Goal: Task Accomplishment & Management: Use online tool/utility

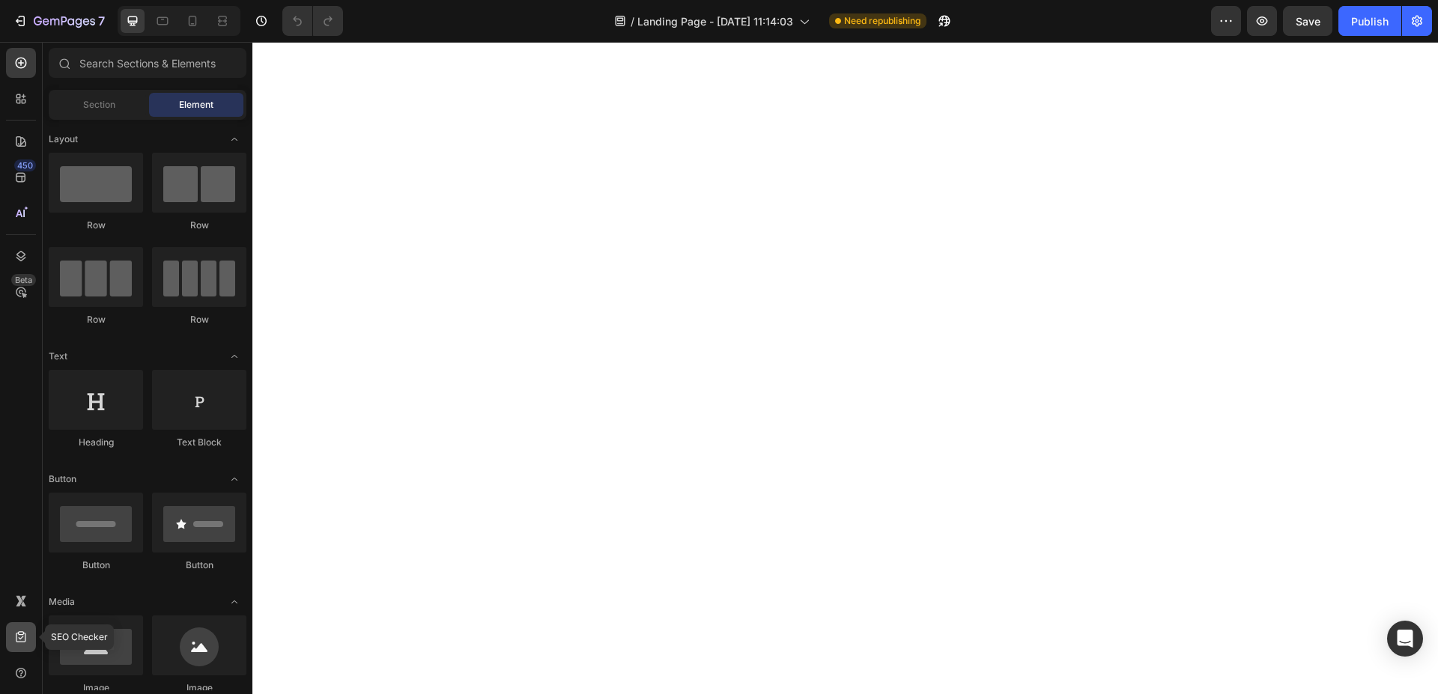
click at [19, 632] on icon at bounding box center [21, 636] width 10 height 11
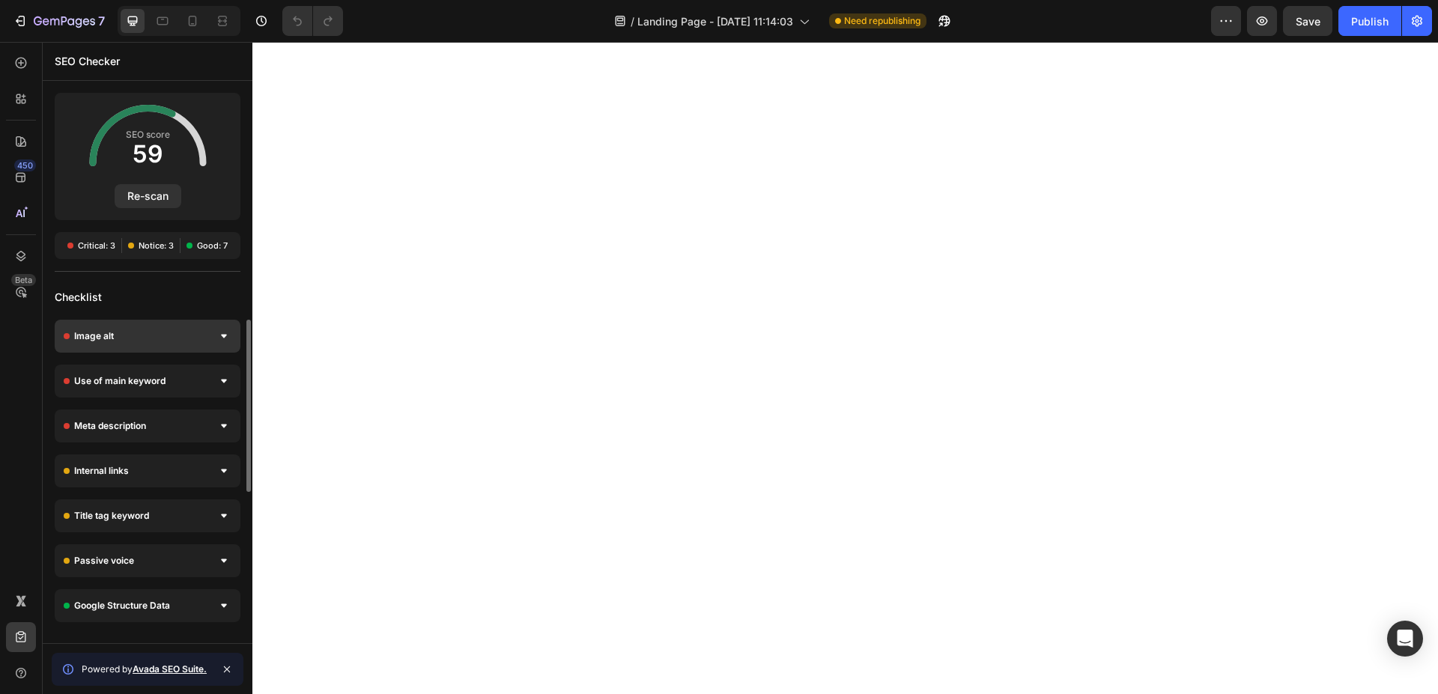
click at [213, 326] on div "Image alt" at bounding box center [148, 336] width 186 height 33
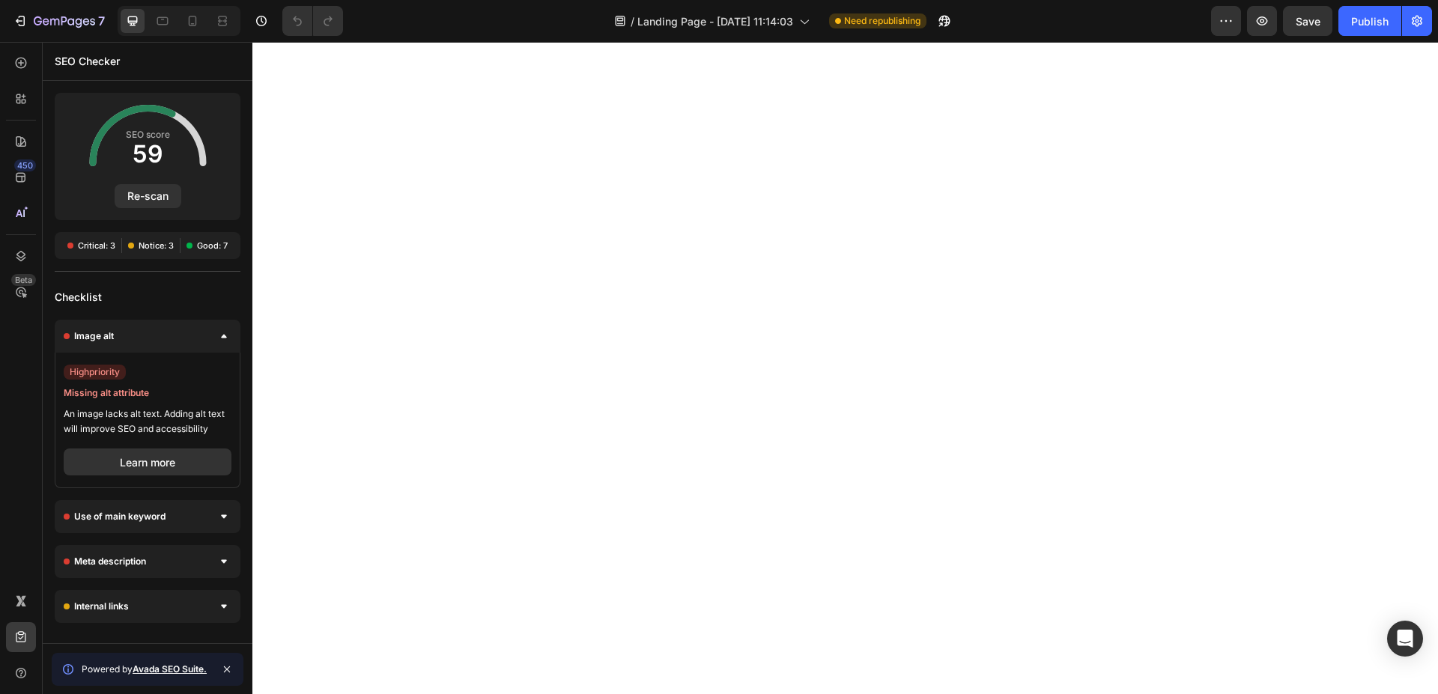
drag, startPoint x: 213, startPoint y: 326, endPoint x: 202, endPoint y: 297, distance: 32.0
click at [214, 326] on div "Image alt" at bounding box center [148, 336] width 186 height 33
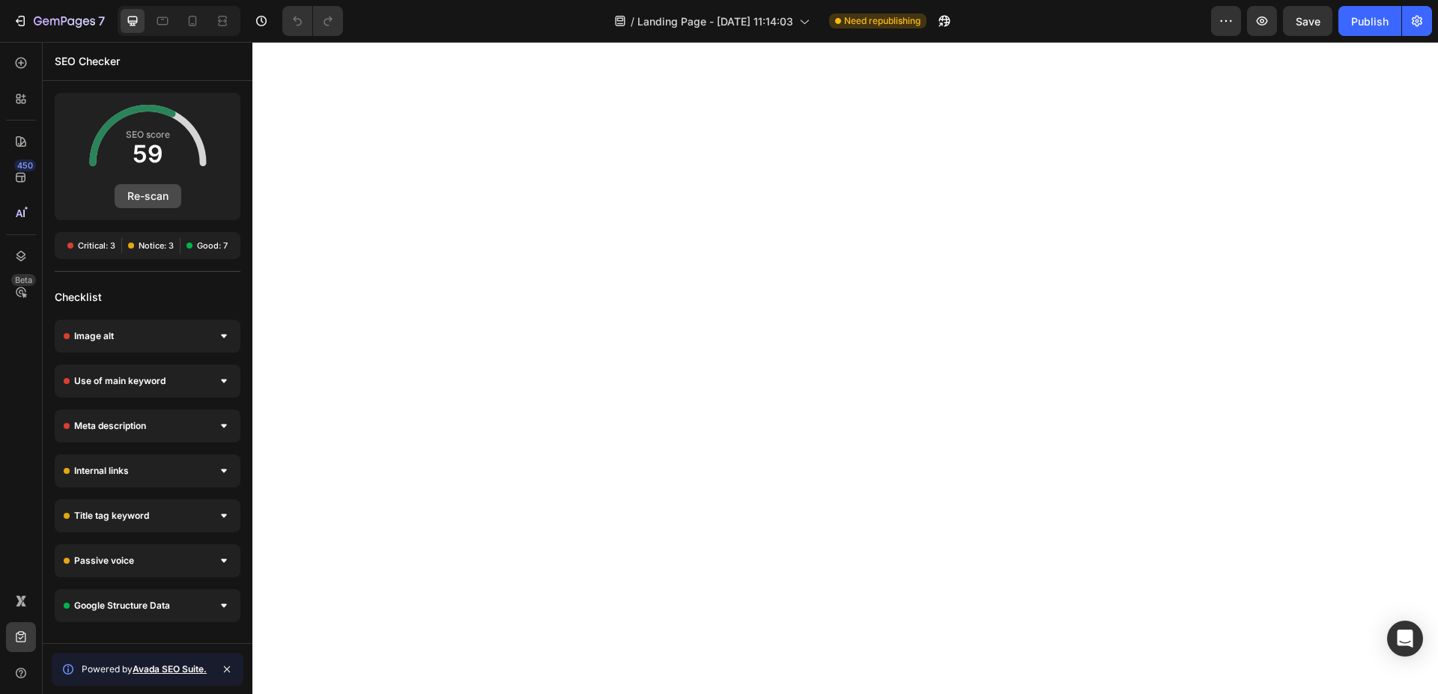
click at [152, 203] on button "Re-scan" at bounding box center [148, 196] width 67 height 24
click at [160, 198] on button "Re-scan" at bounding box center [148, 196] width 67 height 24
click at [17, 177] on icon at bounding box center [20, 177] width 15 height 15
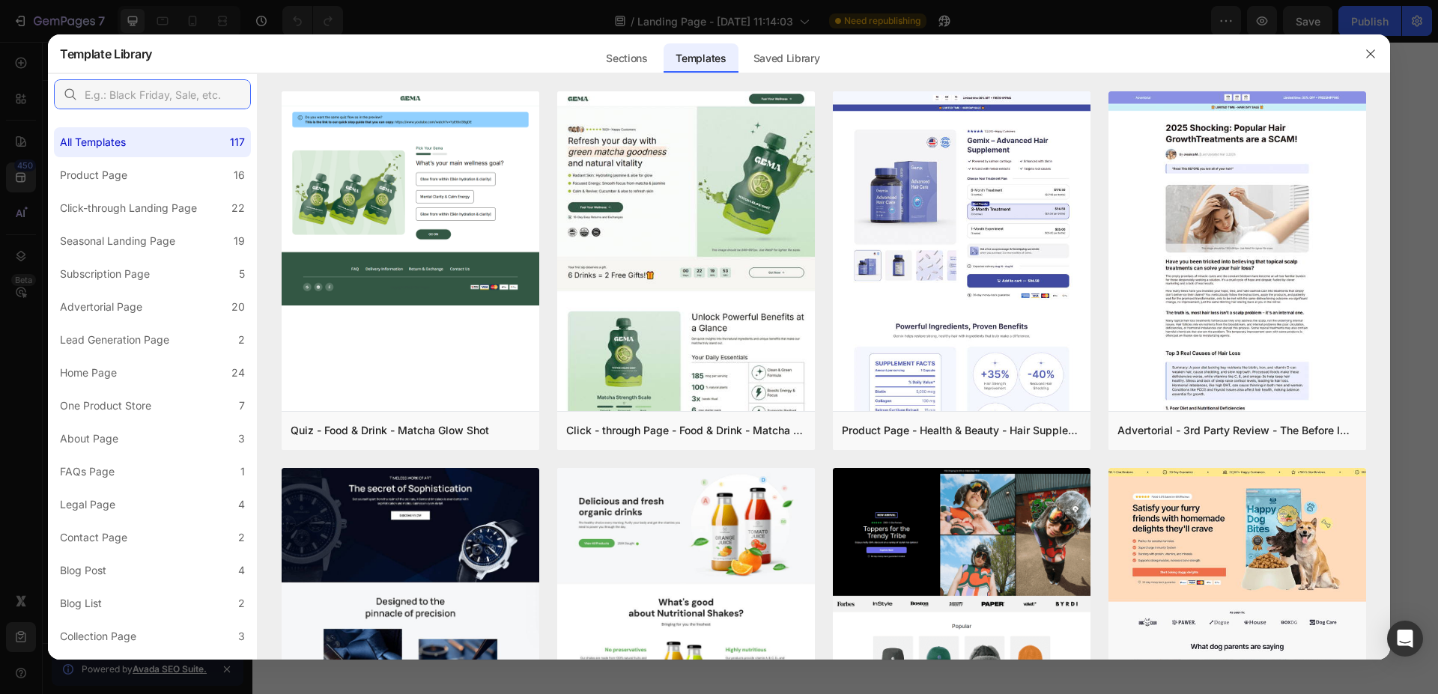
click at [212, 87] on input "text" at bounding box center [152, 94] width 197 height 30
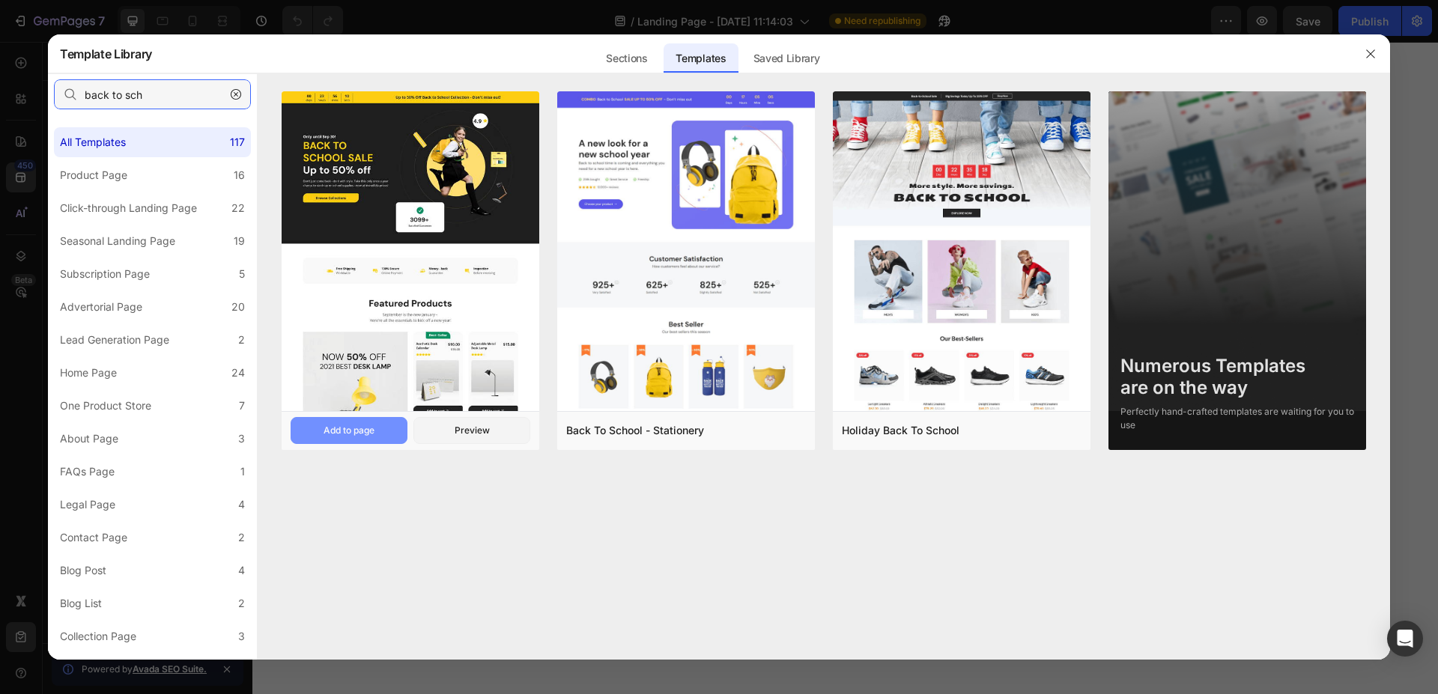
type input "back to sch"
click at [380, 426] on button "Add to page" at bounding box center [349, 430] width 117 height 27
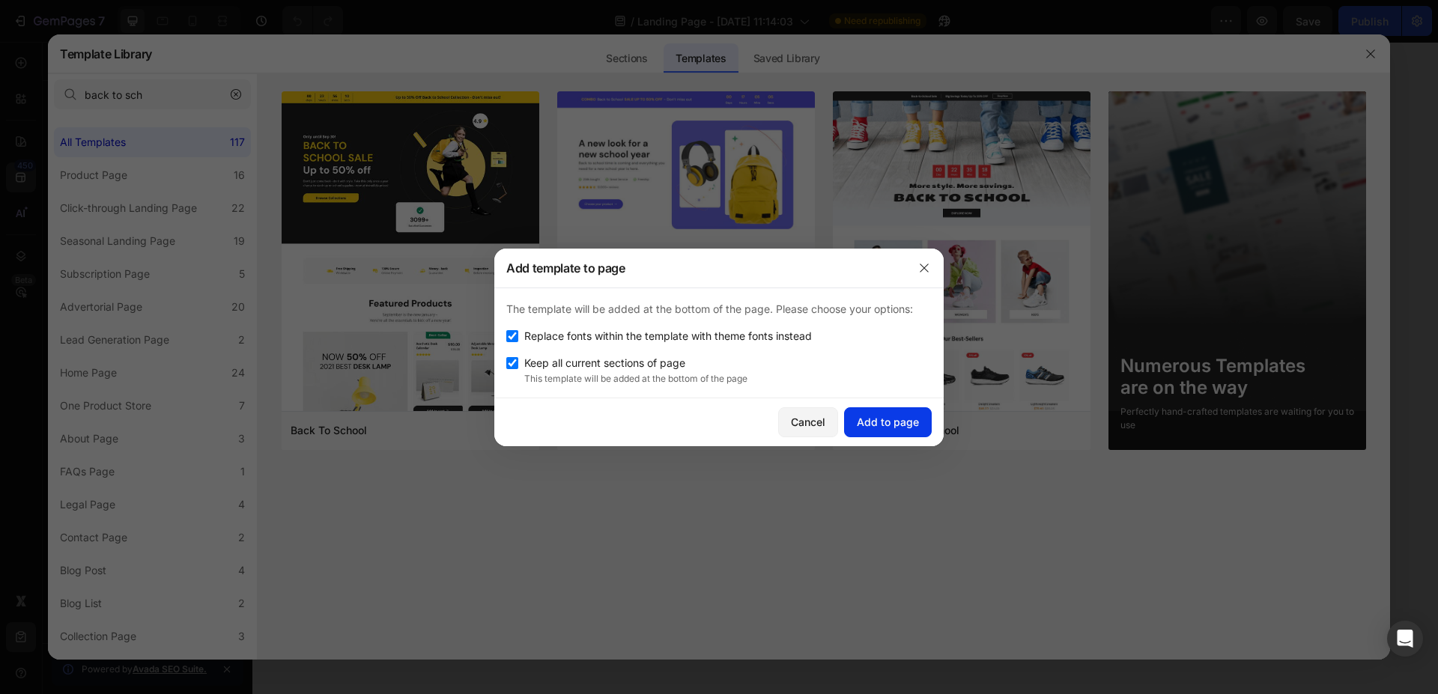
click at [899, 429] on div "Add to page" at bounding box center [888, 422] width 62 height 16
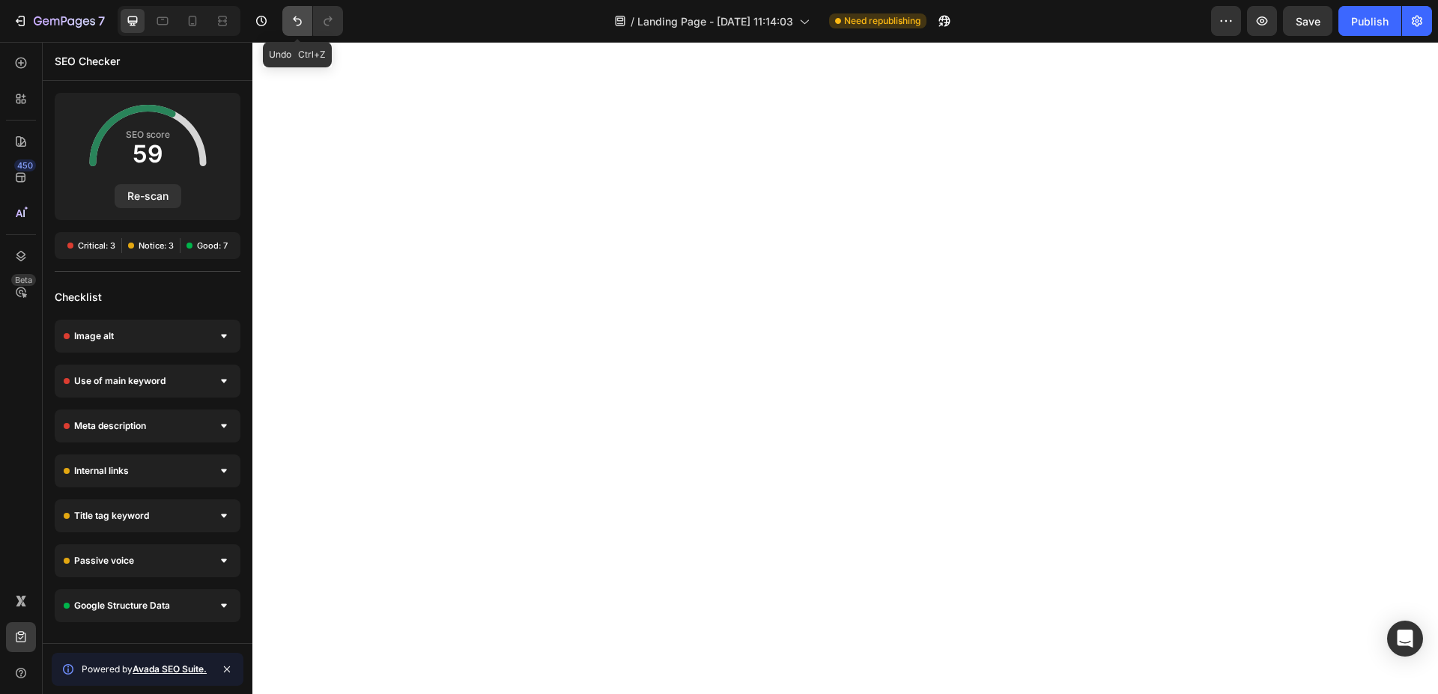
click at [300, 18] on icon "Undo/Redo" at bounding box center [297, 20] width 15 height 15
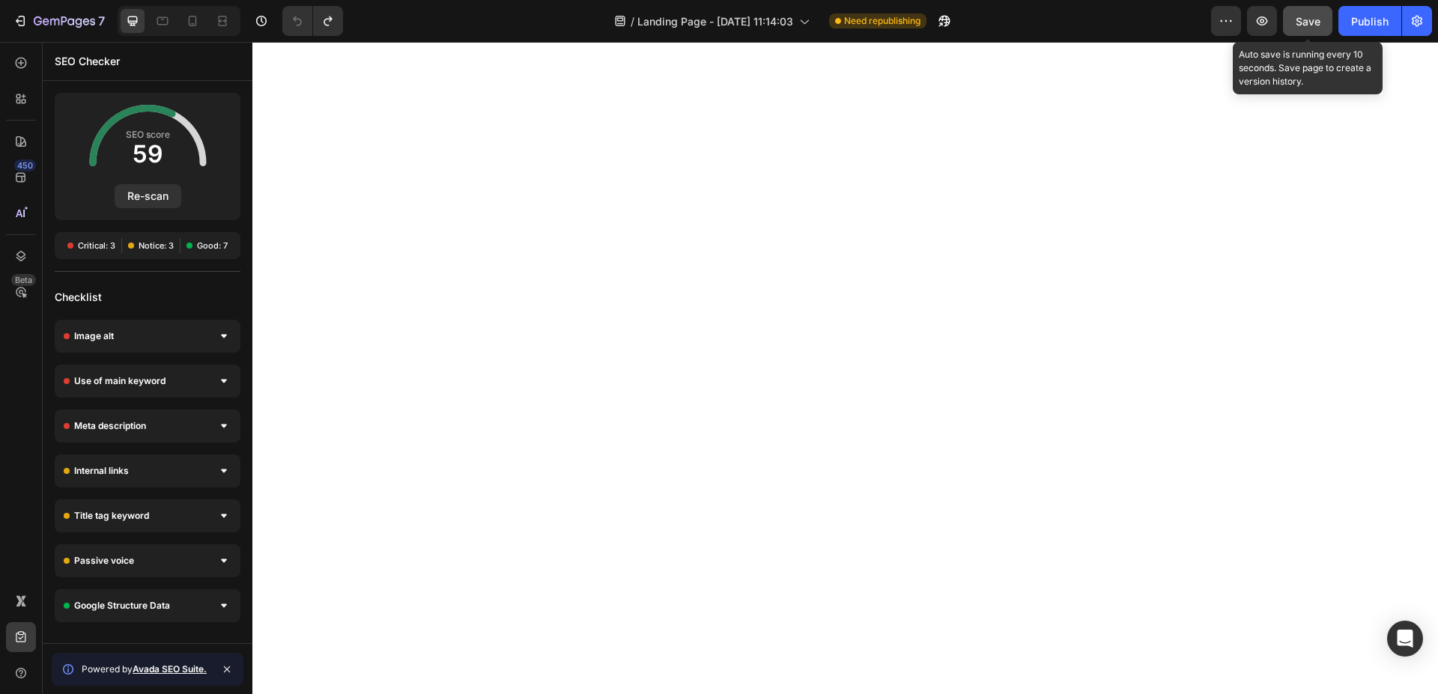
click at [1307, 10] on button "Save" at bounding box center [1307, 21] width 49 height 30
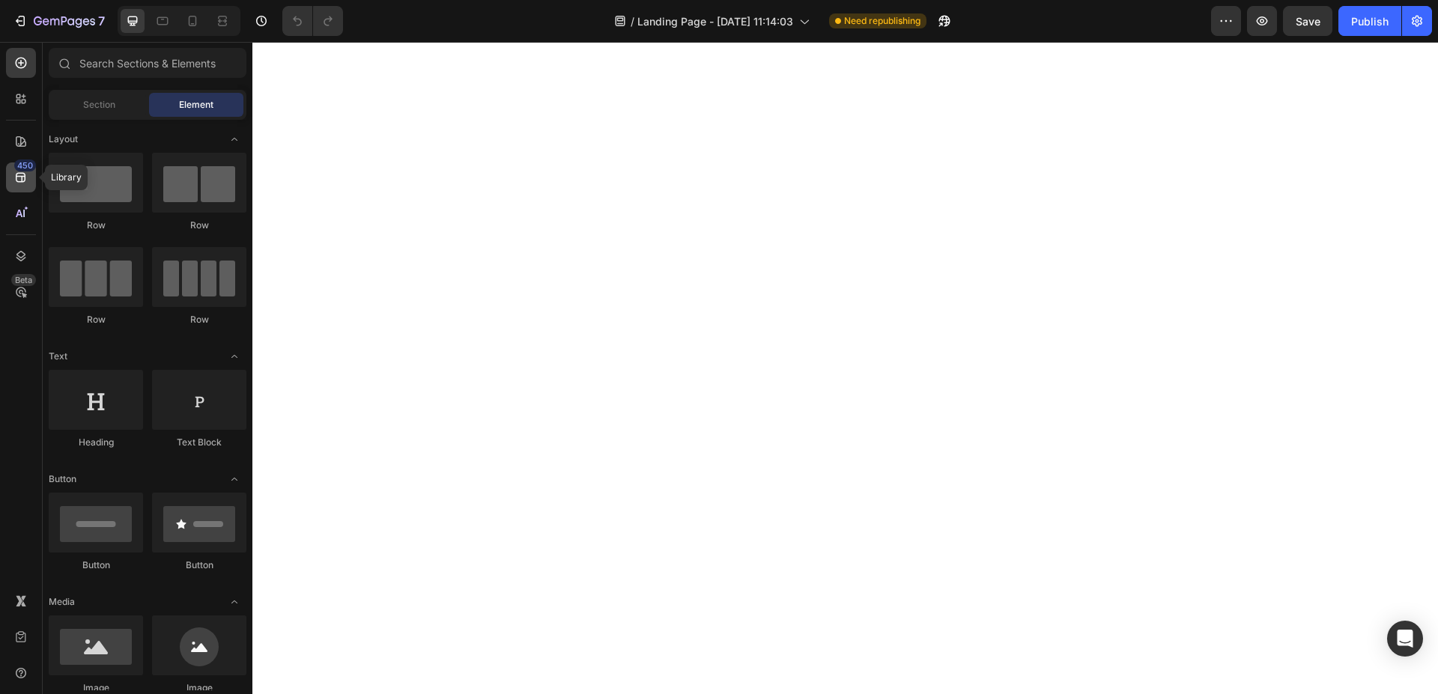
click at [18, 174] on icon at bounding box center [20, 177] width 15 height 15
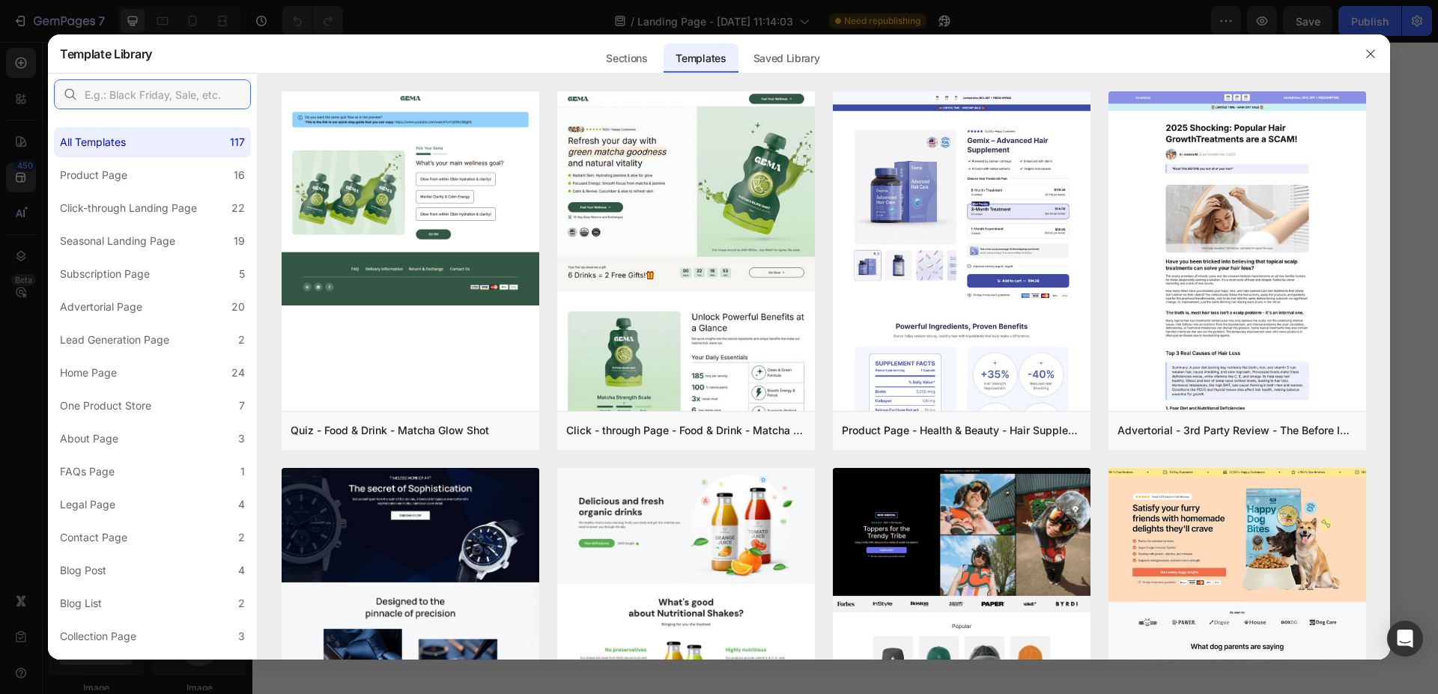
click at [177, 95] on input "text" at bounding box center [152, 94] width 197 height 30
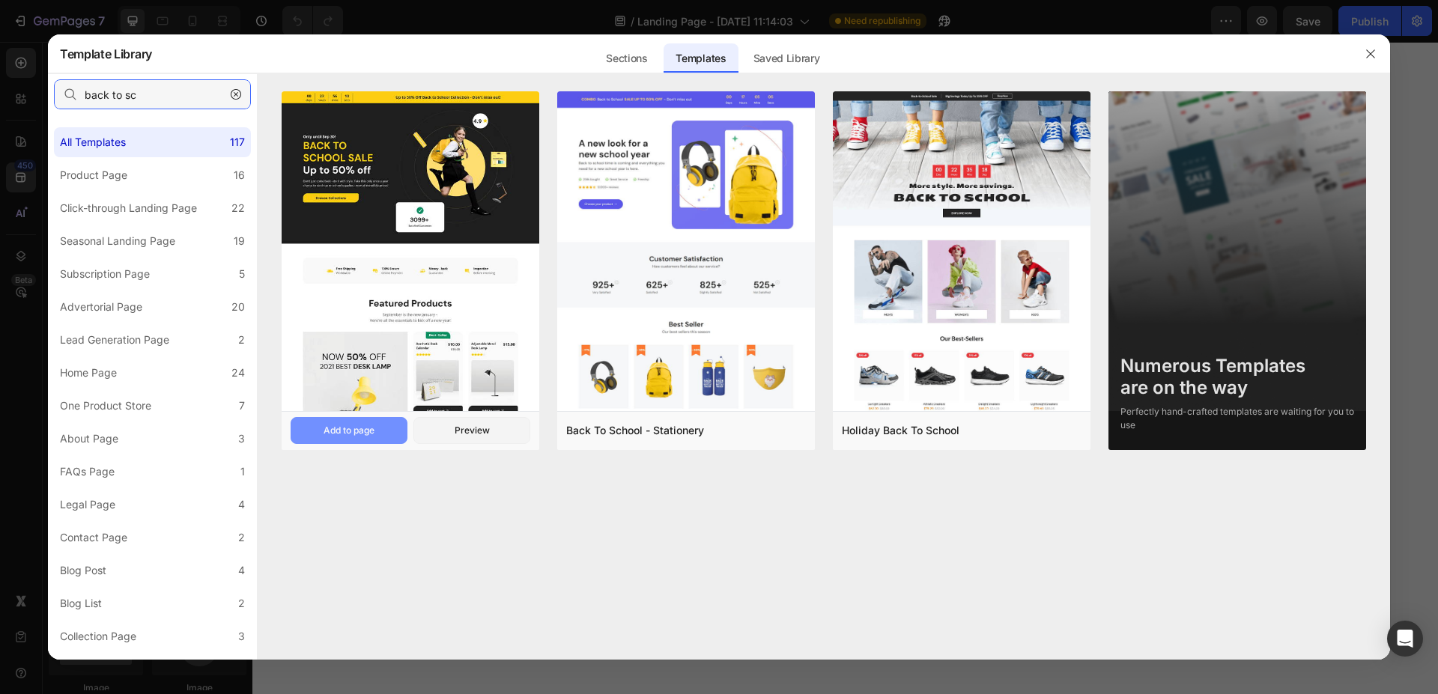
type input "back to sc"
click at [359, 433] on div "Add to page" at bounding box center [348, 430] width 51 height 13
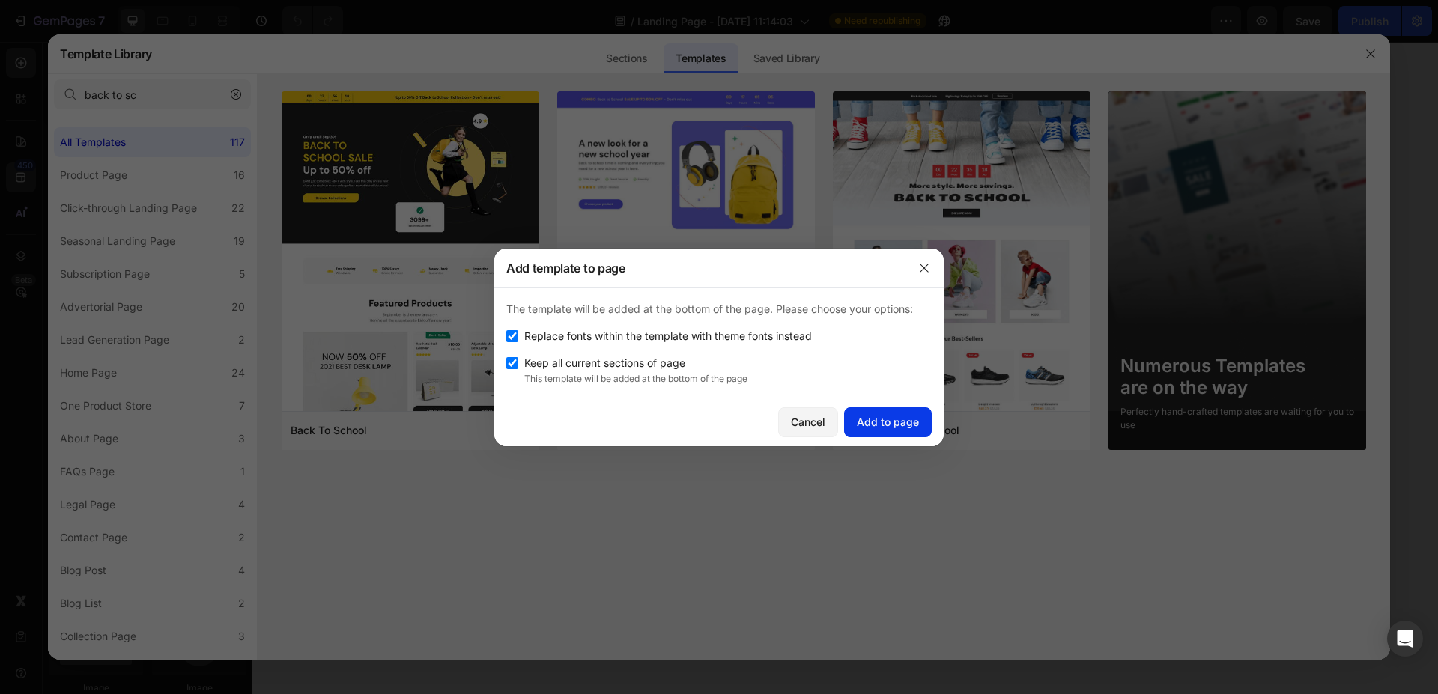
click at [864, 421] on div "Add to page" at bounding box center [888, 422] width 62 height 16
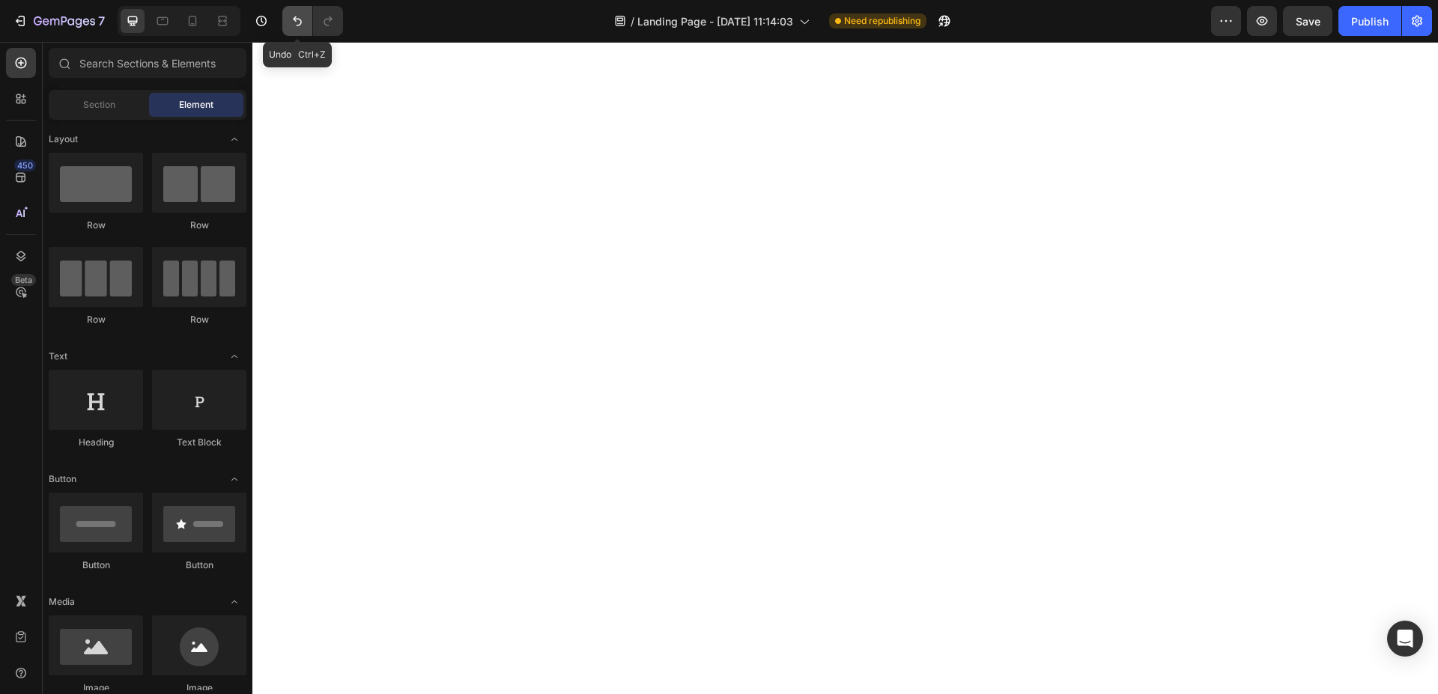
click at [293, 22] on icon "Undo/Redo" at bounding box center [297, 20] width 15 height 15
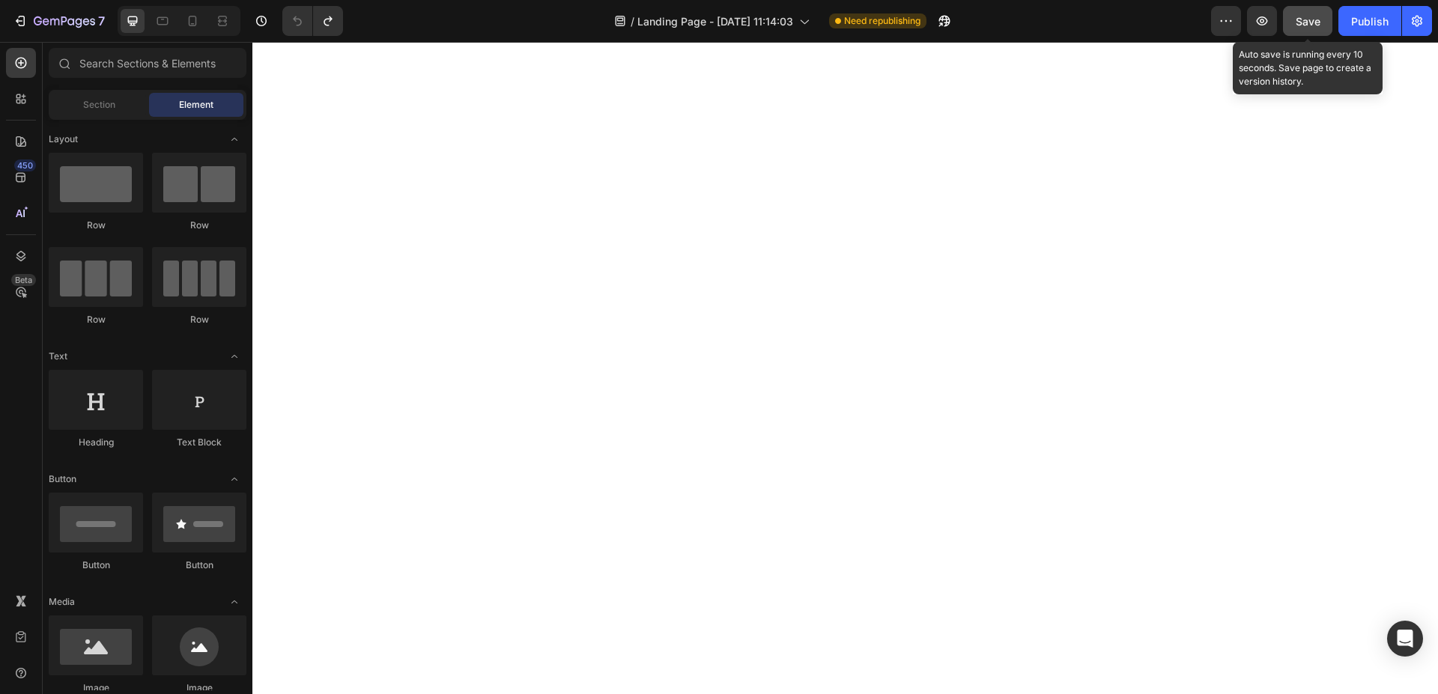
click at [1294, 20] on button "Save" at bounding box center [1307, 21] width 49 height 30
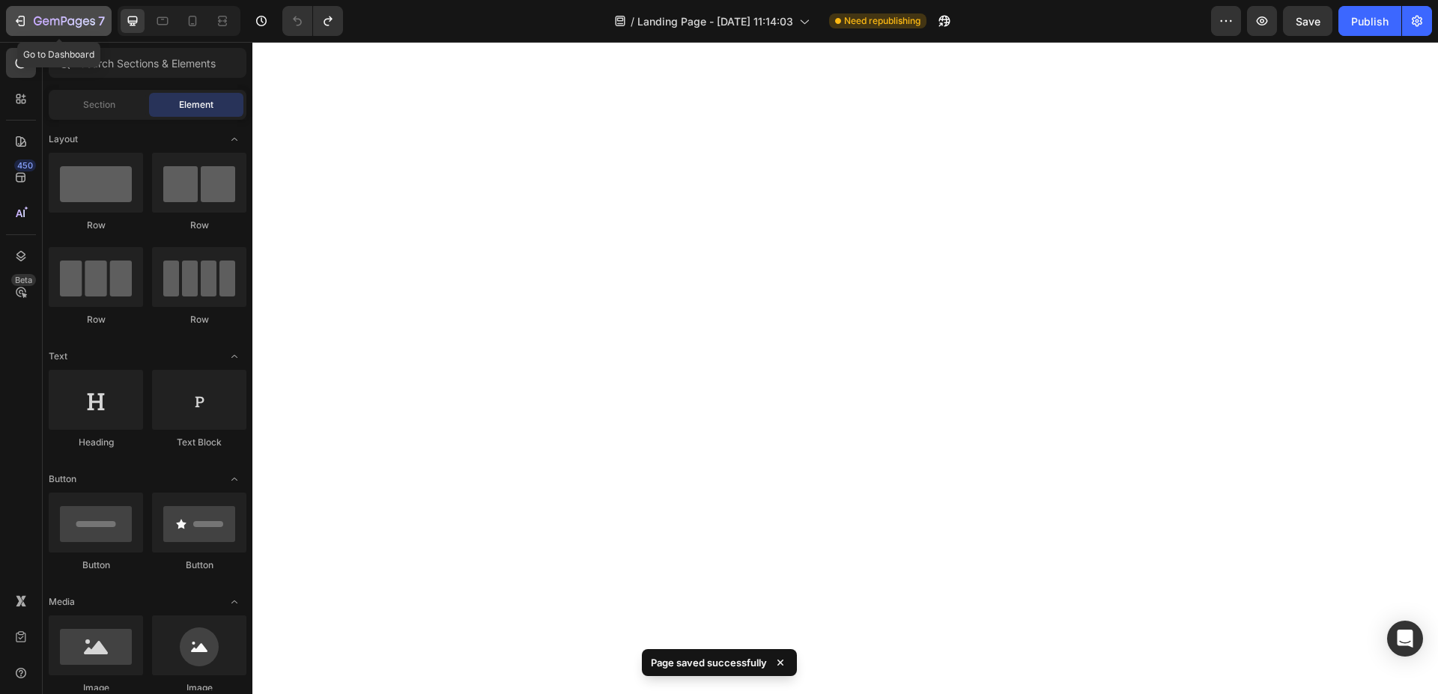
click at [43, 15] on div "7" at bounding box center [69, 21] width 71 height 18
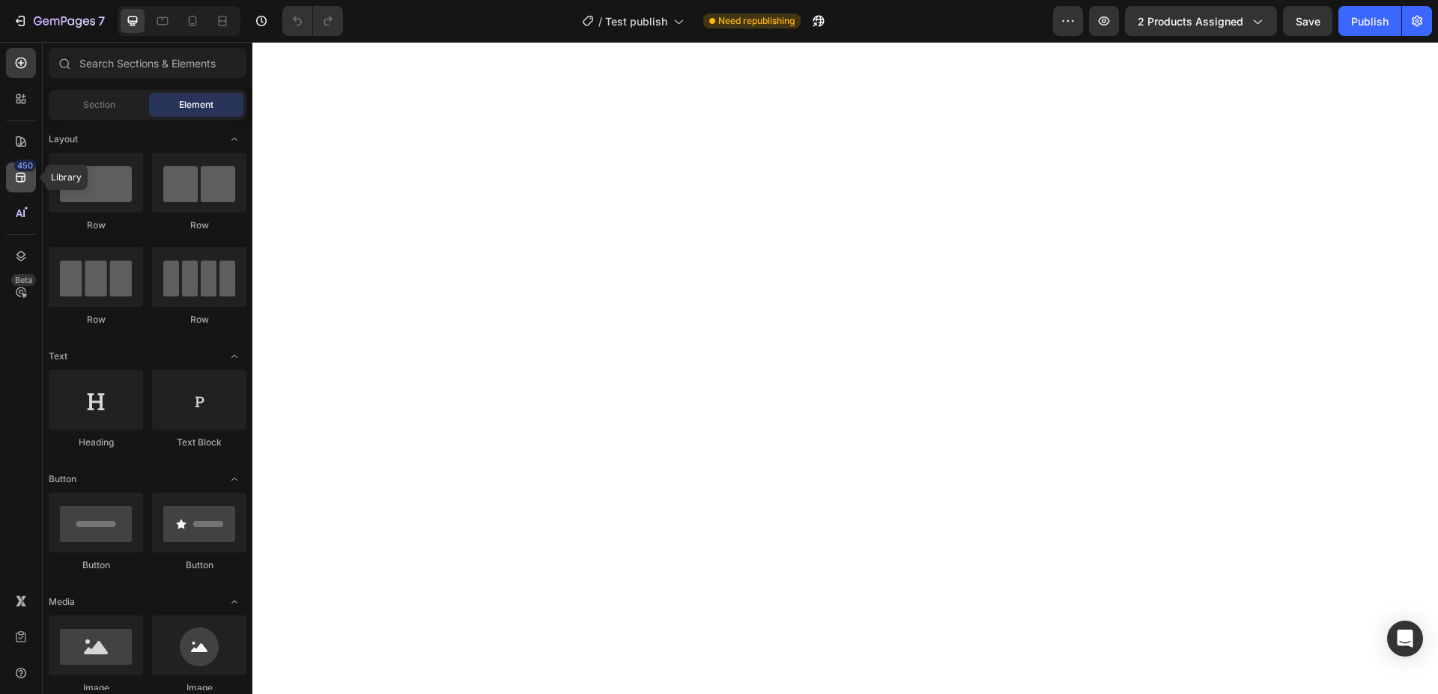
click at [27, 174] on icon at bounding box center [20, 177] width 15 height 15
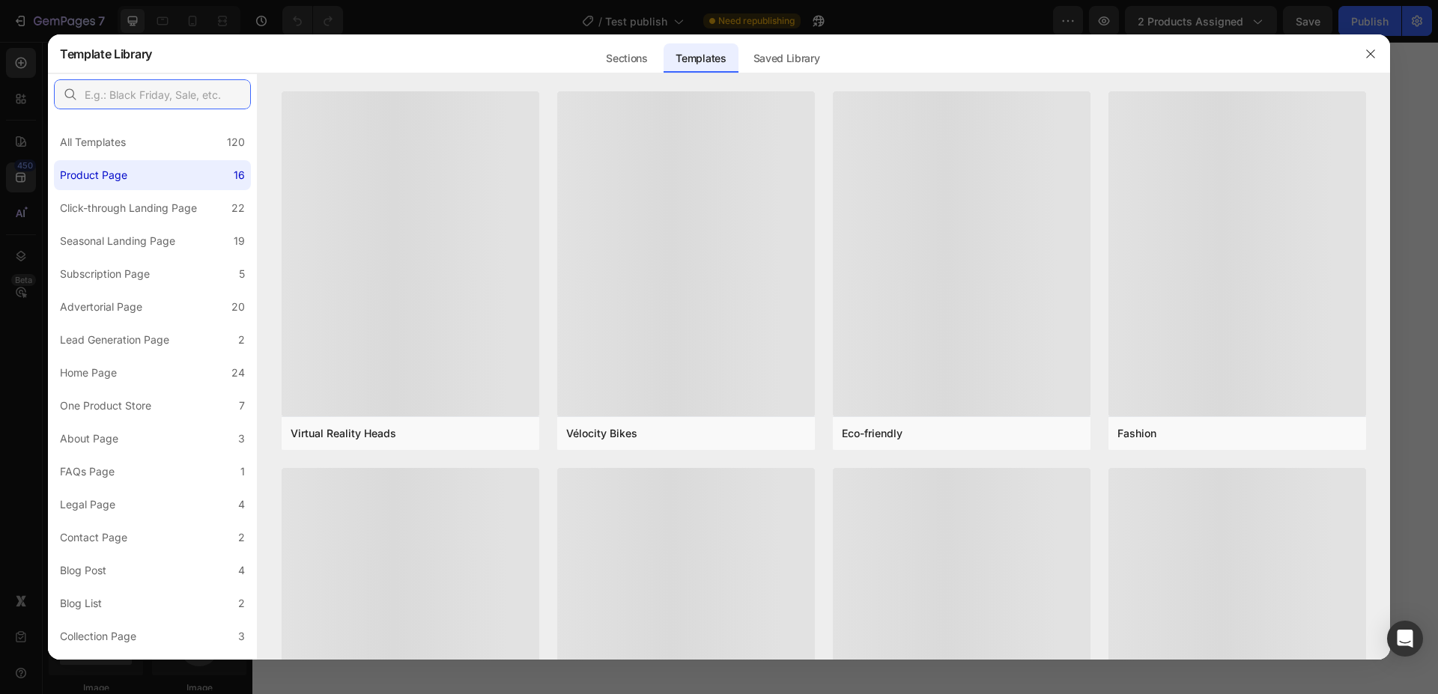
click at [199, 98] on input "text" at bounding box center [152, 94] width 197 height 30
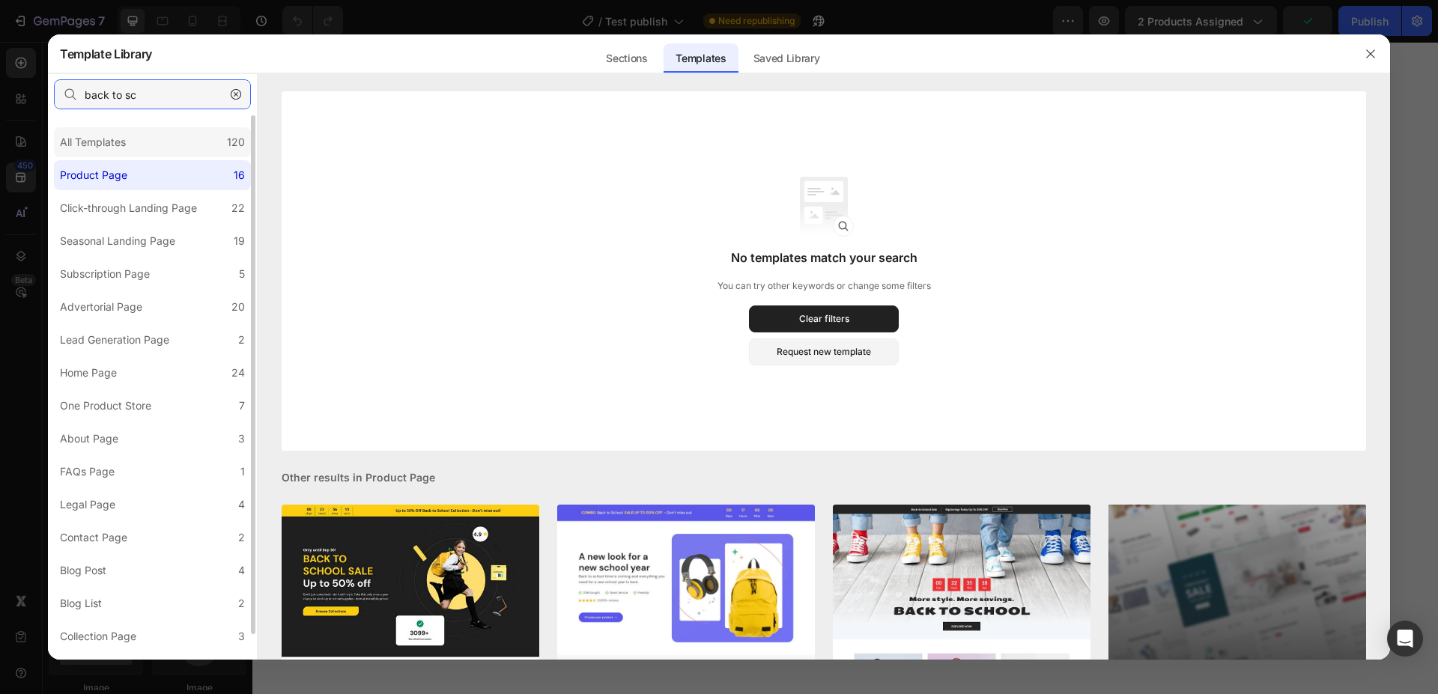
type input "back to sc"
click at [112, 145] on div "All Templates" at bounding box center [93, 142] width 66 height 18
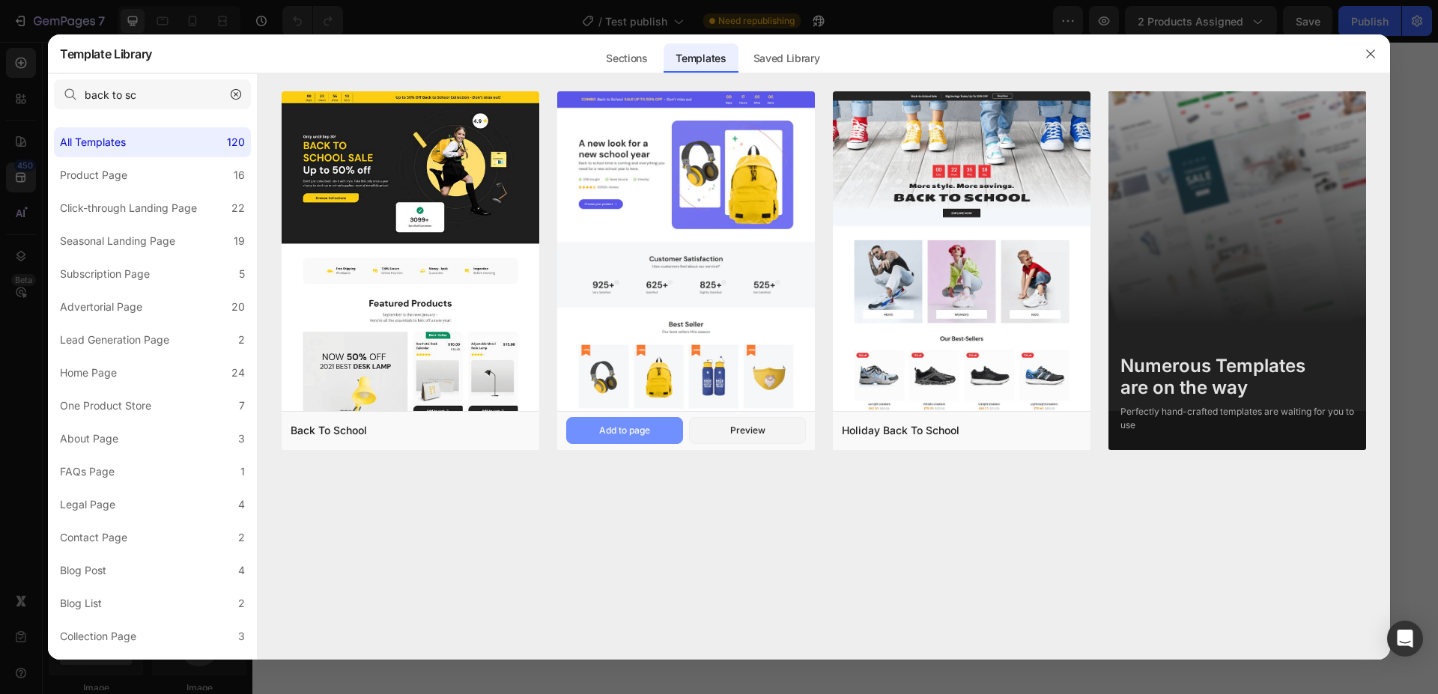
click at [645, 428] on div "Add to page" at bounding box center [624, 430] width 51 height 13
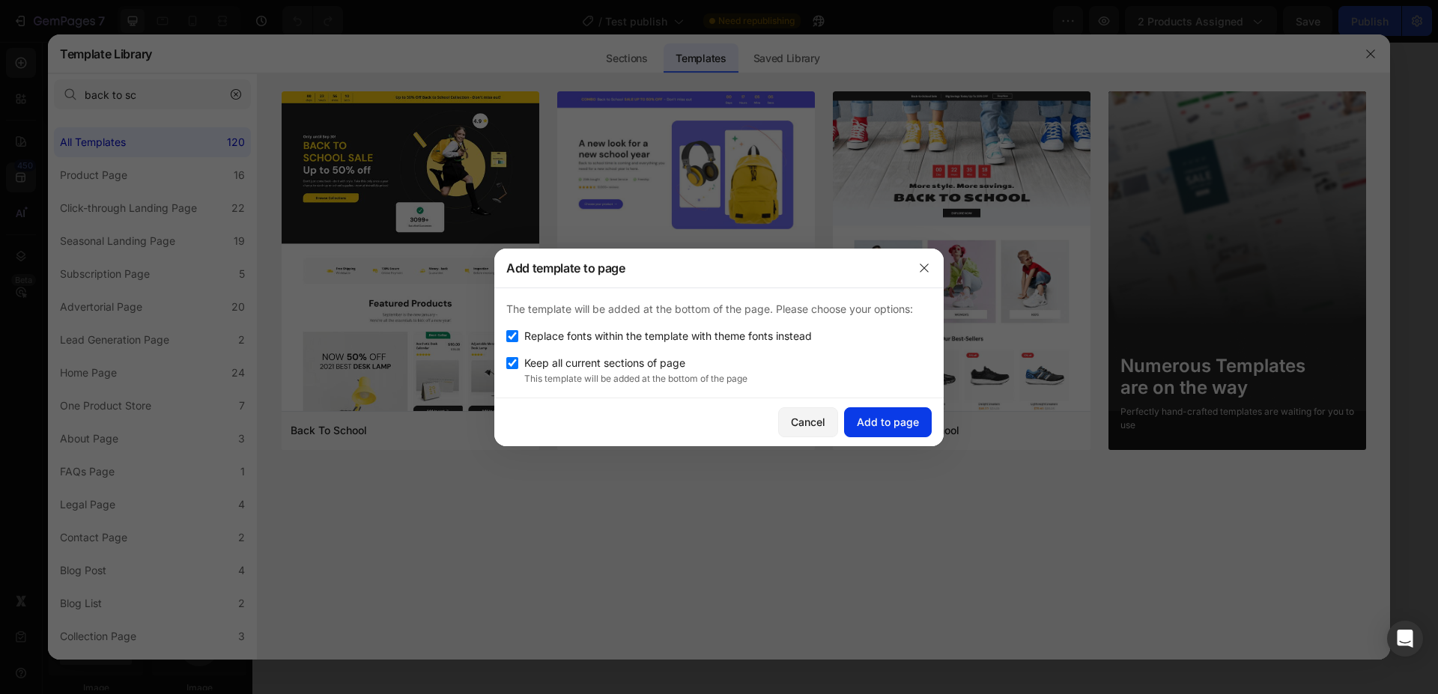
click at [880, 421] on div "Add to page" at bounding box center [888, 422] width 62 height 16
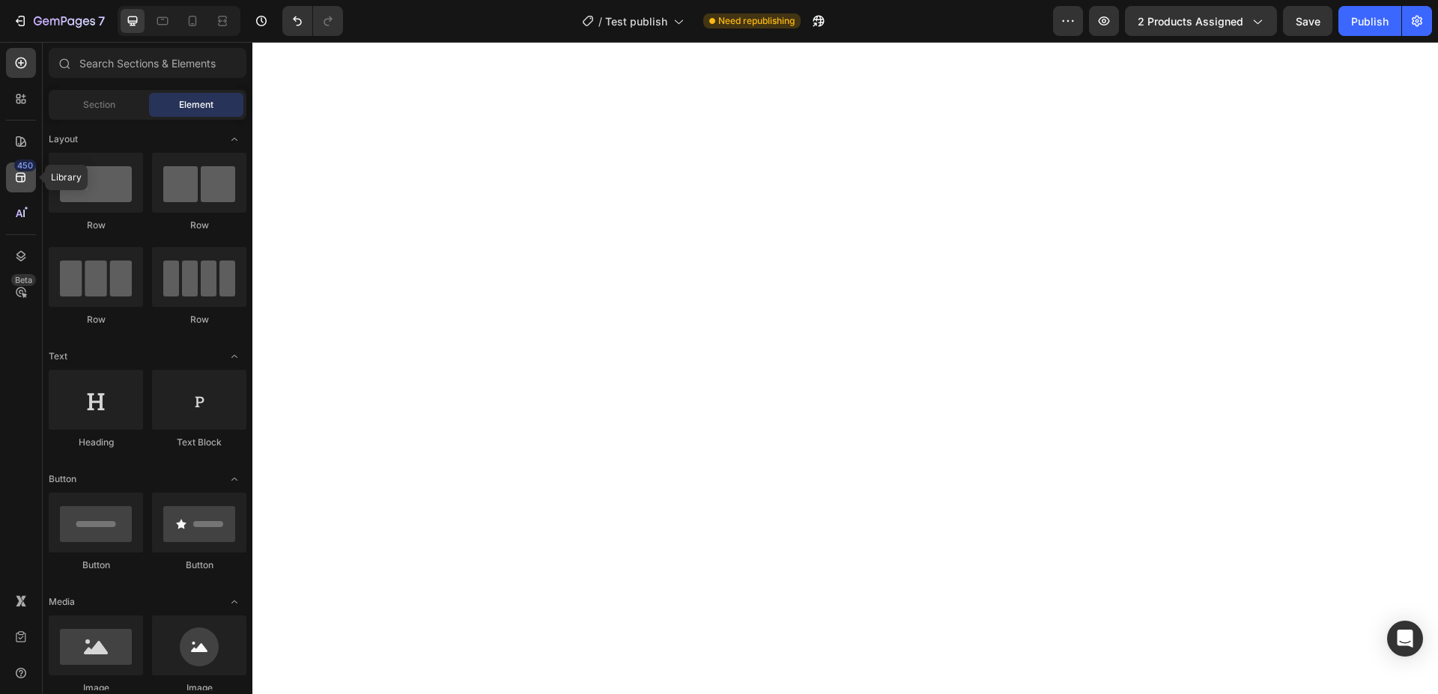
click at [24, 174] on icon at bounding box center [20, 177] width 15 height 15
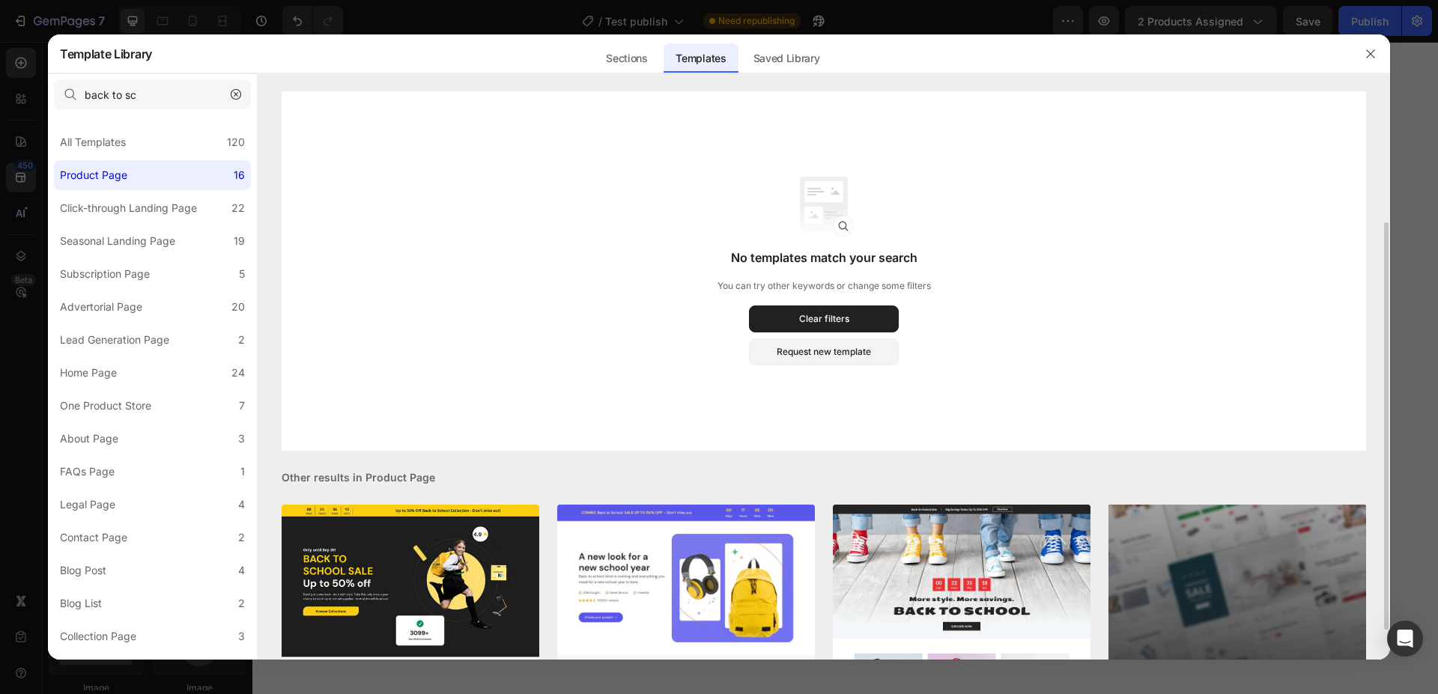
scroll to position [222, 0]
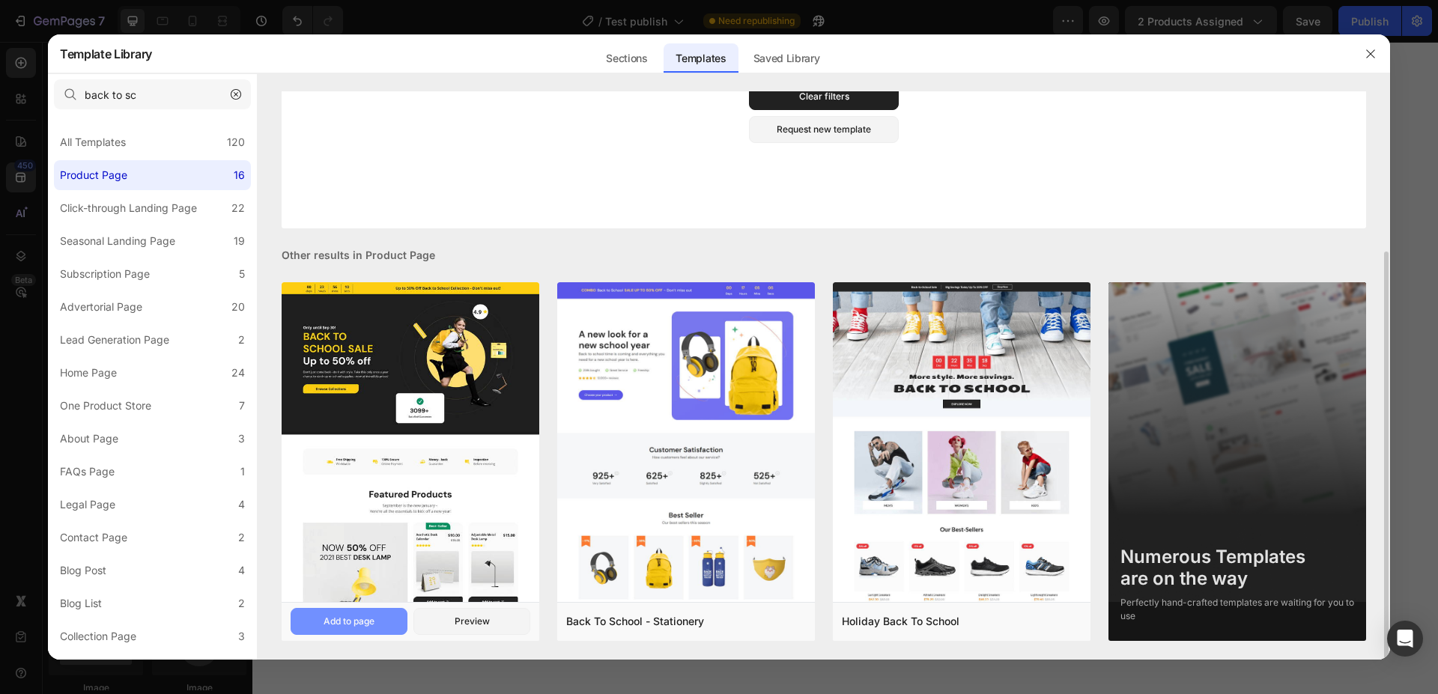
click at [371, 621] on div "Add to page" at bounding box center [348, 621] width 51 height 13
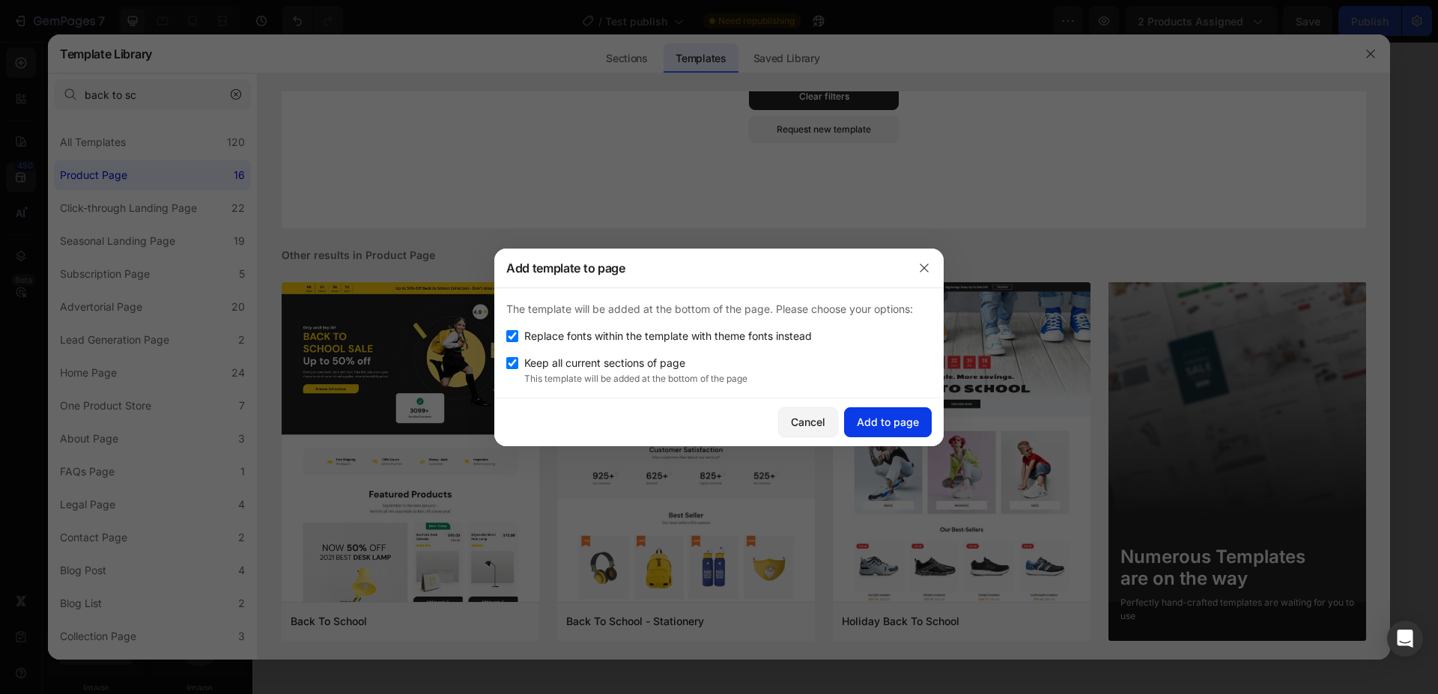
click at [891, 428] on div "Add to page" at bounding box center [888, 422] width 62 height 16
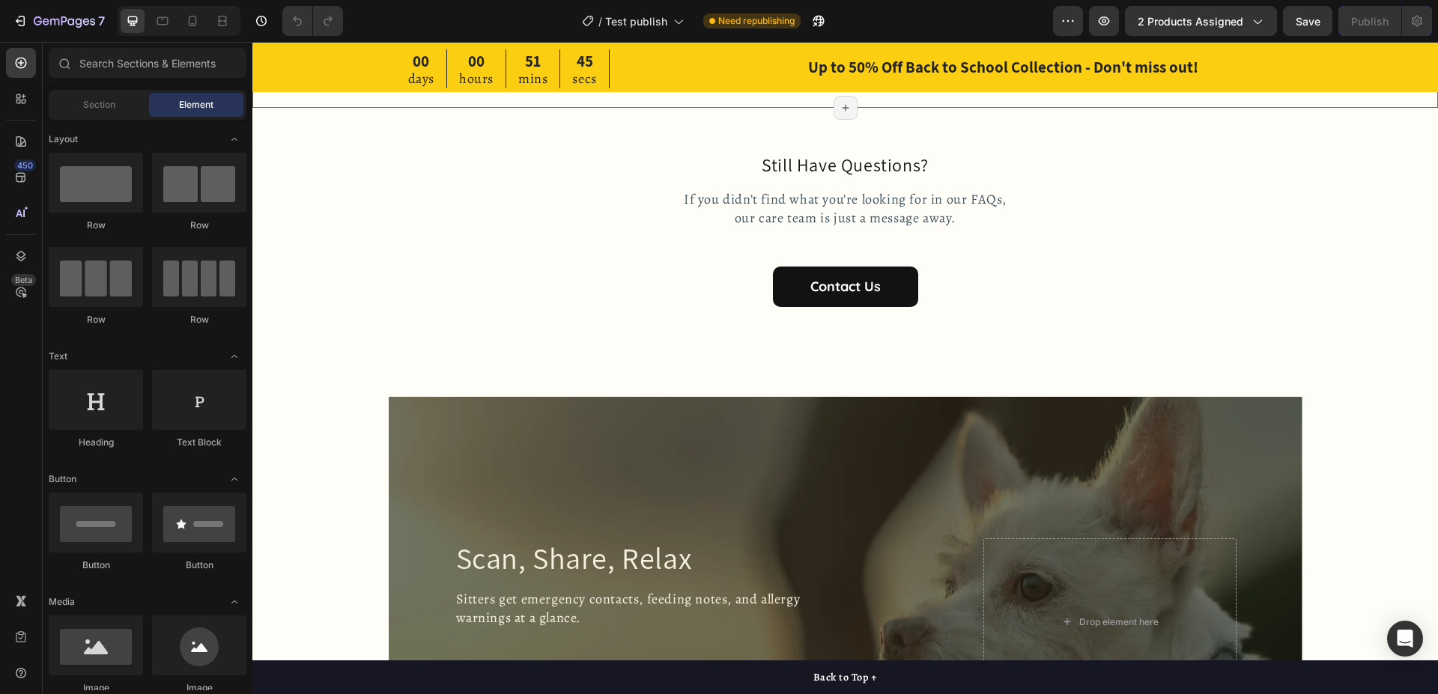
scroll to position [231, 0]
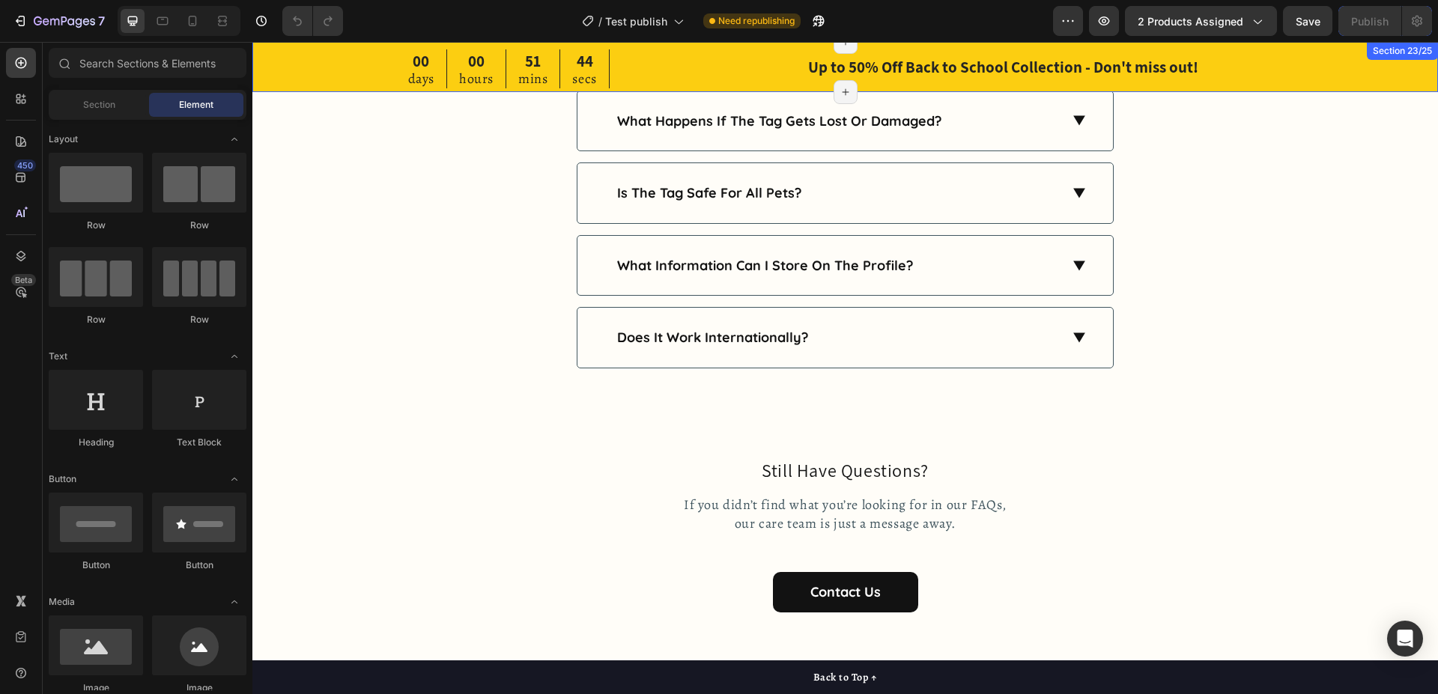
click at [1399, 52] on div "Section 23/25" at bounding box center [1402, 50] width 65 height 13
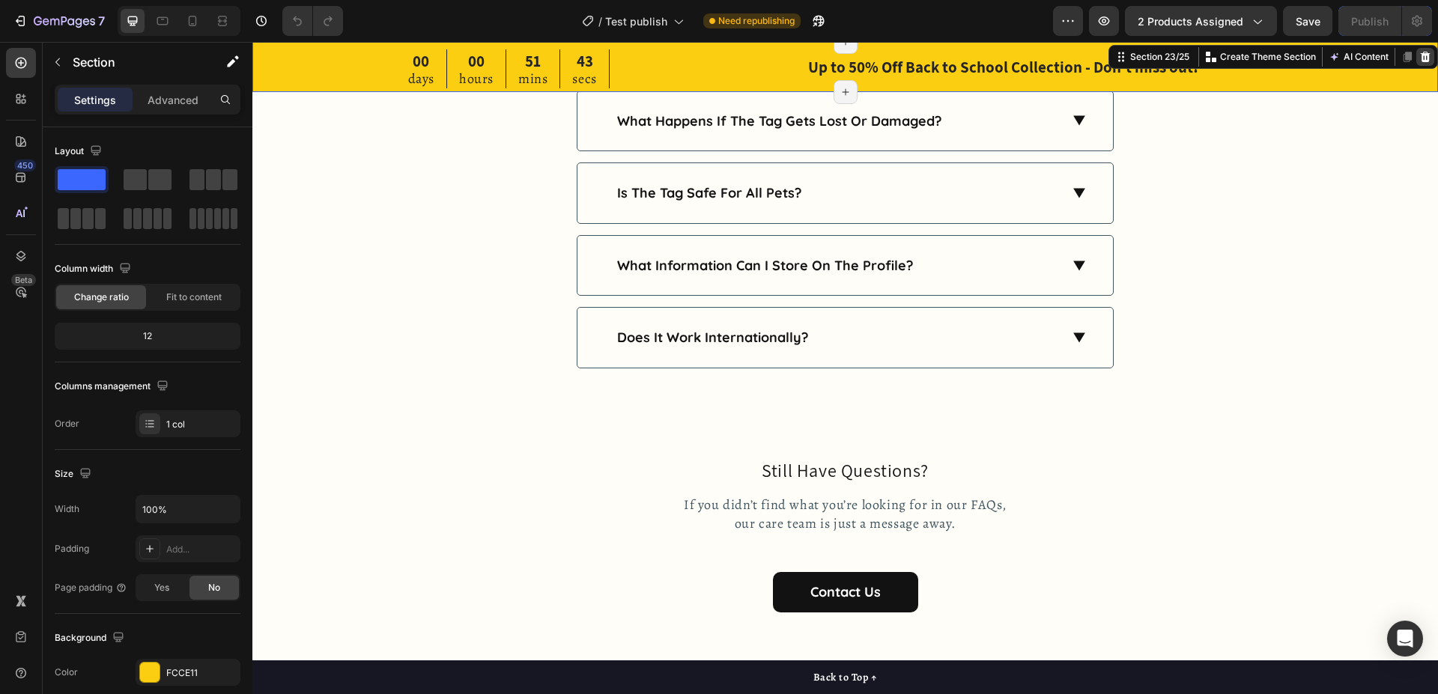
click at [1419, 57] on icon at bounding box center [1425, 57] width 12 height 12
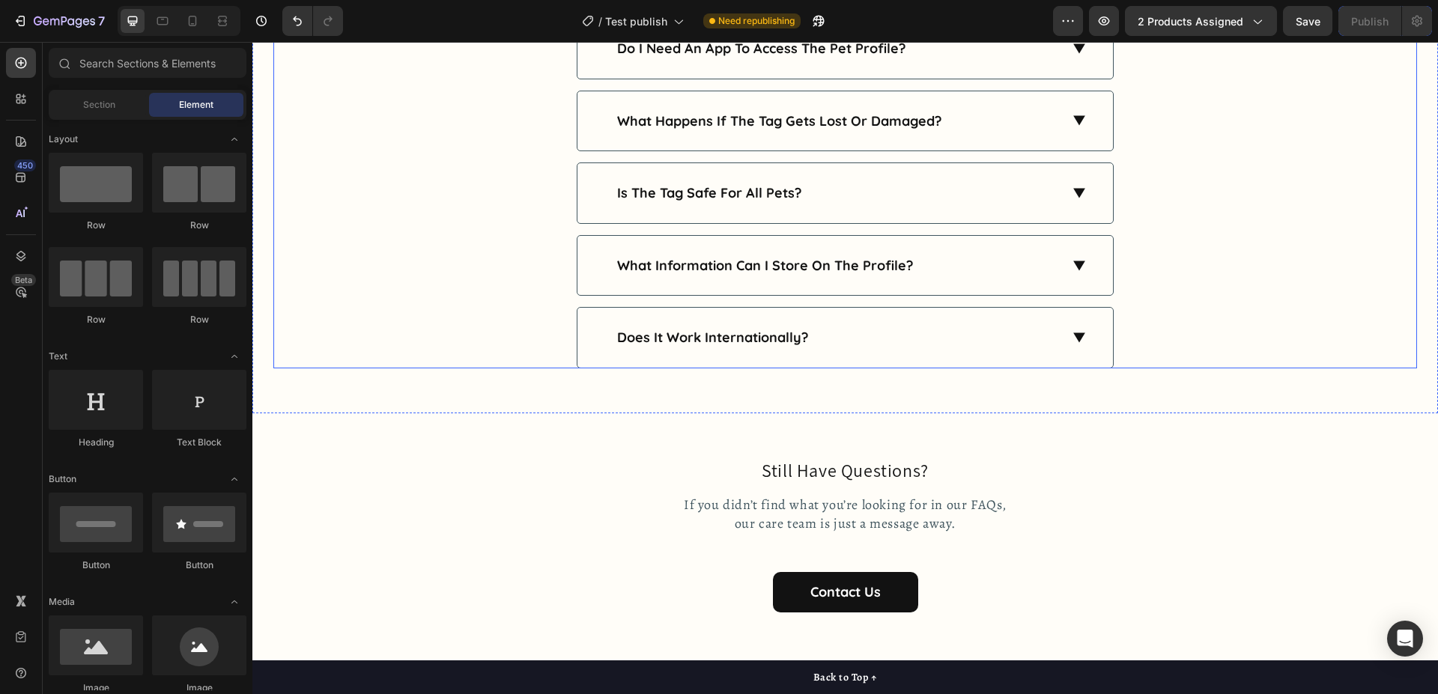
click at [1343, 82] on div "do i need an app to access the pet profile? what happens if the tag gets lost o…" at bounding box center [844, 193] width 1143 height 350
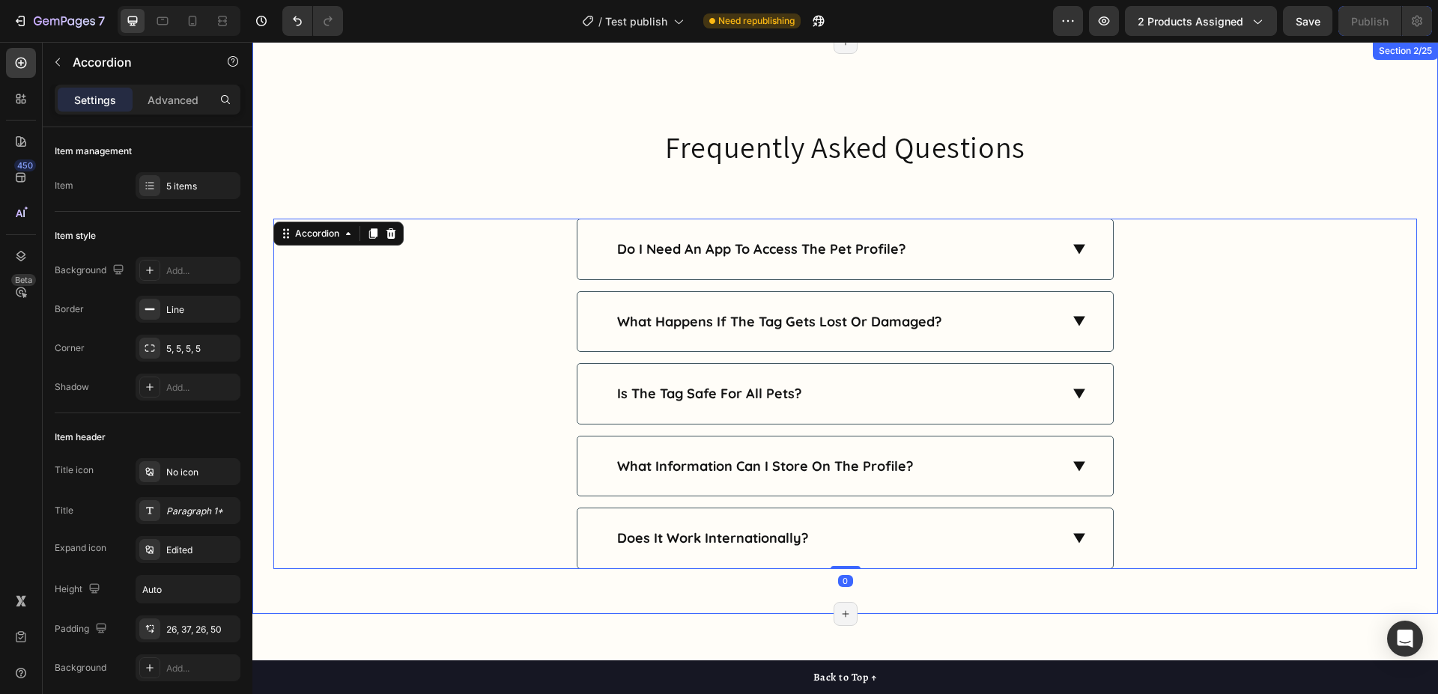
scroll to position [0, 0]
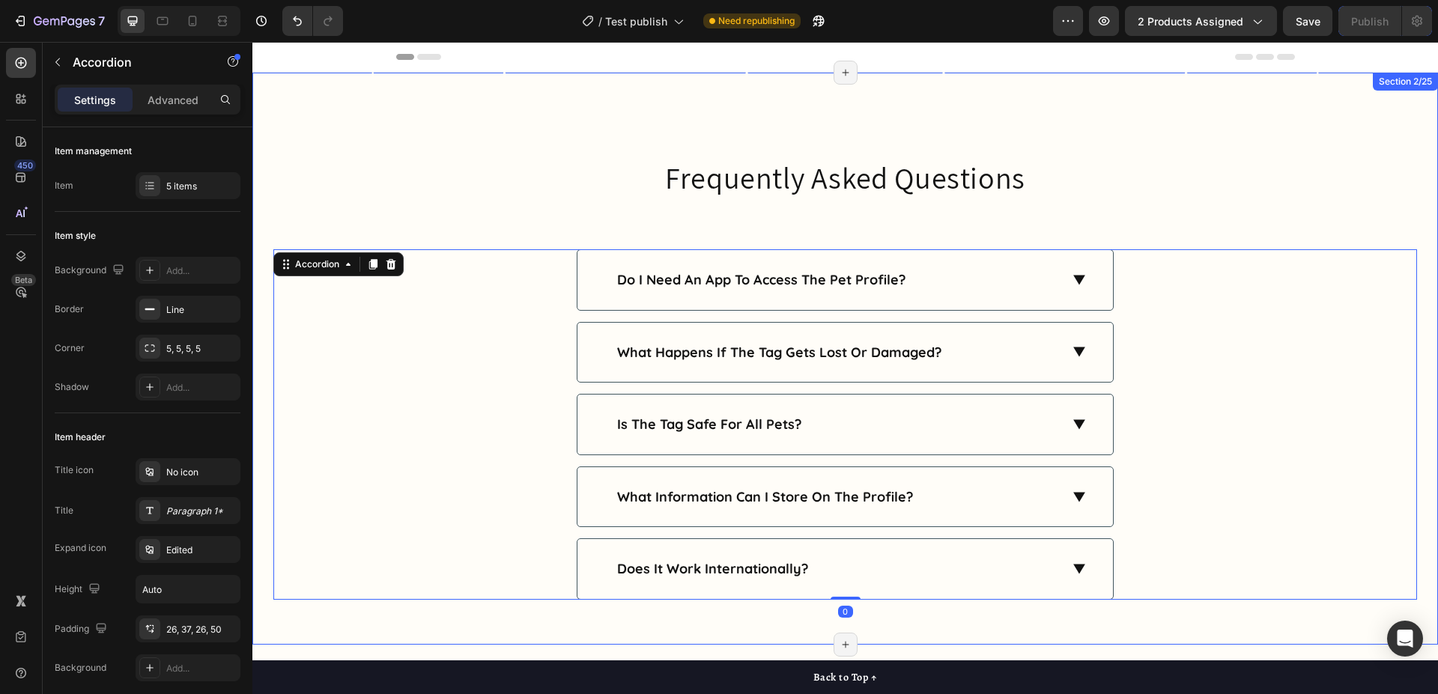
click at [1368, 112] on div "frequently asked questions Heading do i need an app to access the pet profile? …" at bounding box center [844, 359] width 1185 height 572
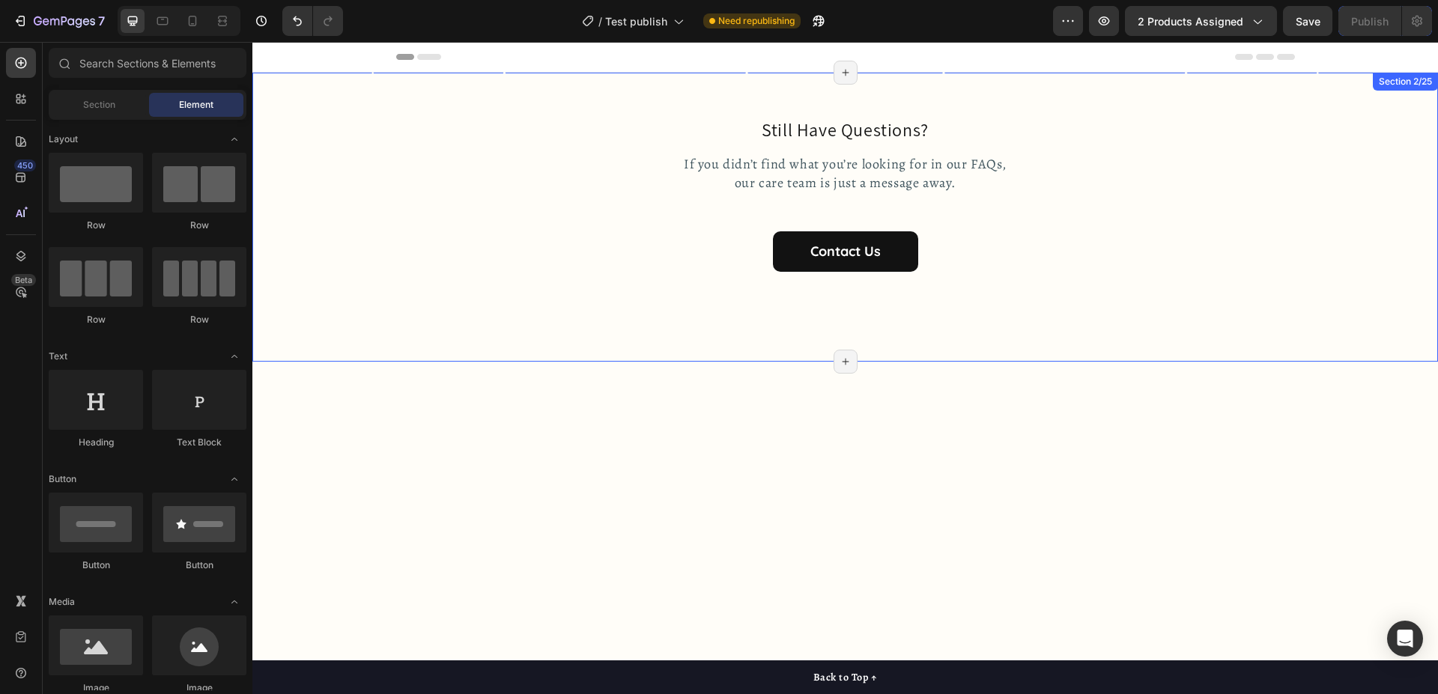
click at [1361, 101] on div "still have questions? Heading If you didn’t find what you’re looking for in our…" at bounding box center [844, 217] width 1185 height 289
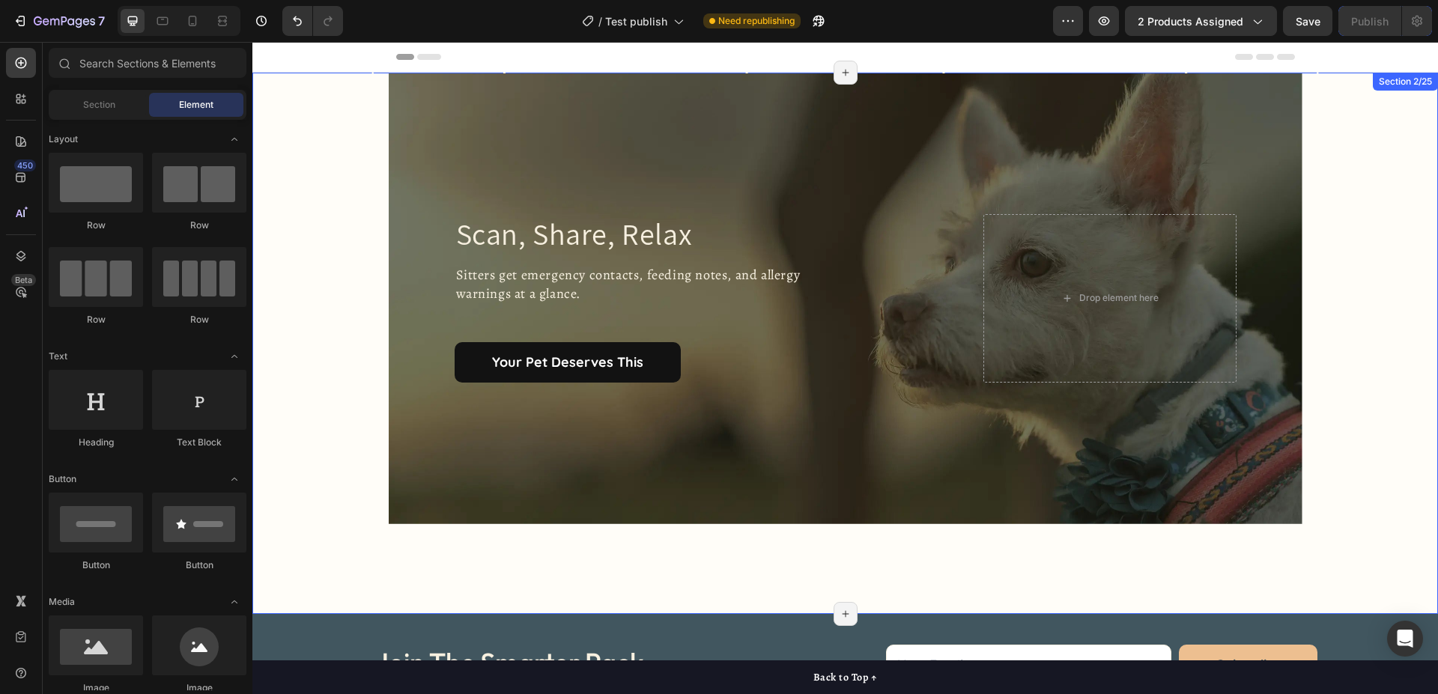
scroll to position [153, 0]
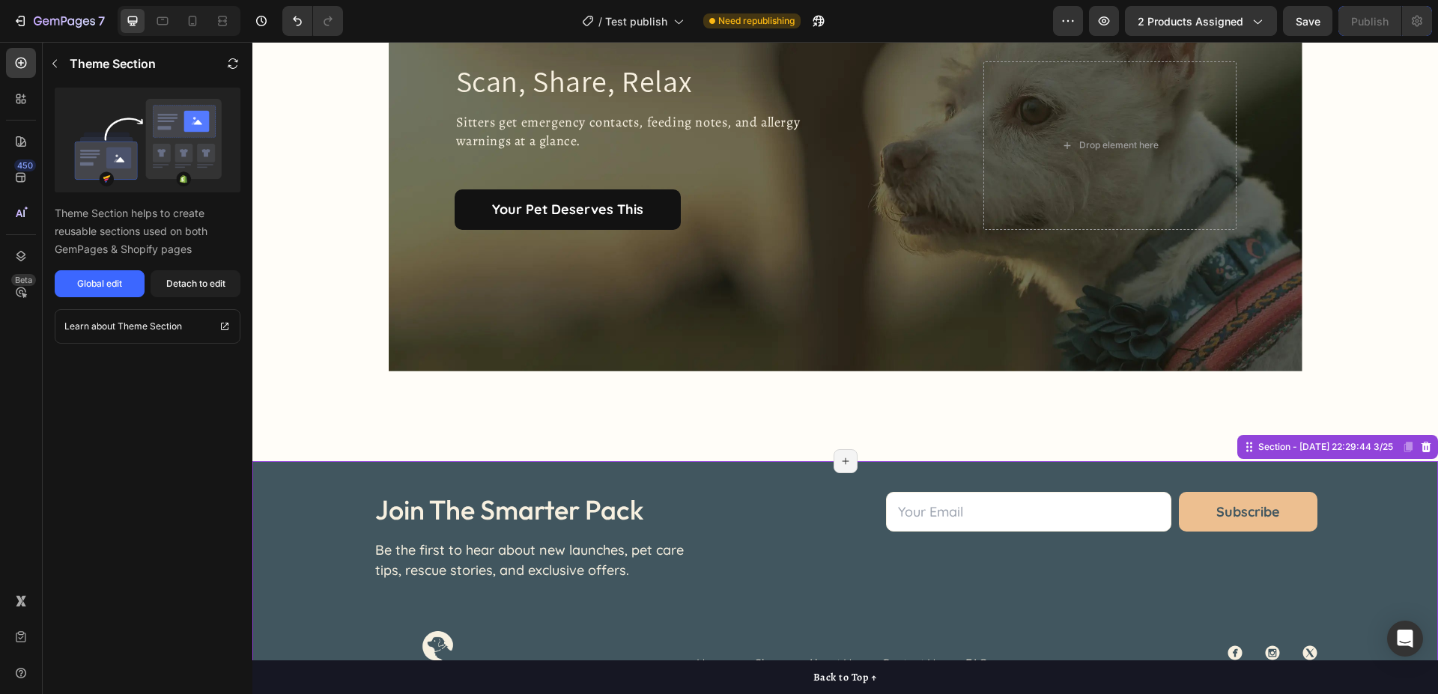
click at [1415, 473] on div "Image join the smarter pack Heading Be the first to hear about new launches, pe…" at bounding box center [844, 623] width 1185 height 325
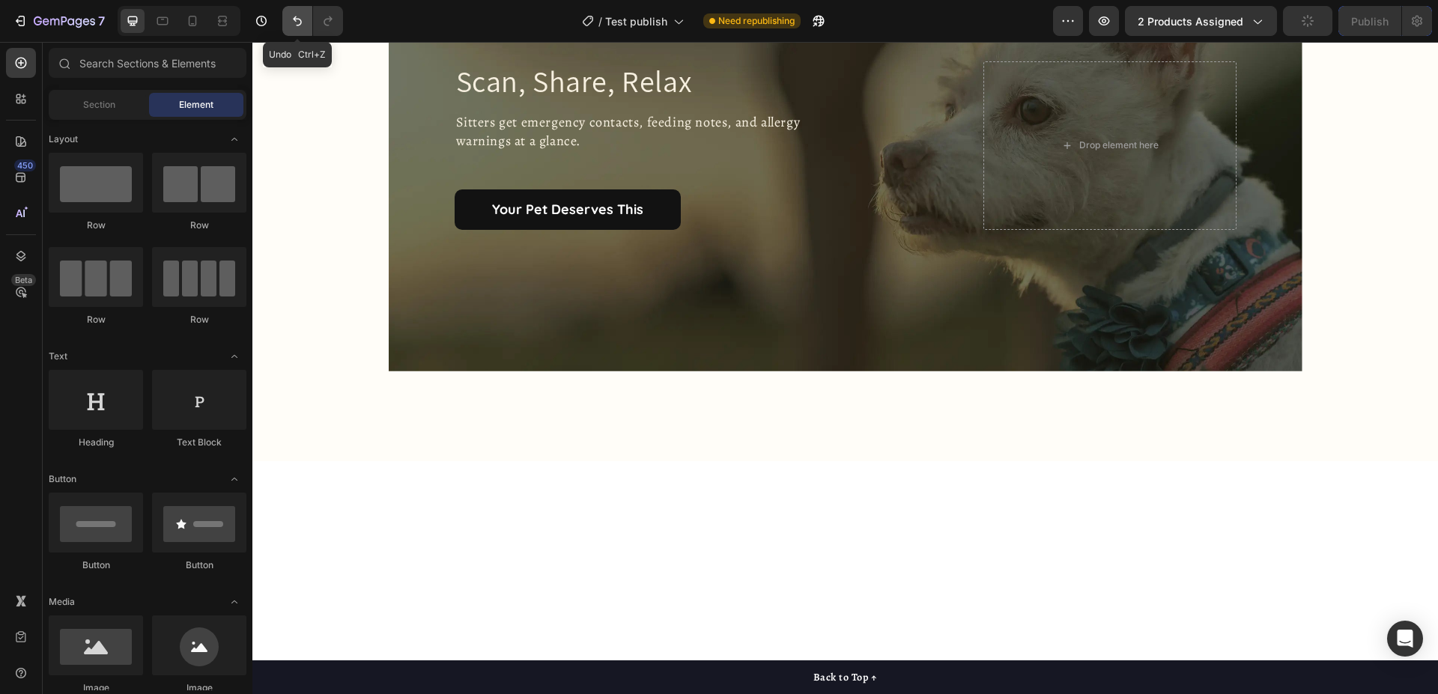
click at [299, 25] on icon "Undo/Redo" at bounding box center [297, 21] width 9 height 10
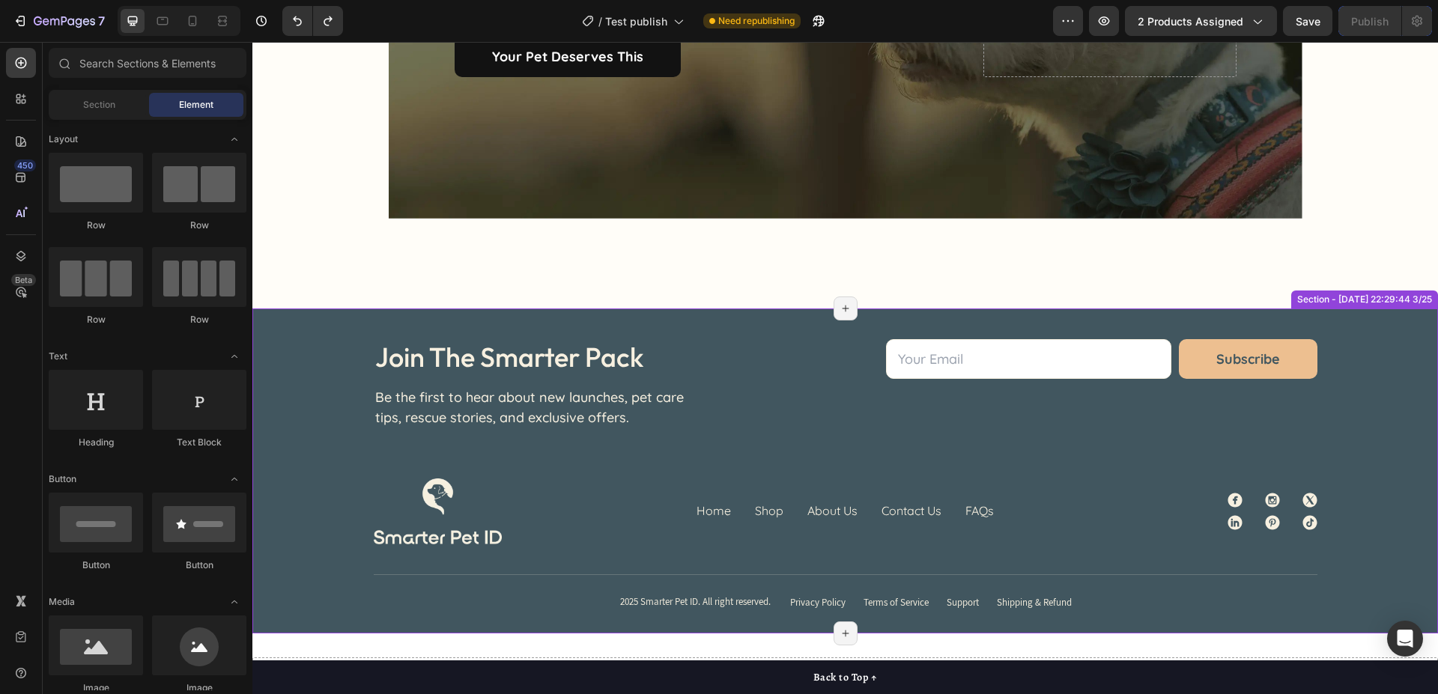
scroll to position [687, 0]
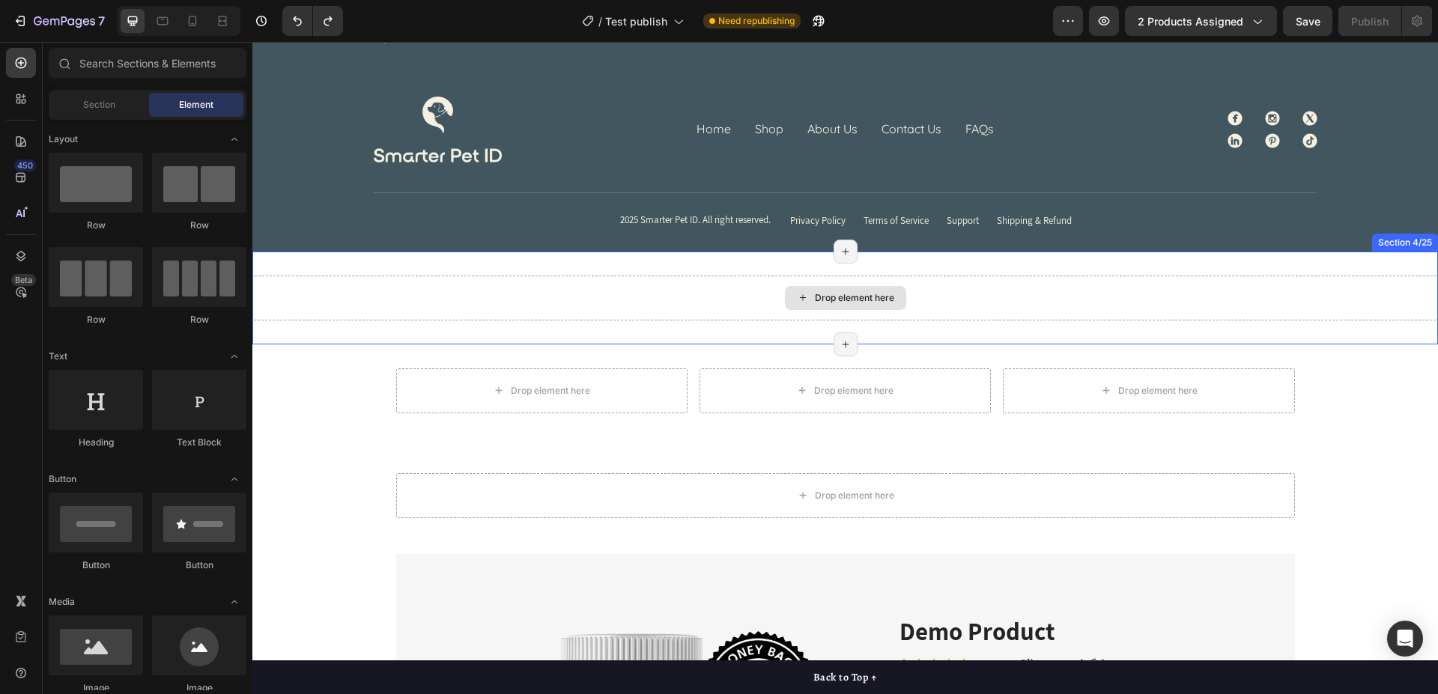
click at [1298, 319] on div "Drop element here" at bounding box center [844, 298] width 1185 height 45
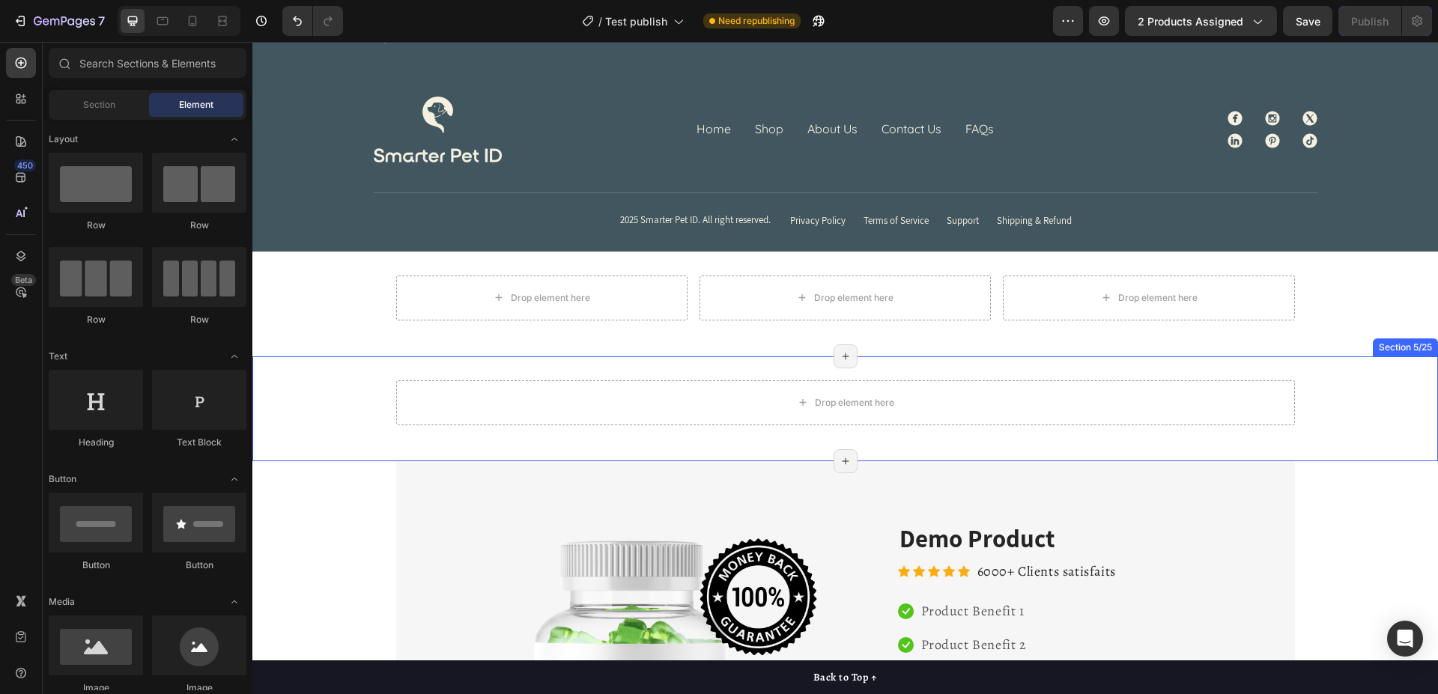
click at [1328, 363] on div "Drop element here Row Section 5/25 Page has reached Shopify’s 25 section-limit …" at bounding box center [844, 408] width 1185 height 105
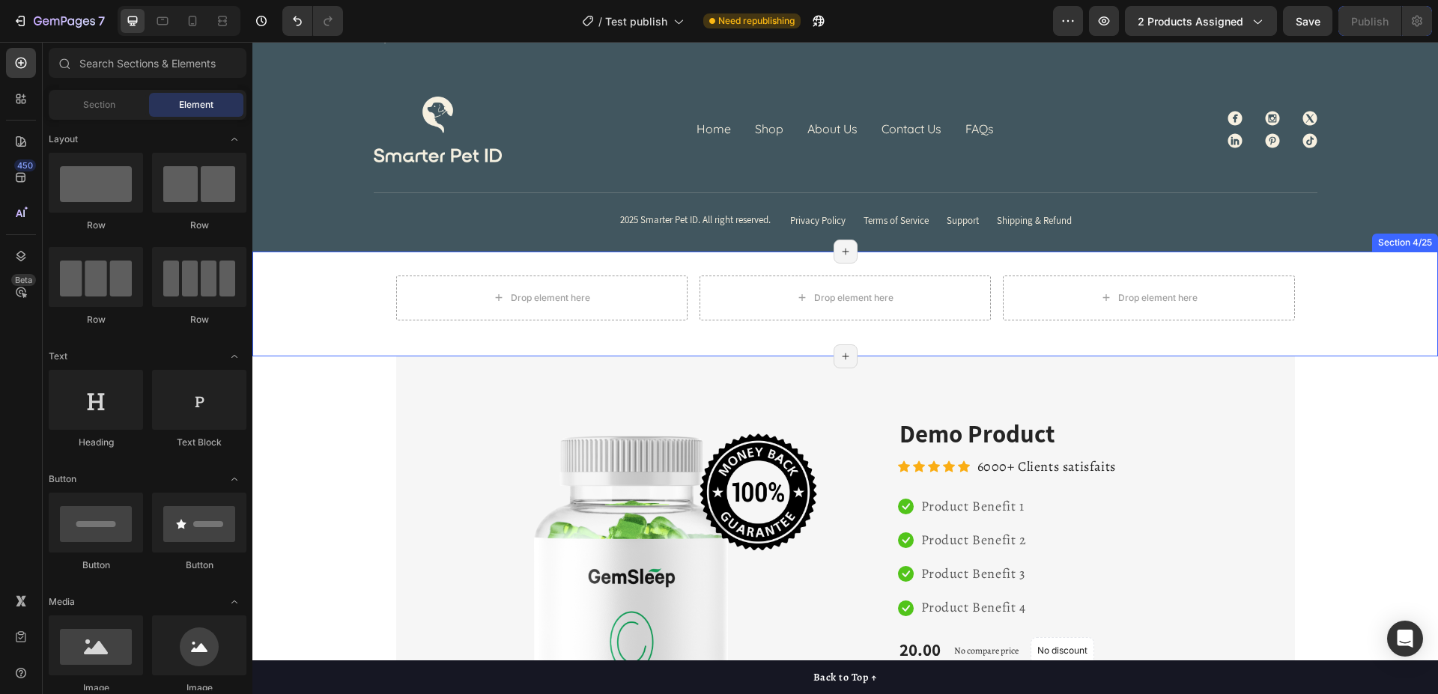
click at [1325, 282] on div "Drop element here Drop element here Drop element here Row" at bounding box center [844, 304] width 1185 height 57
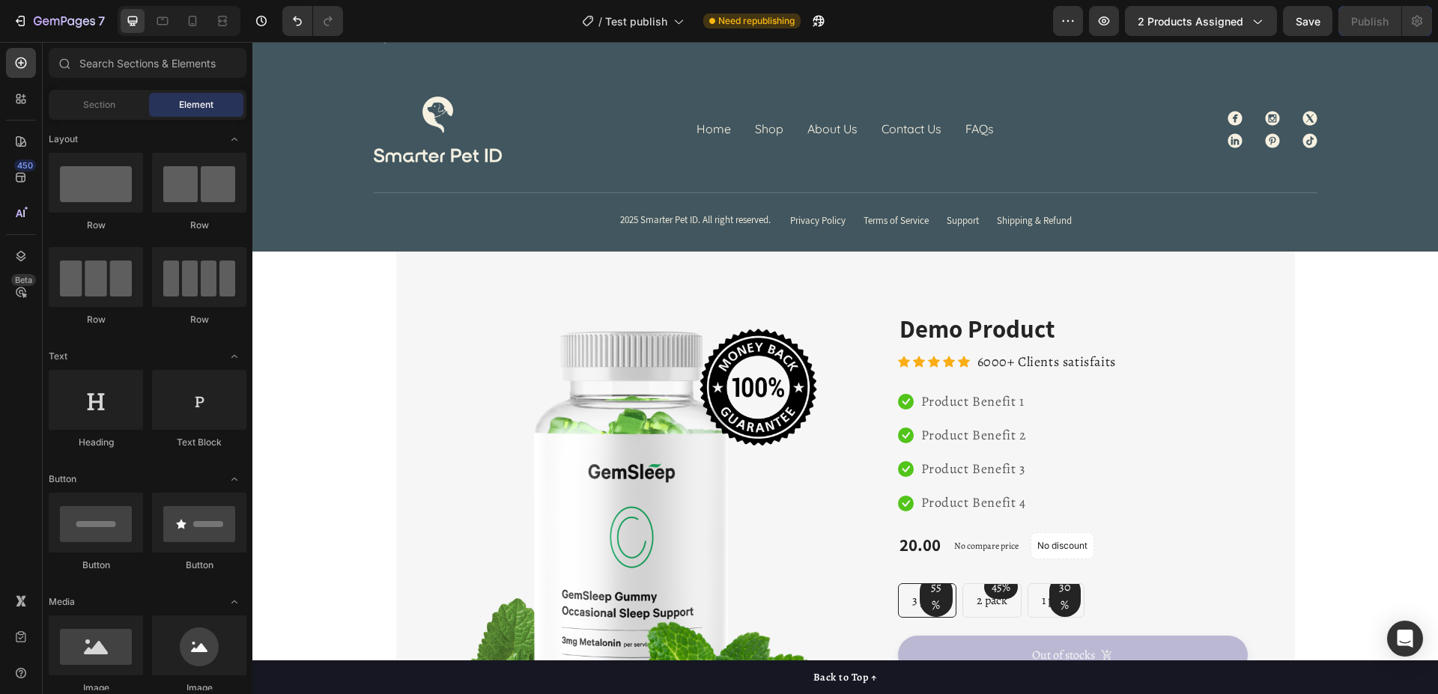
click at [1074, 273] on div "Image Image Free Shipping Heading On oders over $70 Text block Row Image Money-…" at bounding box center [845, 589] width 899 height 675
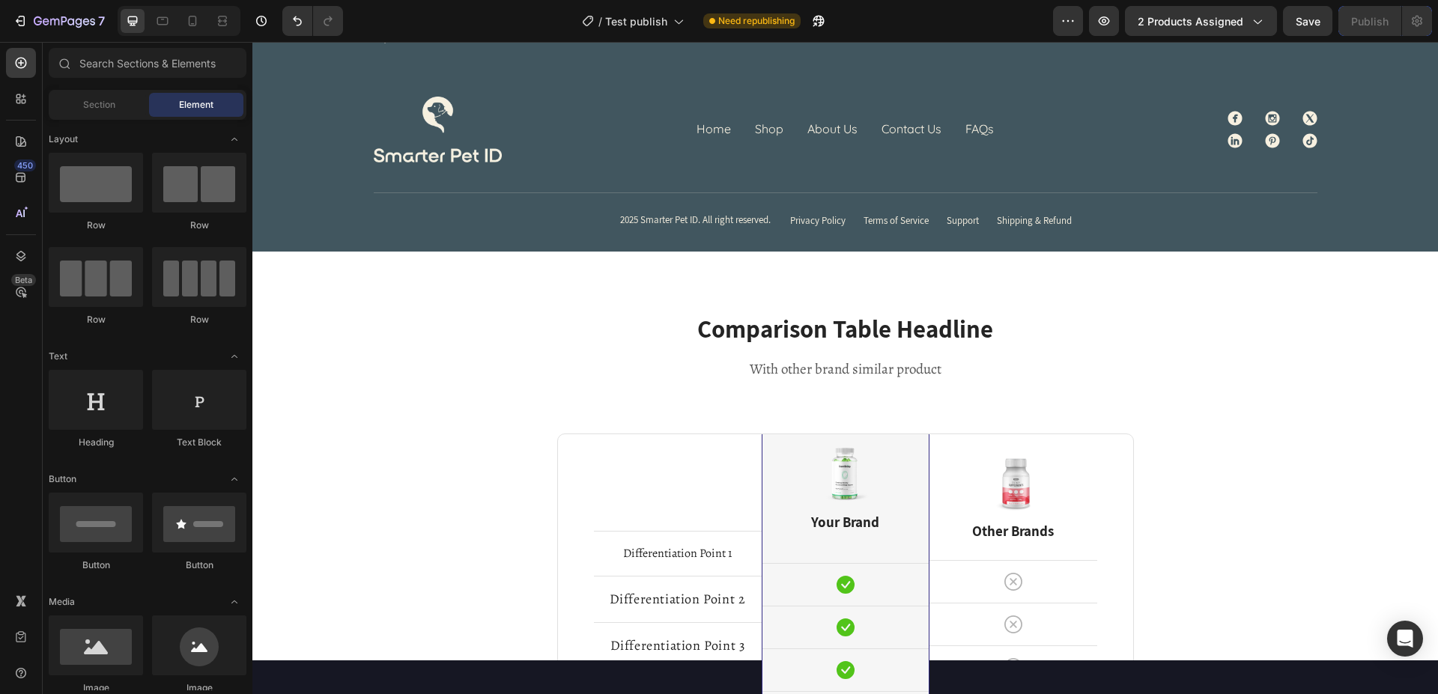
scroll to position [840, 0]
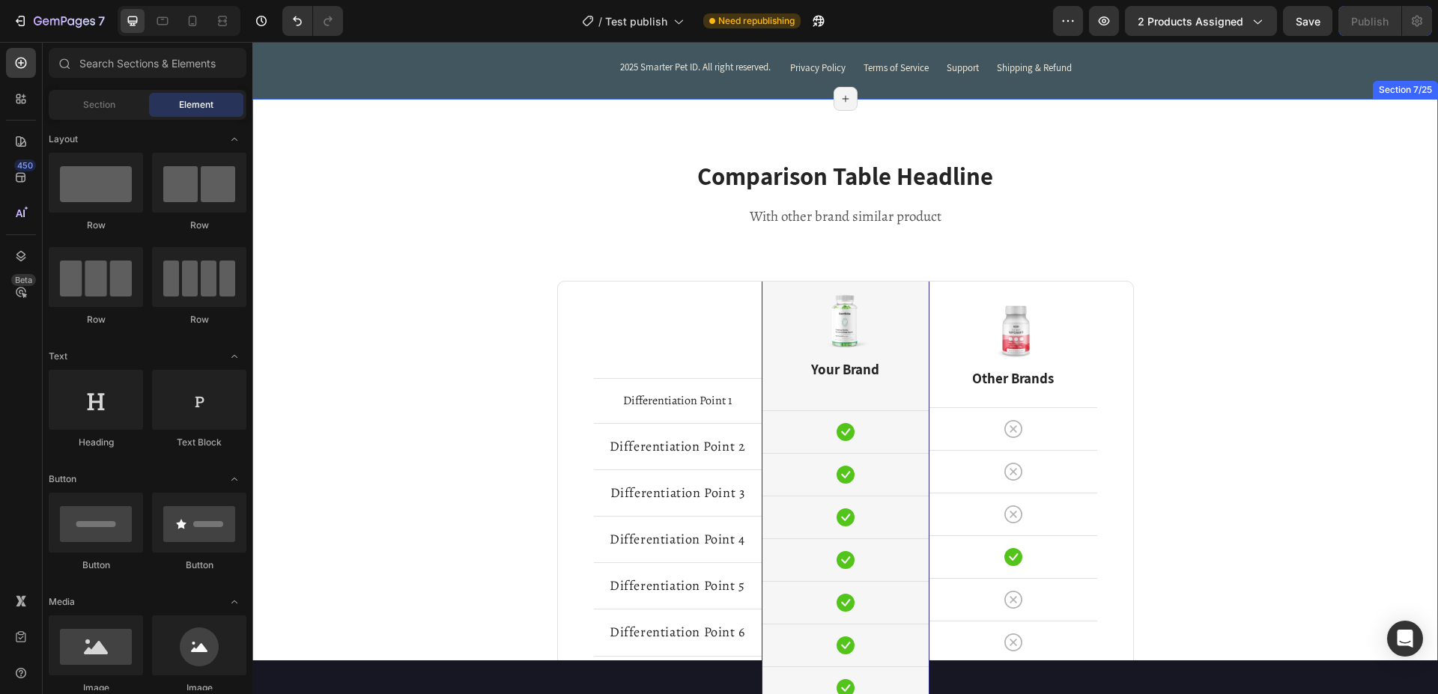
click at [1335, 147] on div "Comparison Table Headline Heading With other brand similar product Text block R…" at bounding box center [844, 514] width 1185 height 831
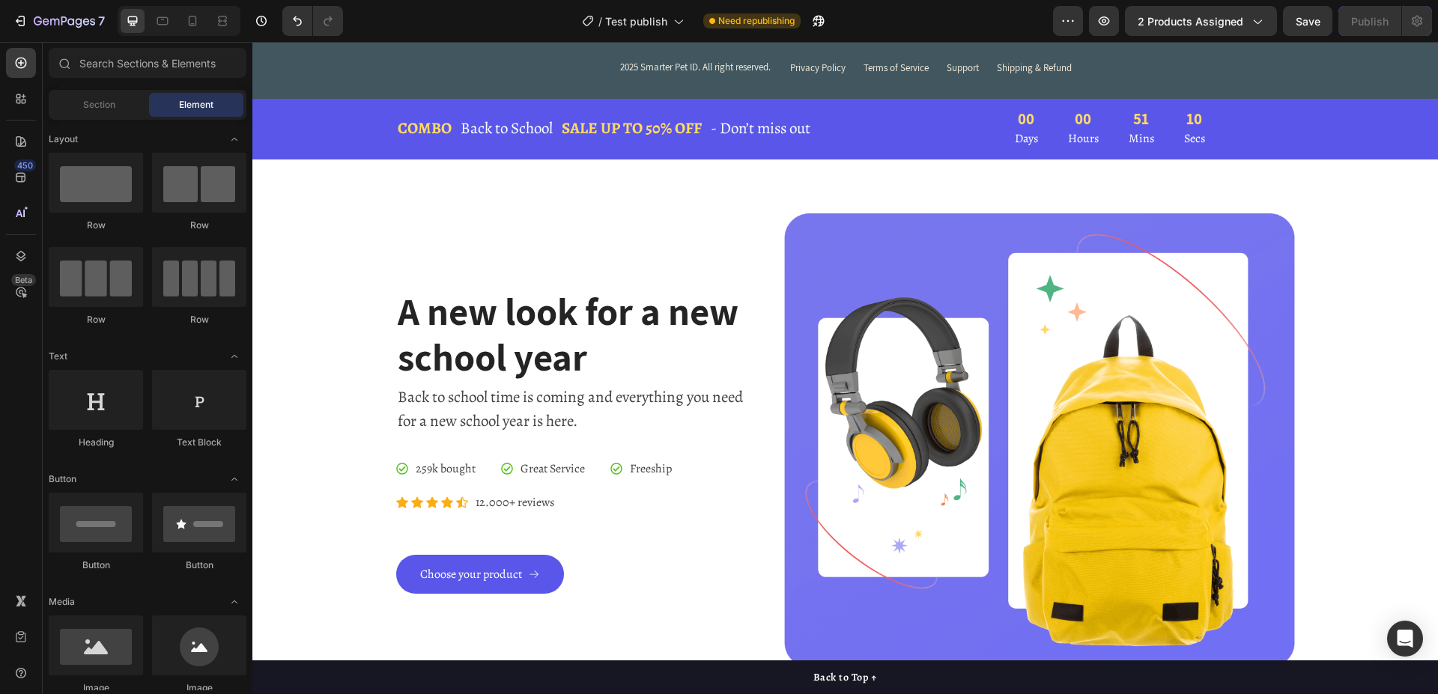
scroll to position [917, 0]
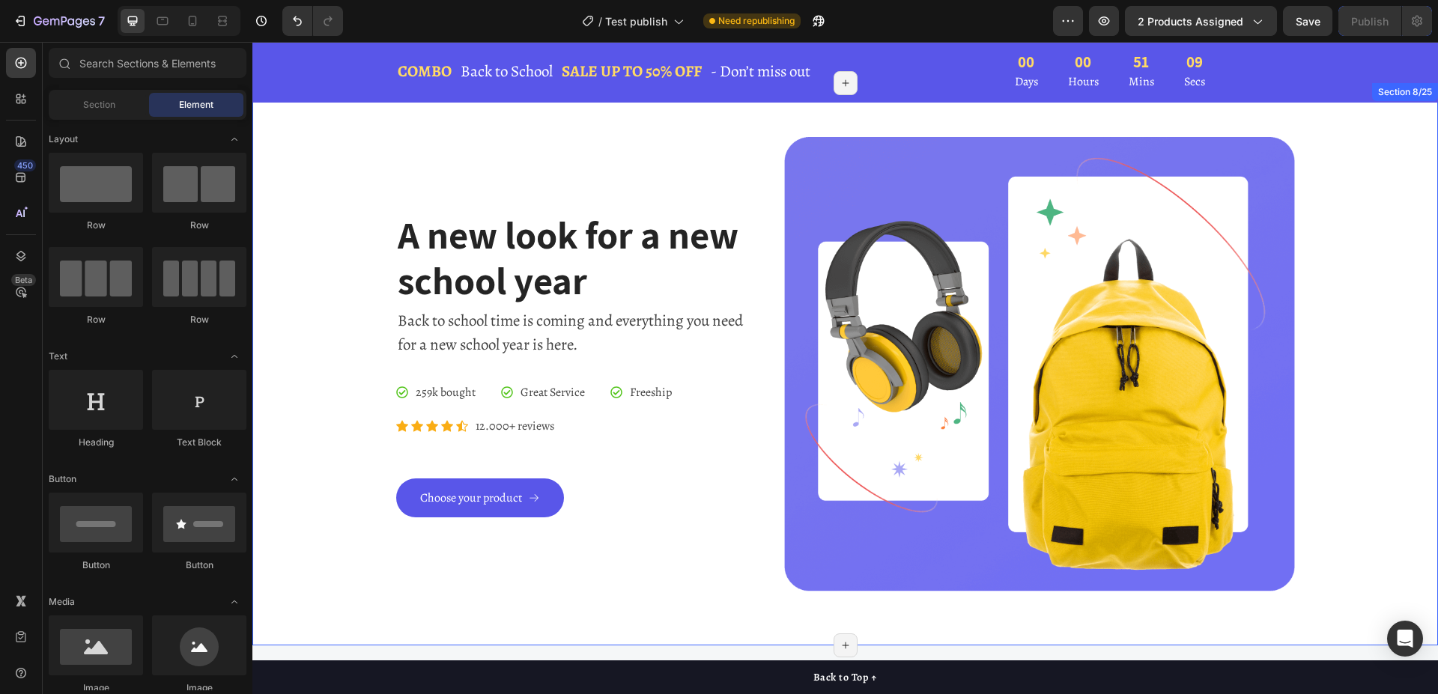
click at [1359, 152] on div "A new look for a new school year Heading Back to school time is coming and ever…" at bounding box center [845, 364] width 1163 height 455
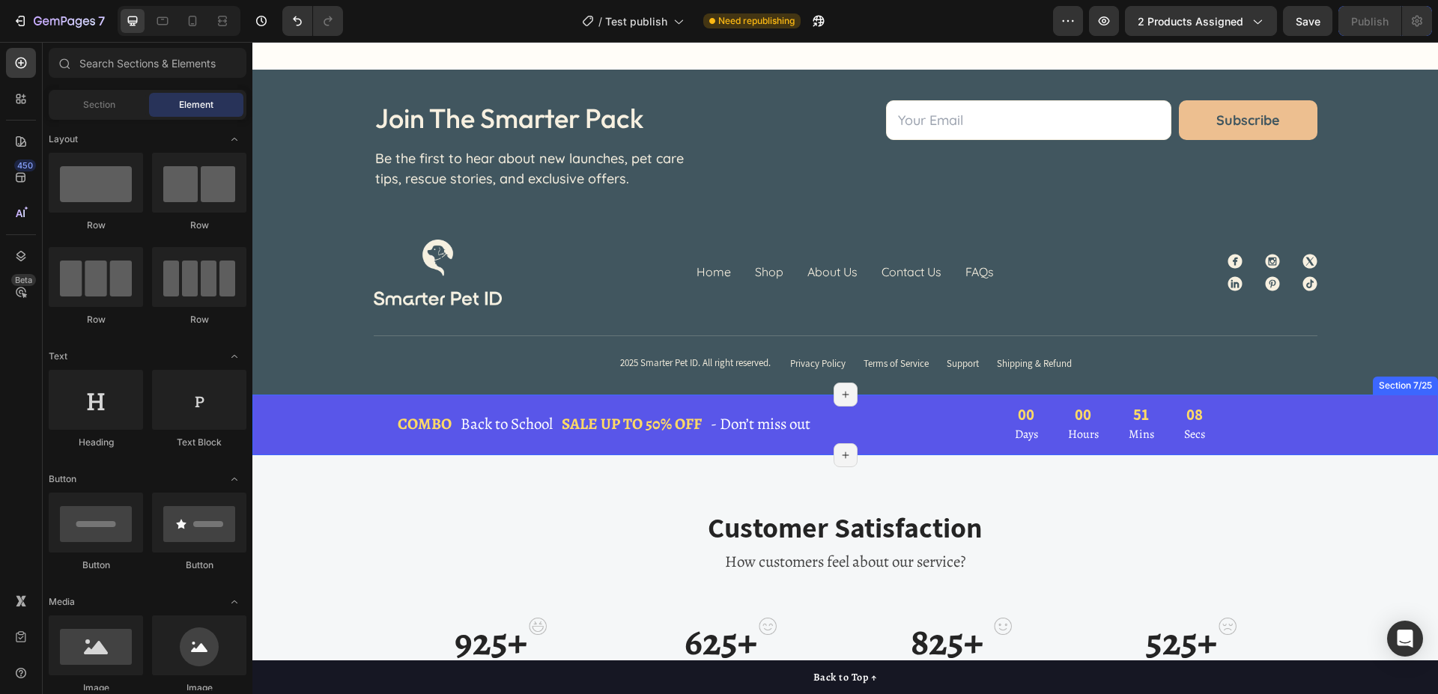
scroll to position [659, 0]
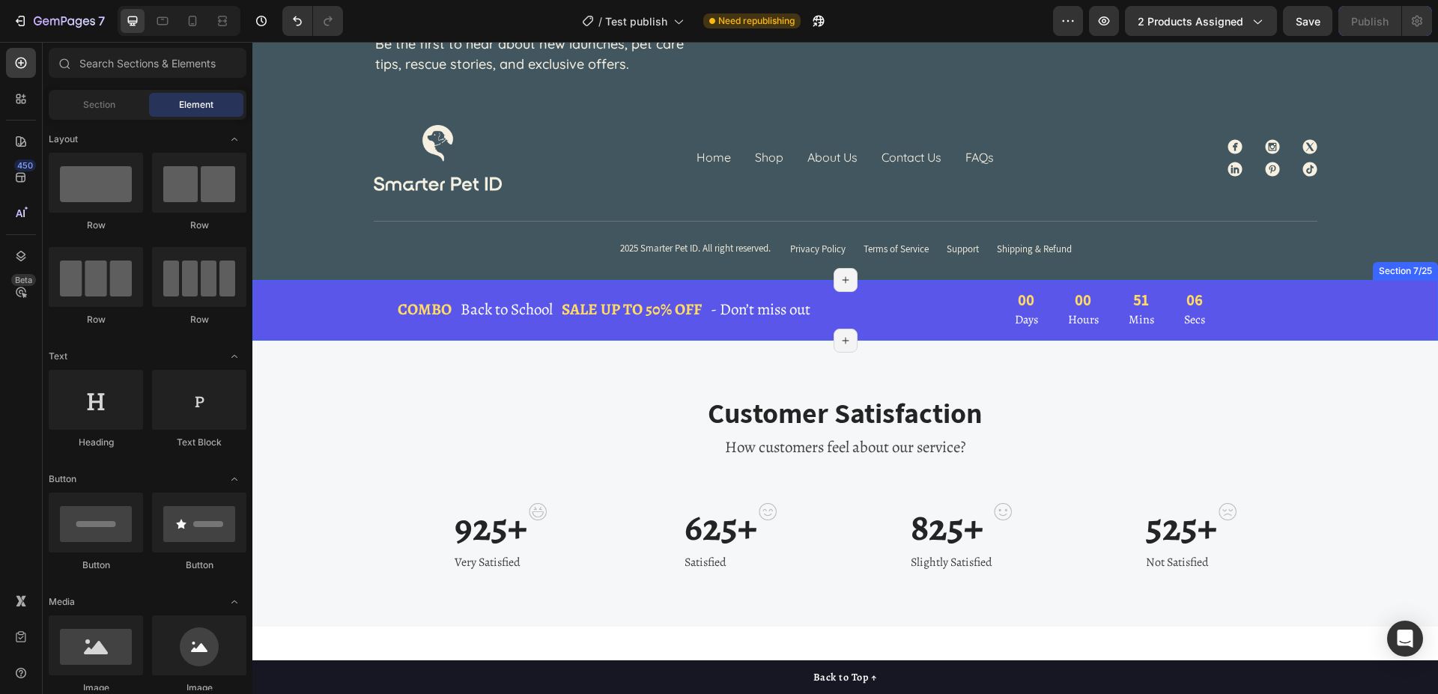
click at [1345, 328] on div "COMBO Text block Back to School Text block Row SALE UP TO 50% OFF Text block - …" at bounding box center [844, 310] width 1185 height 61
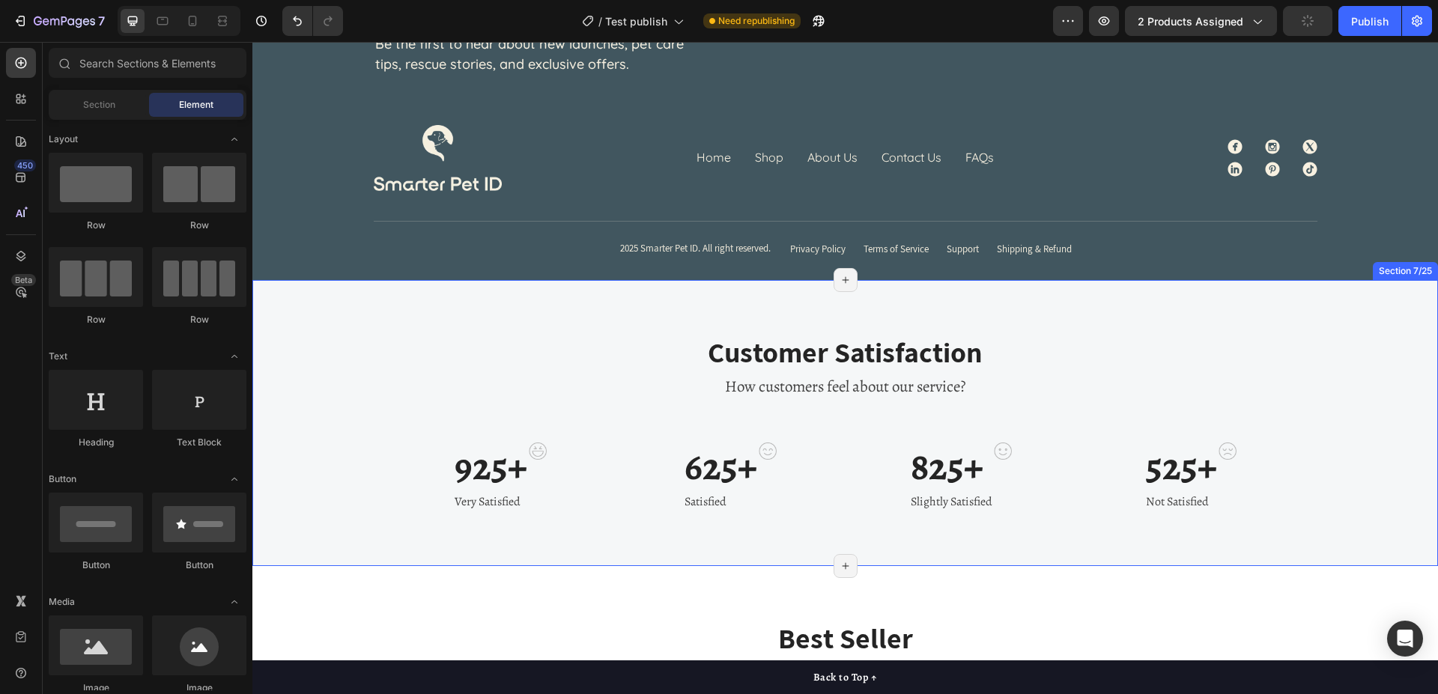
click at [1344, 368] on div "Customer Satisfaction Heading How customers feel about our service? Text block …" at bounding box center [845, 423] width 1163 height 178
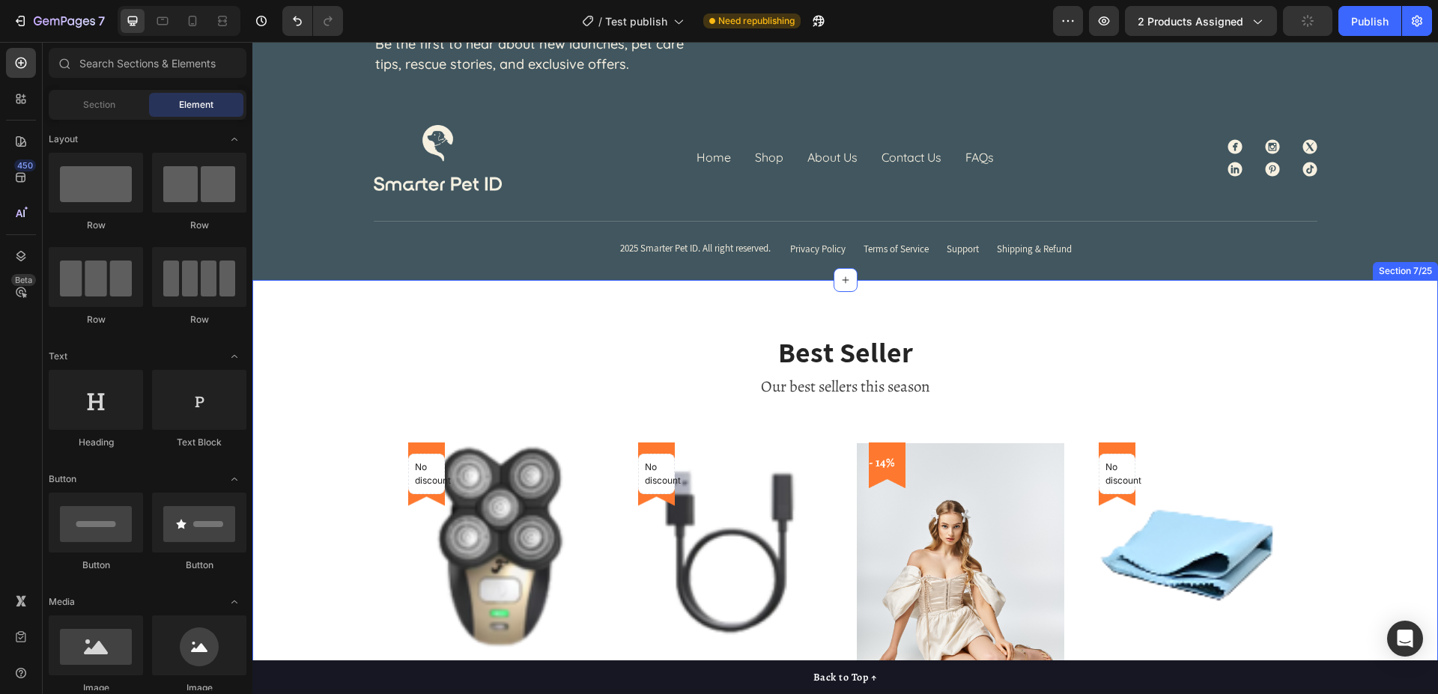
click at [1344, 362] on div "Best Seller Heading Our best sellers this season Text block No discount Not be …" at bounding box center [845, 586] width 1163 height 504
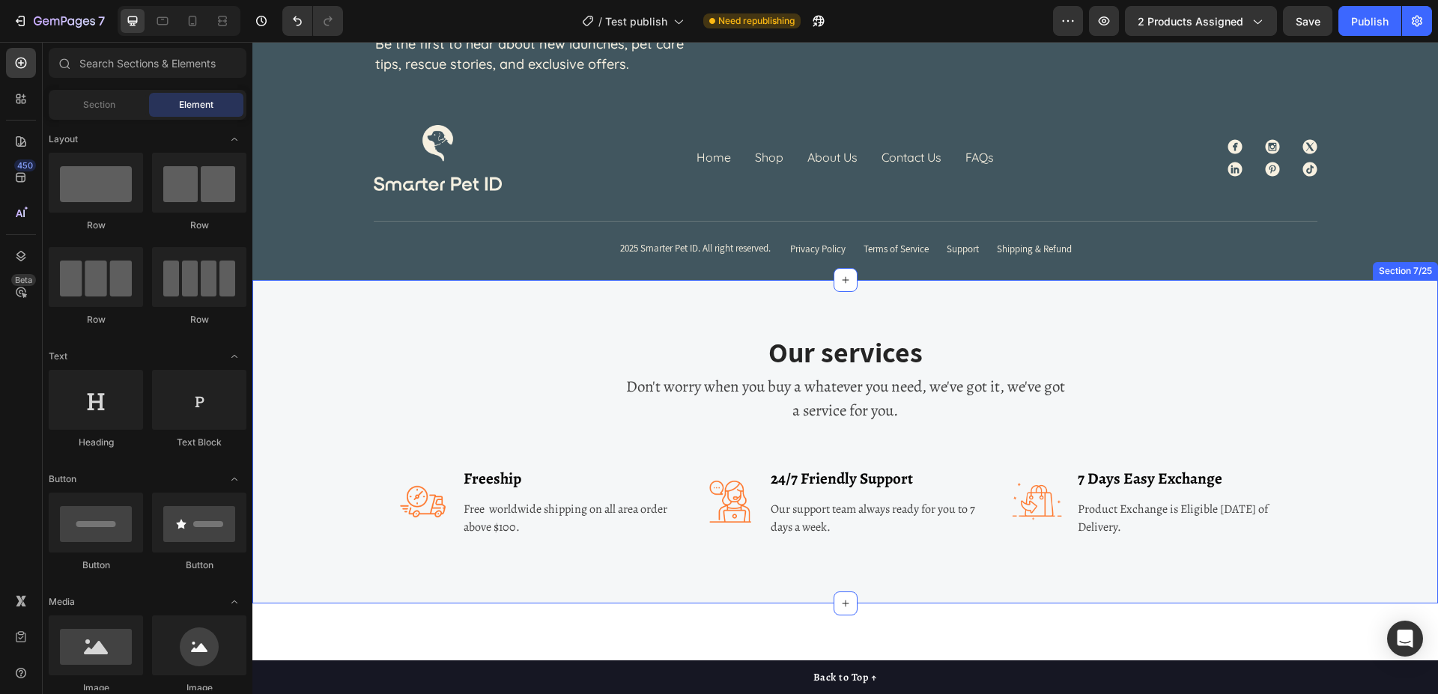
scroll to position [812, 0]
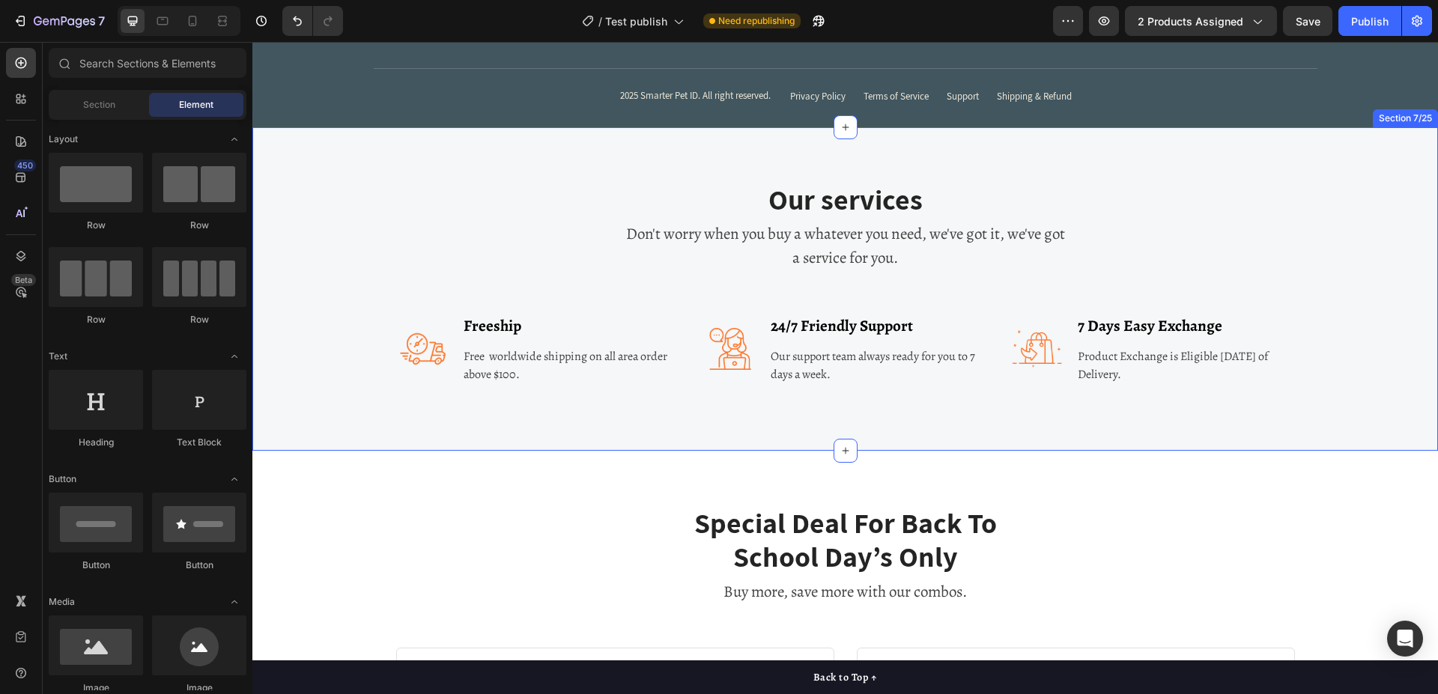
click at [1322, 178] on div "Our services Heading Don't worry when you buy a whatever you need, we've got it…" at bounding box center [844, 288] width 1185 height 323
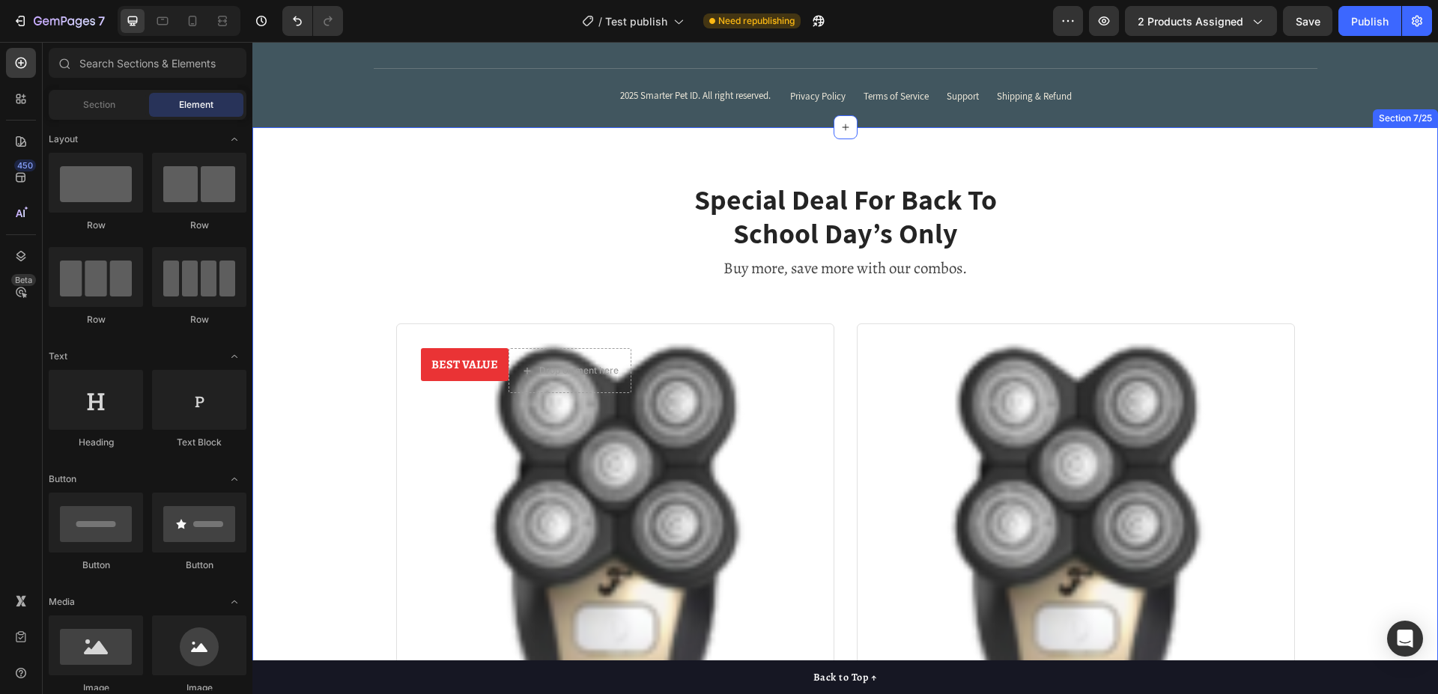
click at [1351, 253] on div "Special Deal For Back To School Day’s Only Heading Buy more, save more with our…" at bounding box center [845, 656] width 1163 height 950
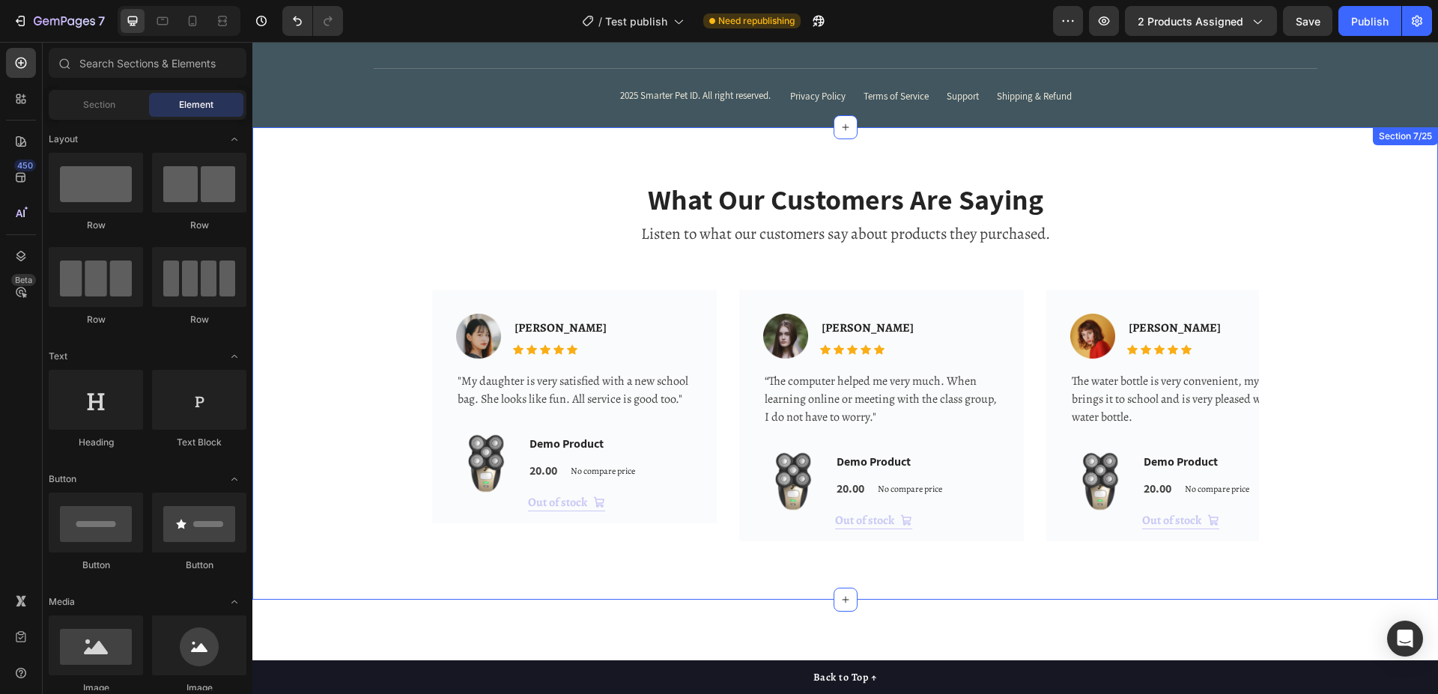
scroll to position [888, 0]
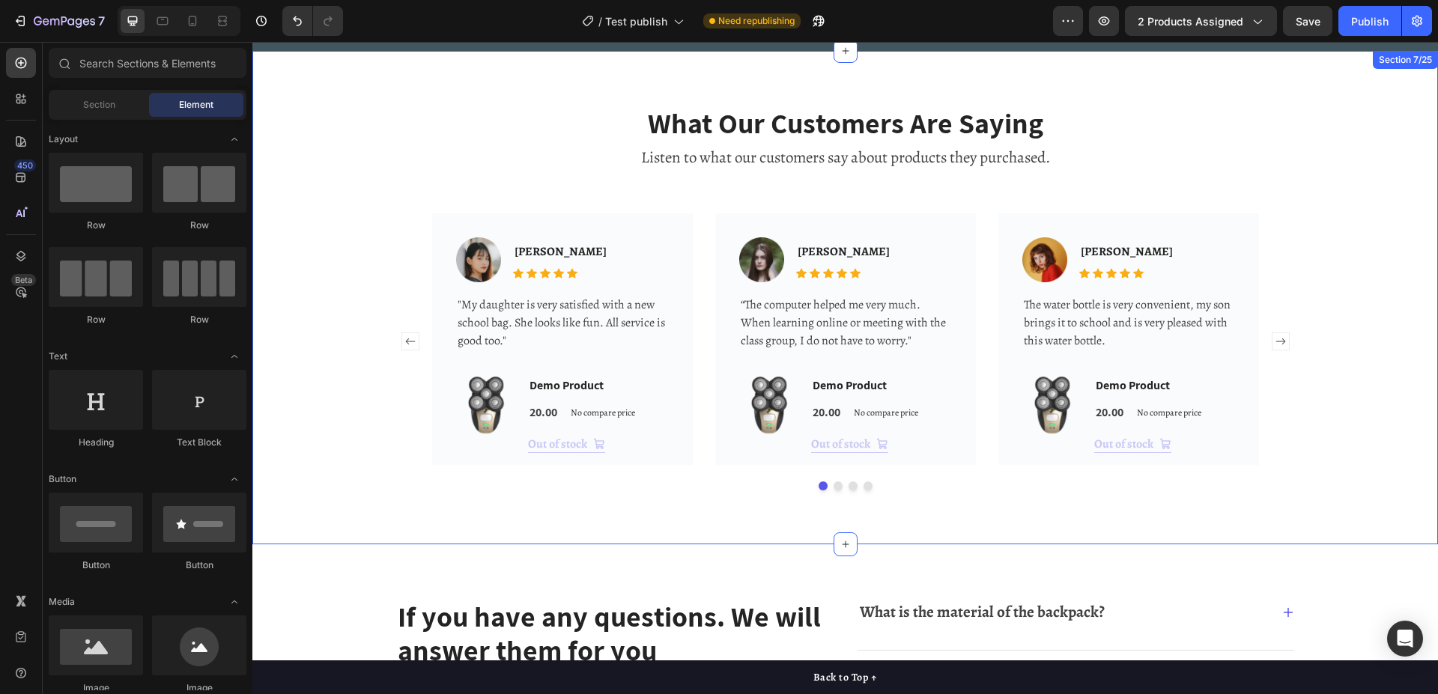
click at [1350, 157] on div "What Our Customers Are Saying Heading Listen to what our customers say about pr…" at bounding box center [845, 298] width 1163 height 386
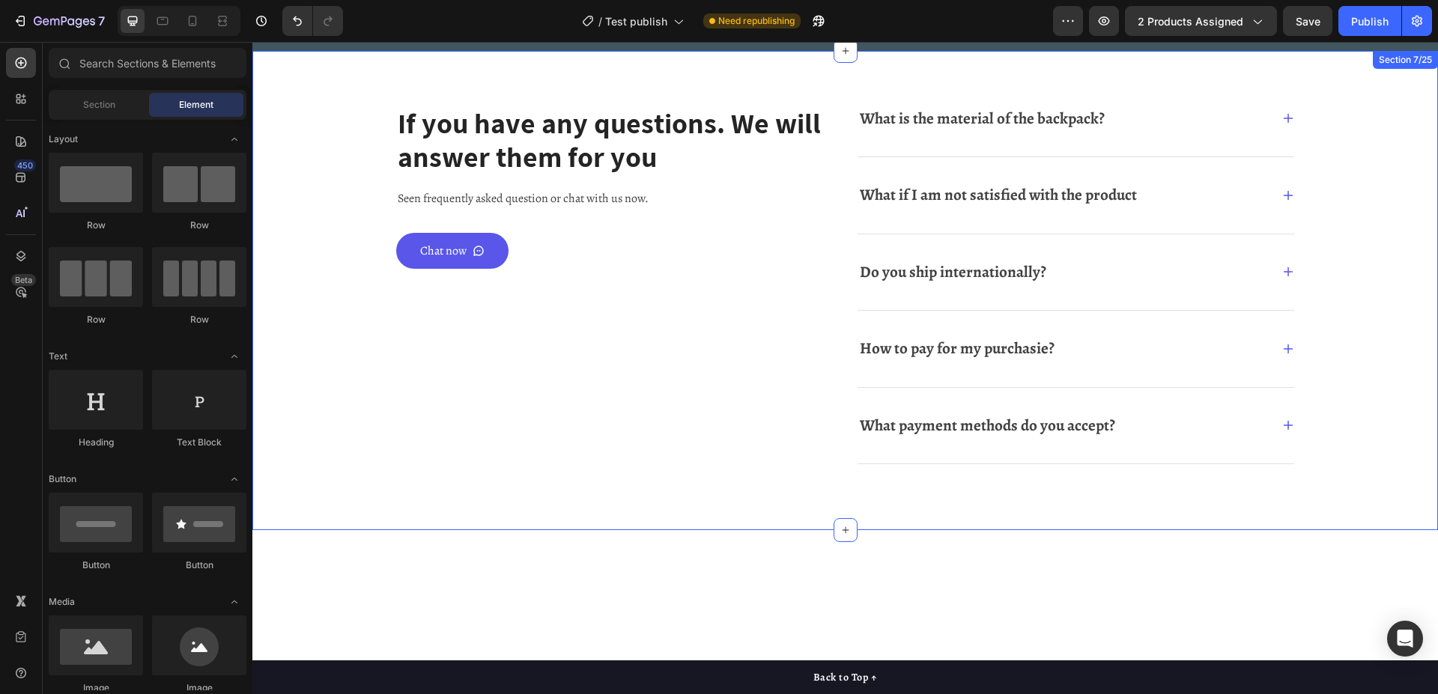
click at [1372, 240] on div "If you have any questions. We will answer them for you Heading Seen frequently …" at bounding box center [845, 291] width 1163 height 372
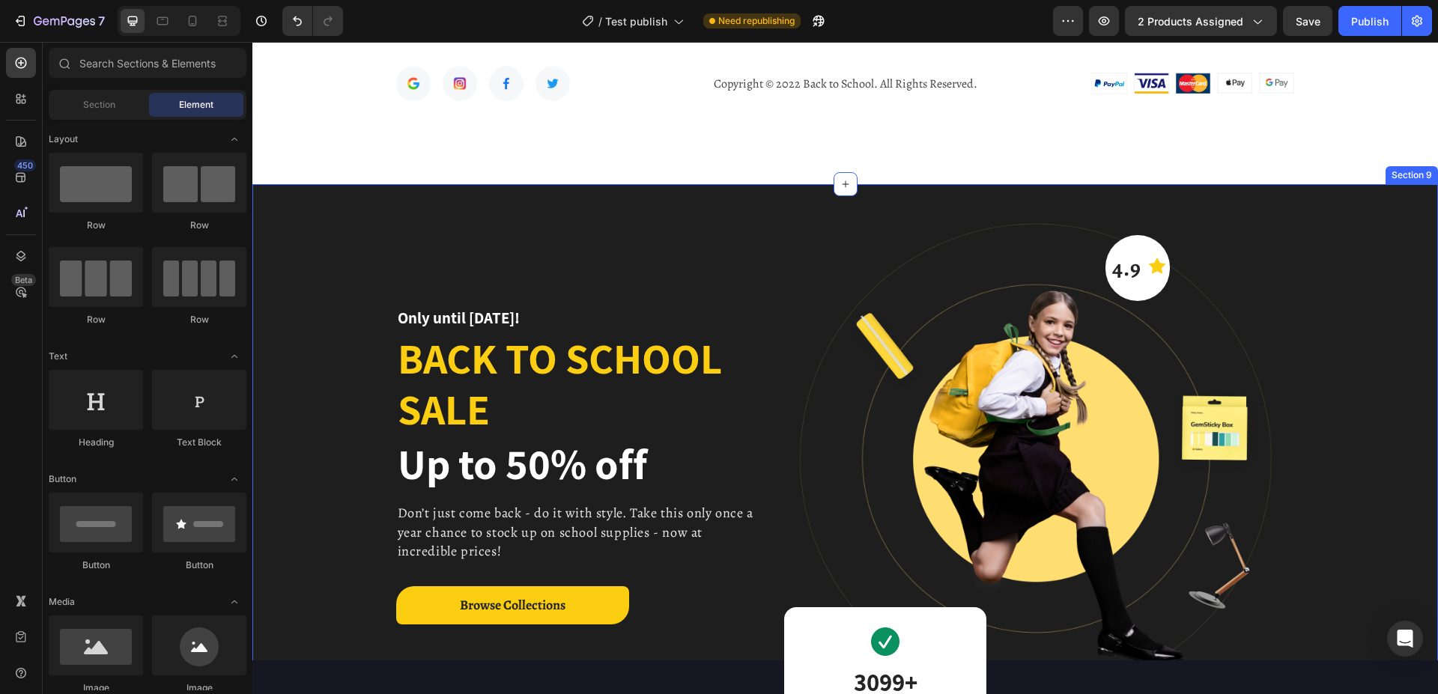
scroll to position [1270, 0]
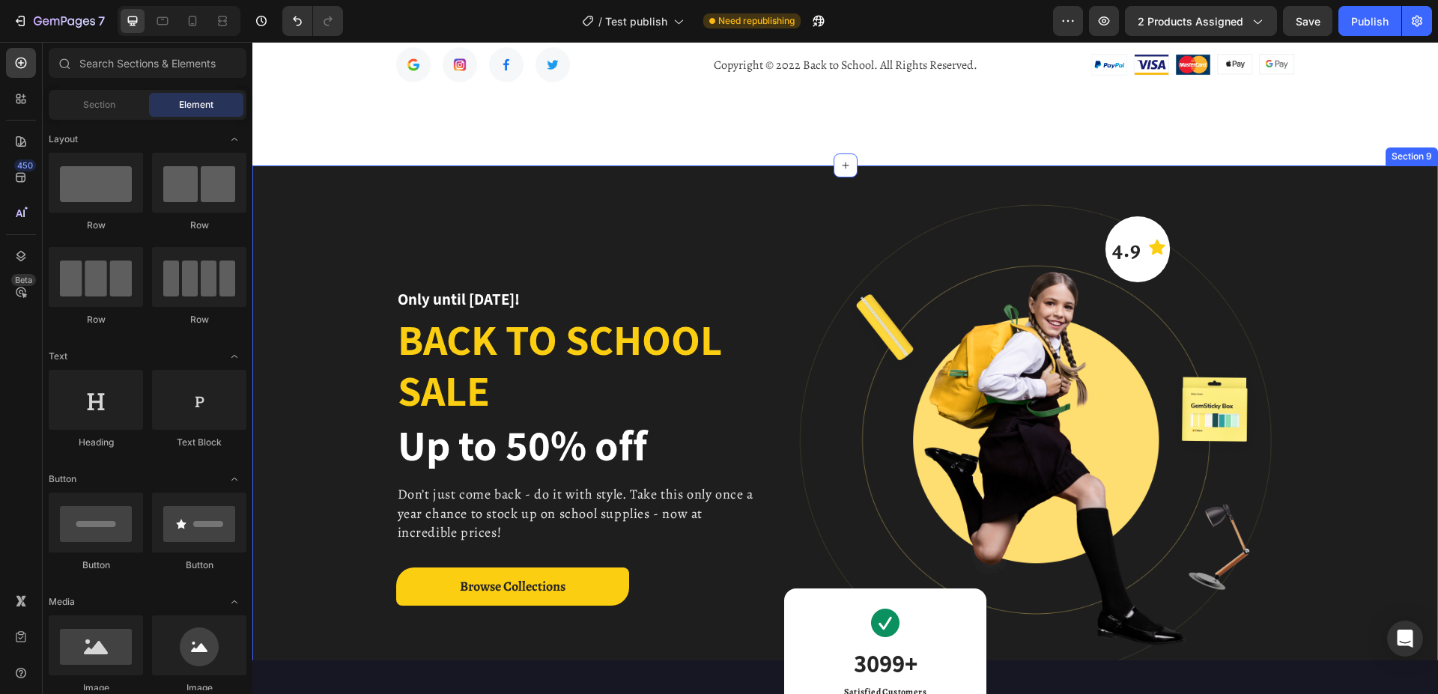
click at [1367, 185] on div "Only until Sep 30! Heading Back to school sale Heading Up to 50% off Heading Do…" at bounding box center [844, 451] width 1185 height 572
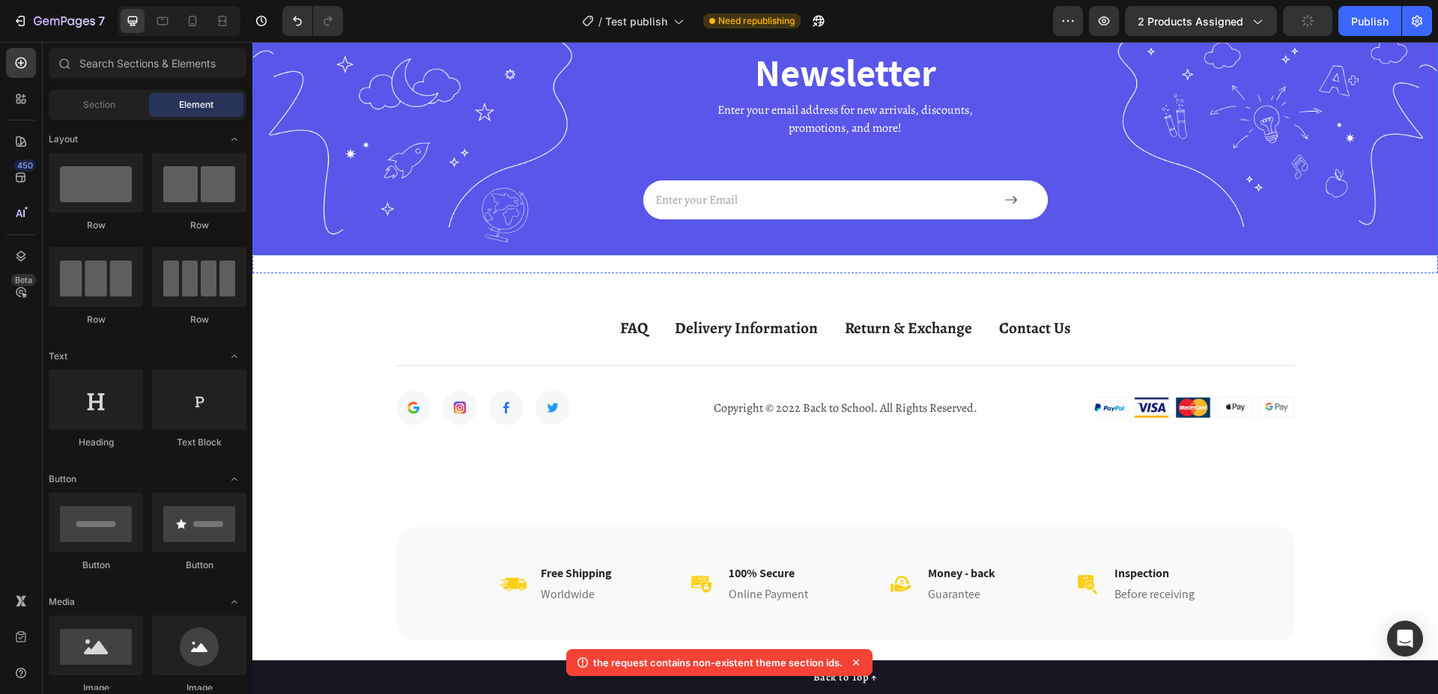
scroll to position [888, 0]
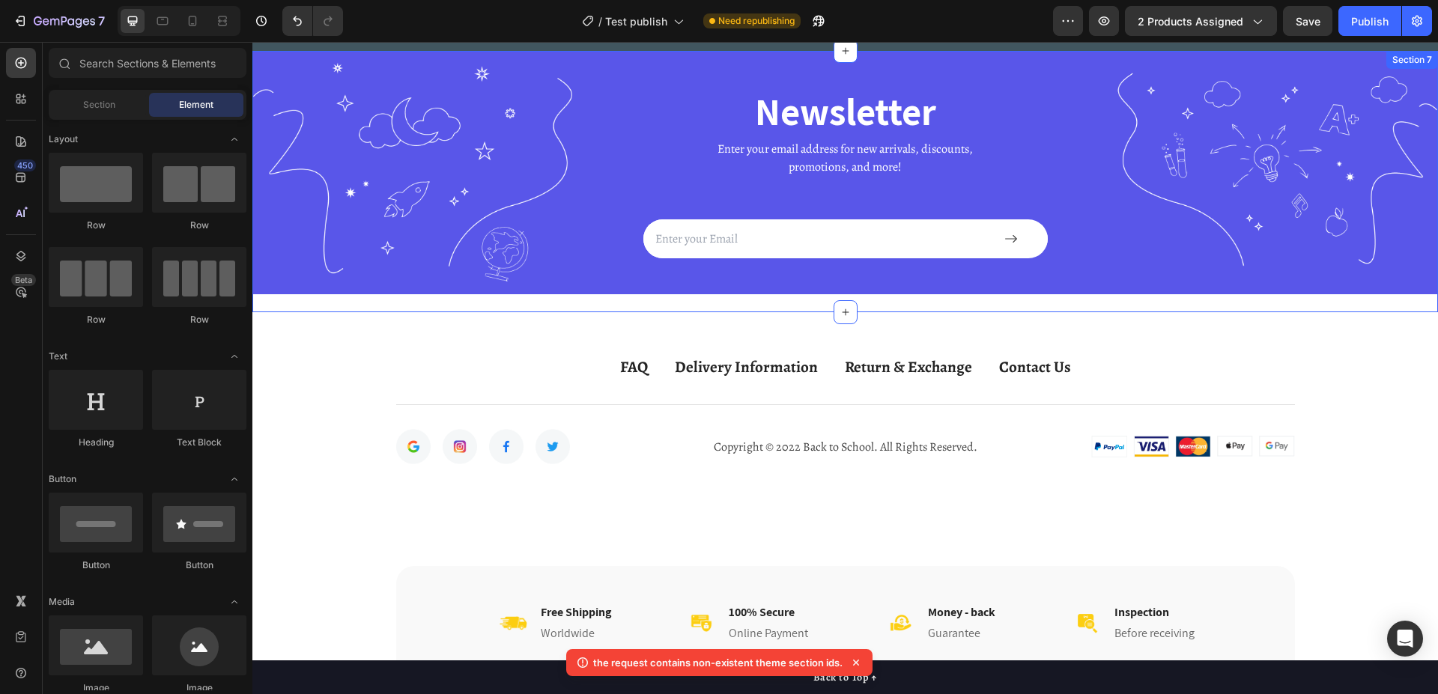
click at [1372, 302] on div "Newsletter Heading Enter your email address for new arrivals, discounts, promot…" at bounding box center [844, 181] width 1185 height 261
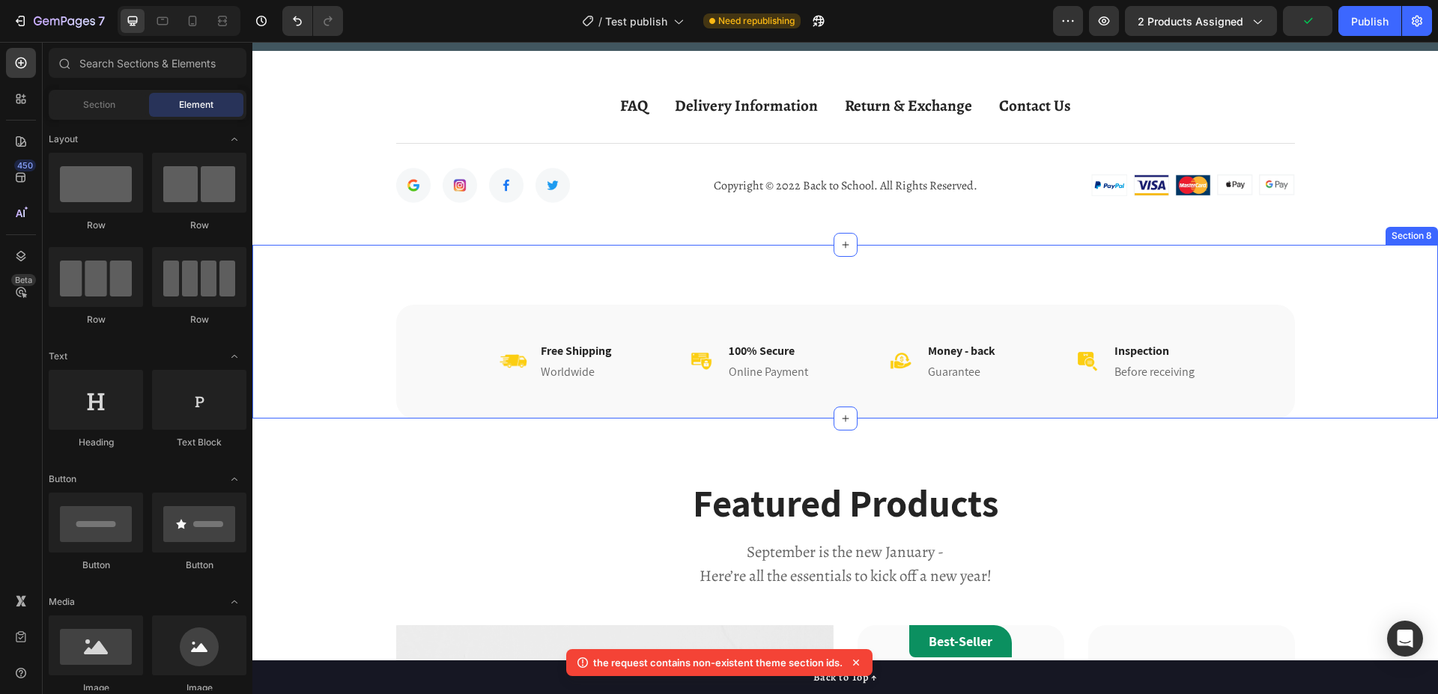
click at [1380, 307] on div "Image Free Shipping Heading Worldwide Heading Row Image 100% Secure Heading Onl…" at bounding box center [844, 362] width 1137 height 114
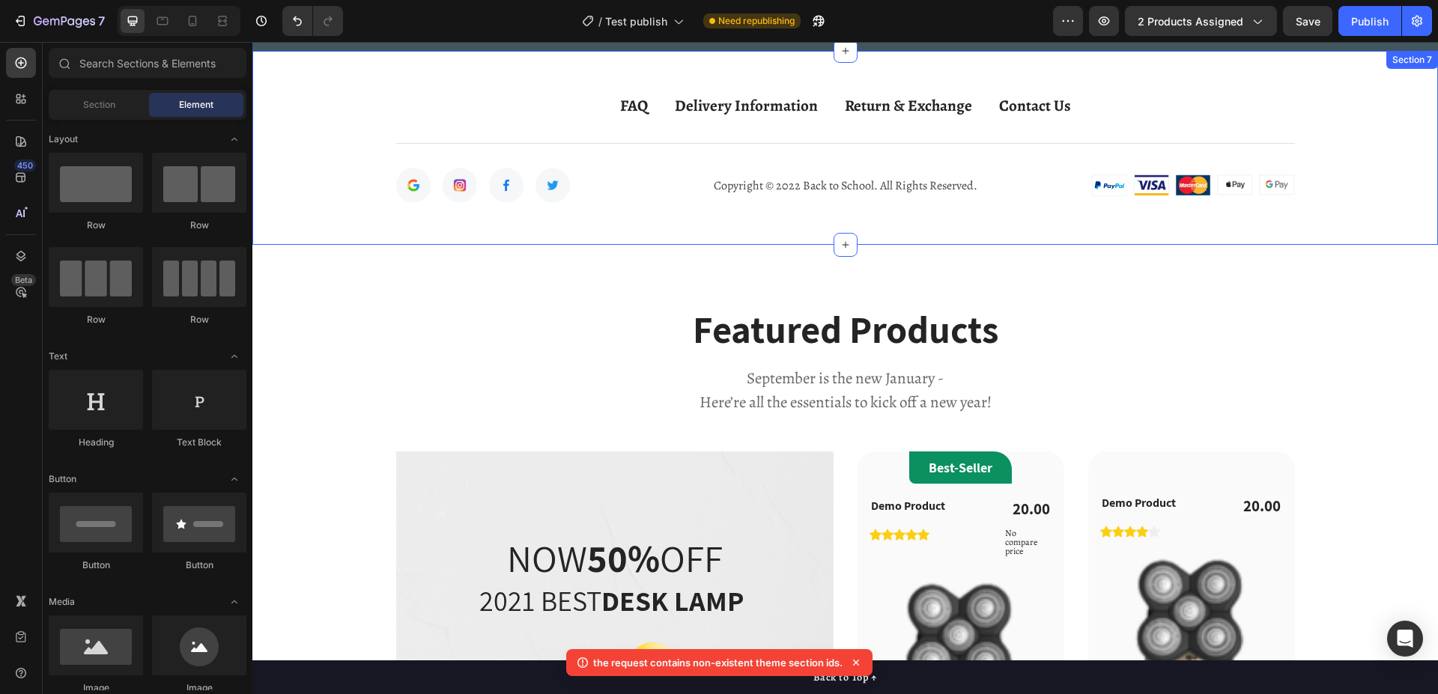
click at [1344, 231] on div "FAQ Text block Delivery Information Text block Return & Exchange Text block Con…" at bounding box center [844, 148] width 1185 height 194
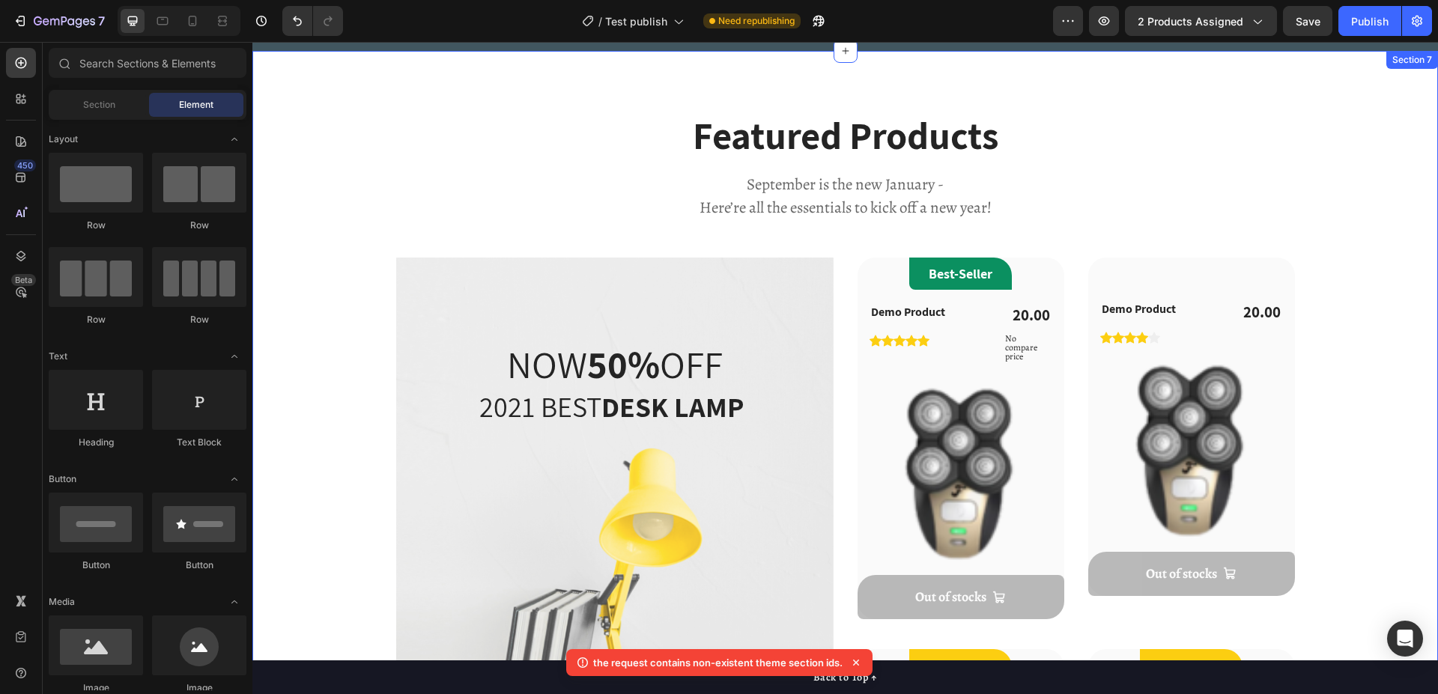
click at [1355, 183] on div "Featured Products Heading September is the new January - Here’re all the essent…" at bounding box center [844, 567] width 1137 height 913
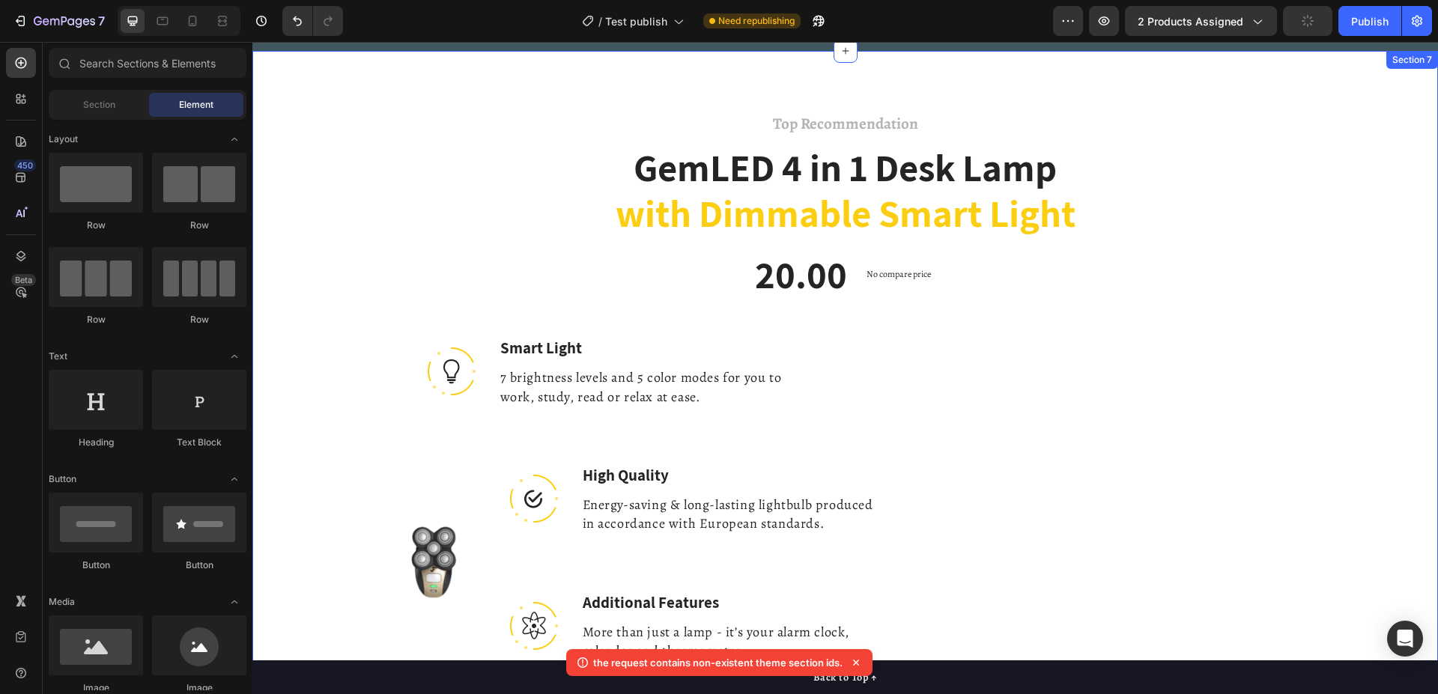
click at [1301, 193] on div "Top Recommendation Text block GemLED 4 in 1 Desk Lamp with Dimmable Smart Light…" at bounding box center [844, 539] width 1137 height 857
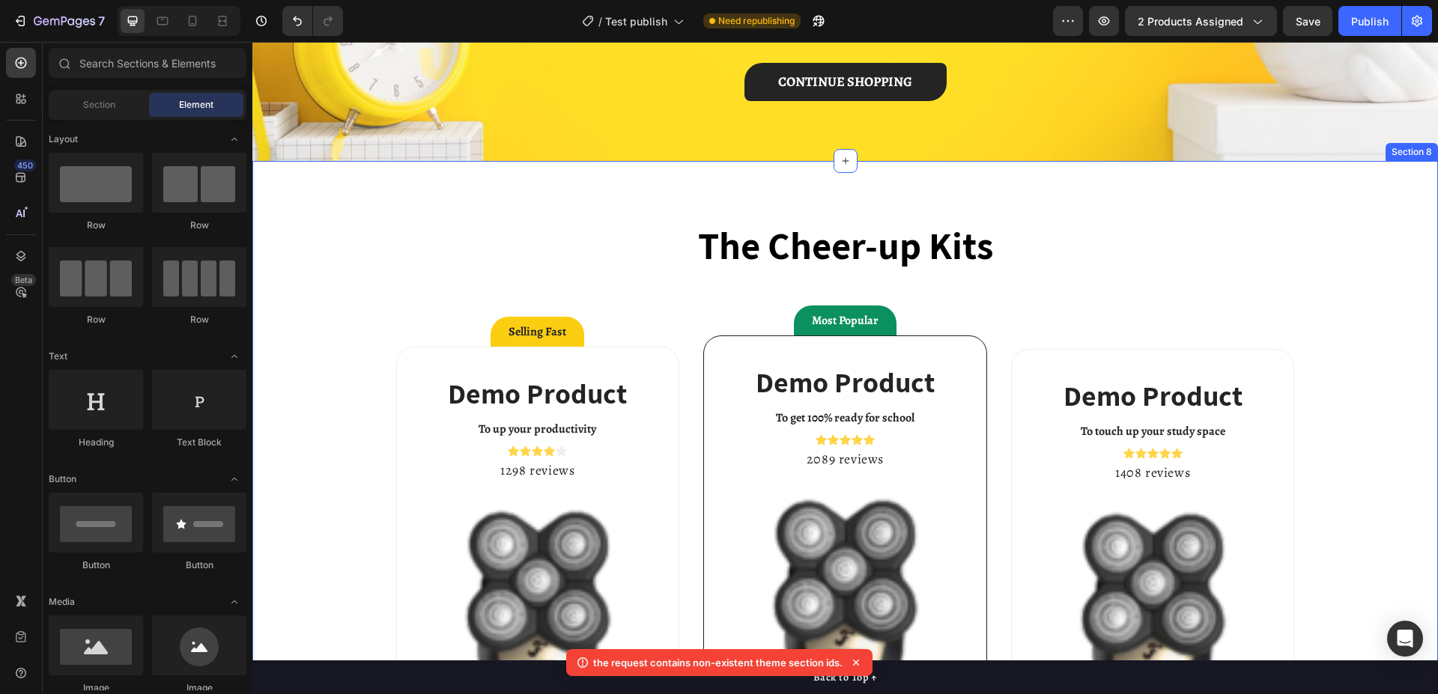
scroll to position [964, 0]
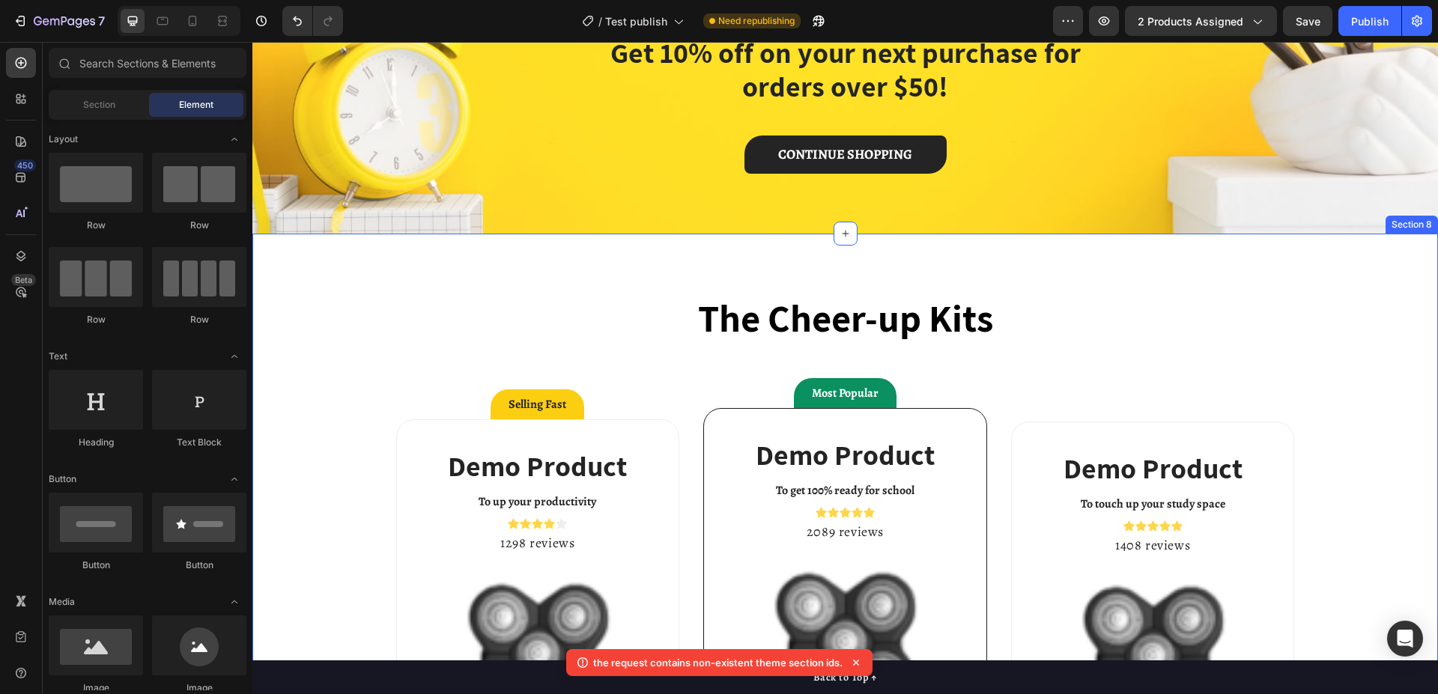
click at [1337, 265] on div "The Cheer-up Kits Heading Selling Fast Button Demo Product (P) Title To up your…" at bounding box center [844, 707] width 1185 height 947
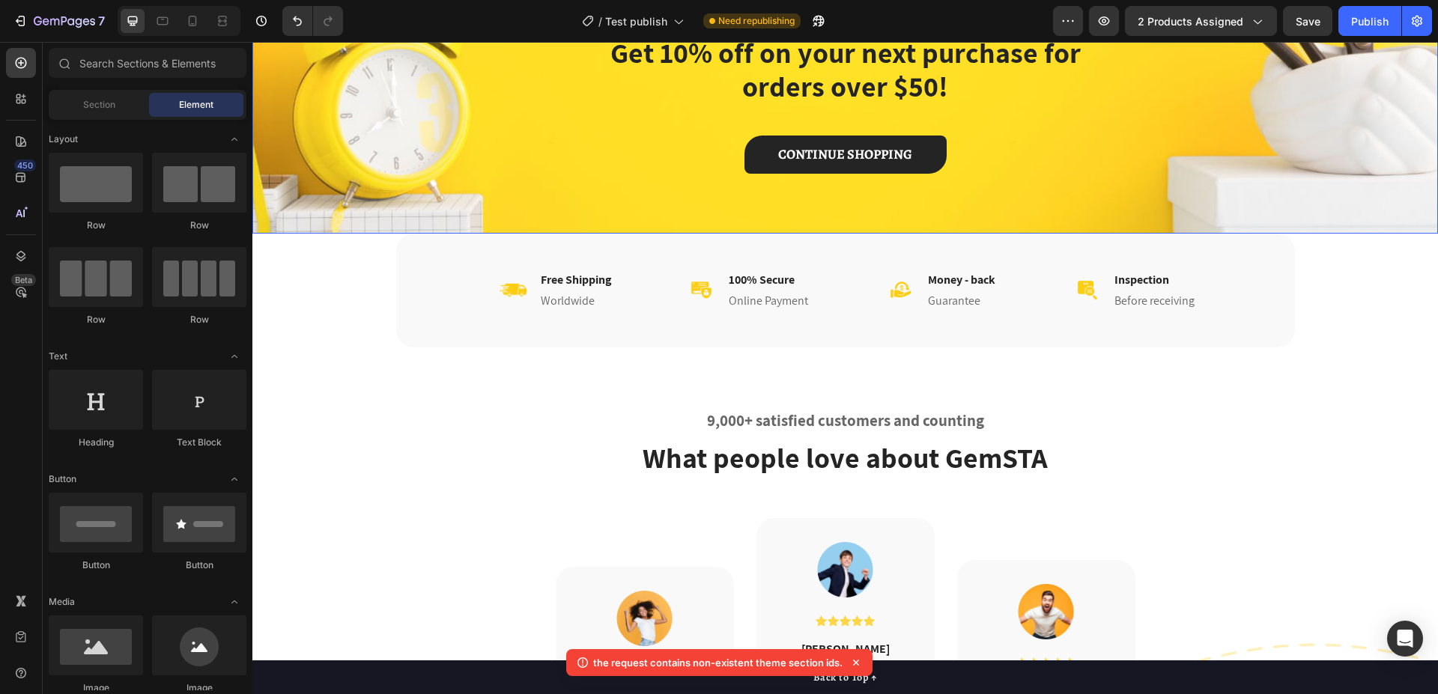
scroll to position [735, 0]
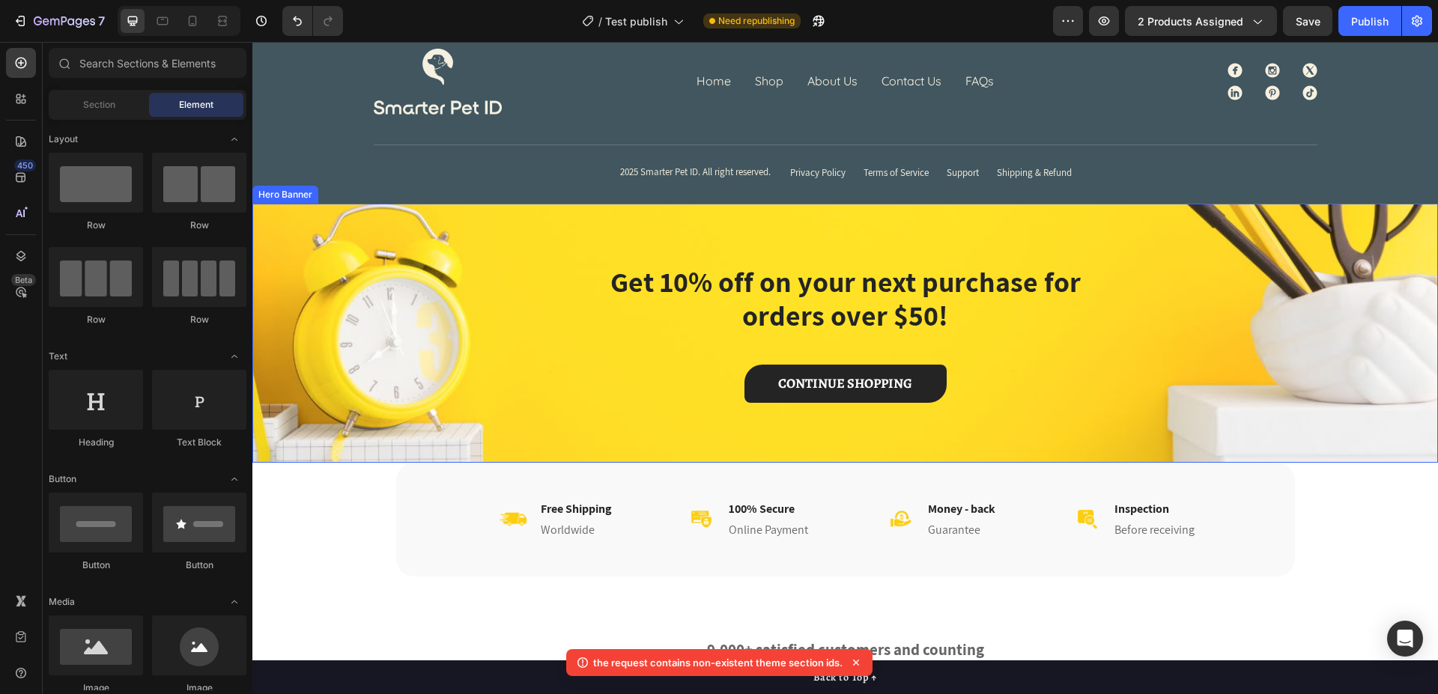
click at [1337, 236] on div "Get 10% off on your next purchase for orders over $50! Heading CONTINUE SHOPPIN…" at bounding box center [844, 333] width 1185 height 259
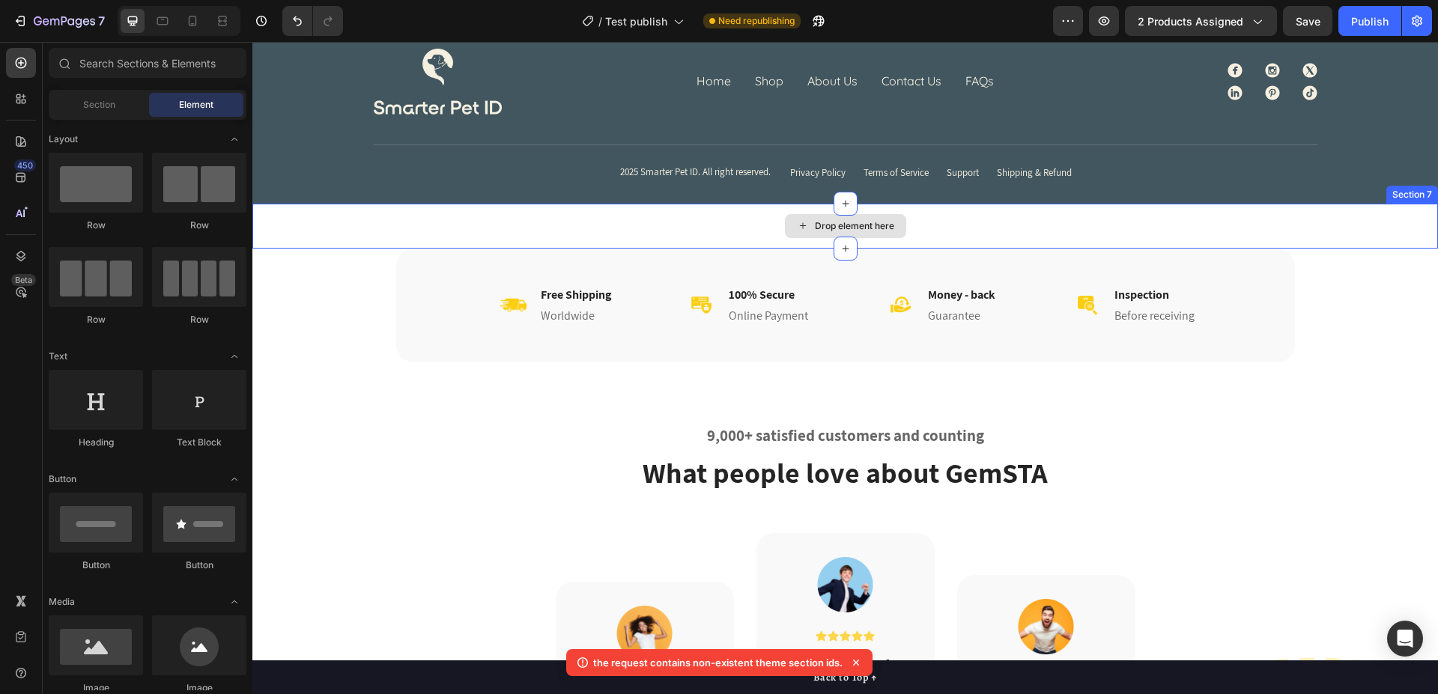
click at [1349, 229] on div "Drop element here" at bounding box center [844, 226] width 1185 height 45
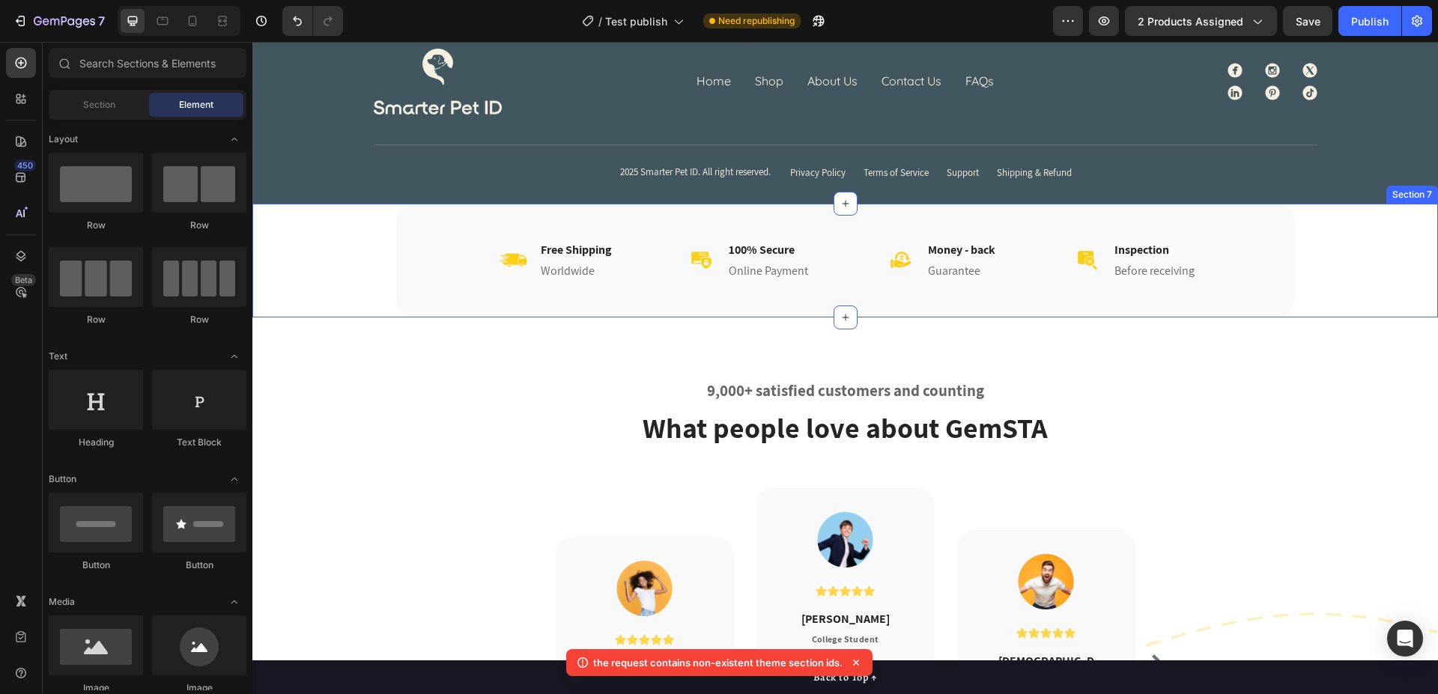
click at [1370, 262] on div "Image Free Shipping Heading Worldwide Heading Row Image 100% Secure Heading Onl…" at bounding box center [844, 261] width 1137 height 114
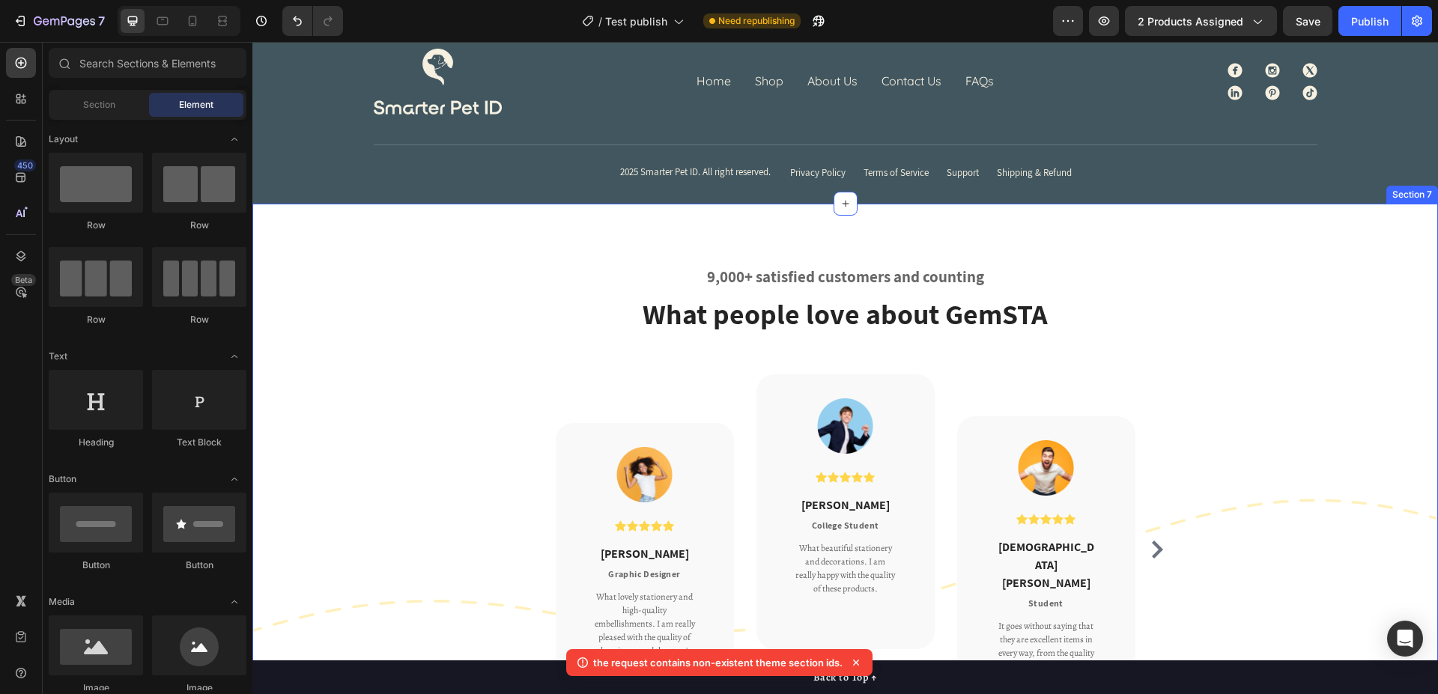
click at [1210, 240] on div "9,000+ satisfied customers and counting Heading What people love about GemSTA H…" at bounding box center [844, 511] width 1185 height 615
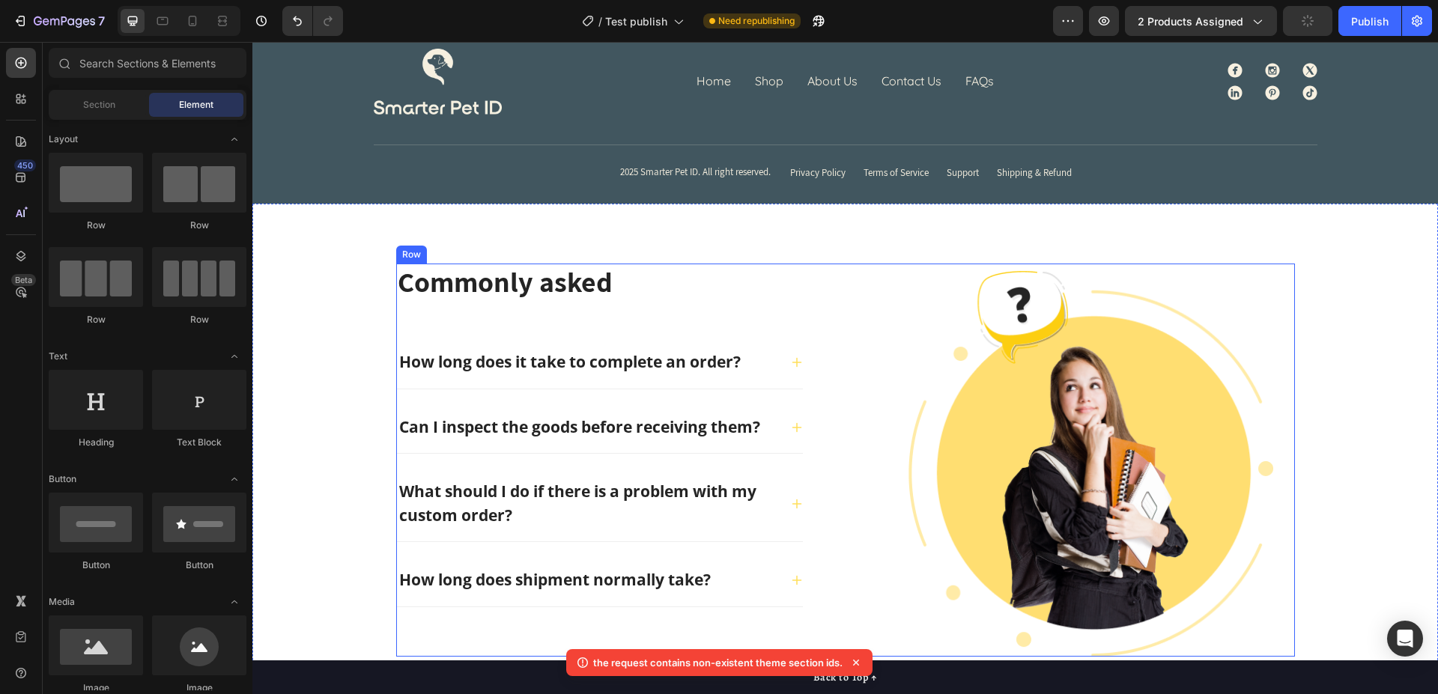
scroll to position [812, 0]
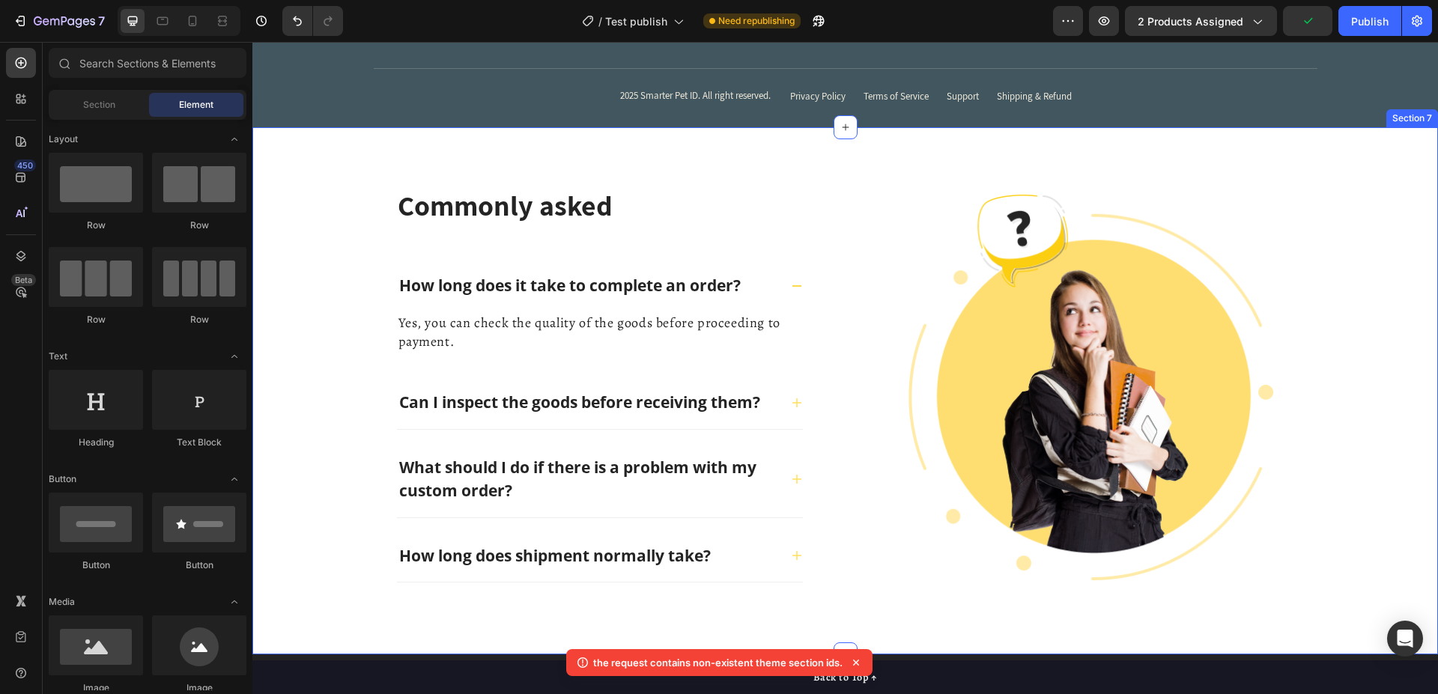
click at [1327, 182] on div "Commonly asked Heading How long does it take to complete an order? Yes, you can…" at bounding box center [844, 391] width 1185 height 528
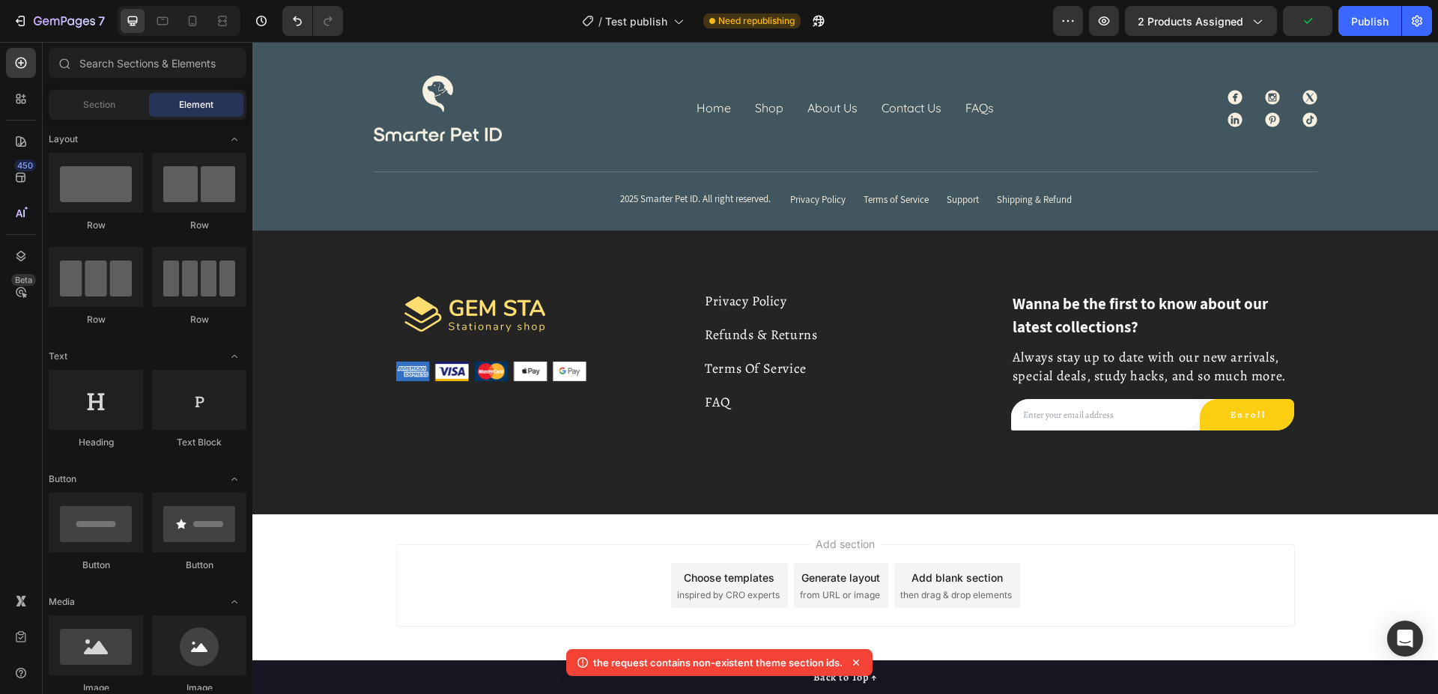
scroll to position [708, 0]
click at [1336, 240] on div "Image Image Privacy Policy Text block Refunds & Returns Text block Terms Of Ser…" at bounding box center [844, 373] width 1185 height 284
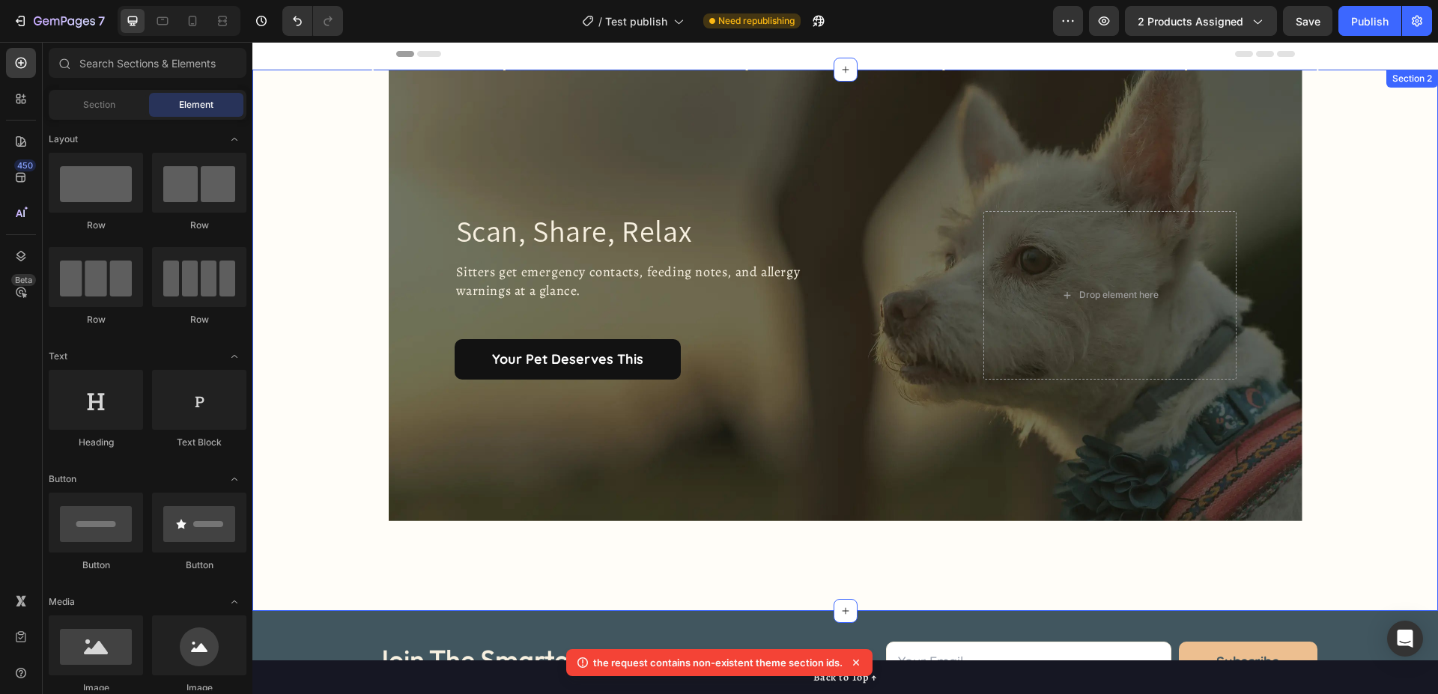
scroll to position [0, 0]
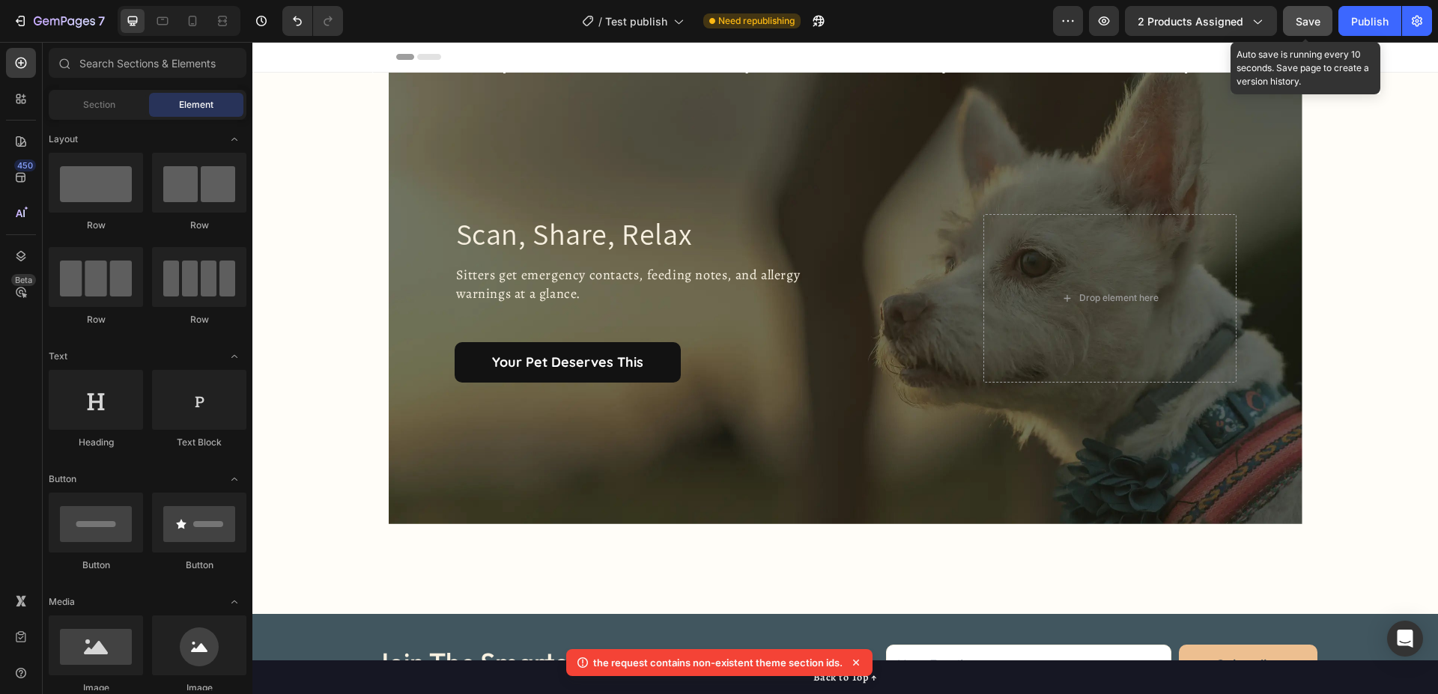
click at [1307, 25] on span "Save" at bounding box center [1307, 21] width 25 height 13
click at [155, 18] on div at bounding box center [163, 21] width 24 height 24
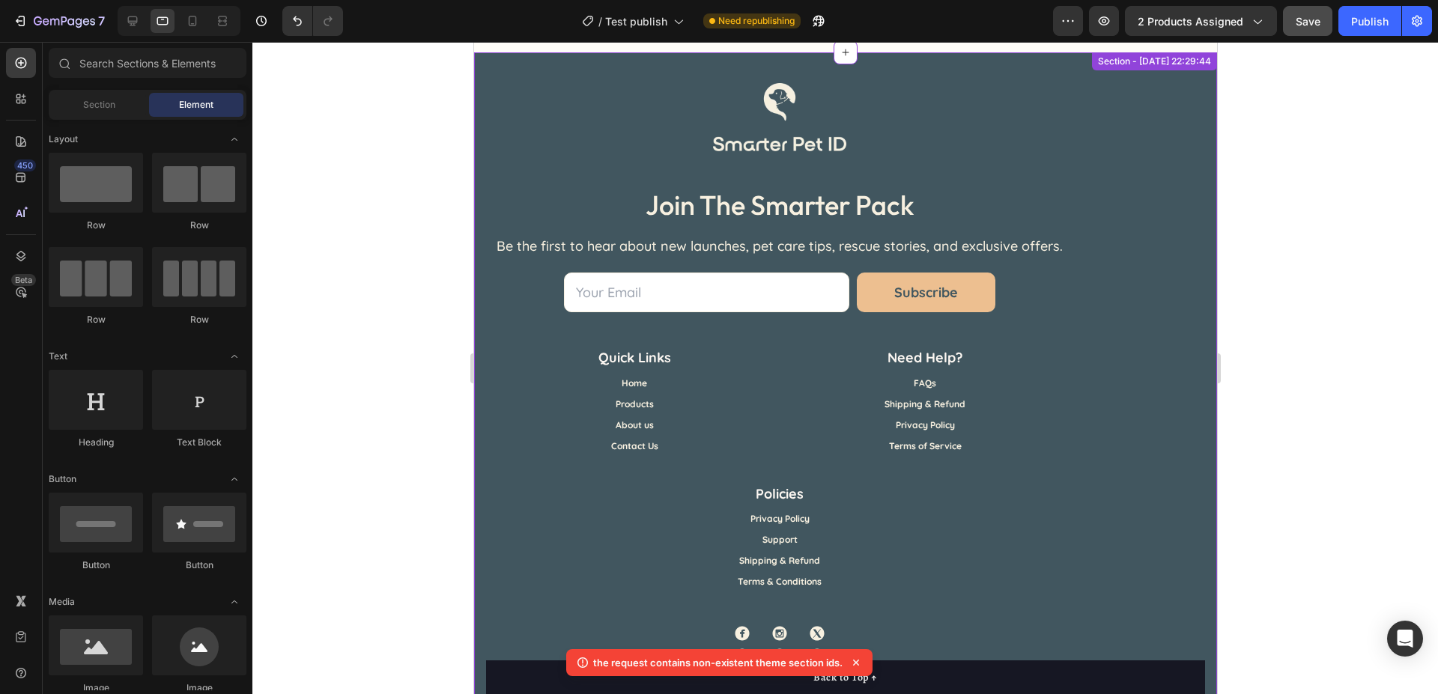
scroll to position [687, 0]
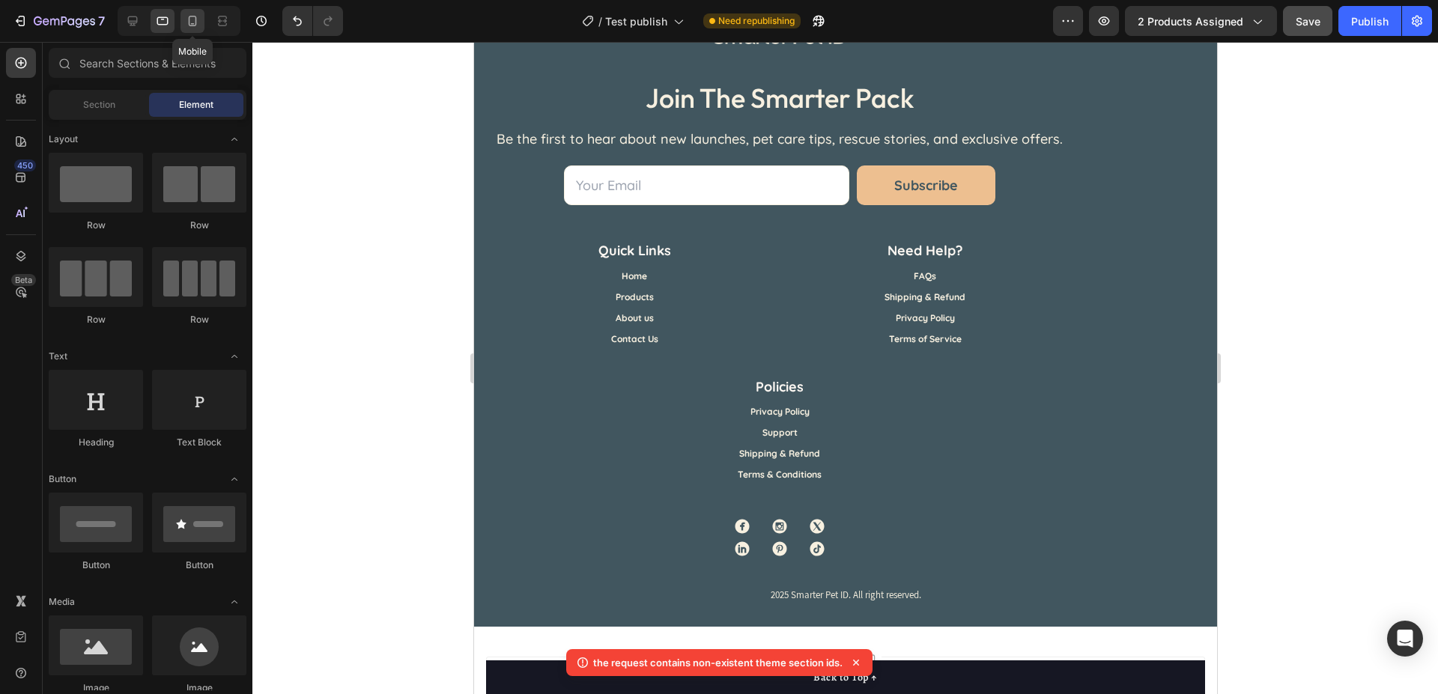
click at [198, 18] on icon at bounding box center [192, 20] width 15 height 15
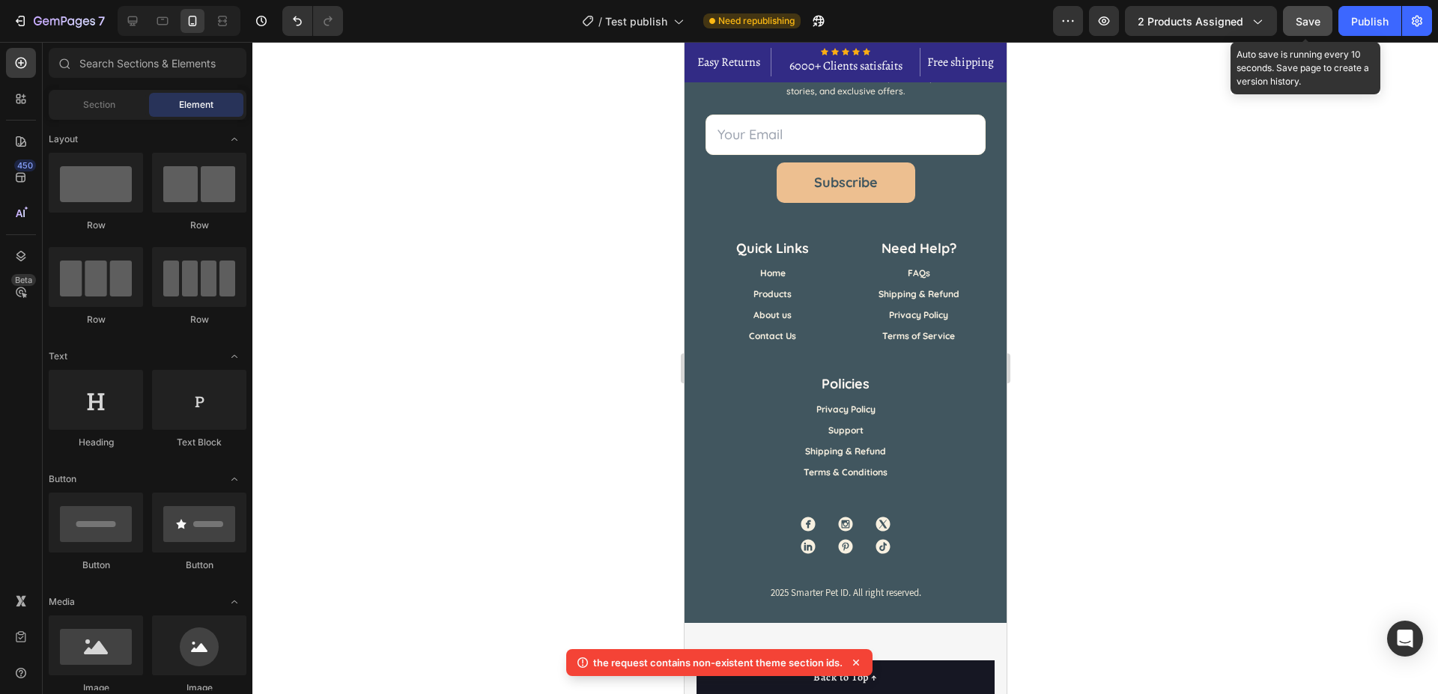
click at [1289, 24] on button "Save" at bounding box center [1307, 21] width 49 height 30
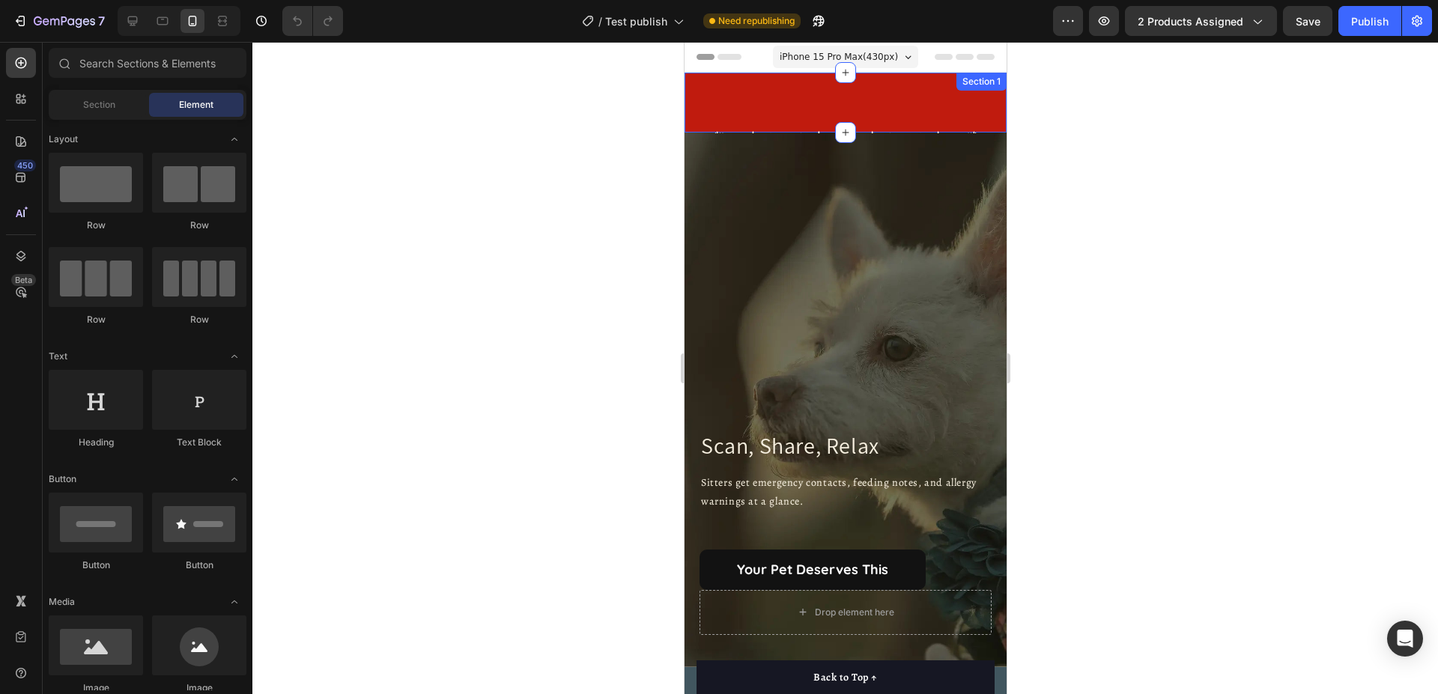
click at [783, 99] on div "Line Row Section 1" at bounding box center [845, 103] width 322 height 60
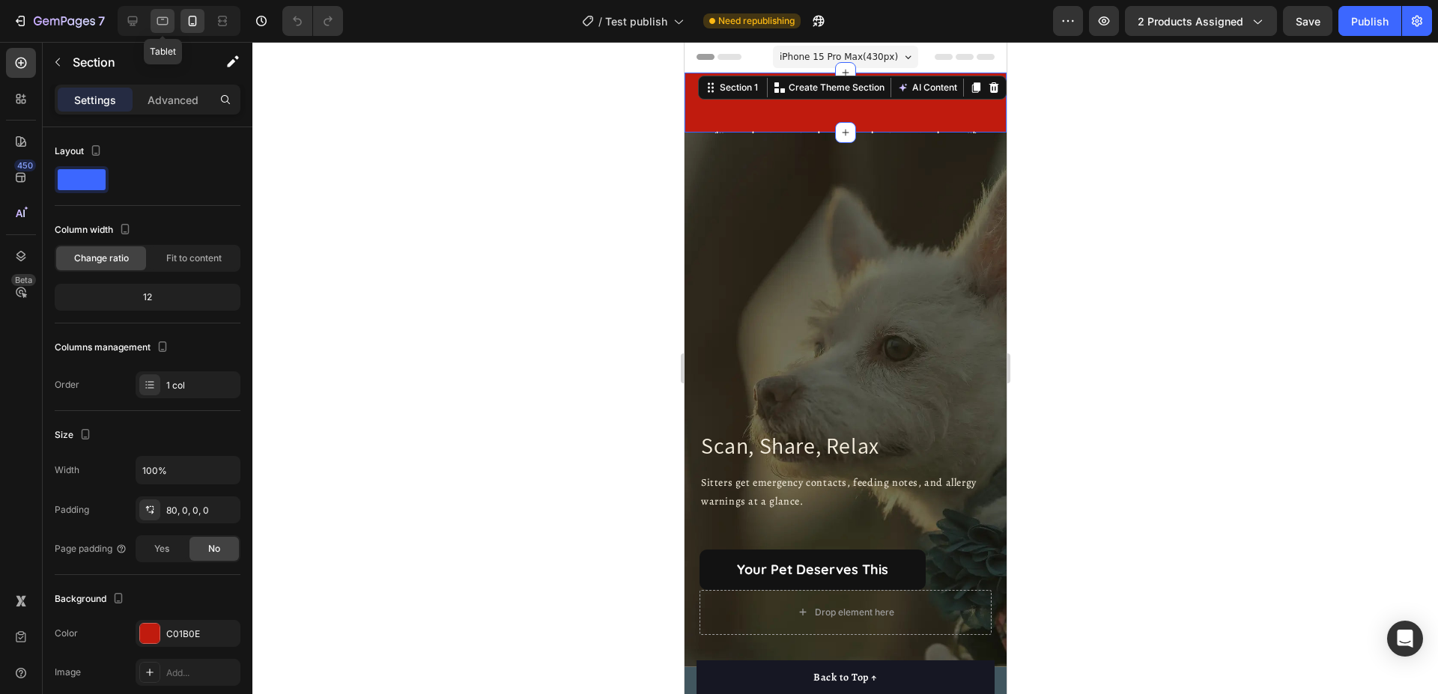
click at [152, 21] on div at bounding box center [163, 21] width 24 height 24
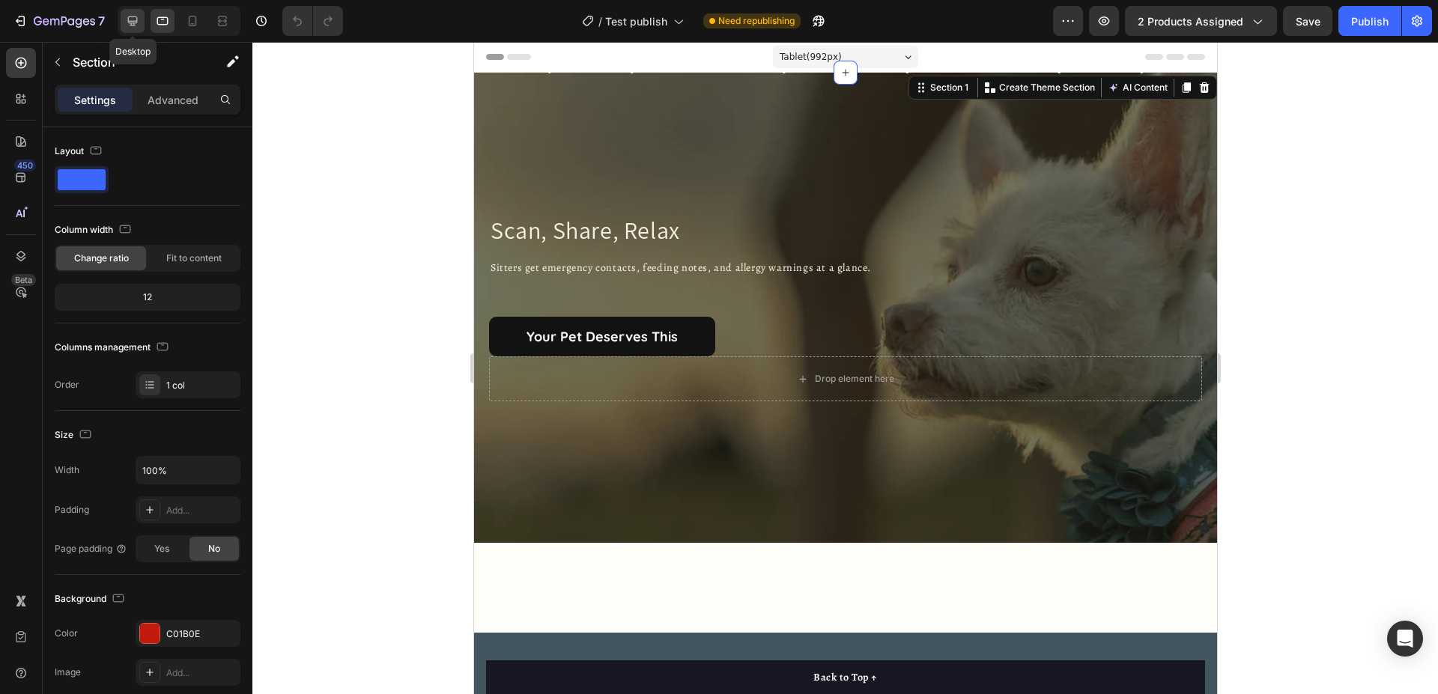
click at [124, 19] on div at bounding box center [133, 21] width 24 height 24
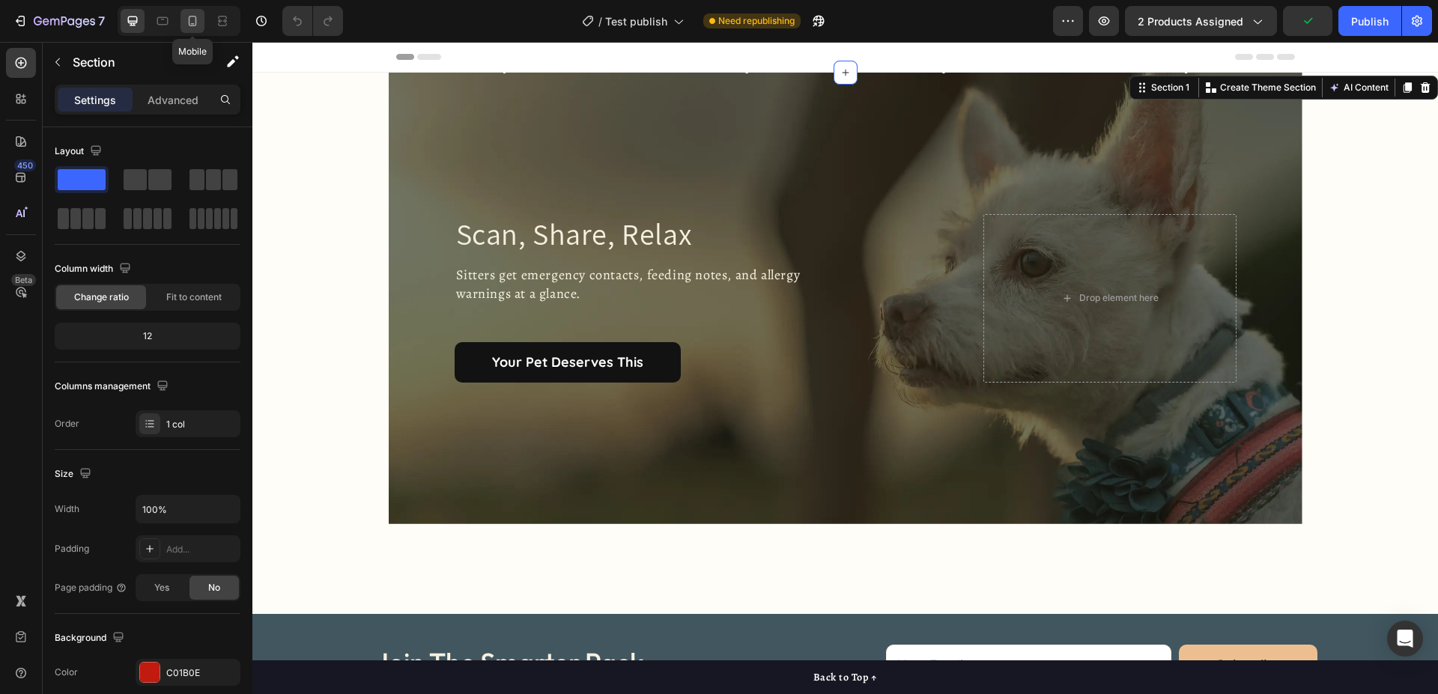
click at [193, 25] on icon at bounding box center [193, 21] width 8 height 10
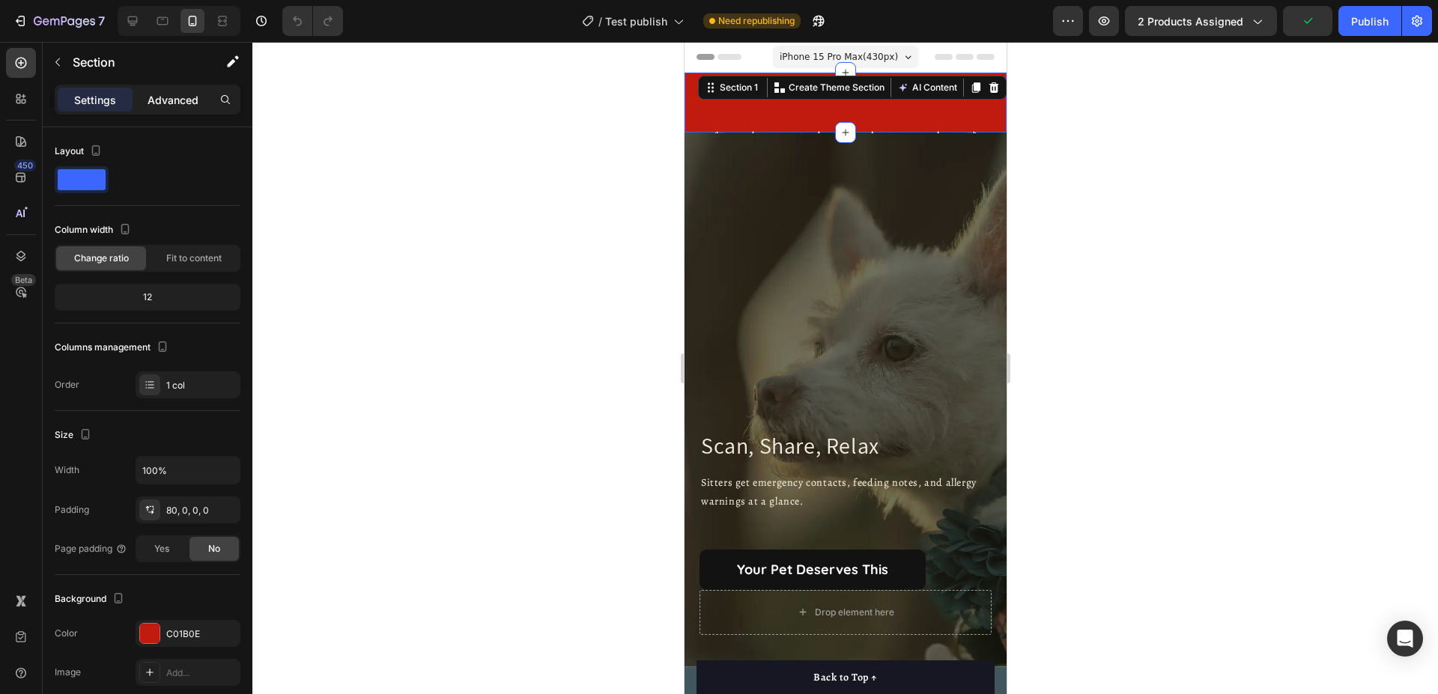
click at [175, 97] on p "Advanced" at bounding box center [173, 100] width 51 height 16
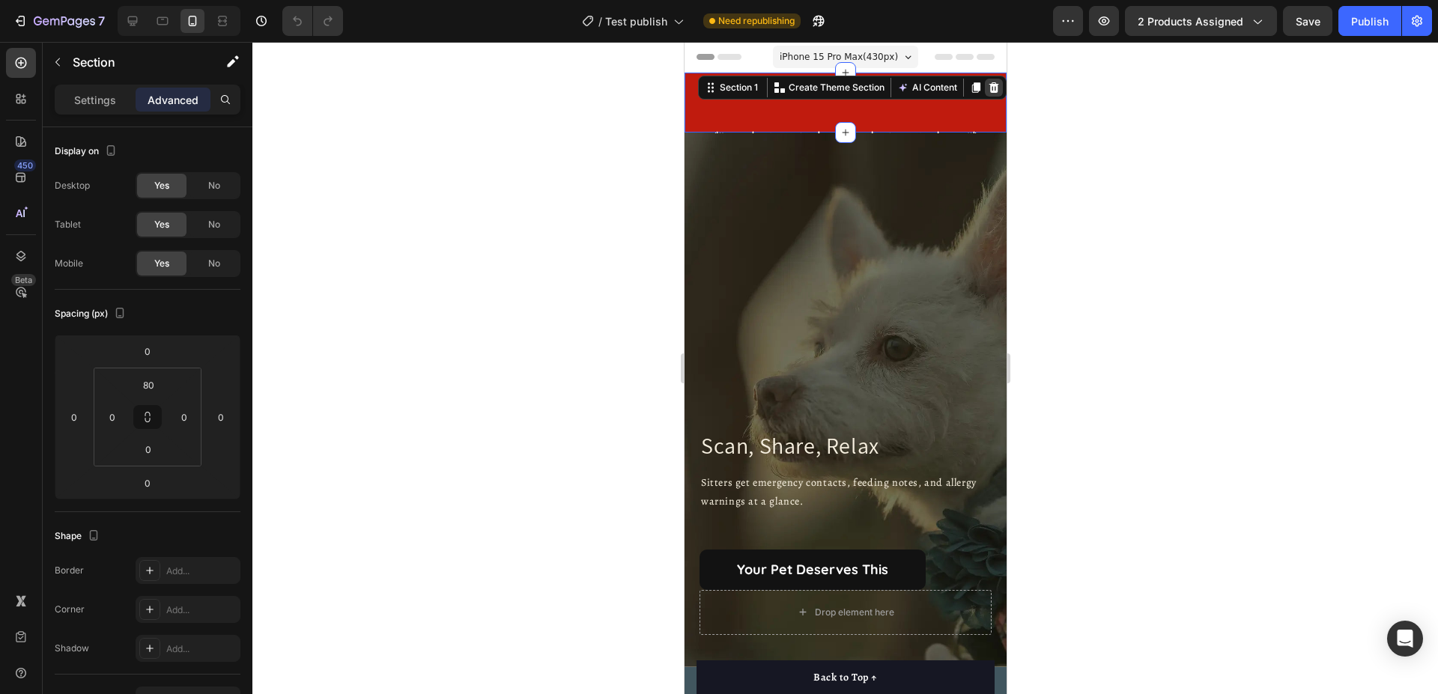
click at [988, 85] on icon at bounding box center [993, 87] width 10 height 10
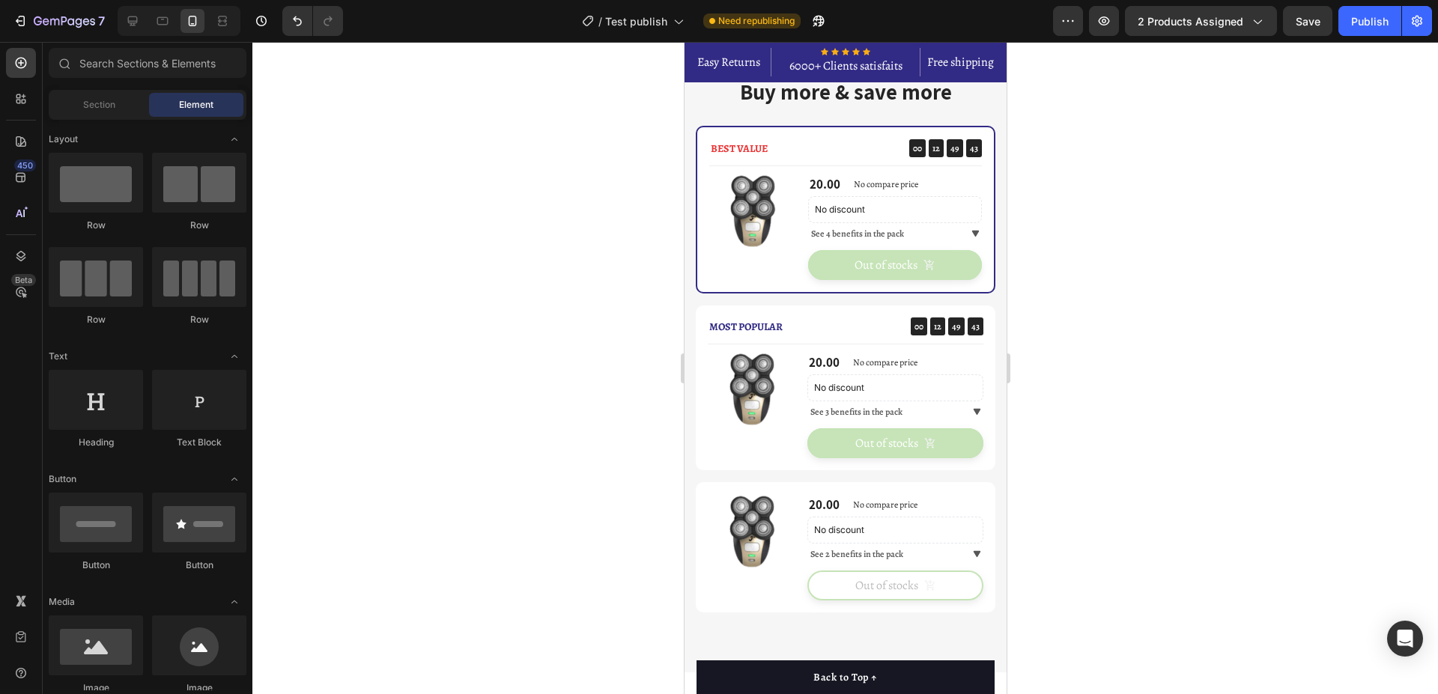
scroll to position [1146, 0]
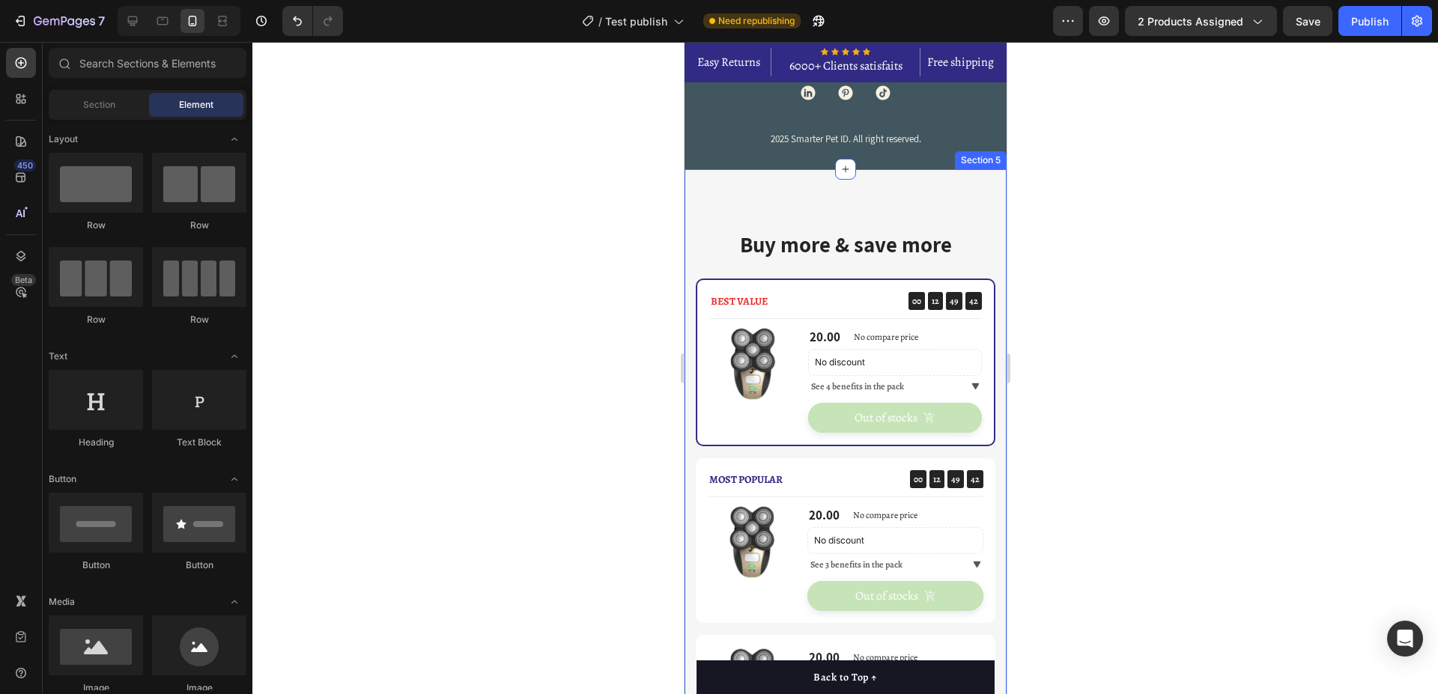
click at [950, 195] on div "Buy more & save more Heading BEST VALUE Text block 00 12 49 42 CountDown Timer …" at bounding box center [845, 497] width 322 height 656
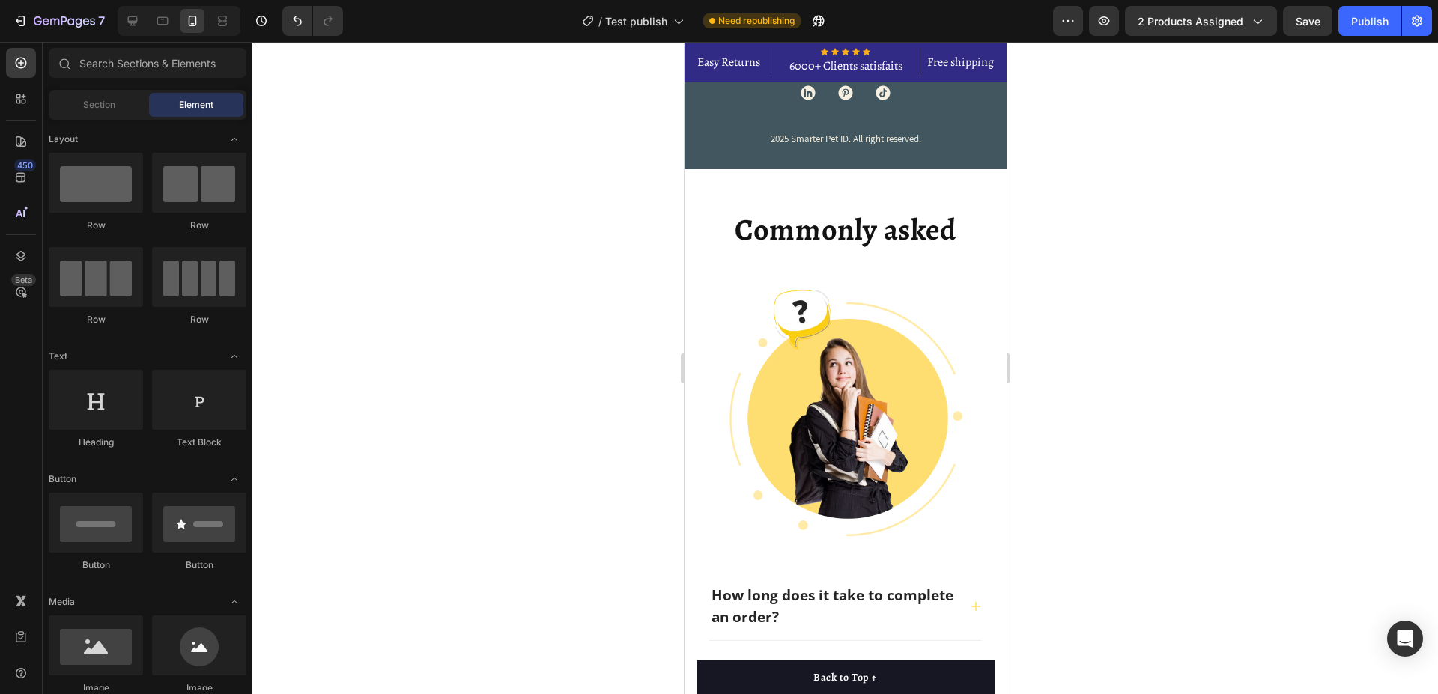
scroll to position [1222, 0]
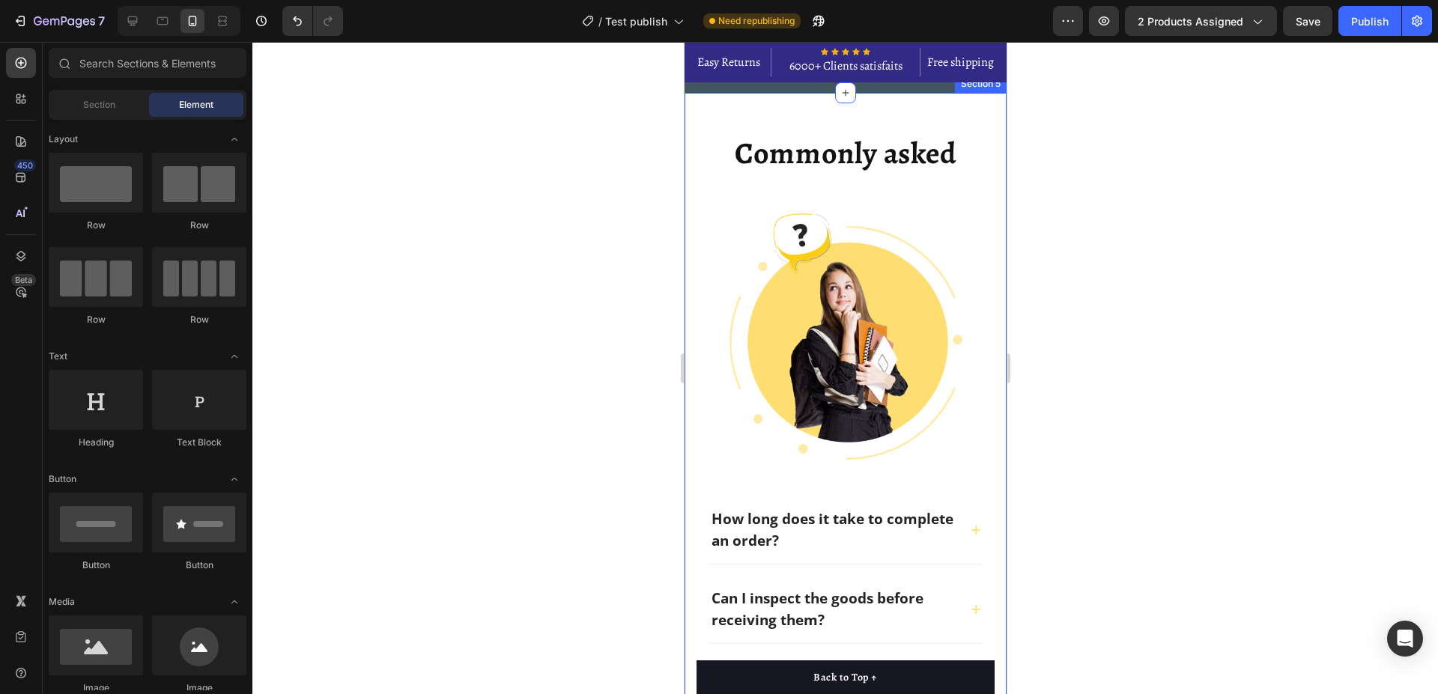
click at [967, 124] on div "Commonly asked Heading How long does it take to complete an order? Can I inspec…" at bounding box center [845, 481] width 322 height 776
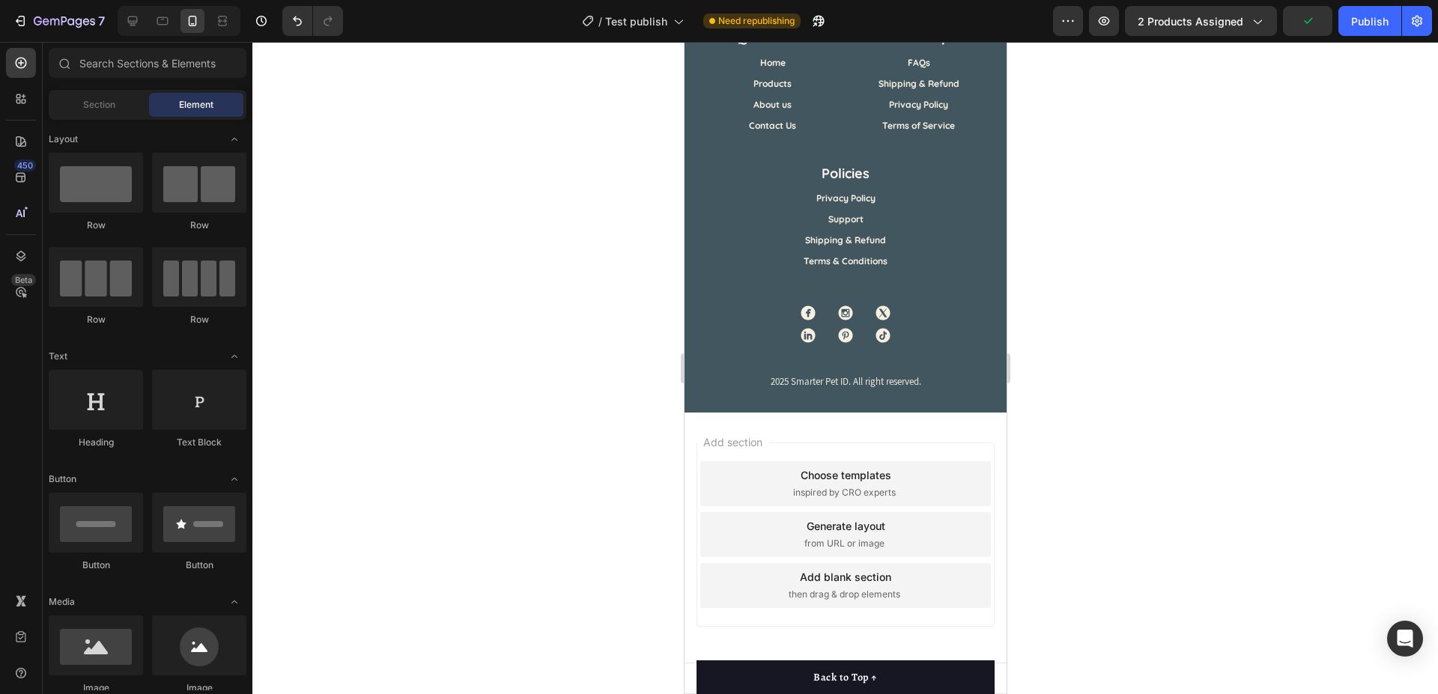
scroll to position [1612, 0]
click at [1308, 16] on span "Save" at bounding box center [1307, 21] width 25 height 13
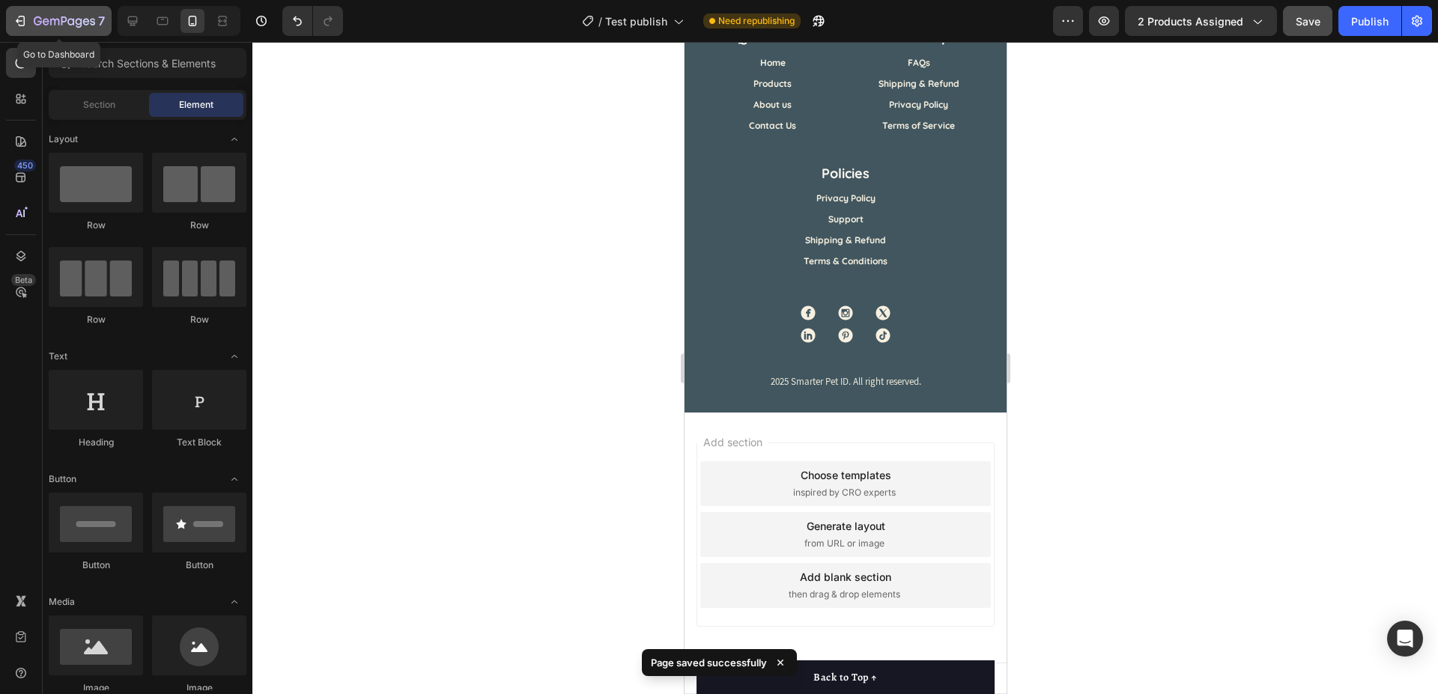
click at [88, 19] on icon "button" at bounding box center [86, 21] width 7 height 7
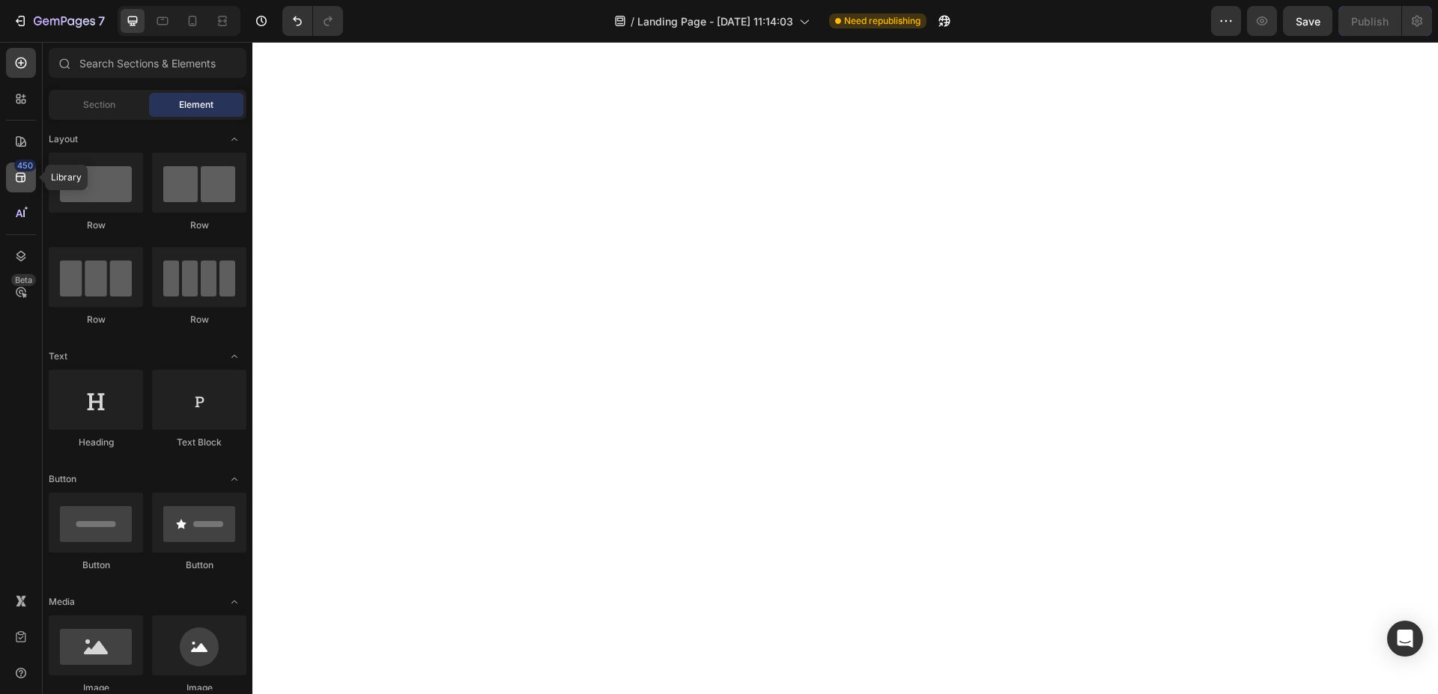
click at [23, 168] on div "450" at bounding box center [25, 166] width 22 height 12
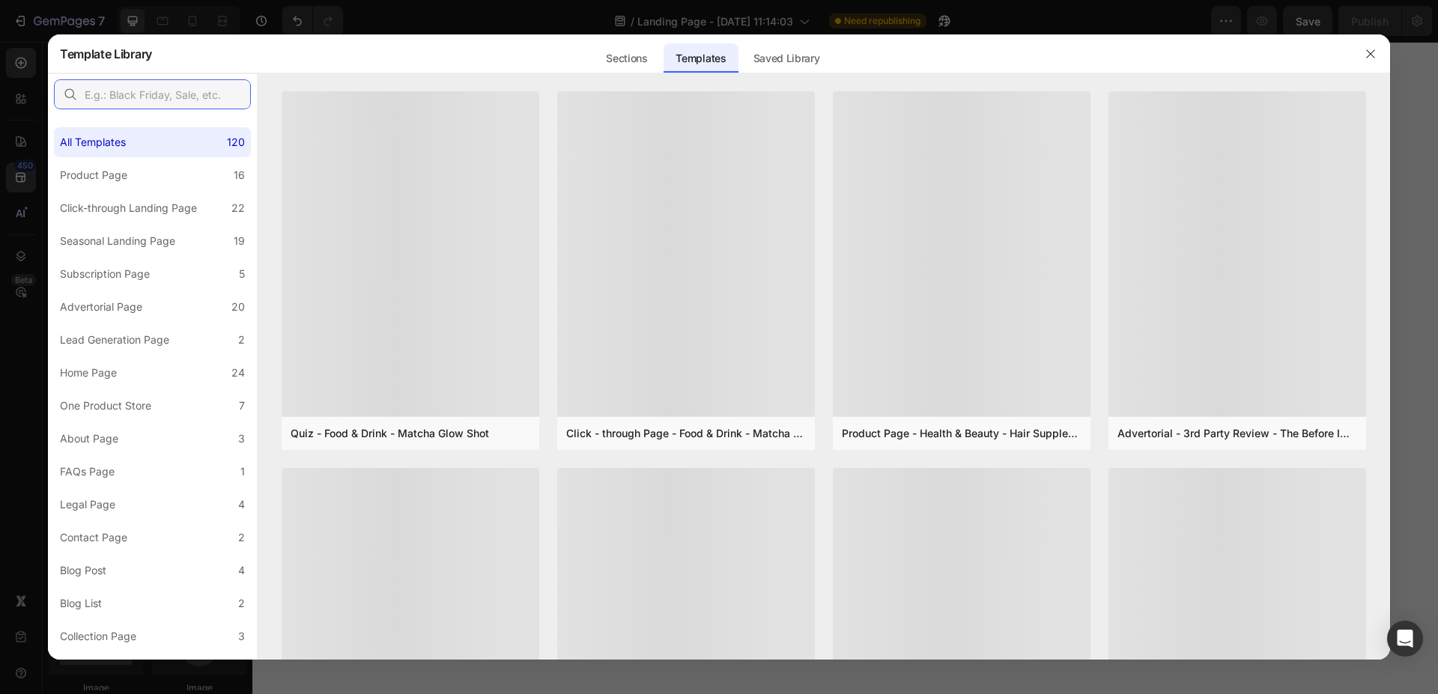
click at [160, 93] on input "text" at bounding box center [152, 94] width 197 height 30
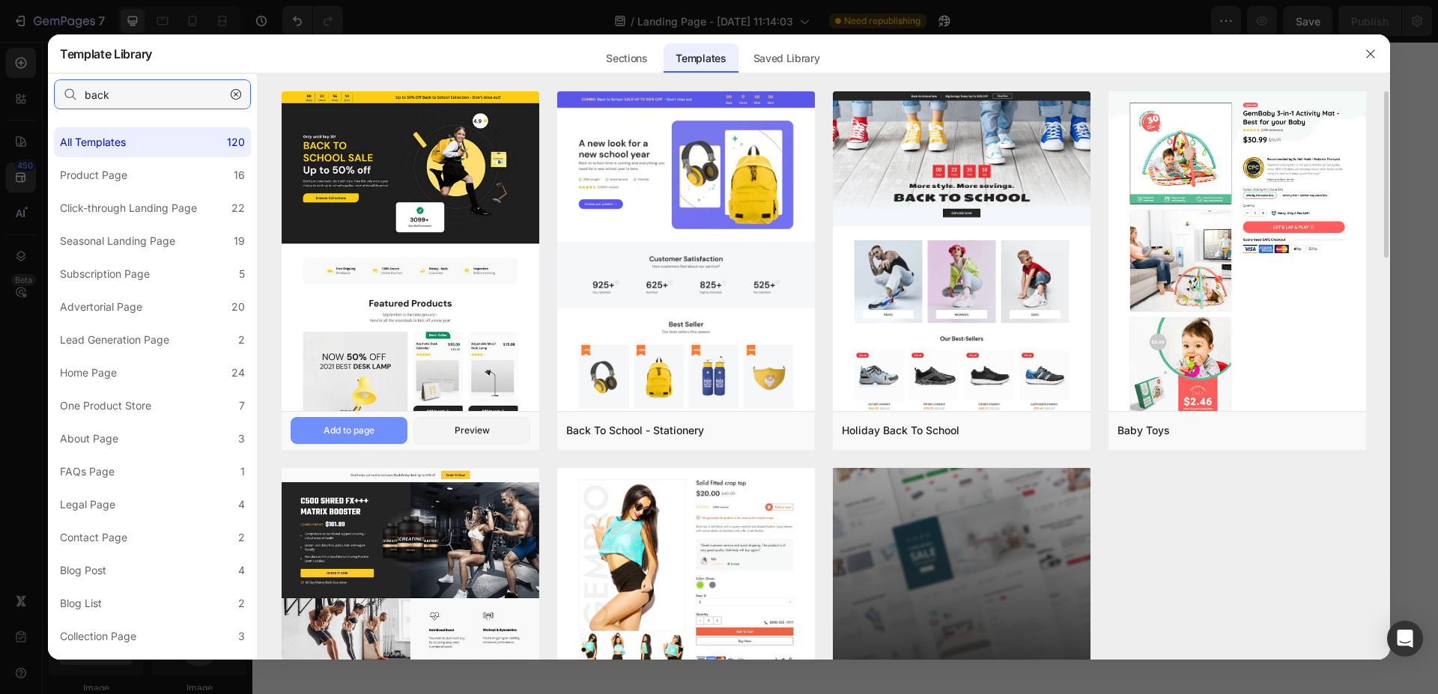
type input "back"
click at [366, 433] on div "Add to page" at bounding box center [348, 430] width 51 height 13
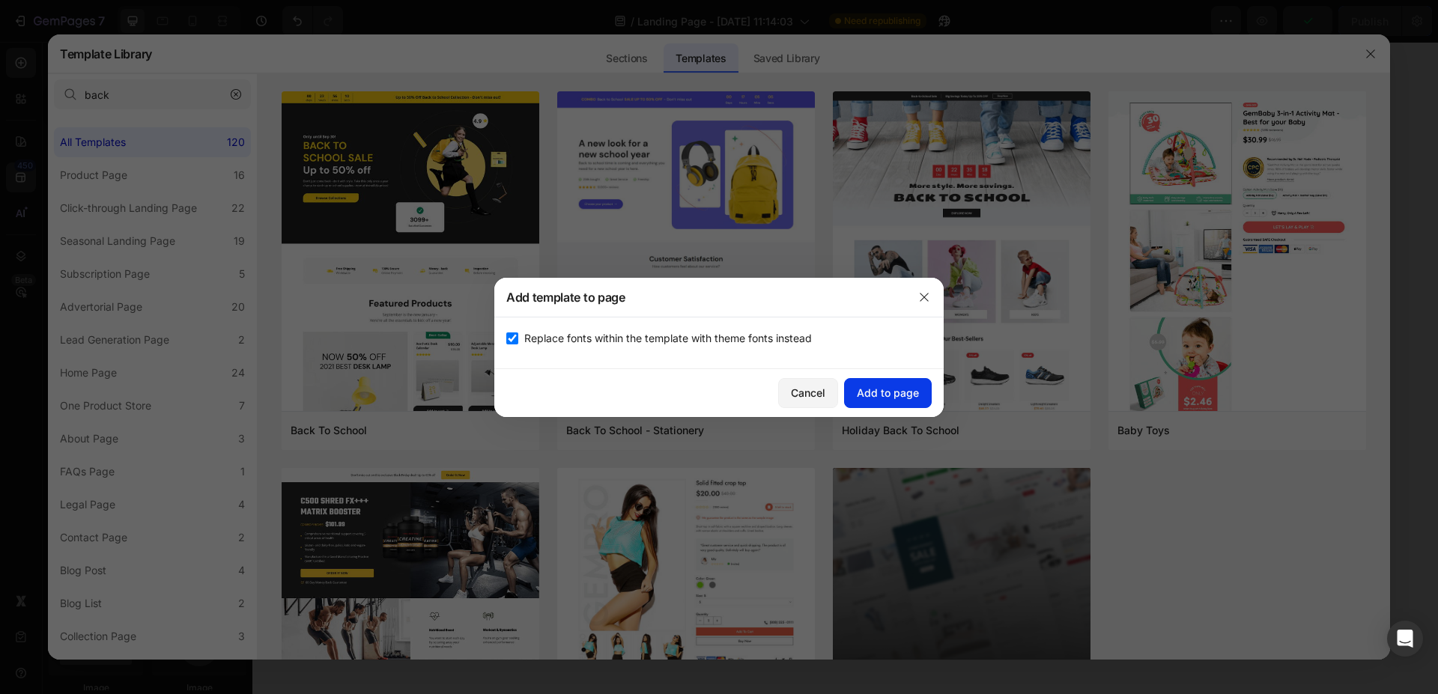
click at [861, 389] on div "Add to page" at bounding box center [888, 393] width 62 height 16
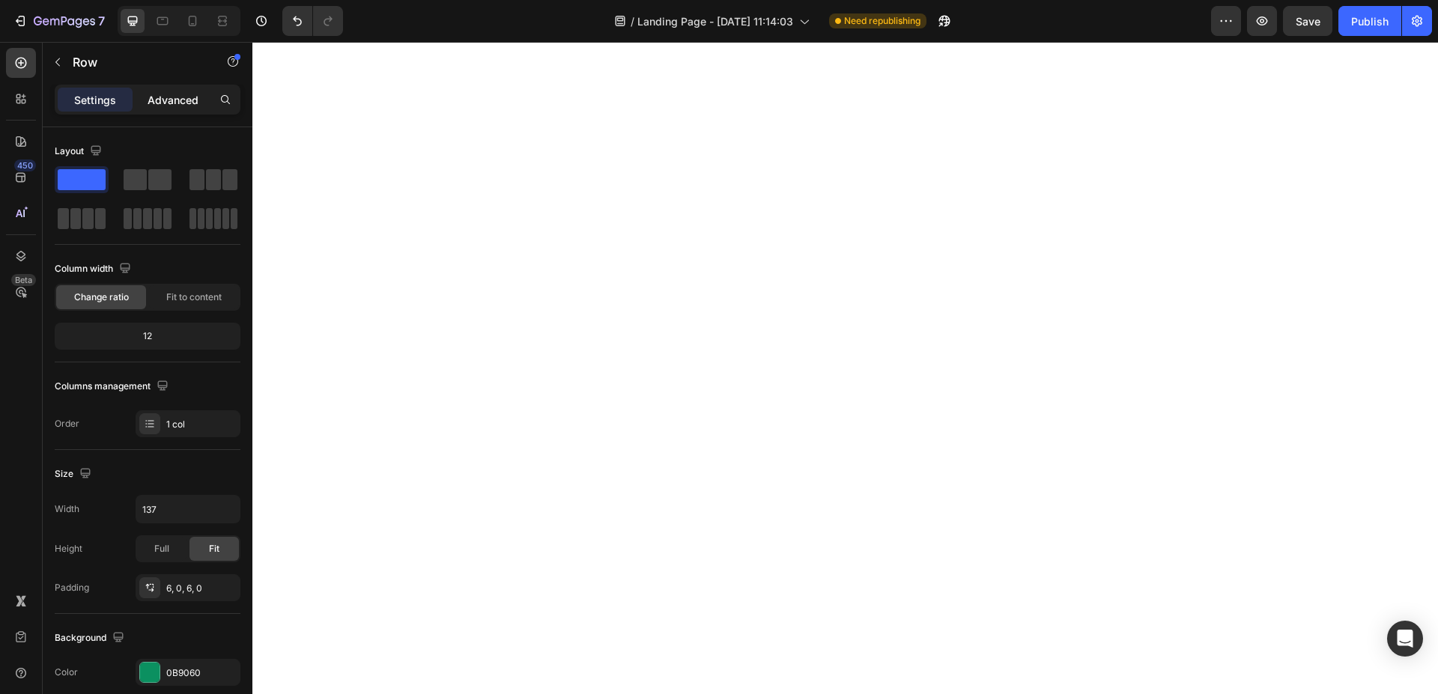
click at [191, 107] on p "Advanced" at bounding box center [173, 100] width 51 height 16
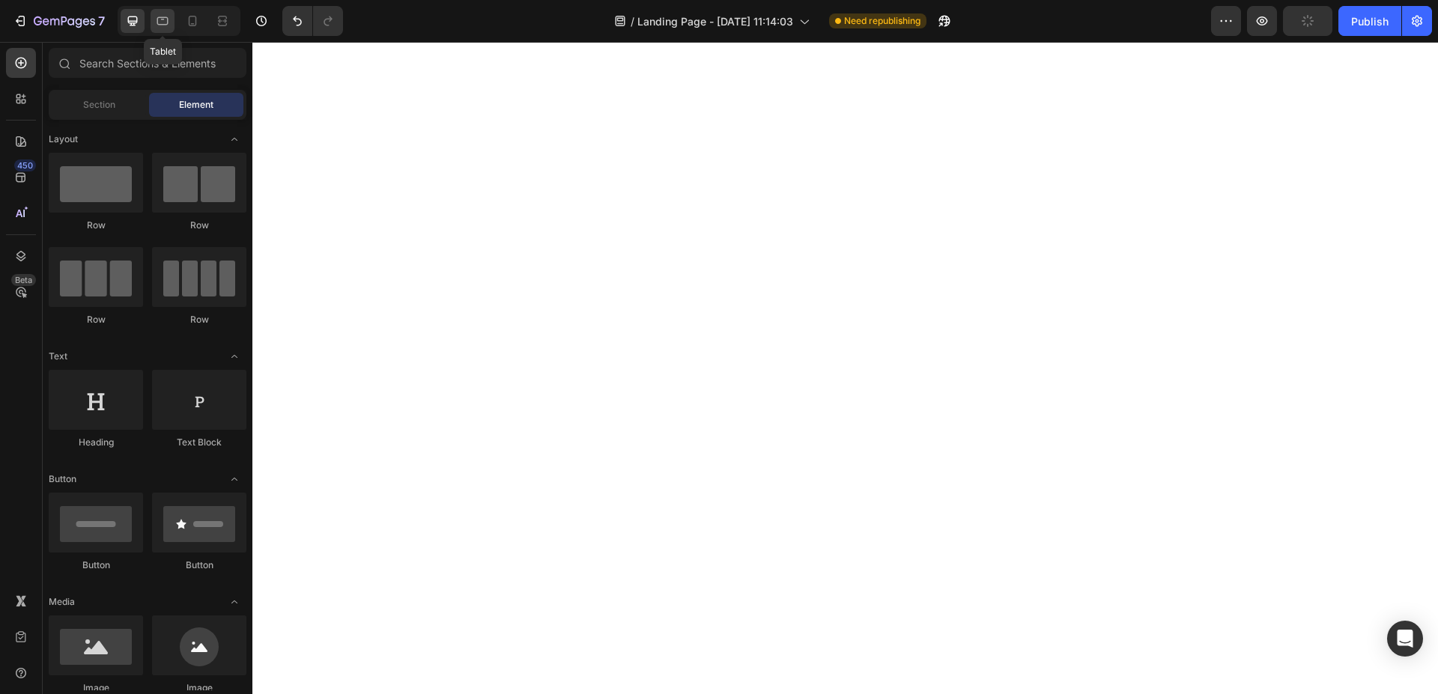
click at [173, 14] on div at bounding box center [163, 21] width 24 height 24
click at [189, 21] on icon at bounding box center [193, 21] width 8 height 10
drag, startPoint x: 124, startPoint y: 21, endPoint x: 109, endPoint y: 58, distance: 39.9
click at [124, 20] on div at bounding box center [133, 21] width 24 height 24
click at [16, 174] on icon at bounding box center [21, 178] width 10 height 10
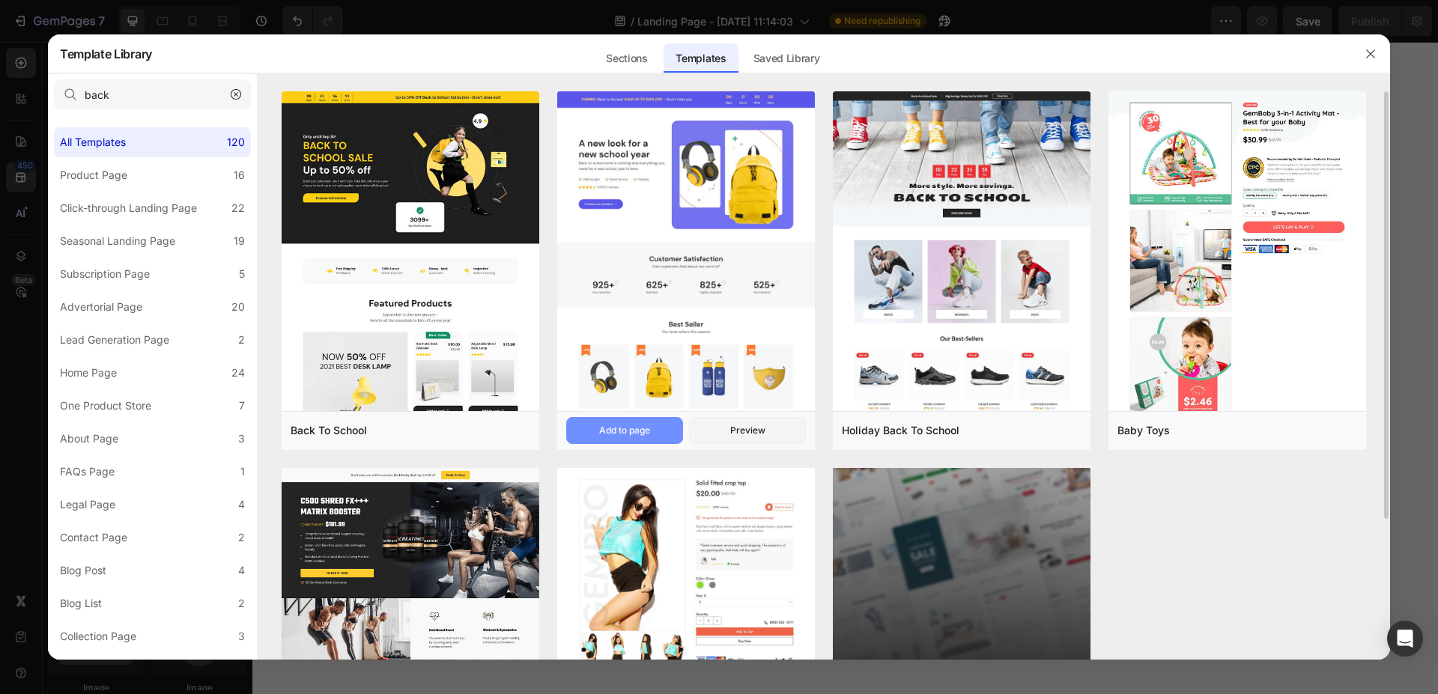
click at [652, 425] on button "Add to page" at bounding box center [624, 430] width 117 height 27
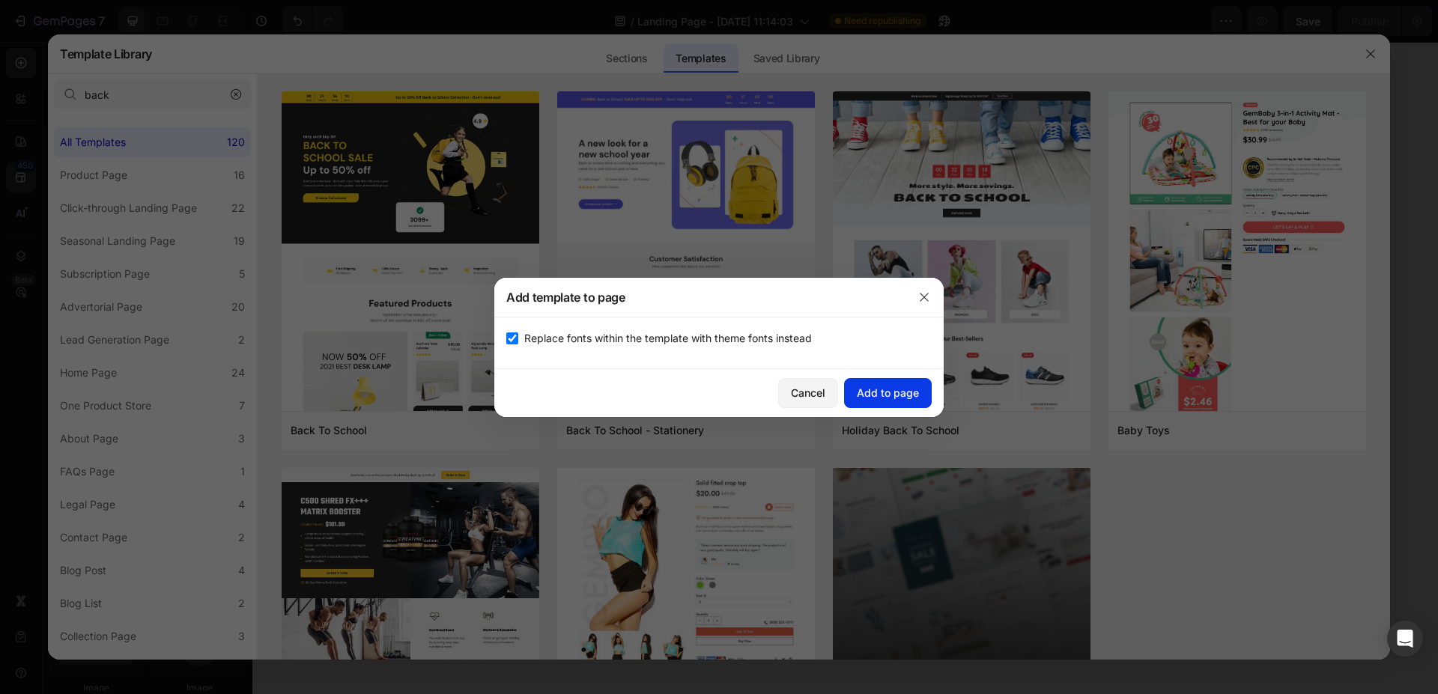
click at [866, 392] on div "Add to page" at bounding box center [888, 393] width 62 height 16
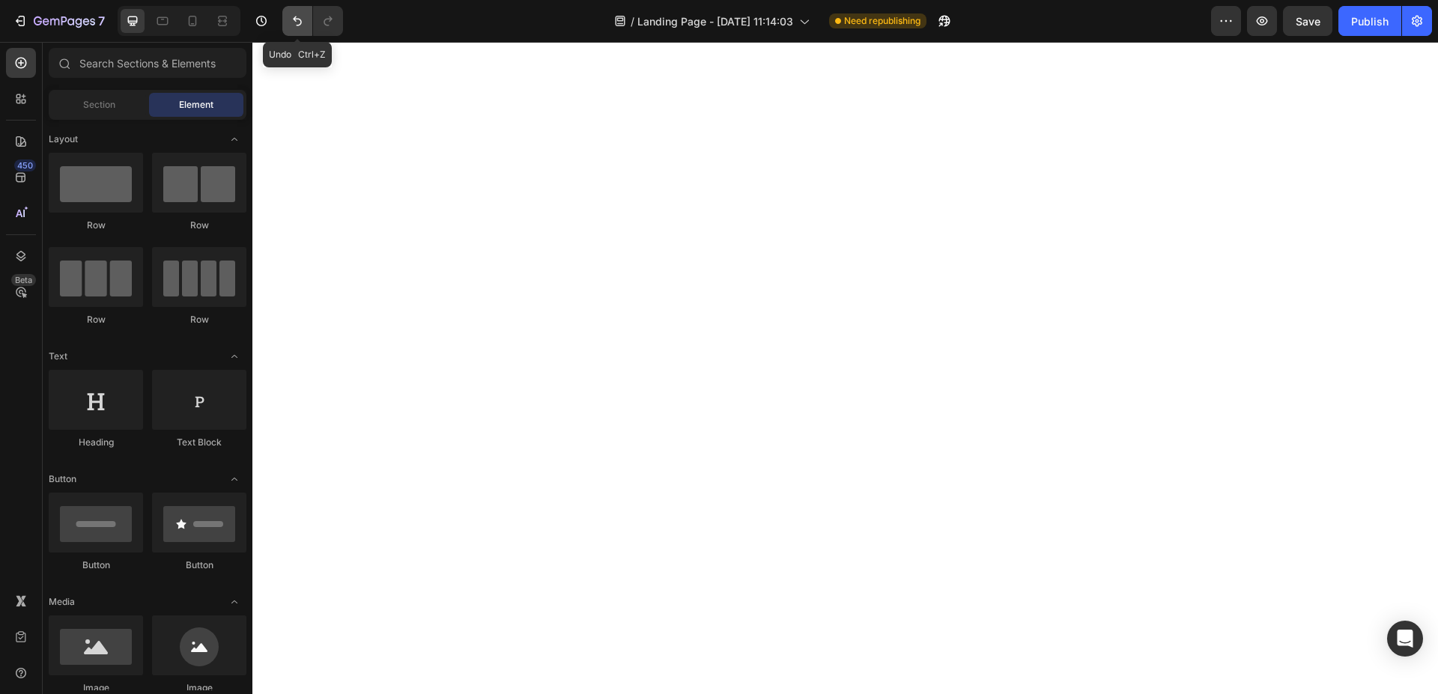
click at [298, 18] on icon "Undo/Redo" at bounding box center [297, 20] width 15 height 15
click at [109, 67] on input "text" at bounding box center [148, 63] width 198 height 30
click at [18, 165] on div "450" at bounding box center [25, 166] width 22 height 12
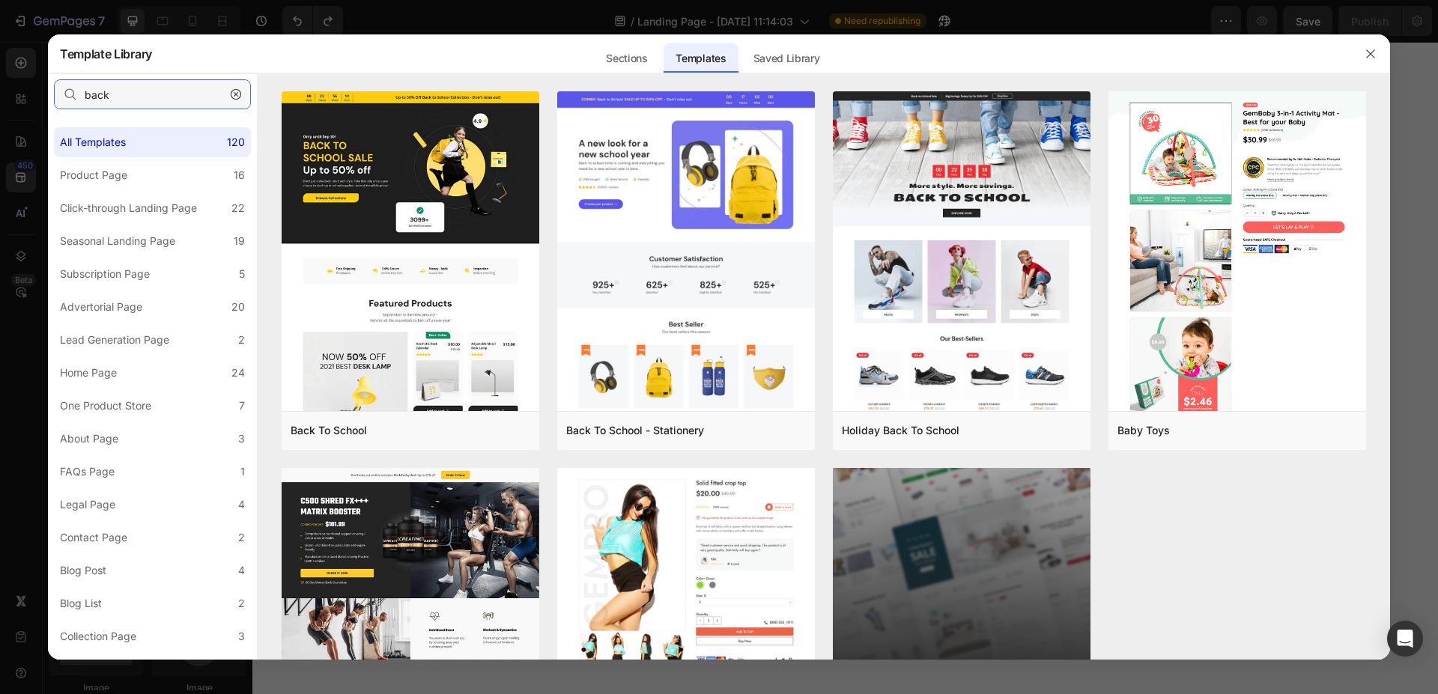
click at [162, 91] on input "back" at bounding box center [152, 94] width 197 height 30
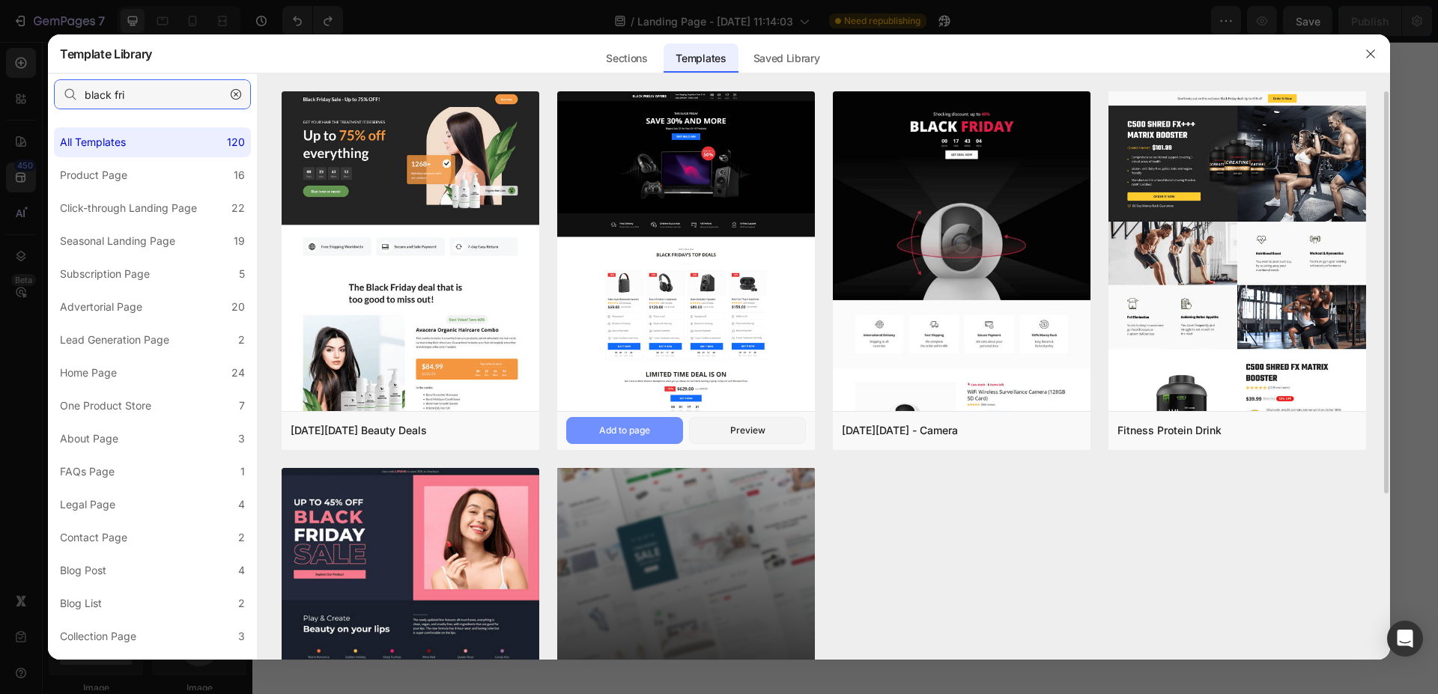
type input "black fri"
click at [648, 431] on div "Add to page" at bounding box center [624, 430] width 51 height 13
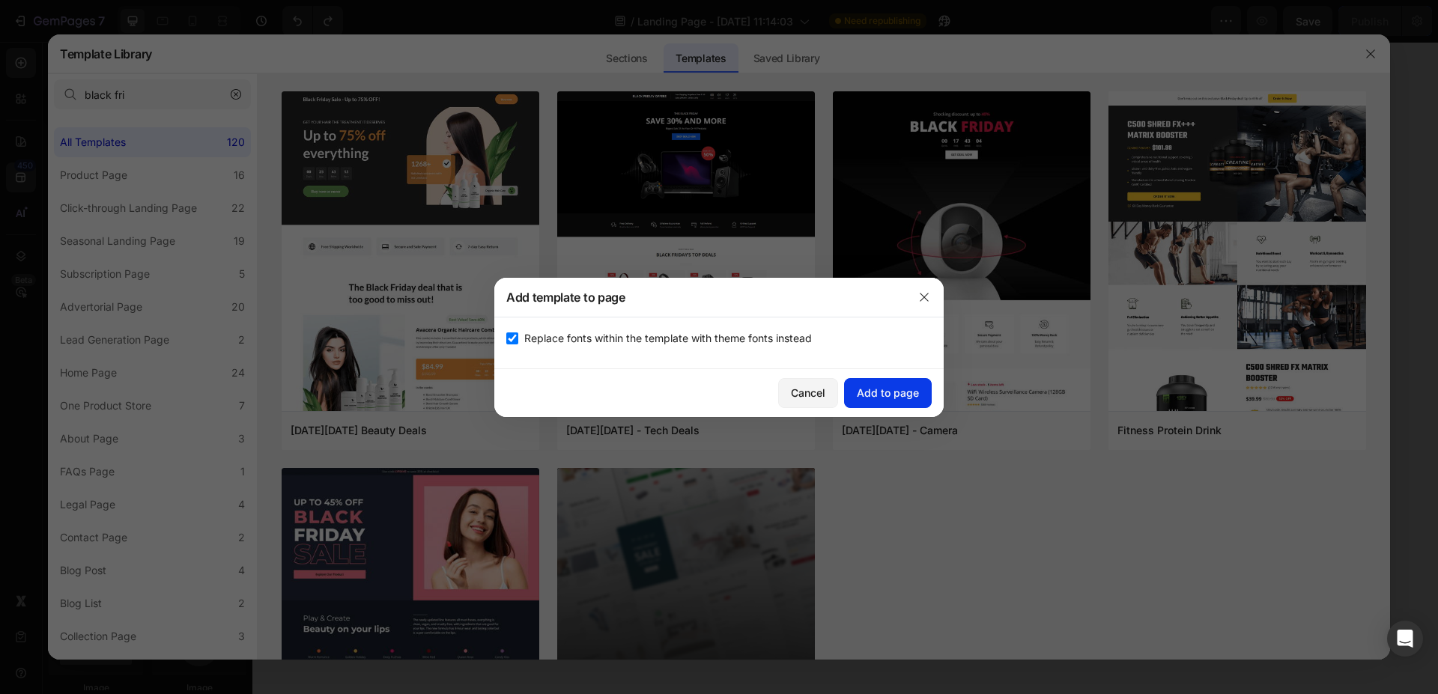
click at [914, 394] on div "Add to page" at bounding box center [888, 393] width 62 height 16
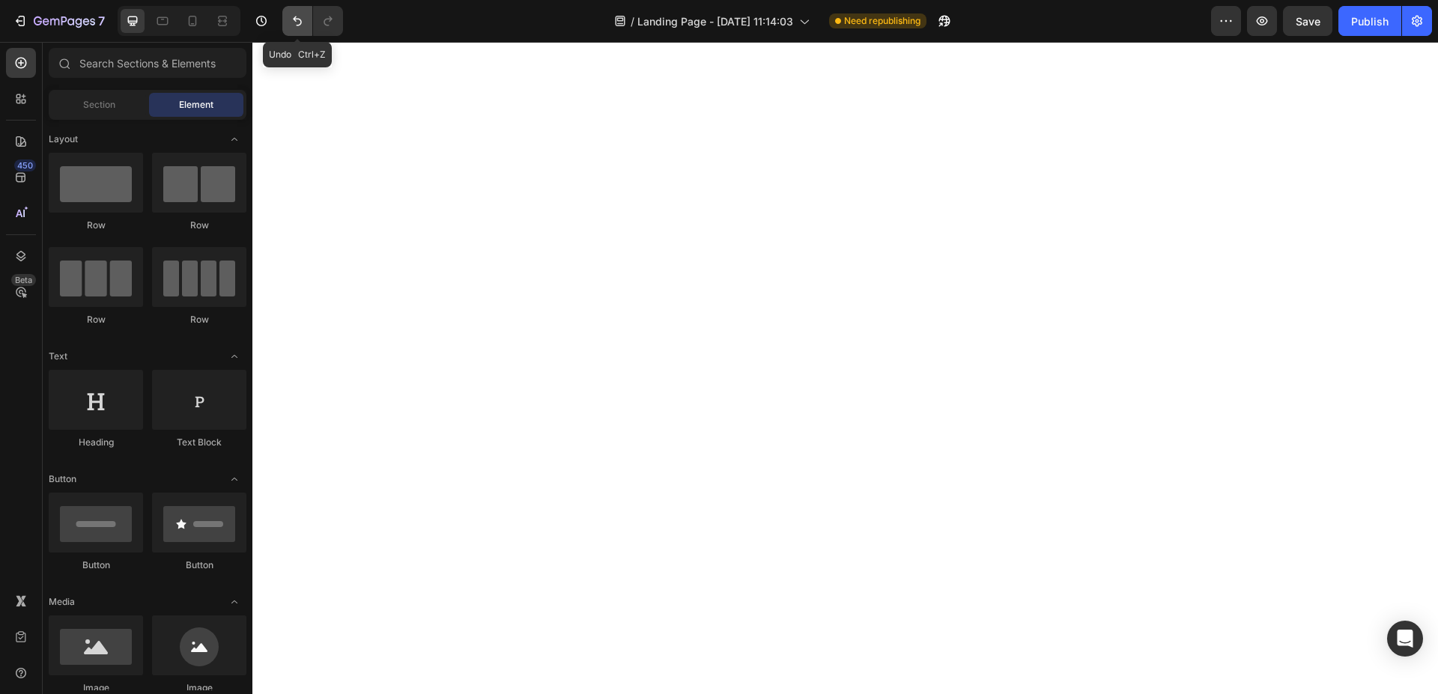
click at [297, 16] on icon "Undo/Redo" at bounding box center [297, 20] width 15 height 15
click at [28, 172] on icon at bounding box center [20, 177] width 15 height 15
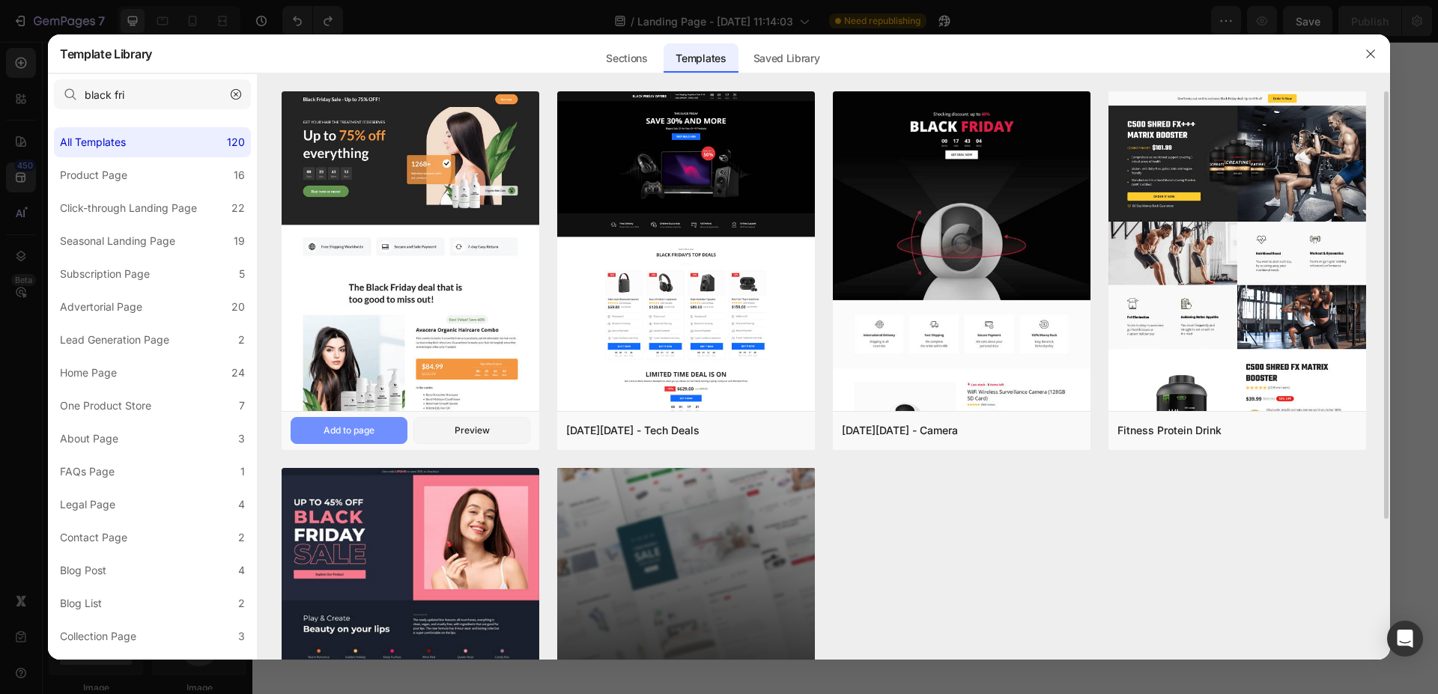
click at [378, 428] on button "Add to page" at bounding box center [349, 430] width 117 height 27
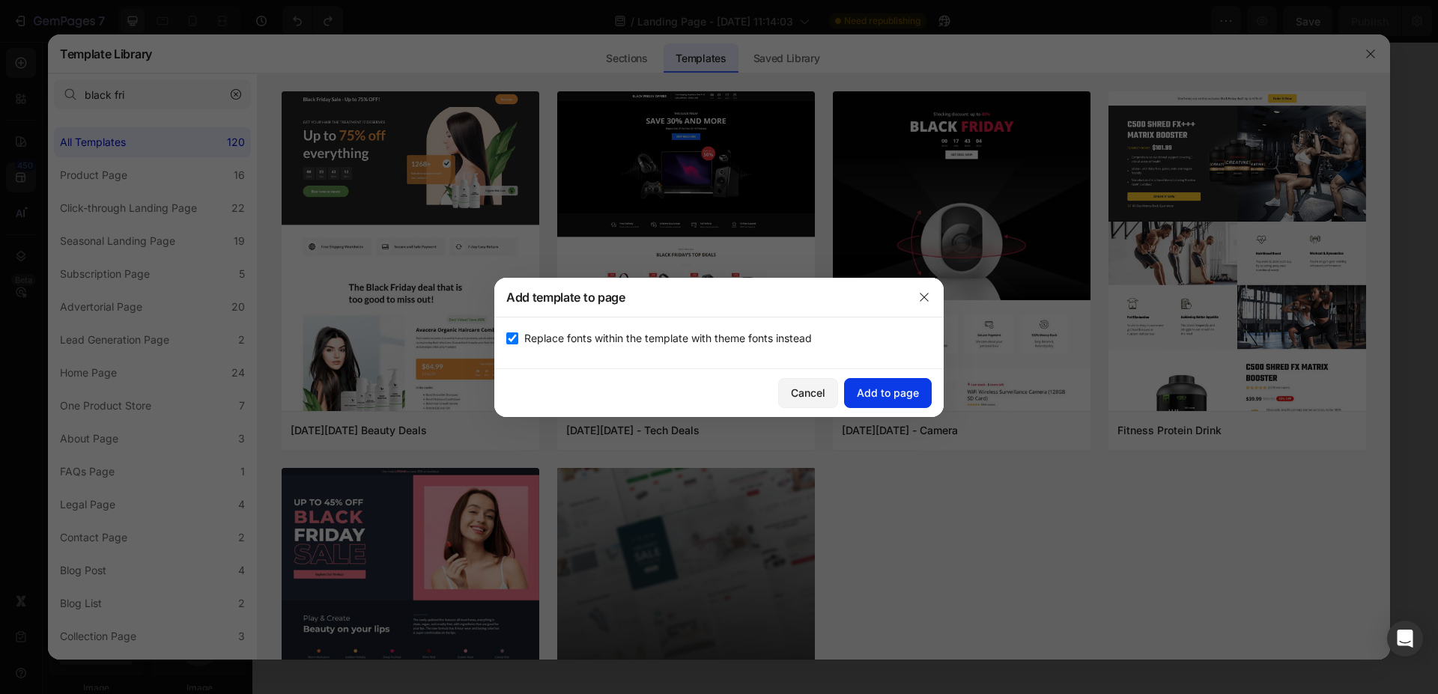
click at [866, 396] on div "Add to page" at bounding box center [888, 393] width 62 height 16
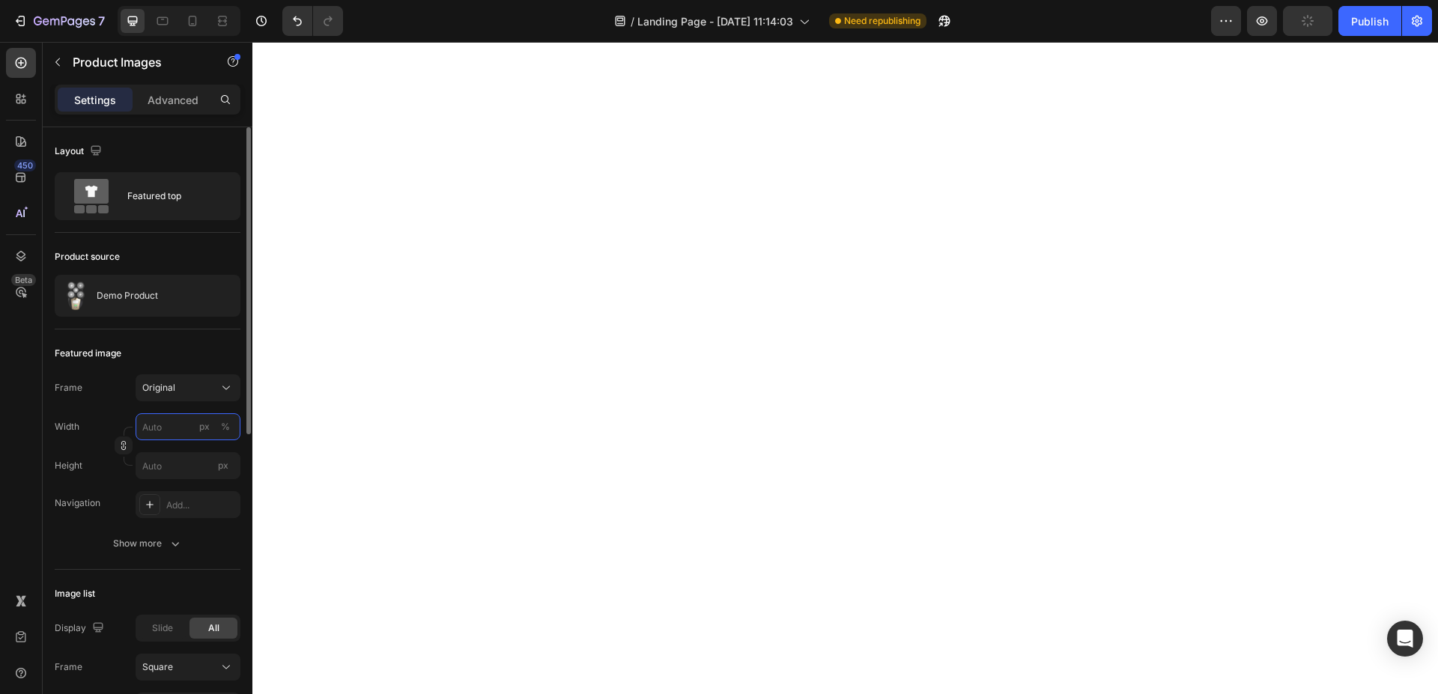
click at [163, 414] on input "px %" at bounding box center [188, 426] width 105 height 27
click at [156, 459] on span "Full" at bounding box center [149, 462] width 15 height 13
type input "100"
click at [304, 20] on icon "Undo/Redo" at bounding box center [297, 20] width 15 height 15
click at [294, 19] on icon "Undo/Redo" at bounding box center [297, 21] width 9 height 10
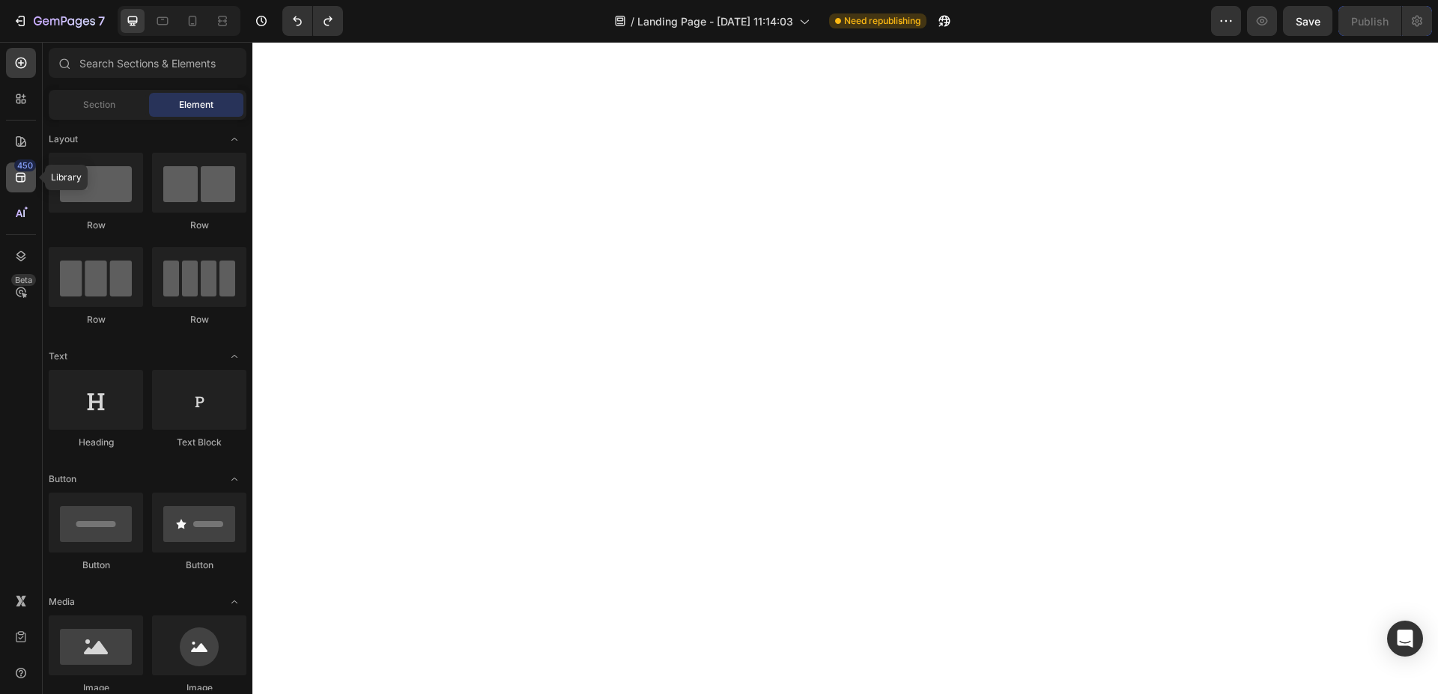
click at [22, 177] on icon at bounding box center [21, 178] width 10 height 10
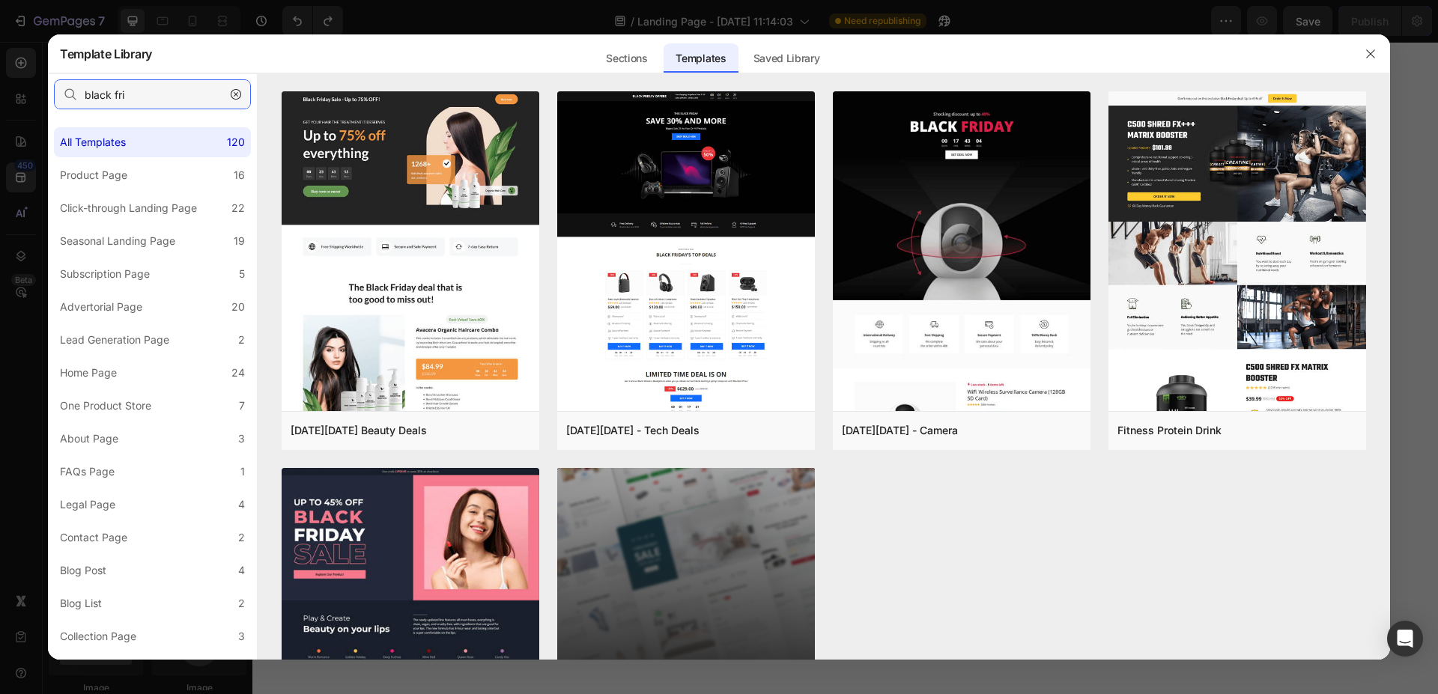
click at [154, 100] on input "black fri" at bounding box center [152, 94] width 197 height 30
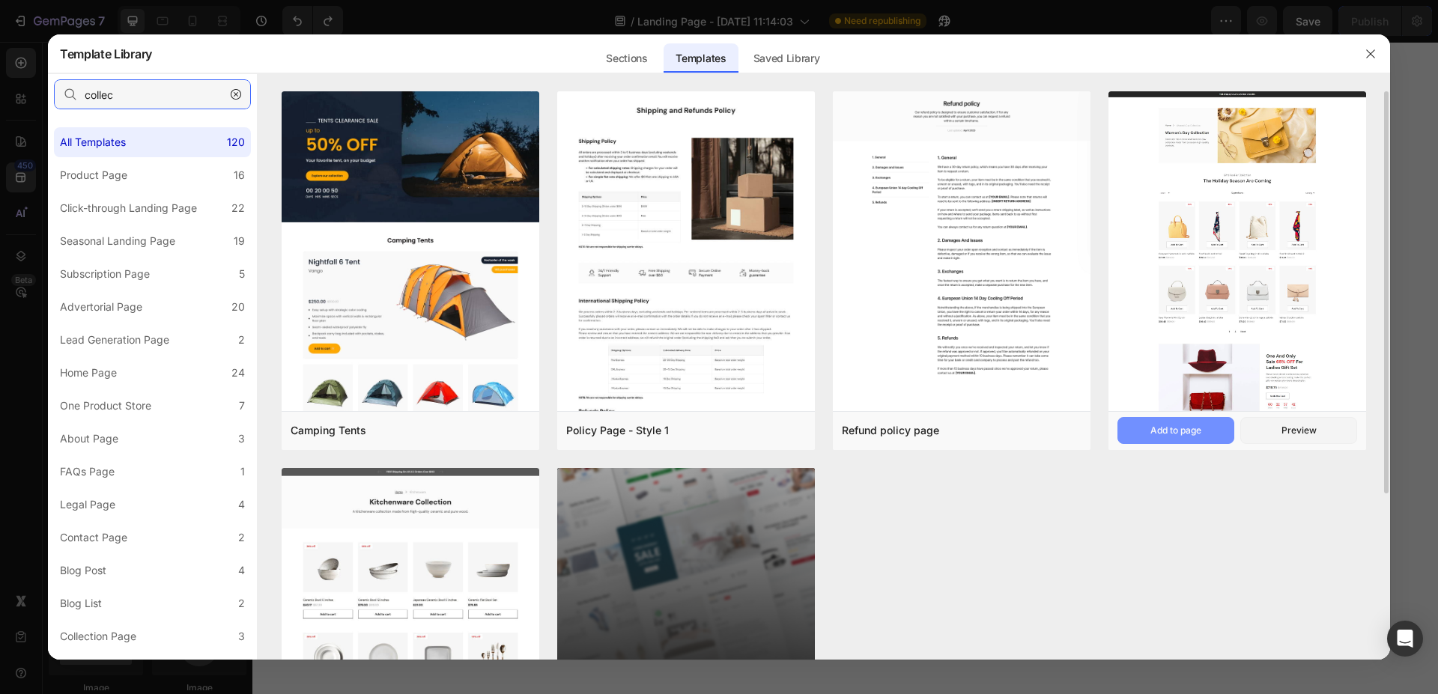
type input "collec"
click at [1182, 432] on div "Add to page" at bounding box center [1175, 430] width 51 height 13
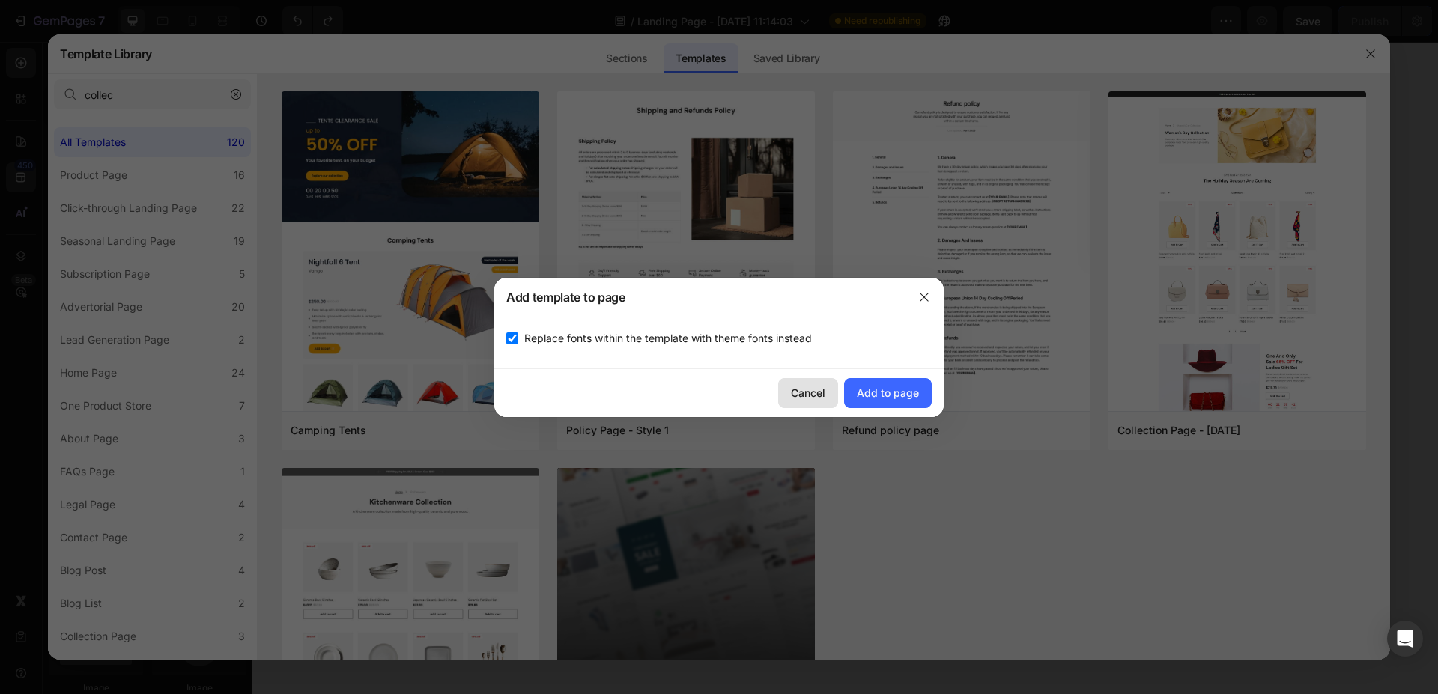
drag, startPoint x: 878, startPoint y: 392, endPoint x: 836, endPoint y: 393, distance: 42.7
click at [861, 393] on div "Add to page" at bounding box center [888, 393] width 62 height 16
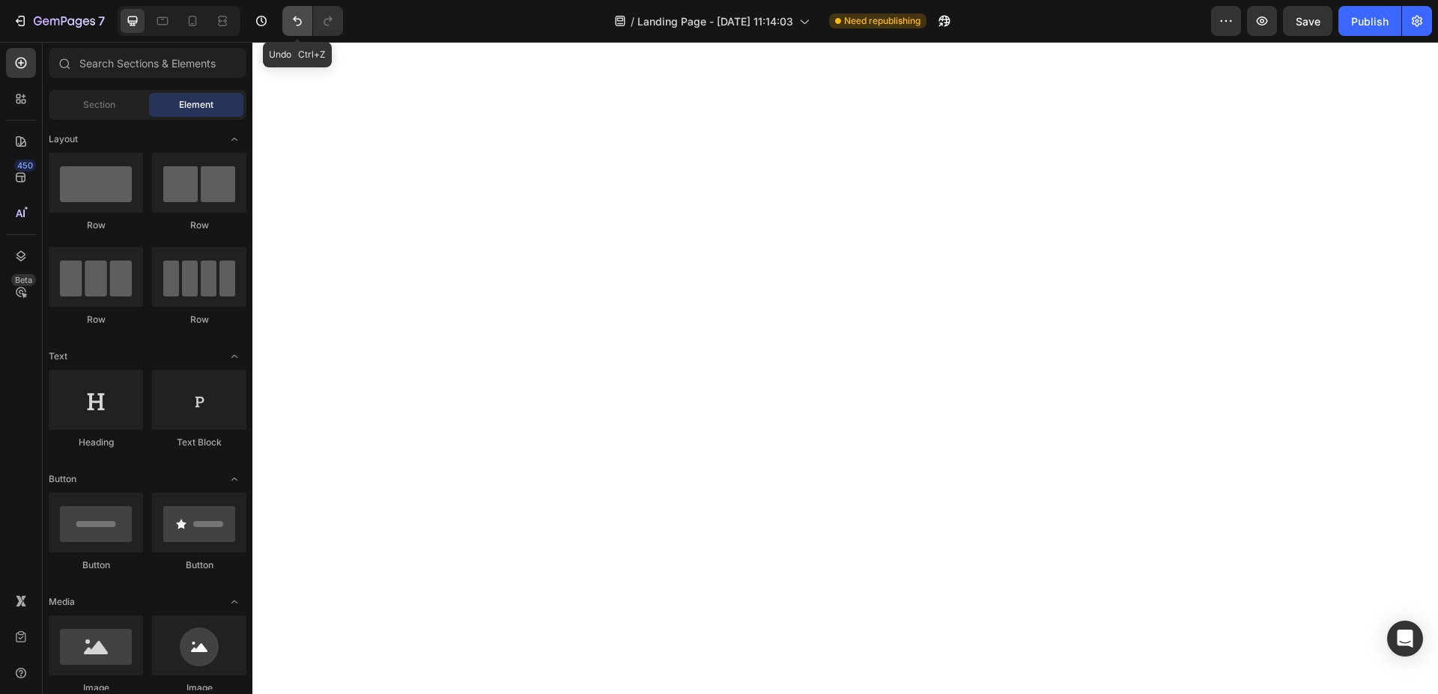
click at [294, 22] on icon "Undo/Redo" at bounding box center [297, 20] width 15 height 15
click at [25, 178] on icon at bounding box center [20, 177] width 15 height 15
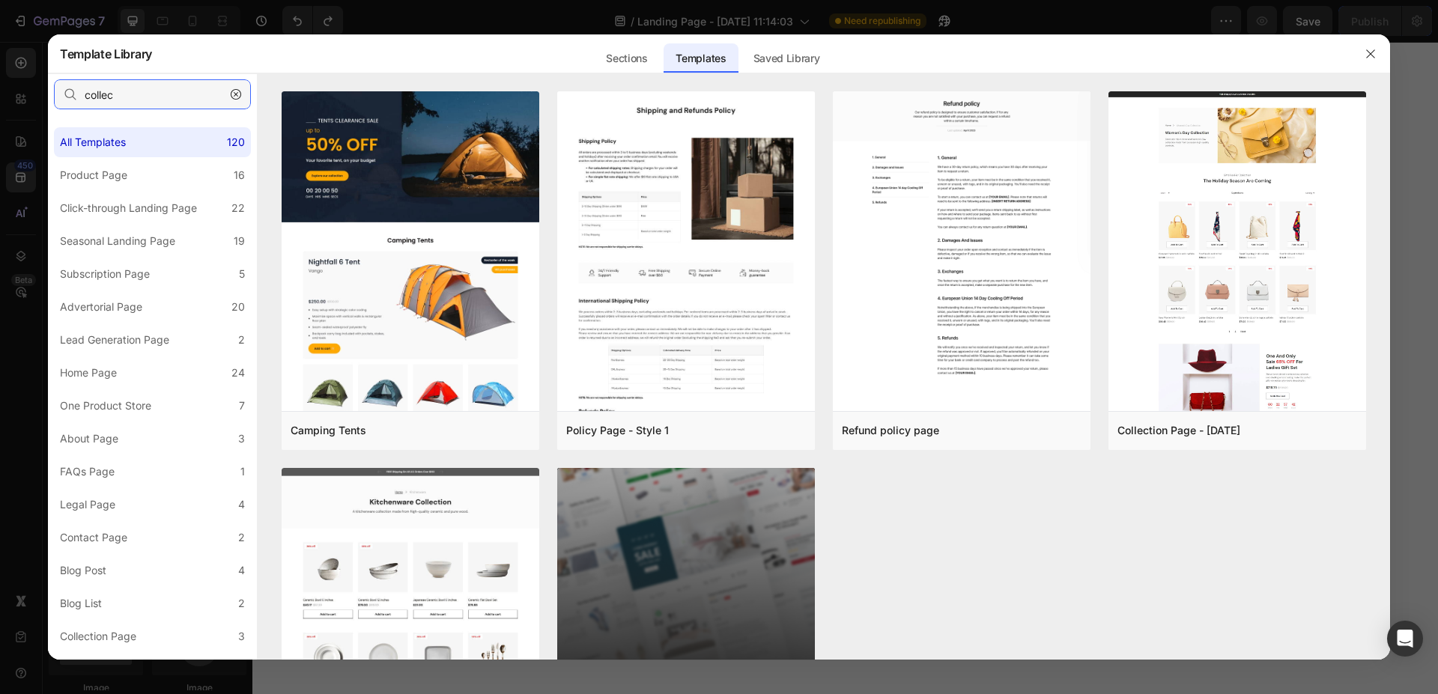
click at [171, 100] on input "collec" at bounding box center [152, 94] width 197 height 30
type input "e"
type input "é"
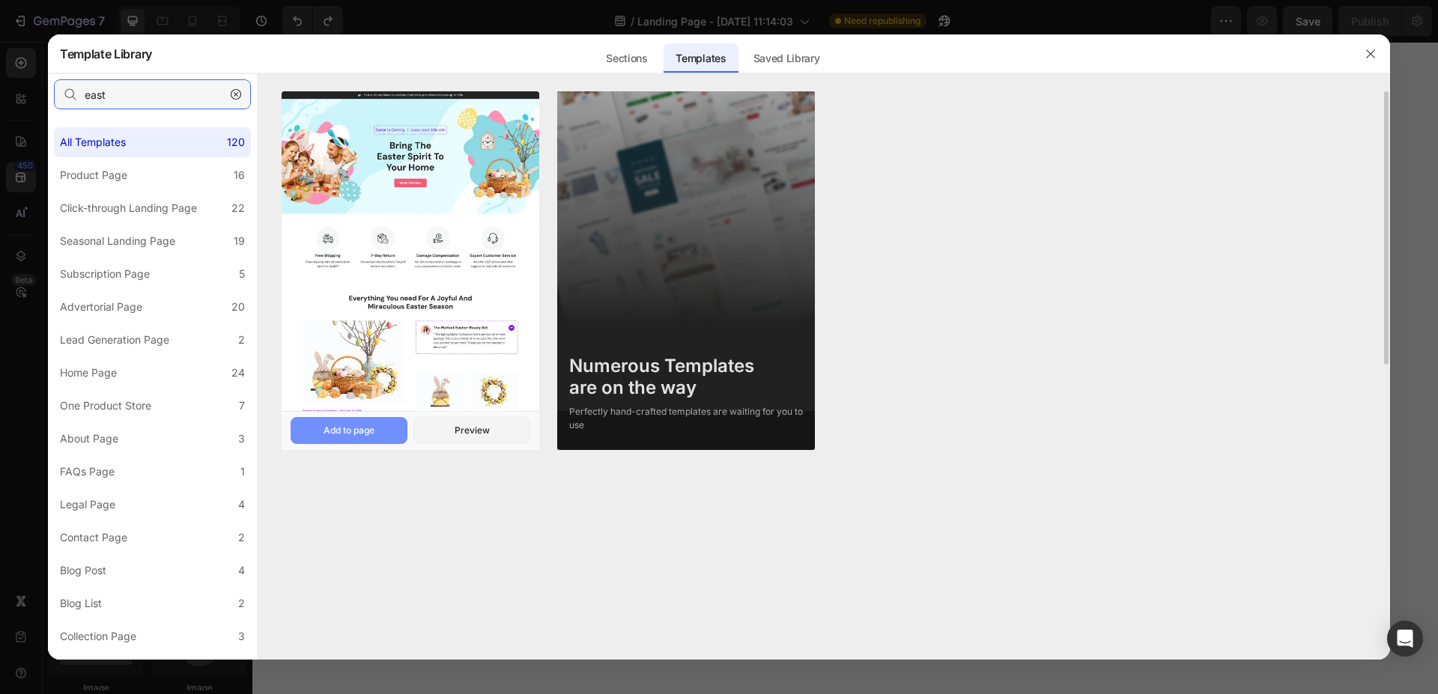
type input "east"
click at [367, 430] on div "Add to page" at bounding box center [348, 430] width 51 height 13
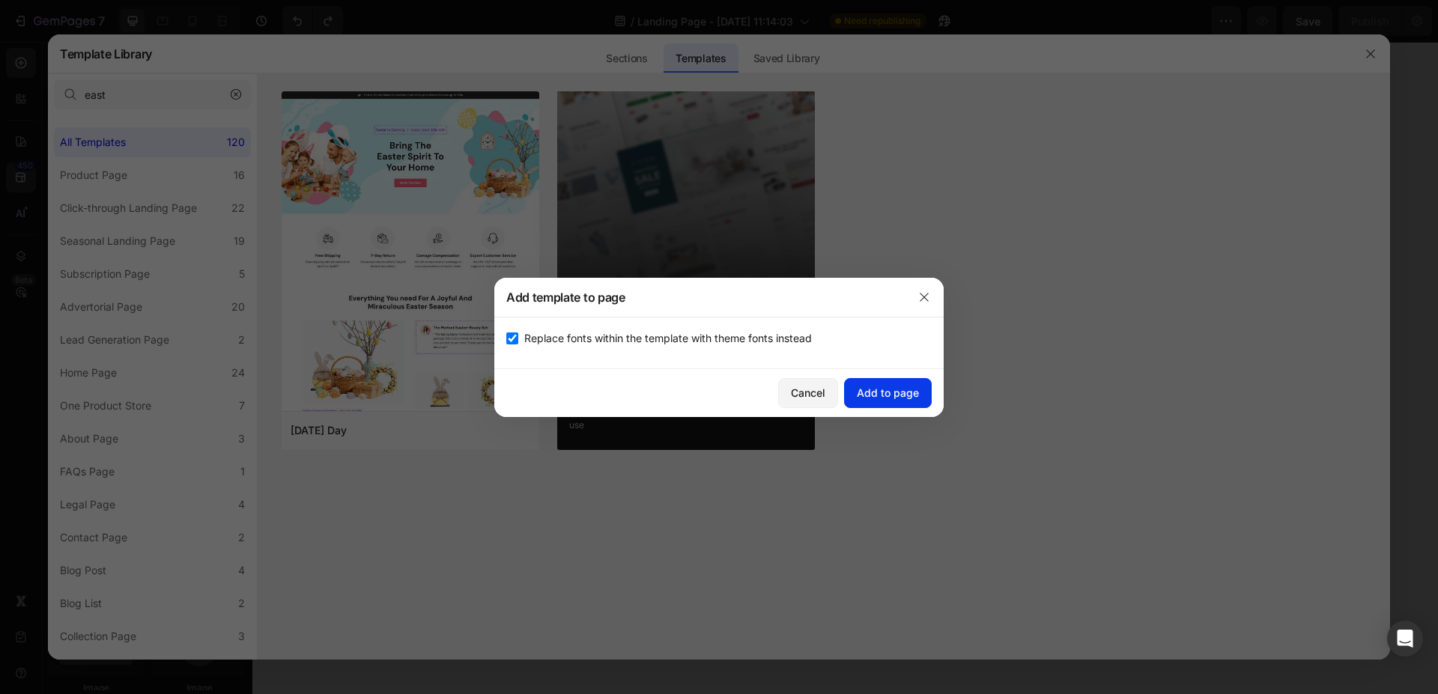
click at [874, 388] on div "Add to page" at bounding box center [888, 393] width 62 height 16
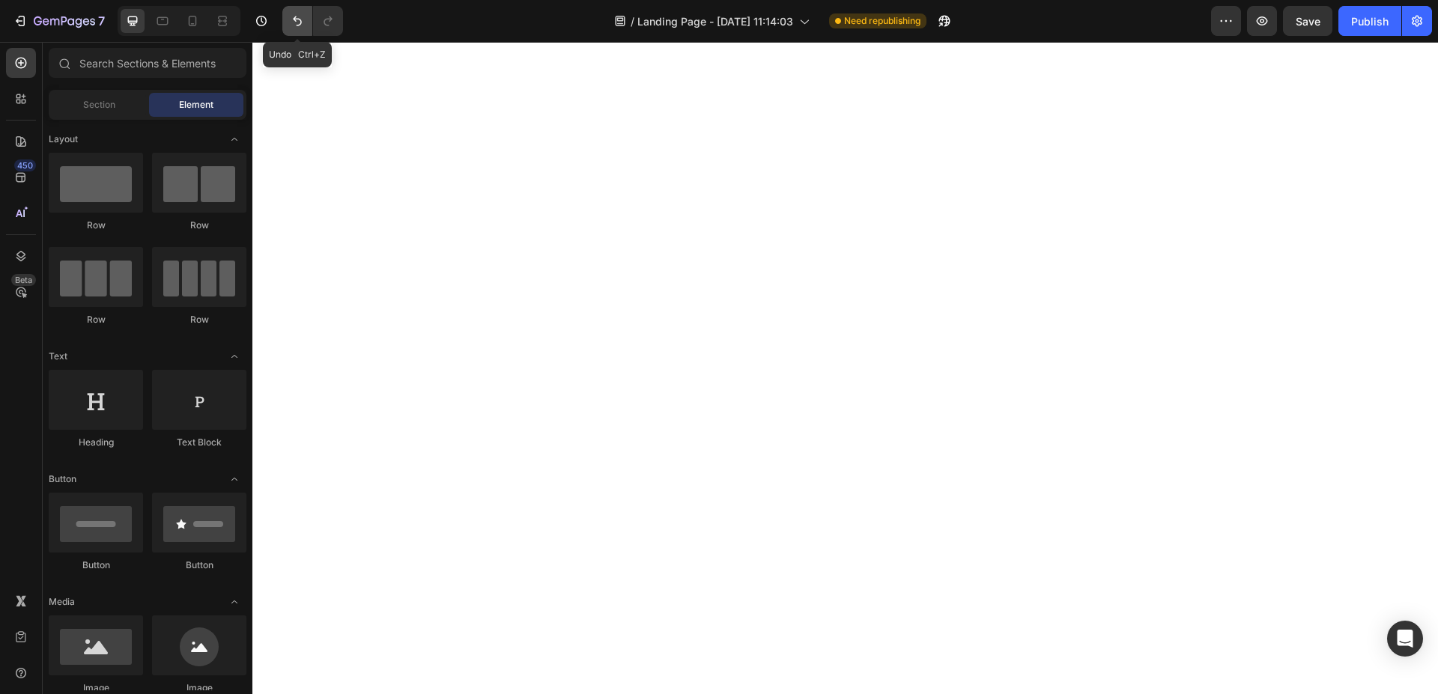
click at [294, 23] on icon "Undo/Redo" at bounding box center [297, 20] width 15 height 15
click at [24, 172] on icon at bounding box center [20, 177] width 15 height 15
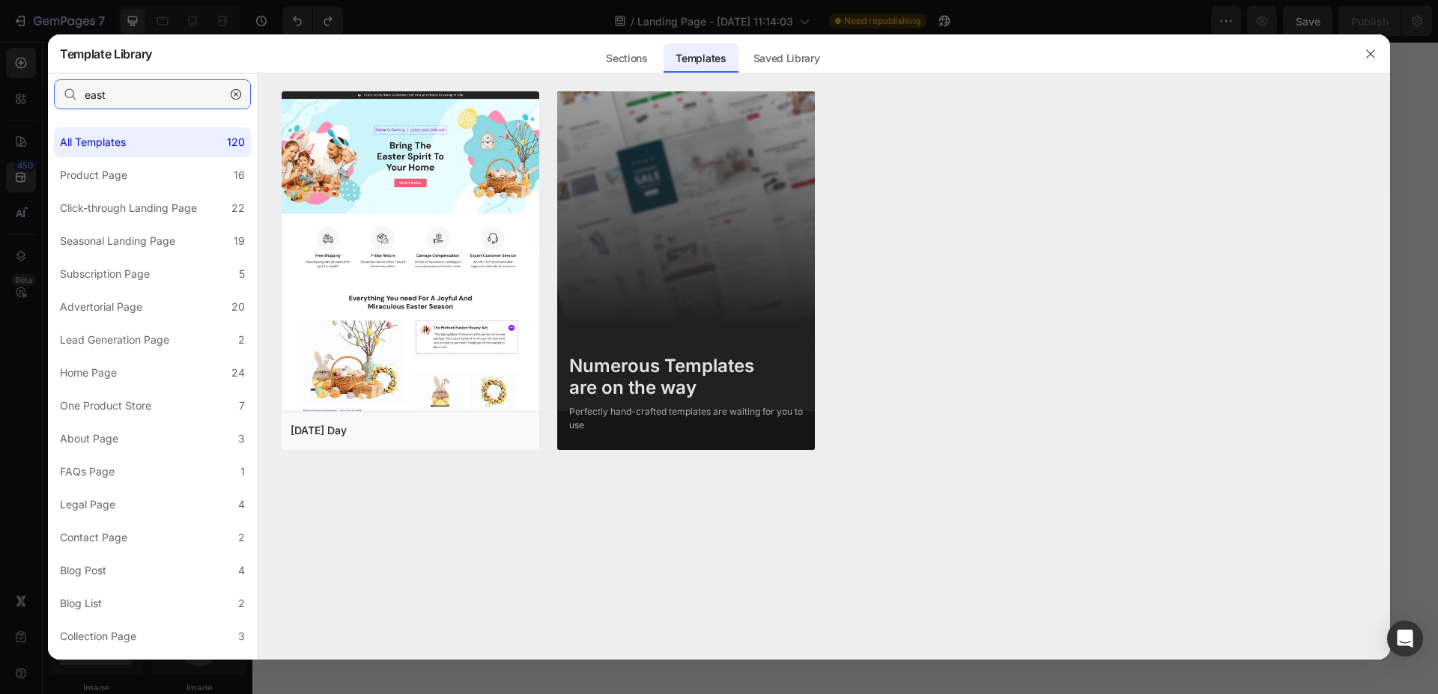
click at [145, 90] on input "east" at bounding box center [152, 94] width 197 height 30
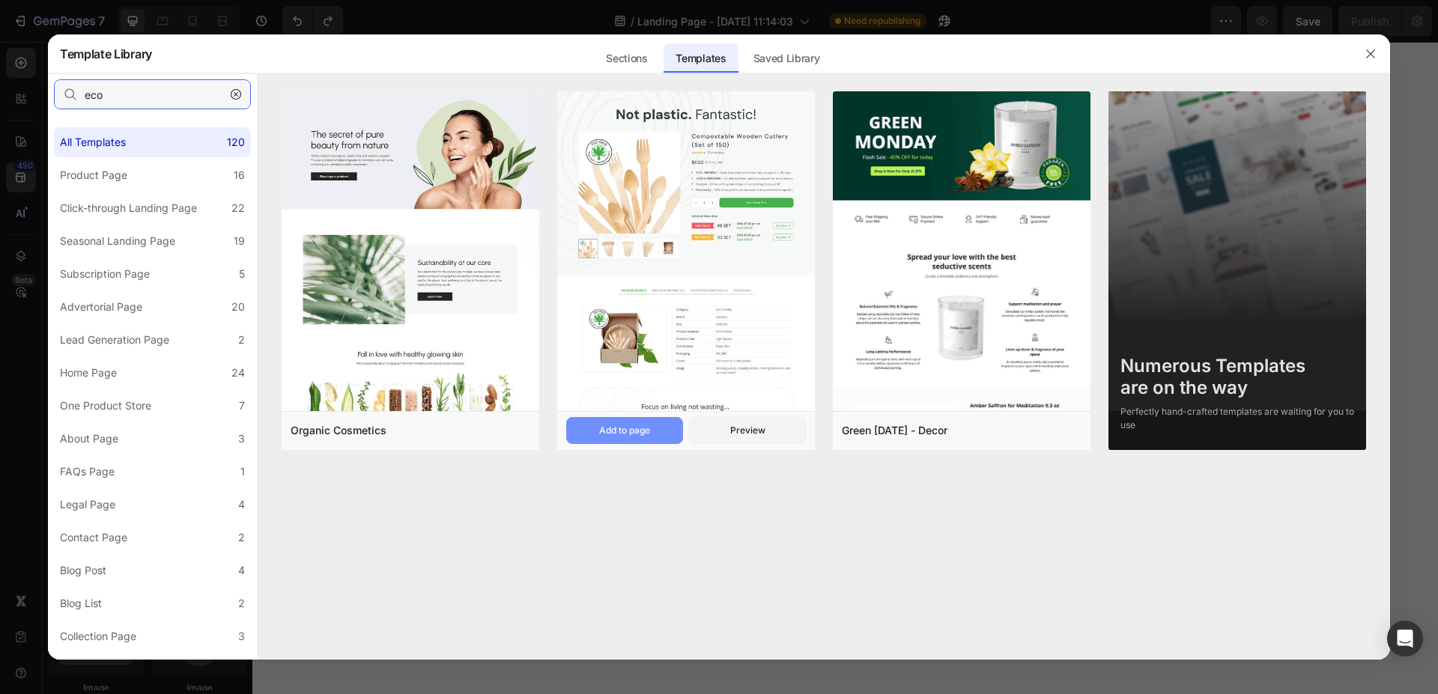
type input "eco"
click at [637, 424] on button "Add to page" at bounding box center [624, 430] width 117 height 27
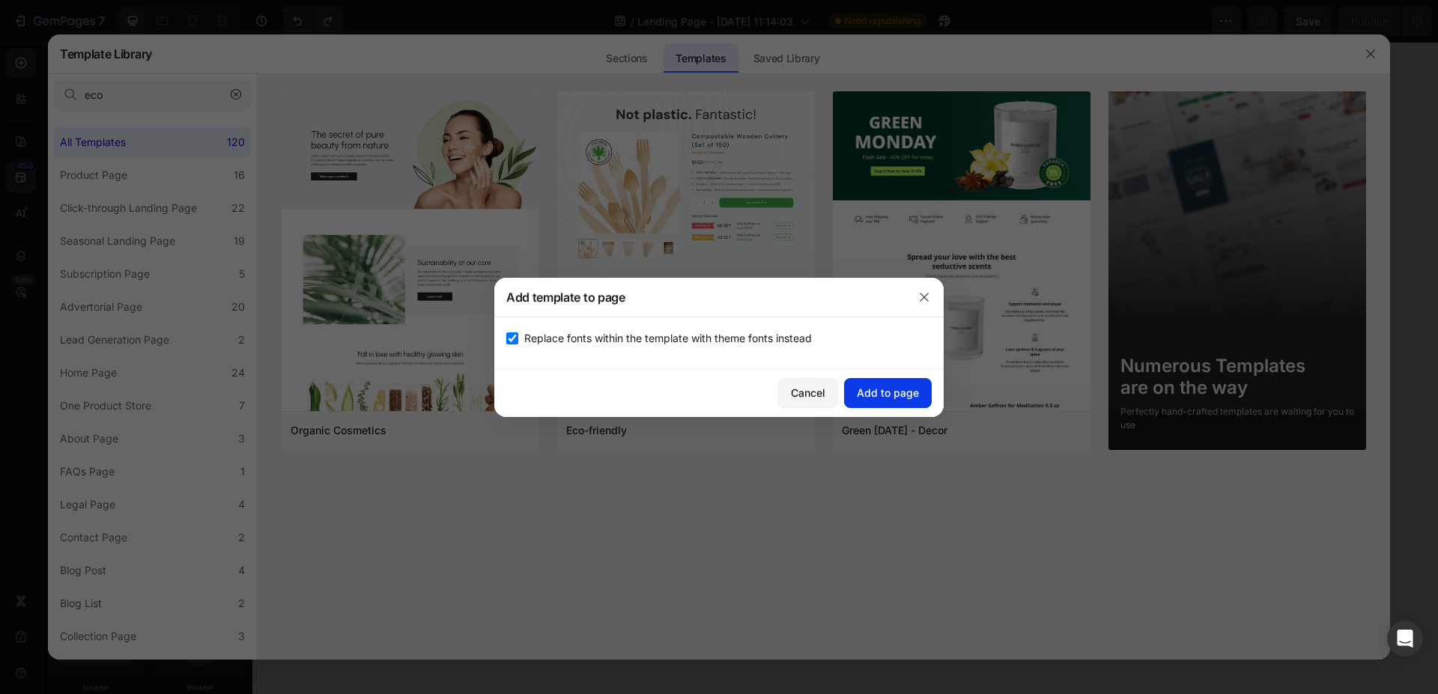
click at [878, 390] on div "Add to page" at bounding box center [888, 393] width 62 height 16
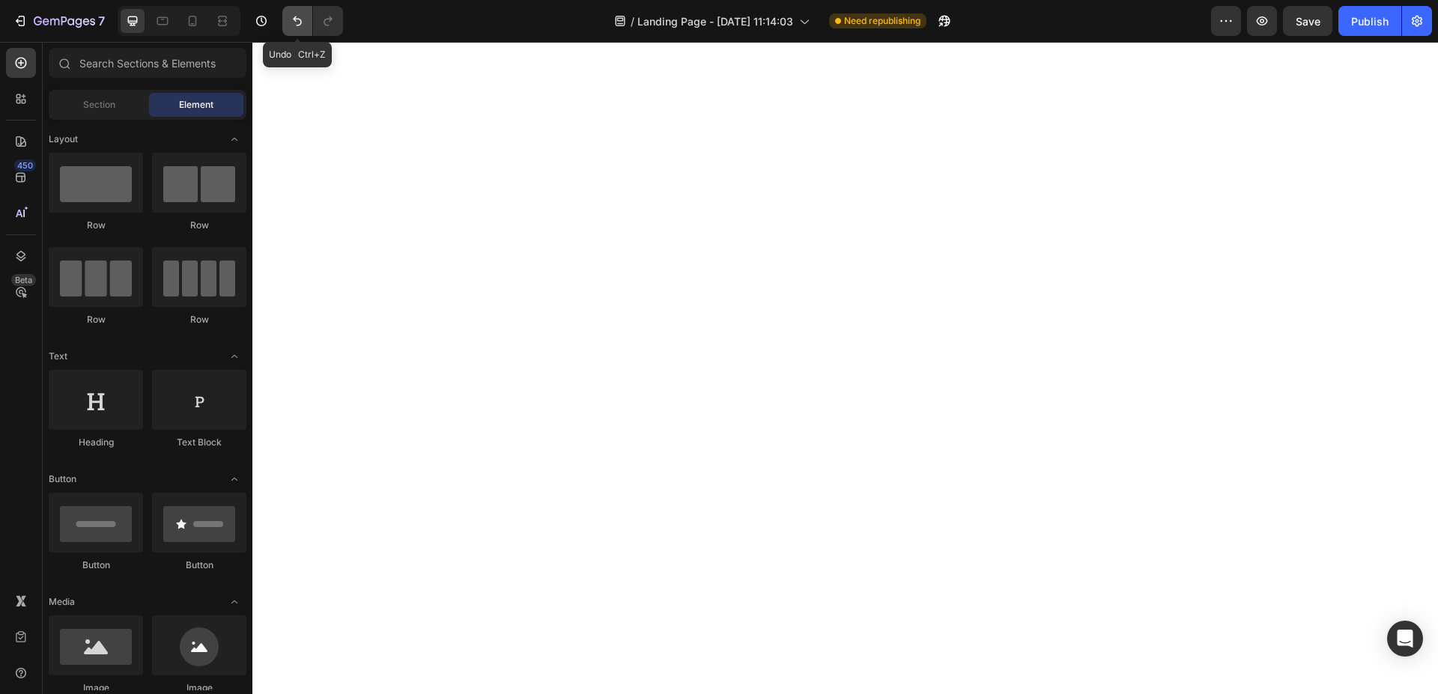
click at [294, 19] on icon "Undo/Redo" at bounding box center [297, 21] width 9 height 10
click at [22, 171] on icon at bounding box center [20, 177] width 15 height 15
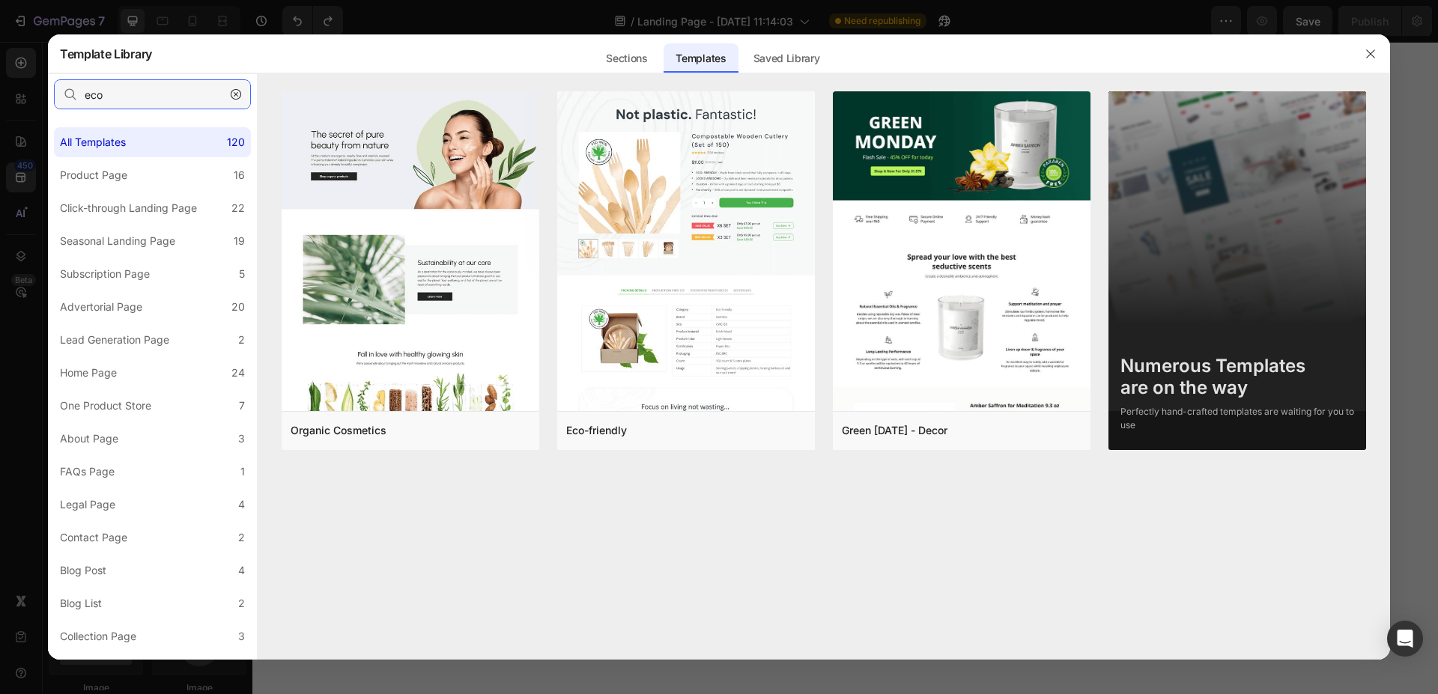
click at [156, 106] on input "eco" at bounding box center [152, 94] width 197 height 30
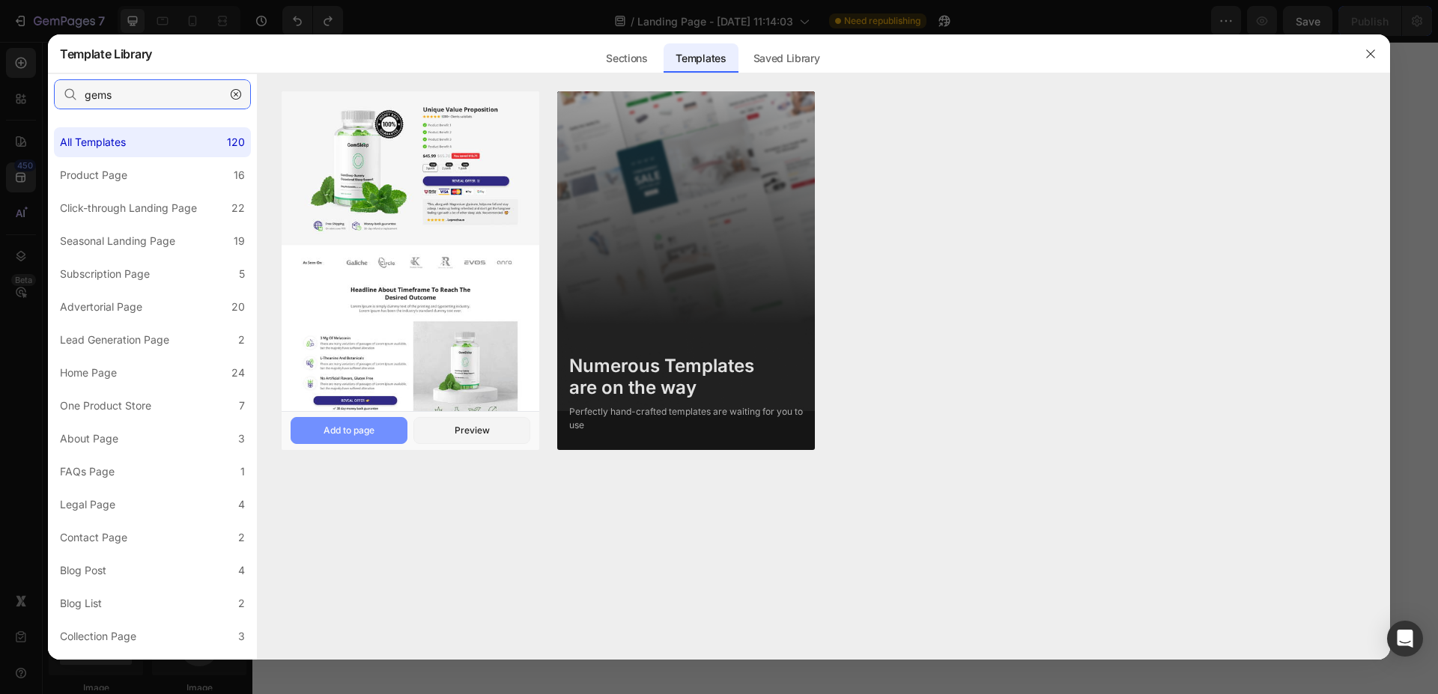
type input "gems"
click at [368, 421] on button "Add to page" at bounding box center [349, 430] width 117 height 27
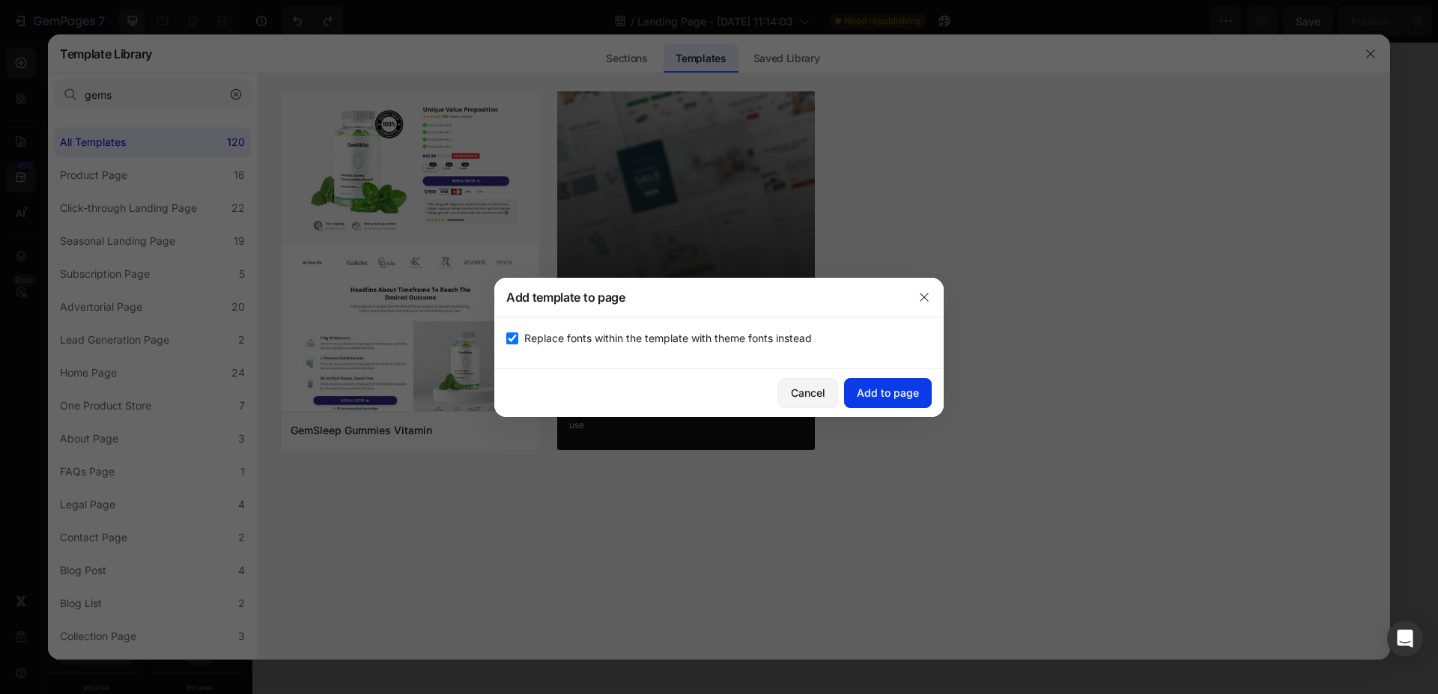
click at [878, 389] on div "Add to page" at bounding box center [888, 393] width 62 height 16
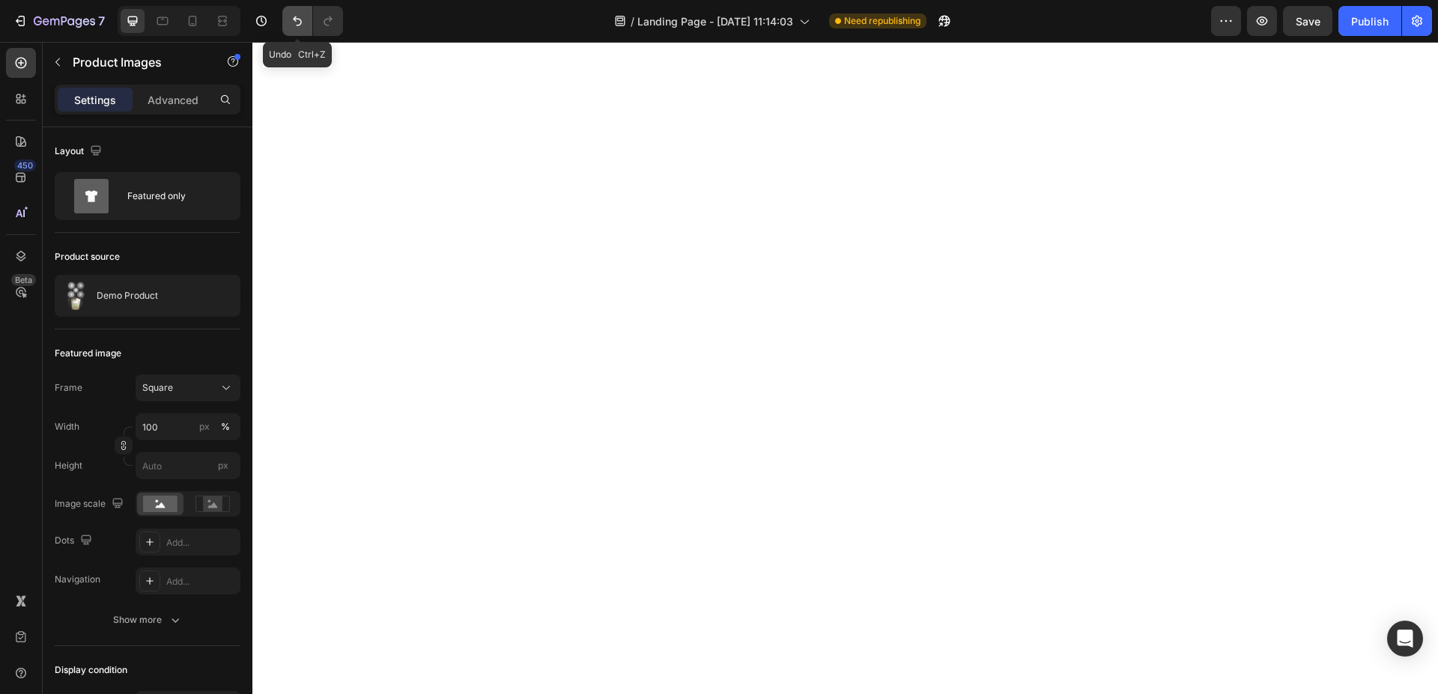
click at [297, 22] on icon "Undo/Redo" at bounding box center [297, 20] width 15 height 15
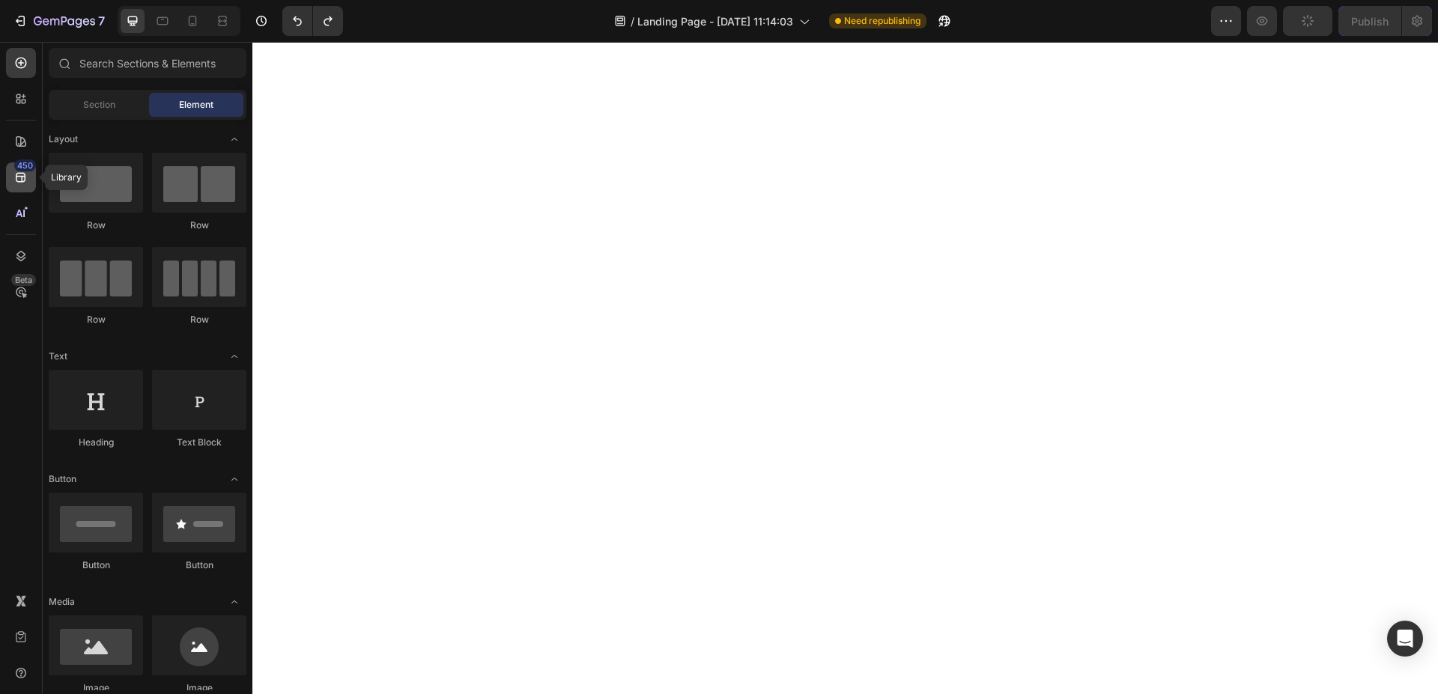
click at [16, 177] on icon at bounding box center [21, 178] width 10 height 10
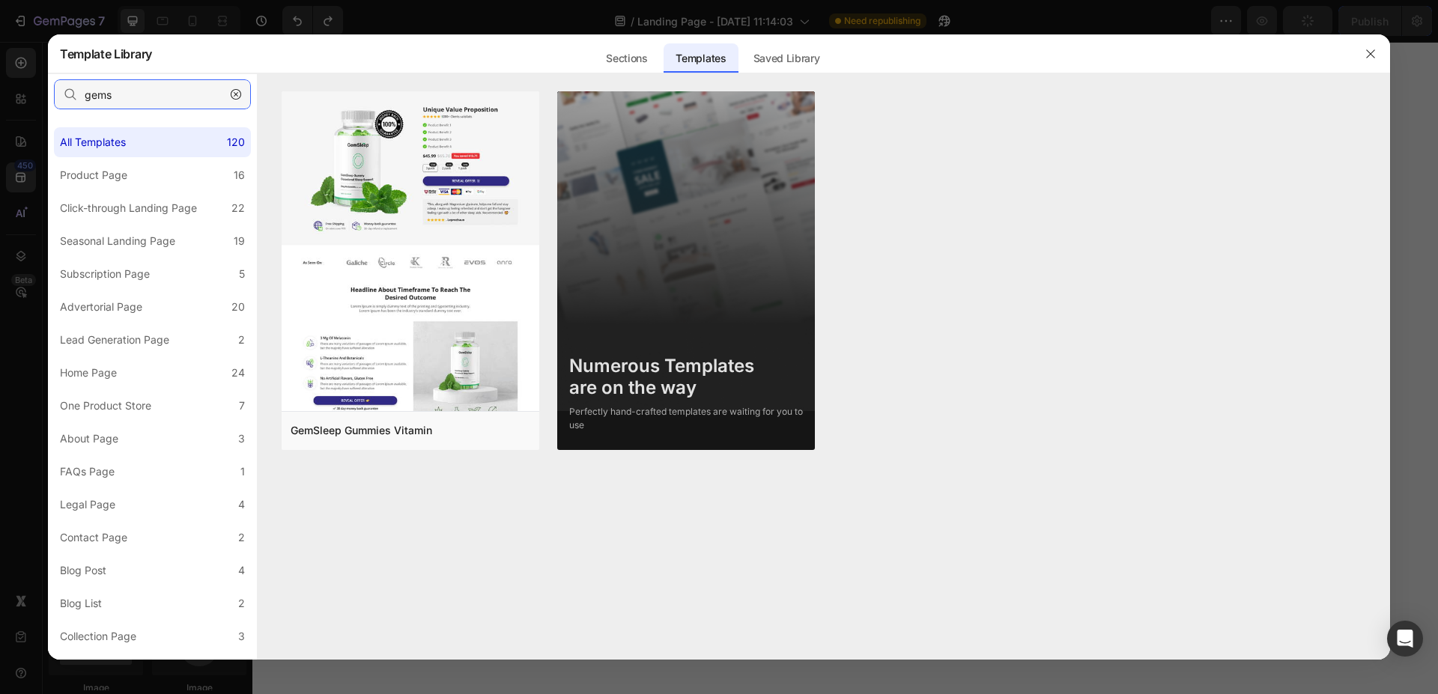
click at [162, 96] on input "gems" at bounding box center [152, 94] width 197 height 30
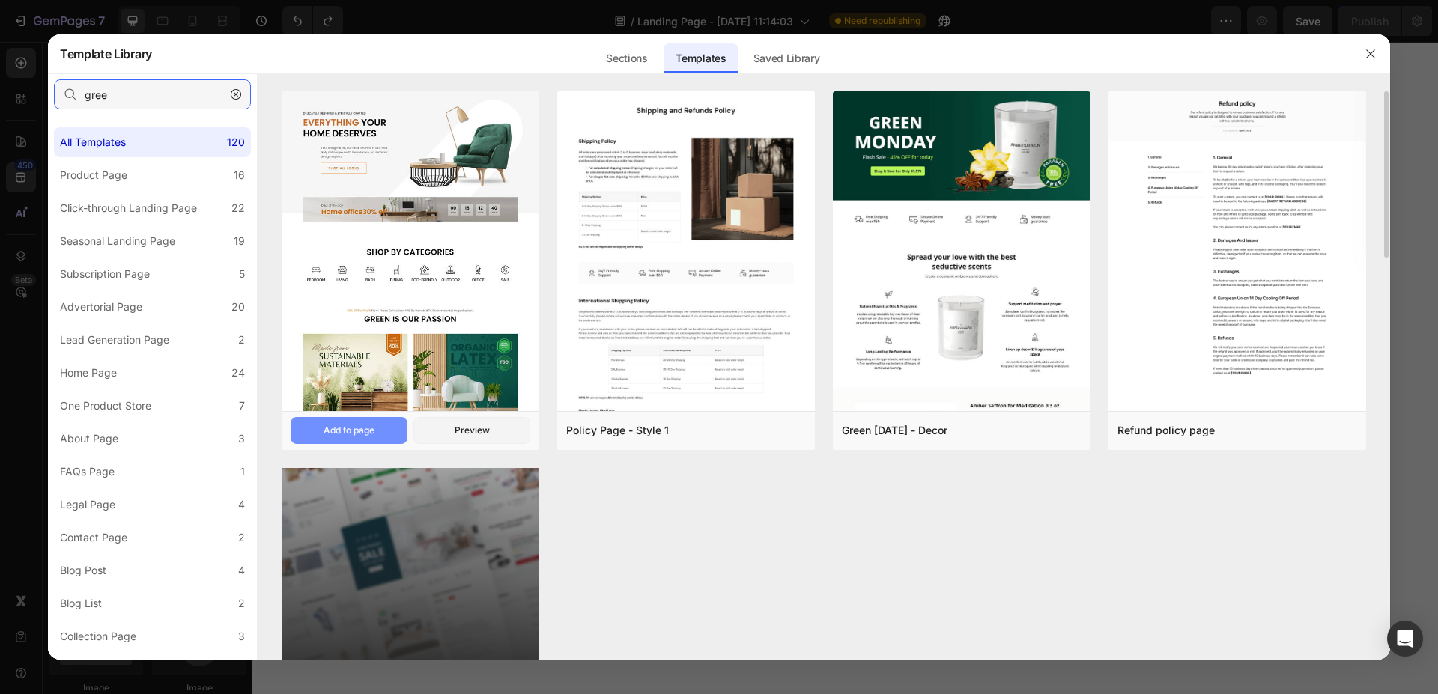
type input "gree"
click at [383, 428] on button "Add to page" at bounding box center [349, 430] width 117 height 27
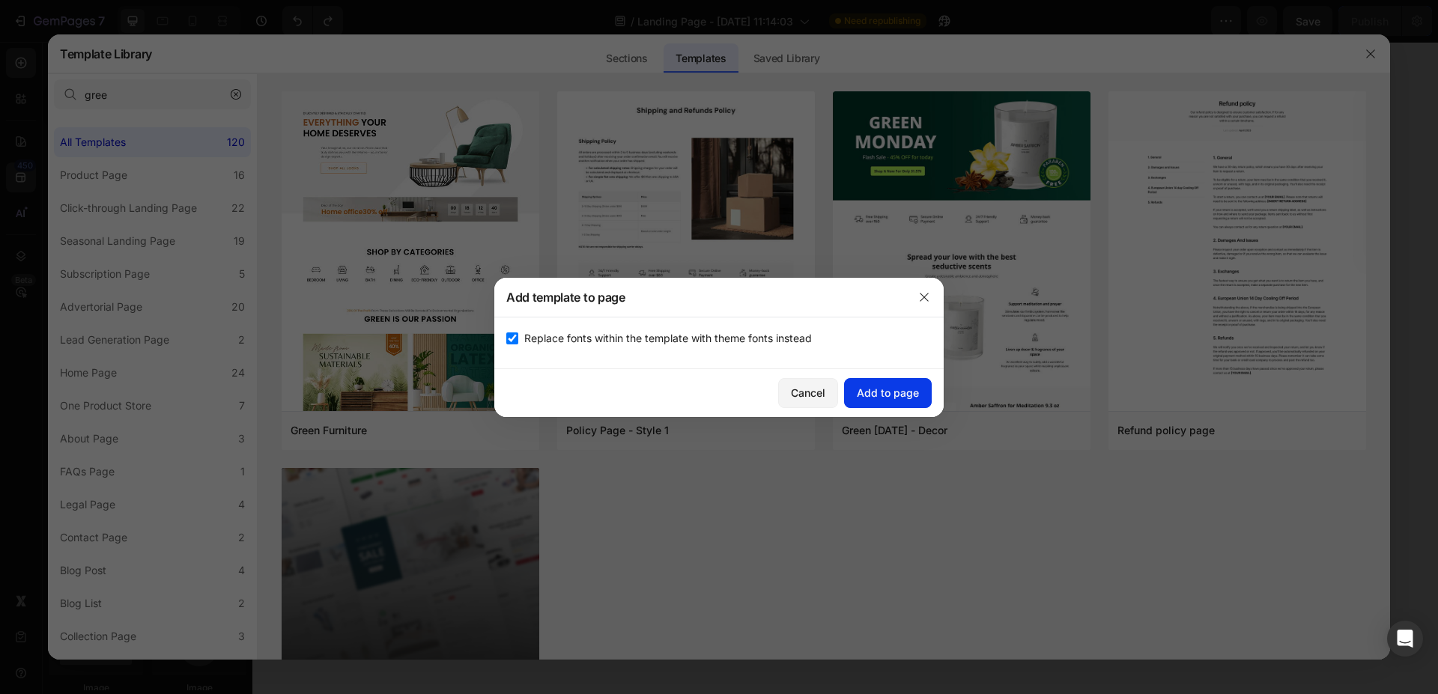
click at [878, 391] on div "Add to page" at bounding box center [888, 393] width 62 height 16
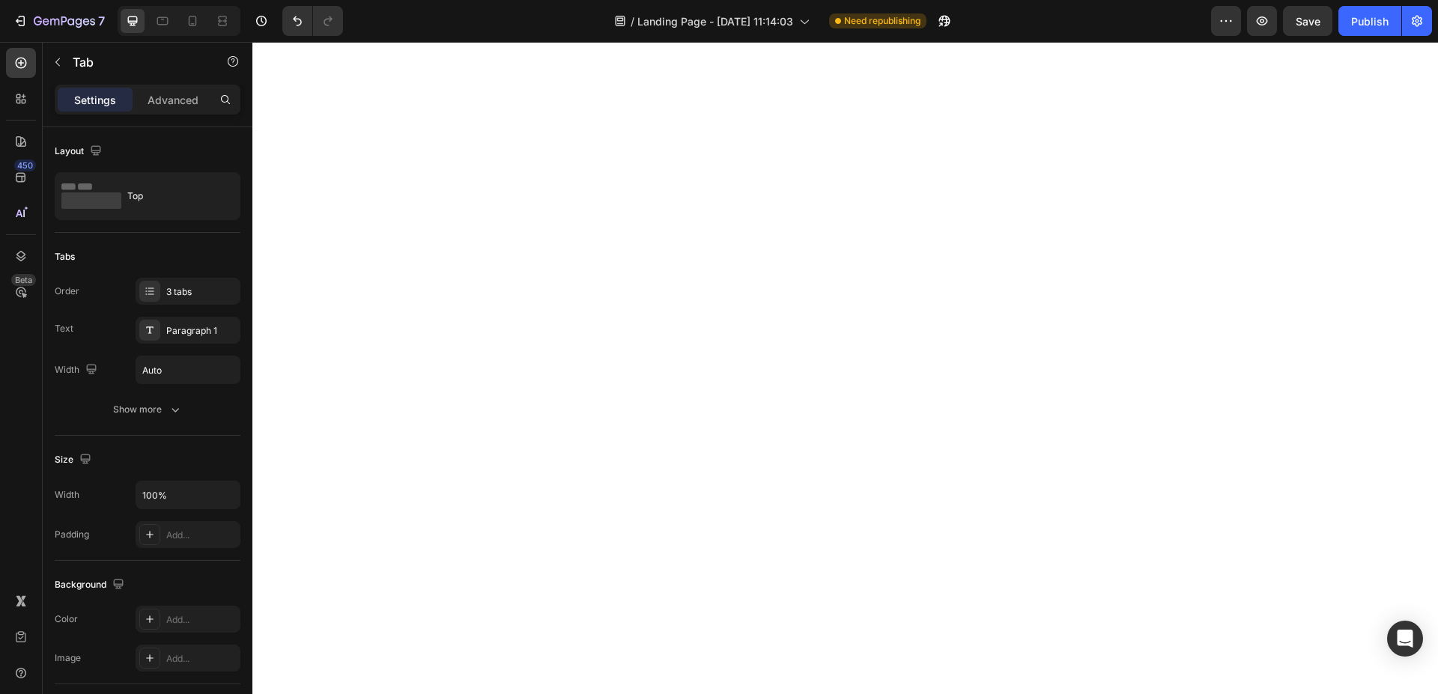
click at [458, 9] on div "/ Landing Page - [DATE] 11:14:03 Need republishing" at bounding box center [783, 21] width 856 height 30
click at [308, 19] on button "Undo/Redo" at bounding box center [297, 21] width 30 height 30
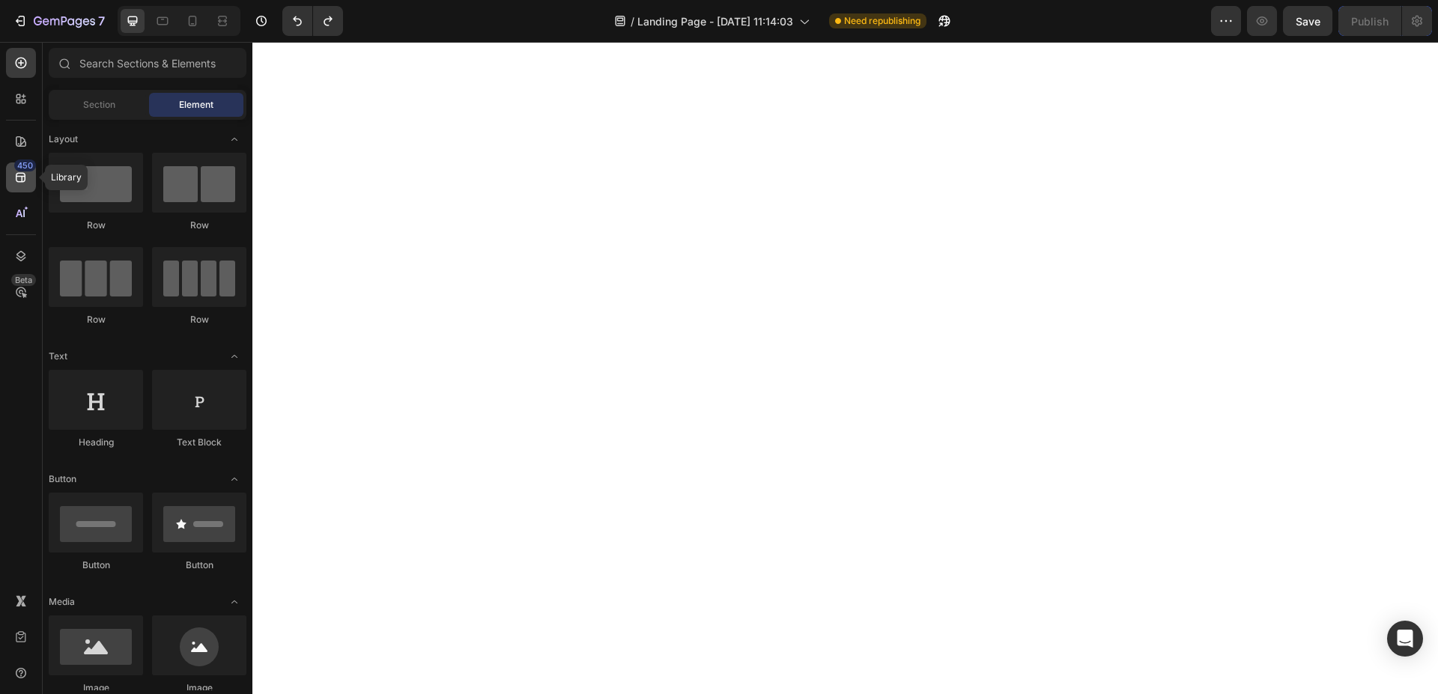
click at [32, 169] on div "450" at bounding box center [25, 166] width 22 height 12
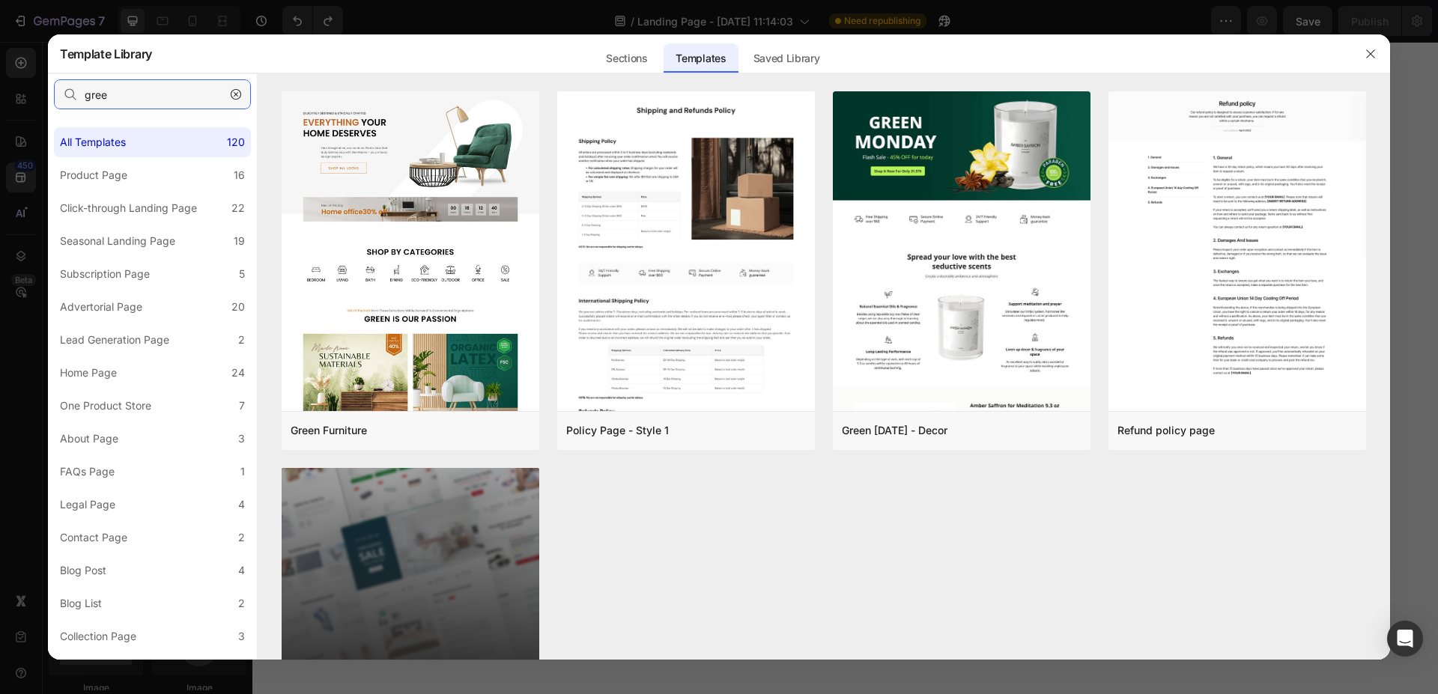
click at [122, 85] on input "gree" at bounding box center [152, 94] width 197 height 30
click at [125, 94] on input "gree" at bounding box center [152, 94] width 197 height 30
paste input "Healthy Care Vitamin - with Bundle Offer"
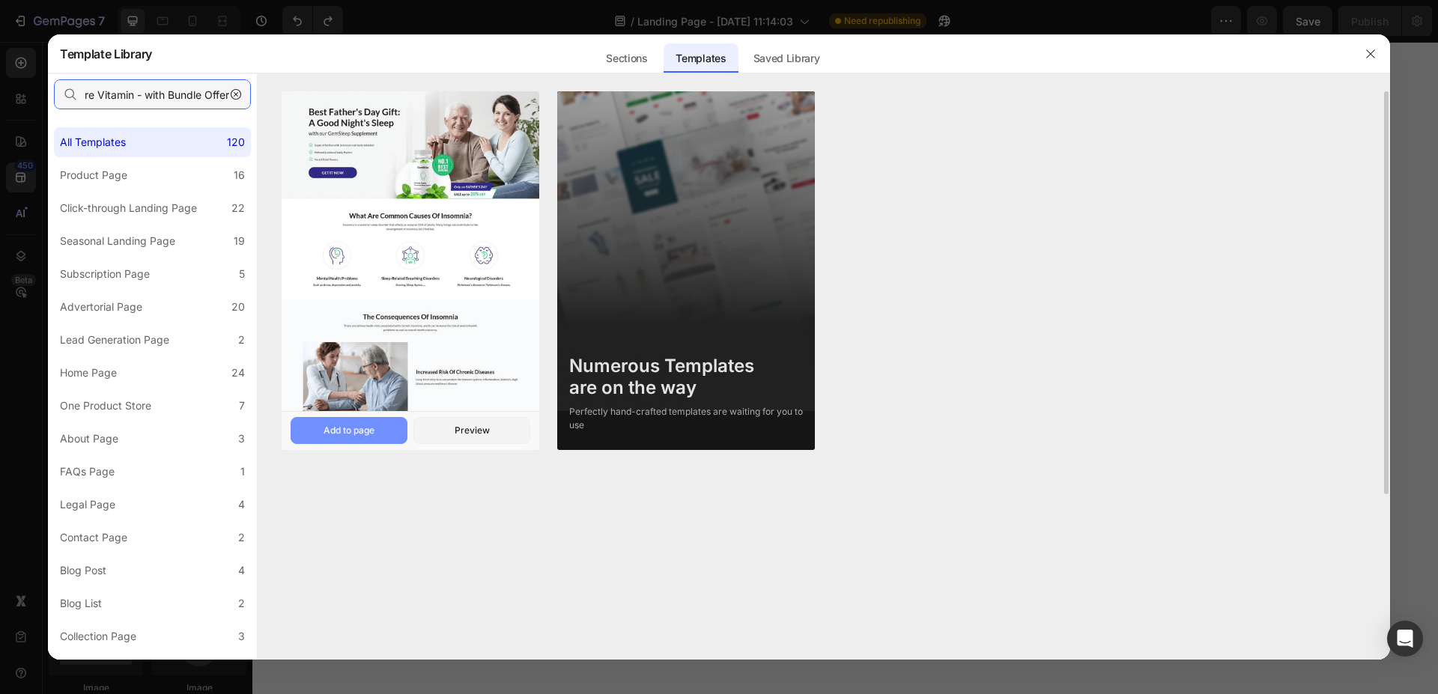
type input "Healthy Care Vitamin - with Bundle Offer"
click at [367, 422] on button "Add to page" at bounding box center [349, 430] width 117 height 27
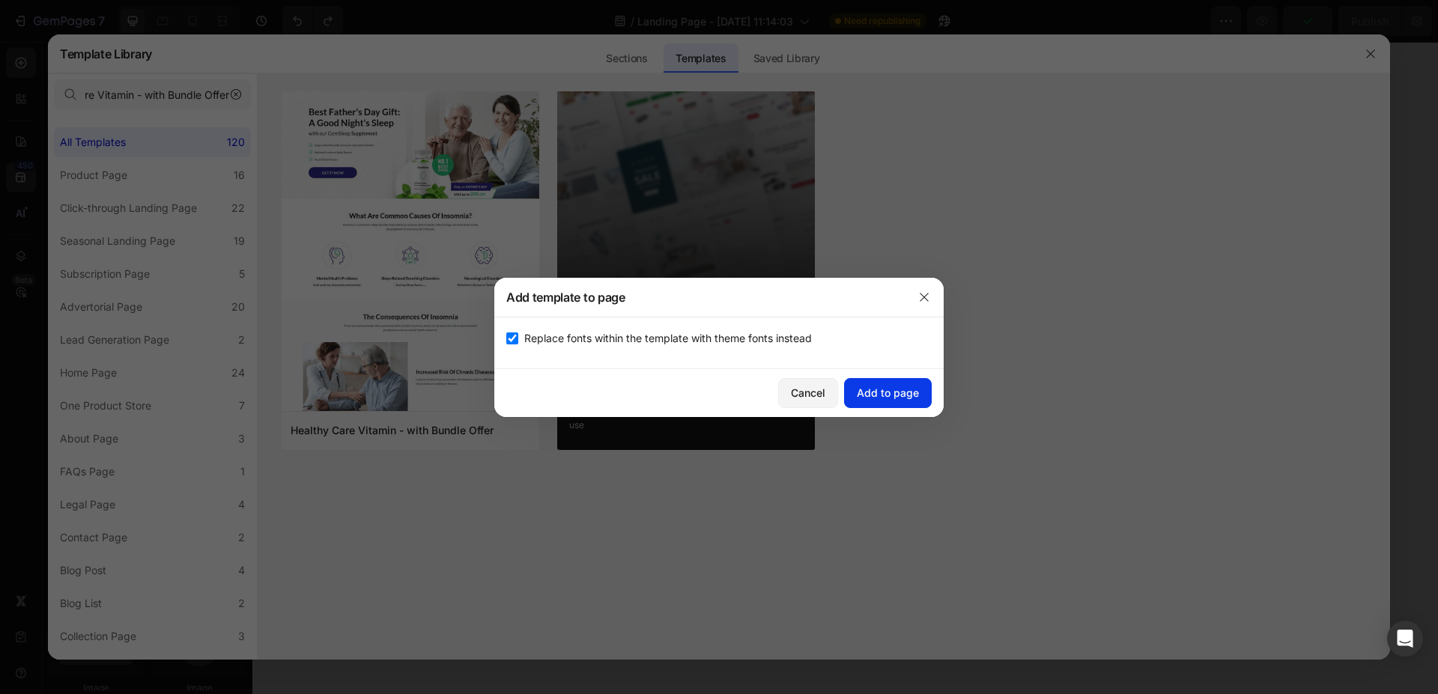
click at [866, 399] on div "Add to page" at bounding box center [888, 393] width 62 height 16
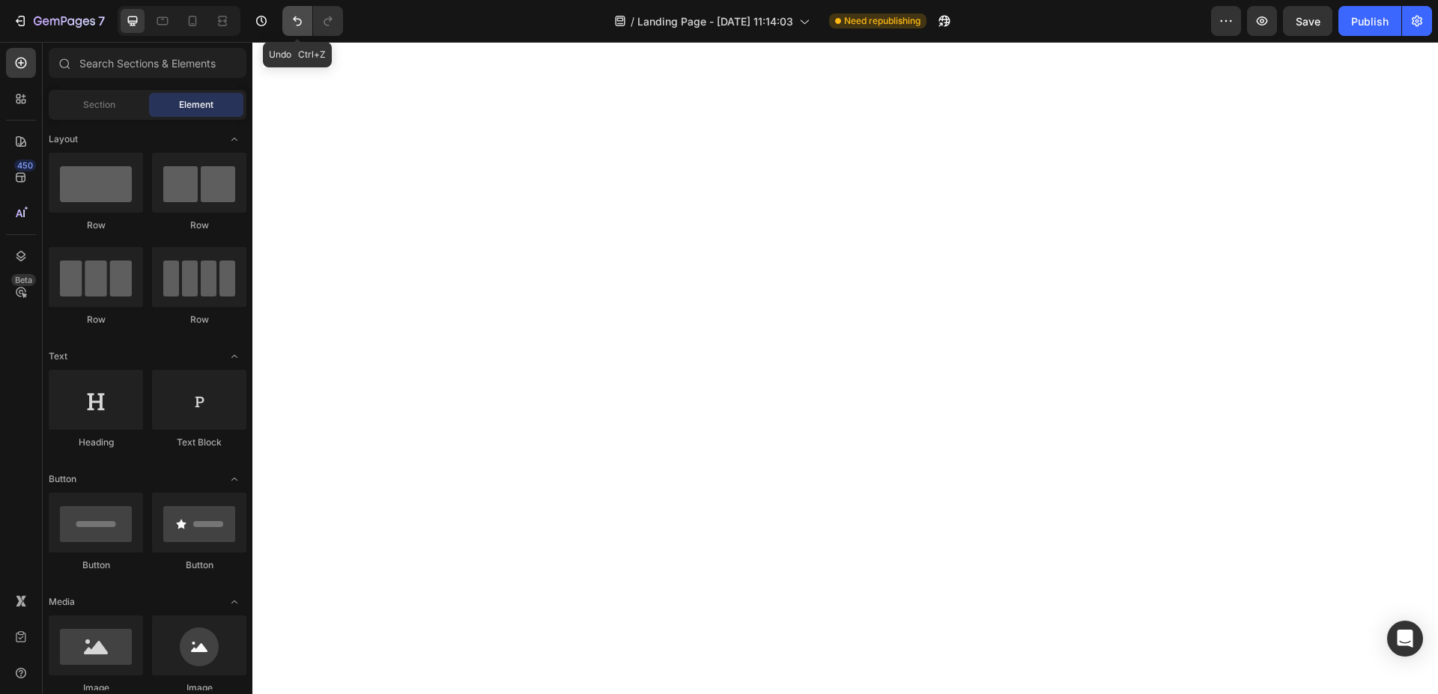
click at [300, 22] on icon "Undo/Redo" at bounding box center [297, 20] width 15 height 15
click at [18, 177] on icon at bounding box center [20, 177] width 15 height 15
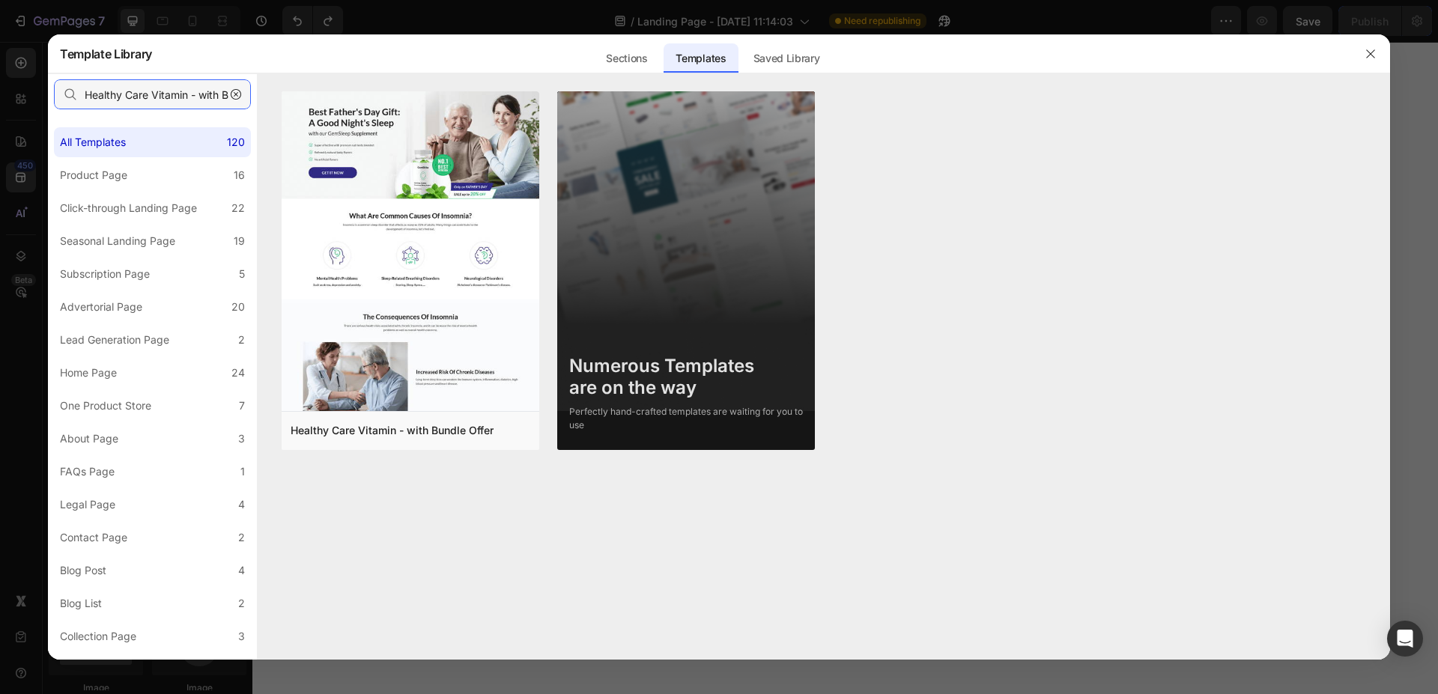
click at [198, 102] on input "Healthy Care Vitamin - with Bundle Offer" at bounding box center [152, 94] width 197 height 30
paste input "ome Page - Multiple Product - Apparel - Style 4"
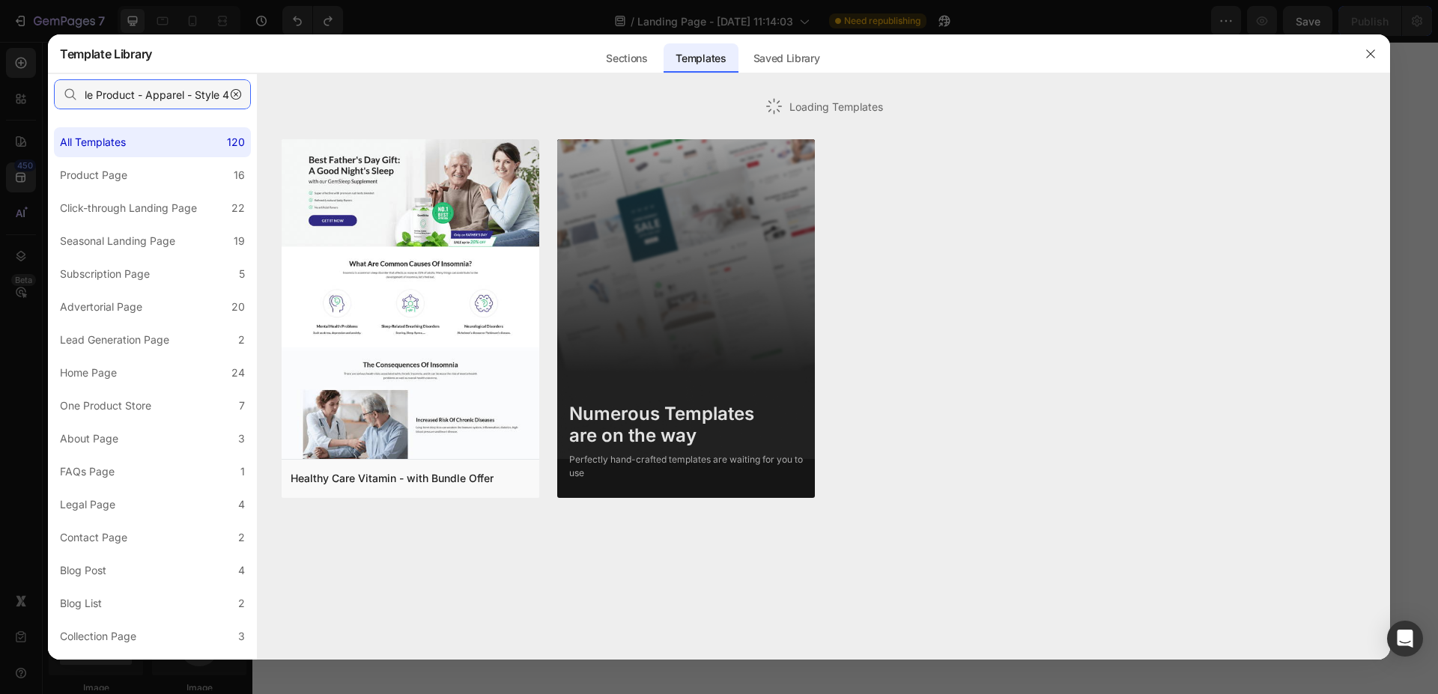
type input "Home Page - Multiple Product - Apparel - Style 4"
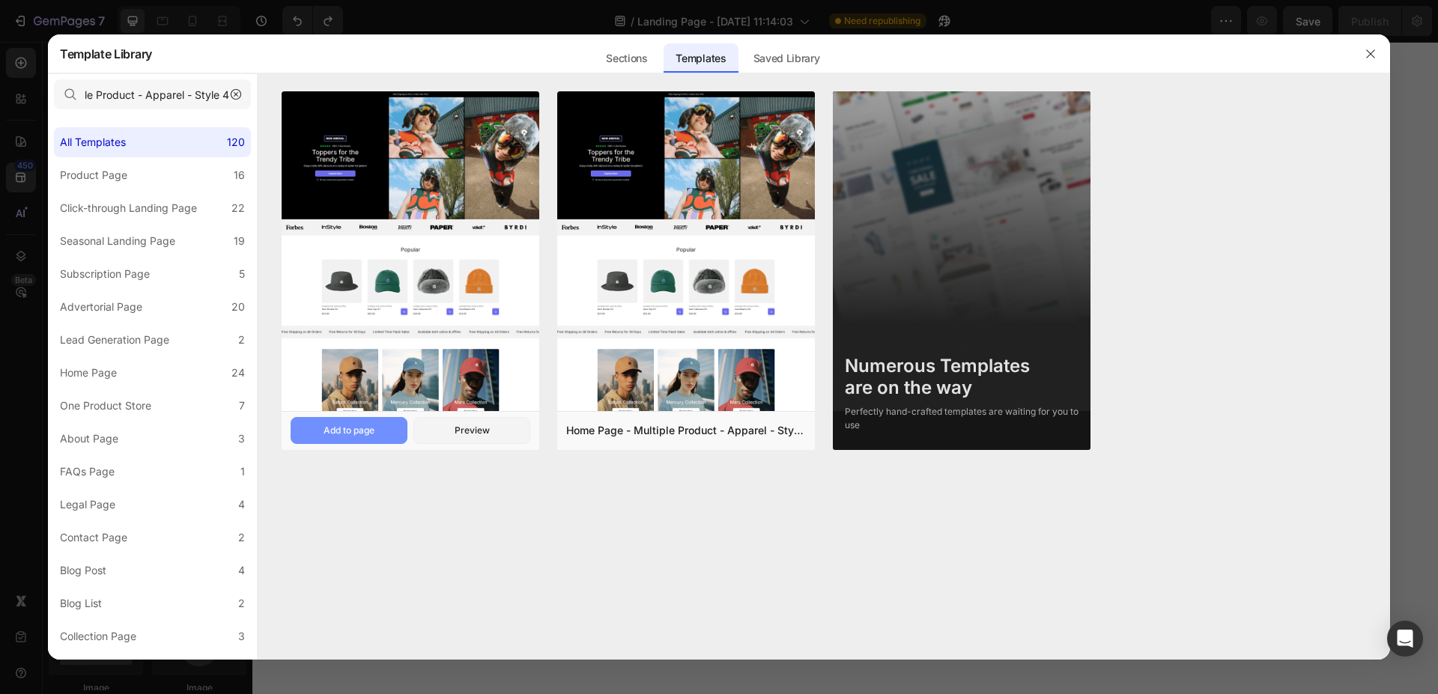
click at [378, 431] on button "Add to page" at bounding box center [349, 430] width 117 height 27
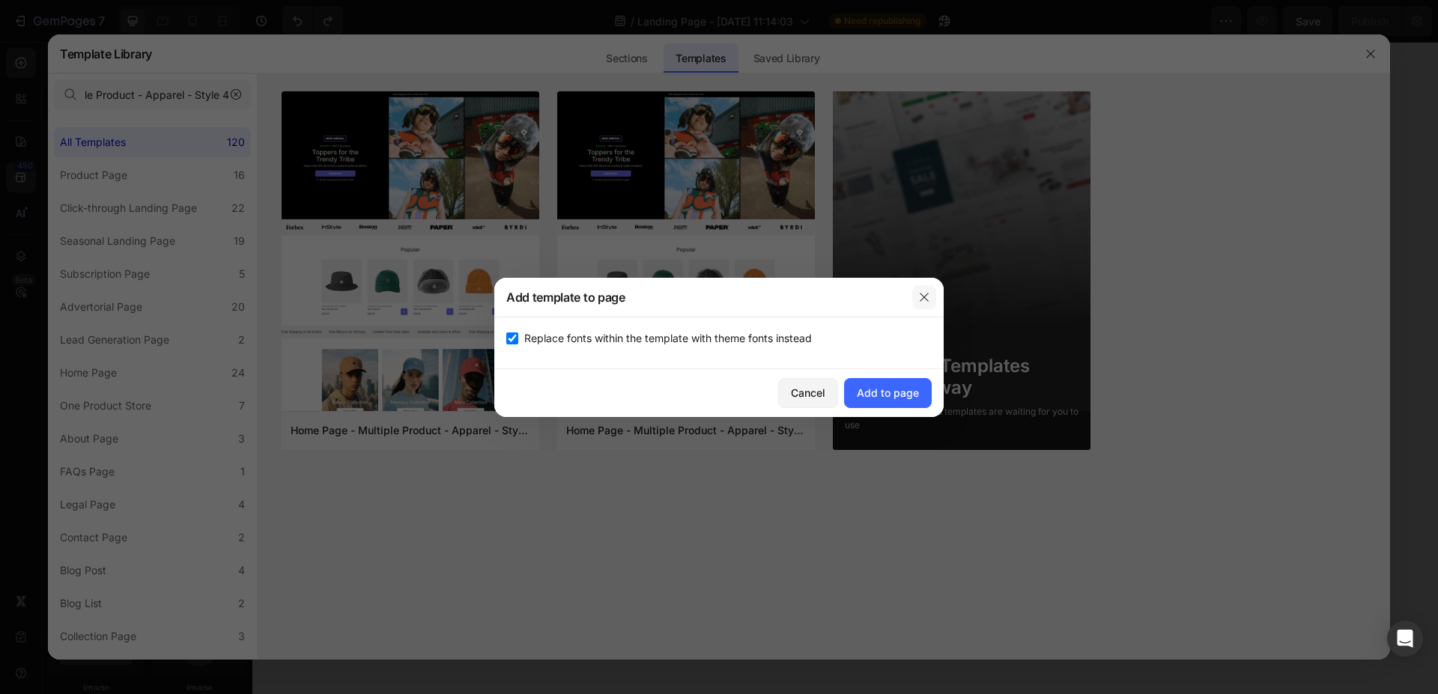
click at [920, 297] on icon "button" at bounding box center [924, 297] width 12 height 12
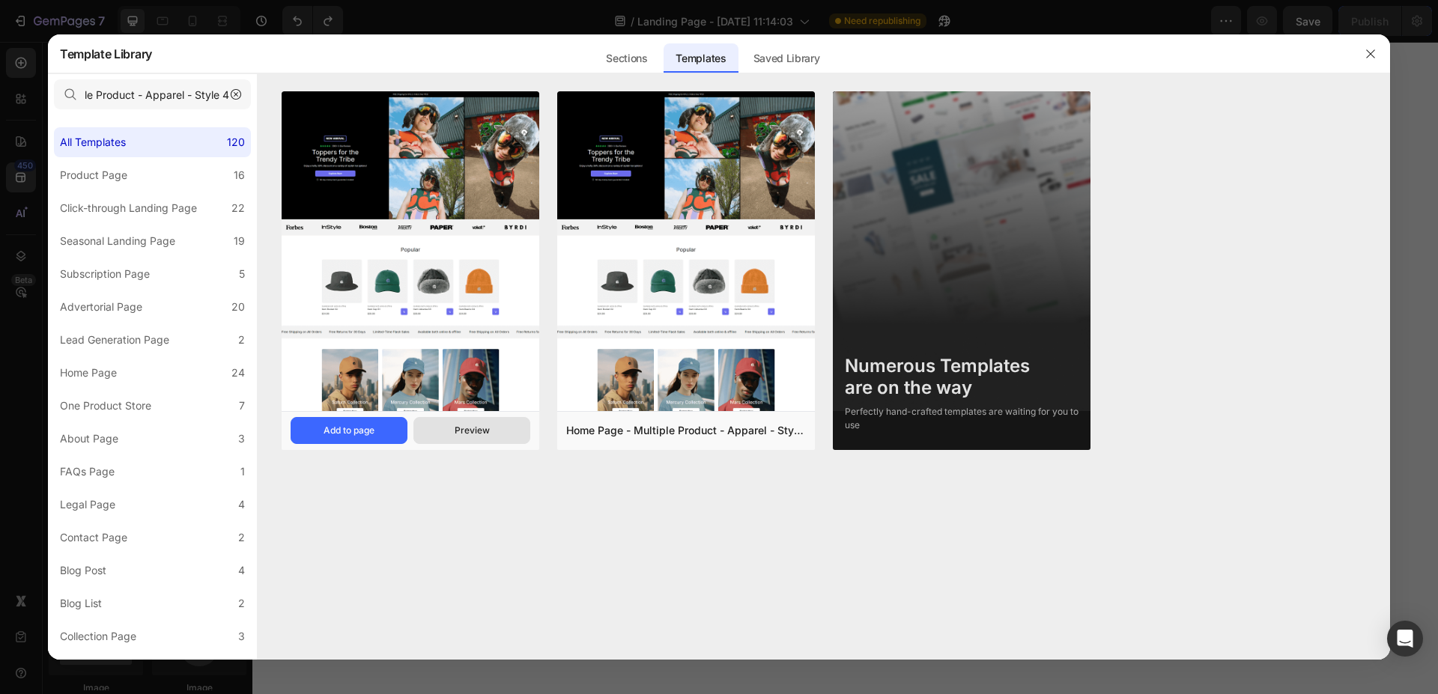
click at [500, 431] on button "Preview" at bounding box center [471, 430] width 117 height 27
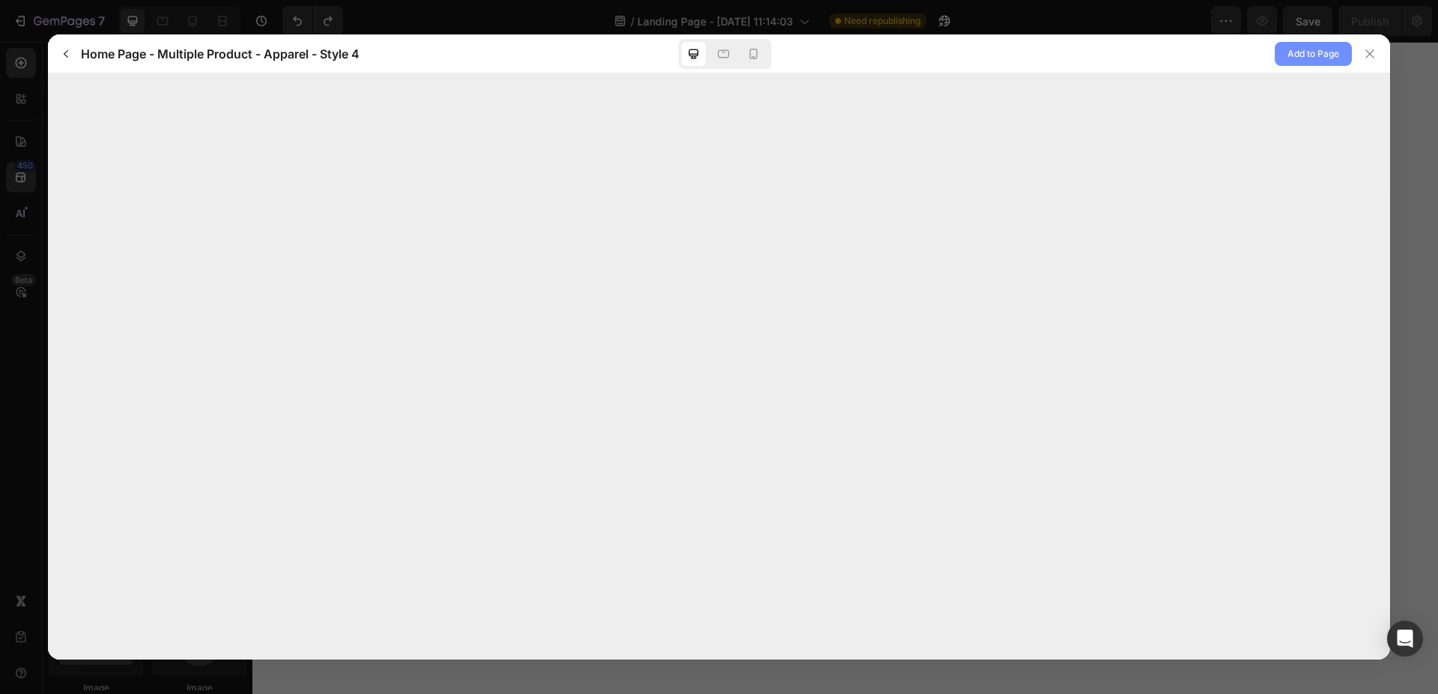
click at [1317, 46] on span "Add to Page" at bounding box center [1313, 54] width 52 height 18
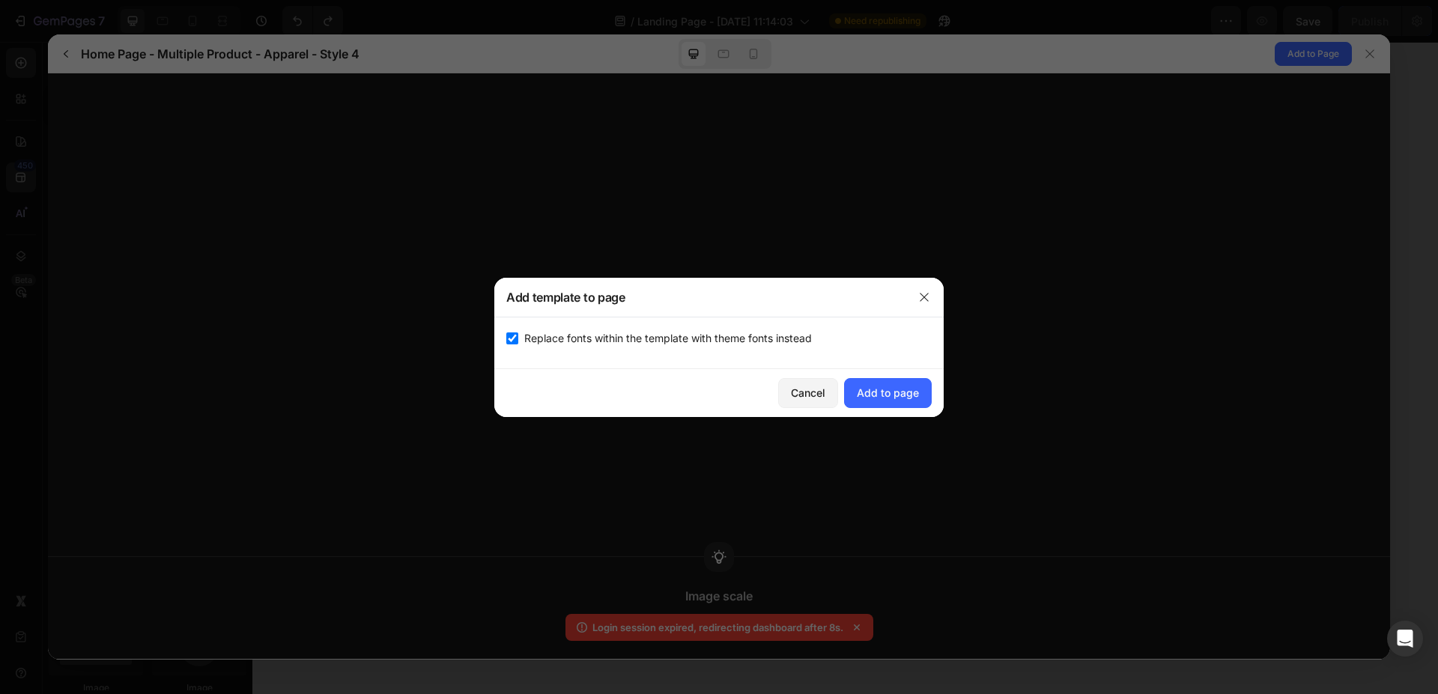
scroll to position [0, 0]
click at [892, 394] on div "Add to page" at bounding box center [888, 393] width 62 height 16
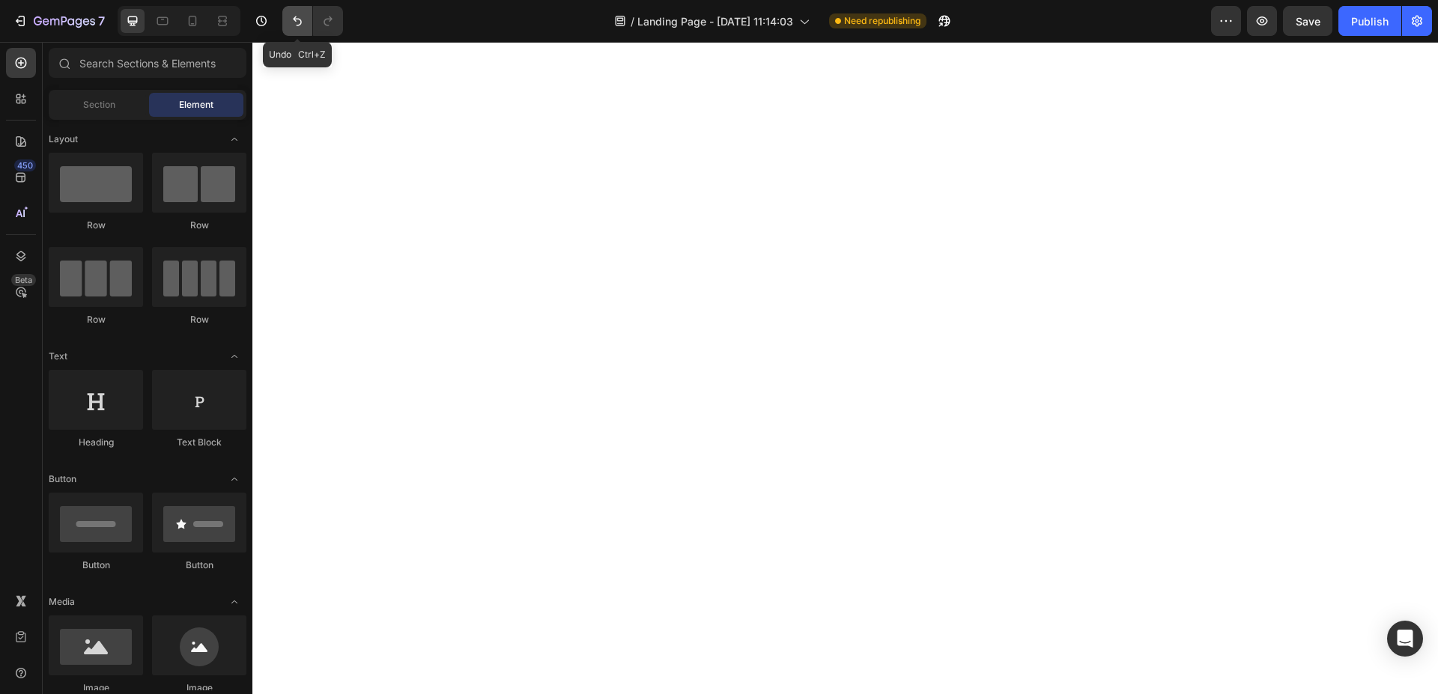
click at [295, 26] on icon "Undo/Redo" at bounding box center [297, 20] width 15 height 15
click at [18, 179] on icon at bounding box center [20, 177] width 15 height 15
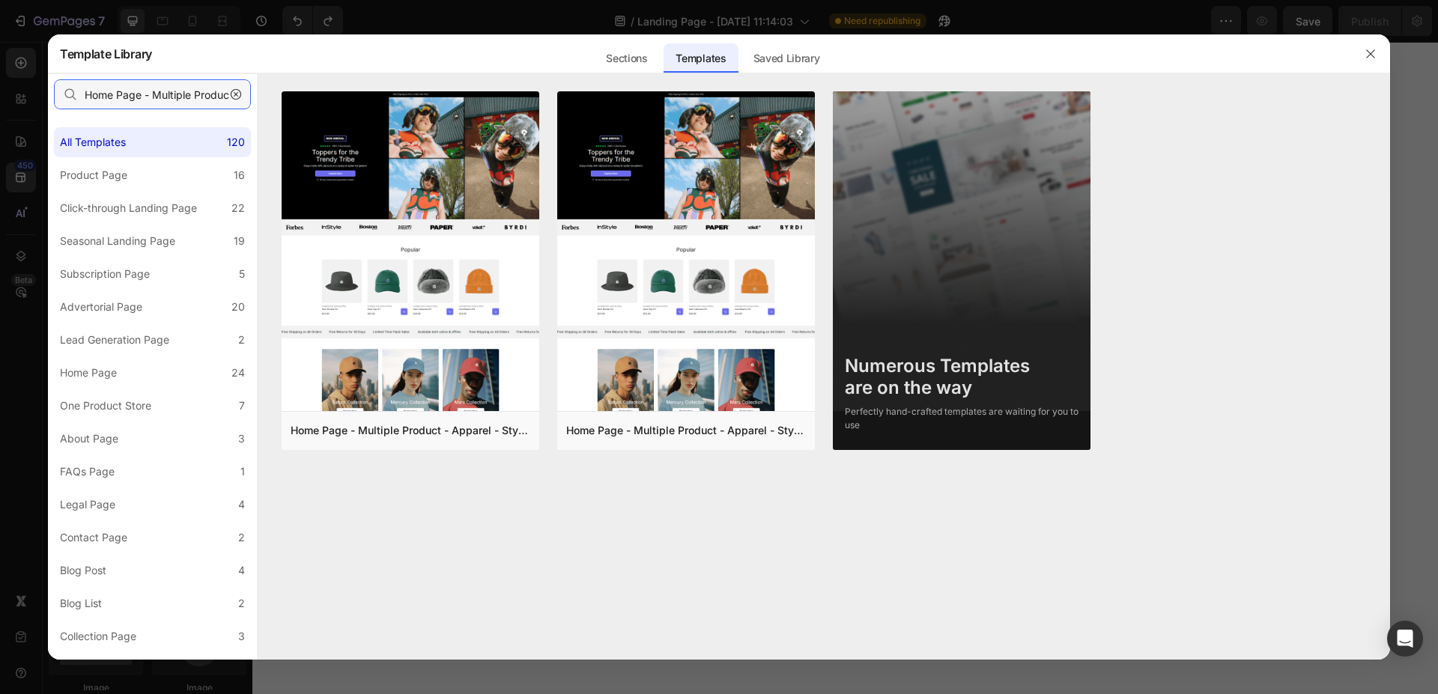
click at [185, 102] on input "Home Page - Multiple Product - Apparel - Style 4" at bounding box center [152, 94] width 197 height 30
paste input "with Sale Hero Section"
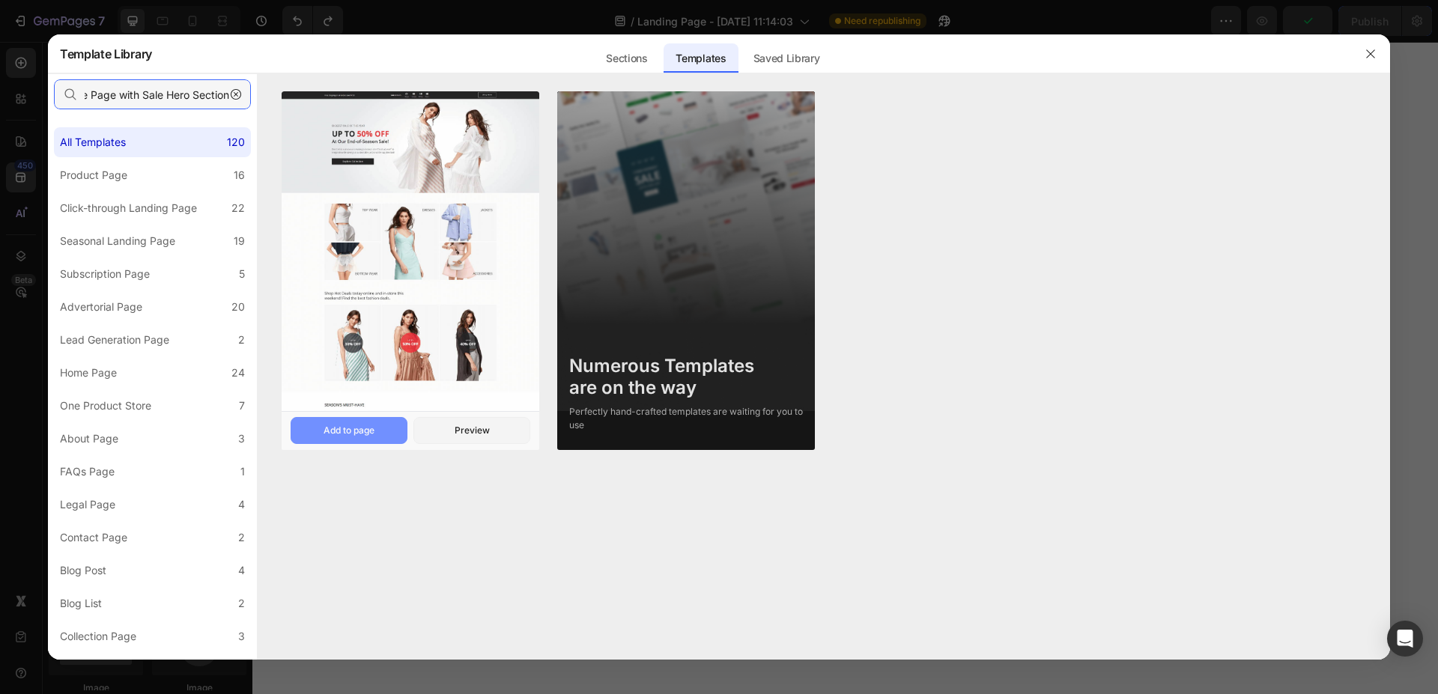
type input "Home Page with Sale Hero Section"
click at [375, 422] on button "Add to page" at bounding box center [349, 430] width 117 height 27
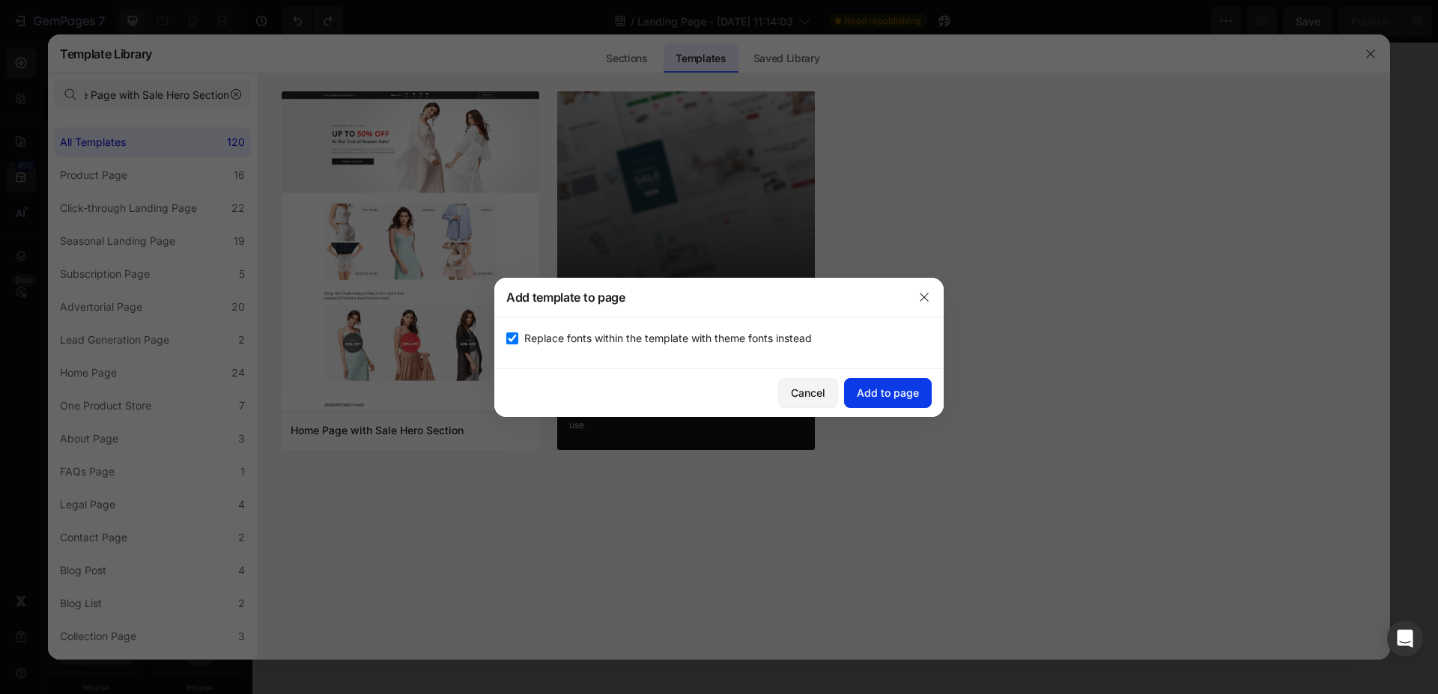
click at [887, 394] on div "Add to page" at bounding box center [888, 393] width 62 height 16
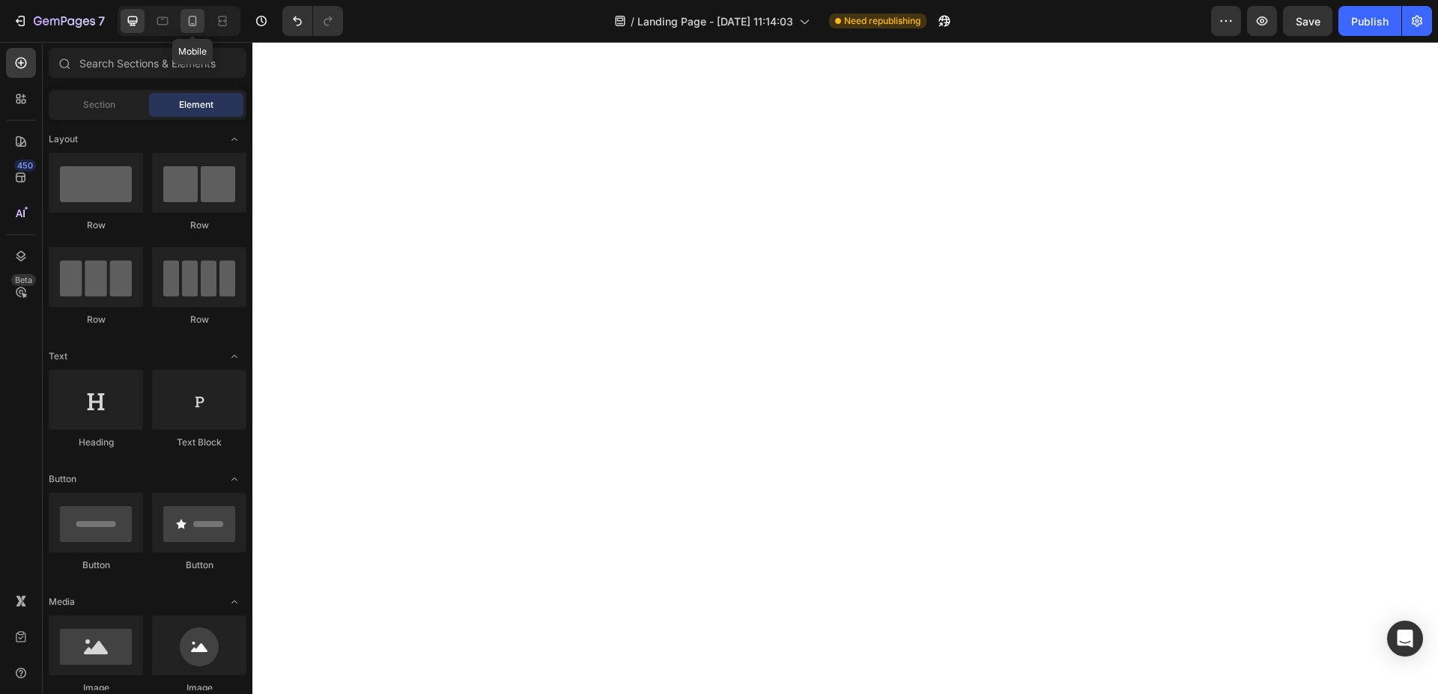
click at [194, 19] on icon at bounding box center [192, 20] width 15 height 15
click at [290, 20] on button "Undo/Redo" at bounding box center [297, 21] width 30 height 30
click at [140, 16] on icon at bounding box center [132, 20] width 15 height 15
click at [20, 174] on icon at bounding box center [21, 178] width 10 height 10
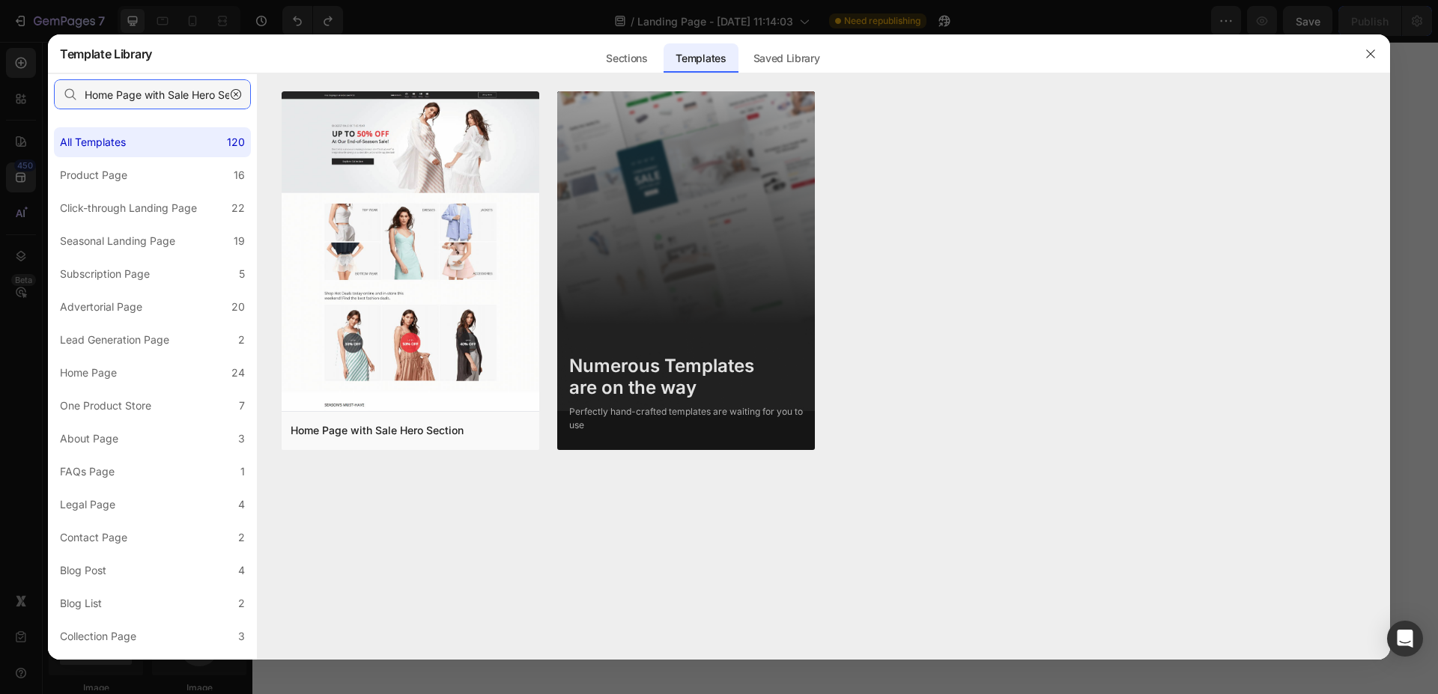
click at [178, 88] on input "Home Page with Sale Hero Section" at bounding box center [152, 94] width 197 height 30
paste input "Jewelry Accessories"
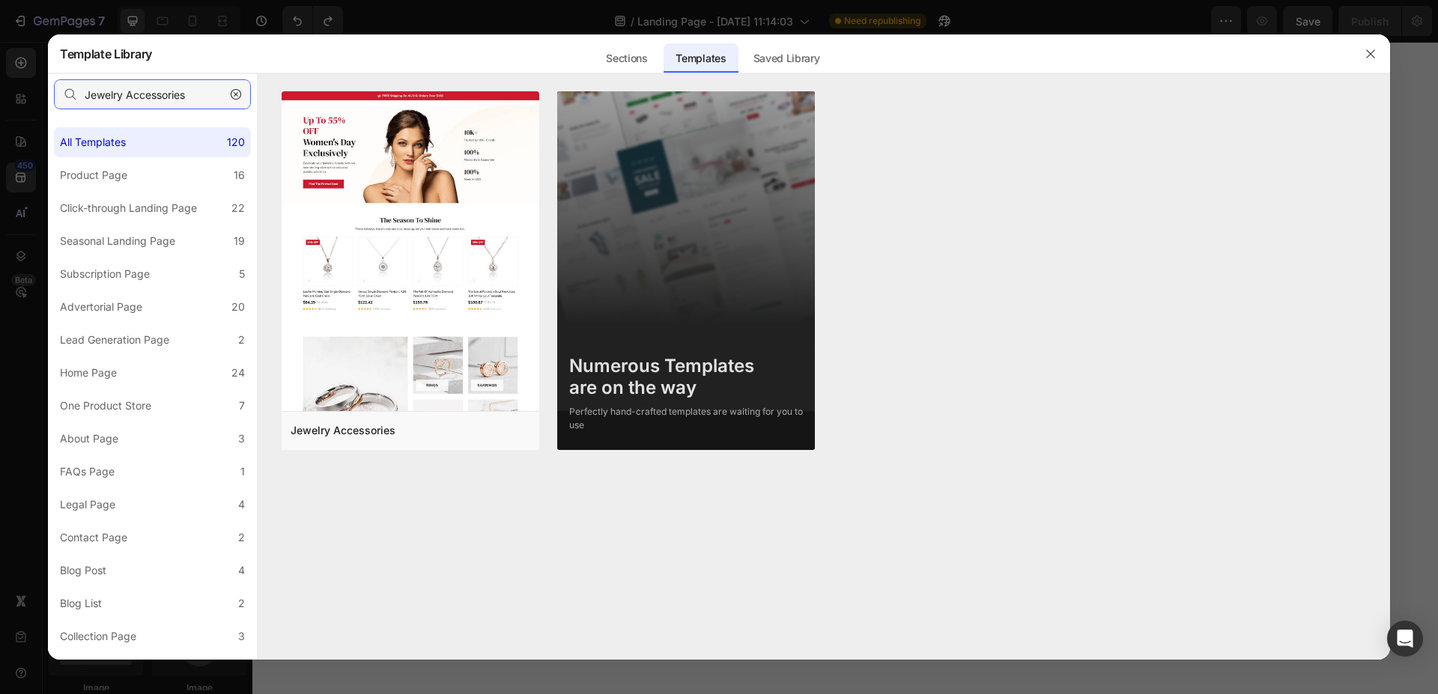
type input "Jewelry Accessories"
click at [364, 426] on div "Add to page" at bounding box center [348, 430] width 51 height 13
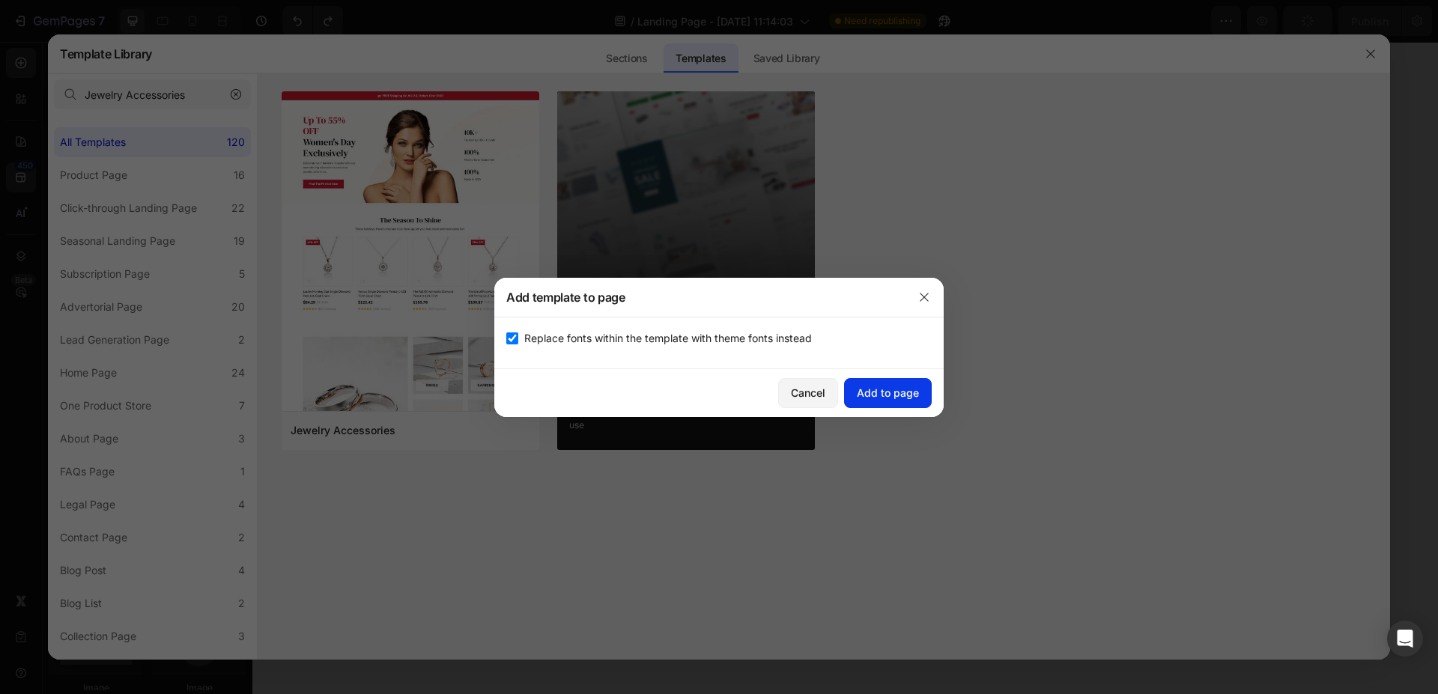
click at [887, 399] on div "Add to page" at bounding box center [888, 393] width 62 height 16
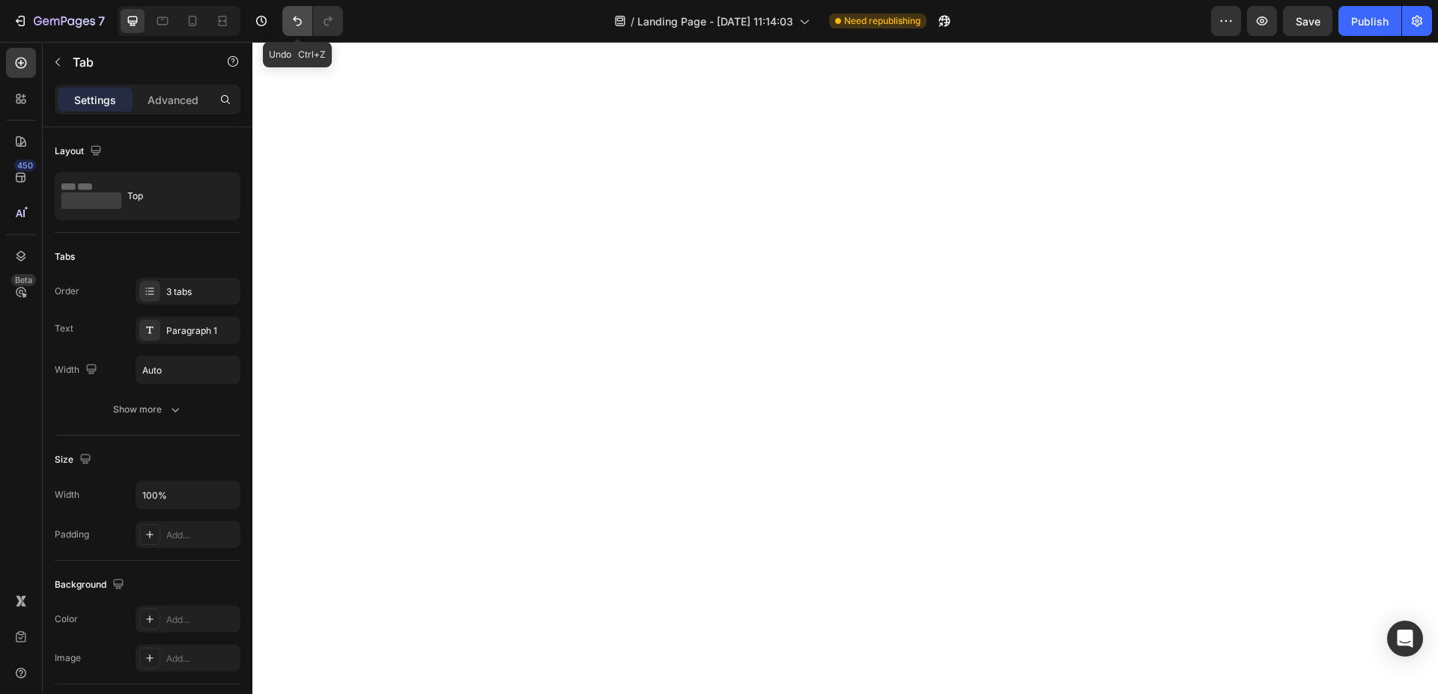
click at [299, 23] on icon "Undo/Redo" at bounding box center [297, 20] width 15 height 15
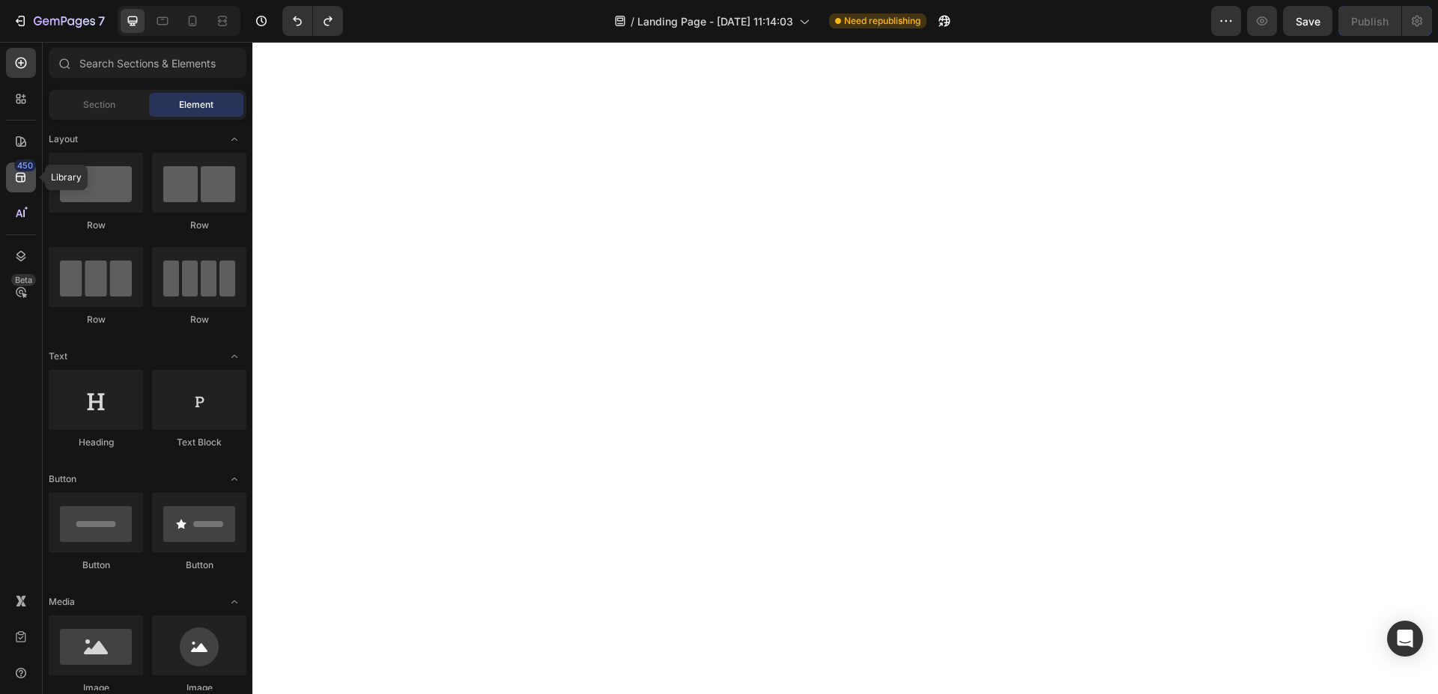
click at [23, 176] on icon at bounding box center [21, 178] width 10 height 10
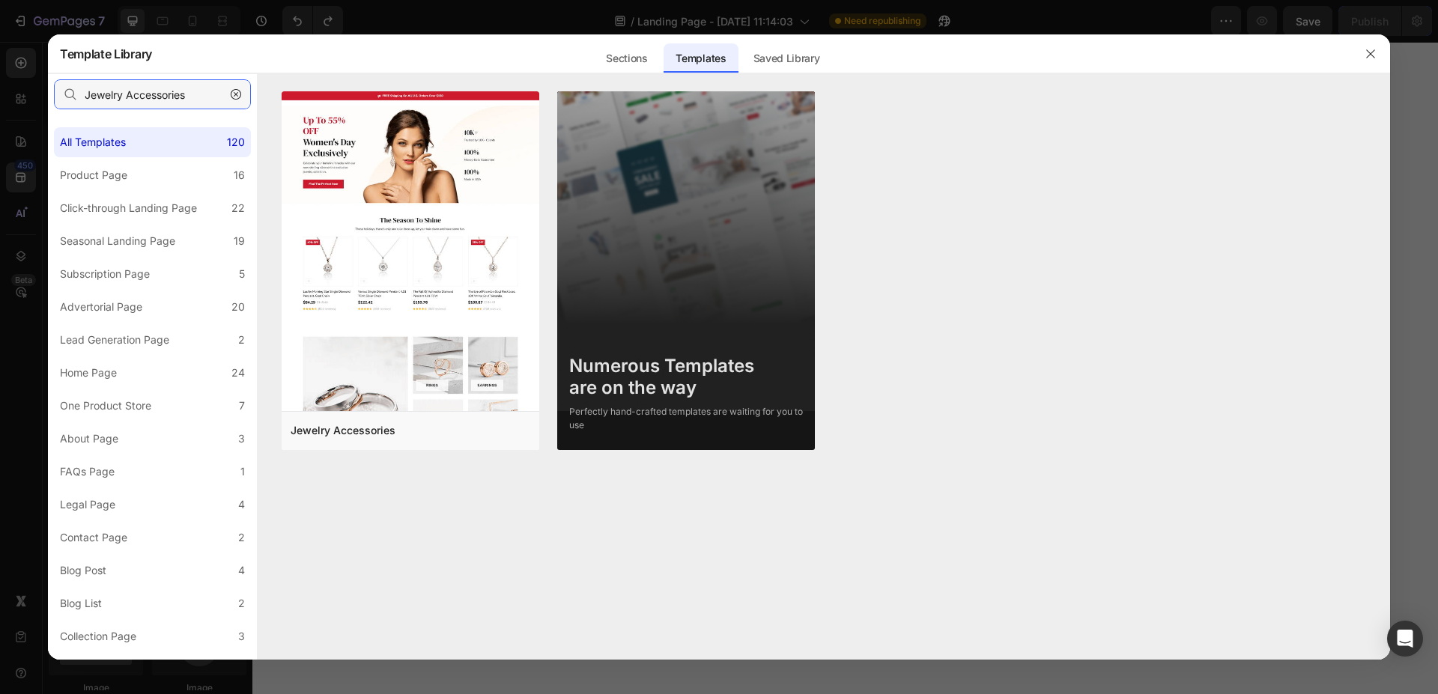
click at [171, 95] on input "Jewelry Accessories" at bounding box center [152, 94] width 197 height 30
paste input "Kid's Healthy Snack"
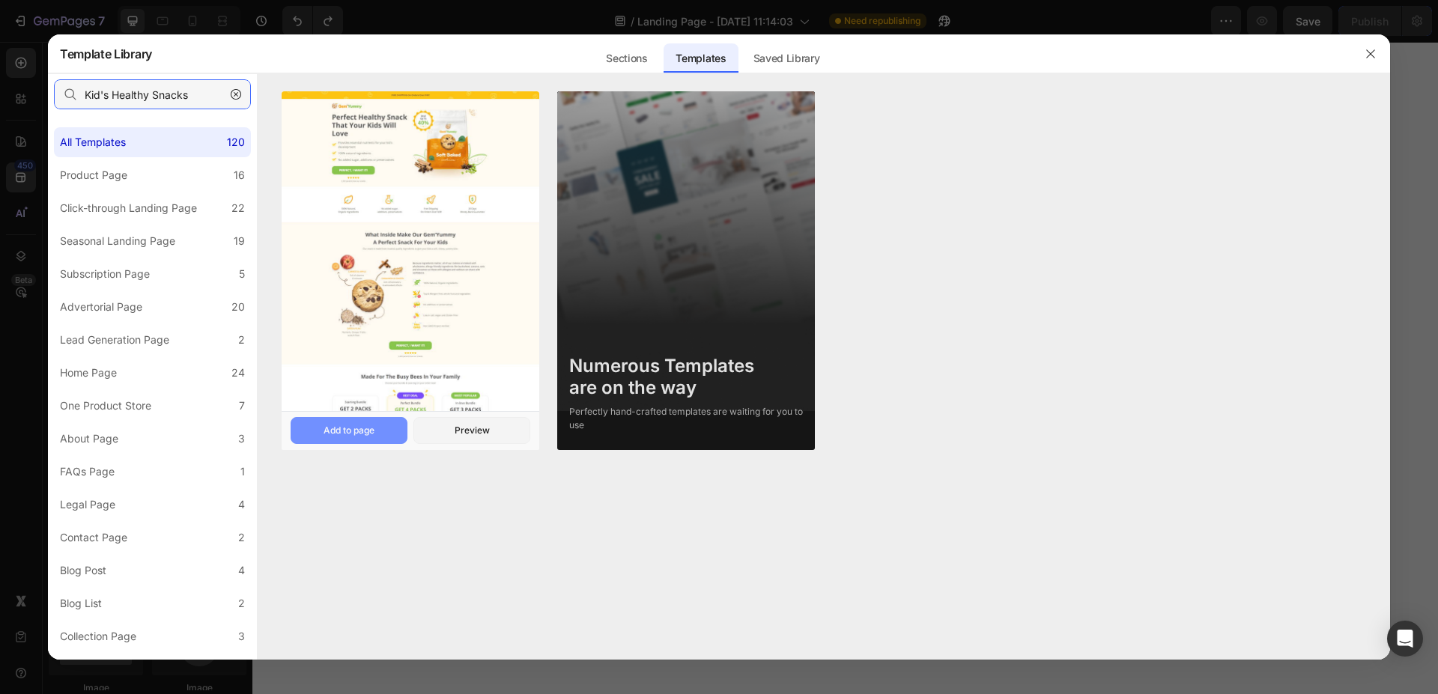
type input "Kid's Healthy Snacks"
click at [380, 424] on button "Add to page" at bounding box center [349, 430] width 117 height 27
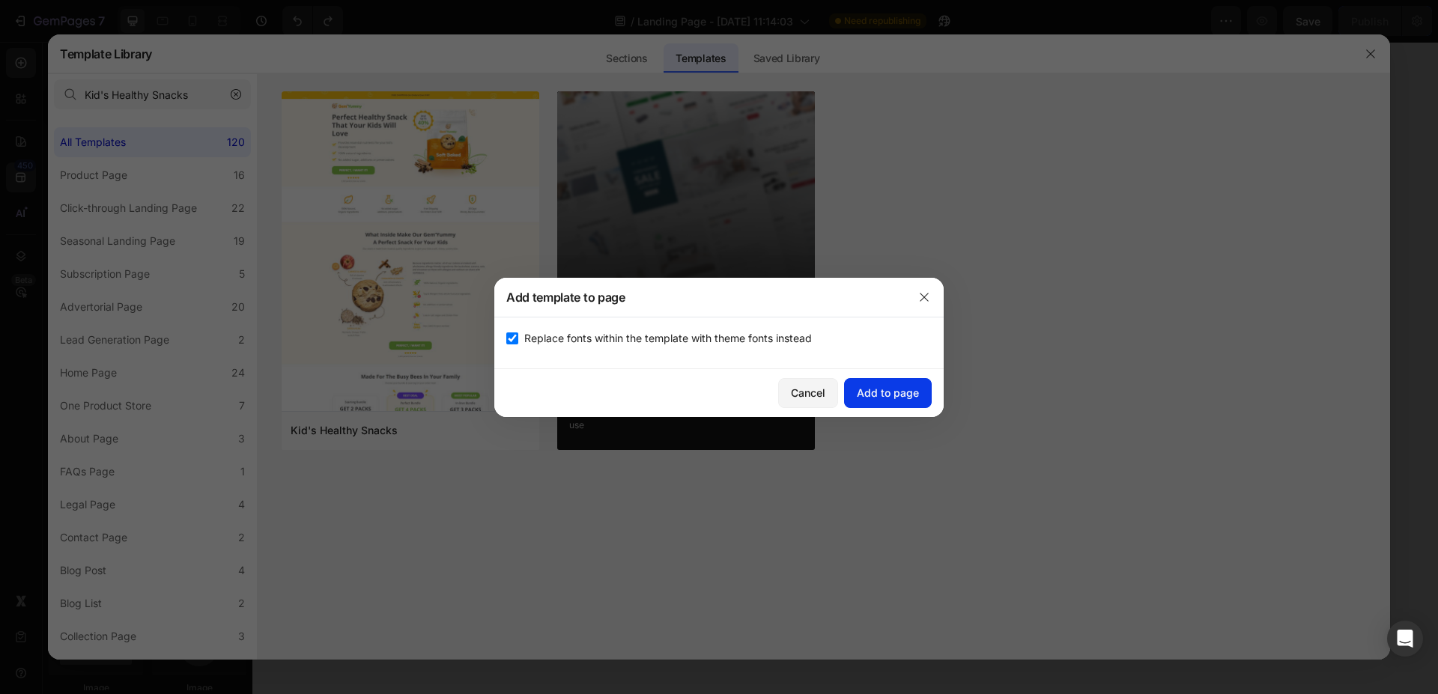
click at [868, 388] on div "Add to page" at bounding box center [888, 393] width 62 height 16
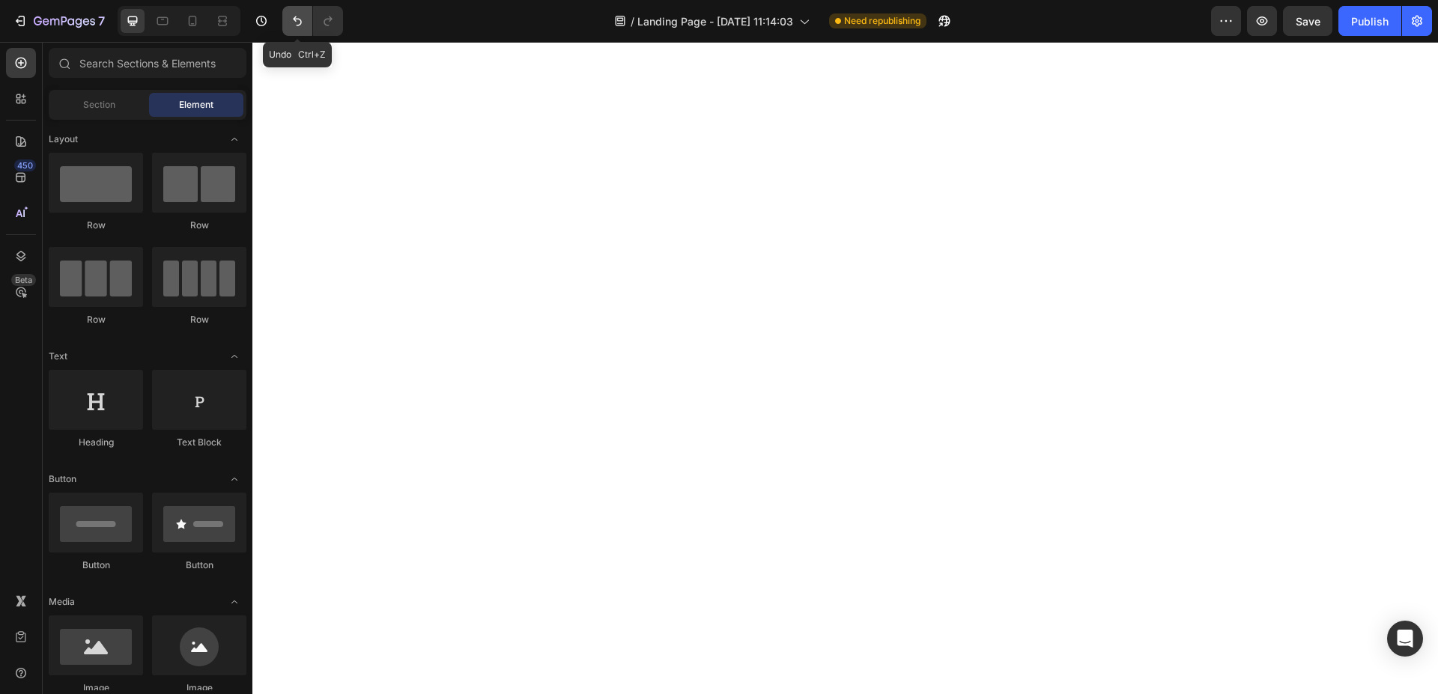
click at [303, 22] on icon "Undo/Redo" at bounding box center [297, 20] width 15 height 15
click at [23, 174] on icon at bounding box center [20, 177] width 15 height 15
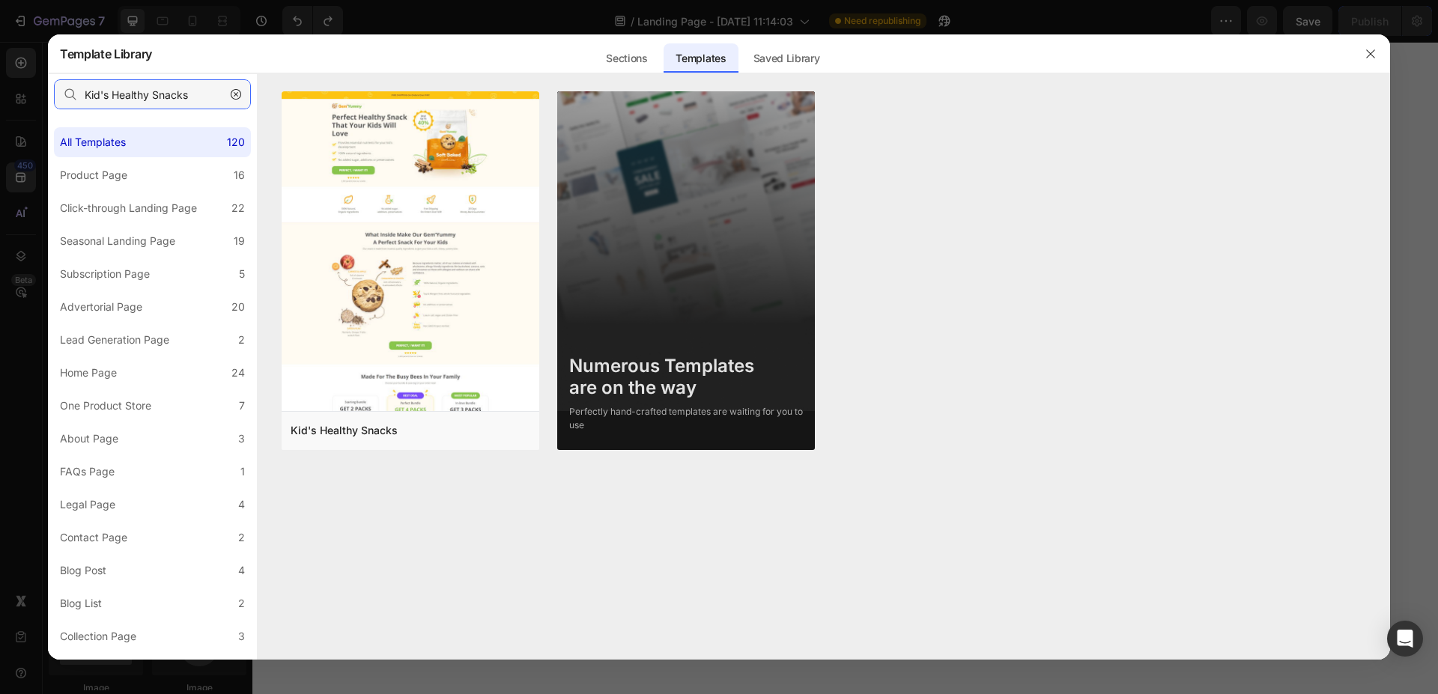
click at [189, 93] on input "Kid's Healthy Snacks" at bounding box center [152, 94] width 197 height 30
paste input "tchenware"
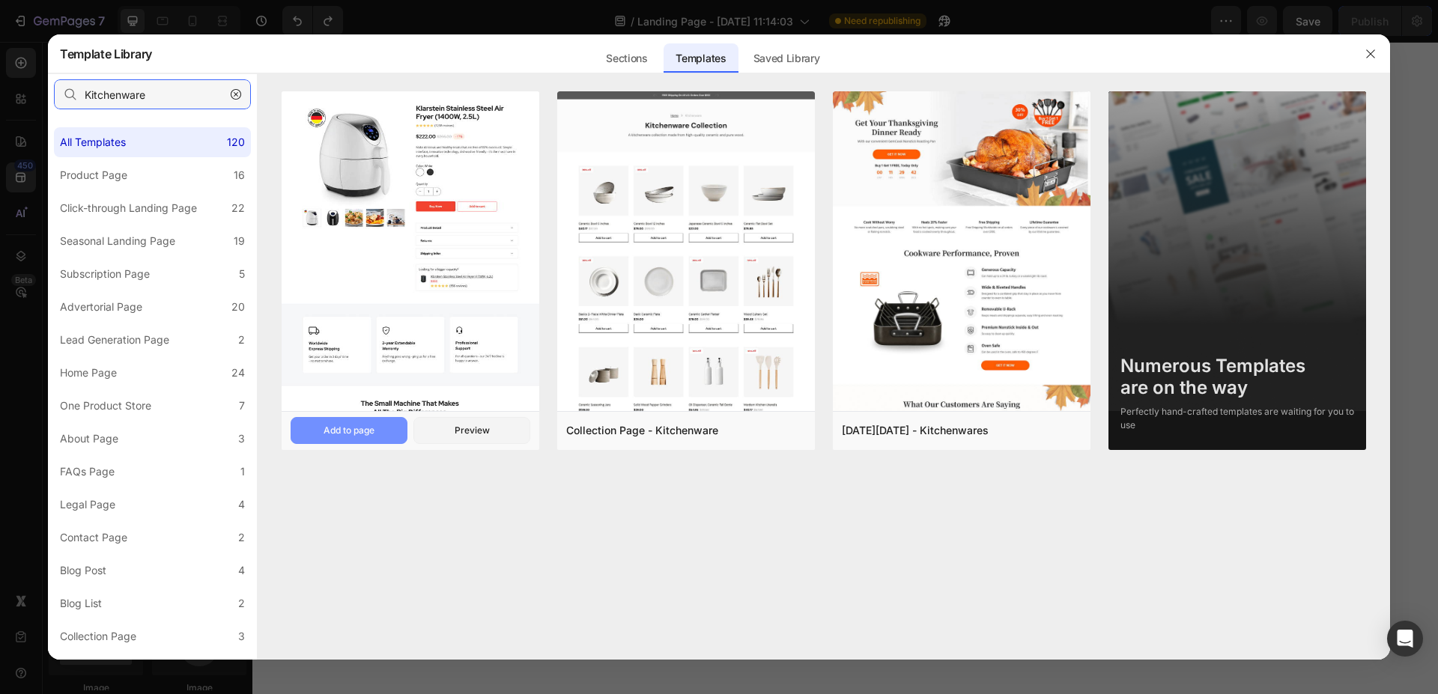
type input "Kitchenware"
click at [347, 428] on div "Add to page" at bounding box center [348, 430] width 51 height 13
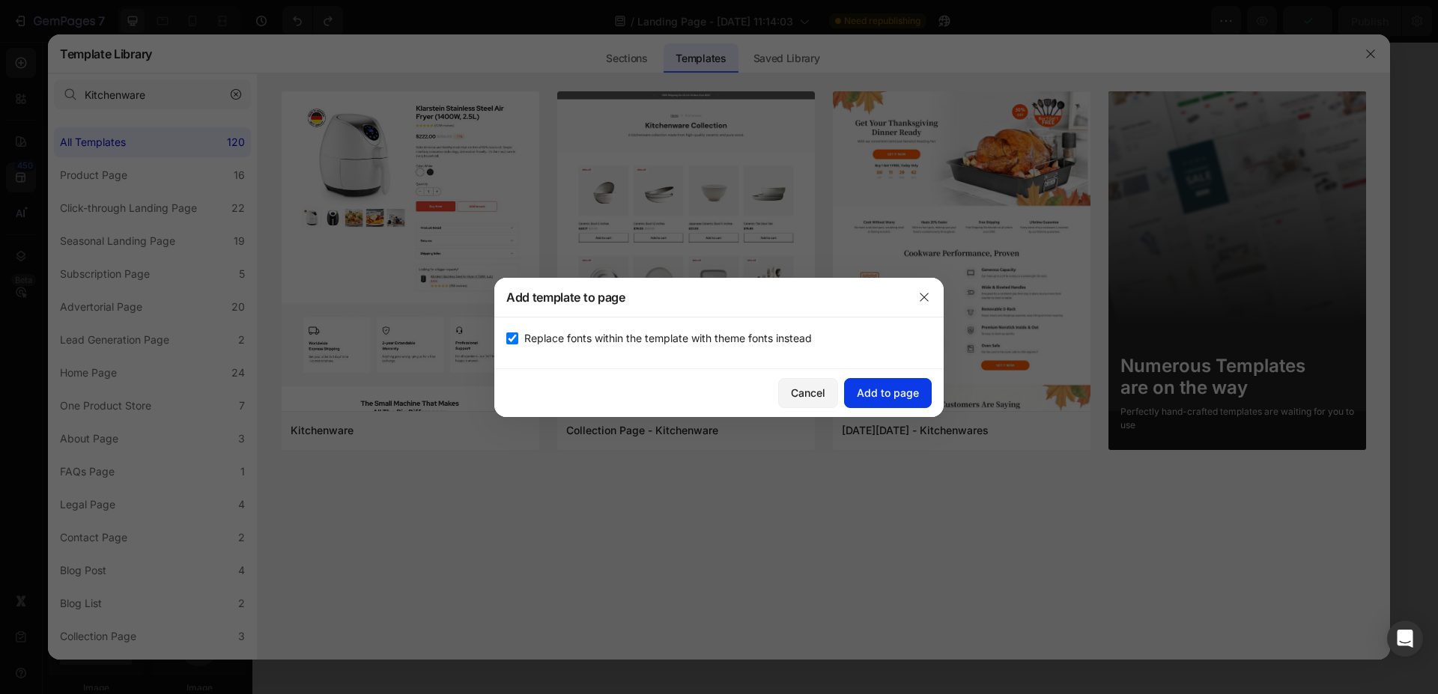
click at [878, 392] on div "Add to page" at bounding box center [888, 393] width 62 height 16
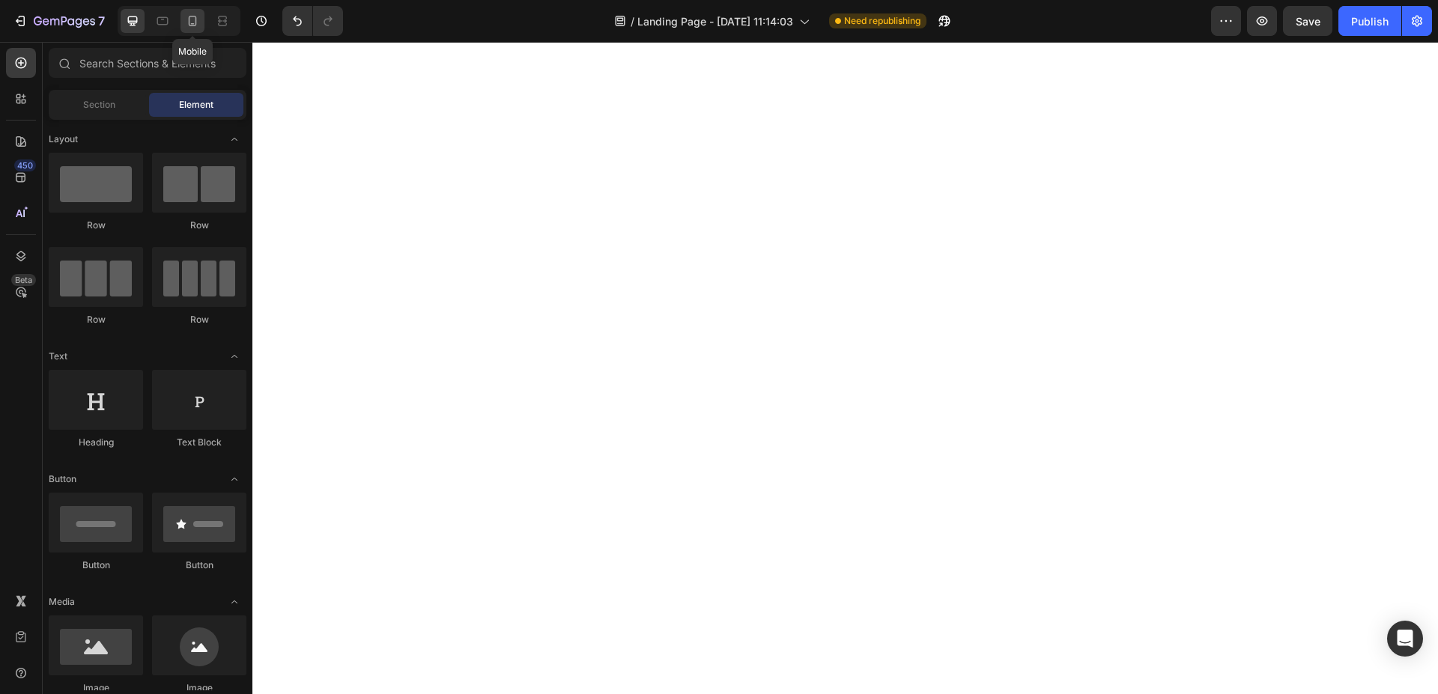
click at [194, 22] on icon at bounding box center [192, 20] width 15 height 15
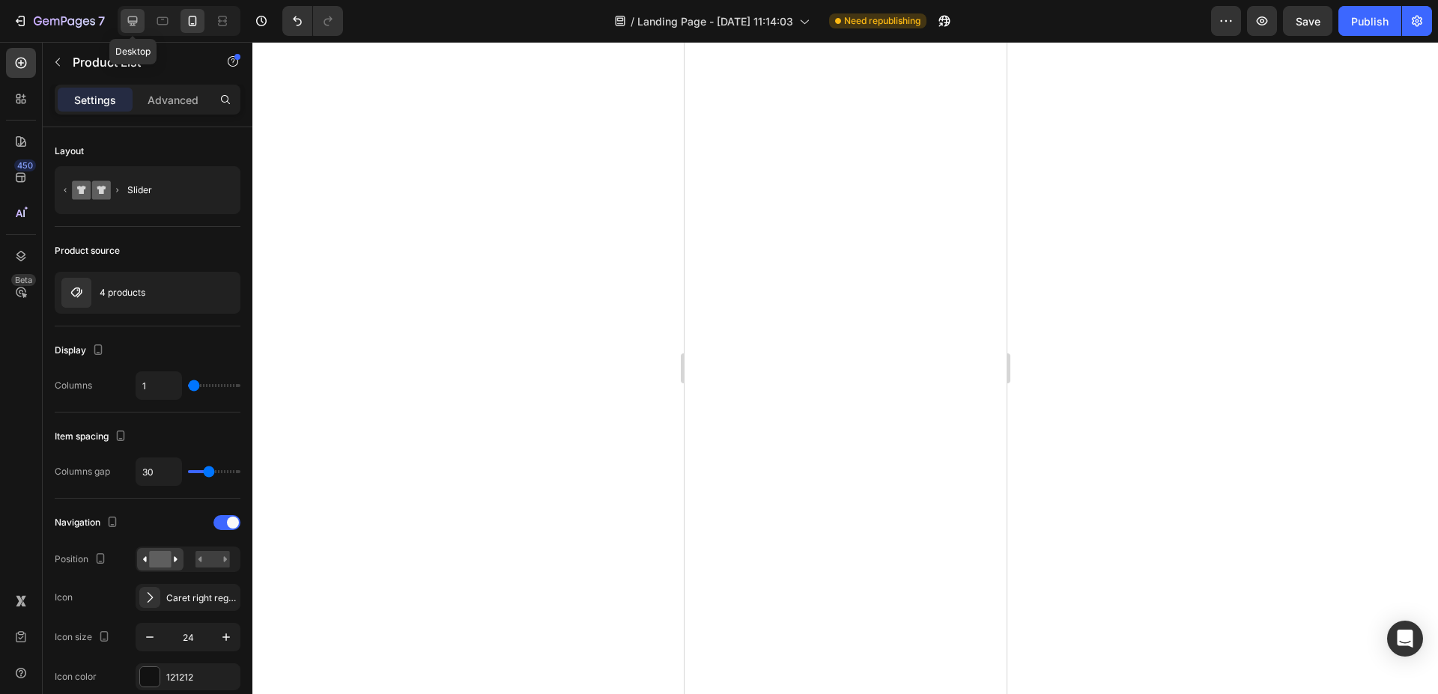
click at [136, 11] on div at bounding box center [133, 21] width 24 height 24
type input "4"
click at [300, 19] on icon "Undo/Redo" at bounding box center [297, 21] width 9 height 10
click at [288, 18] on button "Undo/Redo" at bounding box center [297, 21] width 30 height 30
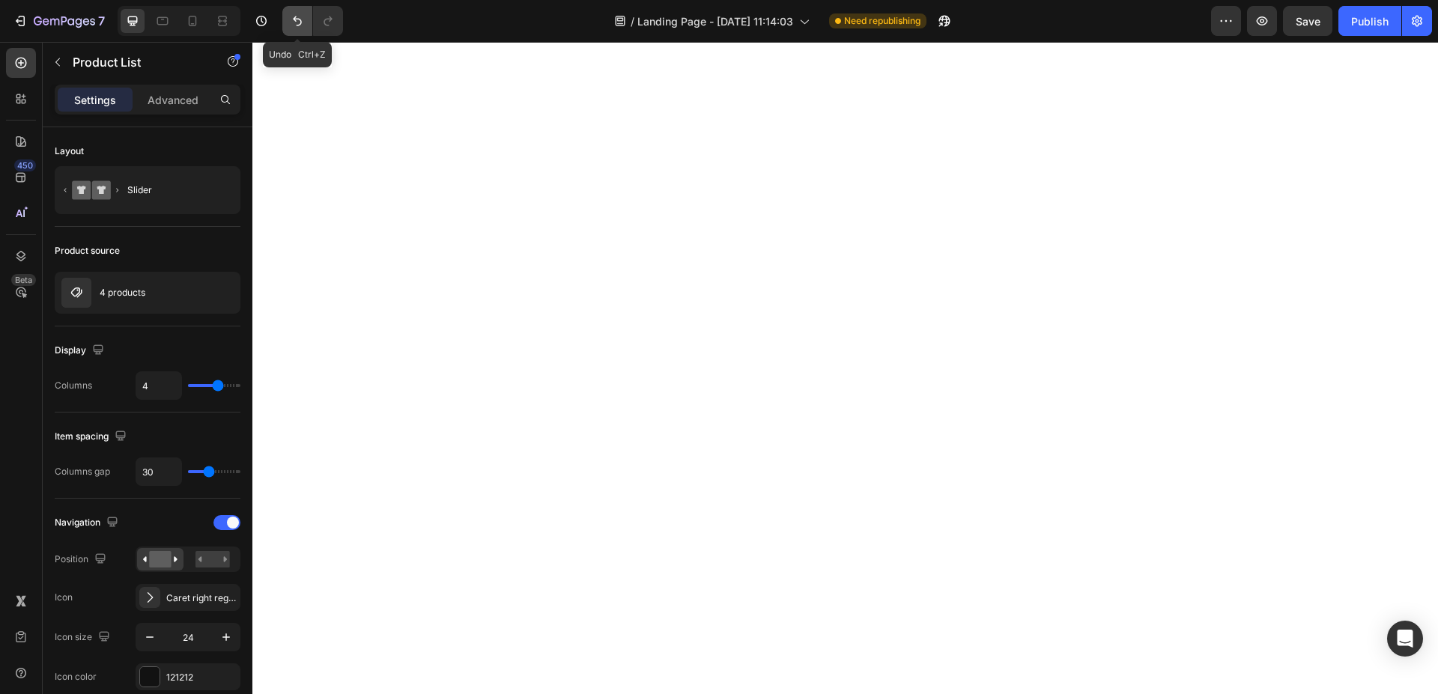
click at [304, 23] on icon "Undo/Redo" at bounding box center [297, 20] width 15 height 15
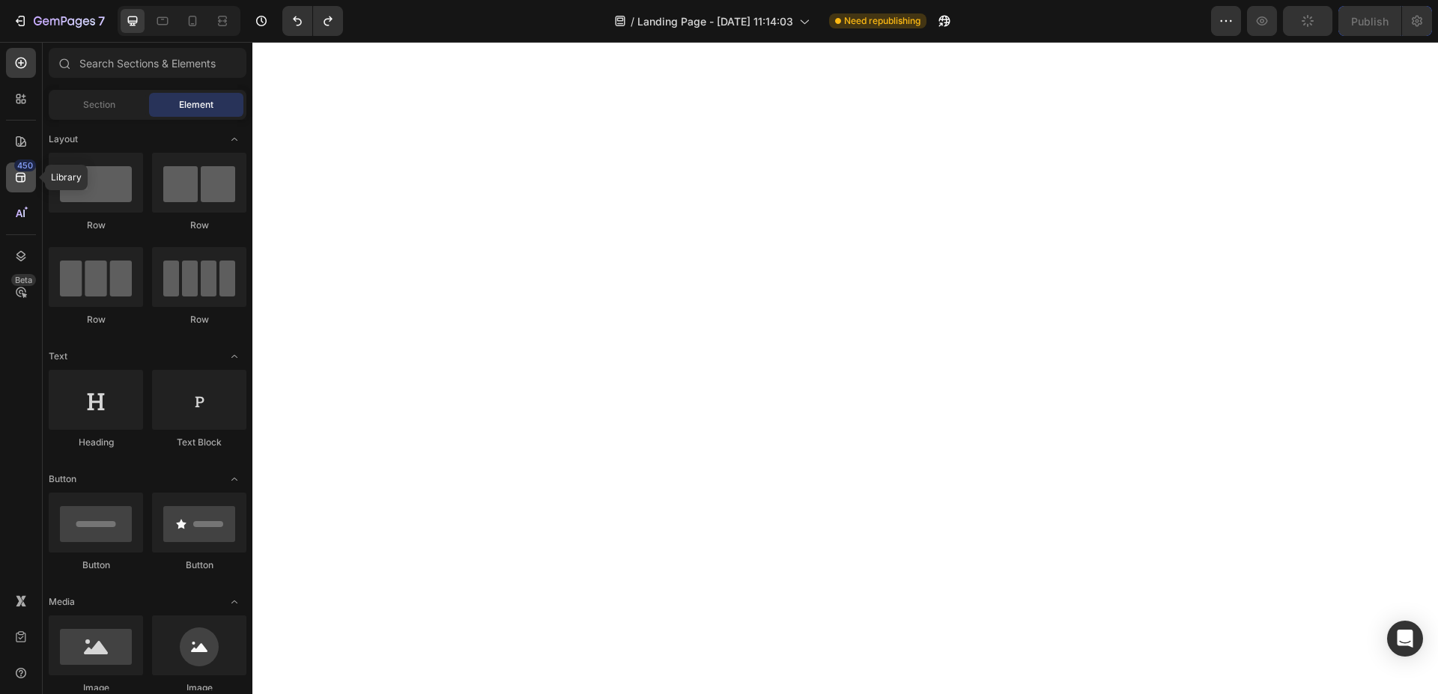
click at [26, 180] on icon at bounding box center [20, 177] width 15 height 15
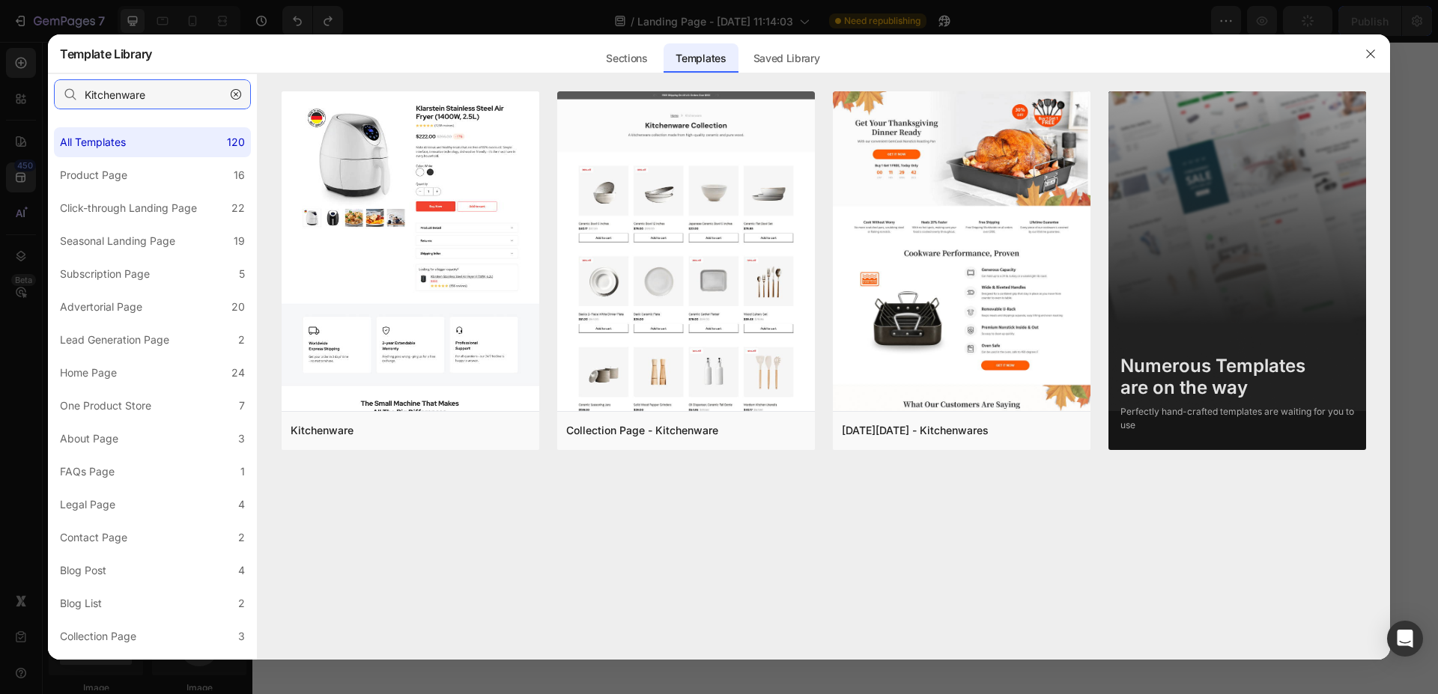
click at [177, 97] on input "Kitchenware" at bounding box center [152, 94] width 197 height 30
paste input "Massage Gun"
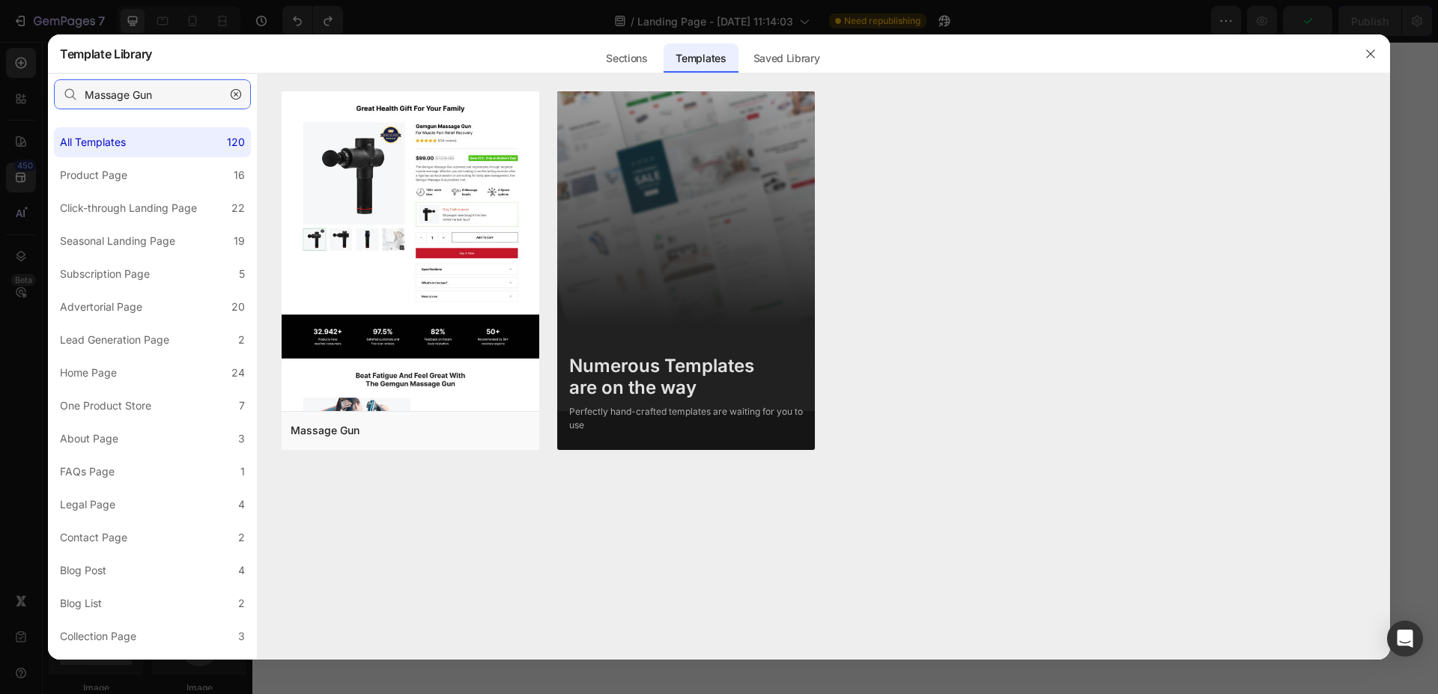
type input "Massage Gun"
click at [359, 435] on div "Add to page" at bounding box center [348, 430] width 51 height 13
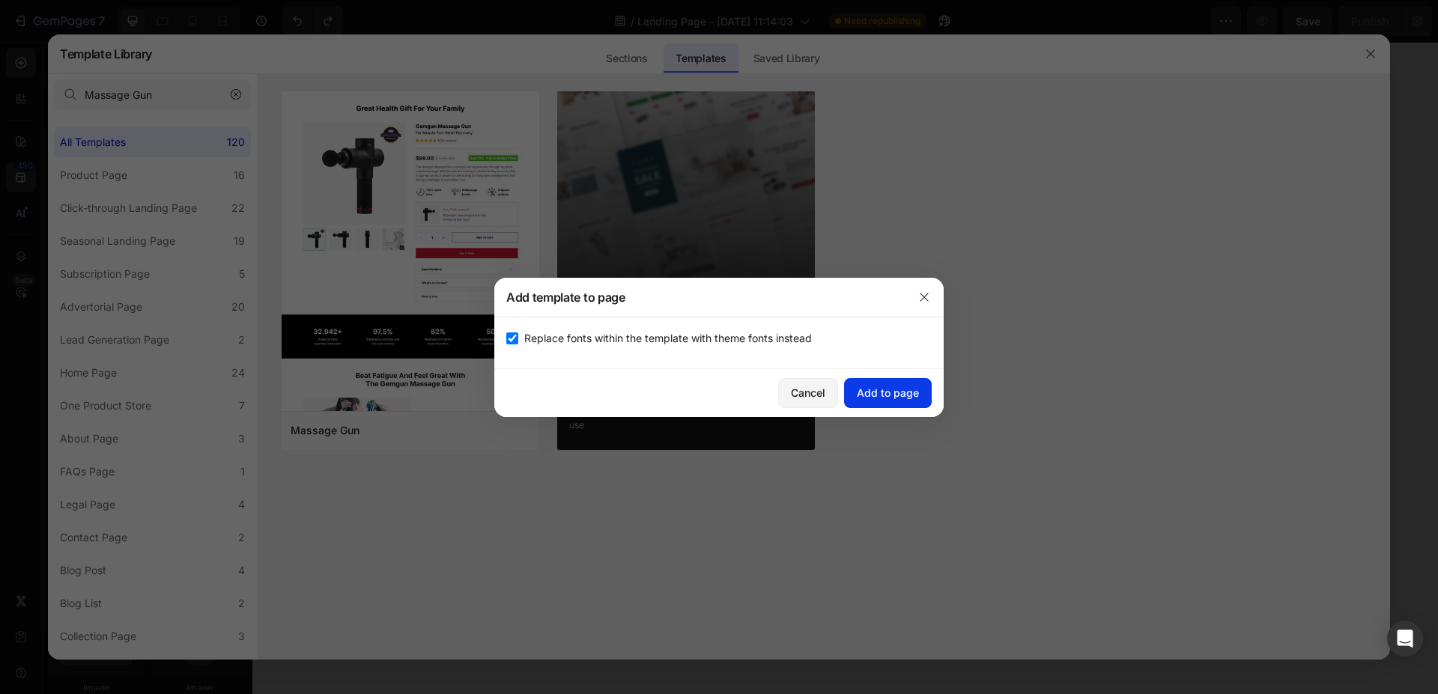
click at [887, 389] on div "Add to page" at bounding box center [888, 393] width 62 height 16
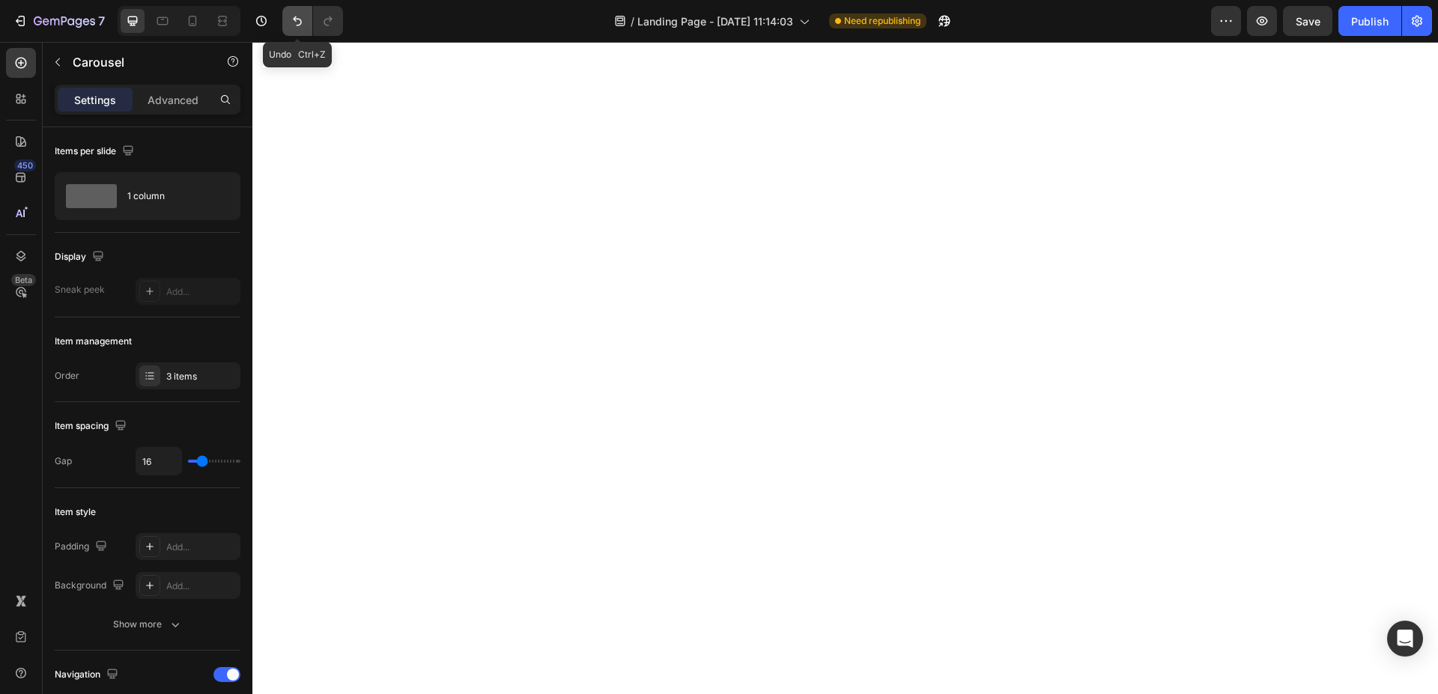
click at [303, 22] on icon "Undo/Redo" at bounding box center [297, 20] width 15 height 15
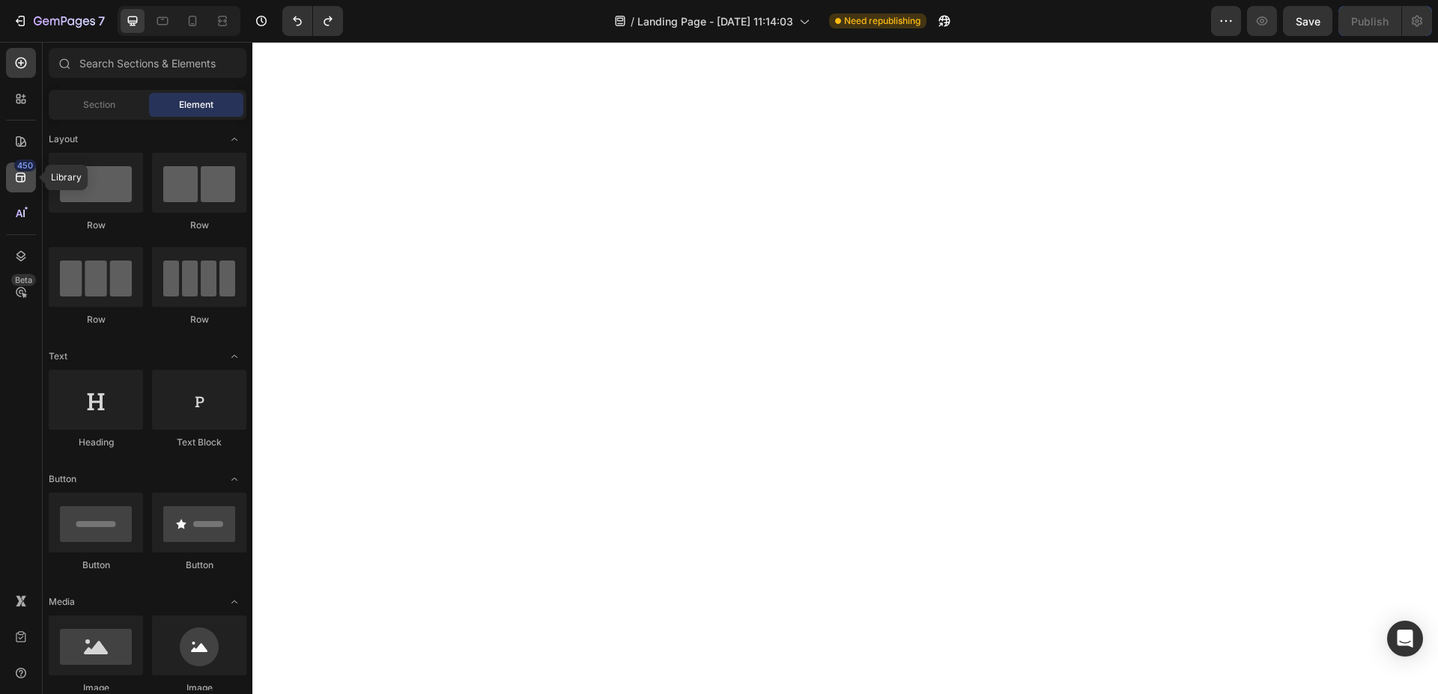
click at [21, 171] on div "450" at bounding box center [25, 166] width 22 height 12
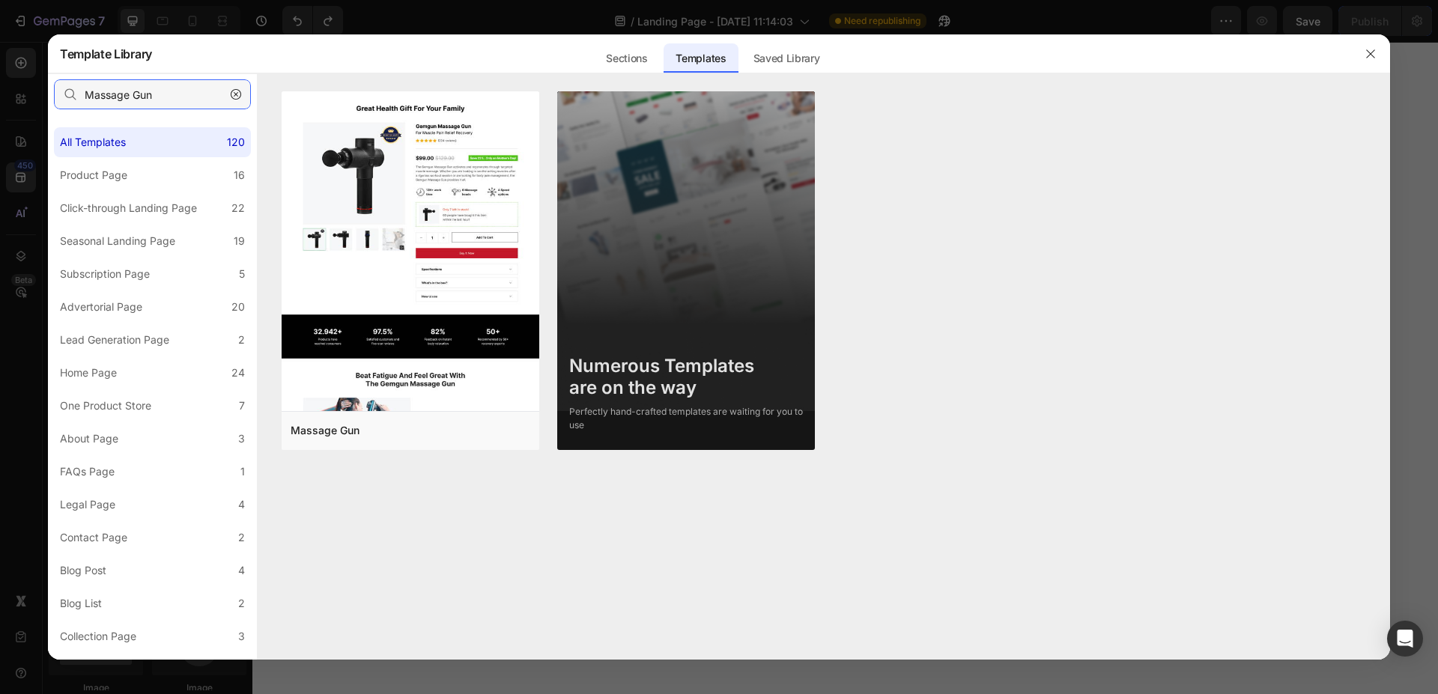
click at [157, 95] on input "Massage Gun" at bounding box center [152, 94] width 197 height 30
paste input "Nutritional Shakes"
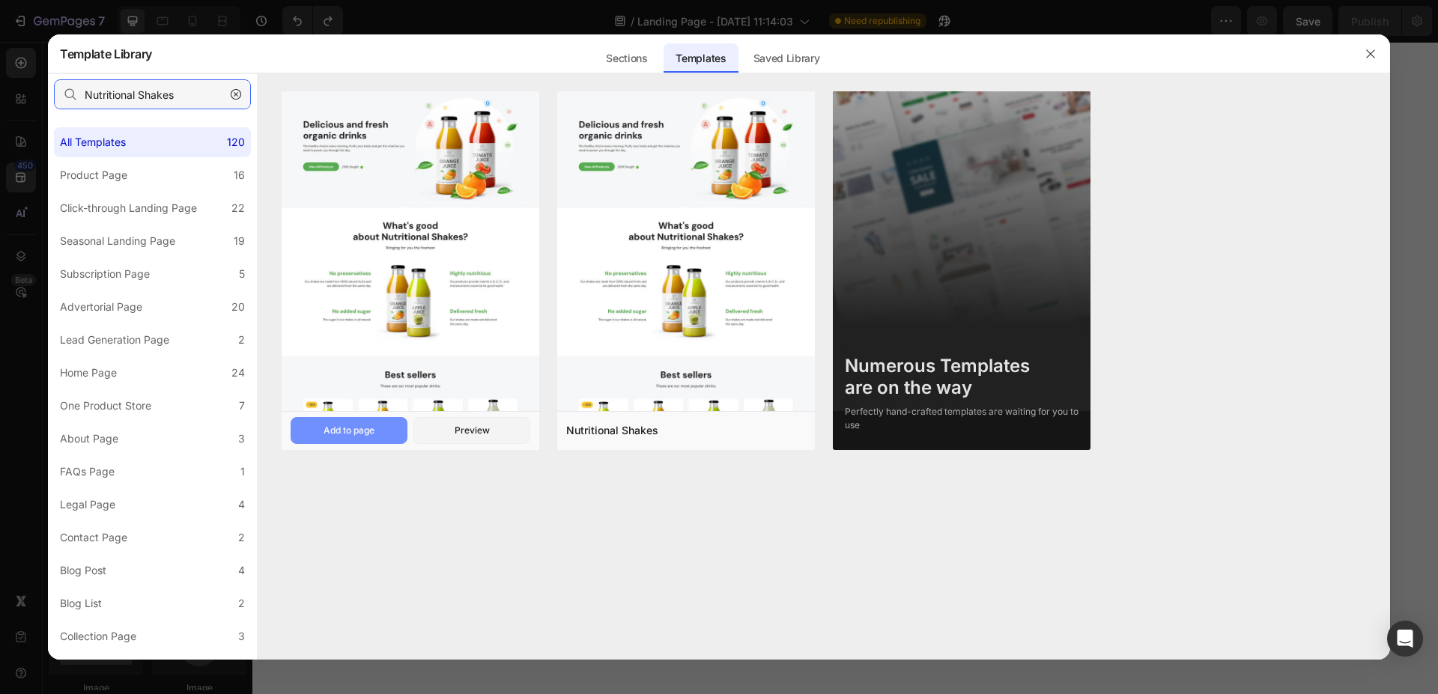
type input "Nutritional Shakes"
click at [361, 428] on div "Add to page" at bounding box center [348, 430] width 51 height 13
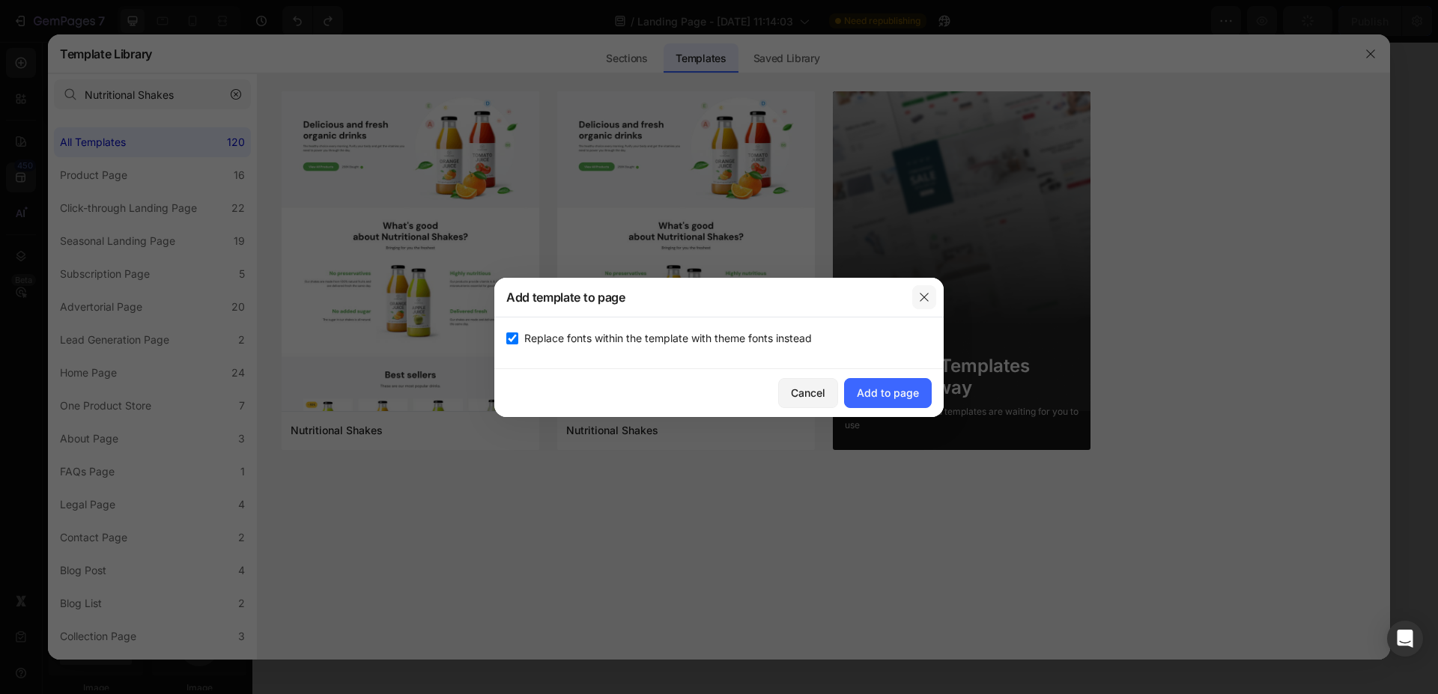
click at [925, 297] on icon "button" at bounding box center [924, 297] width 12 height 12
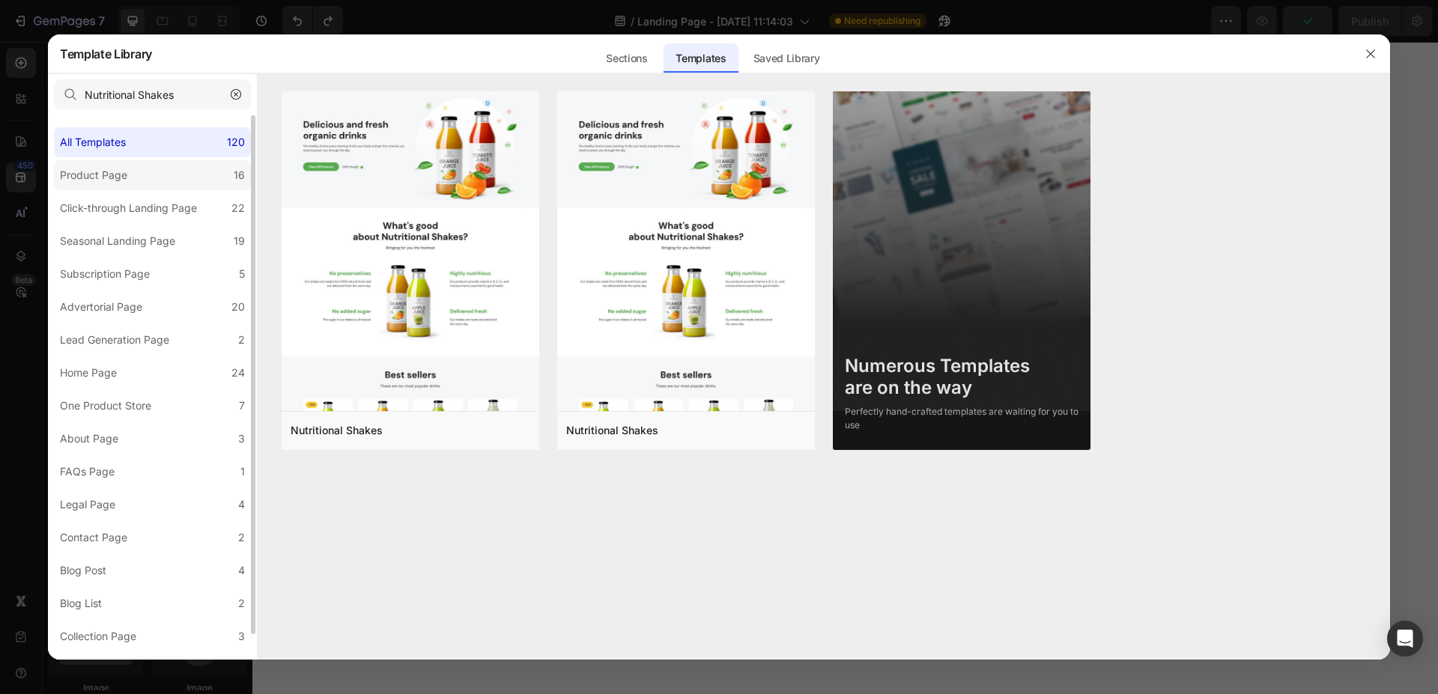
click at [125, 174] on div "Product Page" at bounding box center [93, 175] width 67 height 18
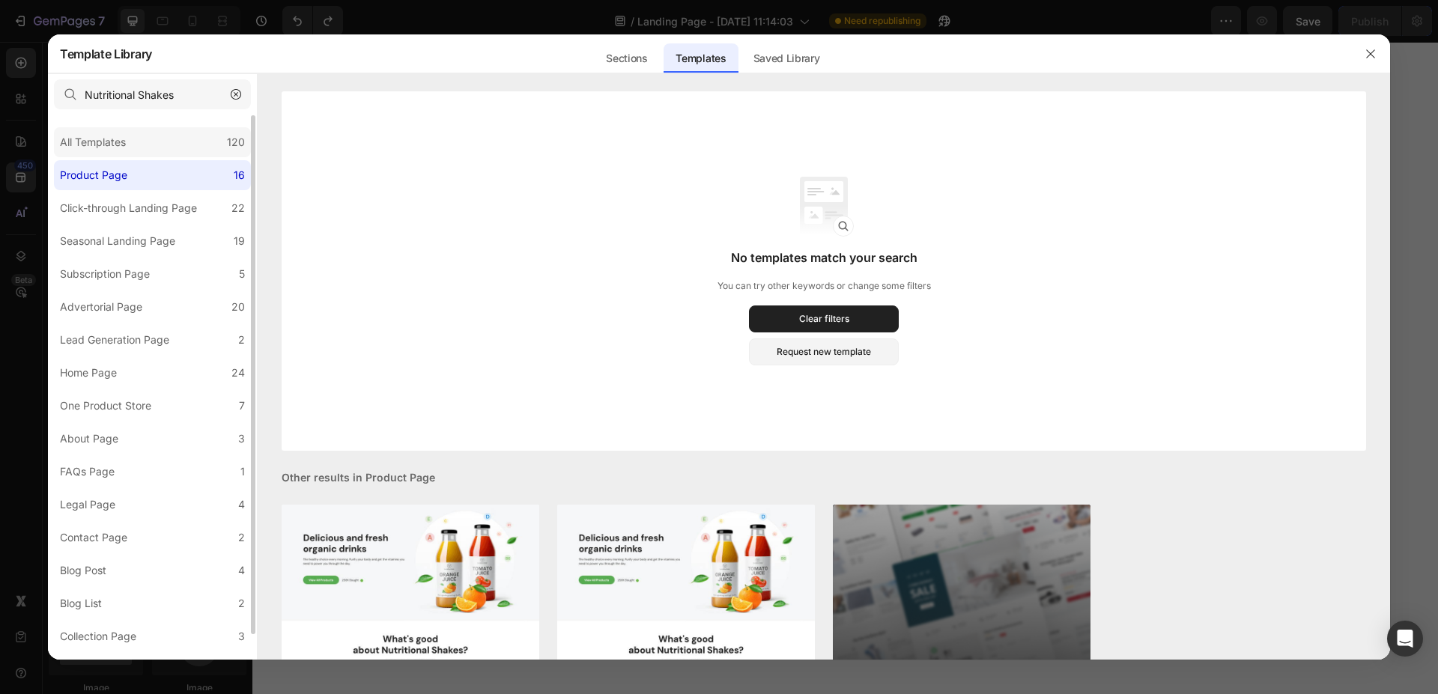
click at [133, 148] on div "All Templates 120" at bounding box center [152, 142] width 197 height 30
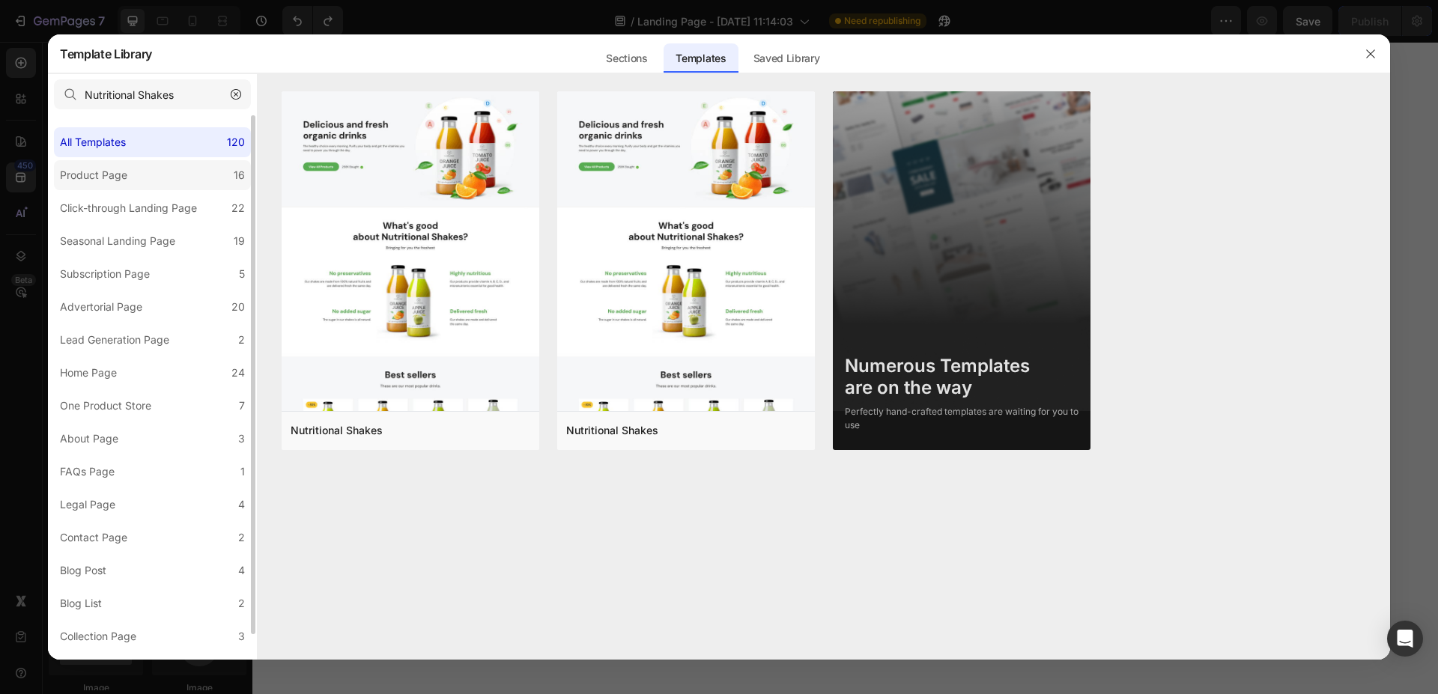
click at [137, 175] on label "Product Page 16" at bounding box center [152, 175] width 197 height 30
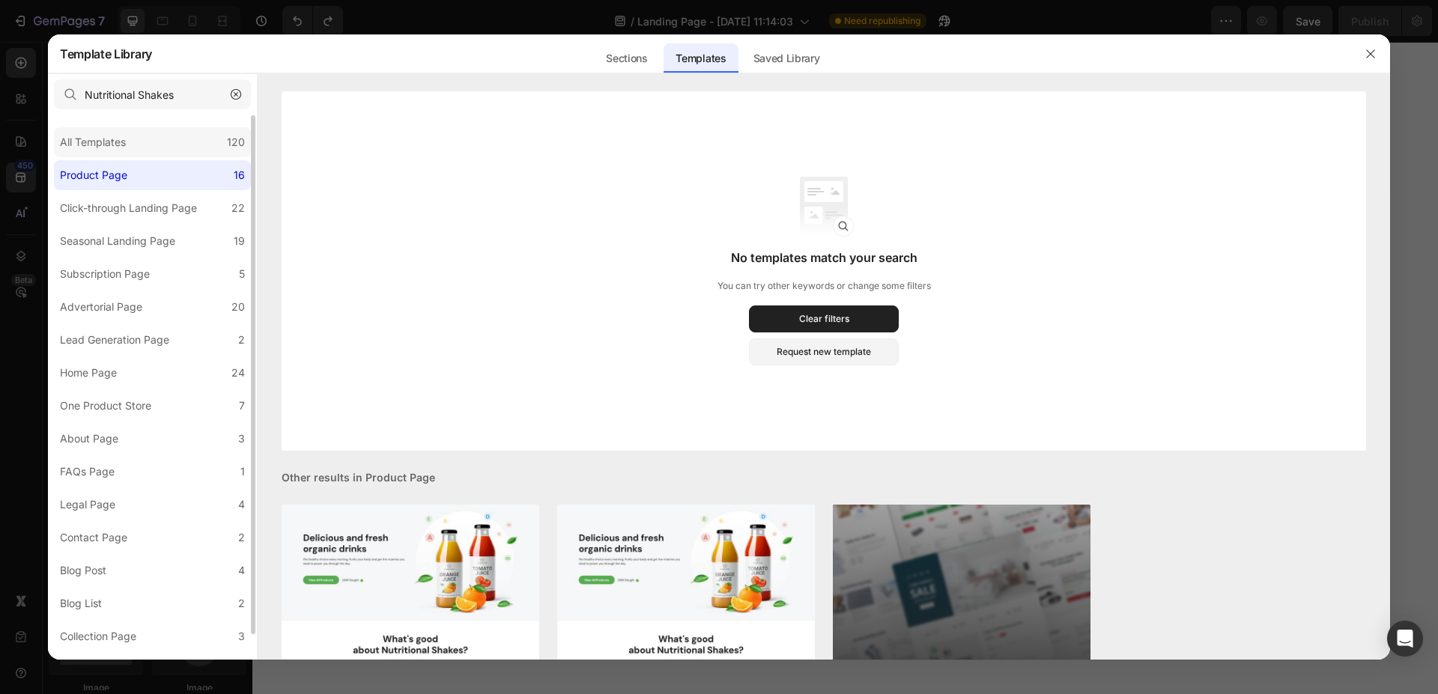
click at [125, 138] on div "All Templates" at bounding box center [93, 142] width 66 height 18
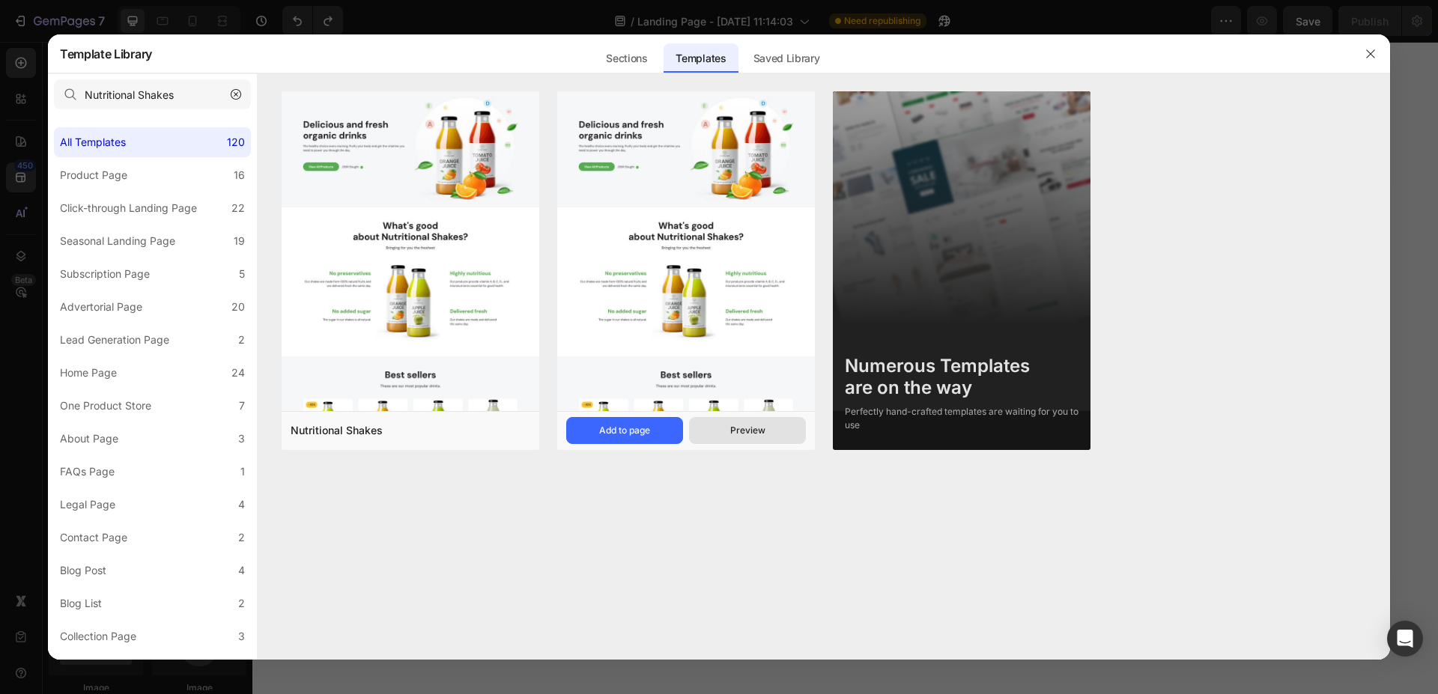
click at [749, 431] on div "Preview" at bounding box center [747, 430] width 35 height 13
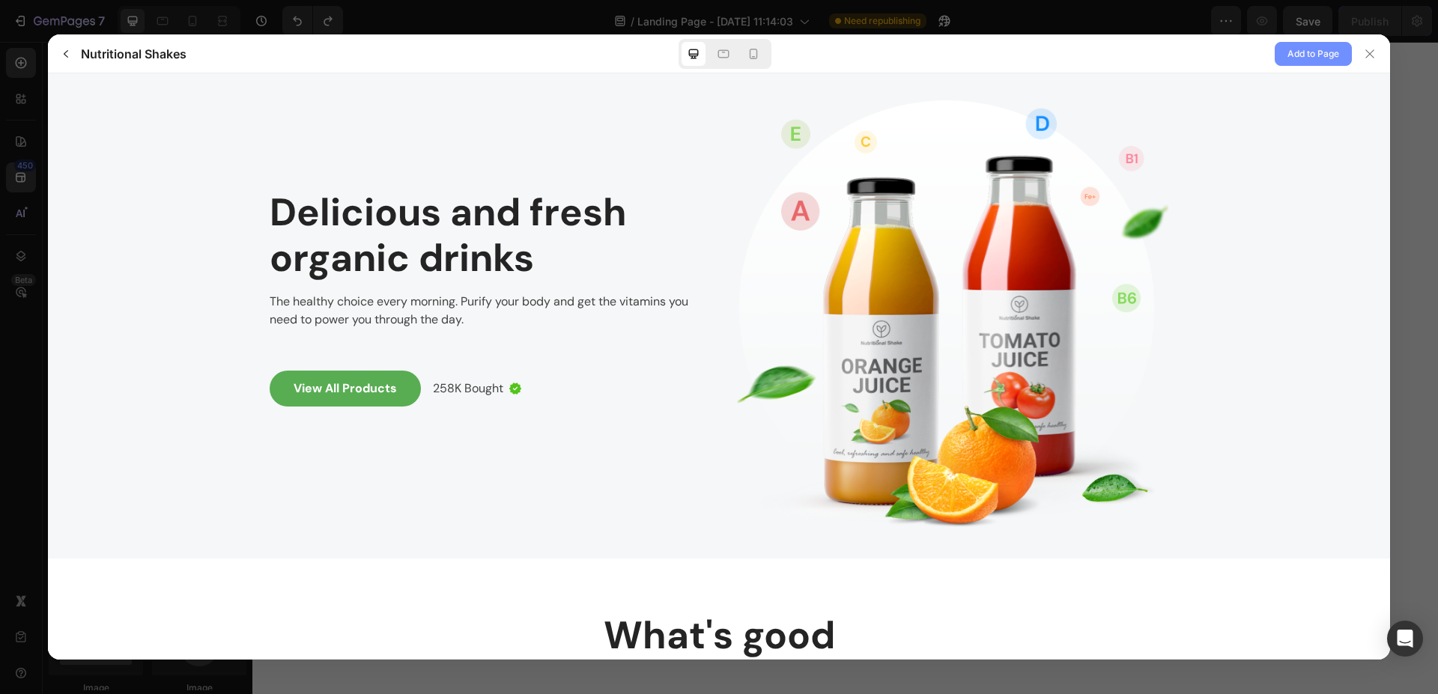
click at [1319, 51] on span "Add to Page" at bounding box center [1313, 54] width 52 height 18
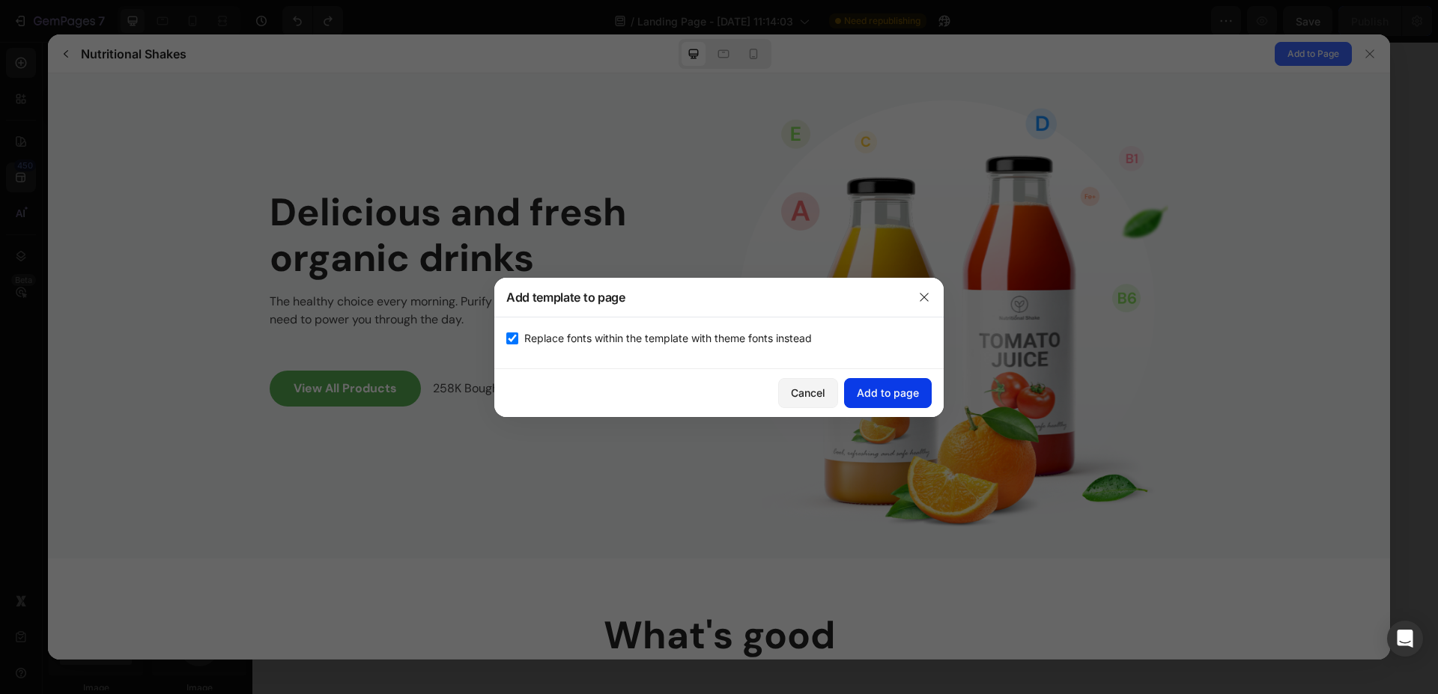
click at [890, 386] on div "Add to page" at bounding box center [888, 393] width 62 height 16
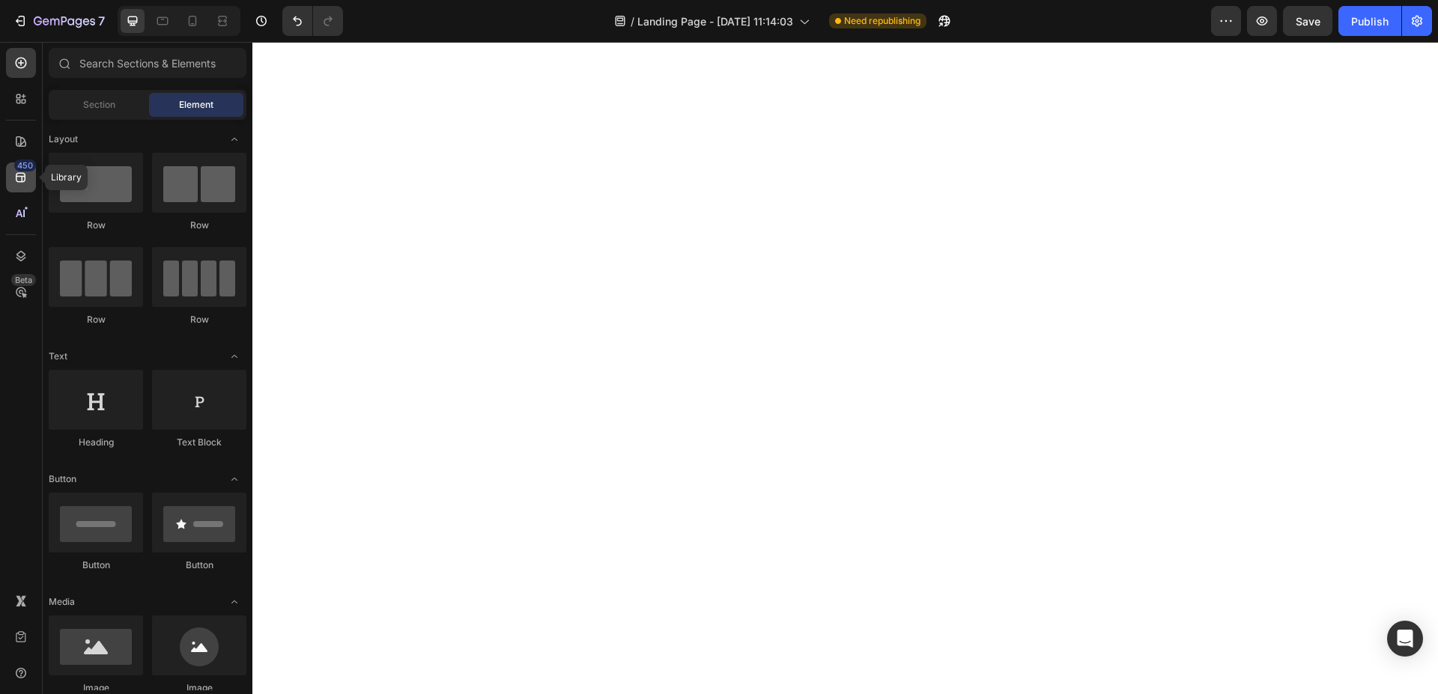
click at [17, 178] on icon at bounding box center [20, 177] width 15 height 15
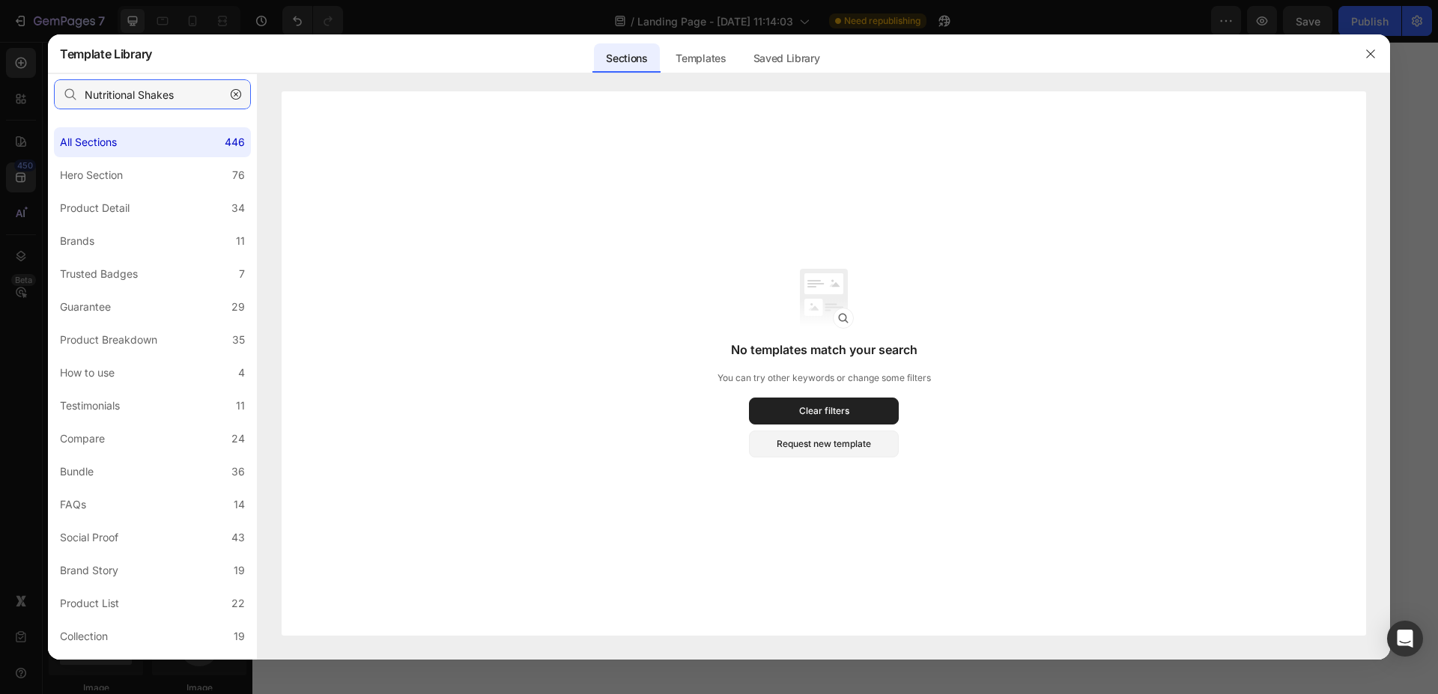
click at [168, 94] on input "Nutritional Shakes" at bounding box center [152, 94] width 197 height 30
click at [715, 55] on div "Templates" at bounding box center [700, 58] width 74 height 30
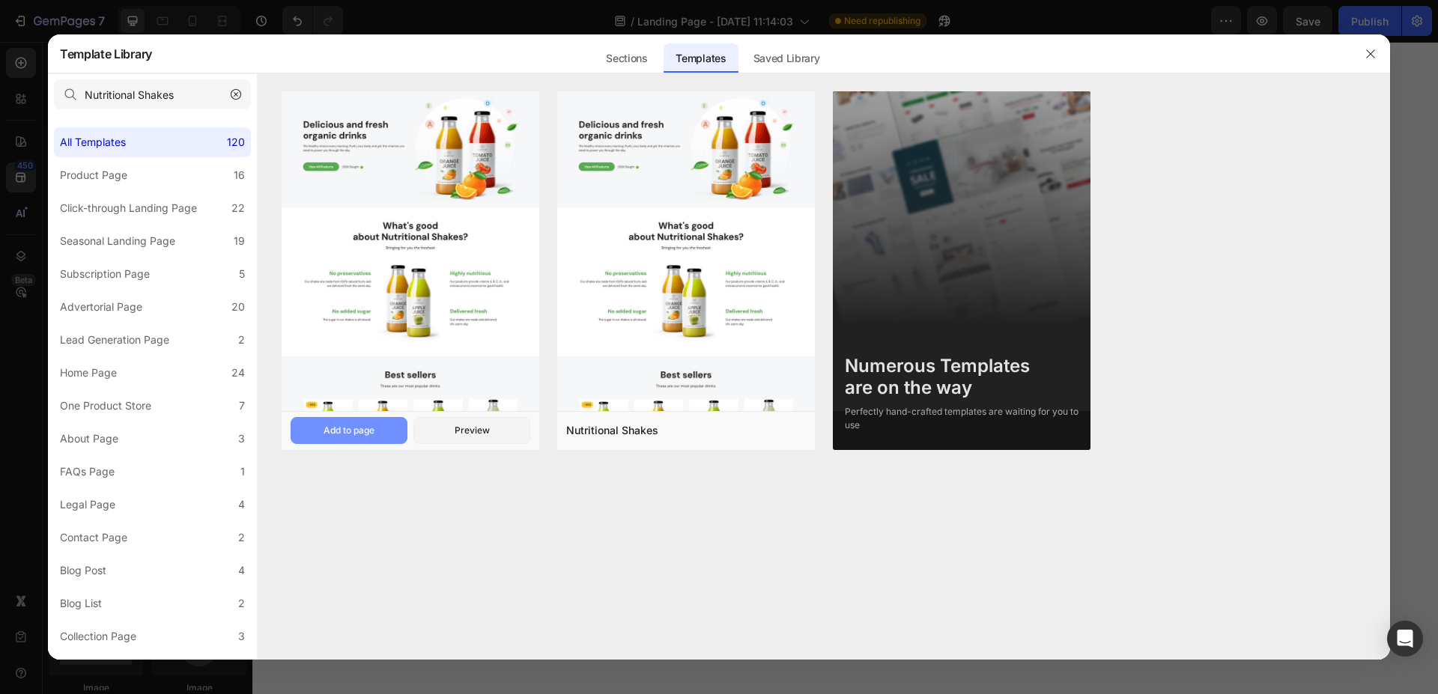
click at [347, 427] on div "Add to page" at bounding box center [348, 430] width 51 height 13
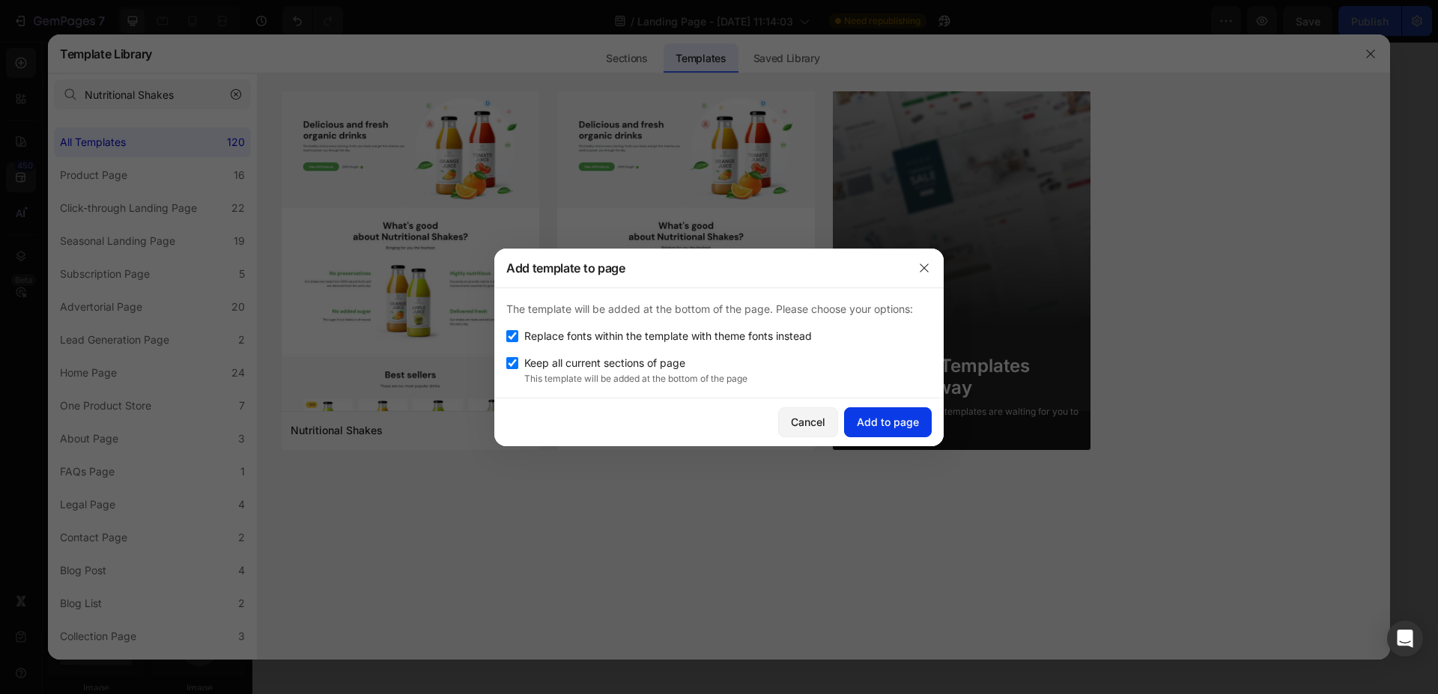
click at [866, 430] on button "Add to page" at bounding box center [888, 422] width 88 height 30
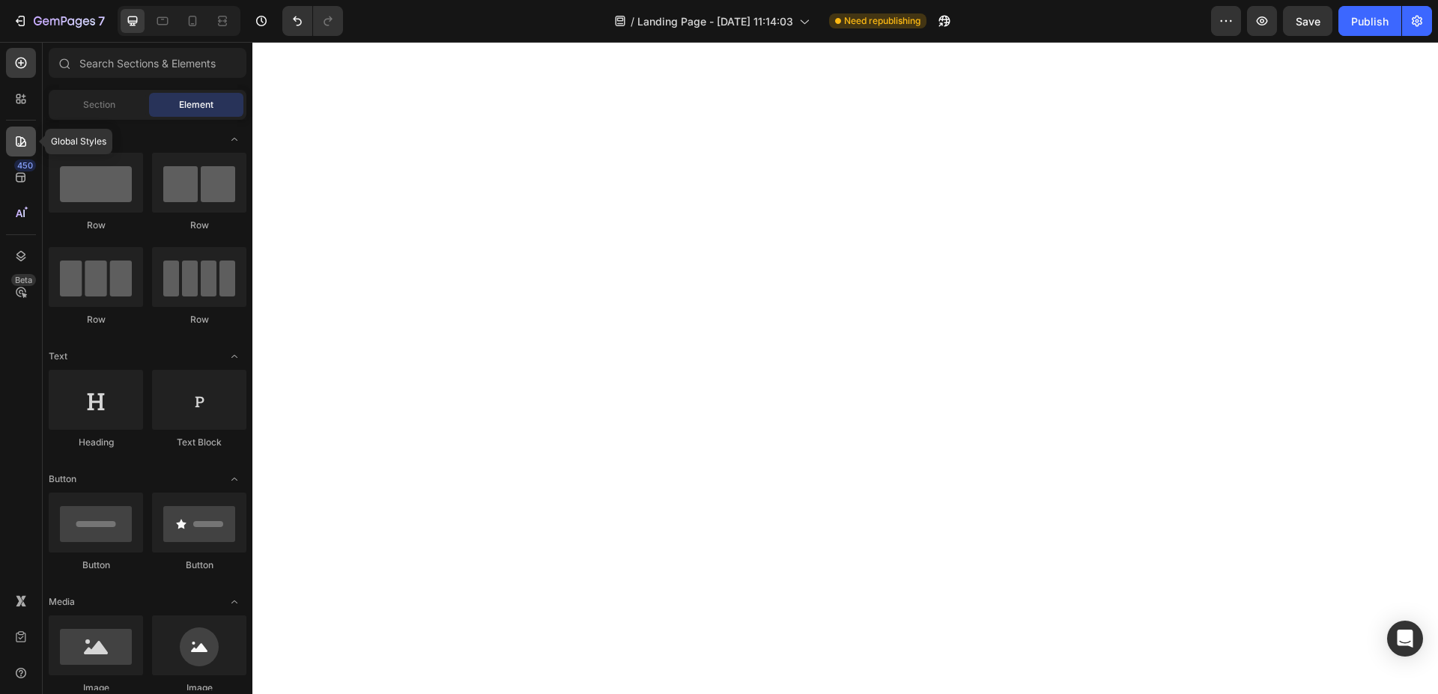
click at [19, 136] on icon at bounding box center [21, 141] width 10 height 10
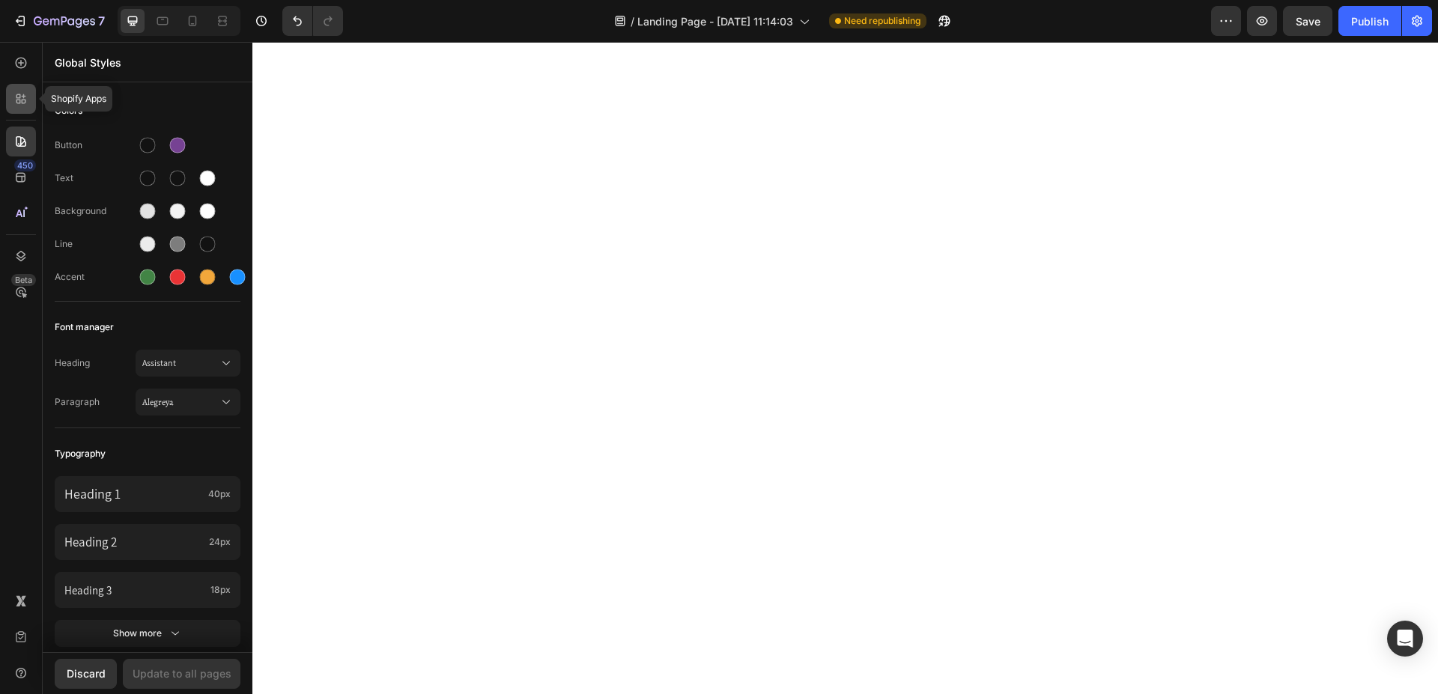
click at [25, 104] on icon at bounding box center [20, 98] width 15 height 15
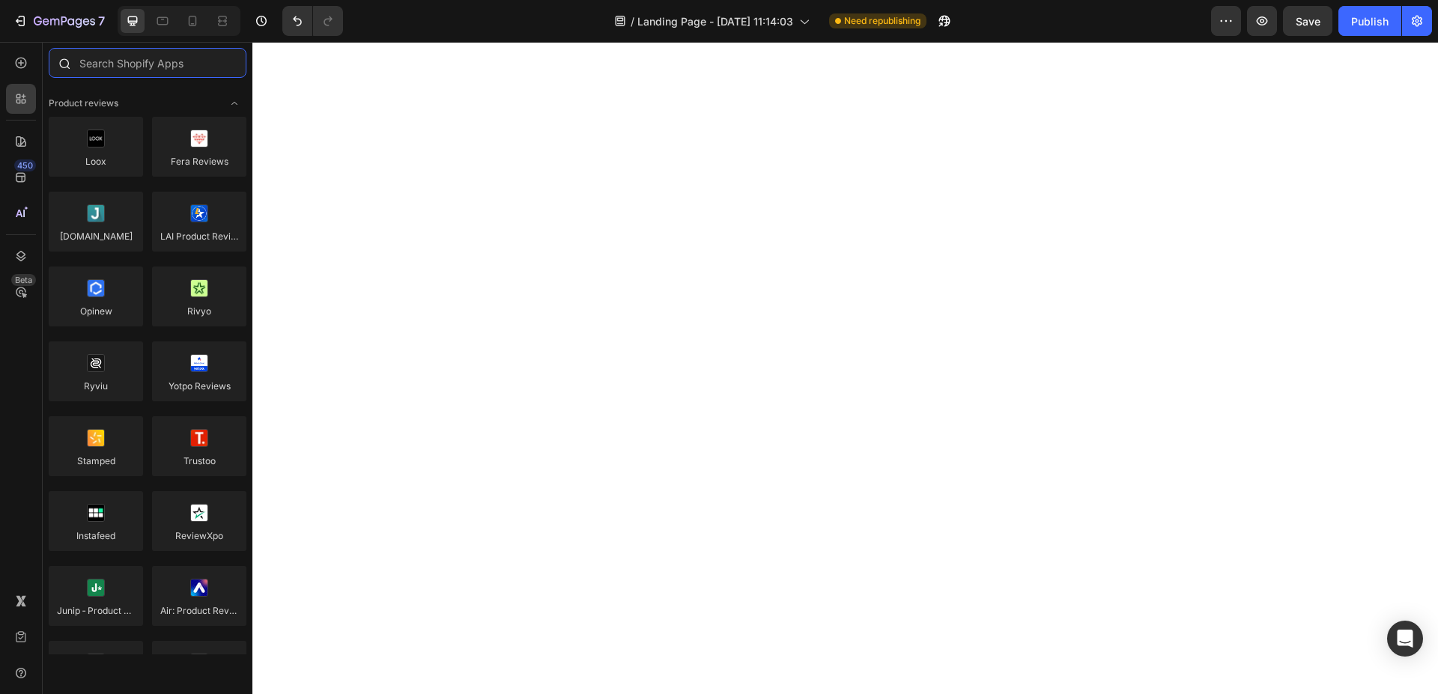
click at [192, 67] on input "text" at bounding box center [148, 63] width 198 height 30
click at [20, 173] on icon at bounding box center [21, 178] width 10 height 10
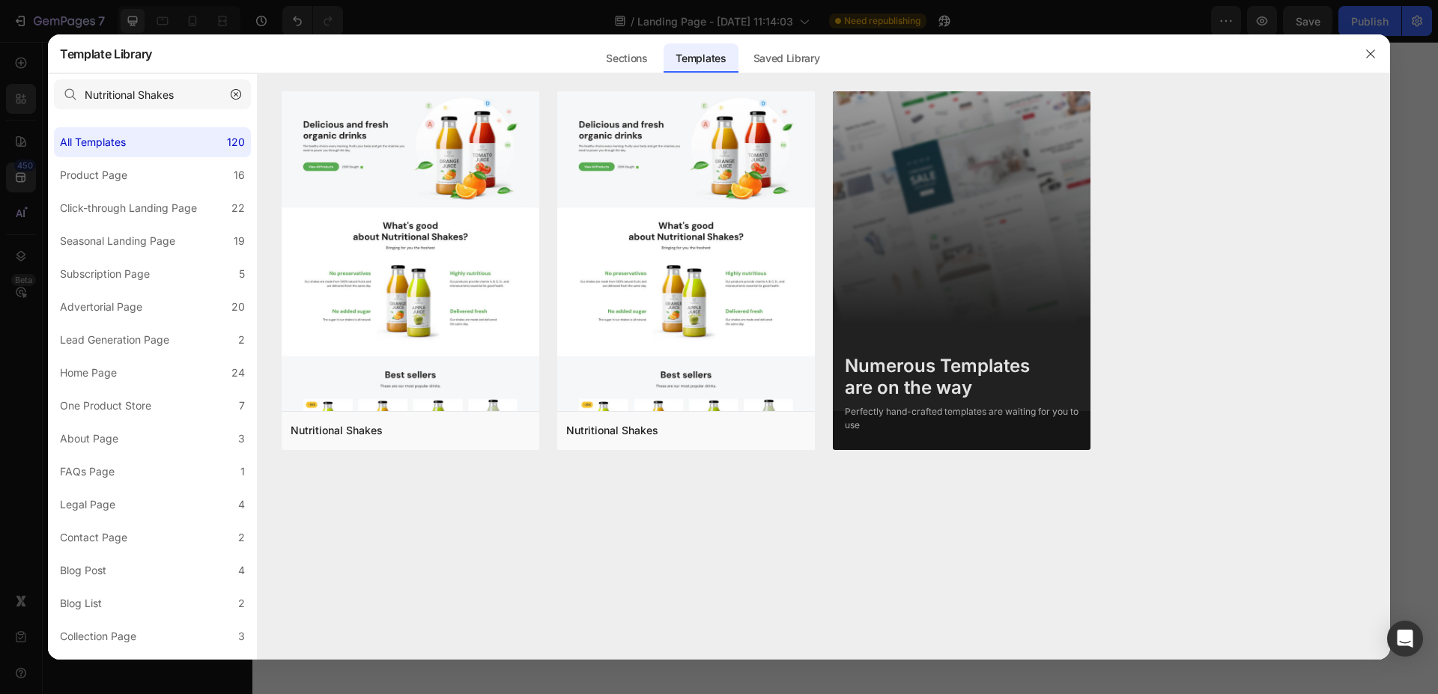
click at [234, 94] on icon "button" at bounding box center [236, 94] width 10 height 10
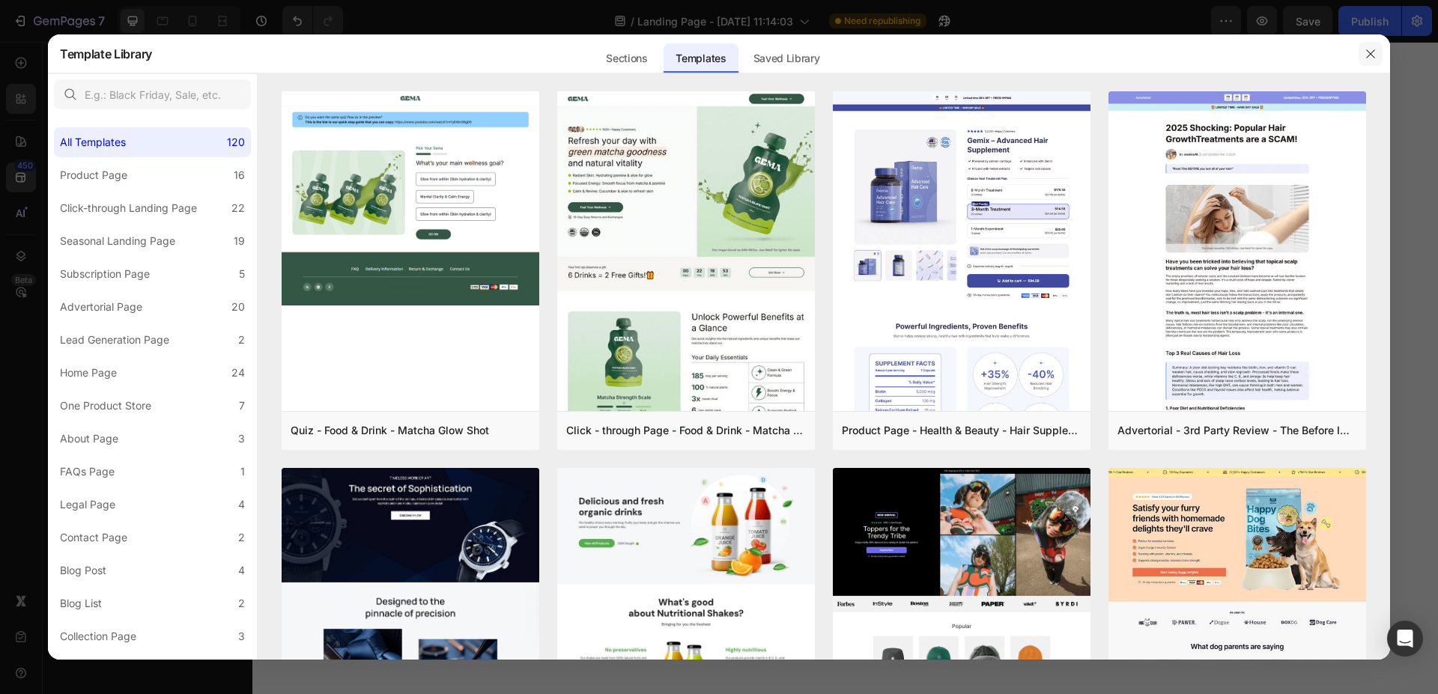
click at [1373, 55] on icon "button" at bounding box center [1370, 54] width 12 height 12
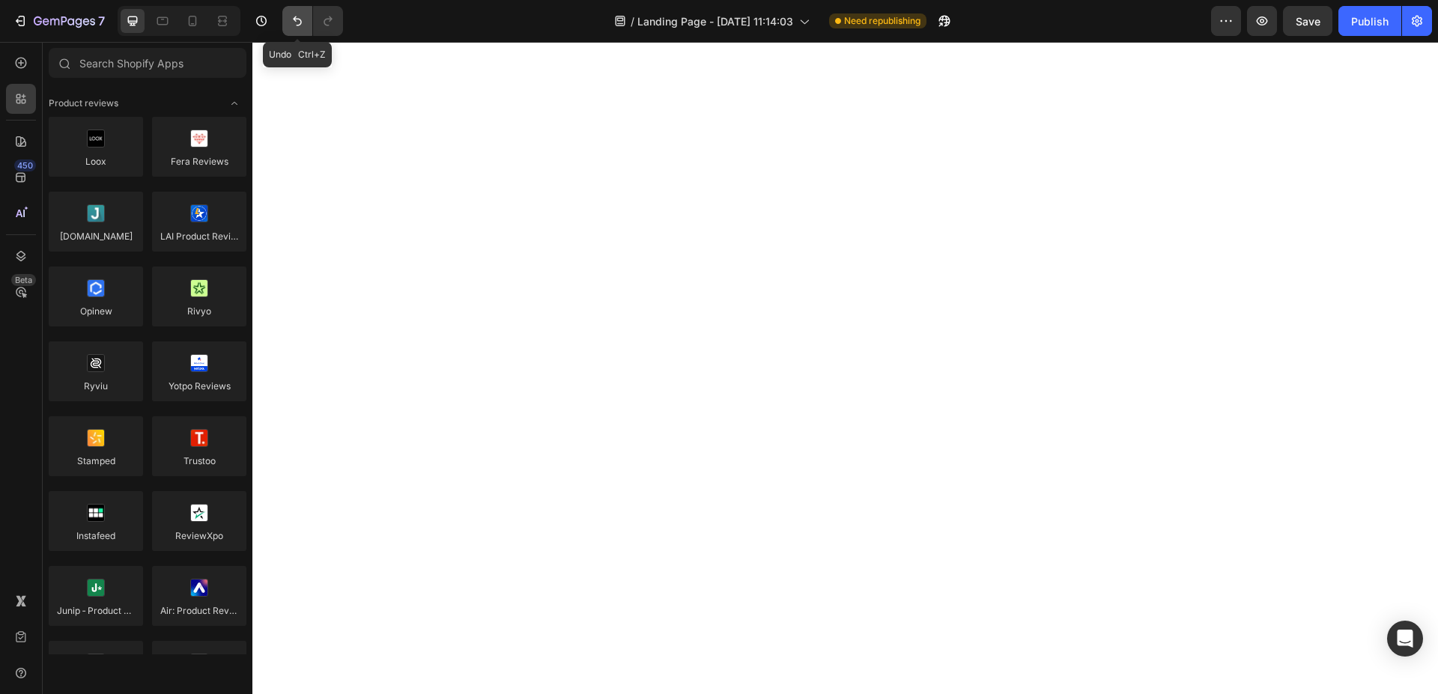
click at [295, 25] on icon "Undo/Redo" at bounding box center [297, 20] width 15 height 15
click at [17, 174] on icon at bounding box center [21, 178] width 10 height 10
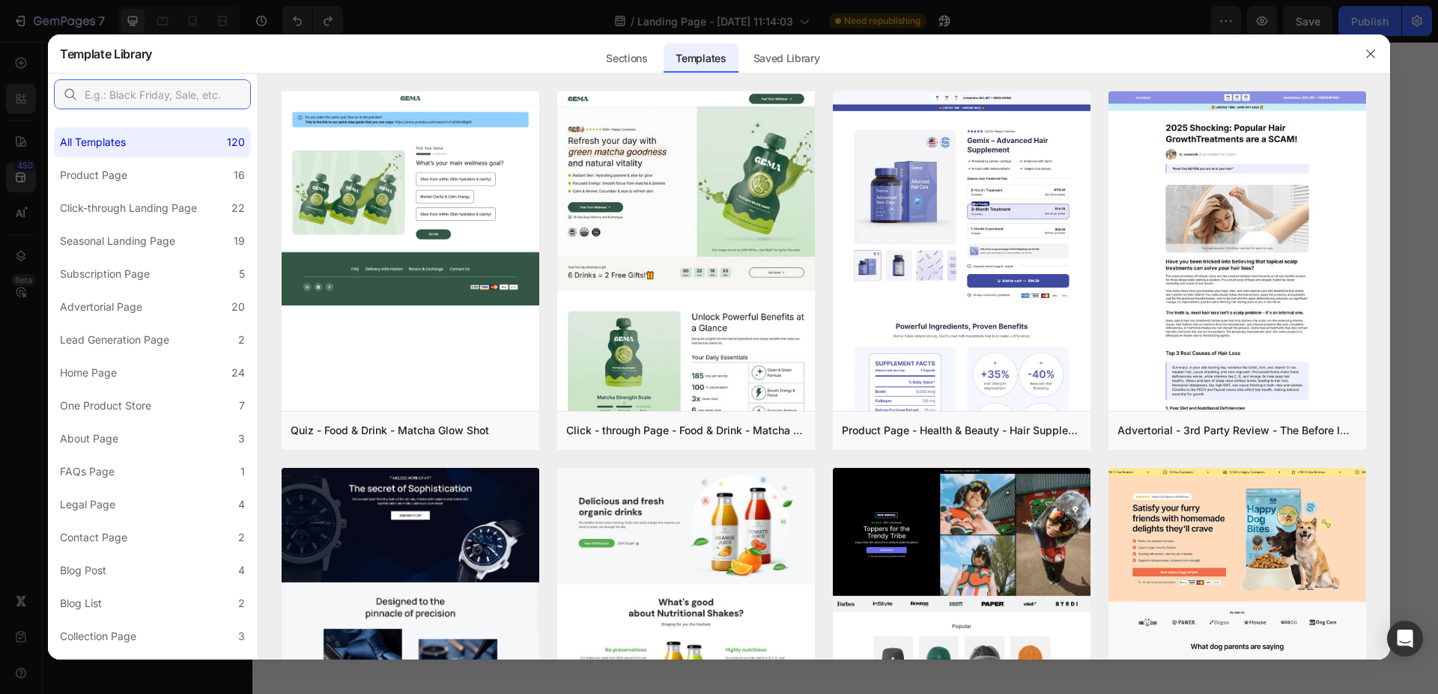
click at [148, 103] on input "text" at bounding box center [152, 94] width 197 height 30
paste input "Green Furniture"
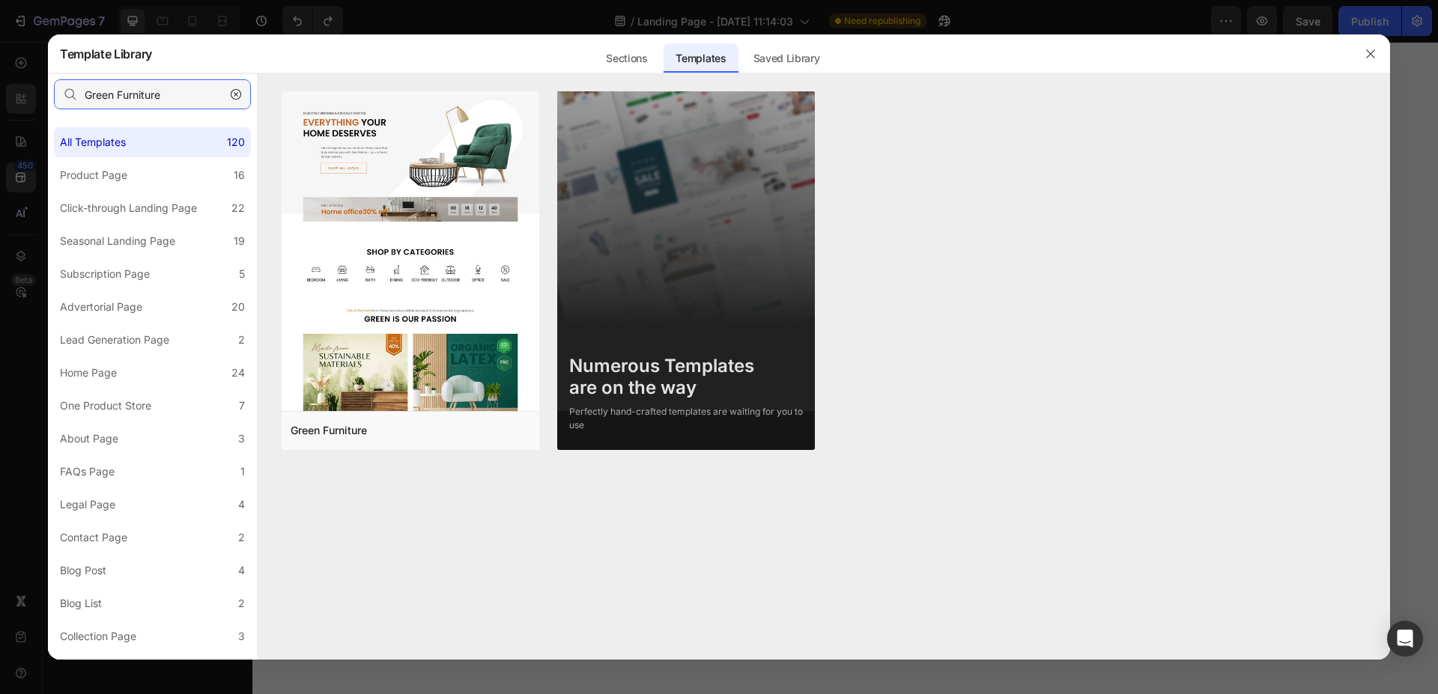
click at [127, 91] on input "Green Furniture" at bounding box center [152, 94] width 197 height 30
paste input "Back to School"
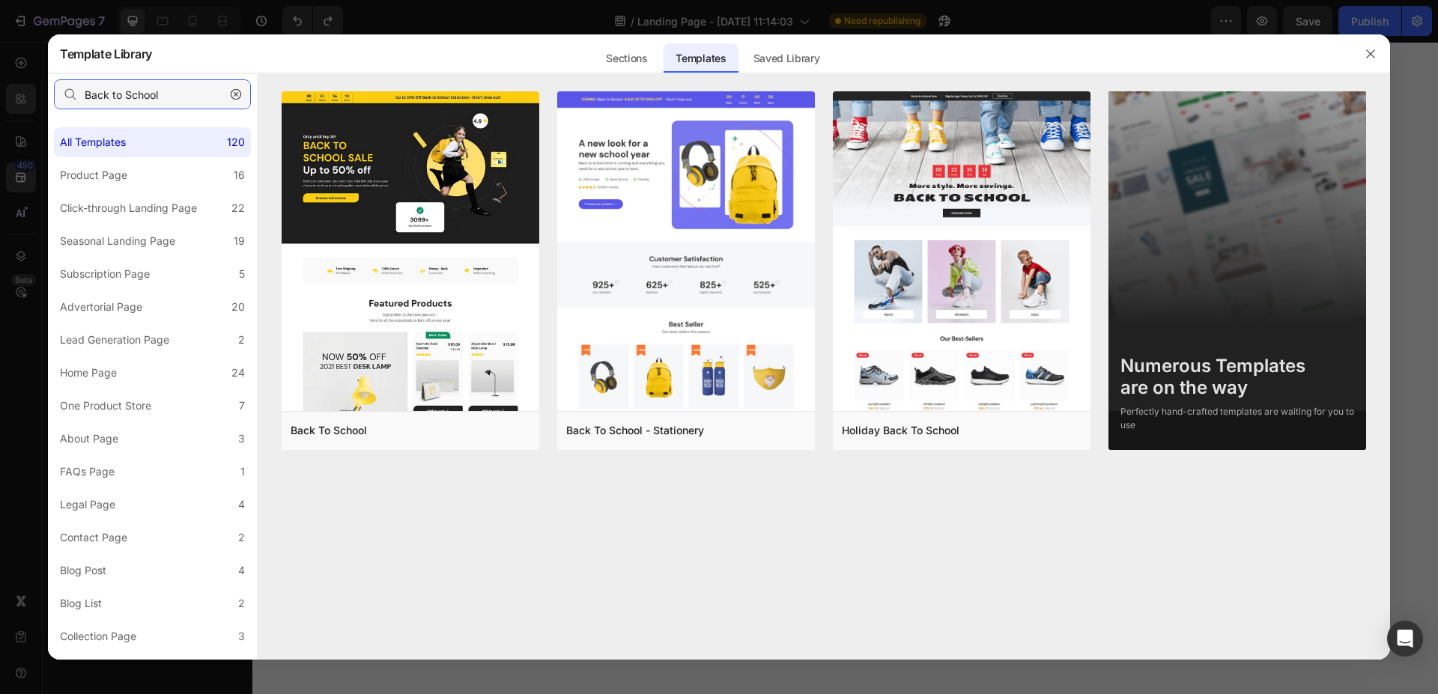
click at [127, 95] on input "Back to School" at bounding box center [152, 94] width 197 height 30
paste input "Nutritional Shakes"
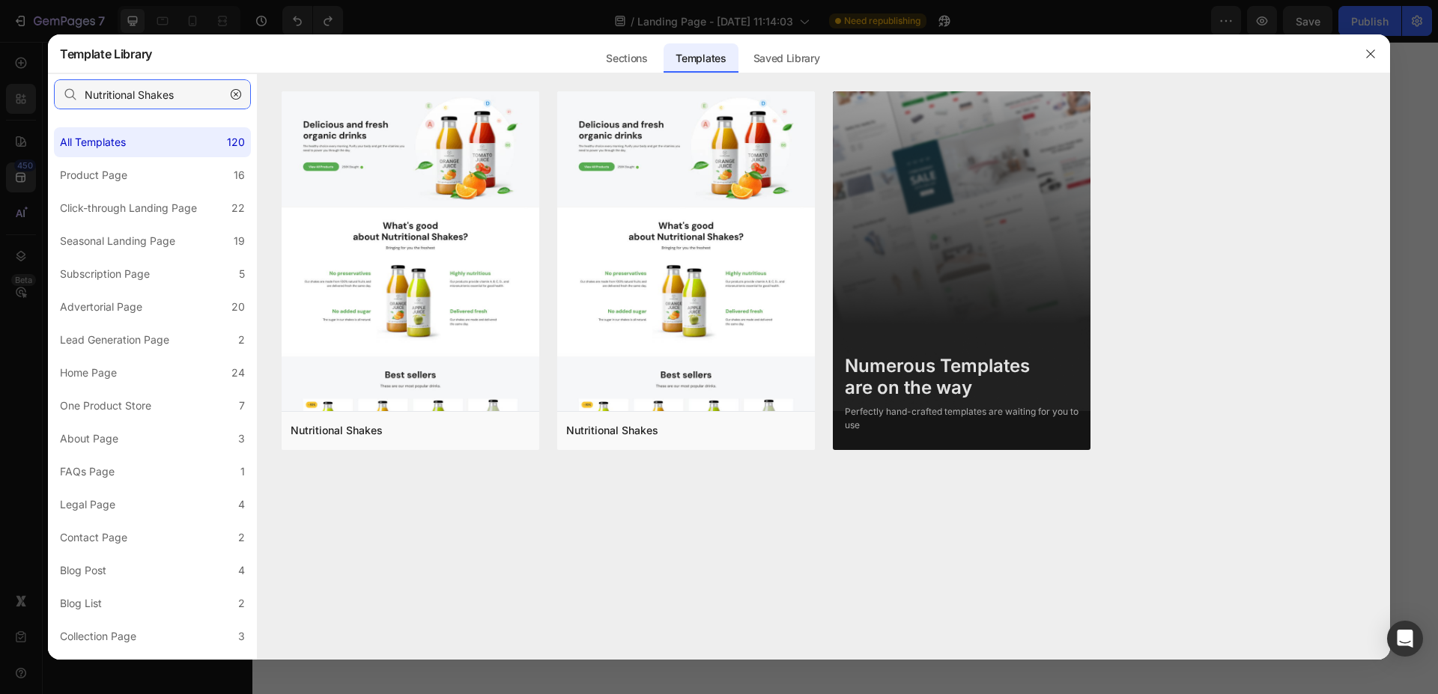
click at [147, 108] on input "Nutritional Shakes" at bounding box center [152, 94] width 197 height 30
paste input "Home Page - Multiple Product - Apparel - Style 4"
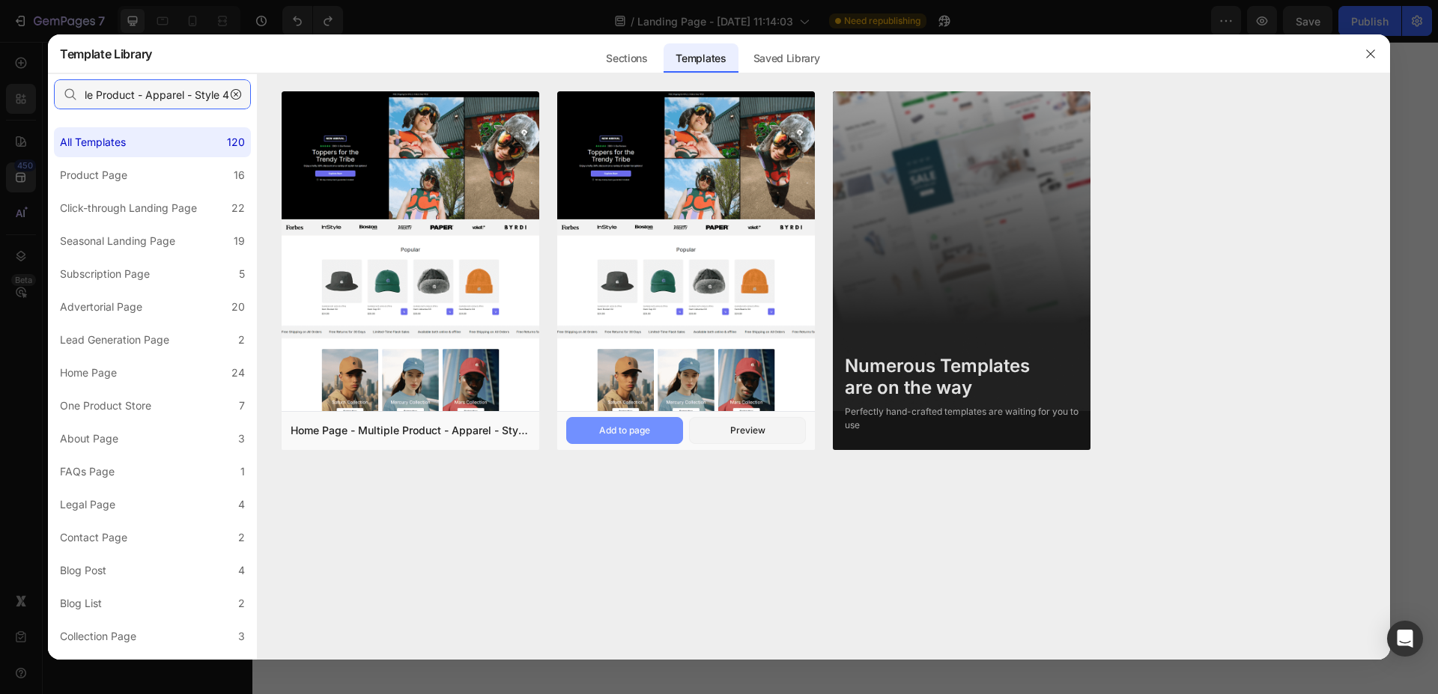
type input "Home Page - Multiple Product - Apparel - Style 4"
click at [637, 426] on div "Add to page" at bounding box center [624, 430] width 51 height 13
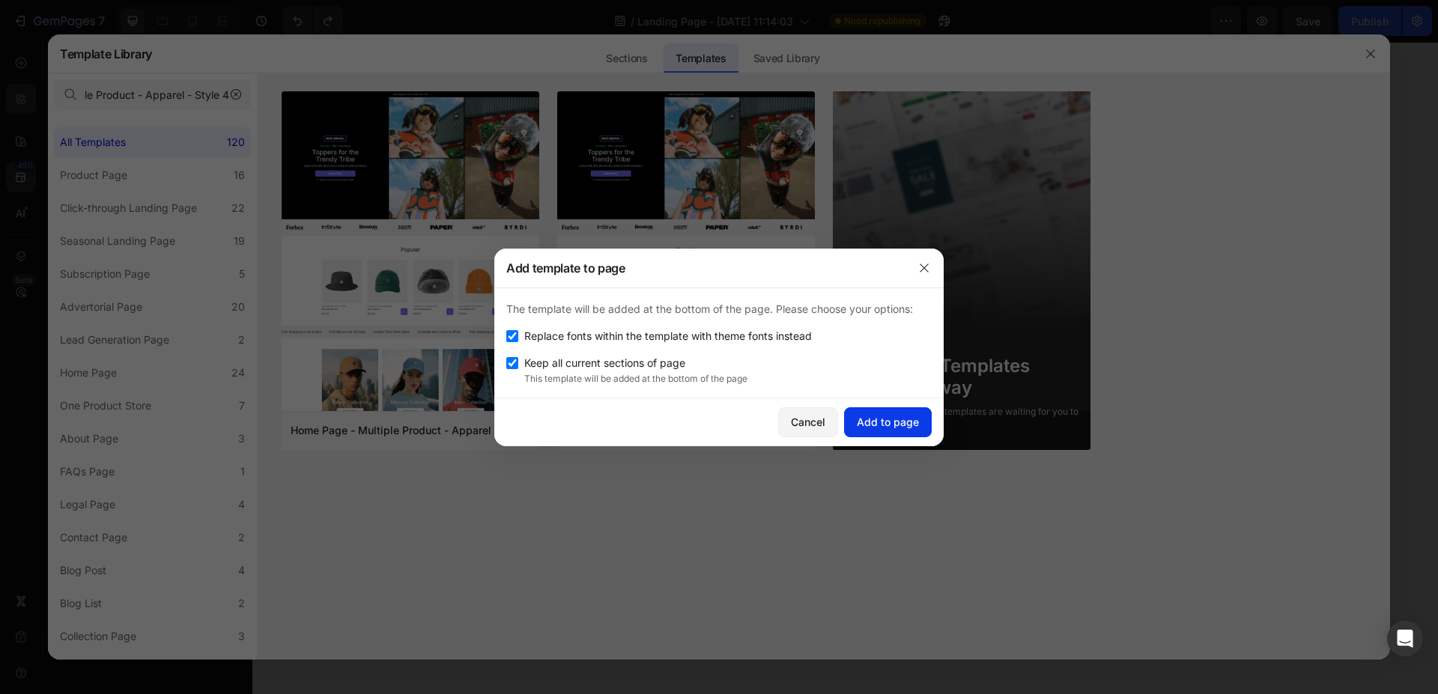
click at [864, 416] on div "Add to page" at bounding box center [888, 422] width 62 height 16
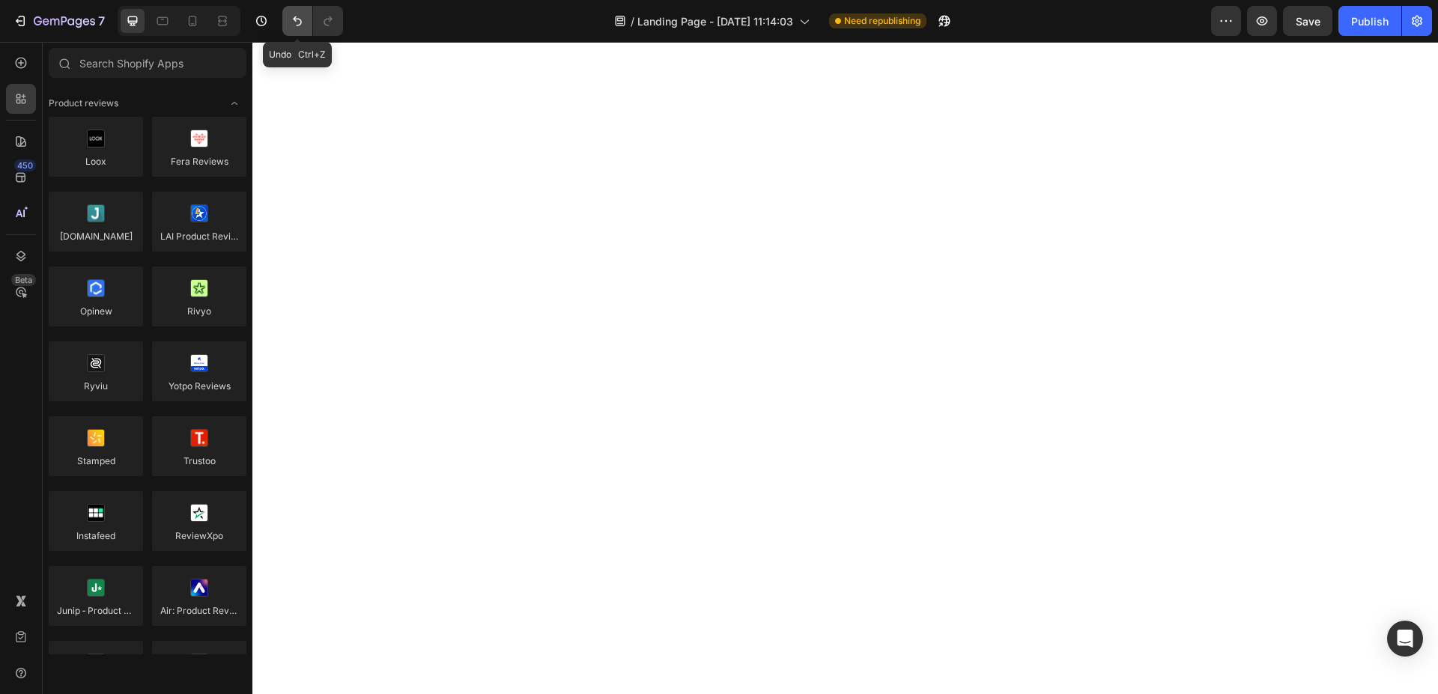
click at [300, 22] on icon "Undo/Redo" at bounding box center [297, 20] width 15 height 15
click at [289, 24] on button "Undo/Redo" at bounding box center [297, 21] width 30 height 30
click at [14, 174] on icon at bounding box center [20, 177] width 15 height 15
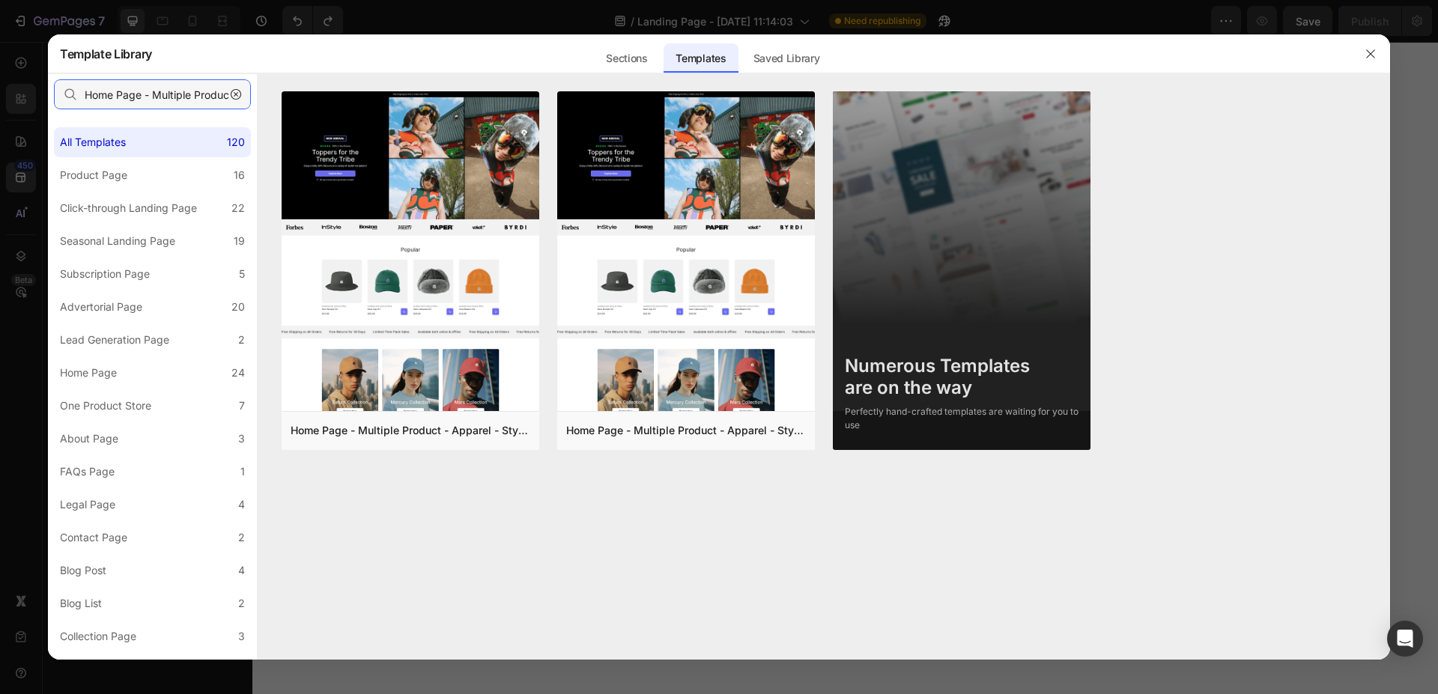
click at [150, 91] on input "Home Page - Multiple Product - Apparel - Style 4" at bounding box center [152, 94] width 197 height 30
paste input "[DATE][DATE] Beauty Deals"
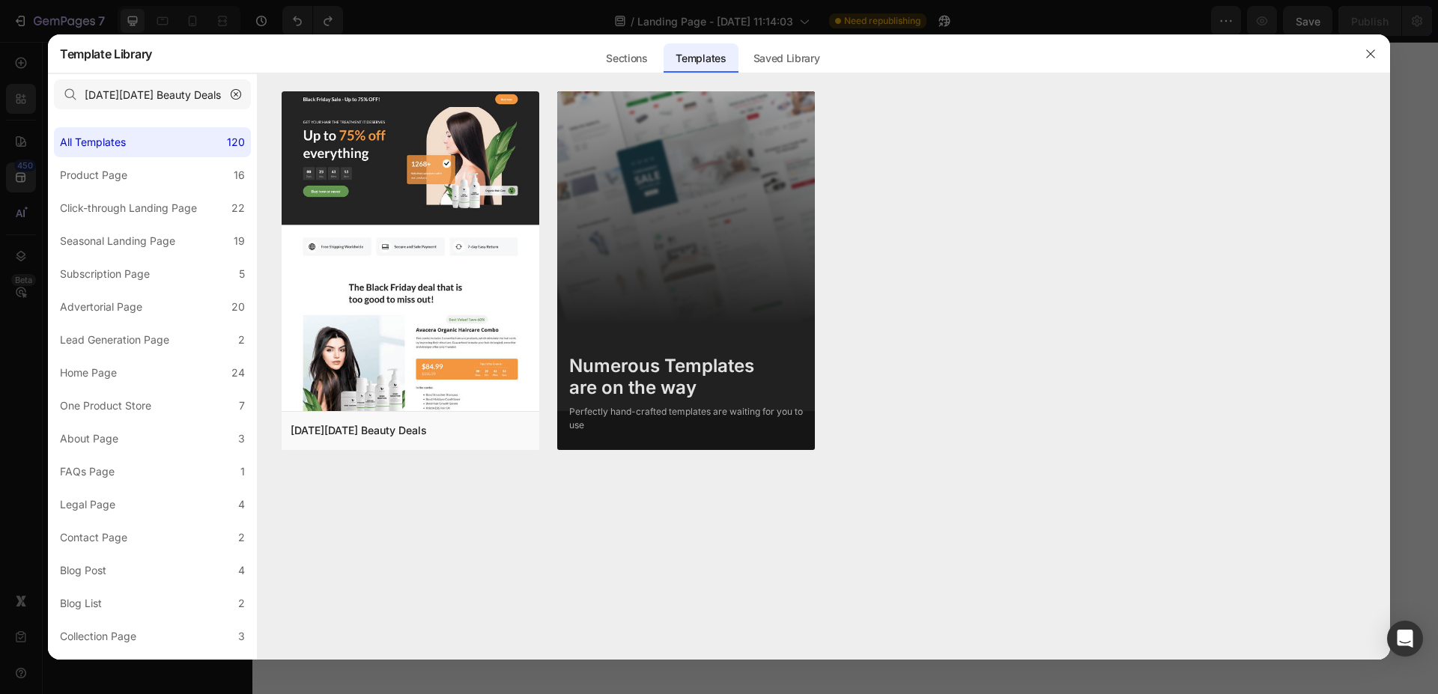
click at [1107, 390] on div "Black Friday Beauty Deals Add to page Preview Numerous Templates are on the way…" at bounding box center [824, 279] width 1084 height 377
click at [133, 100] on input "[DATE][DATE] Beauty Deals" at bounding box center [152, 94] width 197 height 30
paste input "Pet Food & Supplies - Product Page with Bundle"
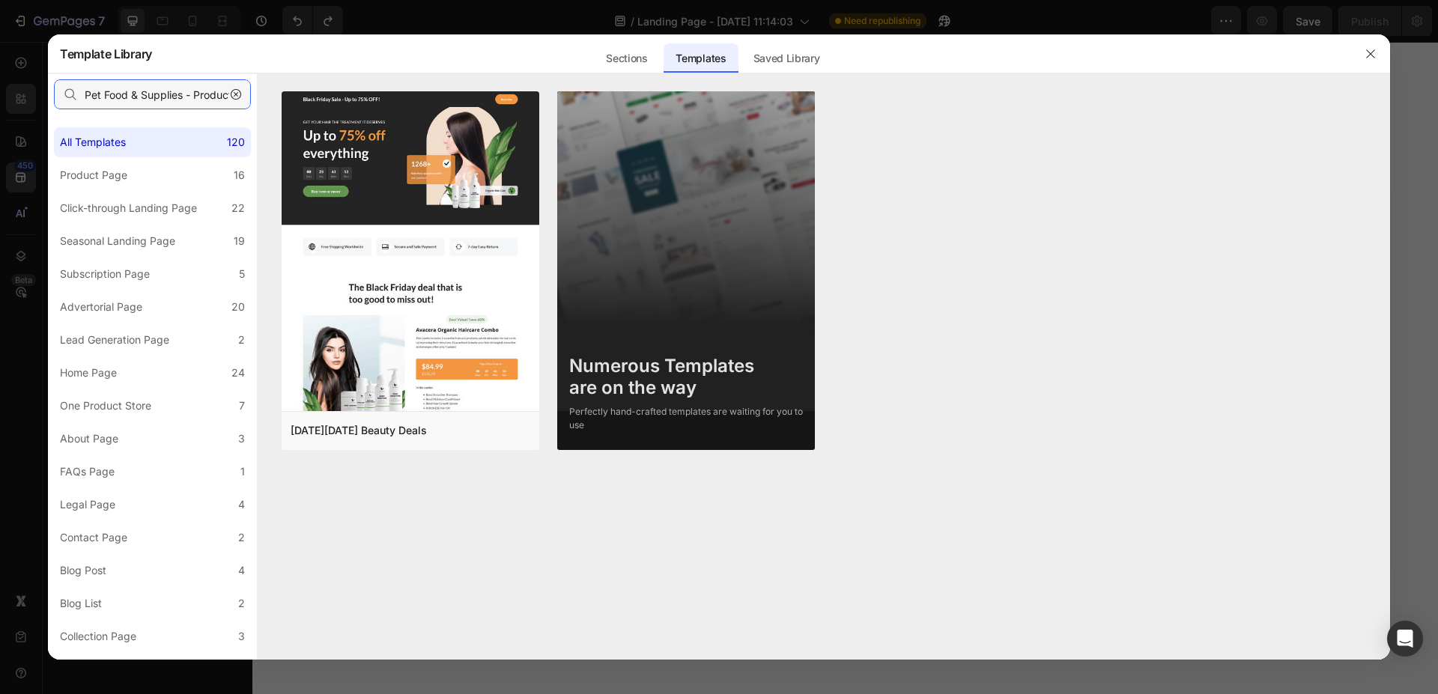
scroll to position [0, 93]
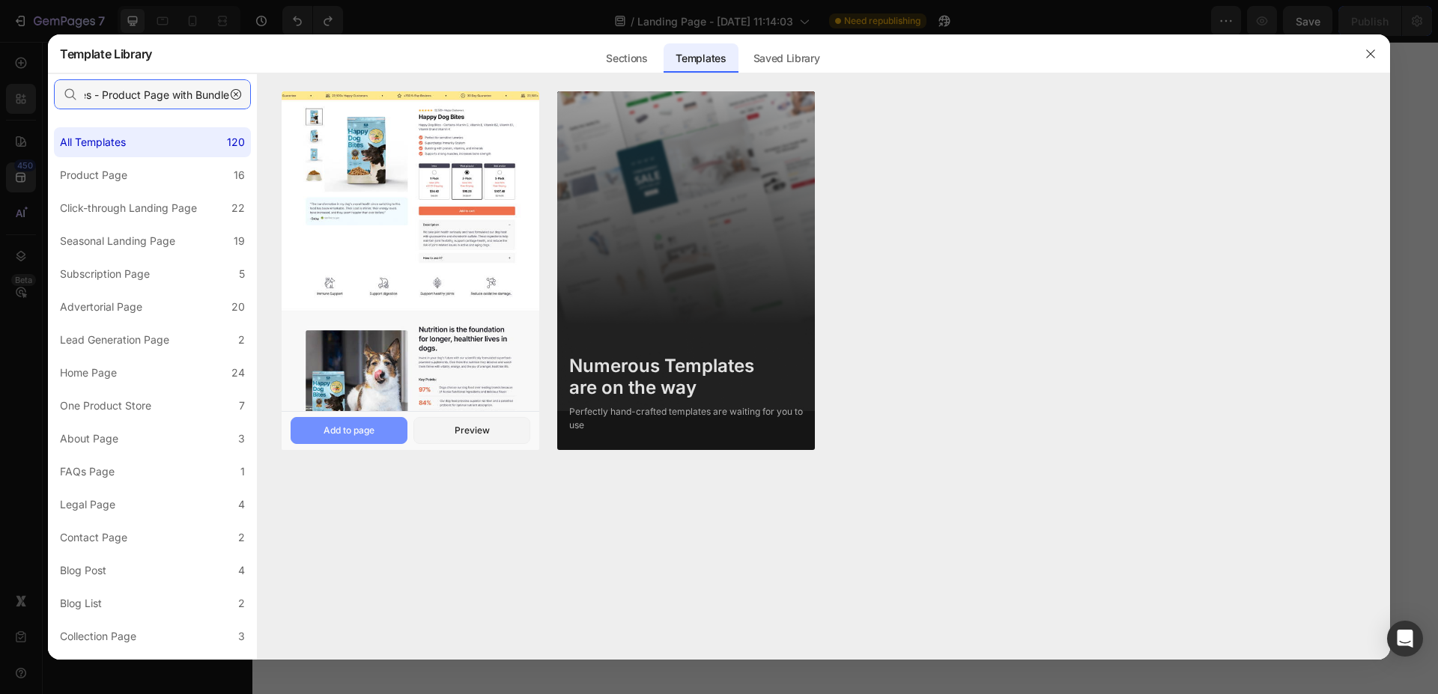
type input "Pet Food & Supplies - Product Page with Bundle"
click at [372, 431] on div "Add to page" at bounding box center [348, 430] width 51 height 13
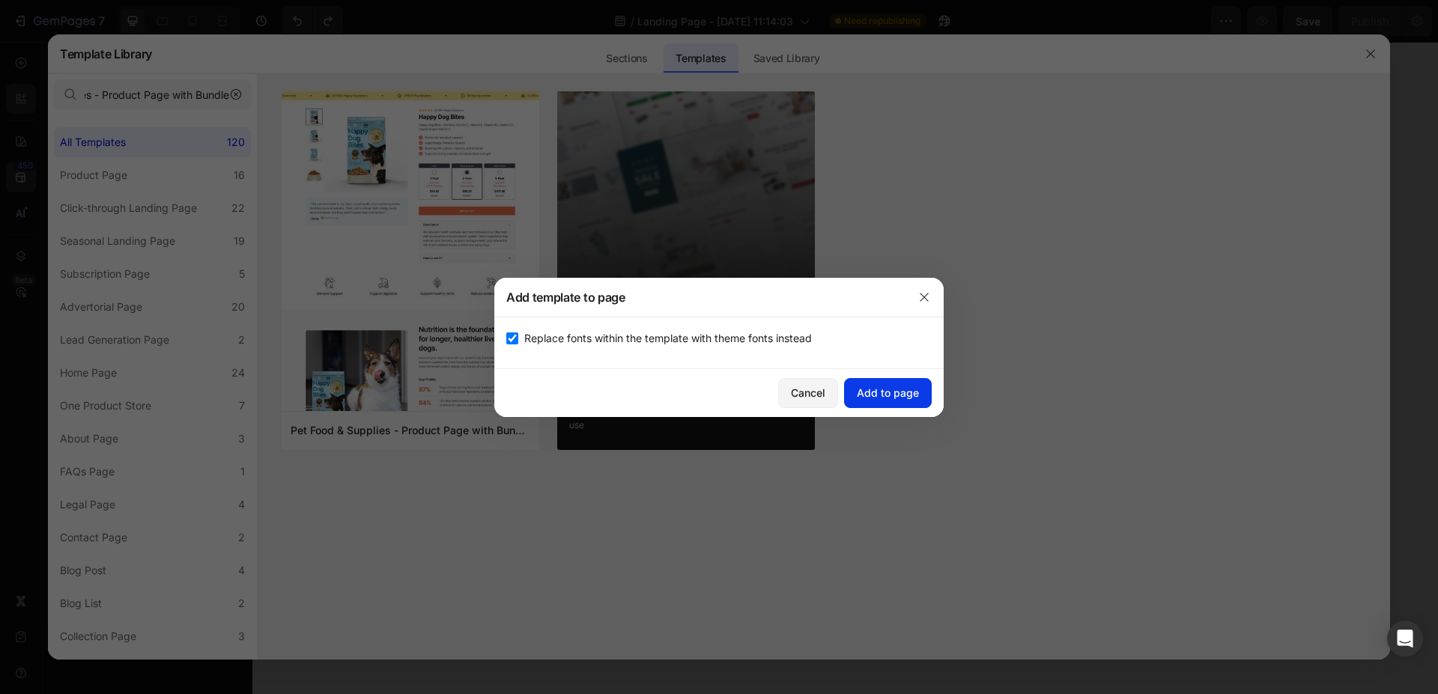
click at [880, 400] on div "Add to page" at bounding box center [888, 393] width 62 height 16
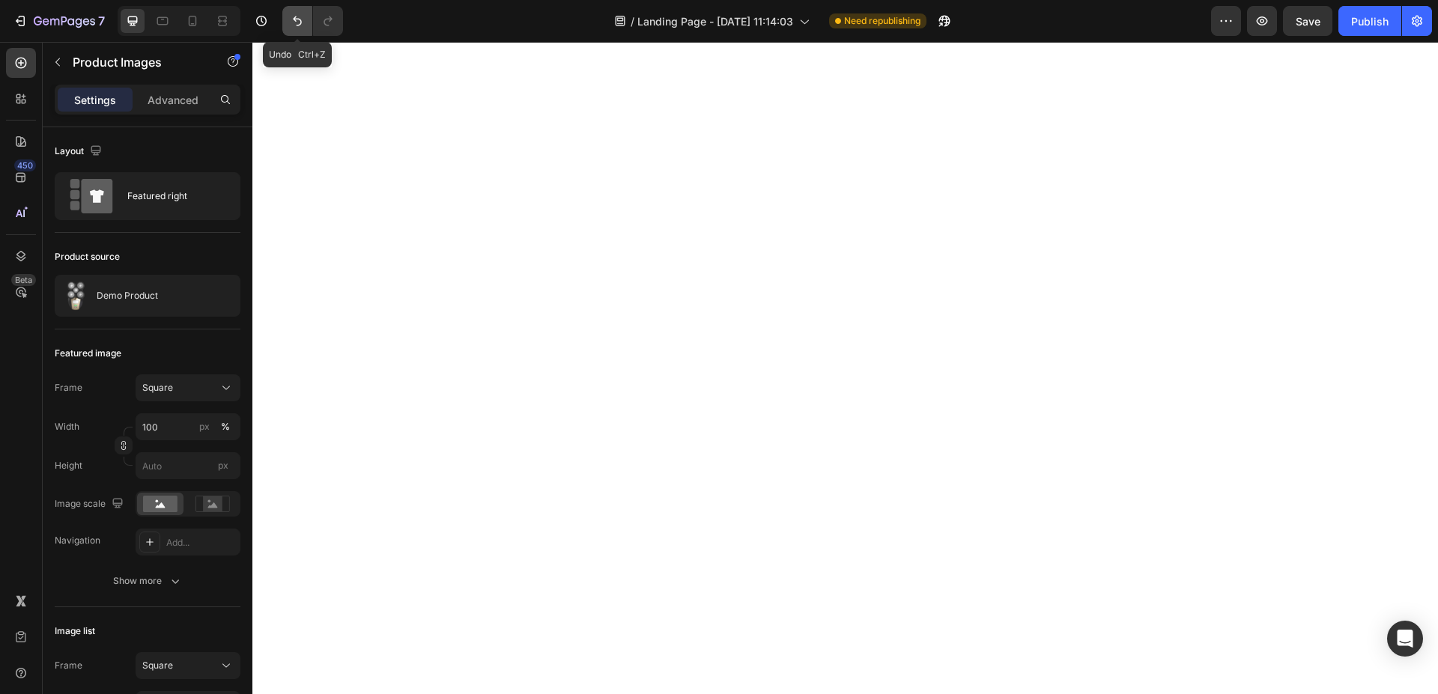
click at [294, 19] on icon "Undo/Redo" at bounding box center [297, 21] width 9 height 10
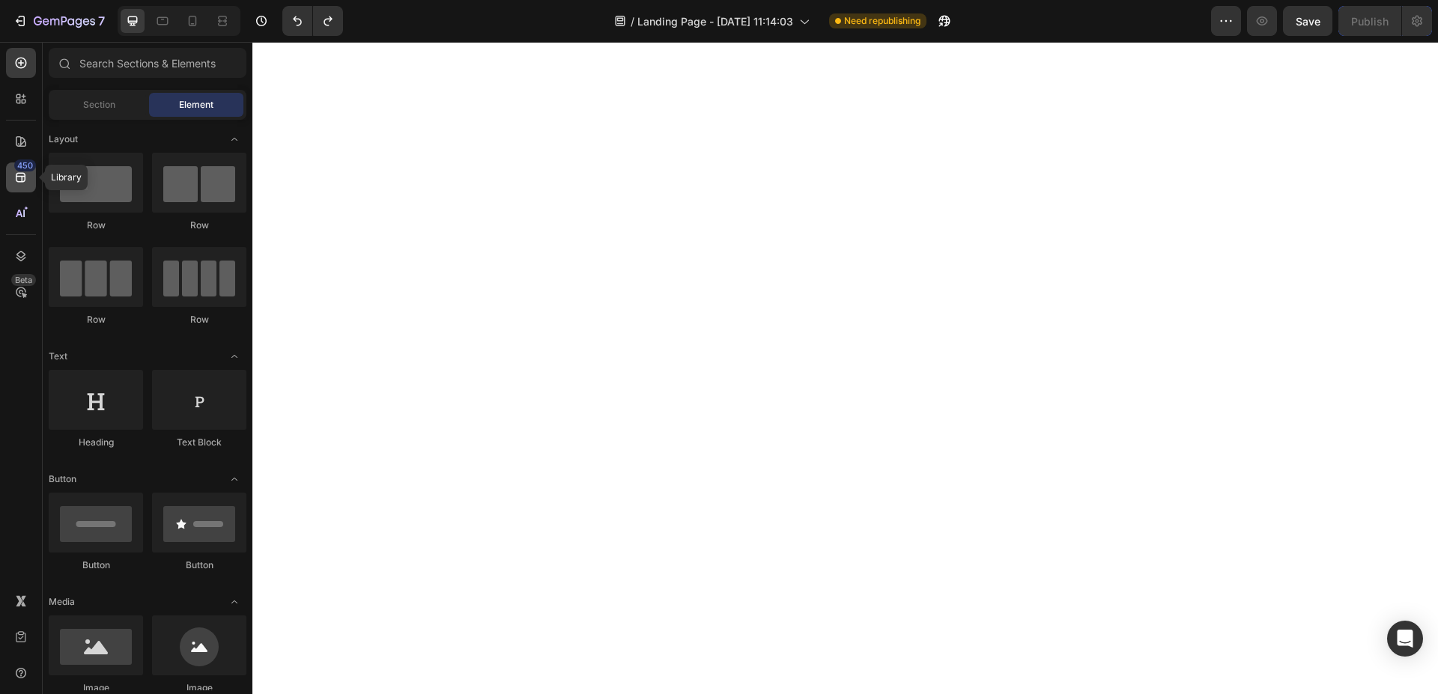
click at [13, 174] on icon at bounding box center [20, 177] width 15 height 15
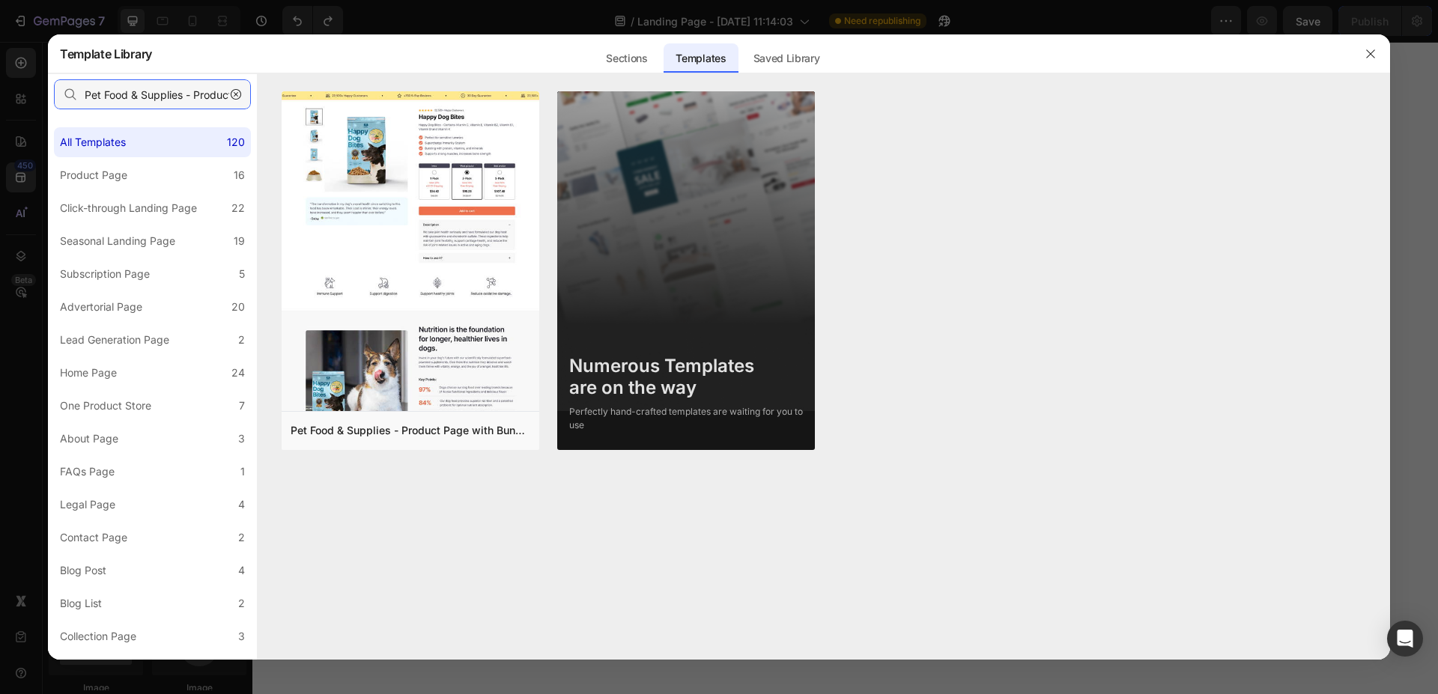
click at [177, 100] on input "Pet Food & Supplies - Product Page with Bundle" at bounding box center [152, 94] width 197 height 30
paste input "Supplies"
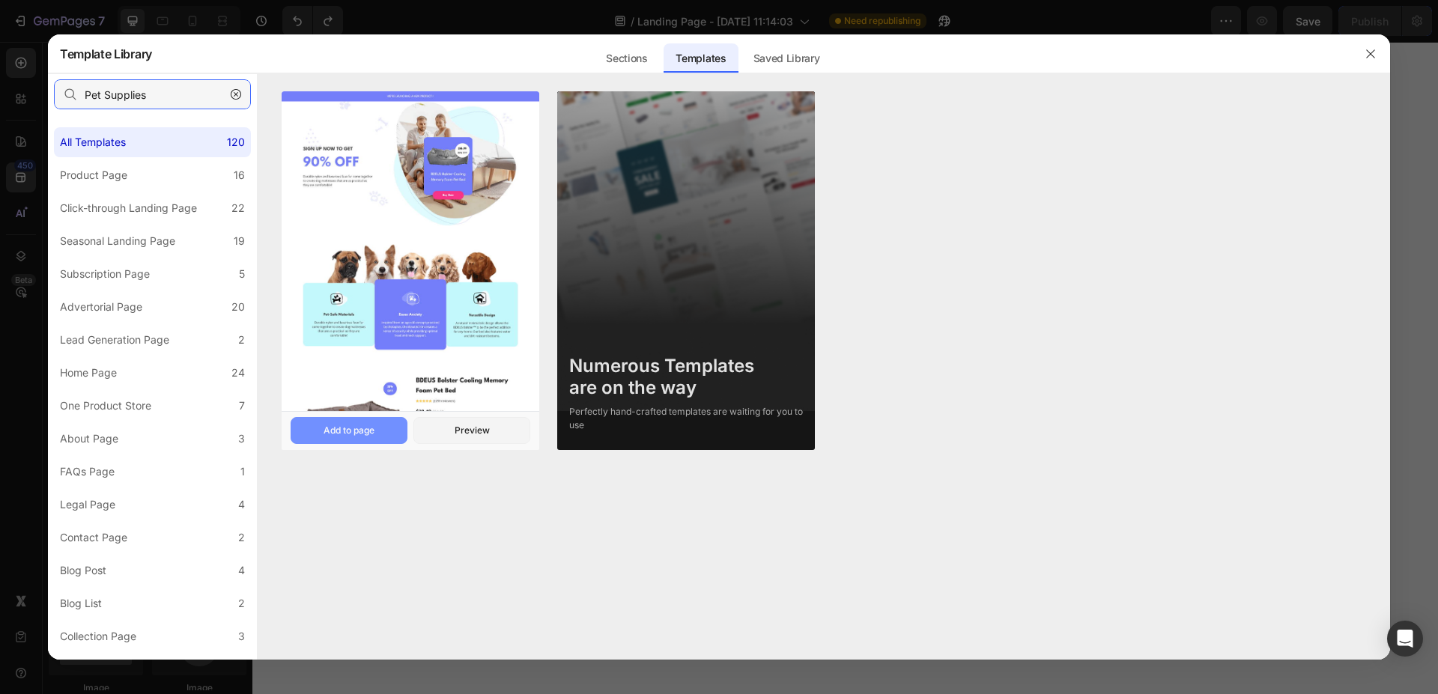
type input "Pet Supplies"
click at [383, 425] on button "Add to page" at bounding box center [349, 430] width 117 height 27
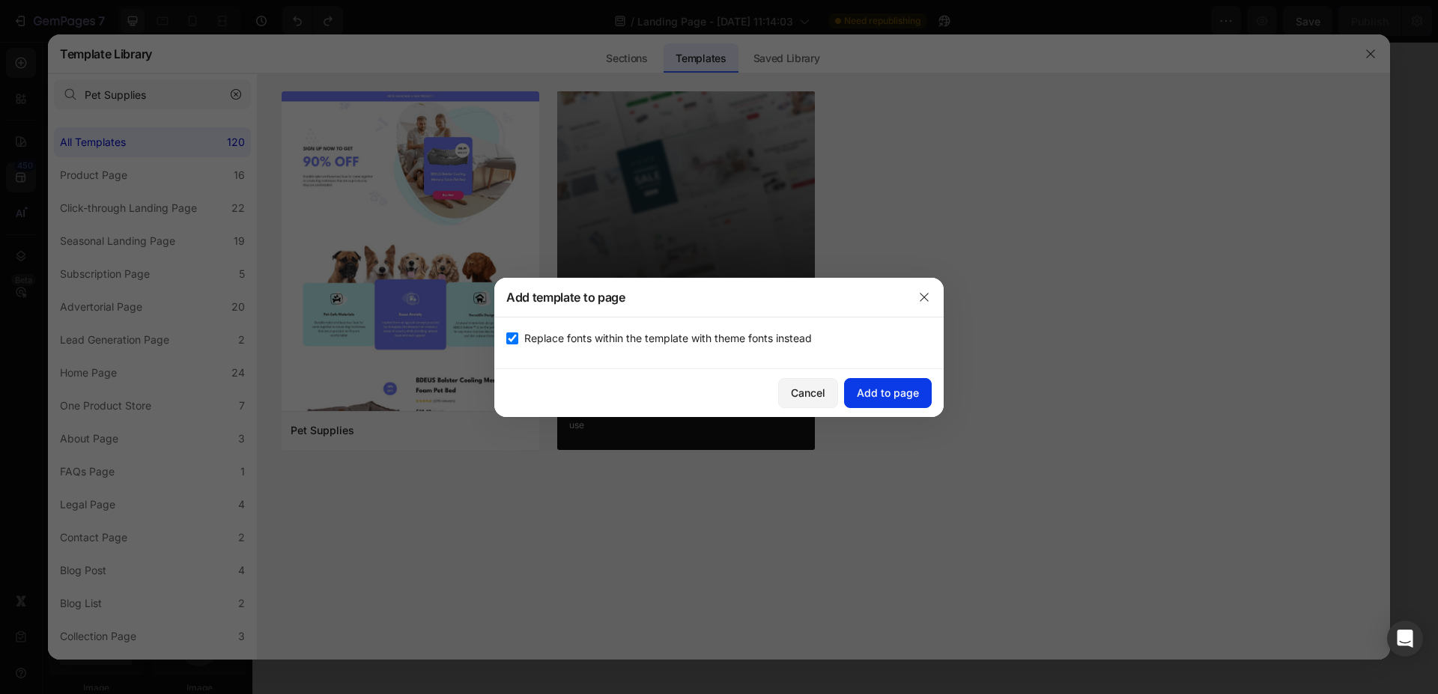
click at [899, 388] on div "Add to page" at bounding box center [888, 393] width 62 height 16
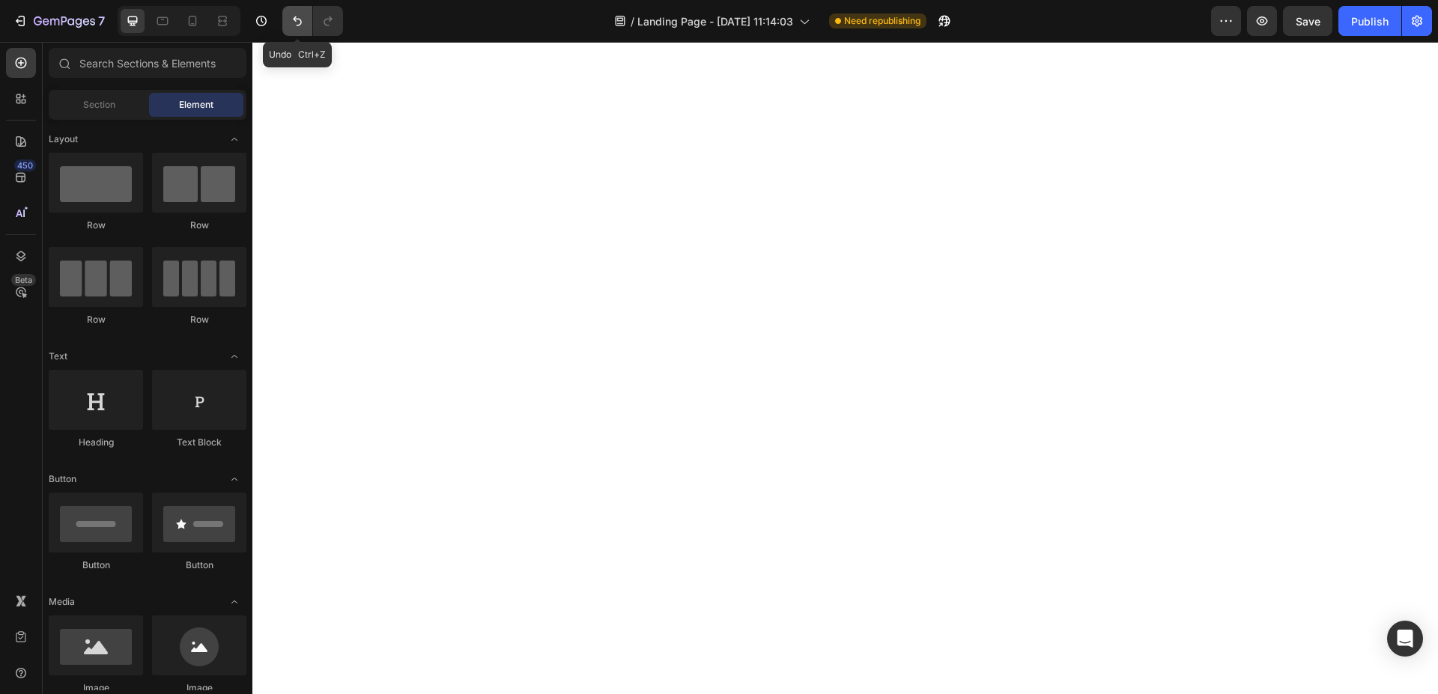
click at [300, 28] on button "Undo/Redo" at bounding box center [297, 21] width 30 height 30
click at [140, 72] on input "text" at bounding box center [148, 63] width 198 height 30
paste input "Pet Toys"
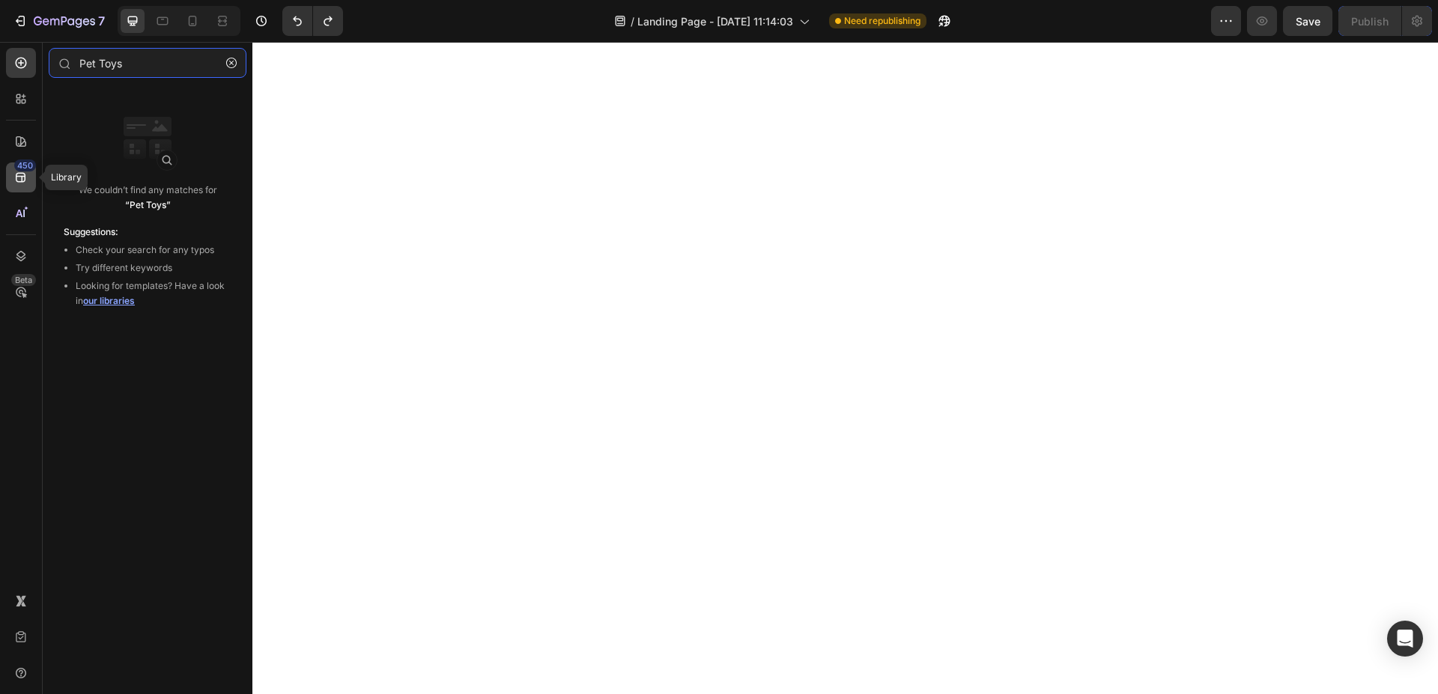
type input "Pet Toys"
click at [27, 176] on icon at bounding box center [20, 177] width 15 height 15
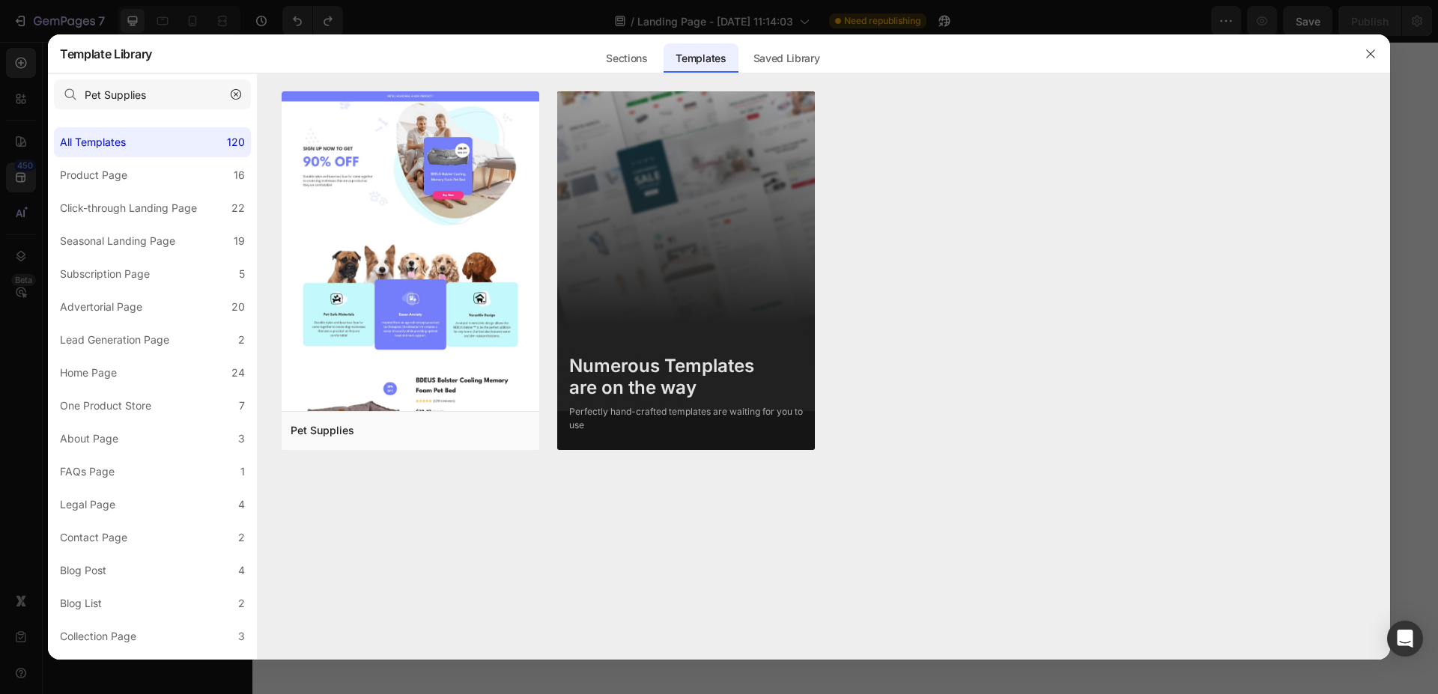
click at [180, 79] on div "Pet Supplies" at bounding box center [152, 94] width 209 height 42
click at [194, 98] on input "Pet Supplies" at bounding box center [152, 94] width 197 height 30
click at [234, 92] on icon "button" at bounding box center [236, 94] width 10 height 10
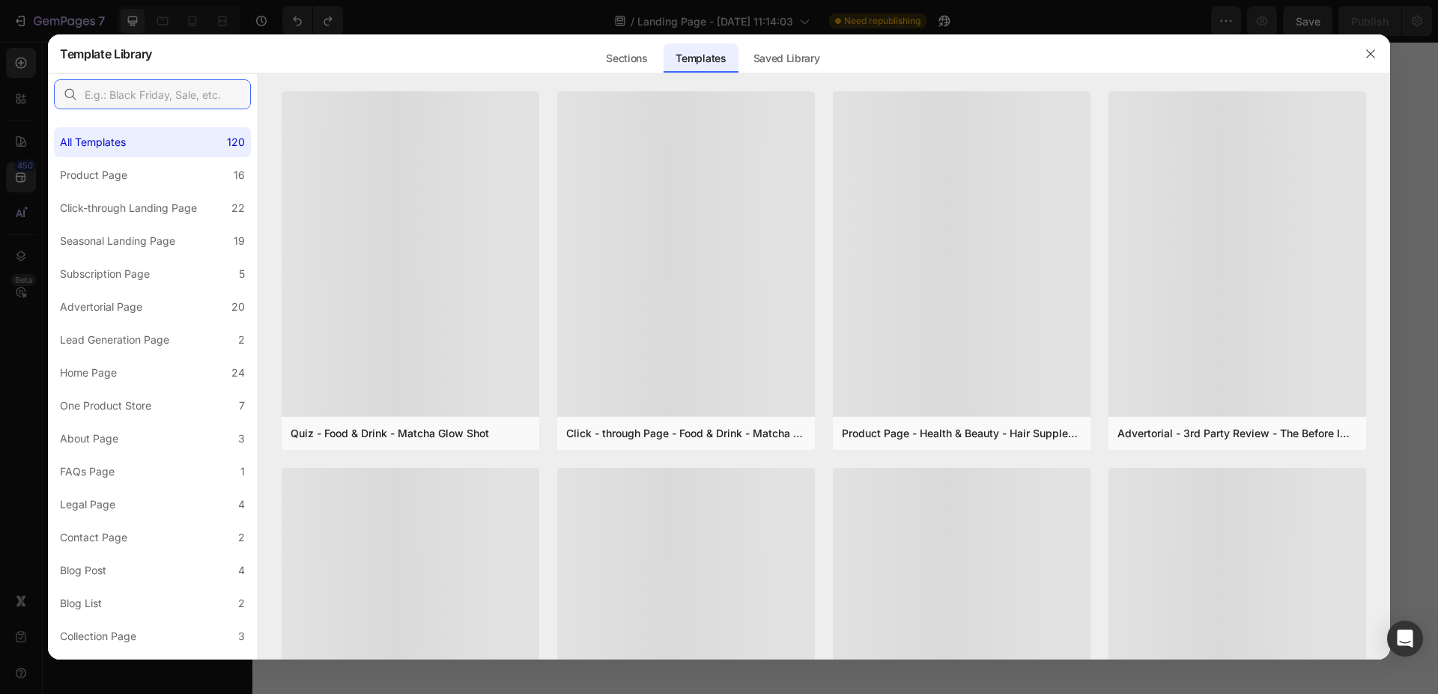
click at [219, 92] on input "text" at bounding box center [152, 94] width 197 height 30
paste input "Pet Toys"
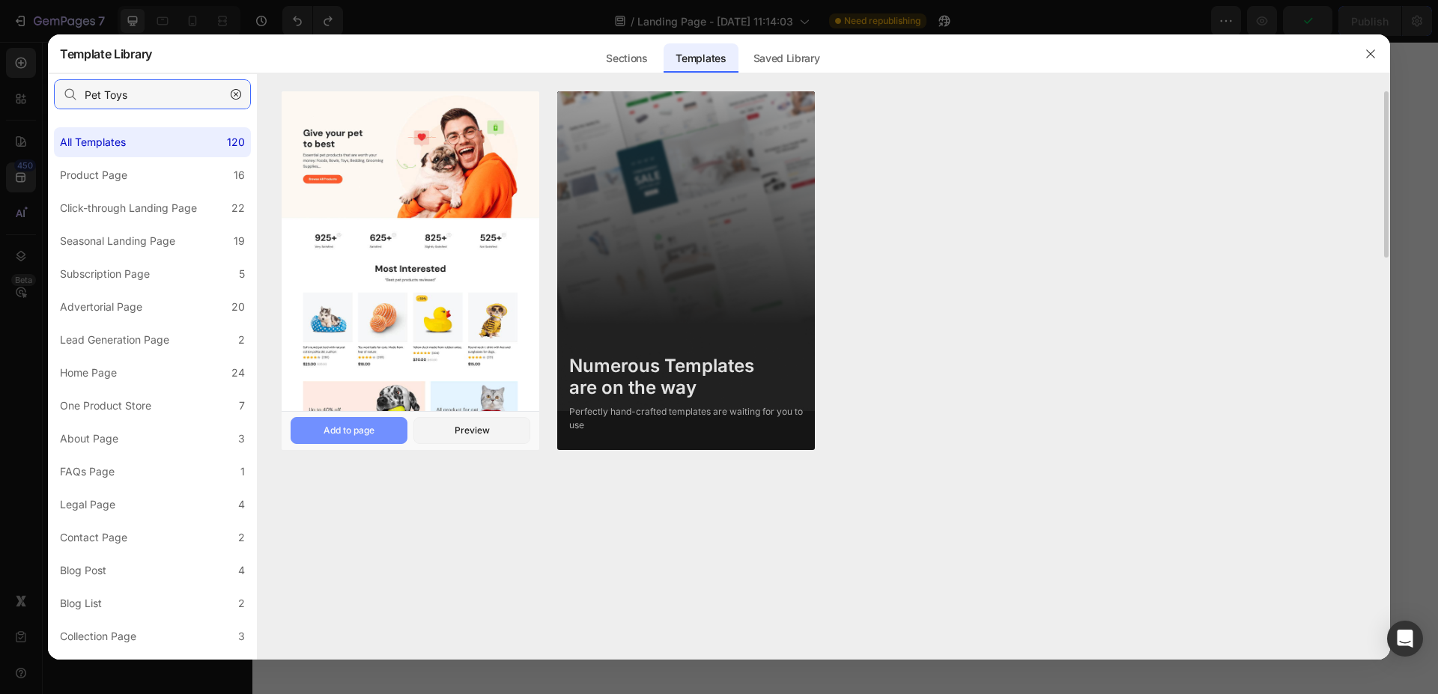
type input "Pet Toys"
click at [341, 427] on div "Add to page" at bounding box center [348, 430] width 51 height 13
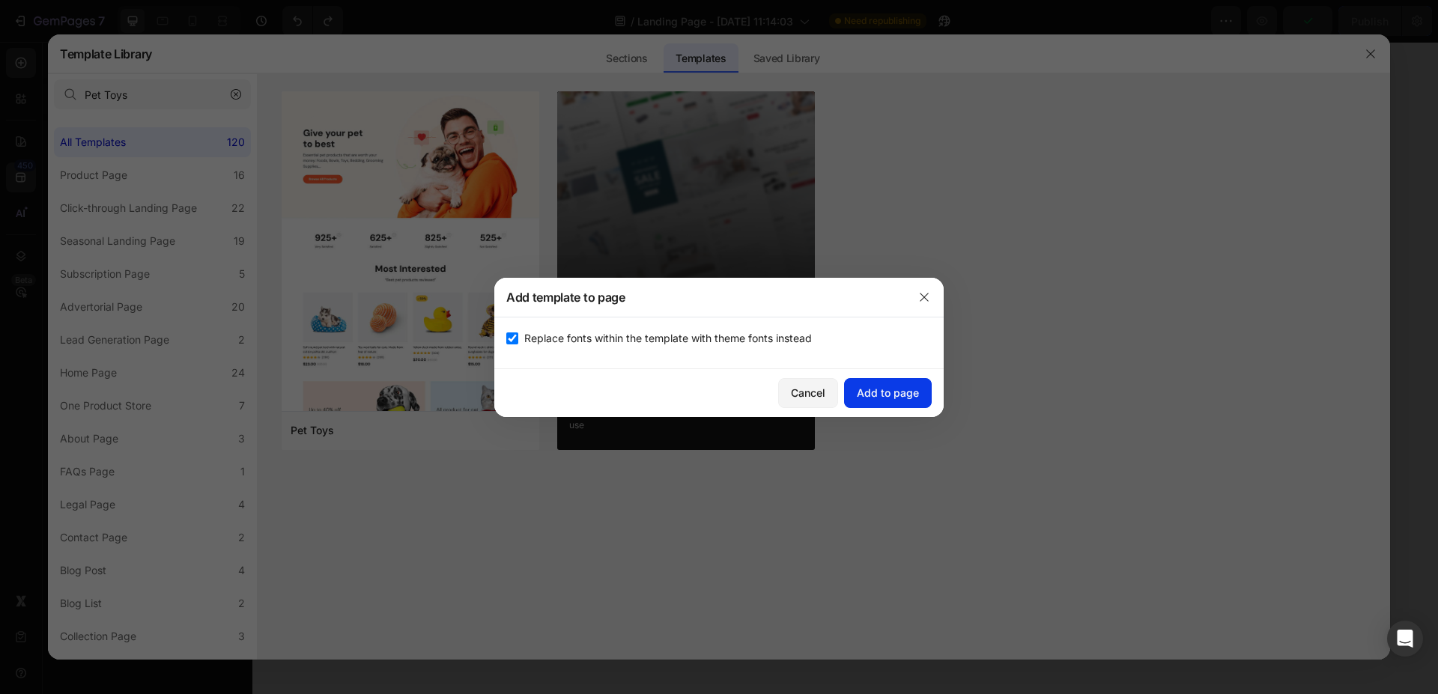
click at [870, 390] on div "Add to page" at bounding box center [888, 393] width 62 height 16
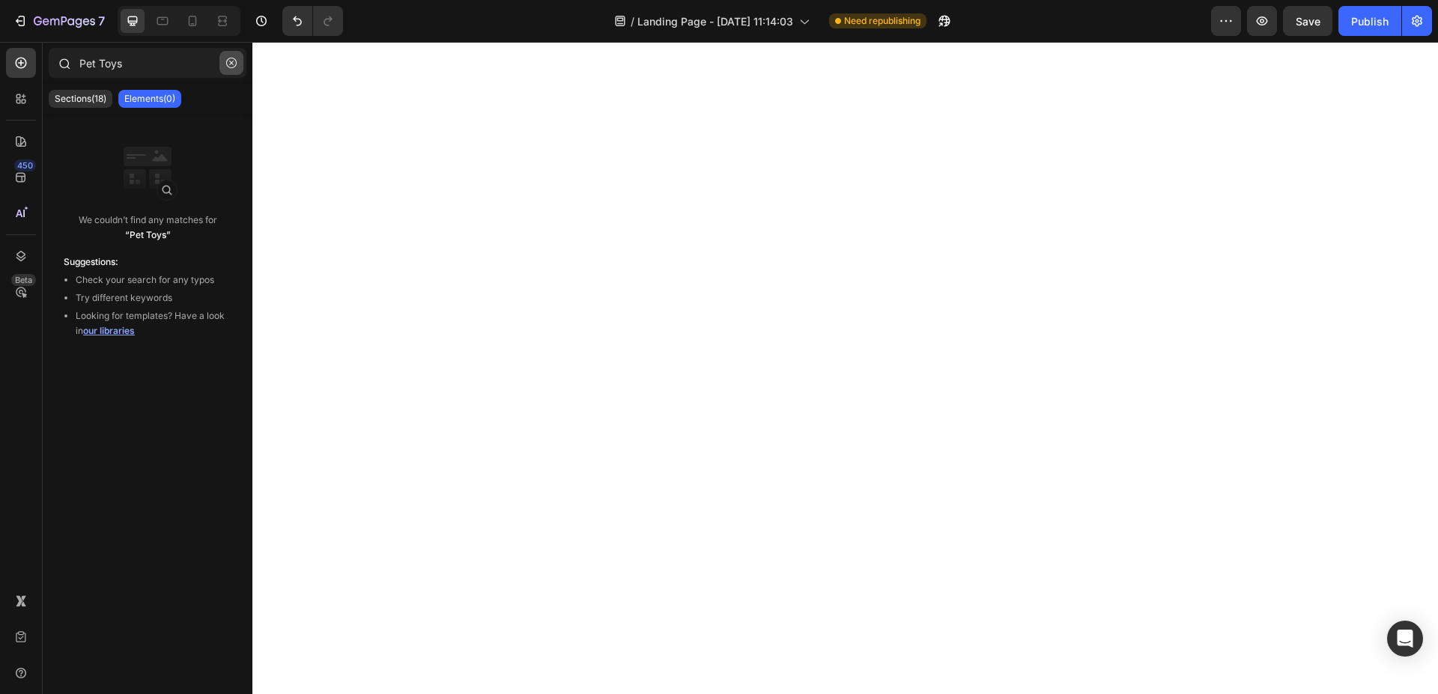
click at [231, 64] on icon "button" at bounding box center [231, 63] width 10 height 10
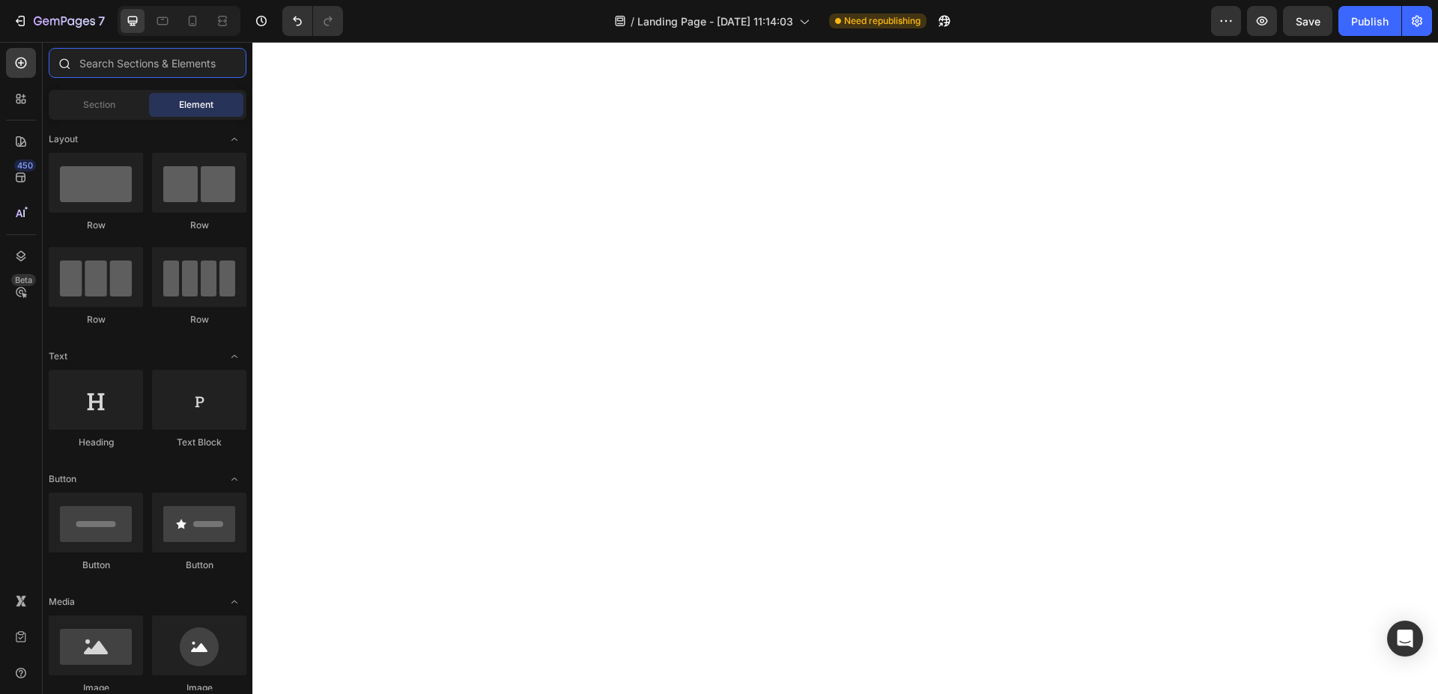
click at [130, 68] on input "text" at bounding box center [148, 63] width 198 height 30
paste input "Skincare Set - Advertorial"
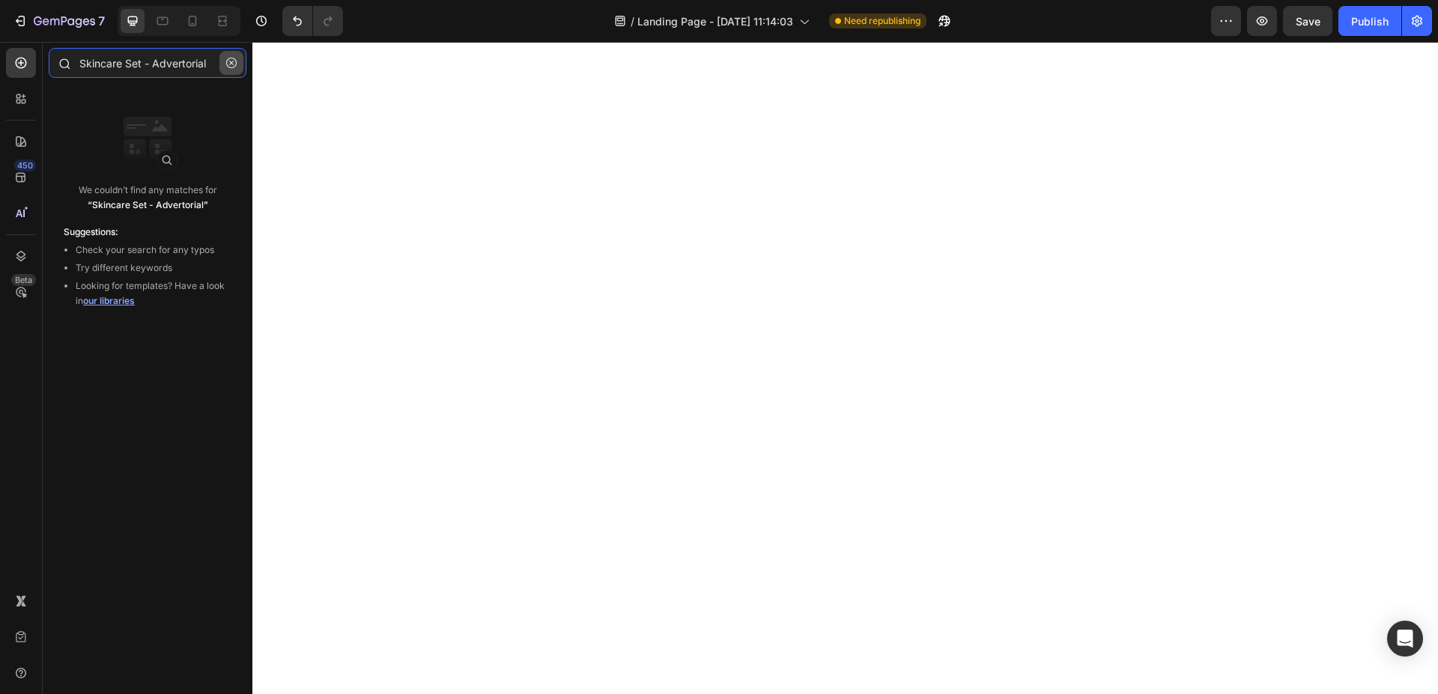
type input "Skincare Set - Advertorial"
drag, startPoint x: 227, startPoint y: 64, endPoint x: 29, endPoint y: 160, distance: 220.0
click at [225, 64] on button "button" at bounding box center [231, 63] width 24 height 24
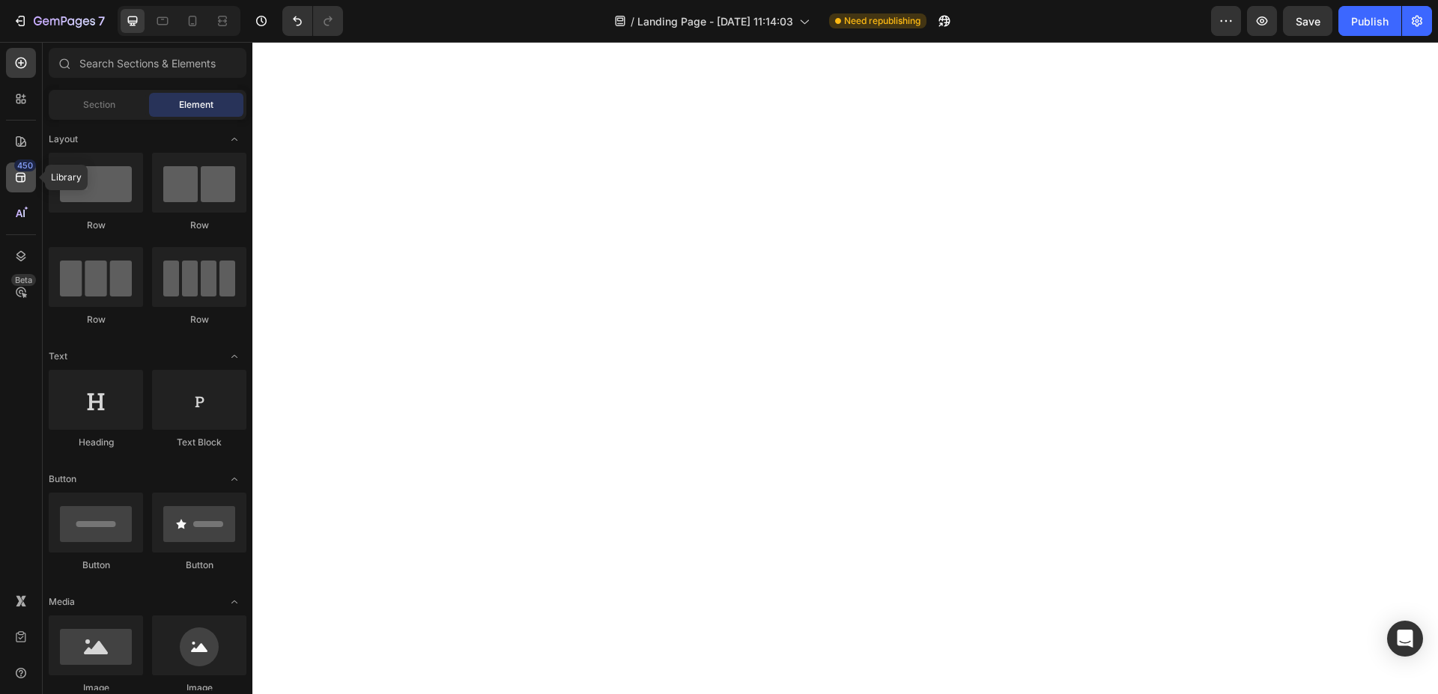
click at [26, 173] on icon at bounding box center [20, 177] width 15 height 15
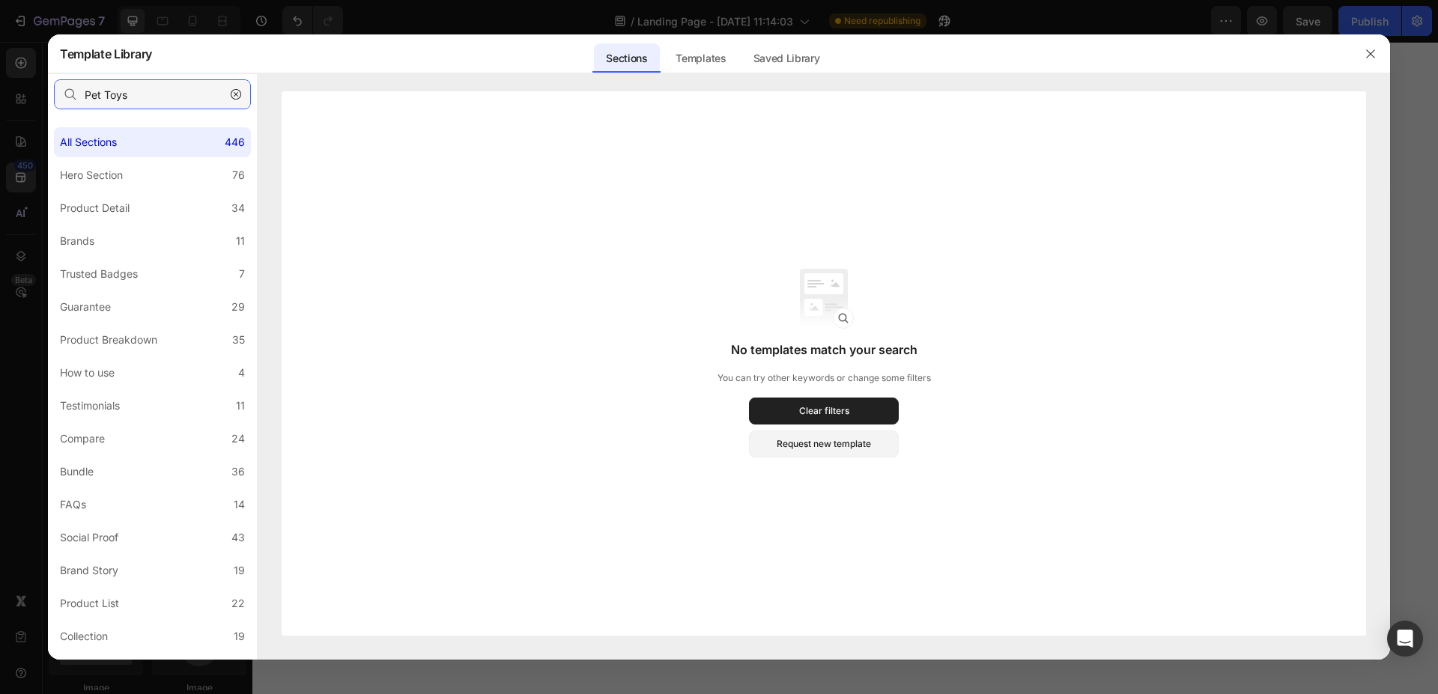
drag, startPoint x: 145, startPoint y: 94, endPoint x: 219, endPoint y: 95, distance: 74.1
click at [147, 95] on input "Pet Toys" at bounding box center [152, 94] width 197 height 30
click at [225, 94] on button "button" at bounding box center [236, 94] width 24 height 24
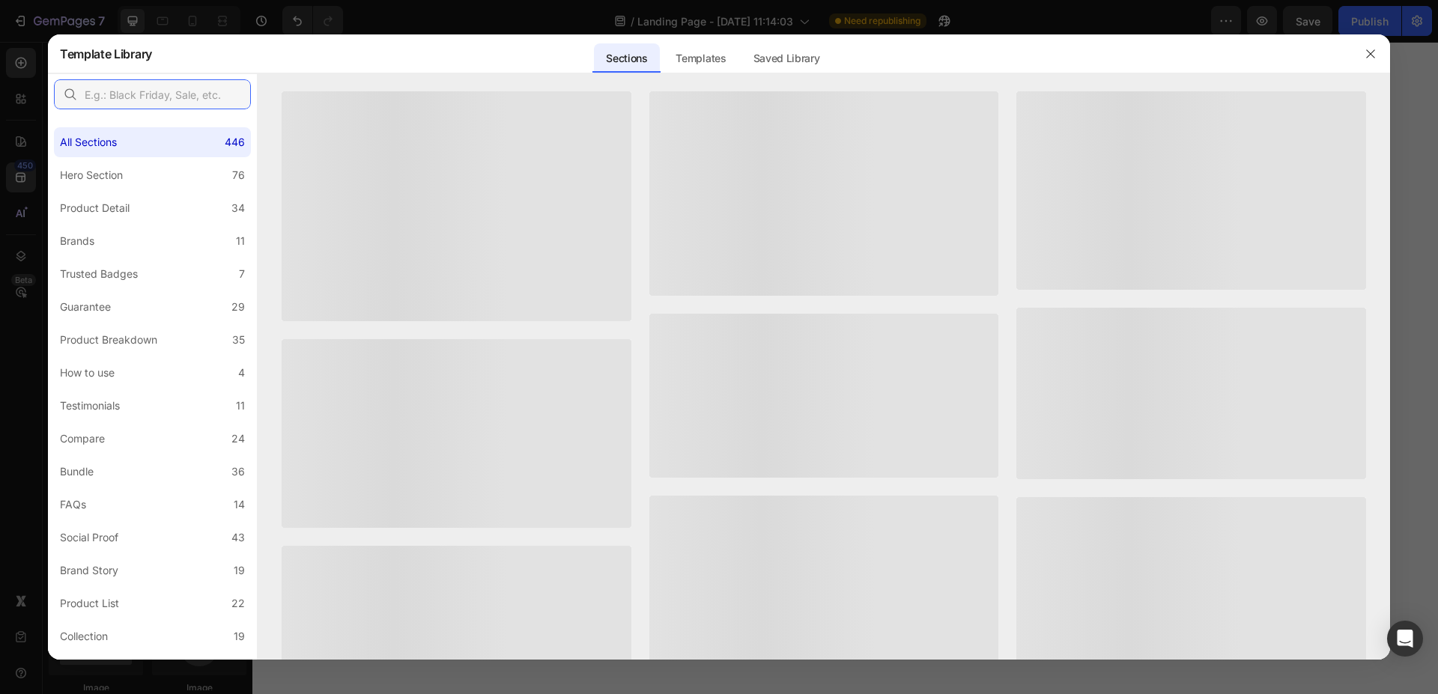
click at [231, 94] on input "text" at bounding box center [152, 94] width 197 height 30
paste input "Skincare Set - Advertorial"
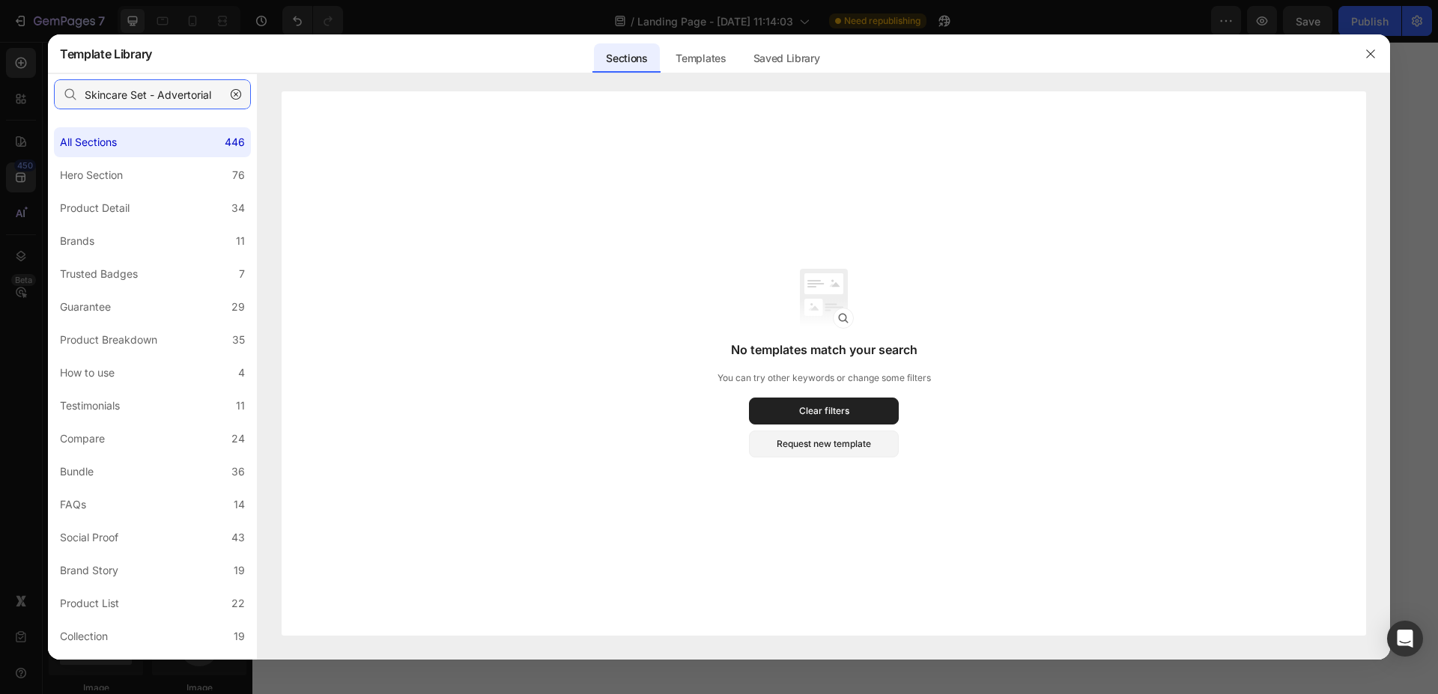
type input "Skincare Set - Advertorial"
click at [695, 70] on div "Templates" at bounding box center [700, 58] width 74 height 30
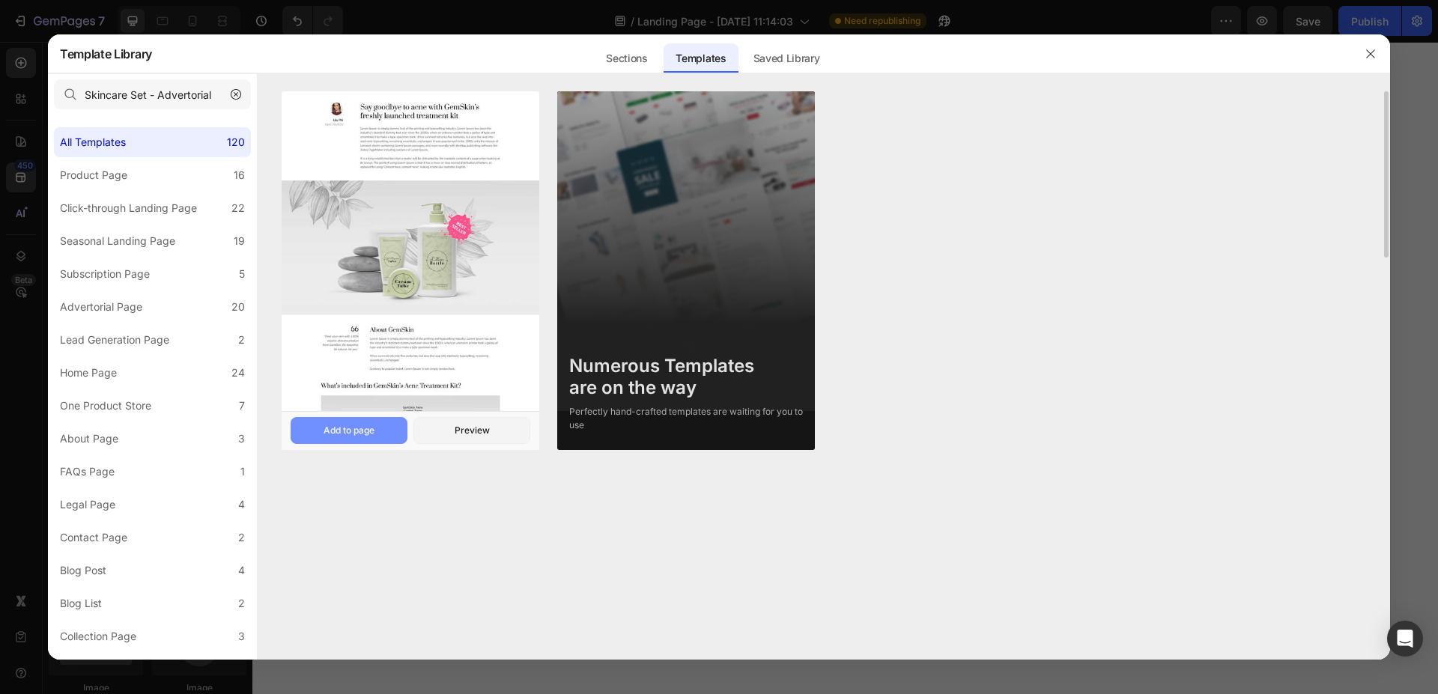
click at [345, 428] on div "Add to page" at bounding box center [348, 430] width 51 height 13
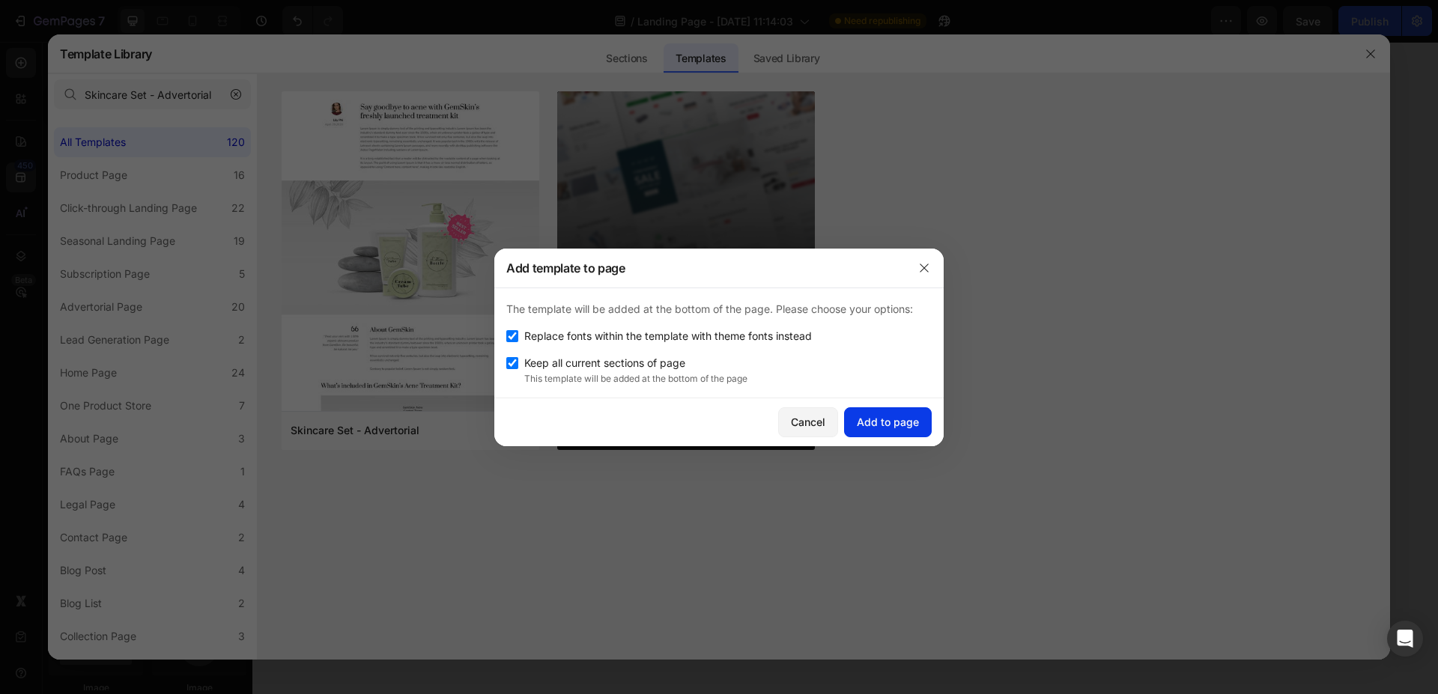
click at [854, 411] on button "Add to page" at bounding box center [888, 422] width 88 height 30
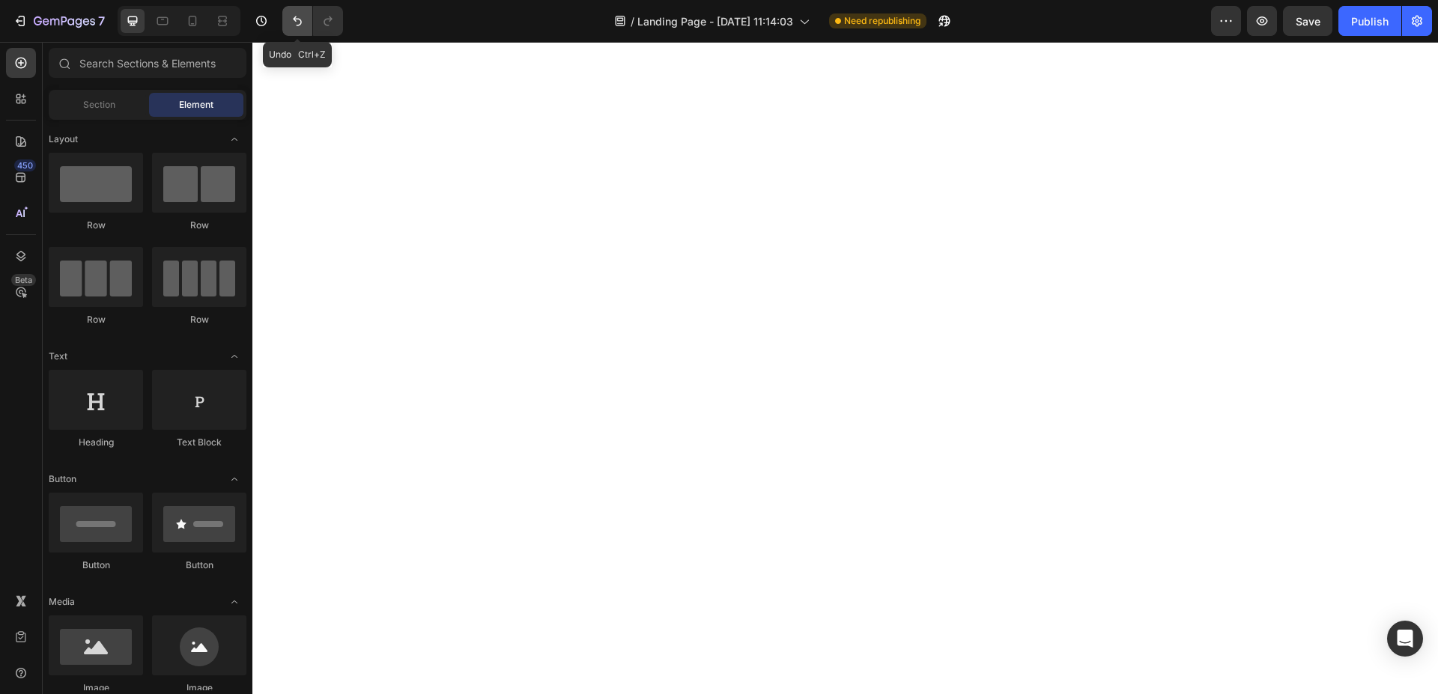
click at [309, 22] on button "Undo/Redo" at bounding box center [297, 21] width 30 height 30
click at [22, 170] on div "450" at bounding box center [25, 166] width 22 height 12
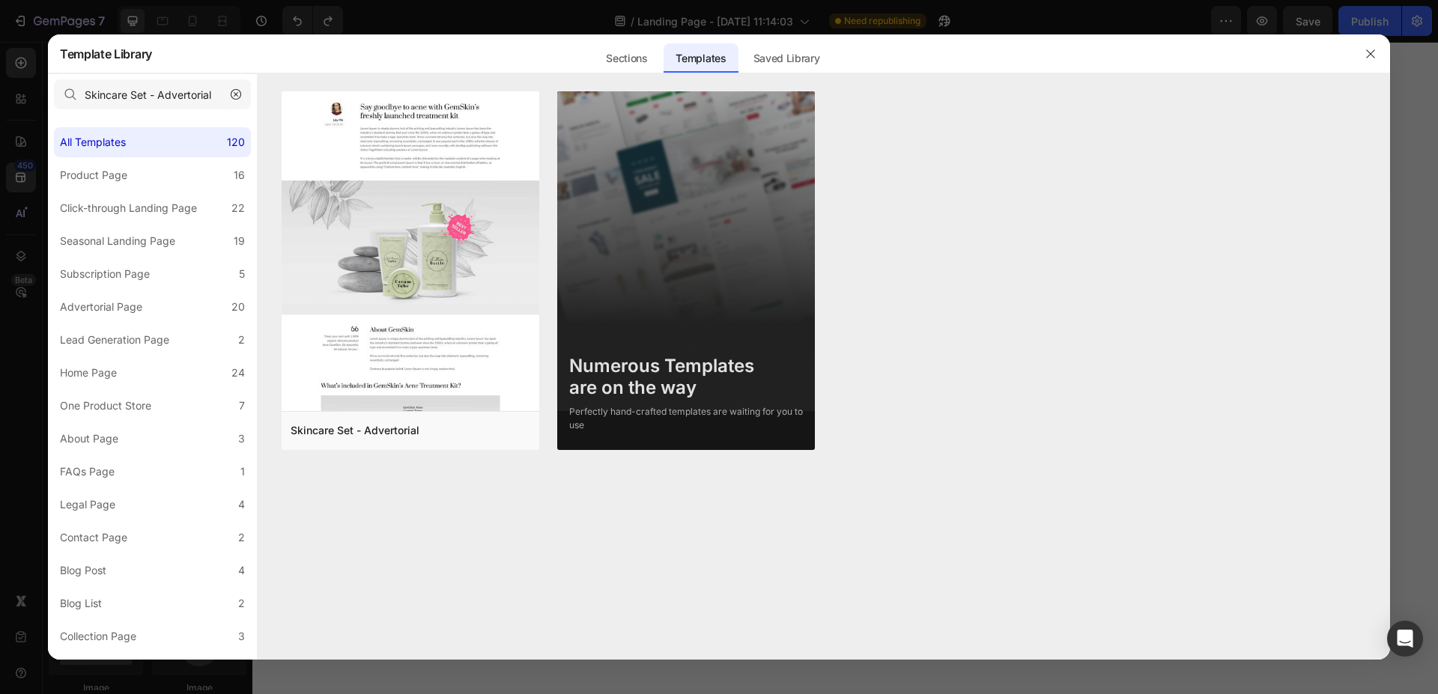
click at [231, 90] on icon "button" at bounding box center [236, 94] width 10 height 10
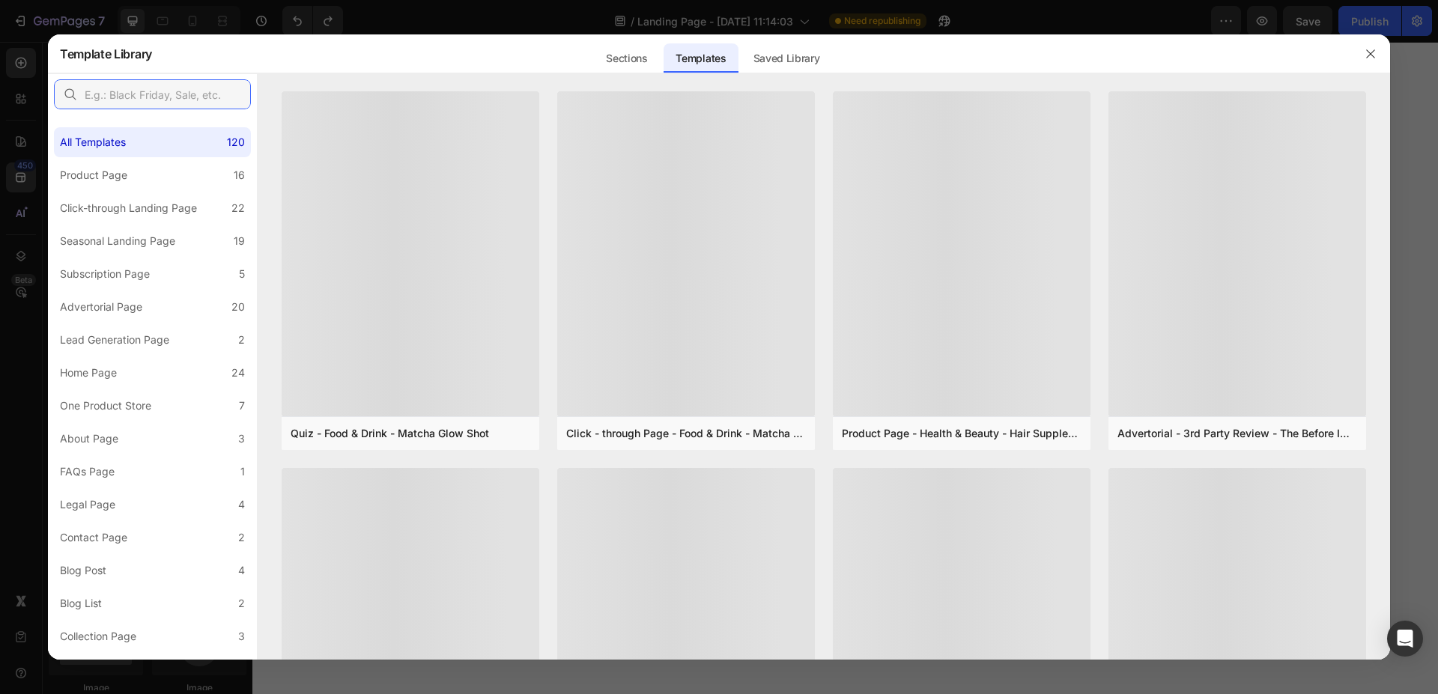
click at [210, 95] on input "text" at bounding box center [152, 94] width 197 height 30
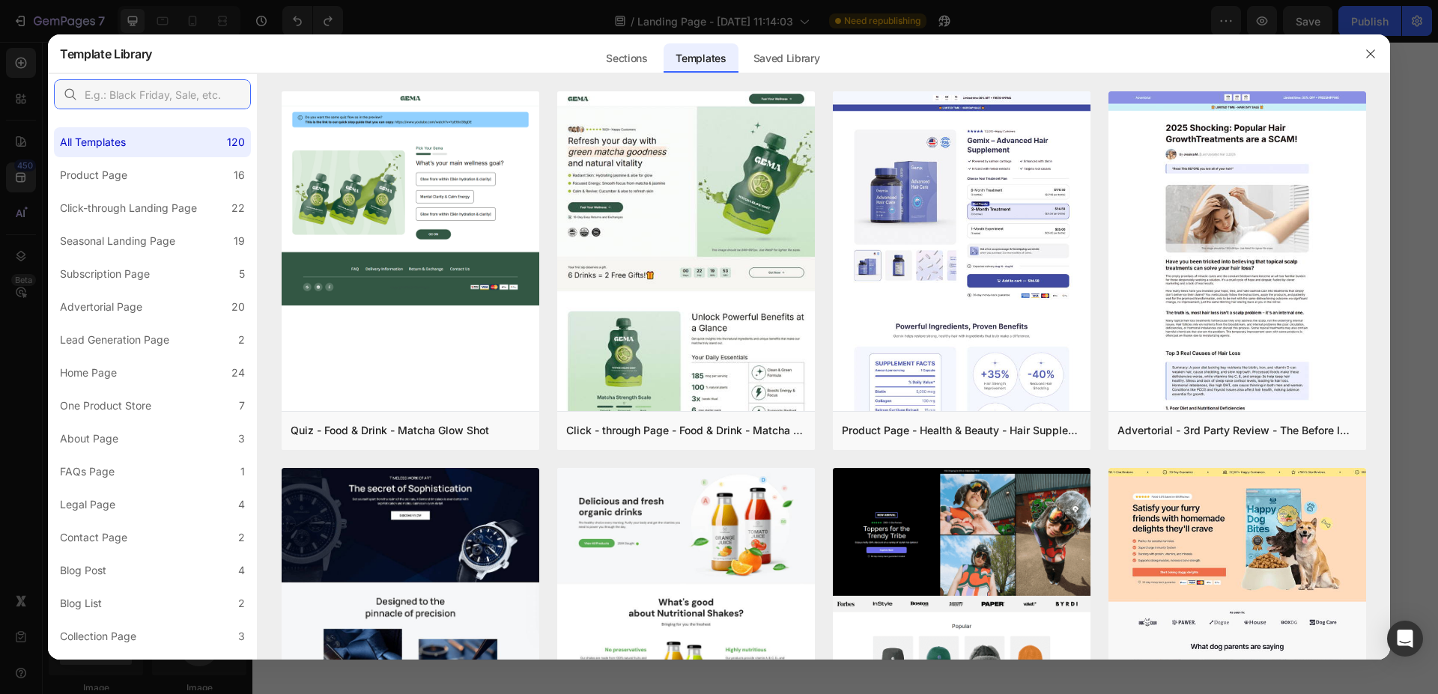
paste input "Sport Hub"
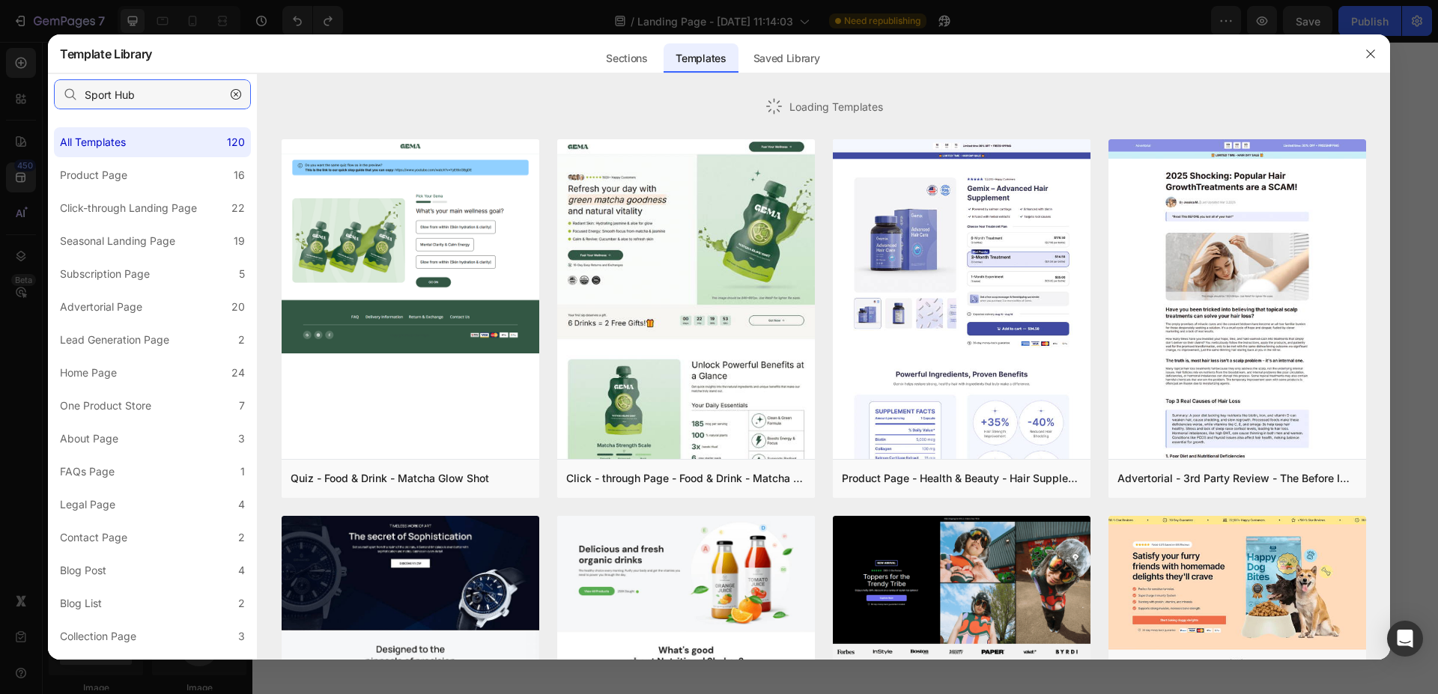
type input "Sport Hub"
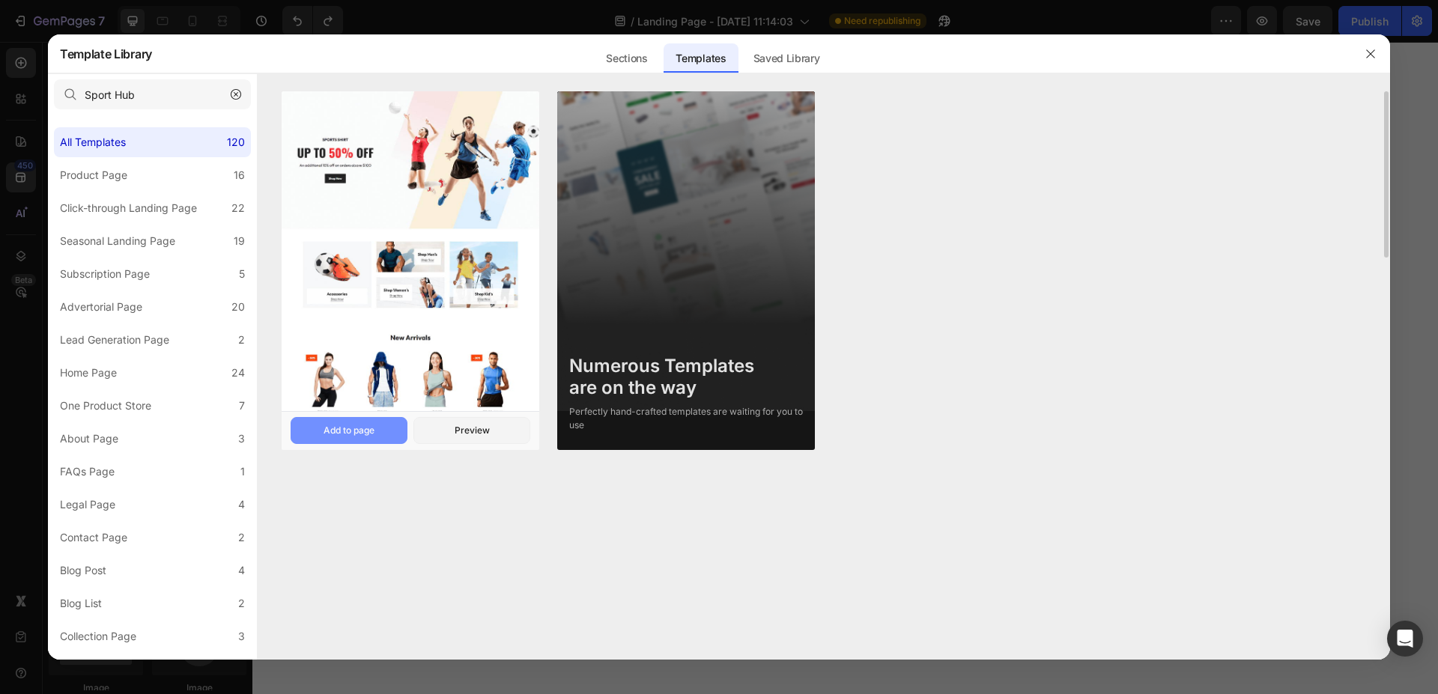
click at [353, 428] on div "Add to page" at bounding box center [348, 430] width 51 height 13
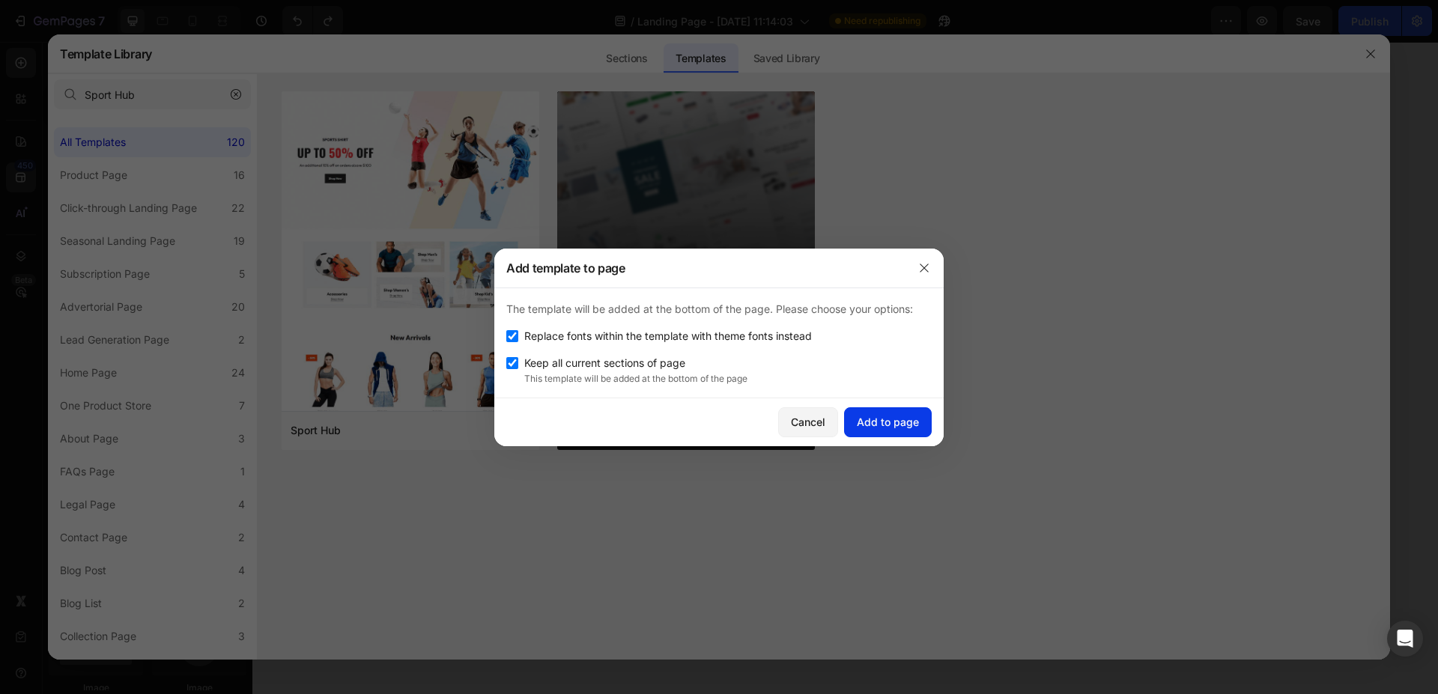
click at [887, 416] on div "Add to page" at bounding box center [888, 422] width 62 height 16
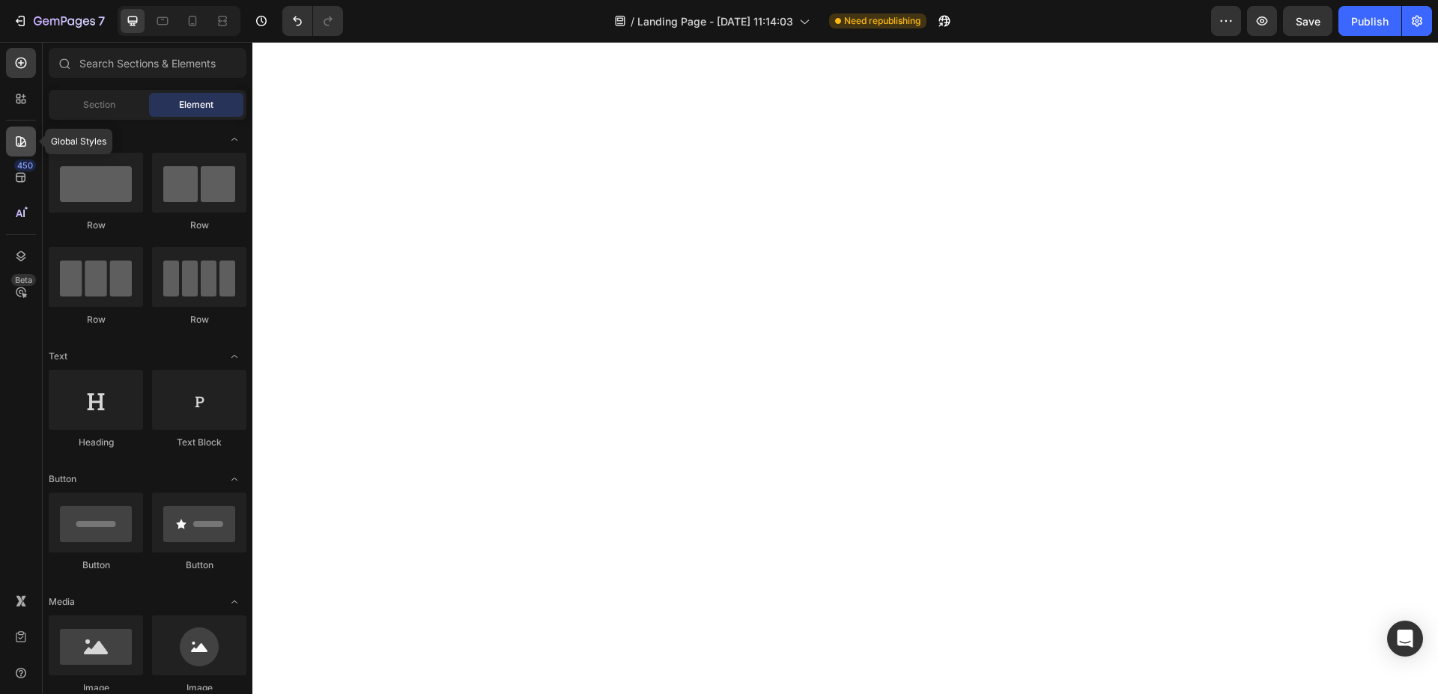
click at [19, 142] on icon at bounding box center [20, 141] width 15 height 15
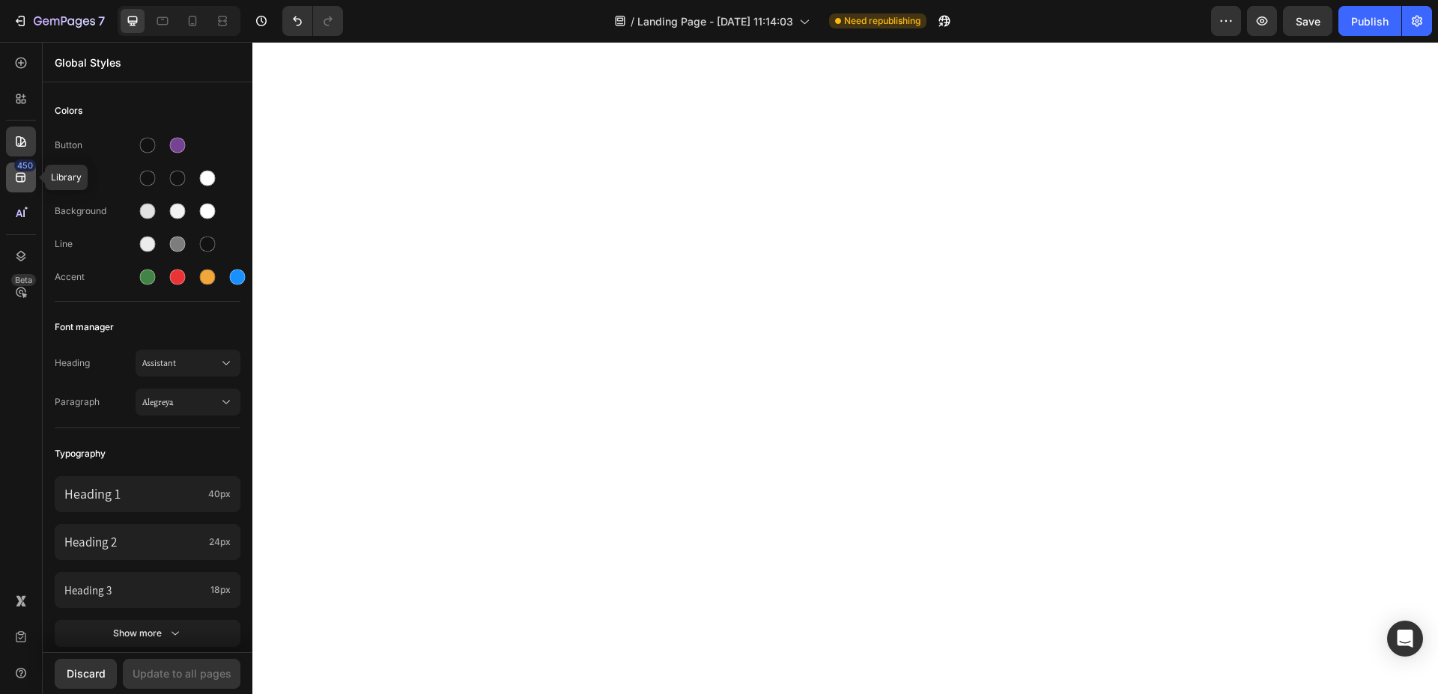
click at [31, 177] on div "450" at bounding box center [21, 177] width 30 height 30
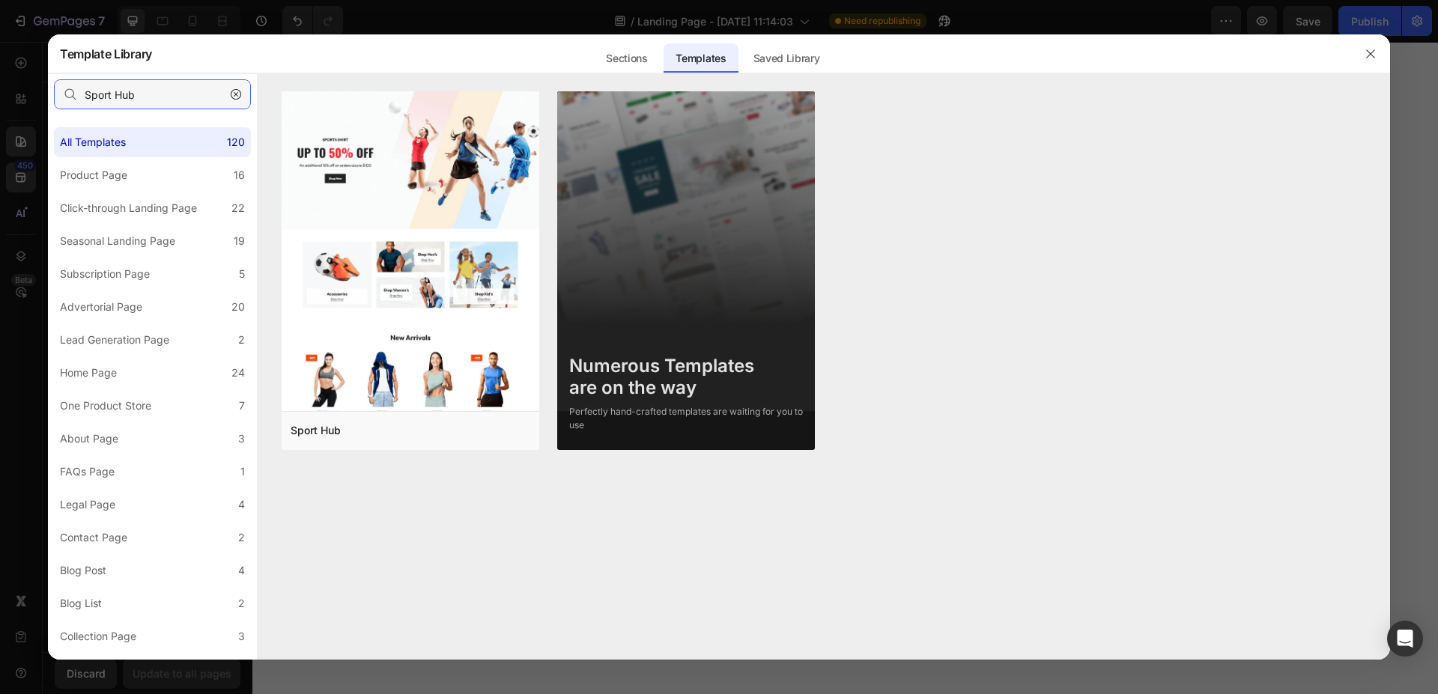
click at [165, 97] on input "Sport Hub" at bounding box center [152, 94] width 197 height 30
click at [236, 91] on icon "button" at bounding box center [236, 94] width 10 height 10
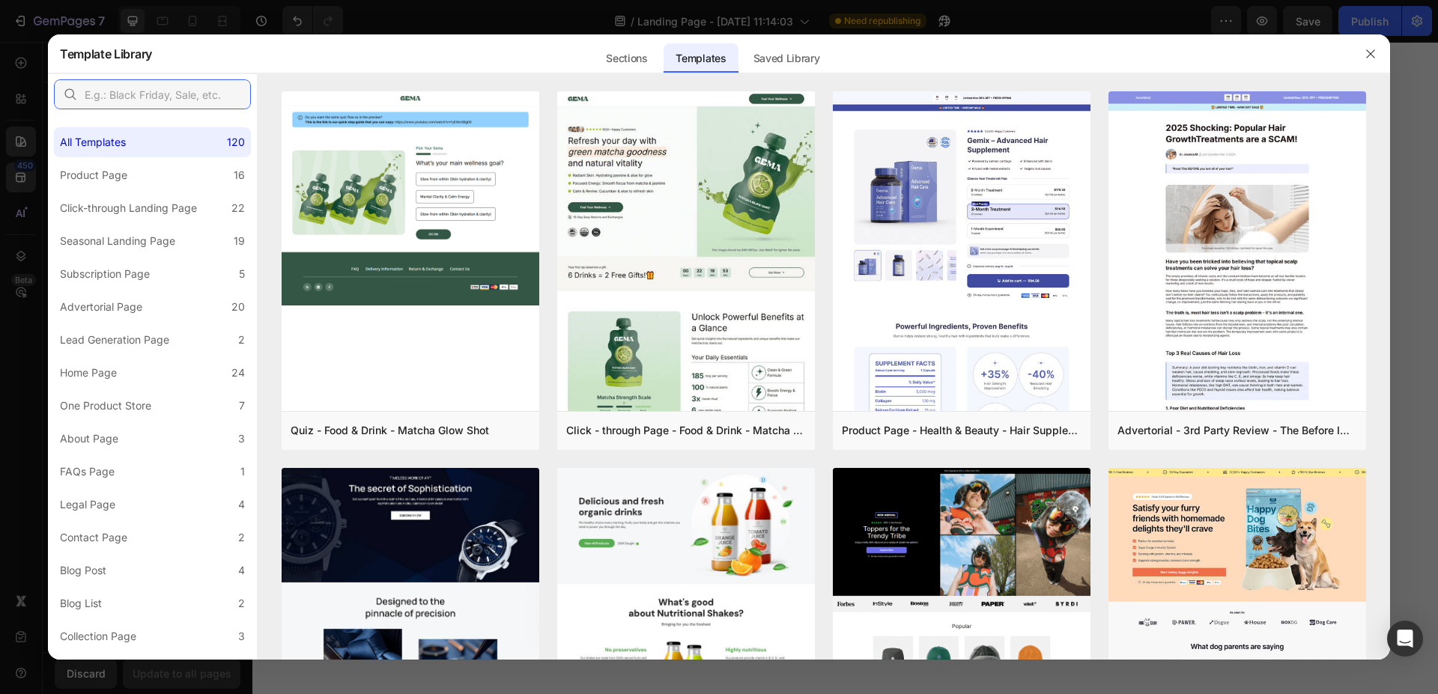
click at [190, 97] on input "text" at bounding box center [152, 94] width 197 height 30
paste input "Steel Watches"
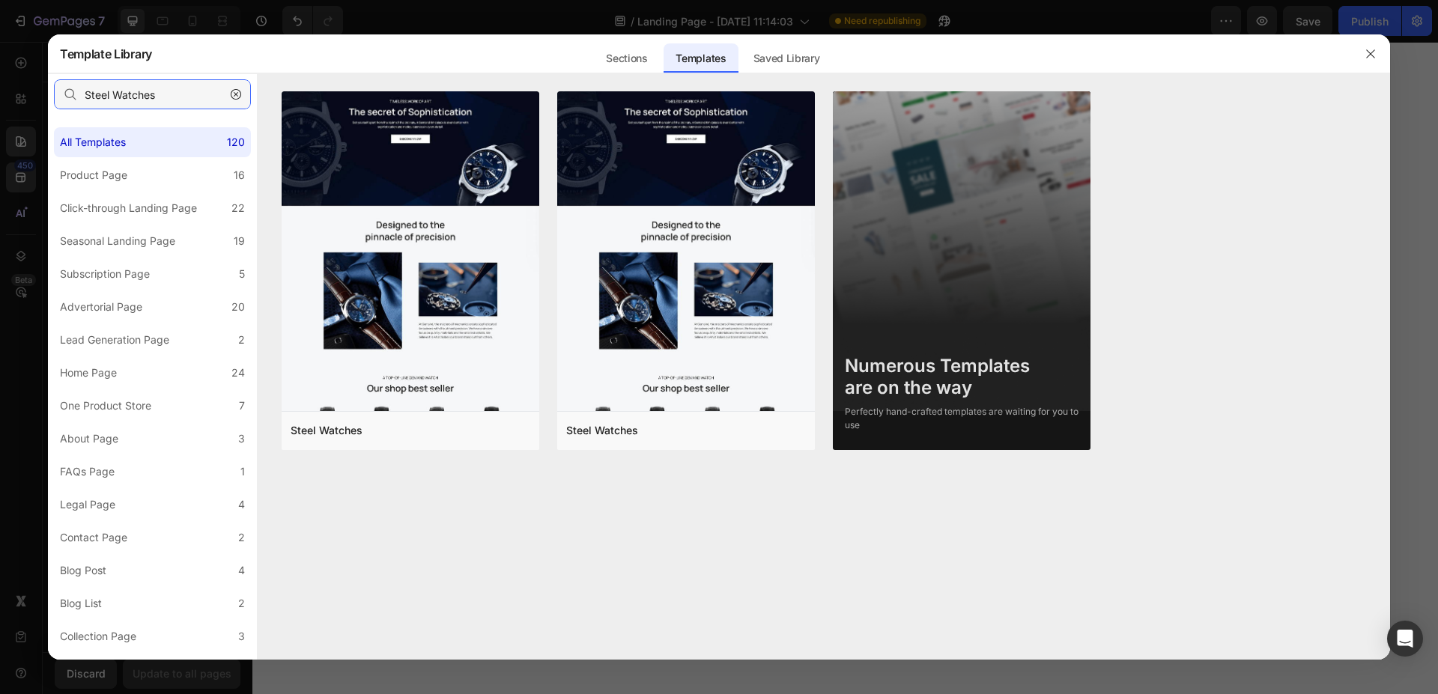
type input "Steel Watches"
click at [168, 96] on input "Steel Watches" at bounding box center [152, 94] width 197 height 30
click at [234, 96] on icon "button" at bounding box center [236, 94] width 10 height 10
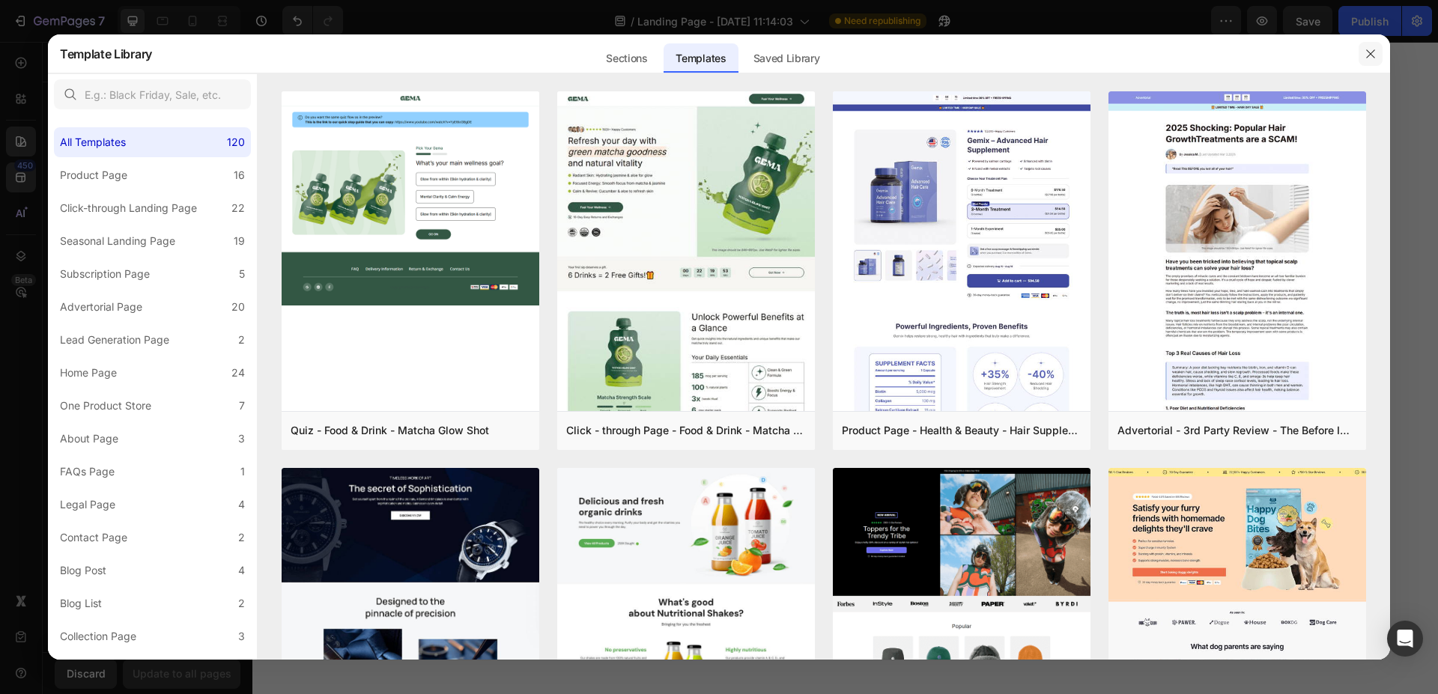
click at [1372, 53] on icon "button" at bounding box center [1370, 54] width 12 height 12
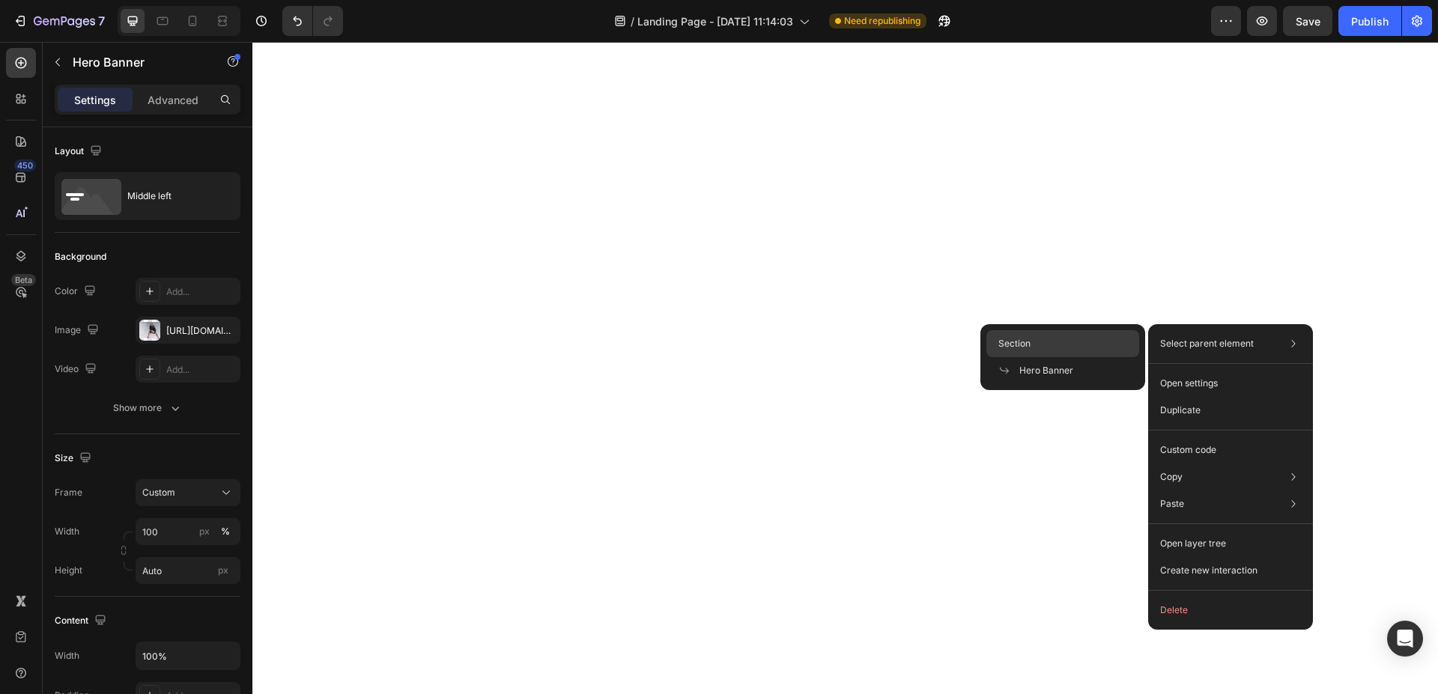
click at [1083, 357] on div "Section" at bounding box center [1062, 370] width 153 height 27
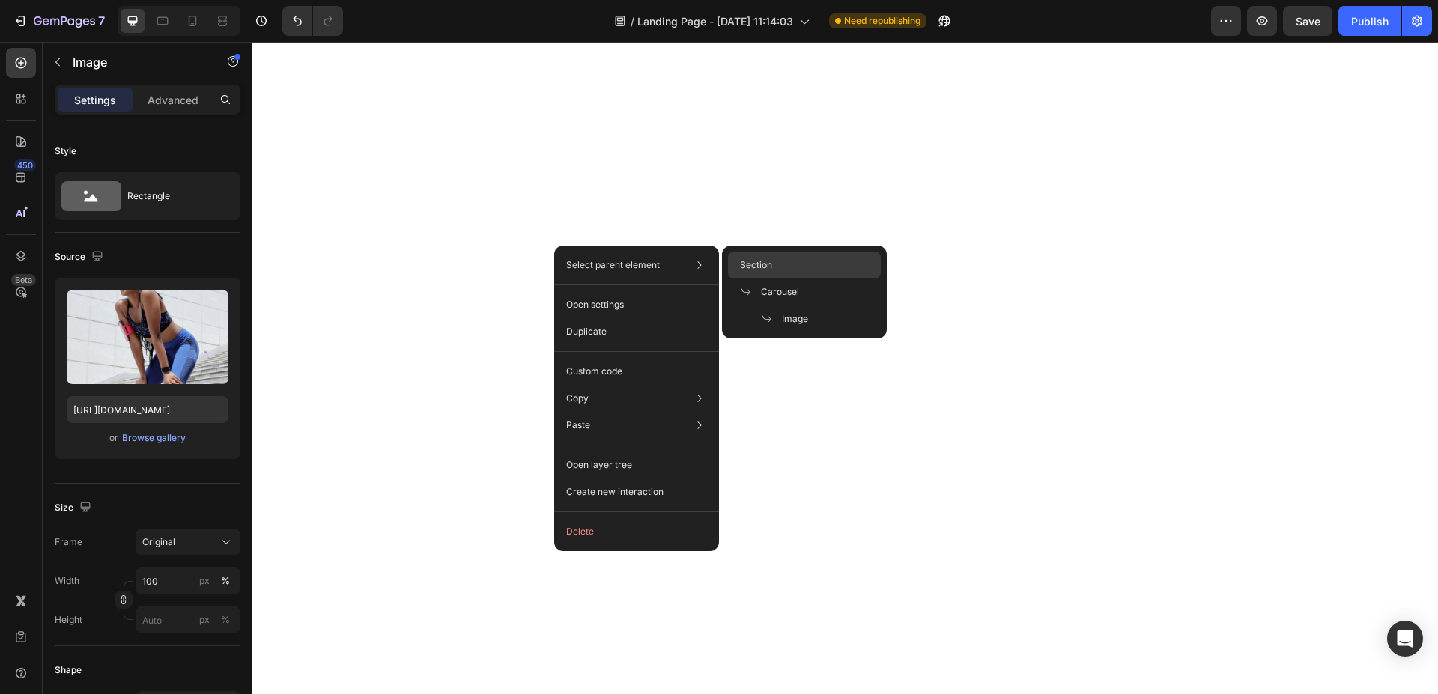
click at [776, 279] on div "Section" at bounding box center [804, 292] width 153 height 27
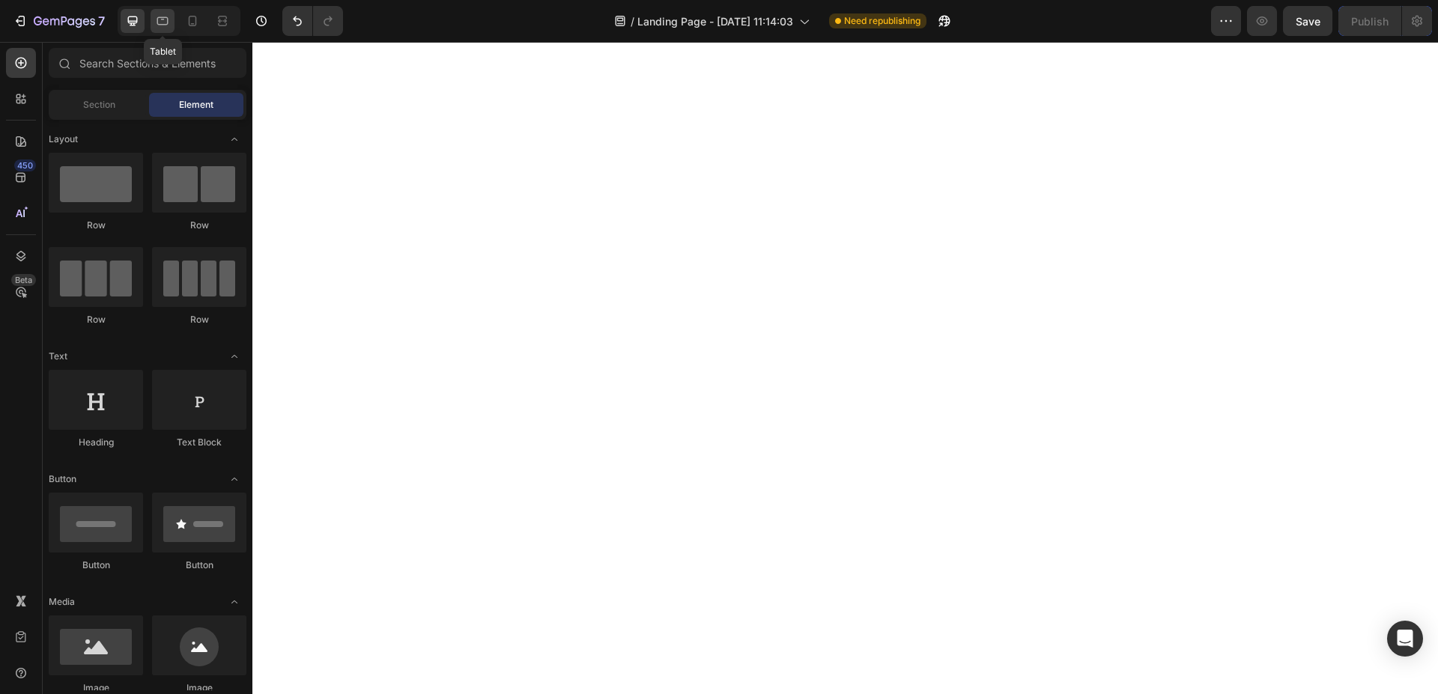
click at [171, 19] on div at bounding box center [163, 21] width 24 height 24
click at [199, 22] on icon at bounding box center [192, 20] width 15 height 15
click at [136, 18] on icon at bounding box center [132, 20] width 15 height 15
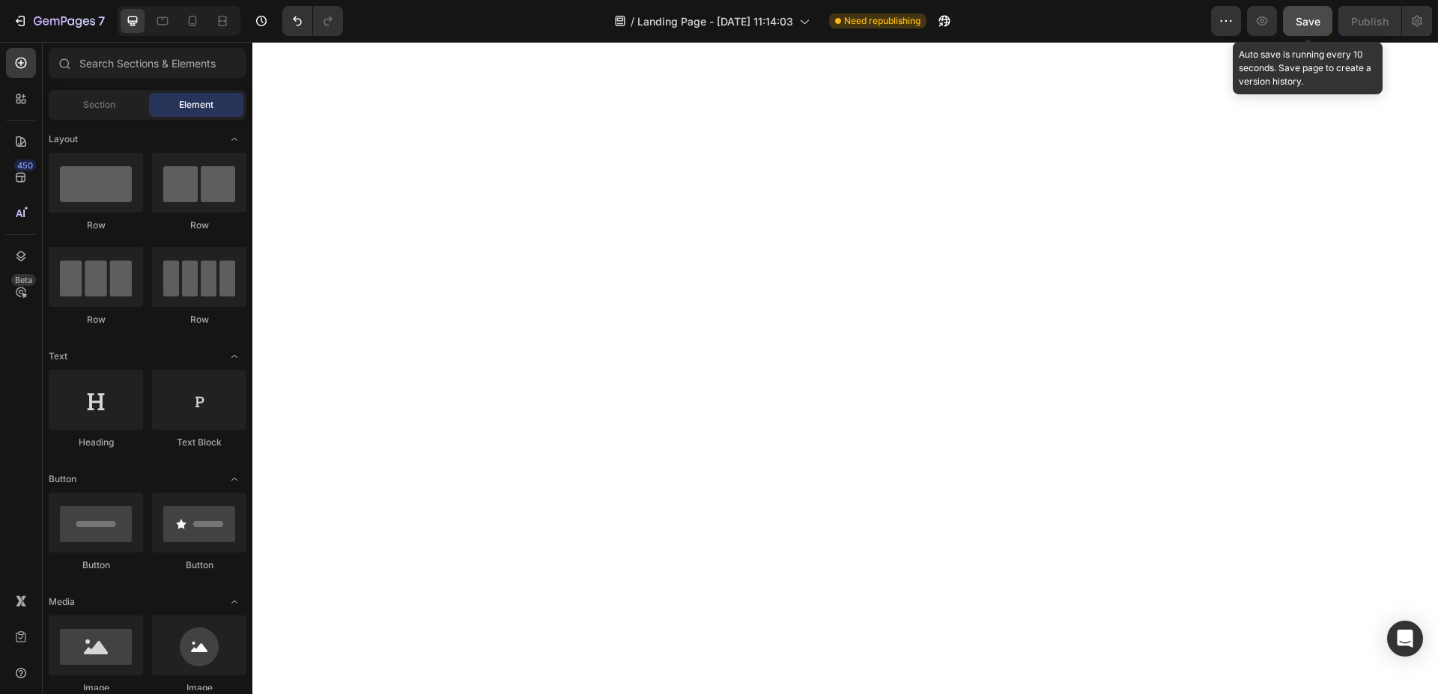
click at [1312, 19] on span "Save" at bounding box center [1307, 21] width 25 height 13
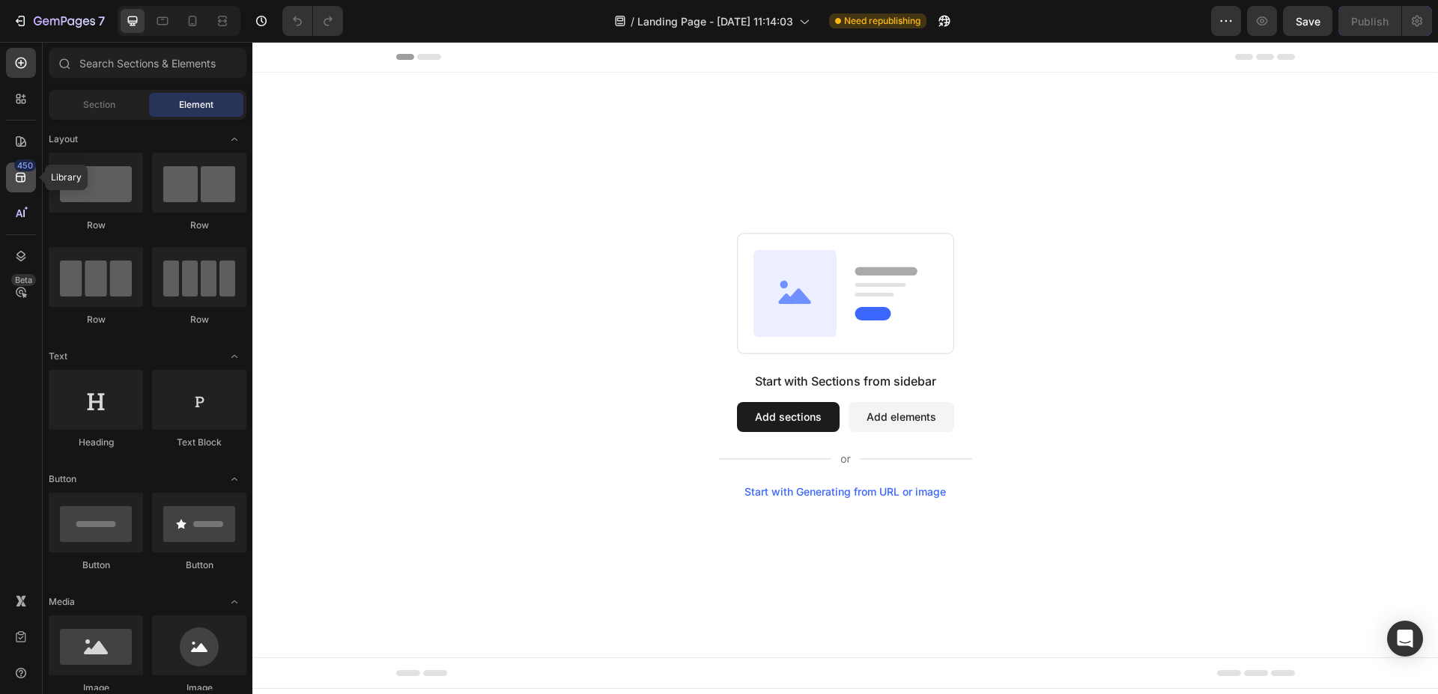
click at [17, 180] on icon at bounding box center [20, 177] width 15 height 15
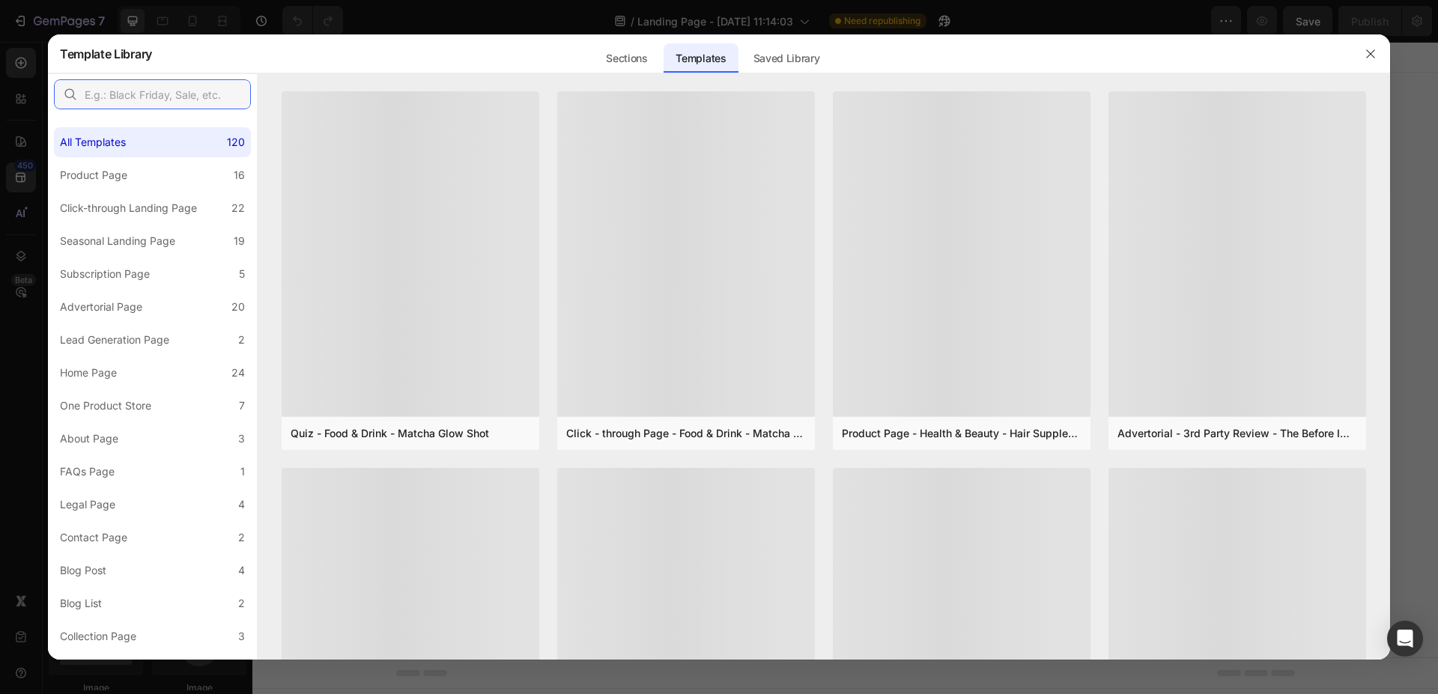
click at [135, 97] on input "text" at bounding box center [152, 94] width 197 height 30
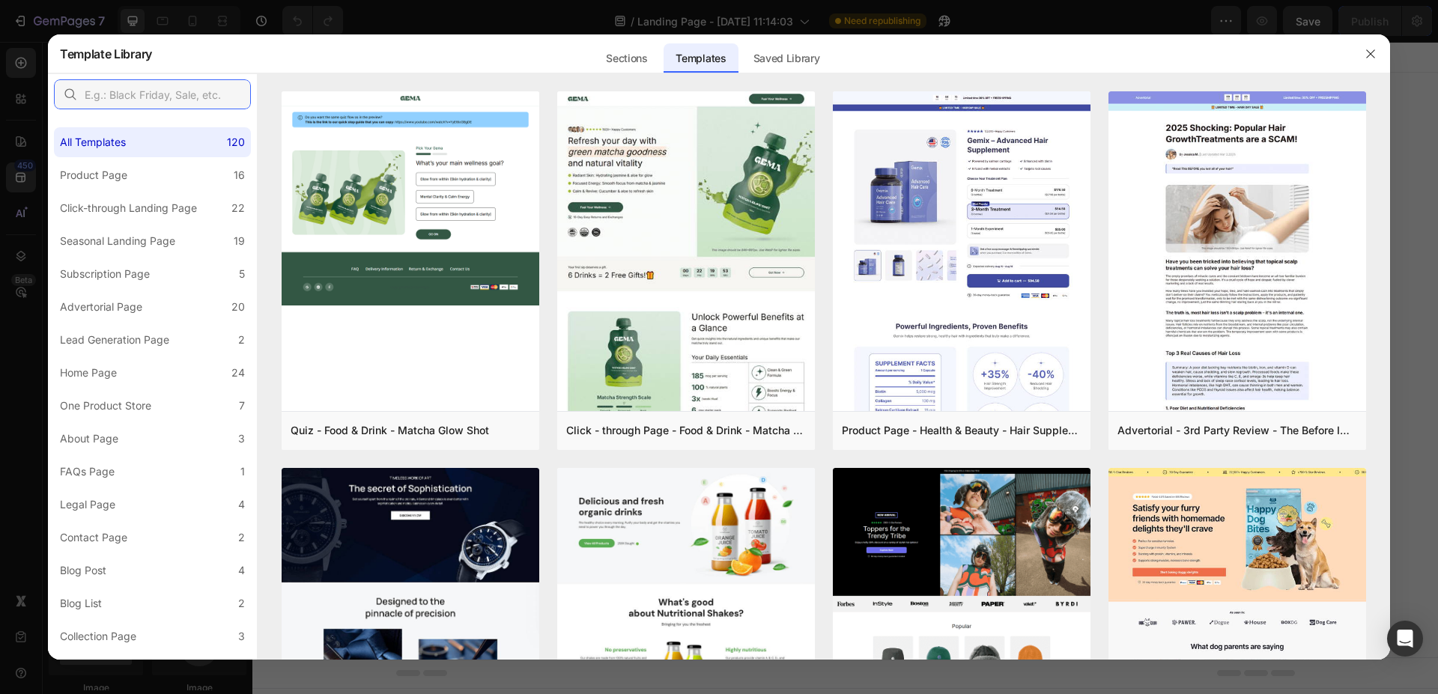
paste input "Steel Watches"
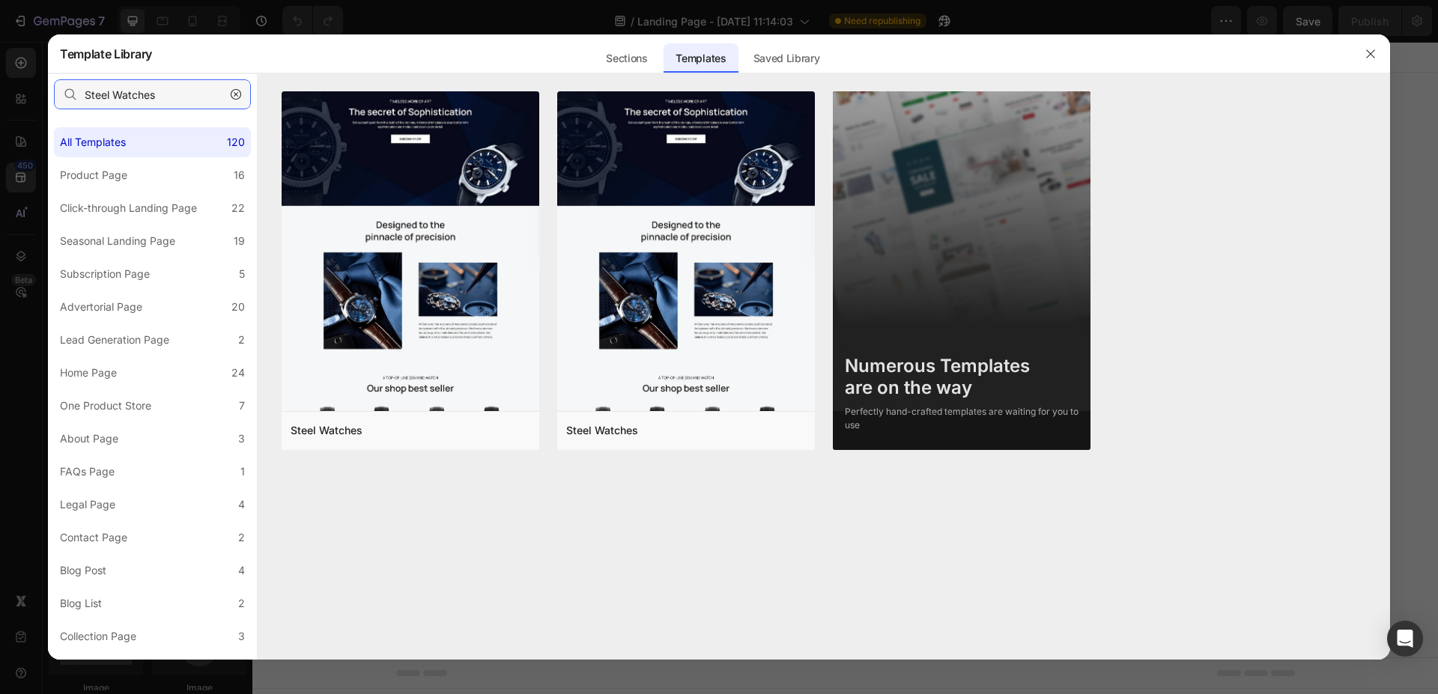
type input "Steel Watches"
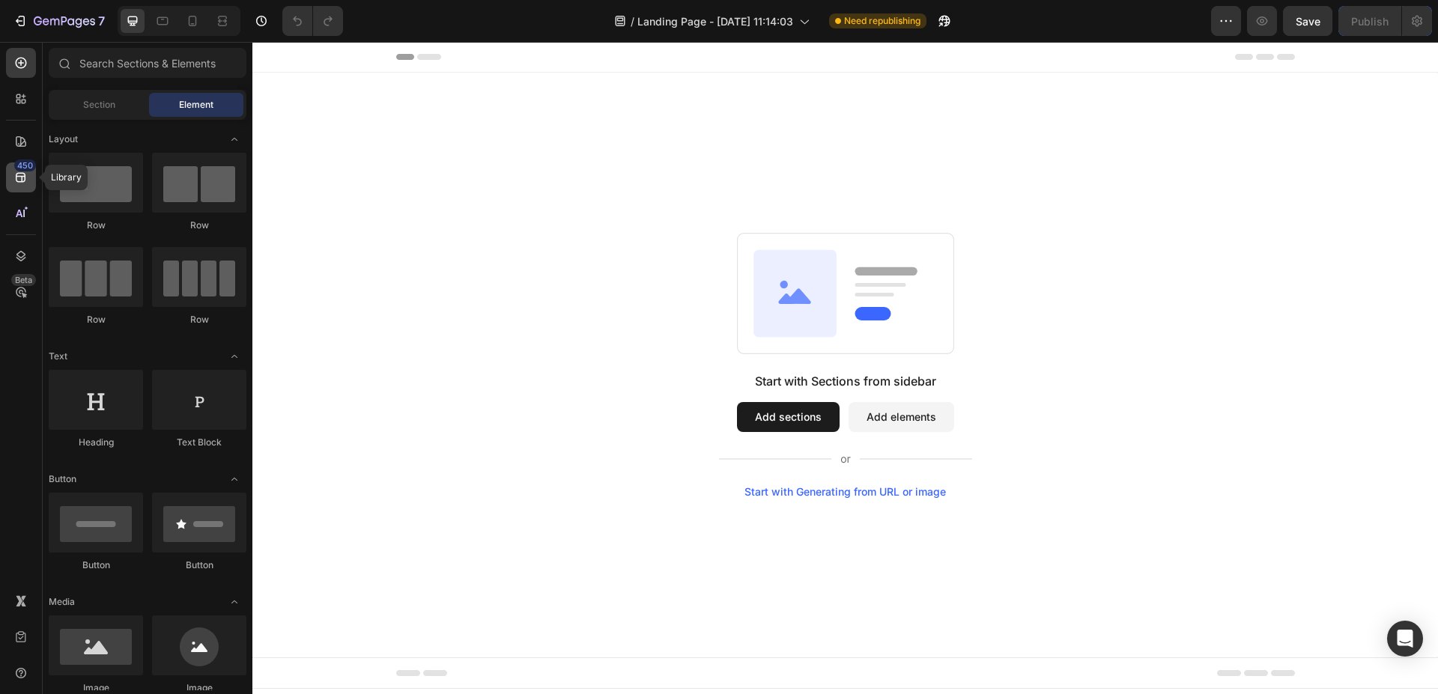
click at [19, 180] on icon at bounding box center [20, 177] width 15 height 15
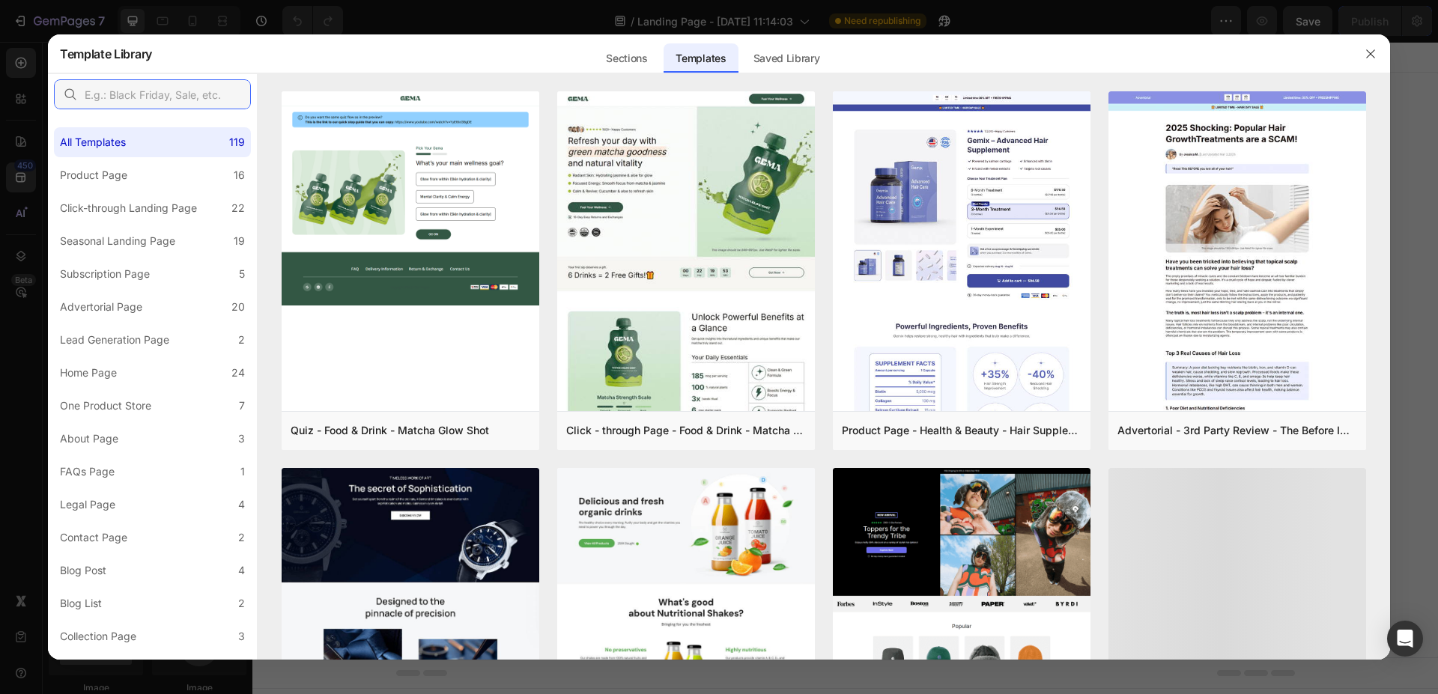
click at [172, 101] on input "text" at bounding box center [152, 94] width 197 height 30
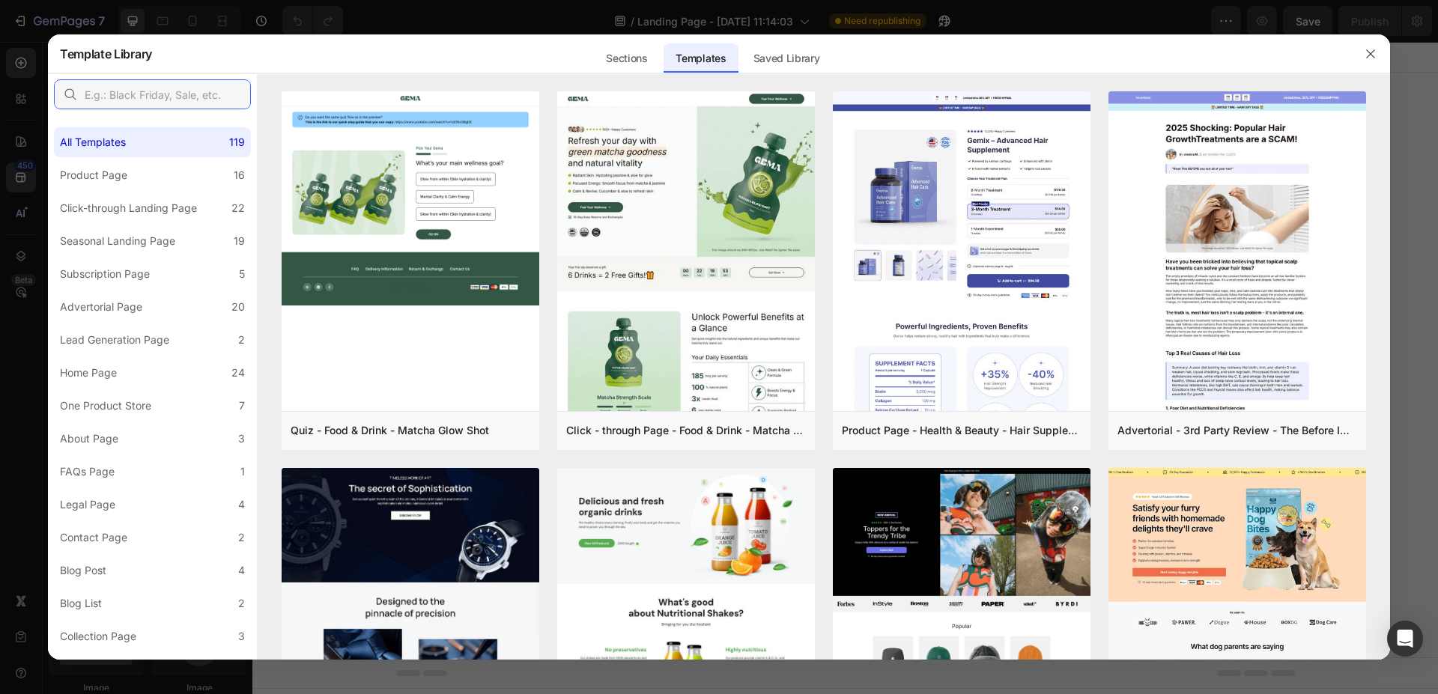
paste input "Steel Watches"
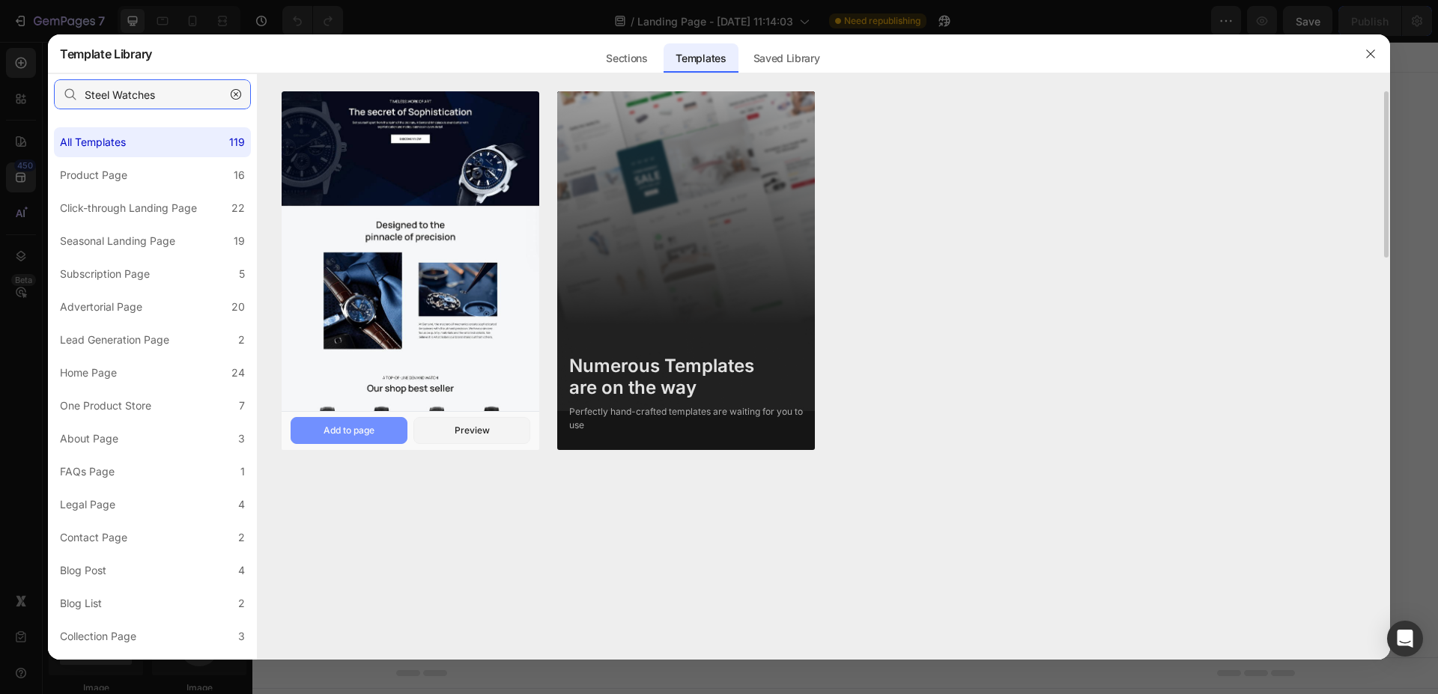
type input "Steel Watches"
click at [363, 425] on div "Add to page" at bounding box center [348, 430] width 51 height 13
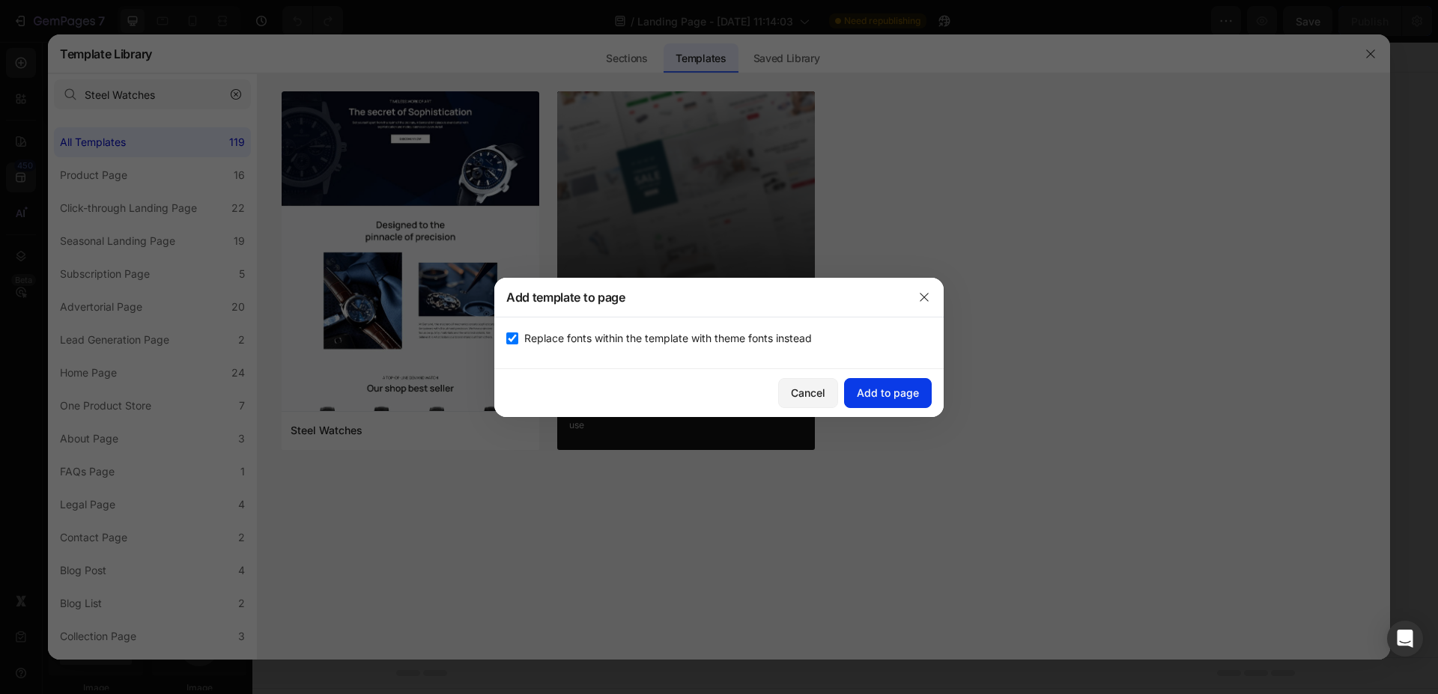
drag, startPoint x: 873, startPoint y: 398, endPoint x: 881, endPoint y: 392, distance: 10.1
click at [873, 397] on div "Add to page" at bounding box center [888, 393] width 62 height 16
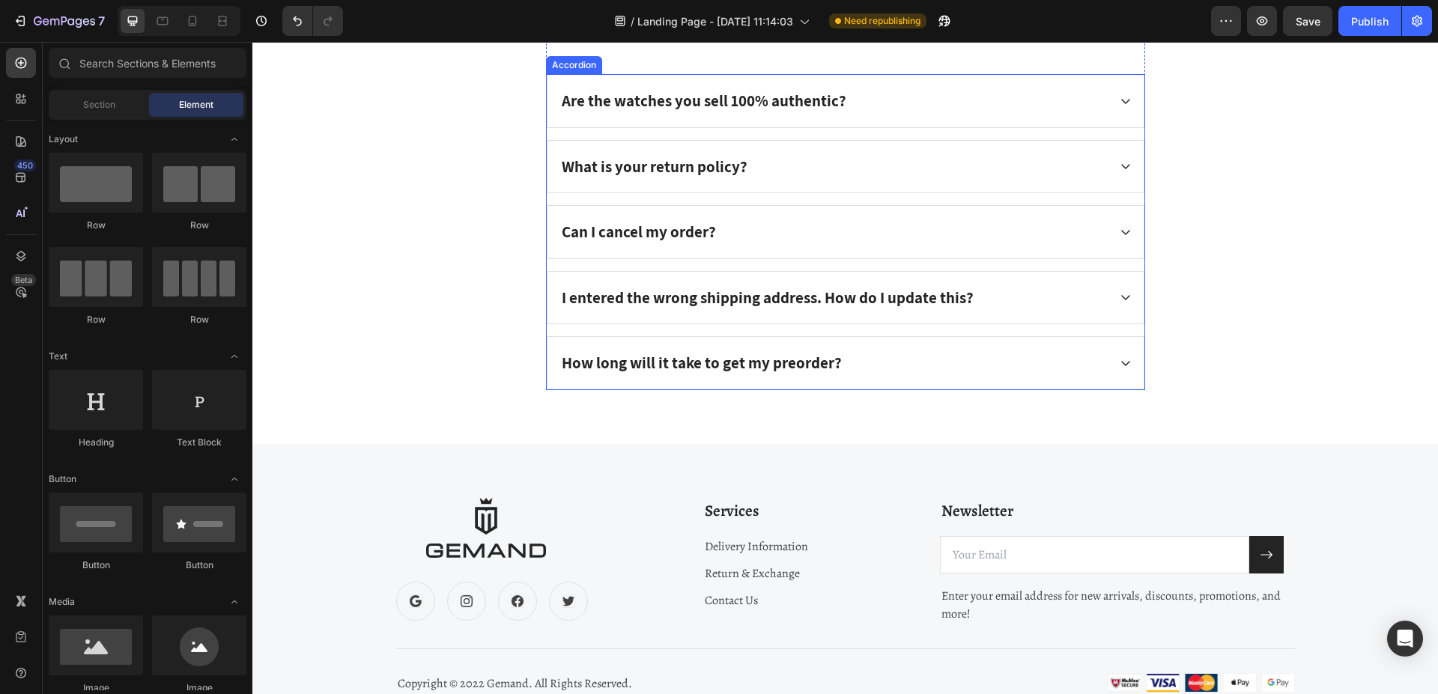
scroll to position [4614, 0]
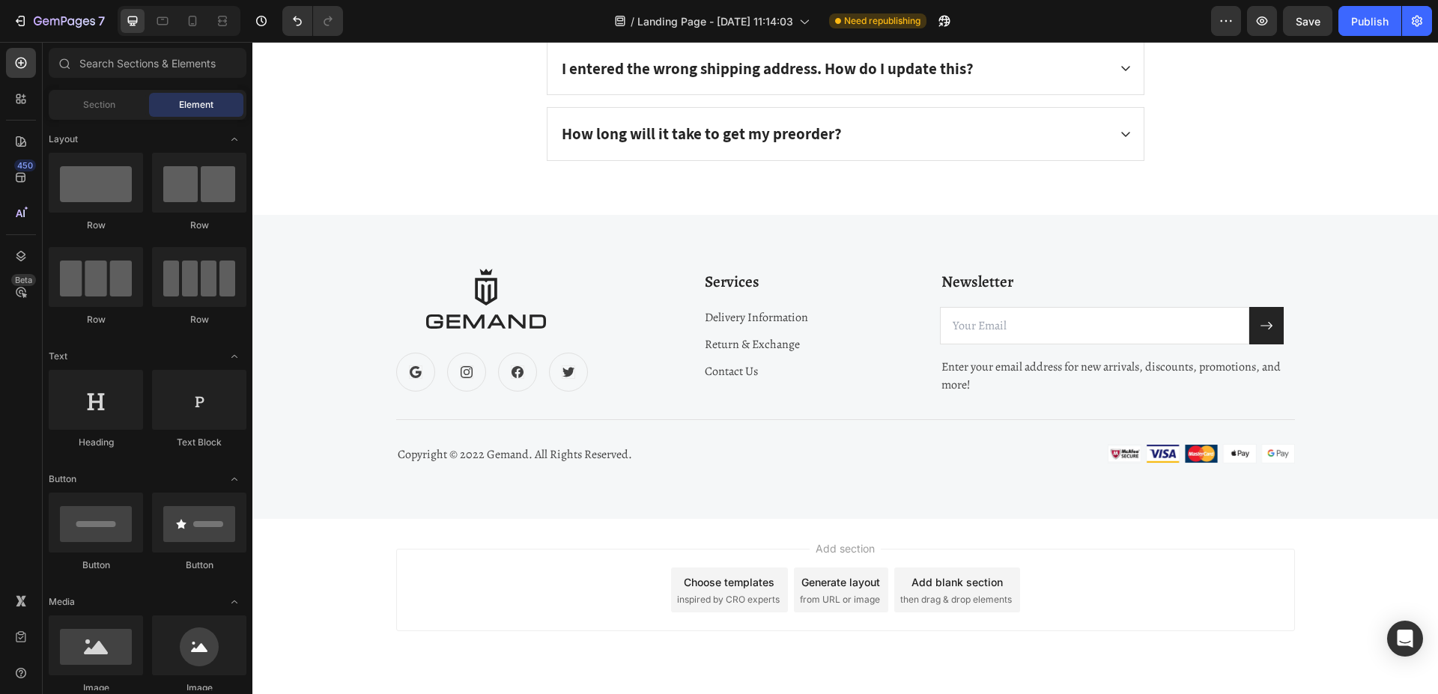
click at [1132, 23] on div "/ Landing Page - [DATE] 11:14:03 Need republishing" at bounding box center [783, 21] width 856 height 30
click at [299, 20] on icon "Undo/Redo" at bounding box center [297, 20] width 15 height 15
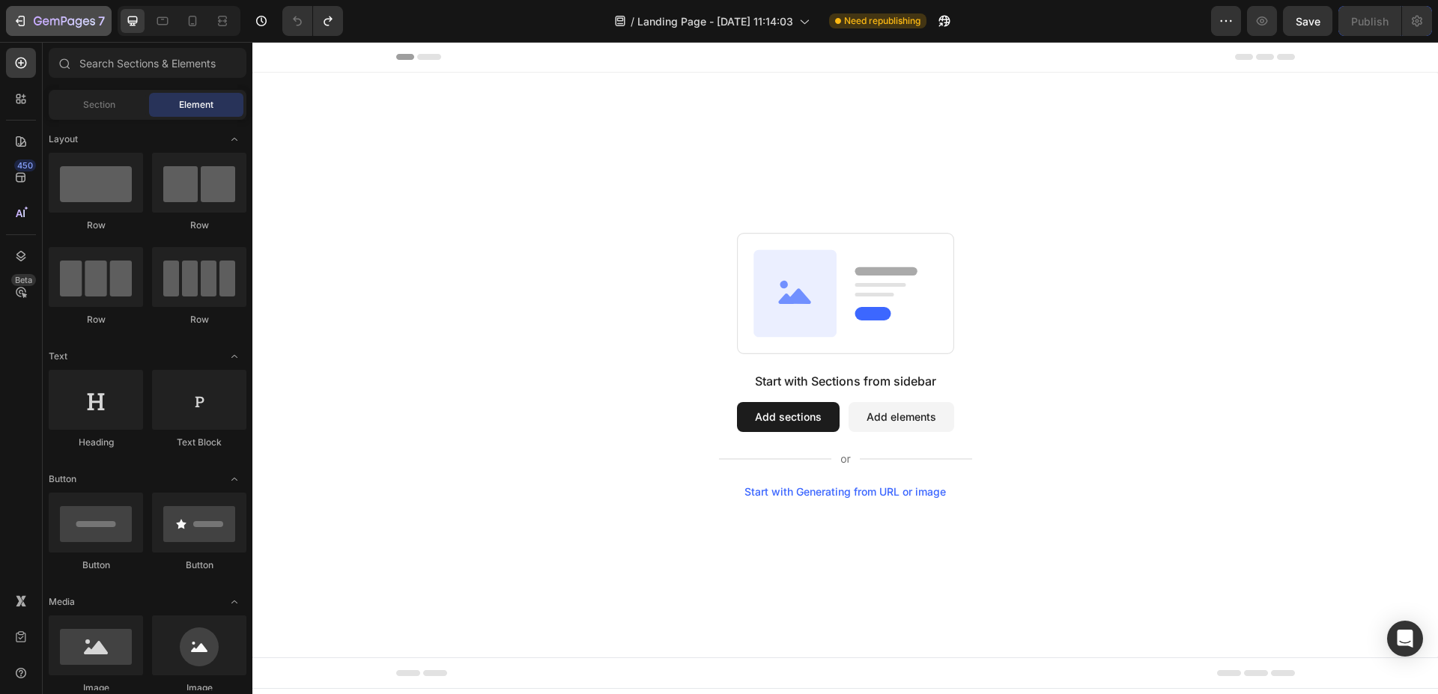
scroll to position [0, 0]
drag, startPoint x: 117, startPoint y: 56, endPoint x: 119, endPoint y: 67, distance: 10.7
click at [117, 59] on input "text" at bounding box center [148, 63] width 198 height 30
click at [15, 168] on div "450" at bounding box center [21, 177] width 30 height 30
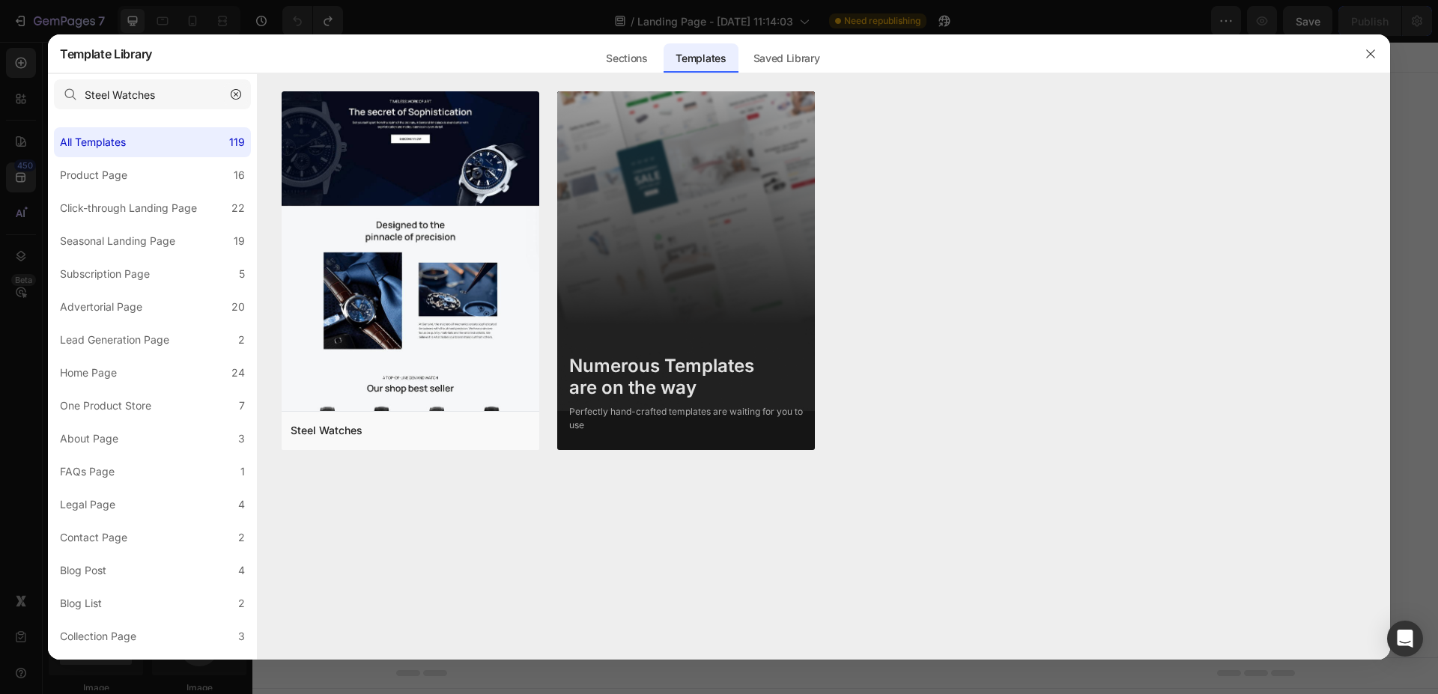
click at [240, 96] on icon "button" at bounding box center [236, 94] width 10 height 10
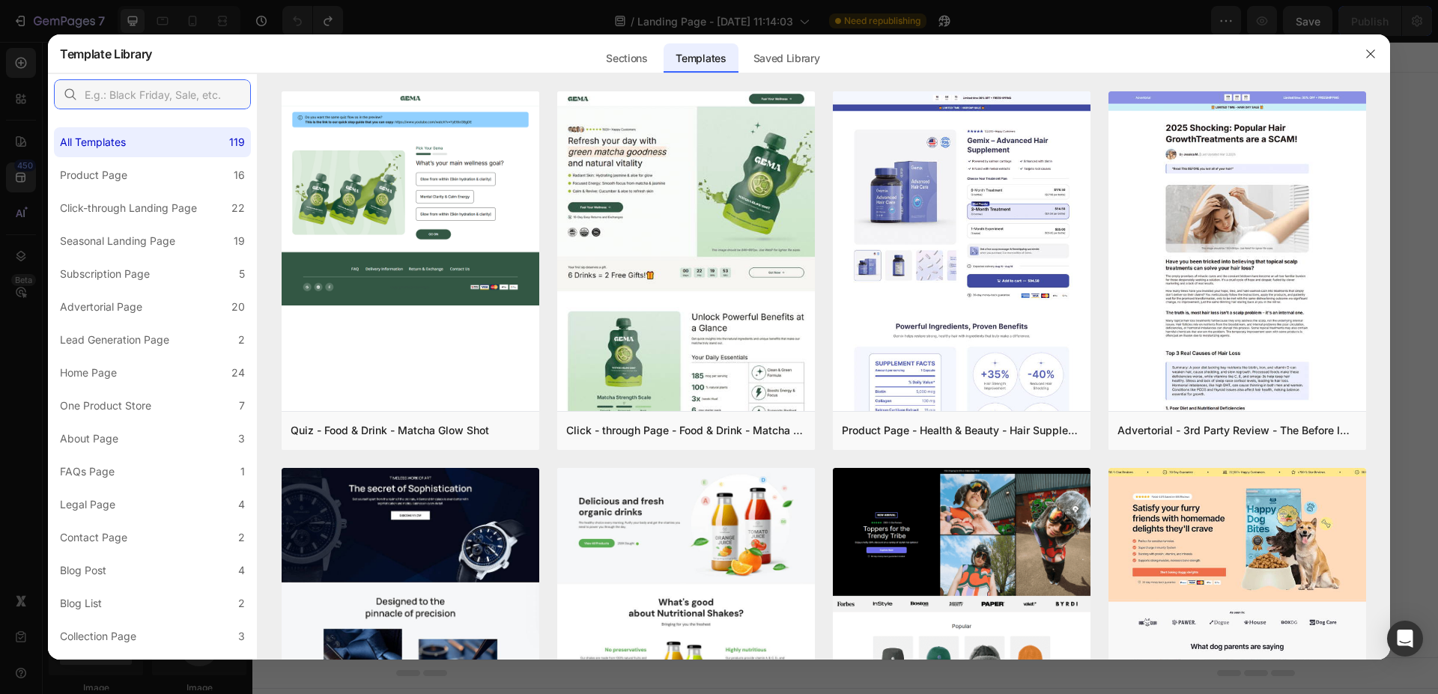
click at [194, 95] on input "text" at bounding box center [152, 94] width 197 height 30
paste input "Valentine's Day - Artificial Flower"
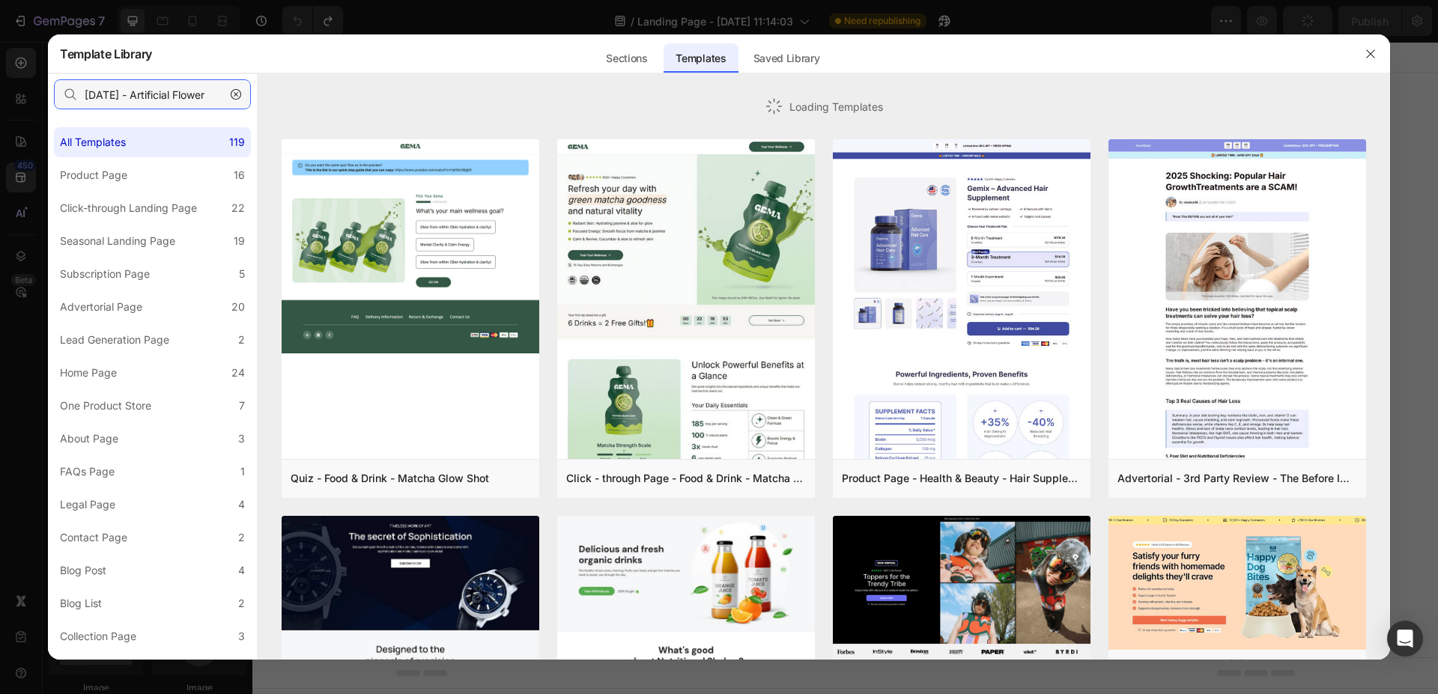
type input "Valentine's Day - Artificial Flower"
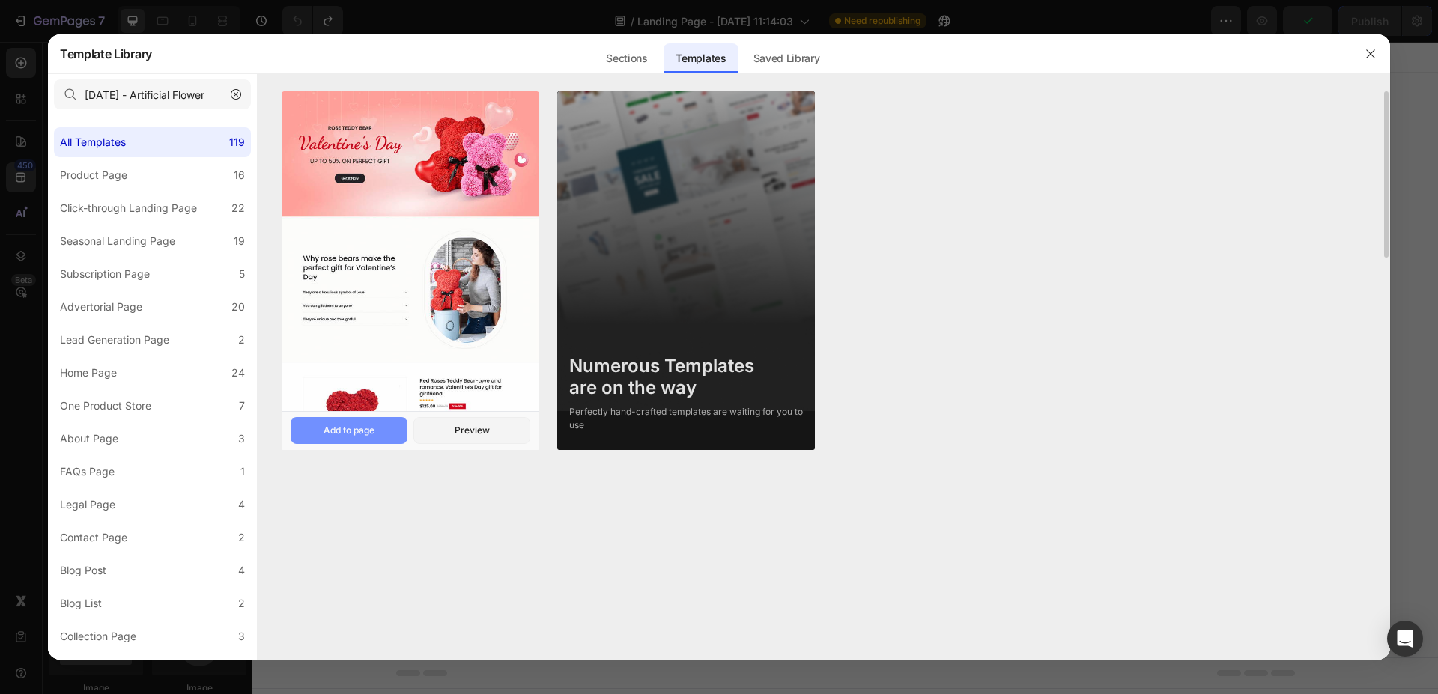
click at [359, 431] on div "Add to page" at bounding box center [348, 430] width 51 height 13
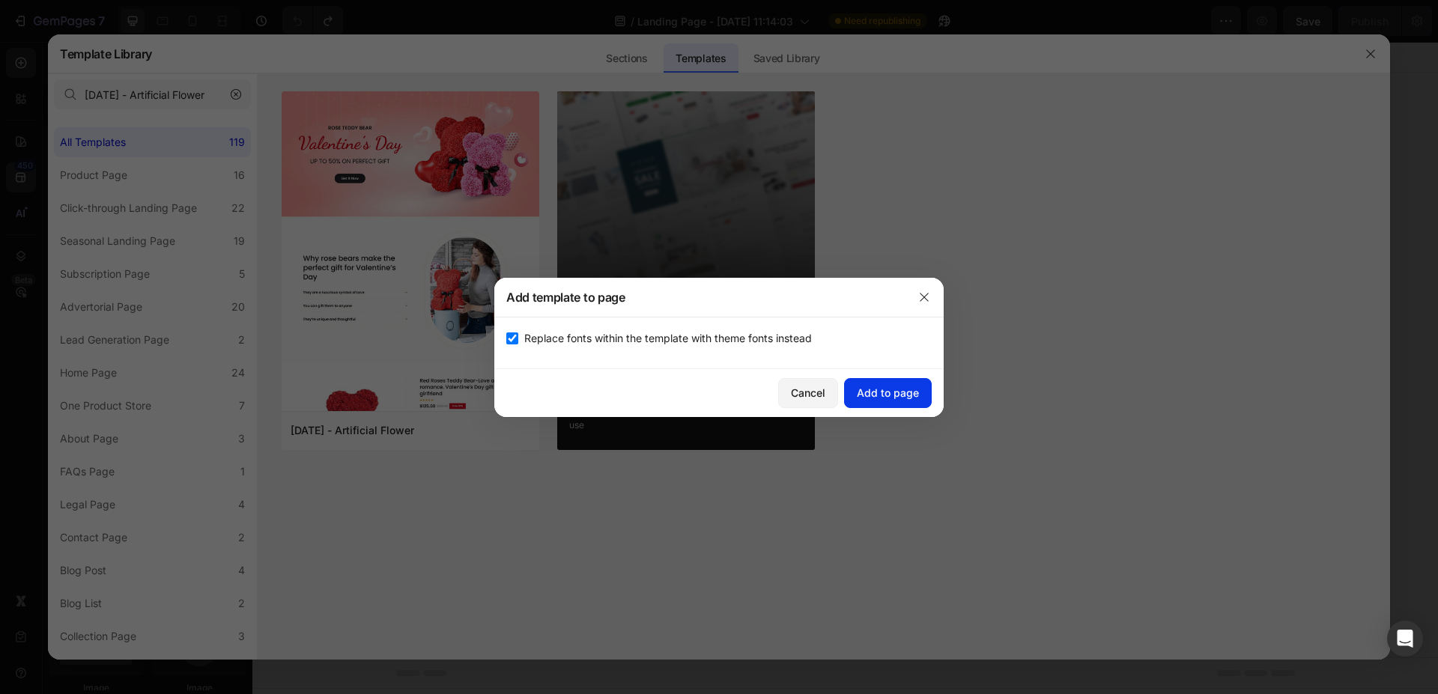
click at [900, 380] on button "Add to page" at bounding box center [888, 393] width 88 height 30
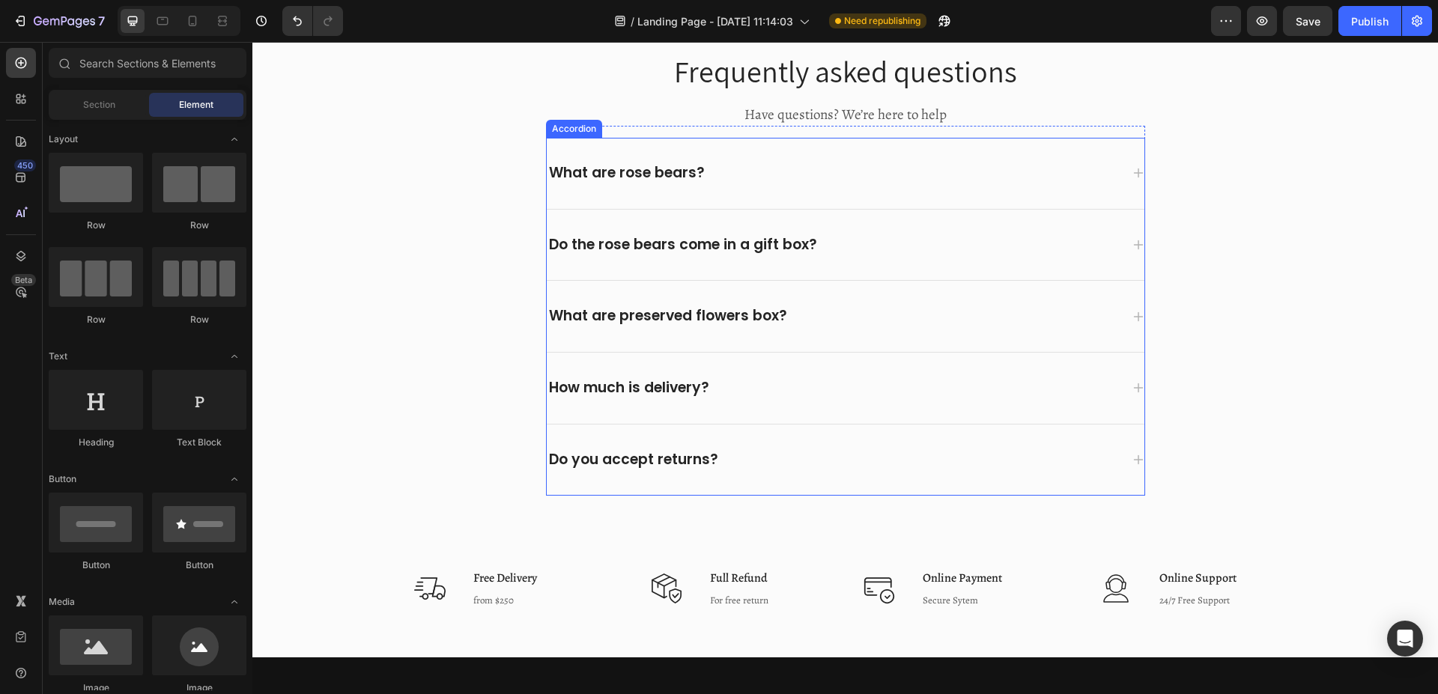
scroll to position [4462, 0]
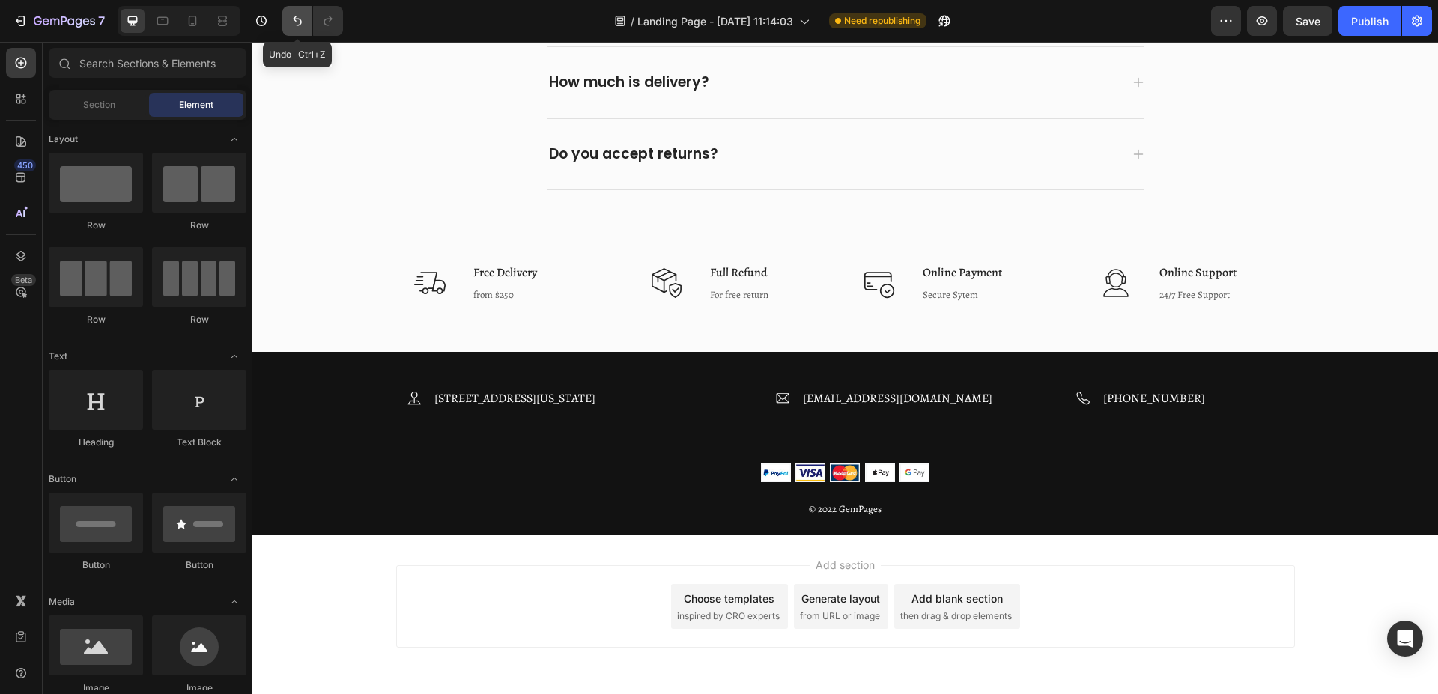
click at [301, 21] on icon "Undo/Redo" at bounding box center [297, 21] width 9 height 10
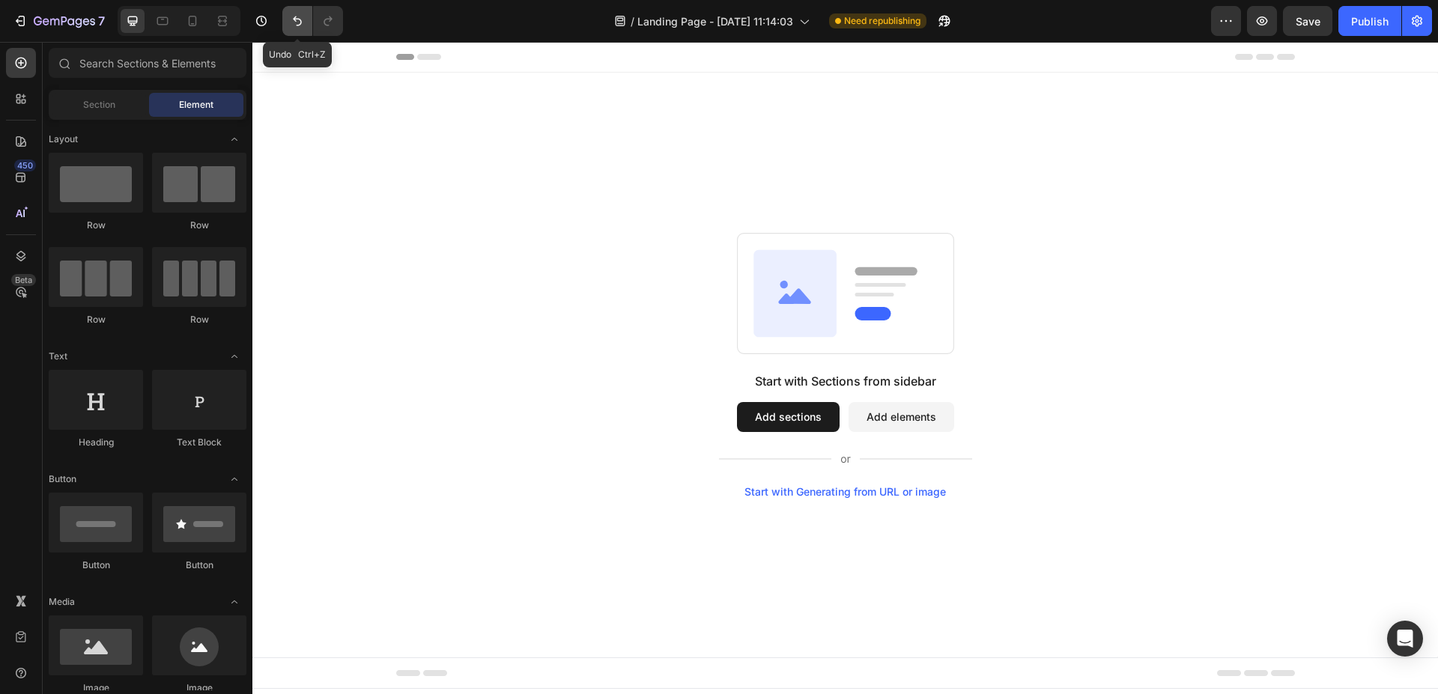
scroll to position [0, 0]
click at [18, 175] on icon at bounding box center [20, 177] width 15 height 15
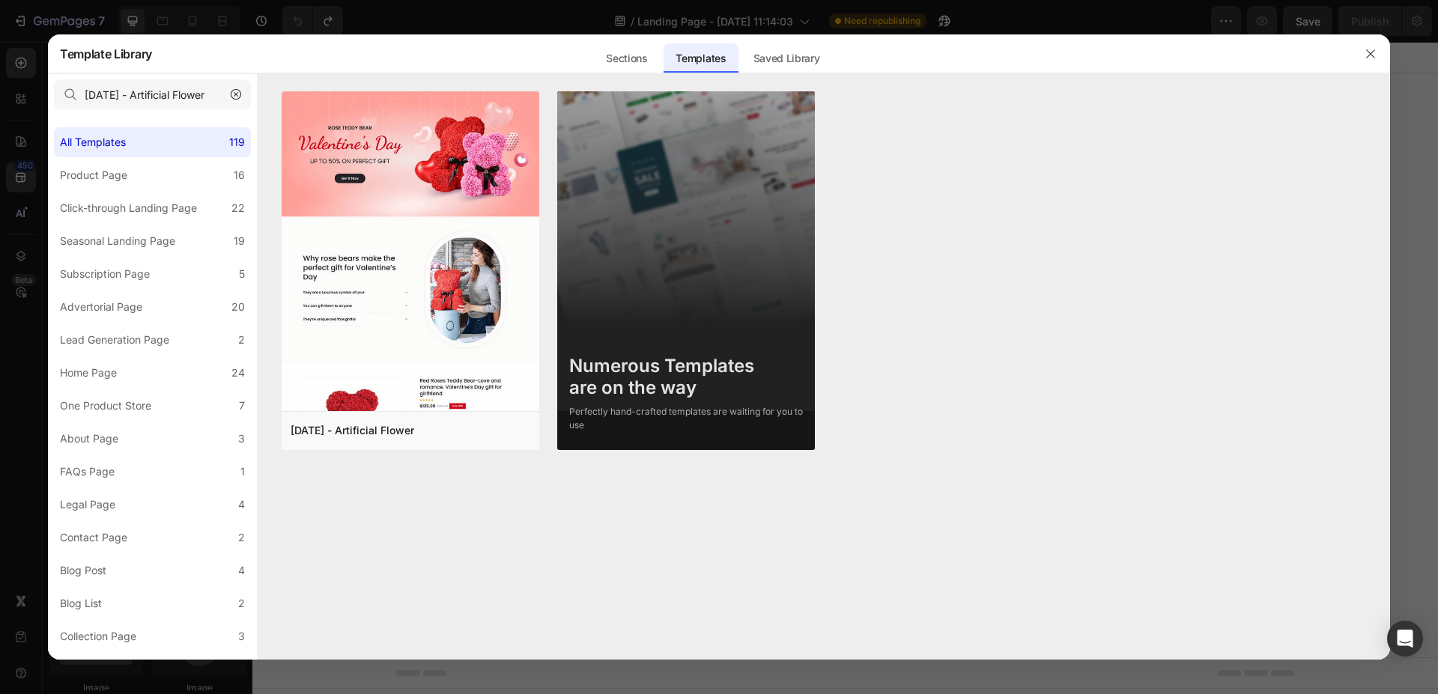
click at [236, 93] on icon "button" at bounding box center [236, 94] width 10 height 10
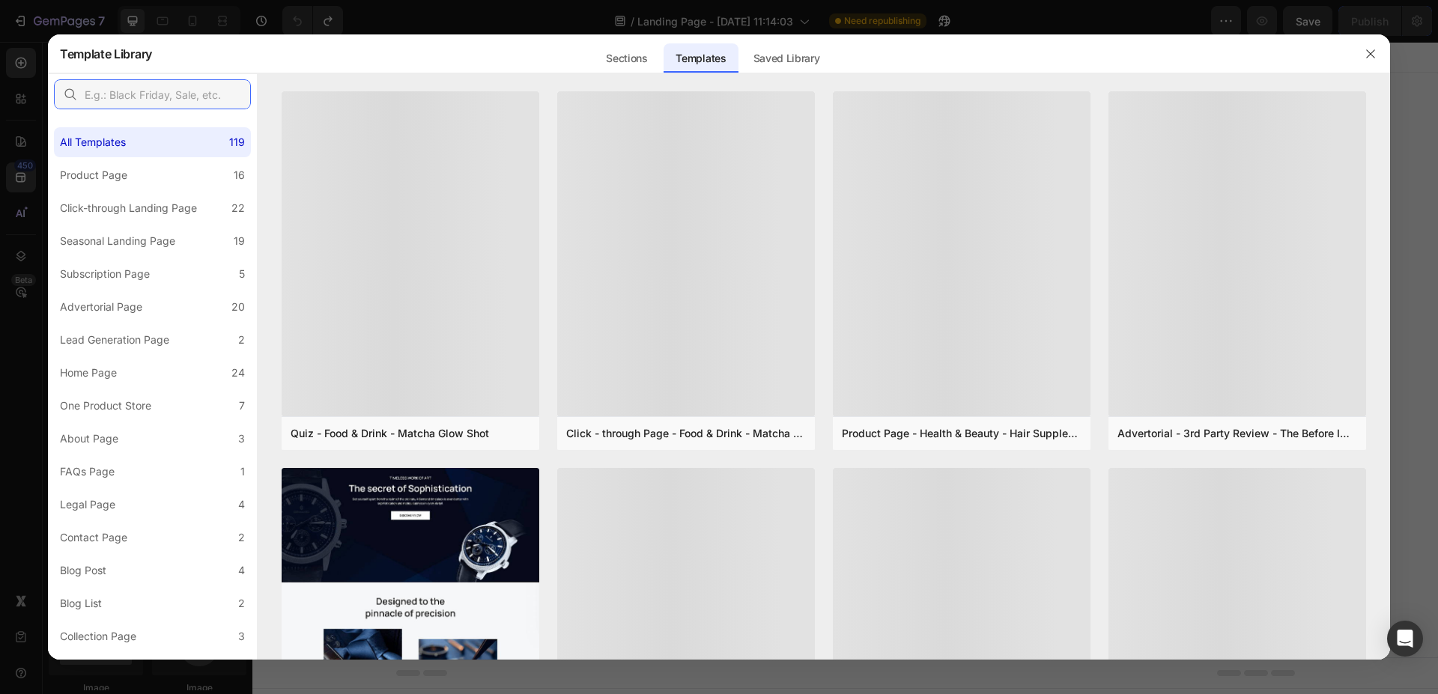
click at [176, 93] on input "text" at bounding box center [152, 94] width 197 height 30
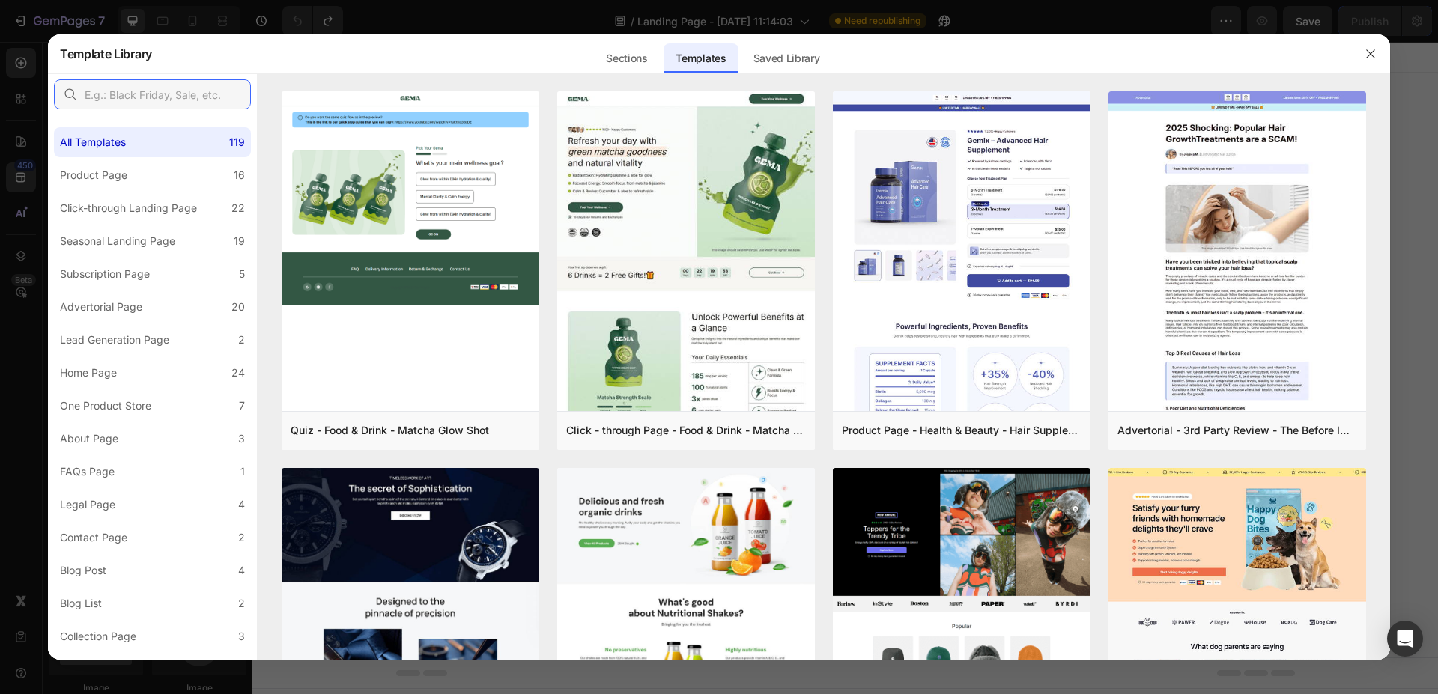
paste input "Vélocity Bikes"
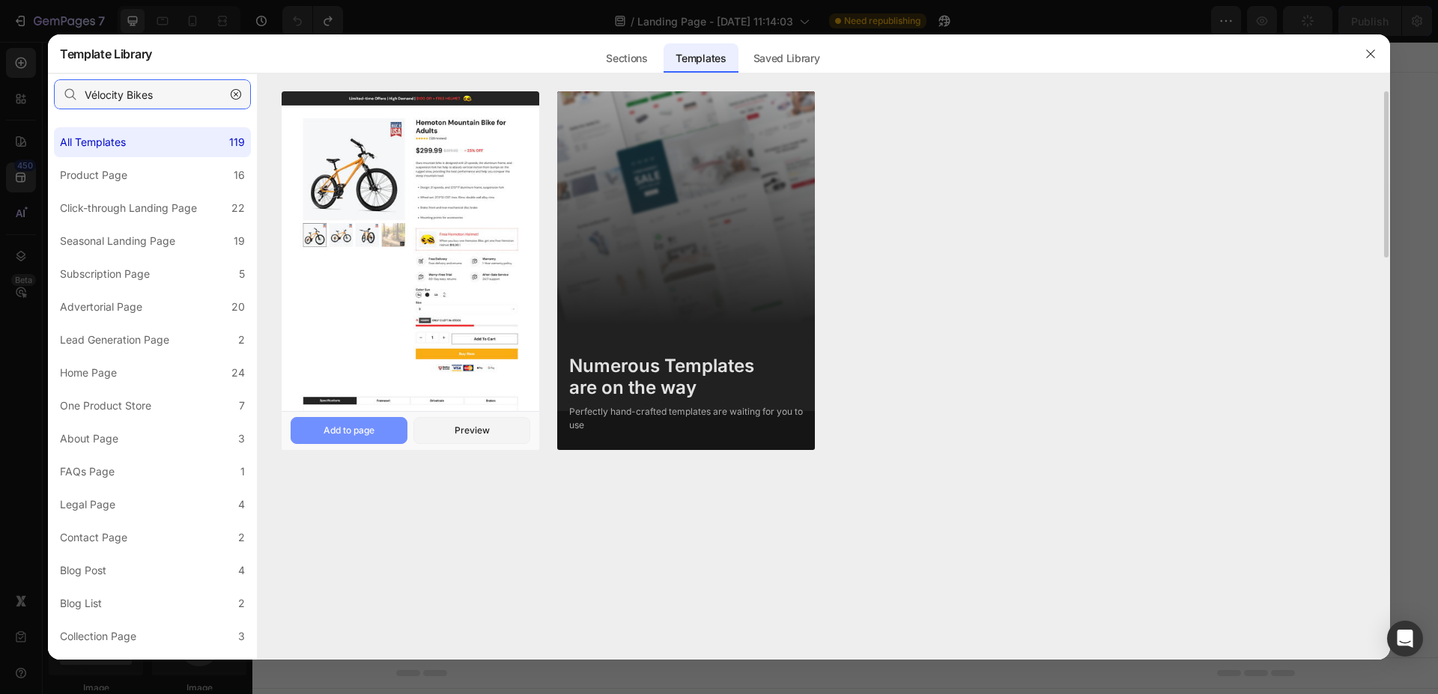
type input "Vélocity Bikes"
click at [346, 429] on div "Add to page" at bounding box center [348, 430] width 51 height 13
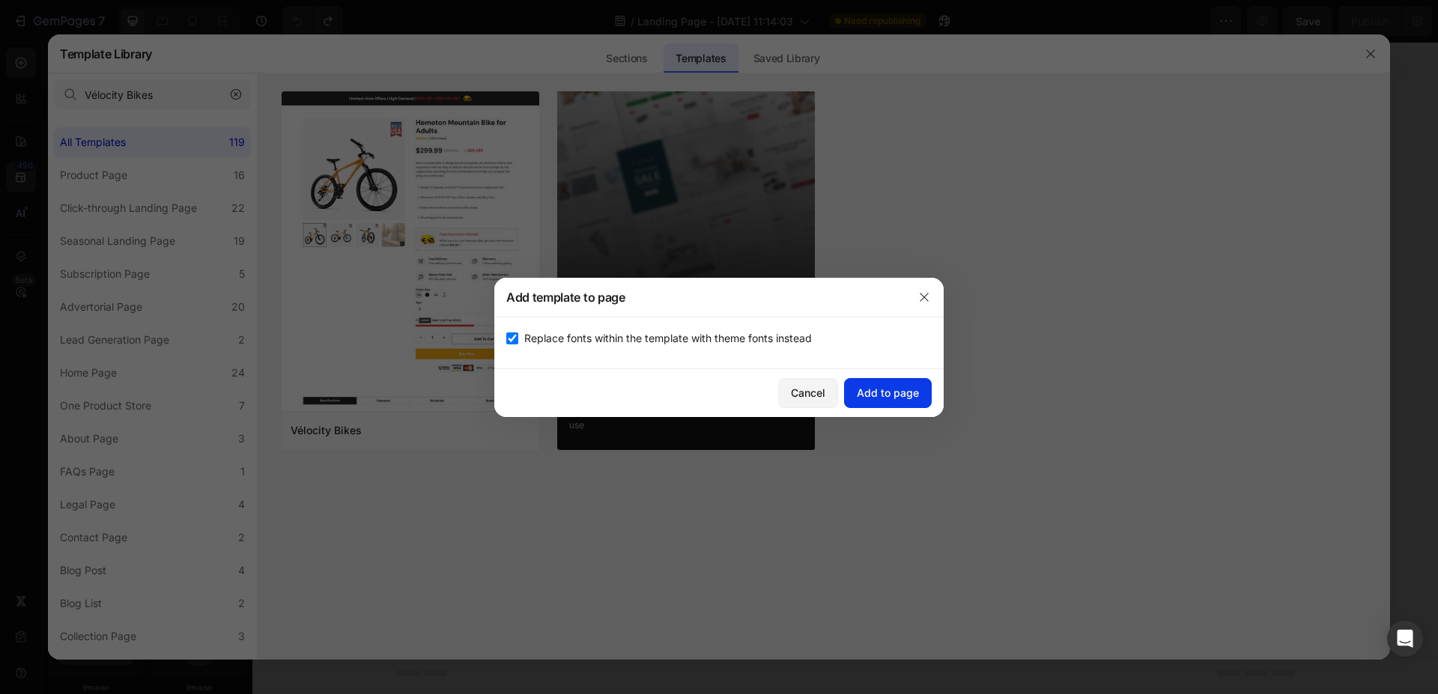
click at [908, 396] on div "Add to page" at bounding box center [888, 393] width 62 height 16
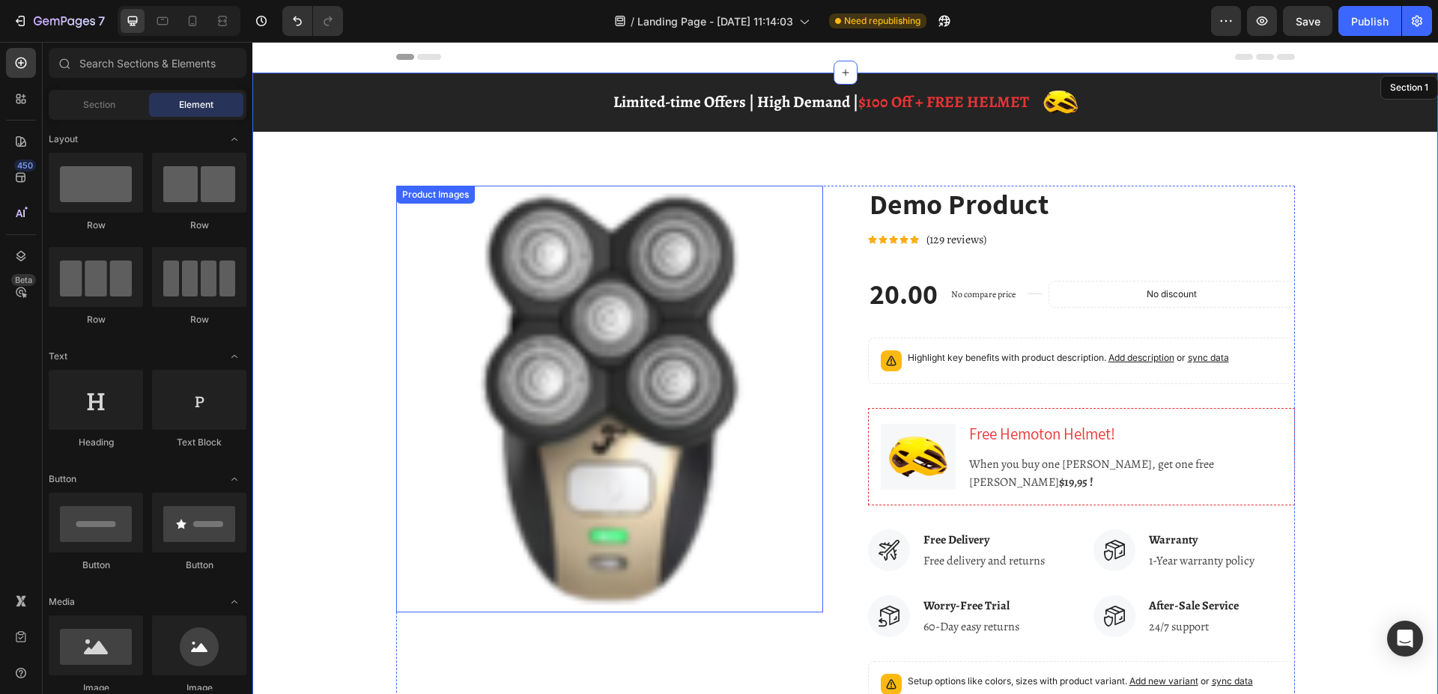
click at [630, 274] on img at bounding box center [609, 399] width 427 height 427
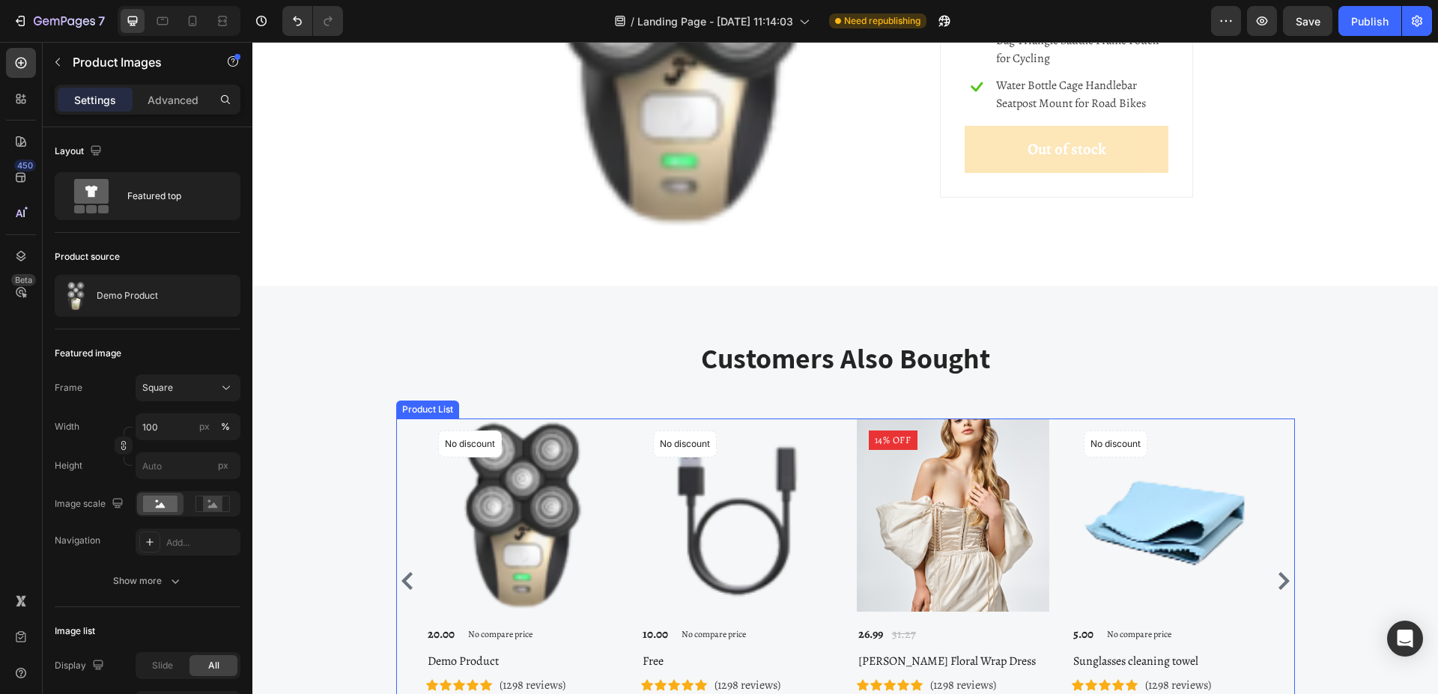
scroll to position [5194, 0]
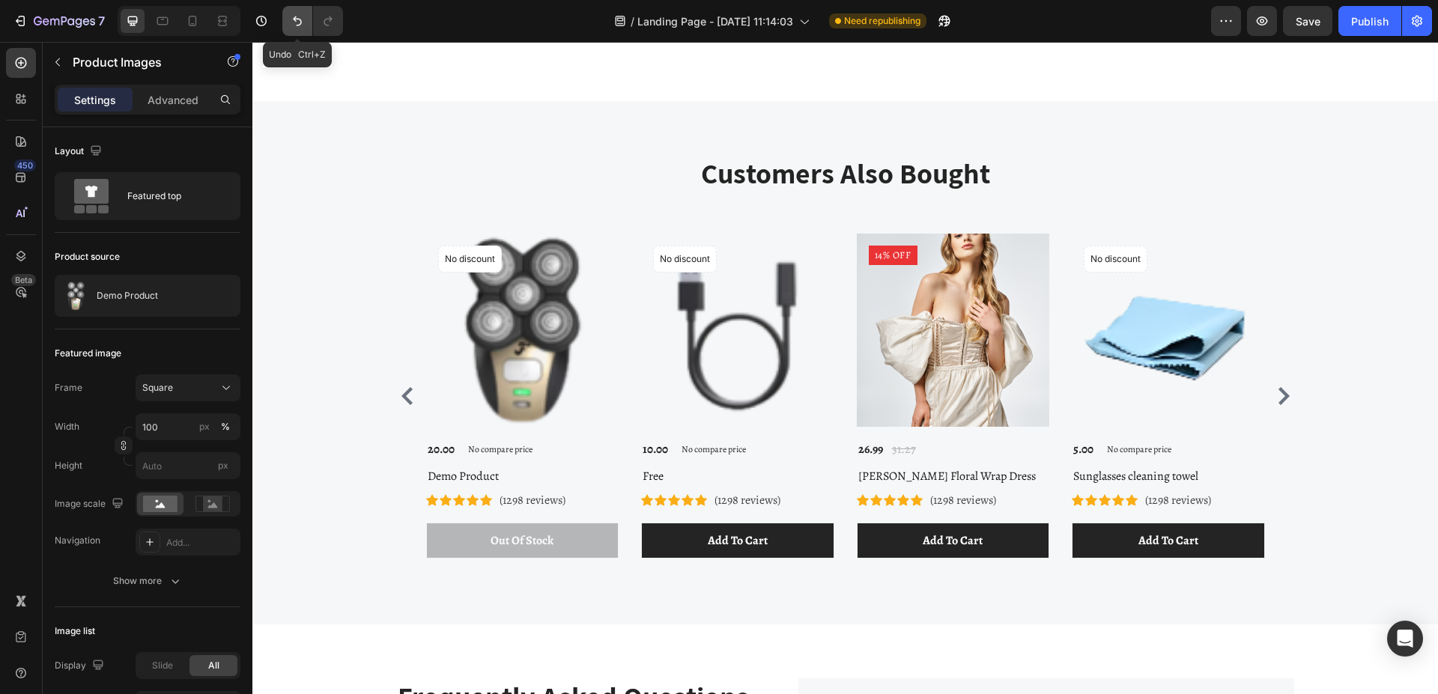
click at [305, 19] on icon "Undo/Redo" at bounding box center [297, 20] width 15 height 15
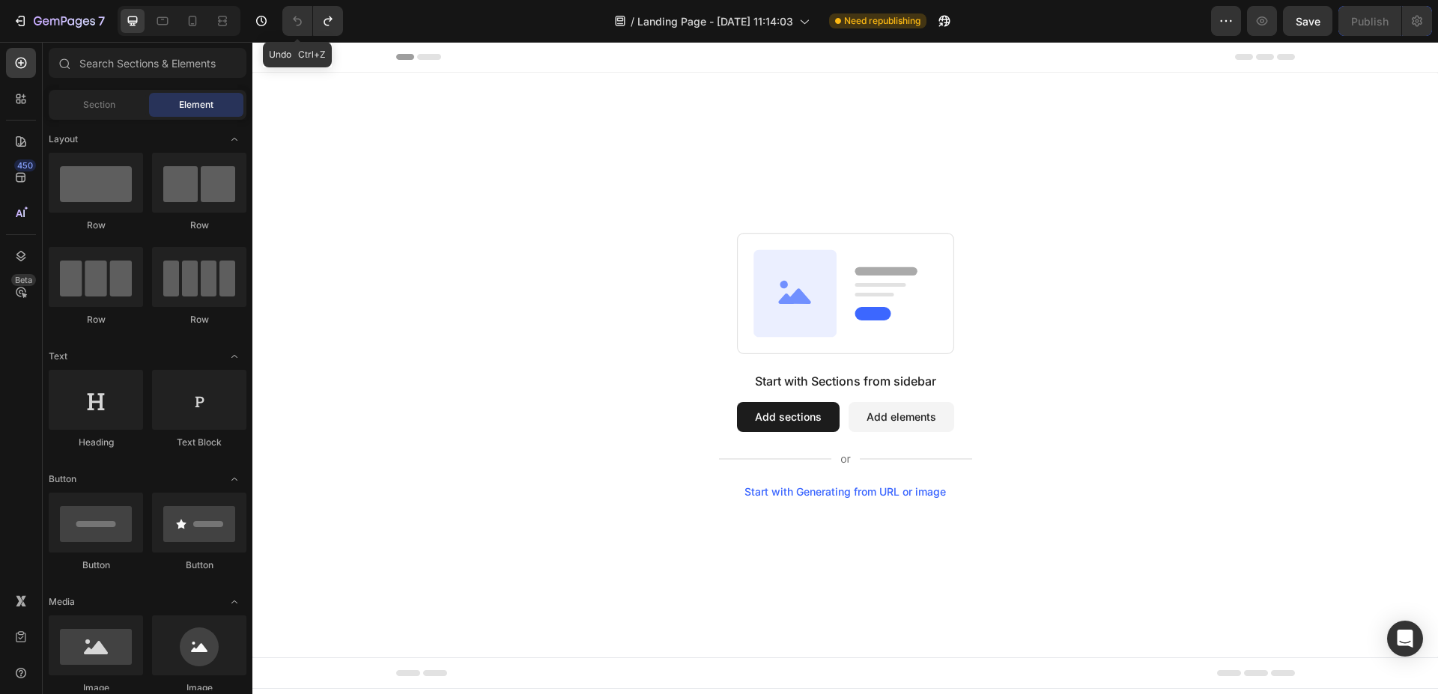
scroll to position [0, 0]
click at [26, 177] on icon at bounding box center [20, 177] width 15 height 15
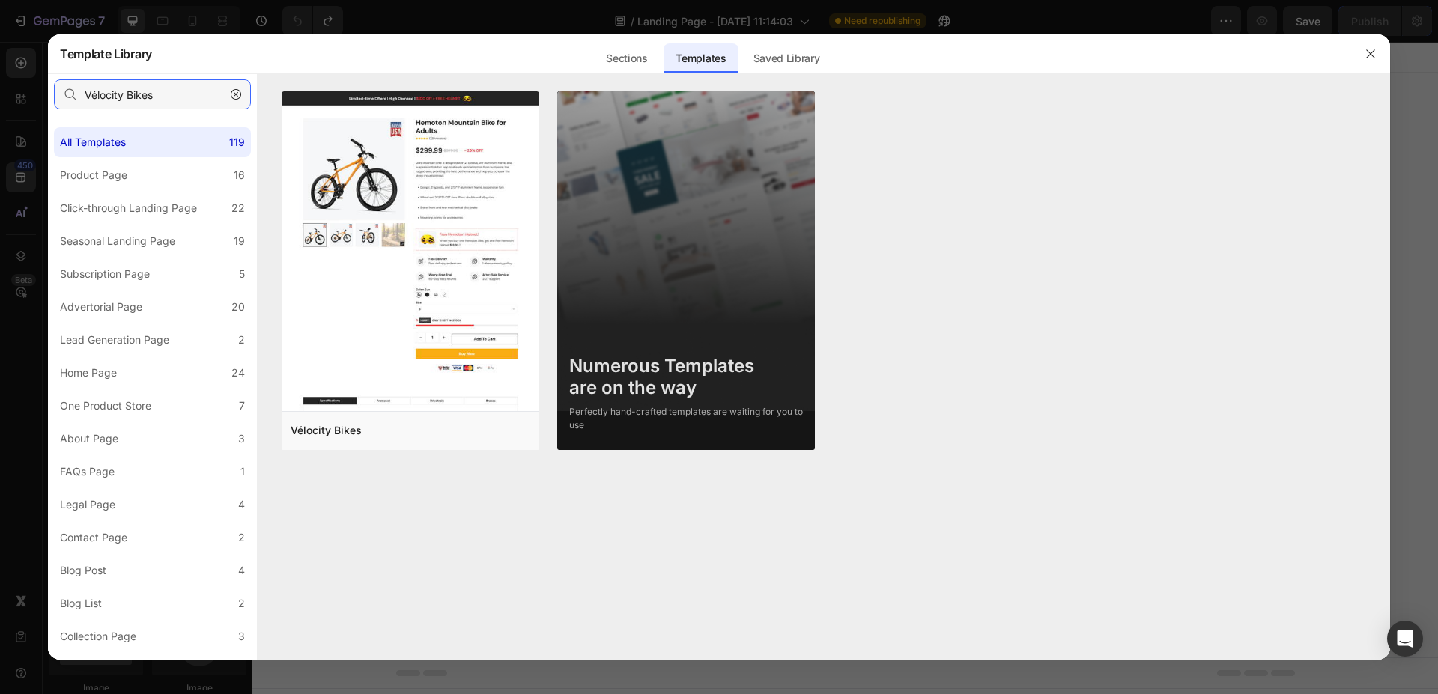
drag, startPoint x: 180, startPoint y: 97, endPoint x: 221, endPoint y: 93, distance: 40.6
click at [185, 97] on input "Vélocity Bikes" at bounding box center [152, 94] width 197 height 30
click at [249, 91] on input "Vélocity Bikes" at bounding box center [152, 94] width 197 height 30
click at [237, 91] on icon "button" at bounding box center [236, 94] width 10 height 10
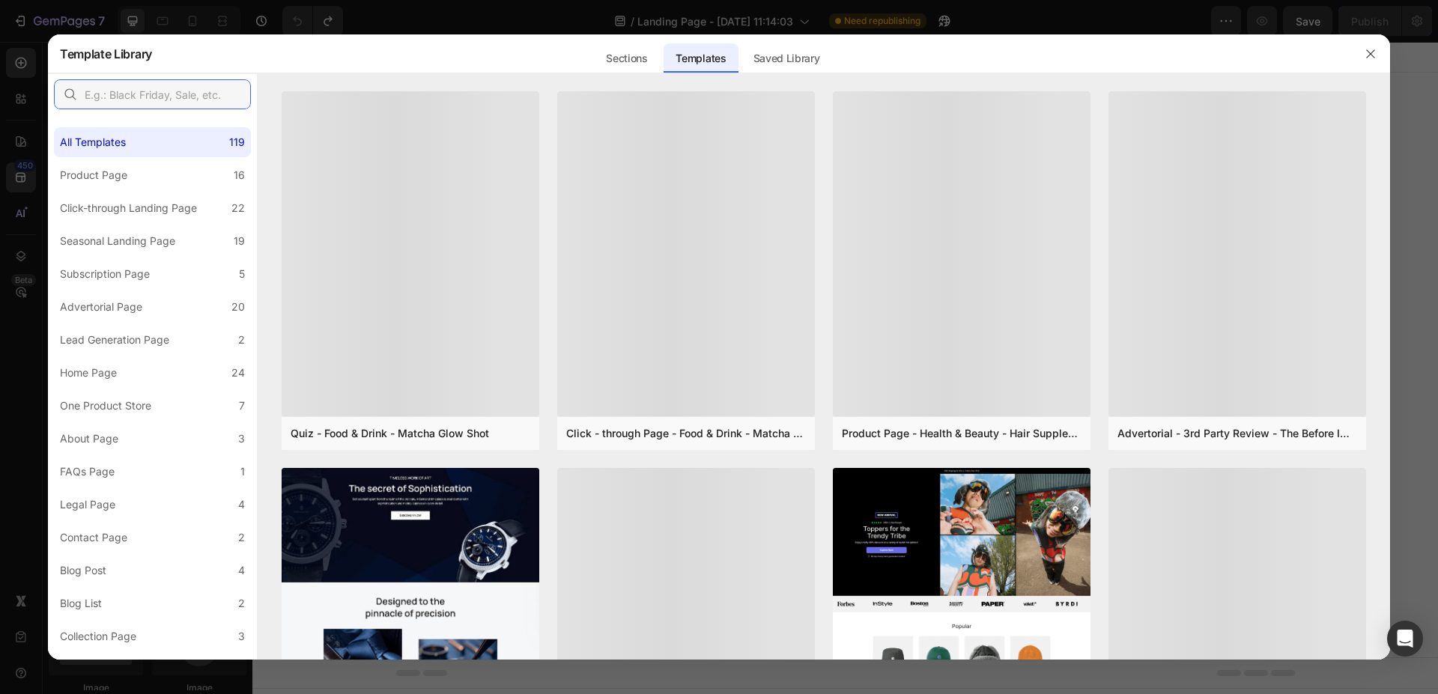
click at [201, 94] on input "text" at bounding box center [152, 94] width 197 height 30
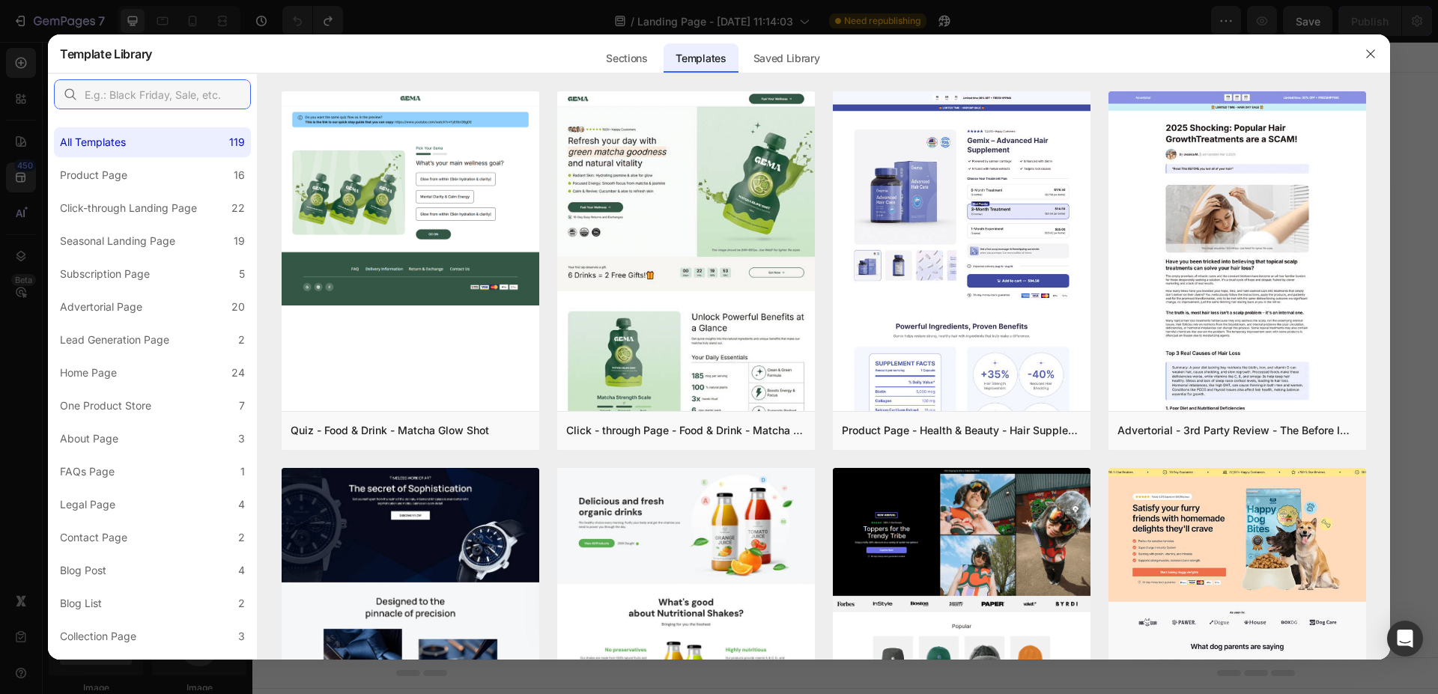
paste input "Virtual Reality Heads"
type input "Virtual Reality Heads"
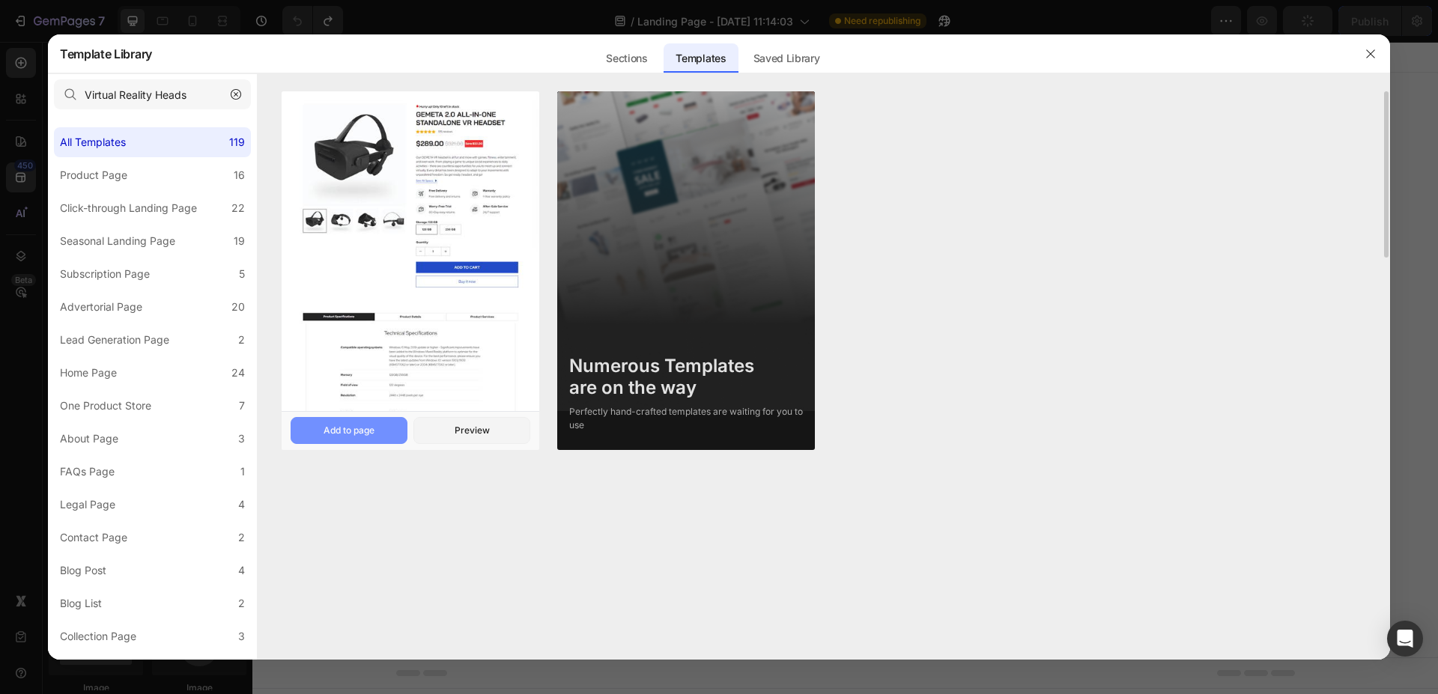
click at [360, 435] on div "Add to page" at bounding box center [348, 430] width 51 height 13
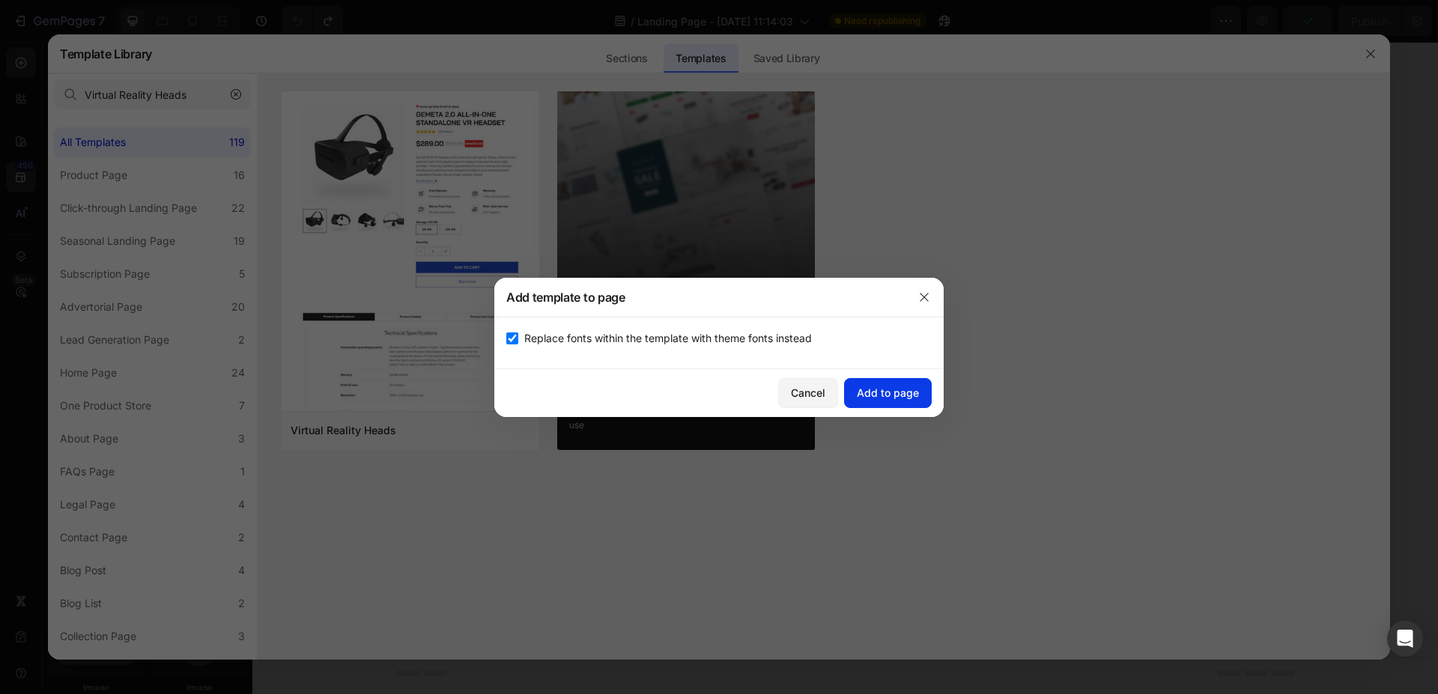
click at [877, 389] on div "Add to page" at bounding box center [888, 393] width 62 height 16
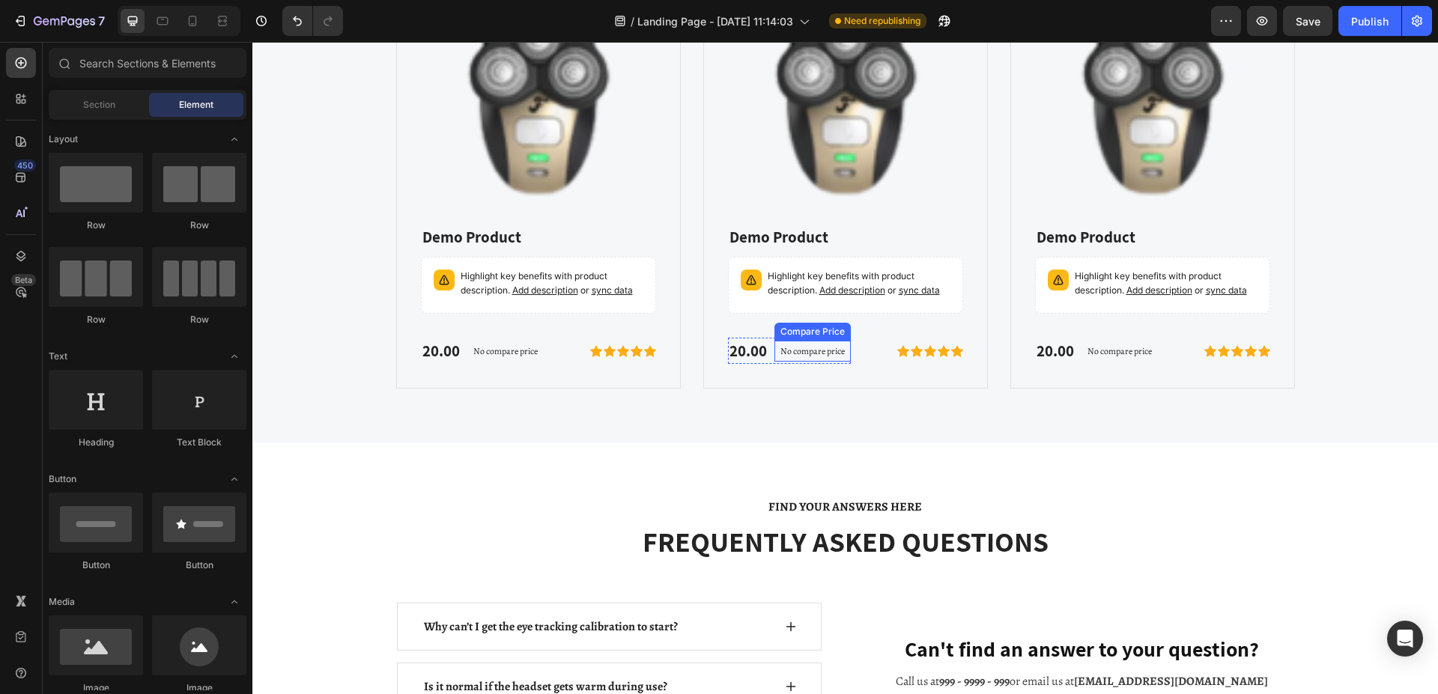
scroll to position [5454, 0]
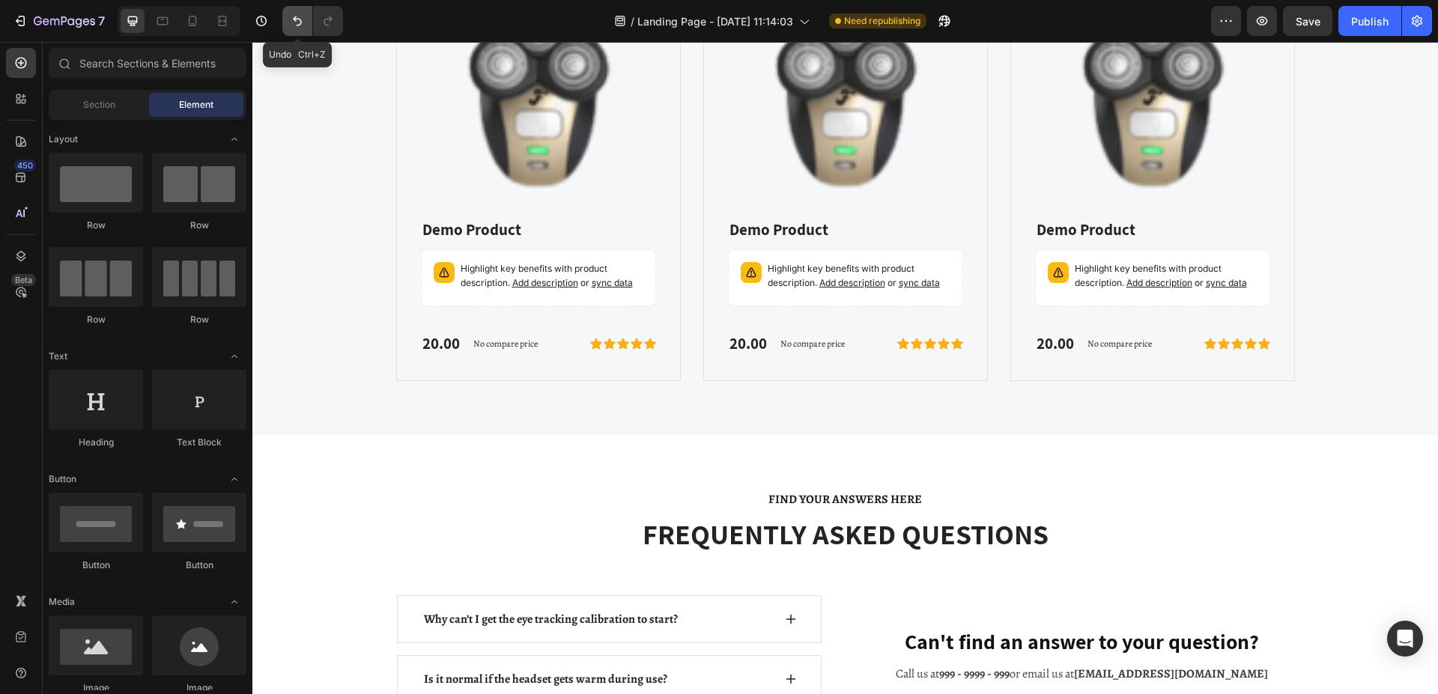
click at [303, 14] on icon "Undo/Redo" at bounding box center [297, 20] width 15 height 15
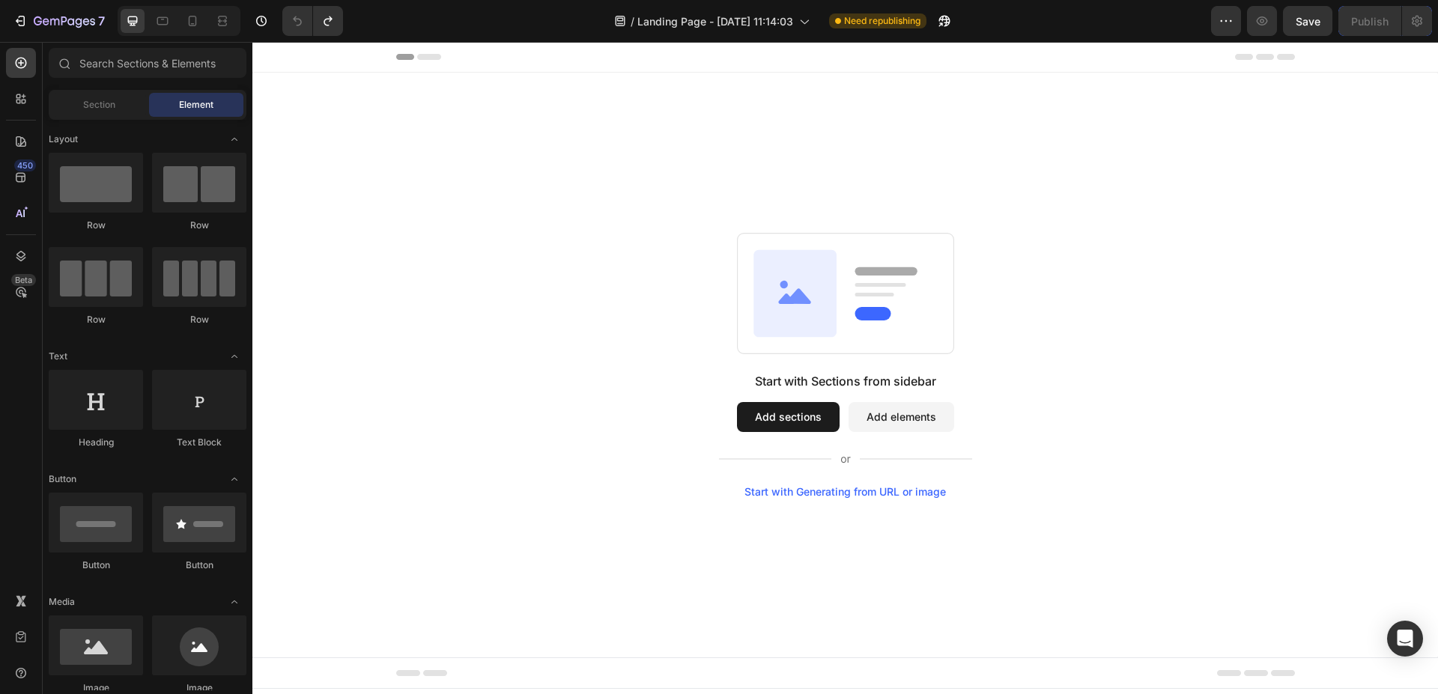
scroll to position [0, 0]
click at [155, 67] on input "text" at bounding box center [148, 63] width 198 height 30
paste input "Xmas - Jewelry"
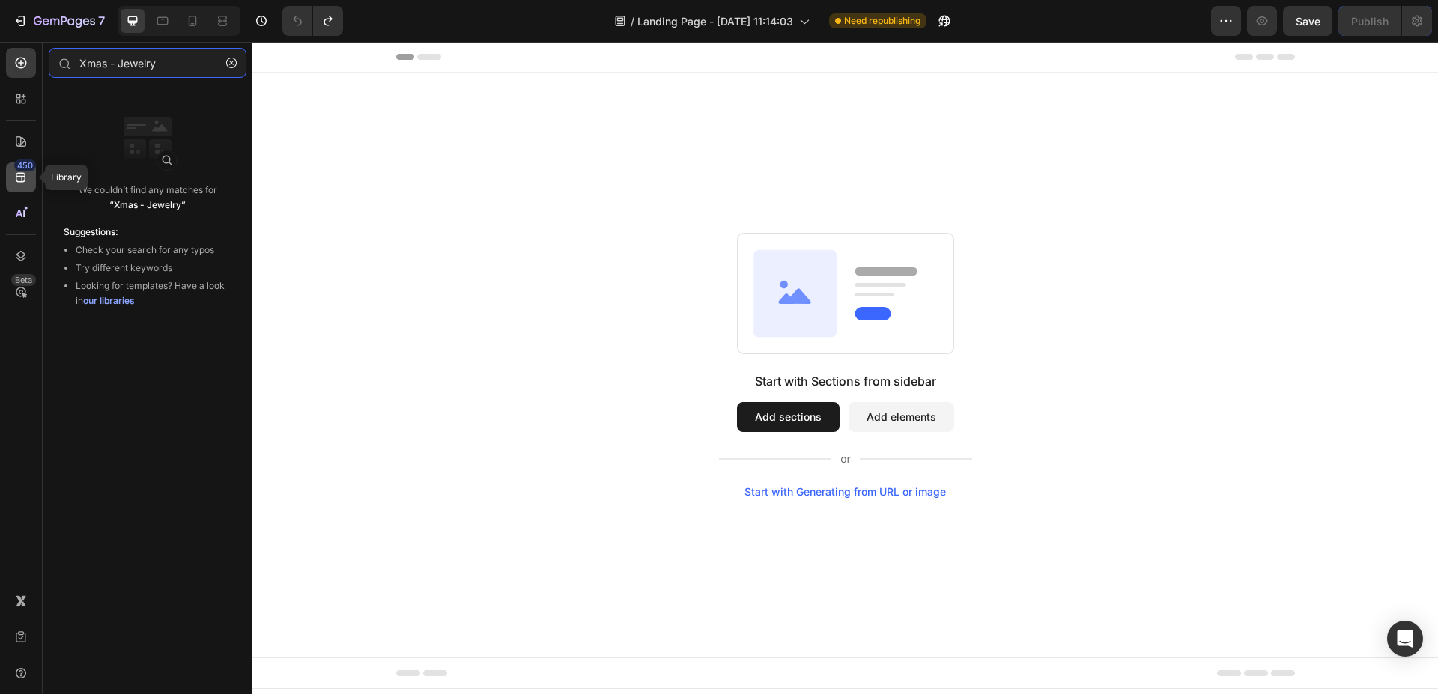
type input "Xmas - Jewelry"
click at [19, 173] on icon at bounding box center [21, 178] width 10 height 10
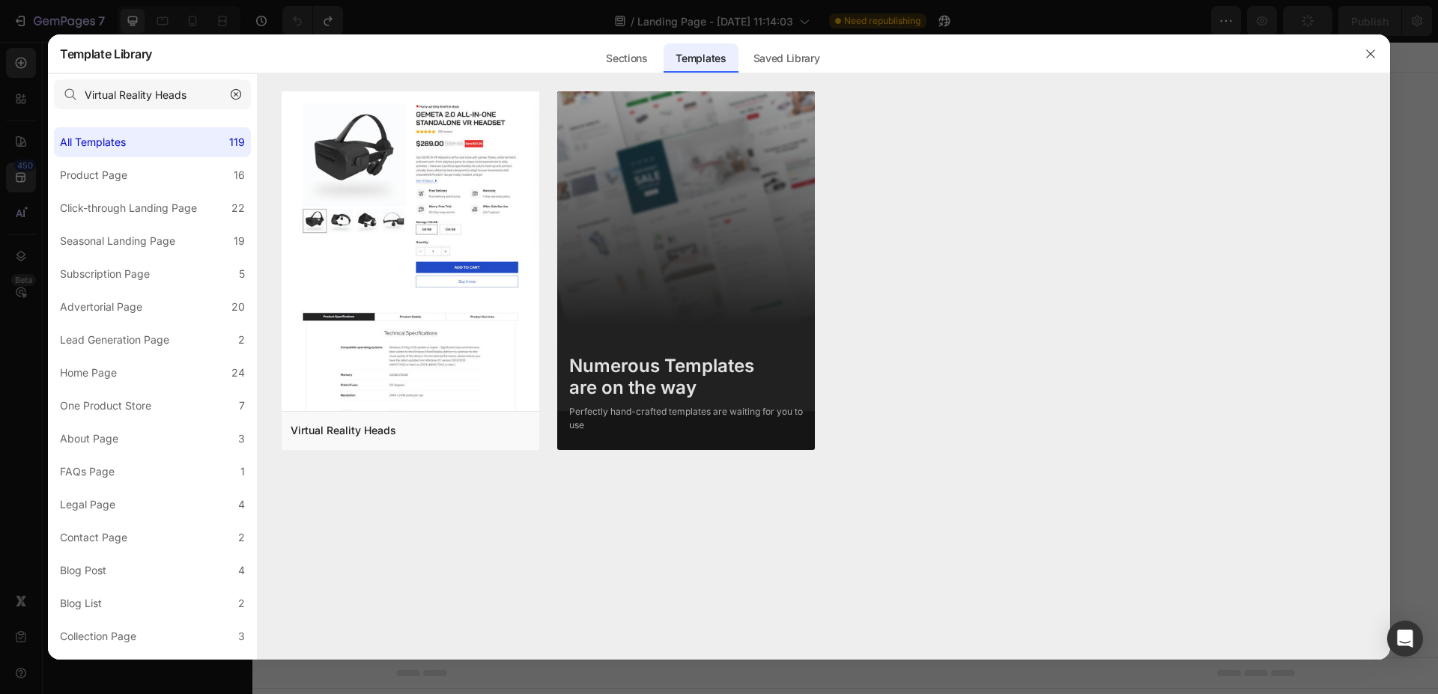
click at [229, 91] on button "button" at bounding box center [236, 94] width 24 height 24
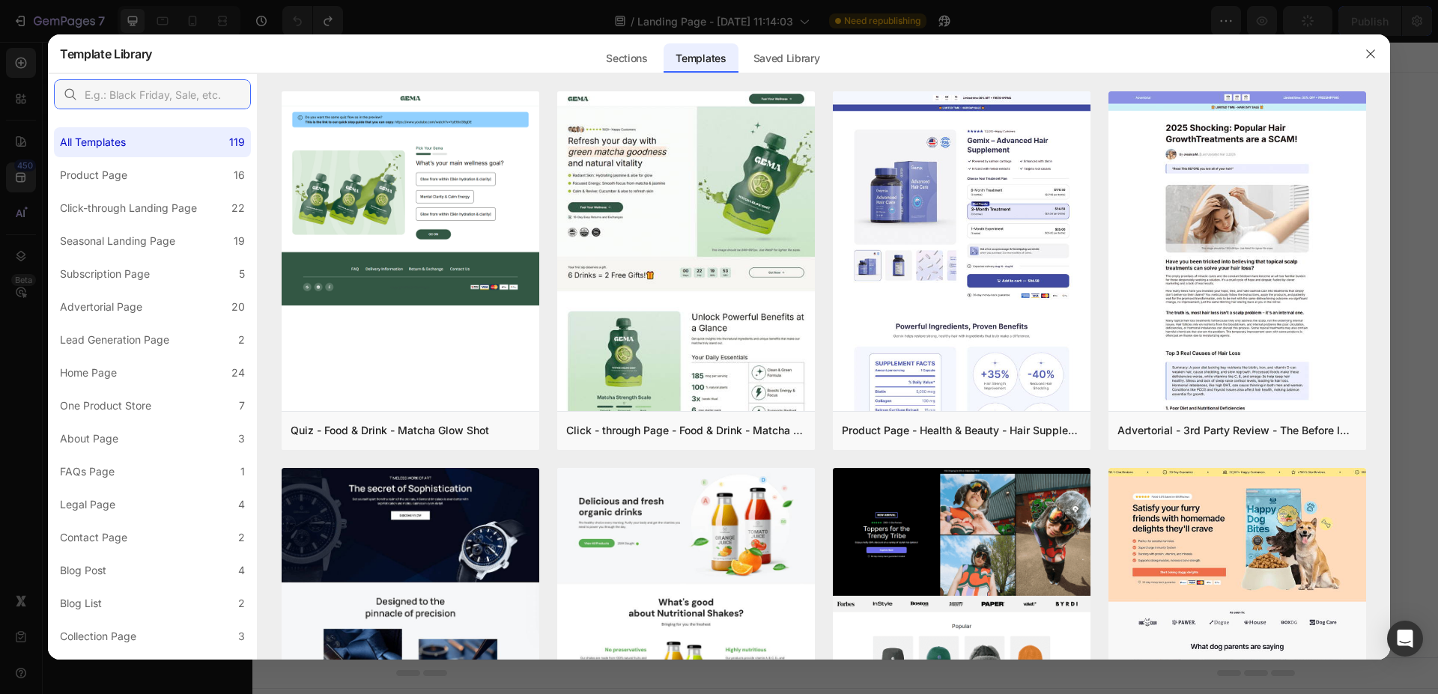
click at [197, 93] on input "text" at bounding box center [152, 94] width 197 height 30
paste input "Xmas - Jewelry"
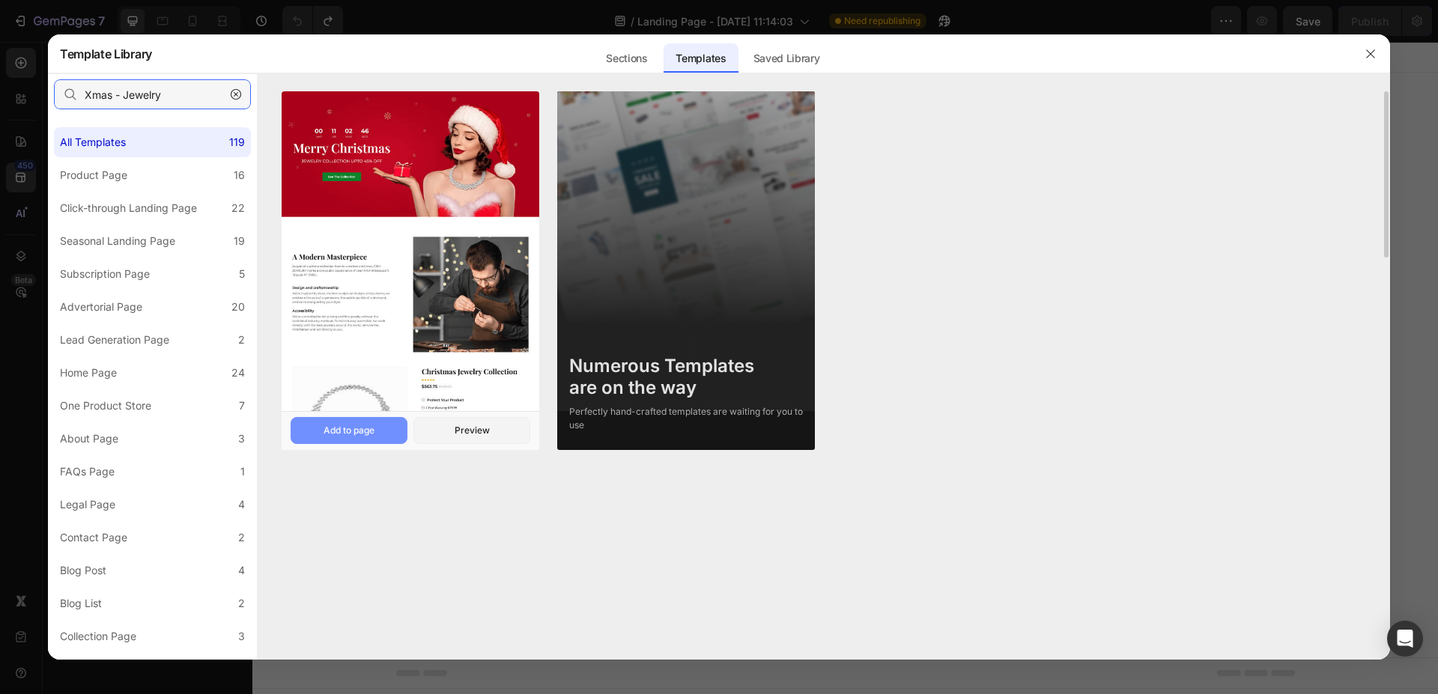
type input "Xmas - Jewelry"
click at [362, 425] on div "Add to page" at bounding box center [348, 430] width 51 height 13
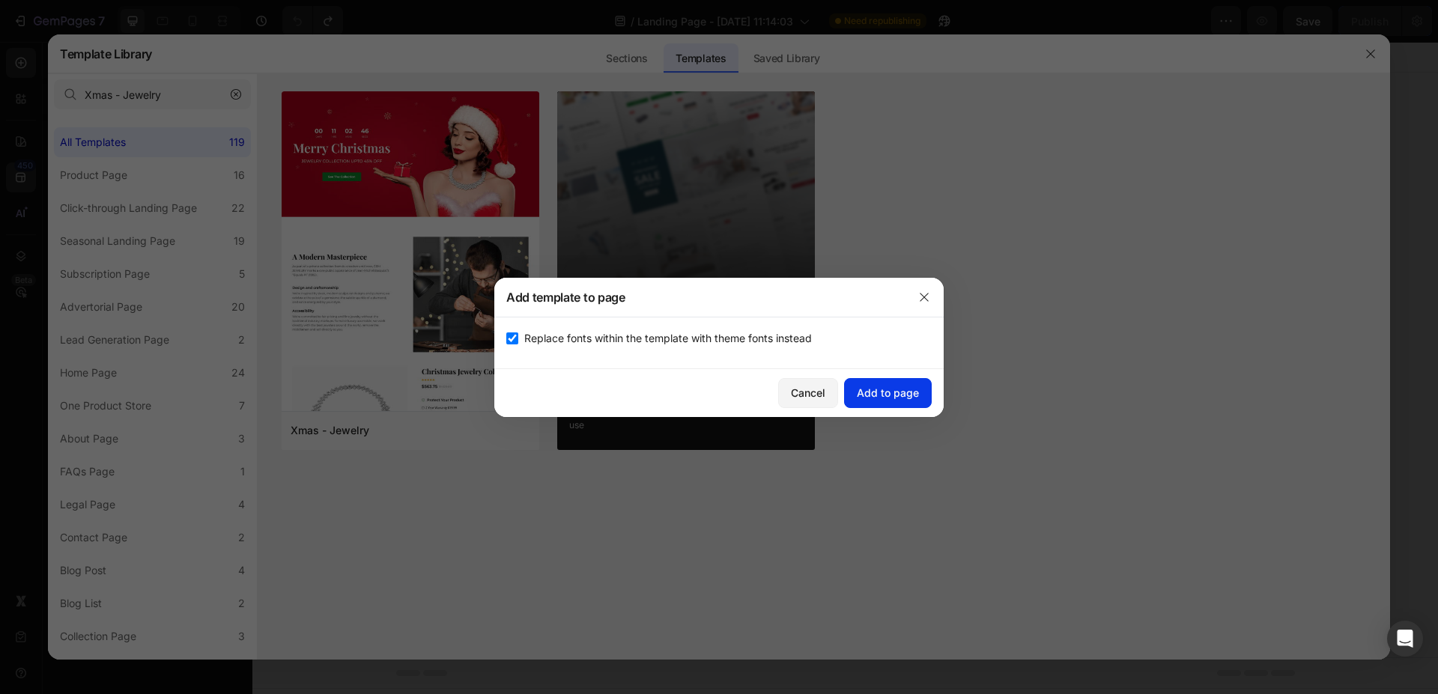
click at [894, 389] on div "Add to page" at bounding box center [888, 393] width 62 height 16
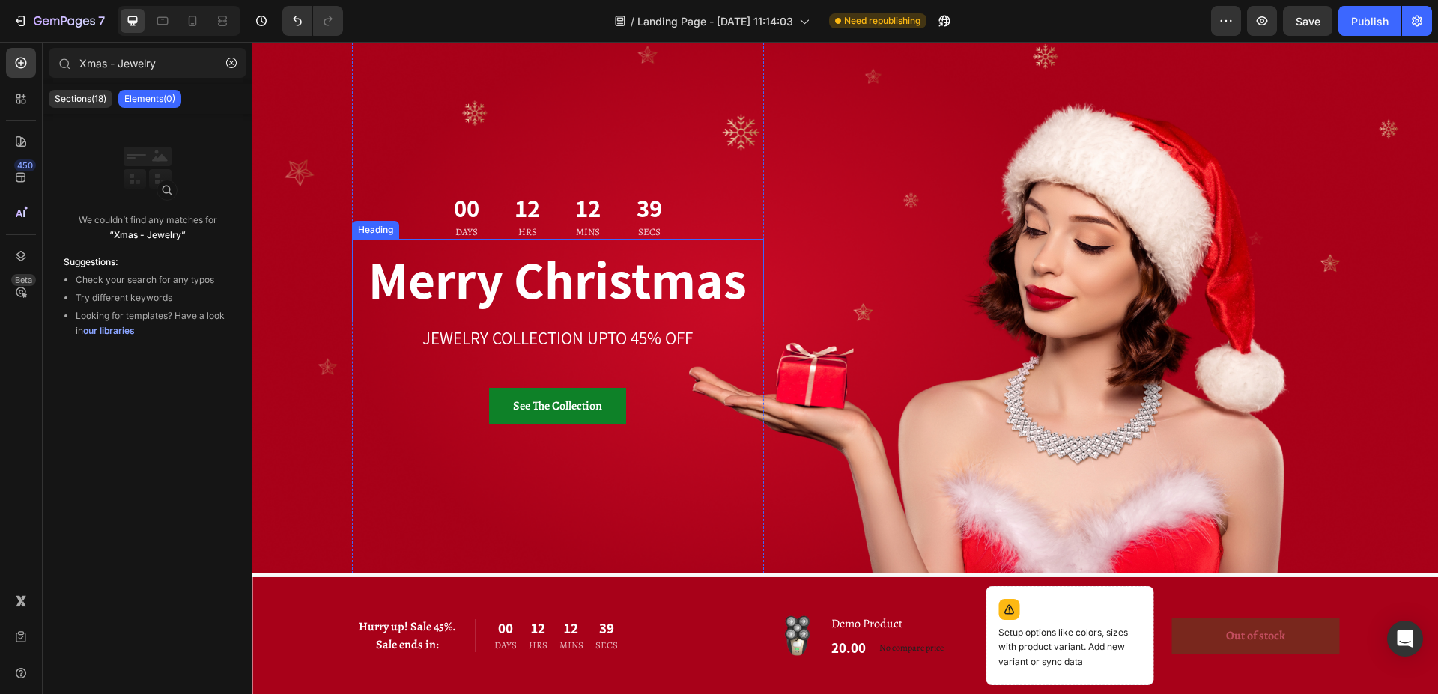
scroll to position [31, 0]
drag, startPoint x: 234, startPoint y: 61, endPoint x: 249, endPoint y: 95, distance: 36.9
click at [234, 61] on icon "button" at bounding box center [231, 63] width 10 height 10
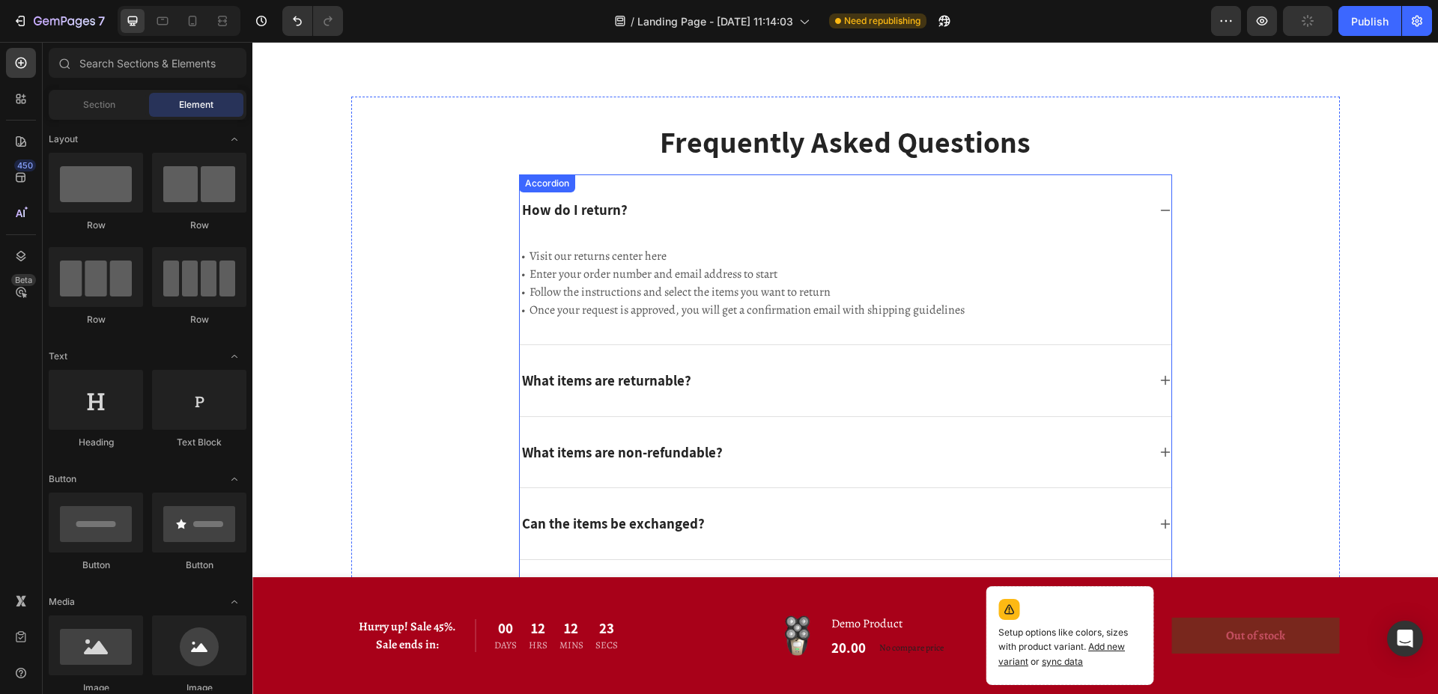
scroll to position [4079, 0]
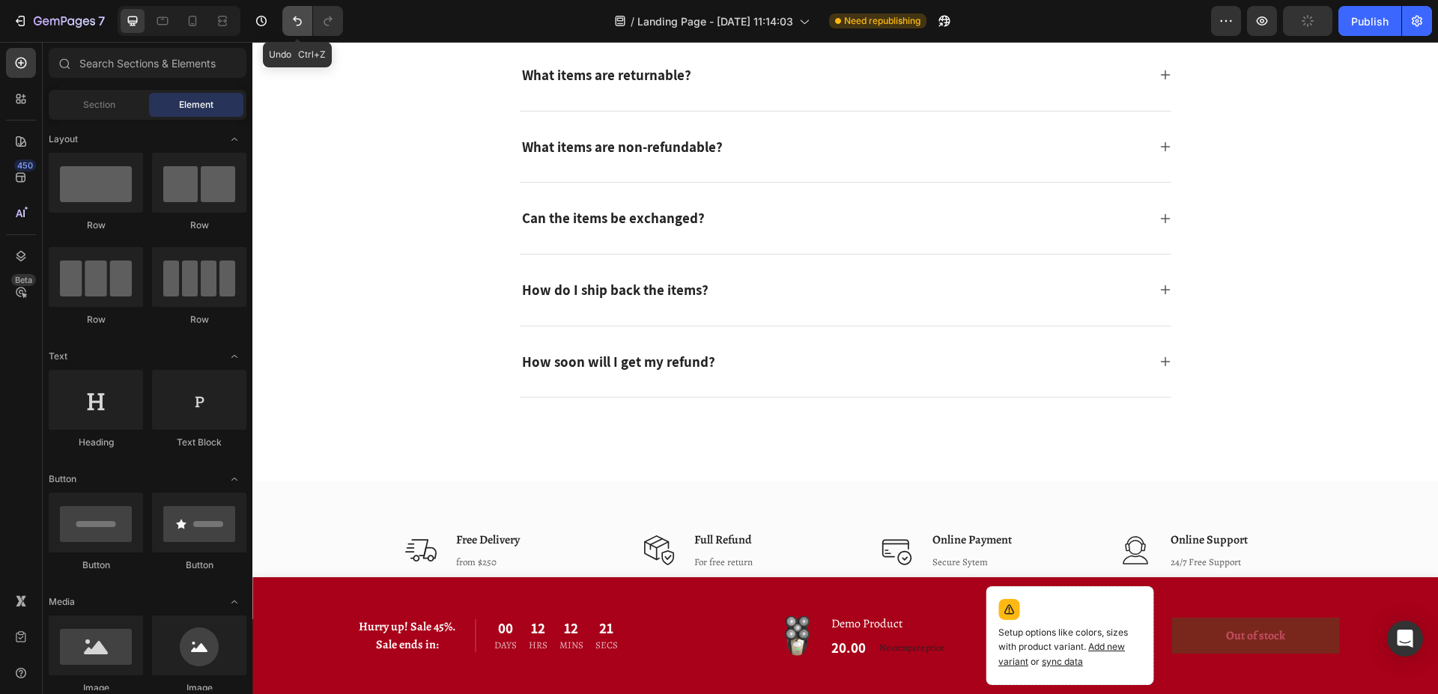
click at [298, 25] on icon "Undo/Redo" at bounding box center [297, 20] width 15 height 15
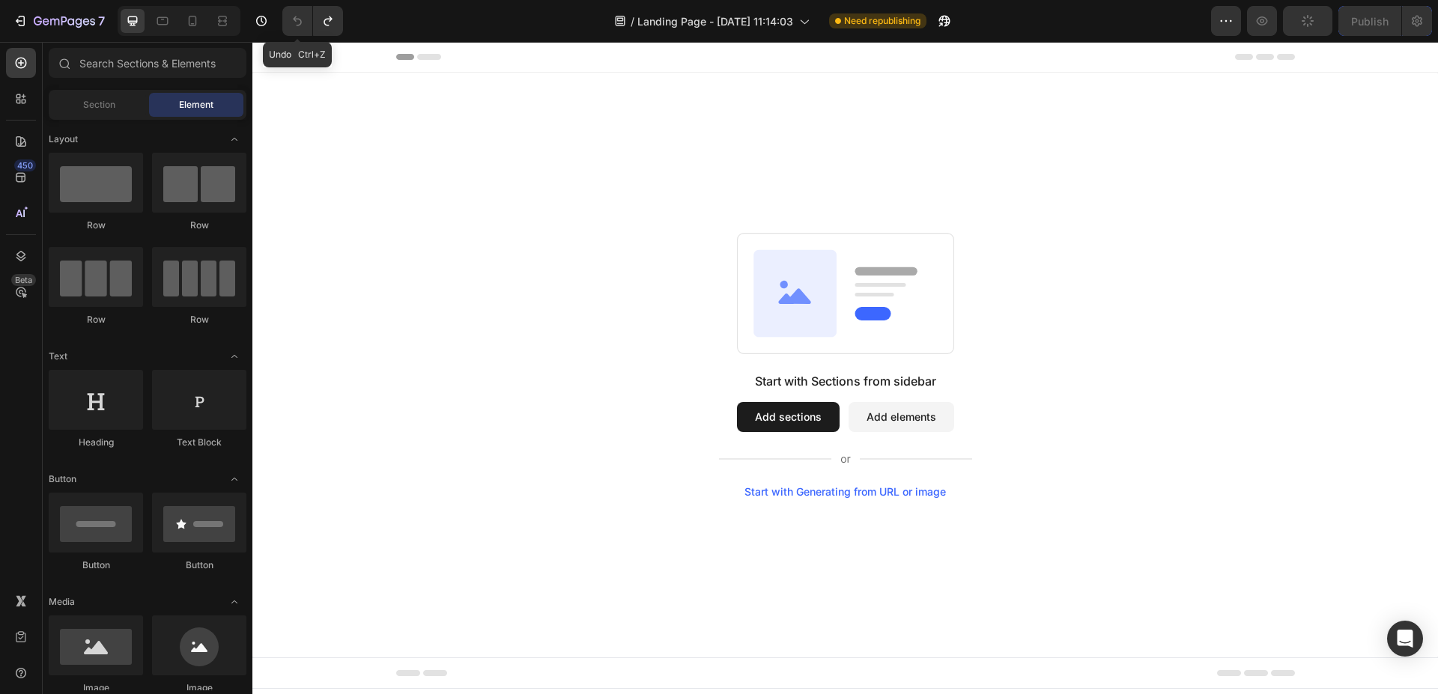
scroll to position [0, 0]
click at [118, 74] on input "text" at bounding box center [148, 63] width 198 height 30
paste input "Xmas & New Year - House Cleaning Tools"
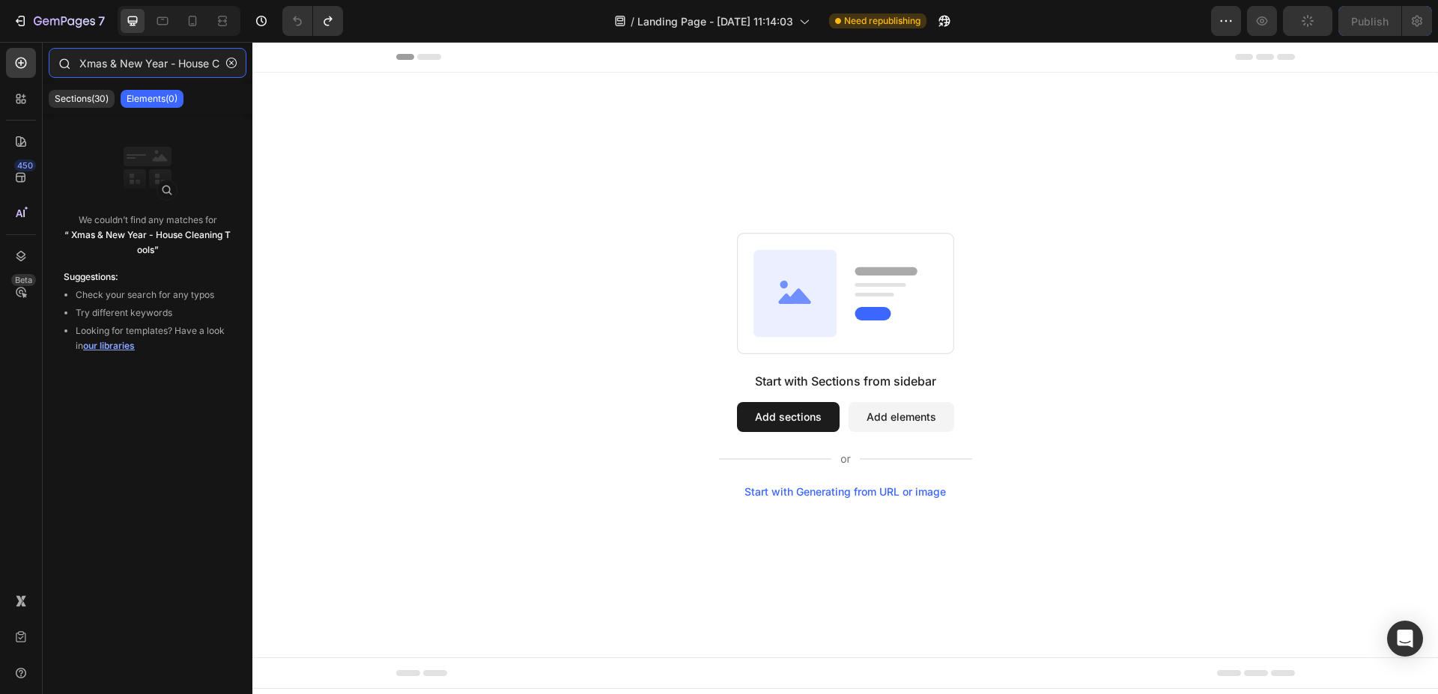
scroll to position [0, 70]
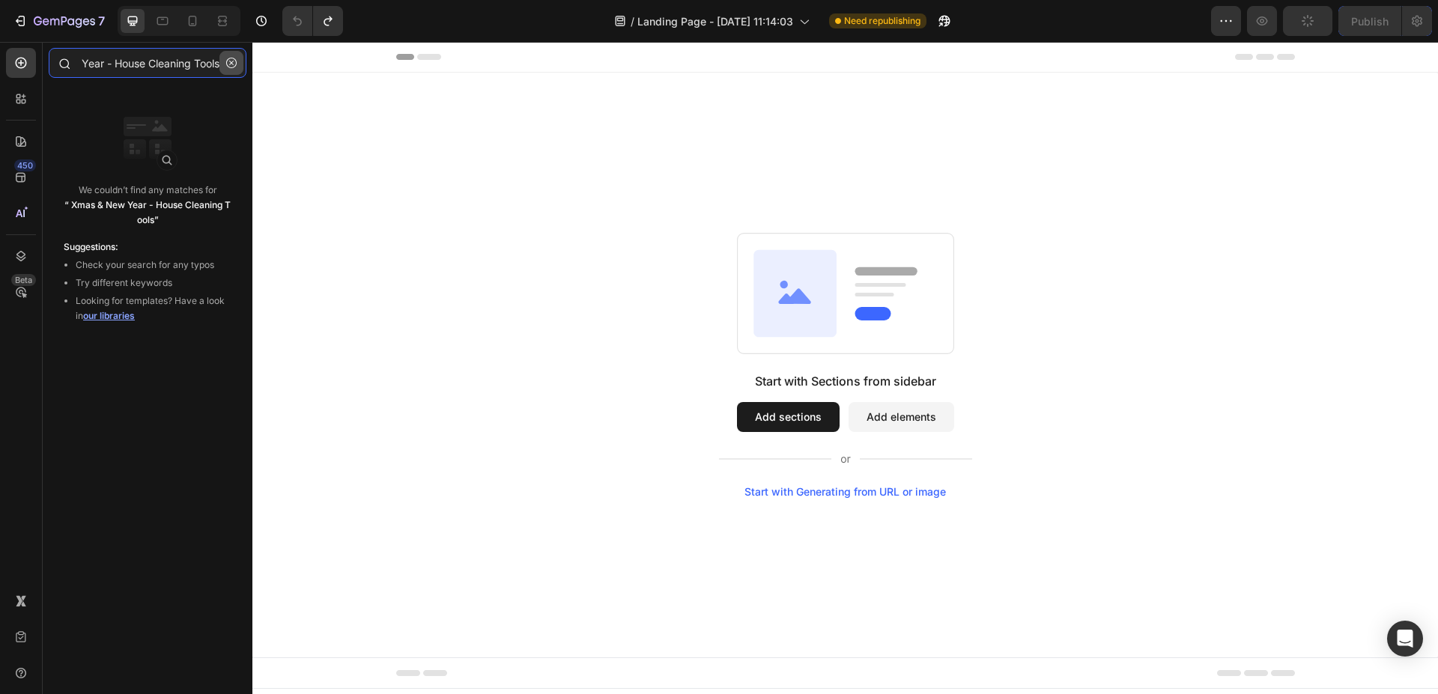
type input "Xmas & New Year - House Cleaning Tools"
click at [227, 70] on button "button" at bounding box center [231, 63] width 24 height 24
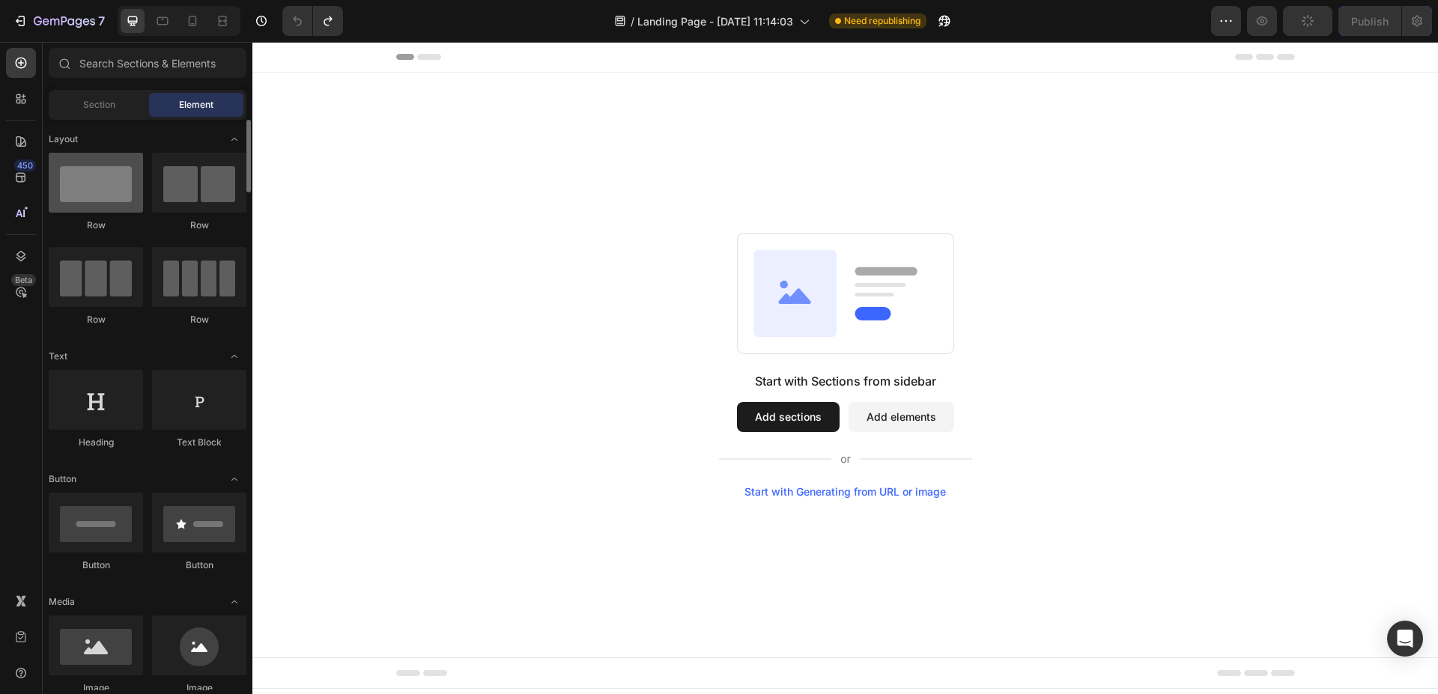
scroll to position [0, 0]
click at [16, 177] on icon at bounding box center [21, 178] width 10 height 10
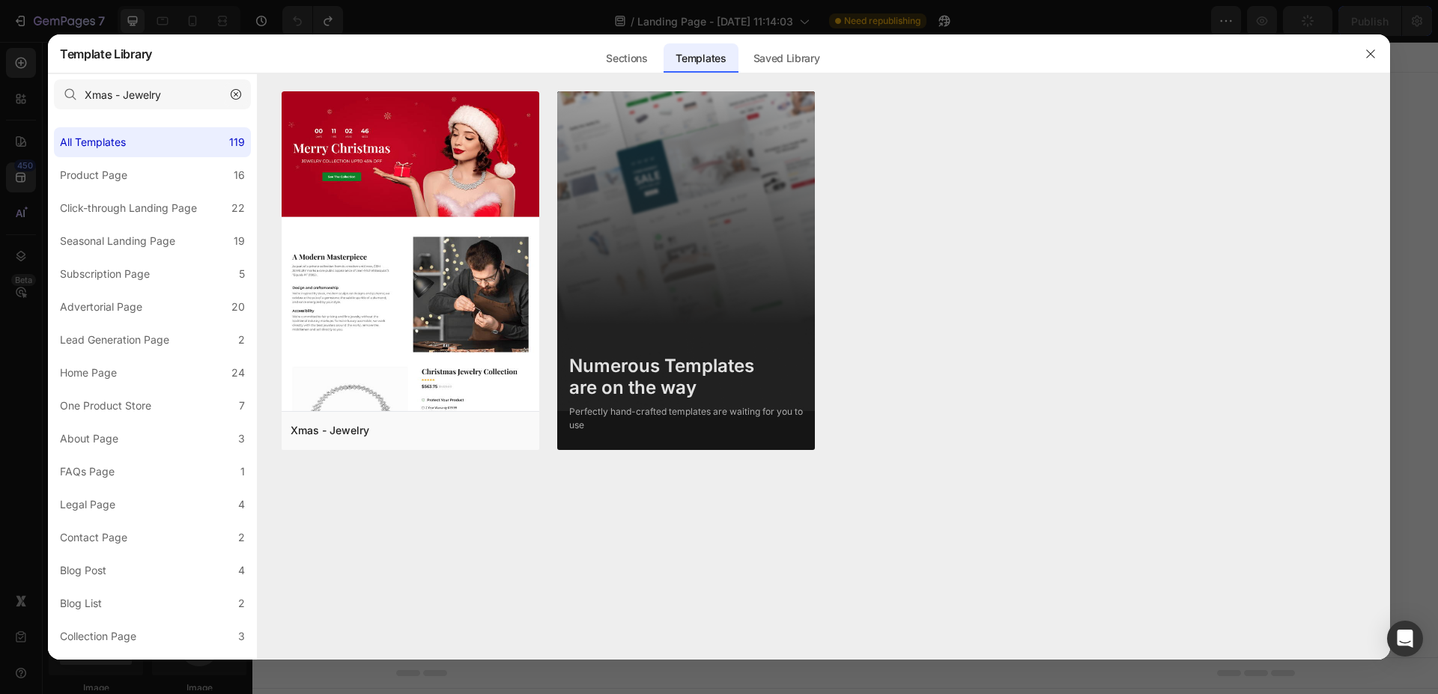
click at [235, 93] on icon "button" at bounding box center [236, 94] width 10 height 10
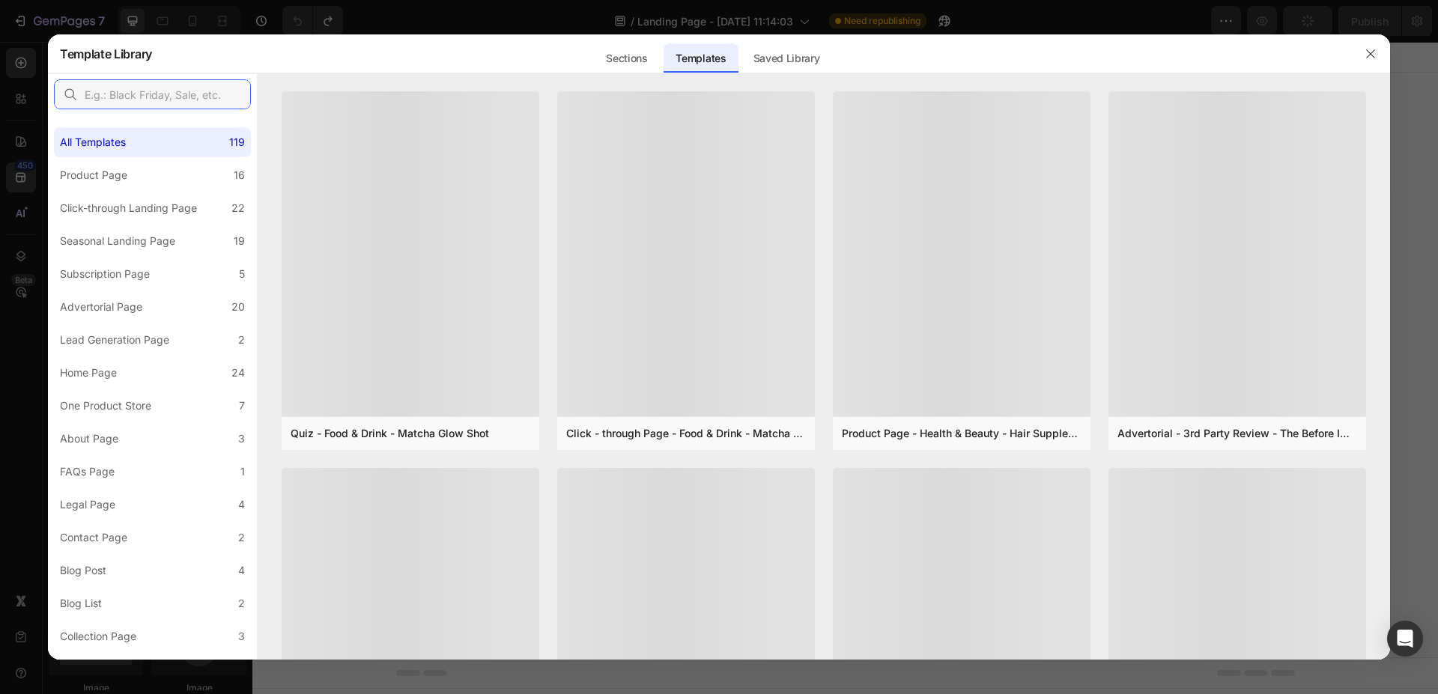
click at [171, 96] on input "text" at bounding box center [152, 94] width 197 height 30
paste input "Xmas & New Year - House Cleaning Tools"
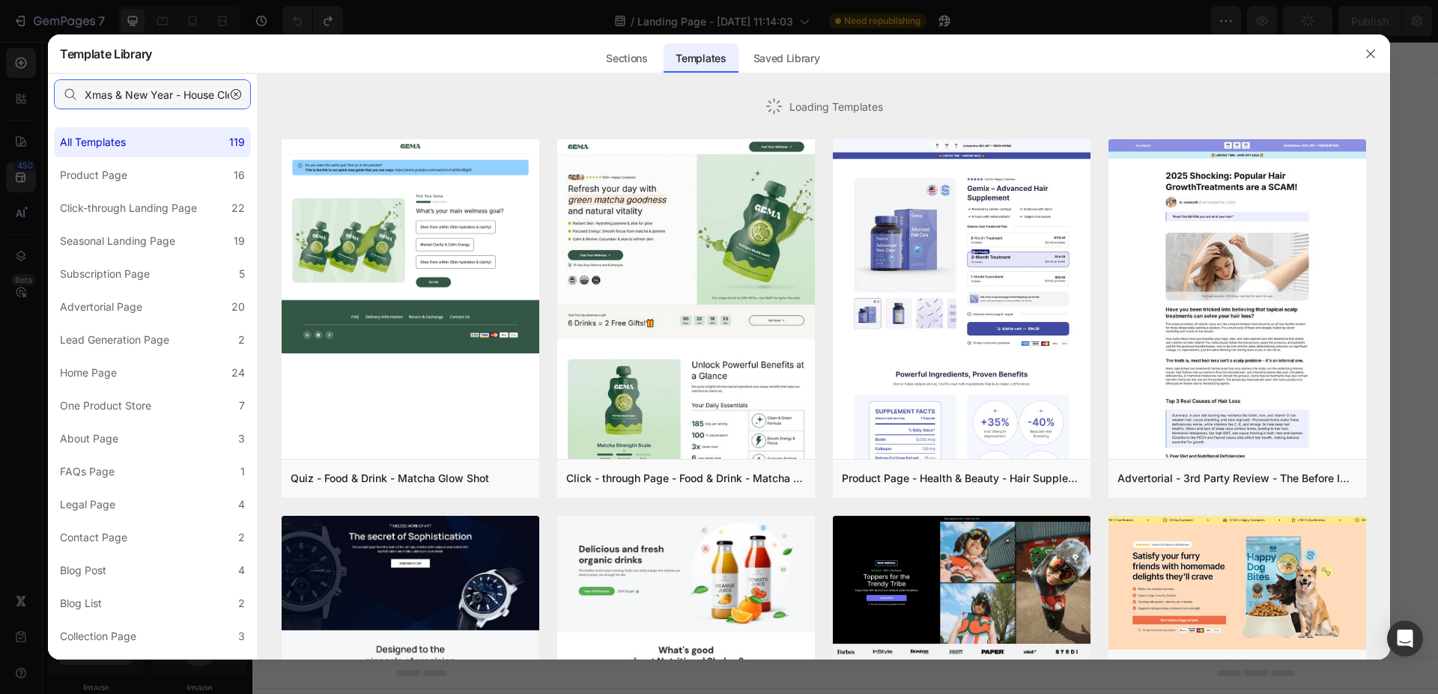
scroll to position [0, 62]
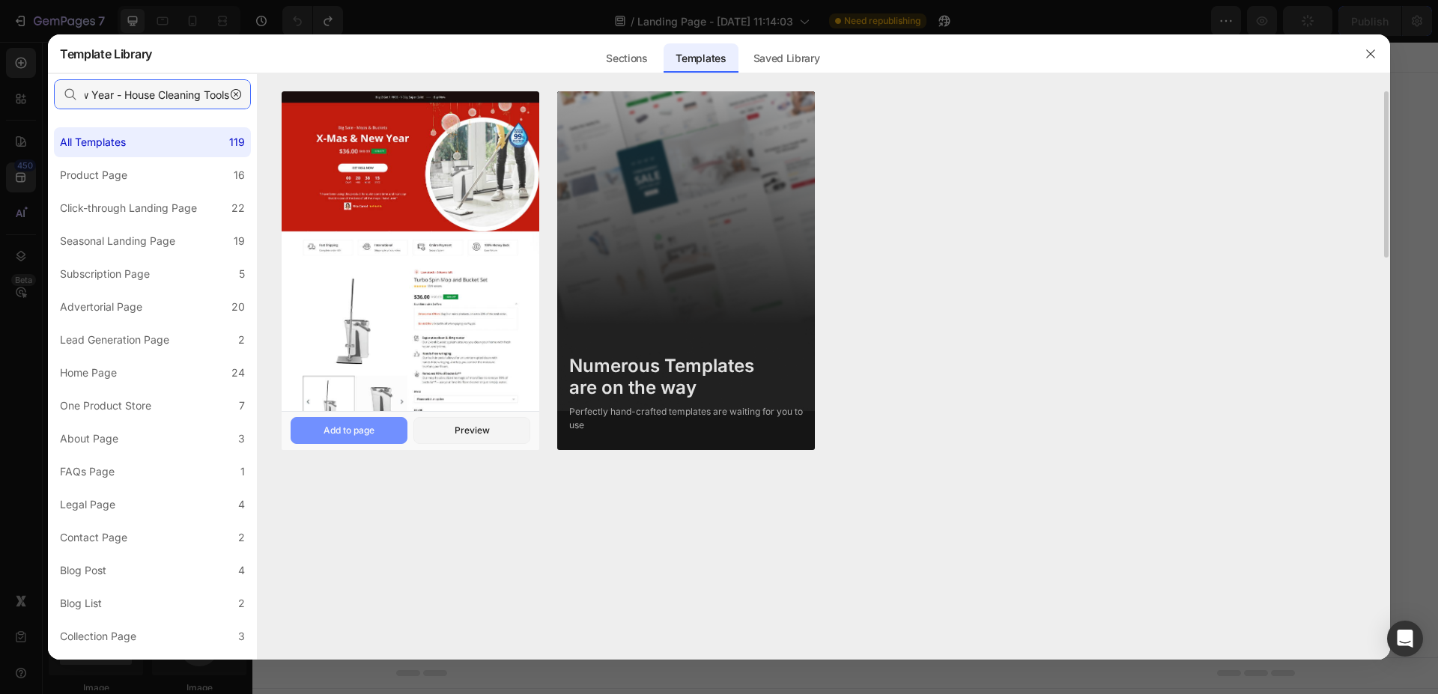
type input "Xmas & New Year - House Cleaning Tools"
click at [362, 428] on div "Add to page" at bounding box center [348, 430] width 51 height 13
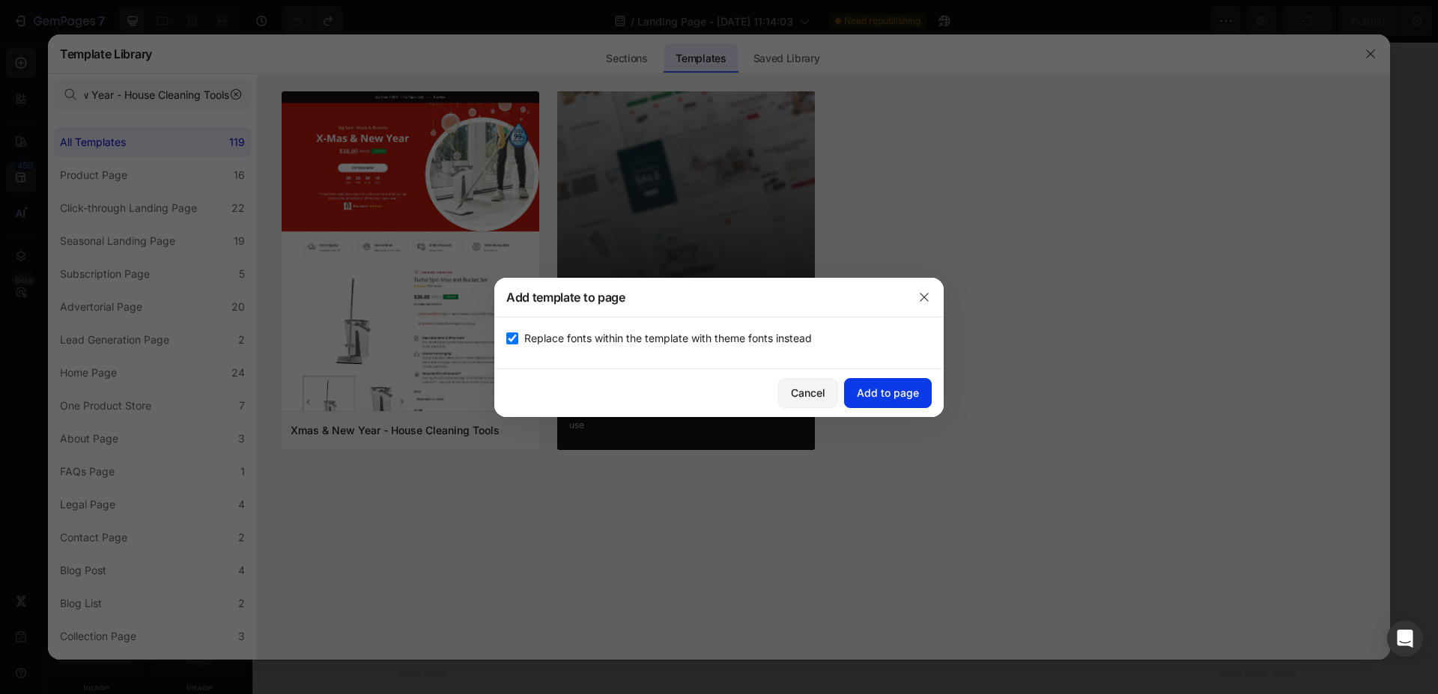
click at [882, 398] on div "Add to page" at bounding box center [888, 393] width 62 height 16
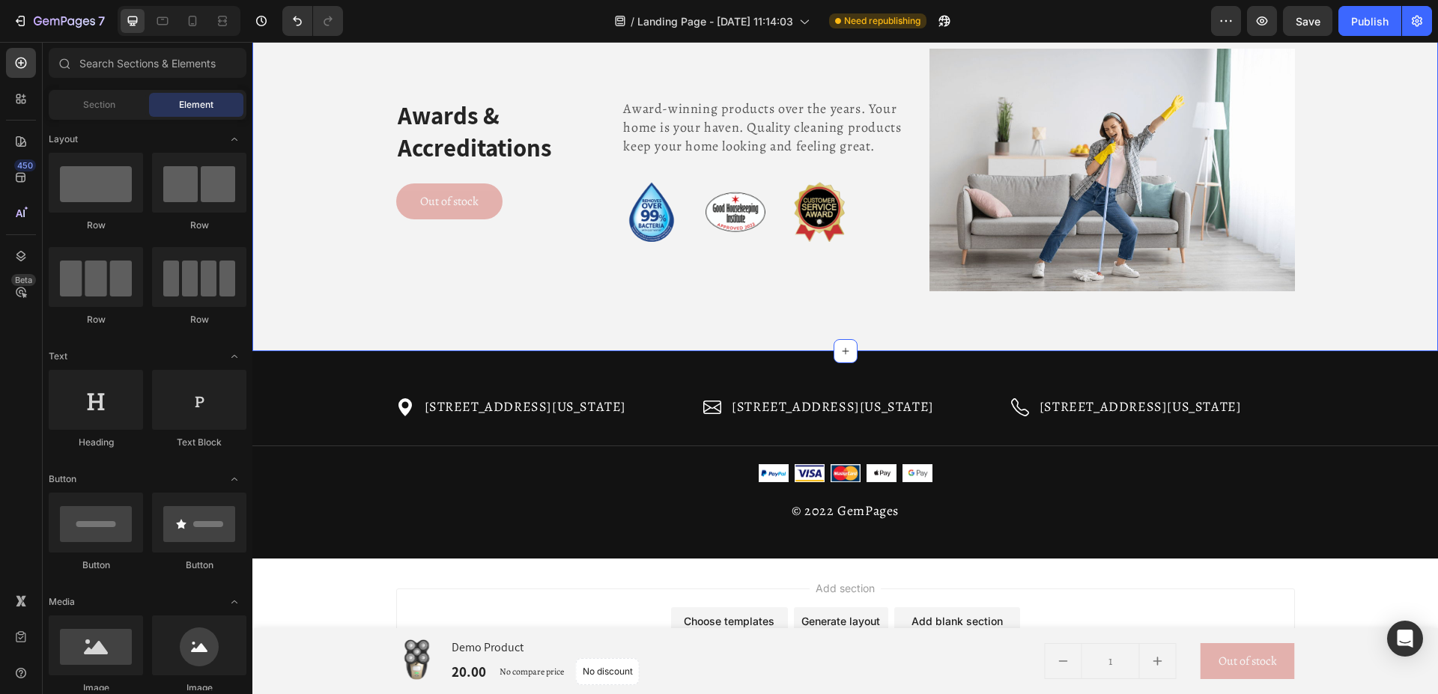
scroll to position [4308, 0]
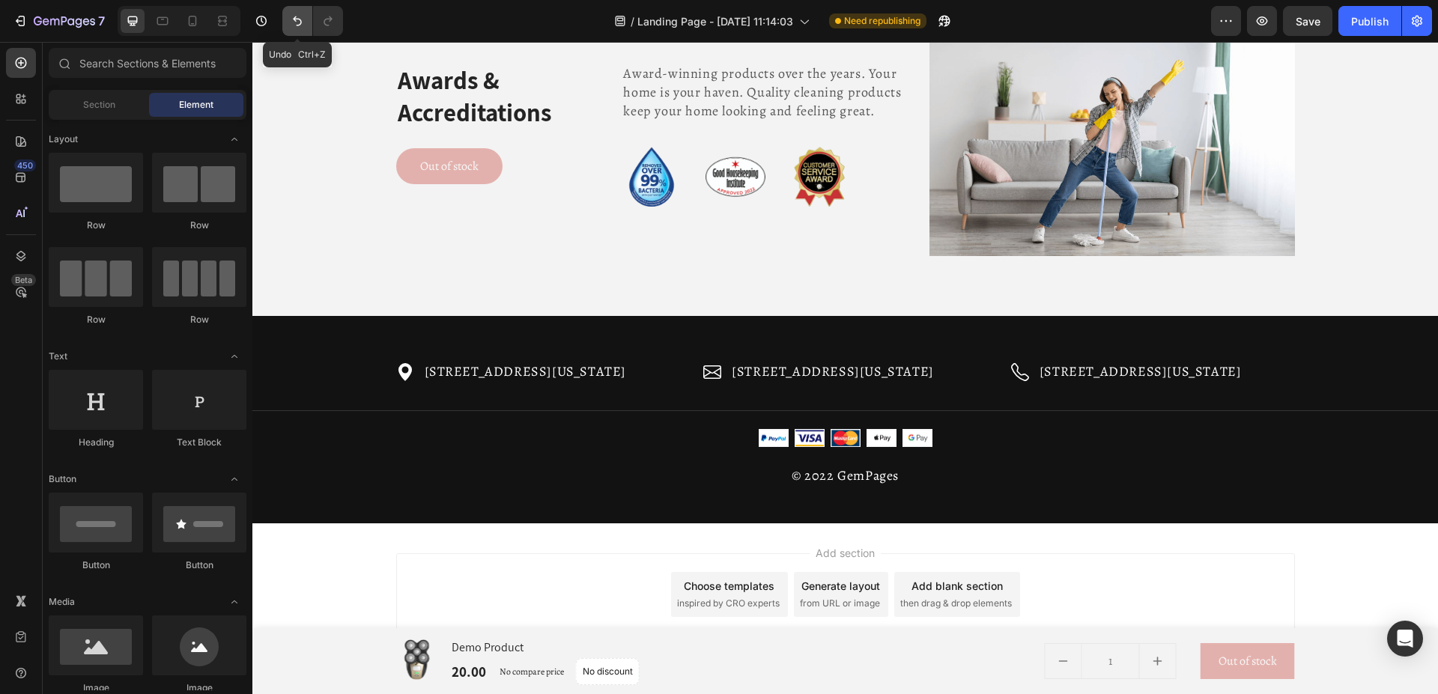
drag, startPoint x: 297, startPoint y: 22, endPoint x: 28, endPoint y: 13, distance: 269.7
click at [297, 22] on icon "Undo/Redo" at bounding box center [297, 20] width 15 height 15
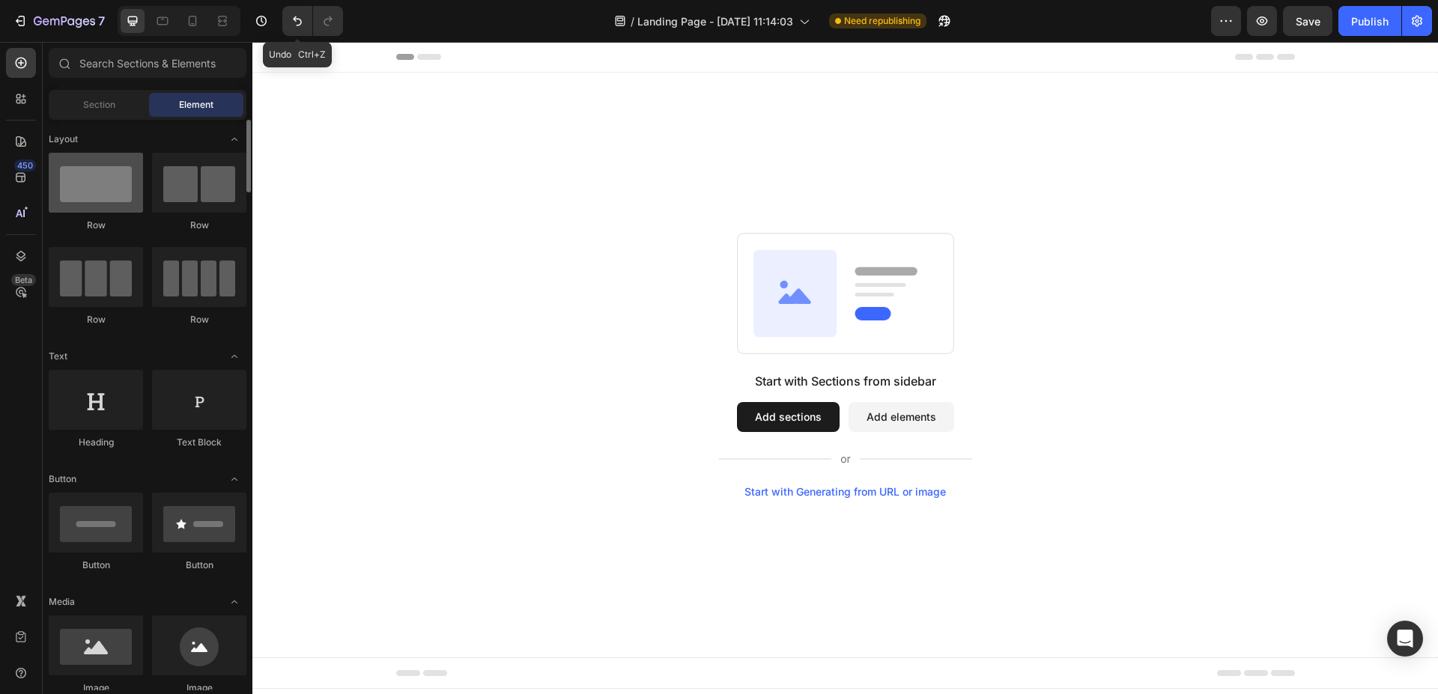
scroll to position [0, 0]
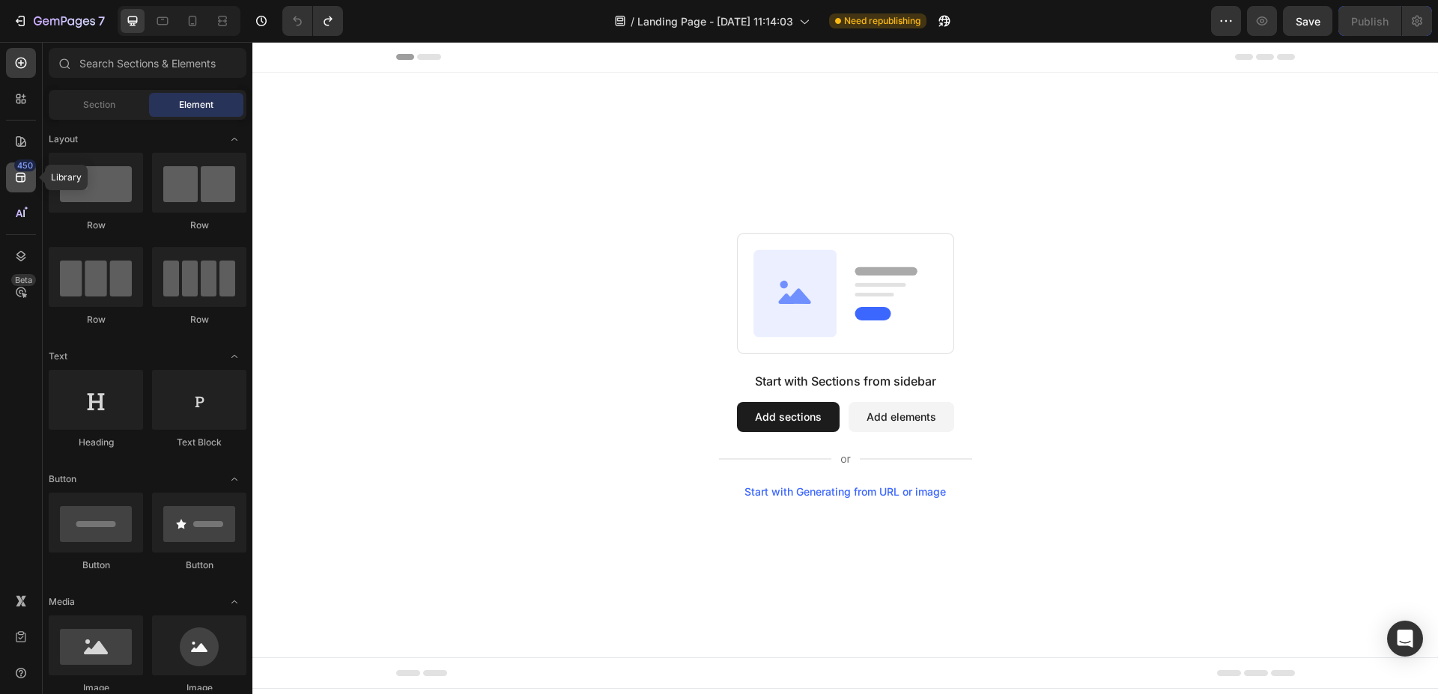
click at [24, 176] on icon at bounding box center [21, 178] width 10 height 10
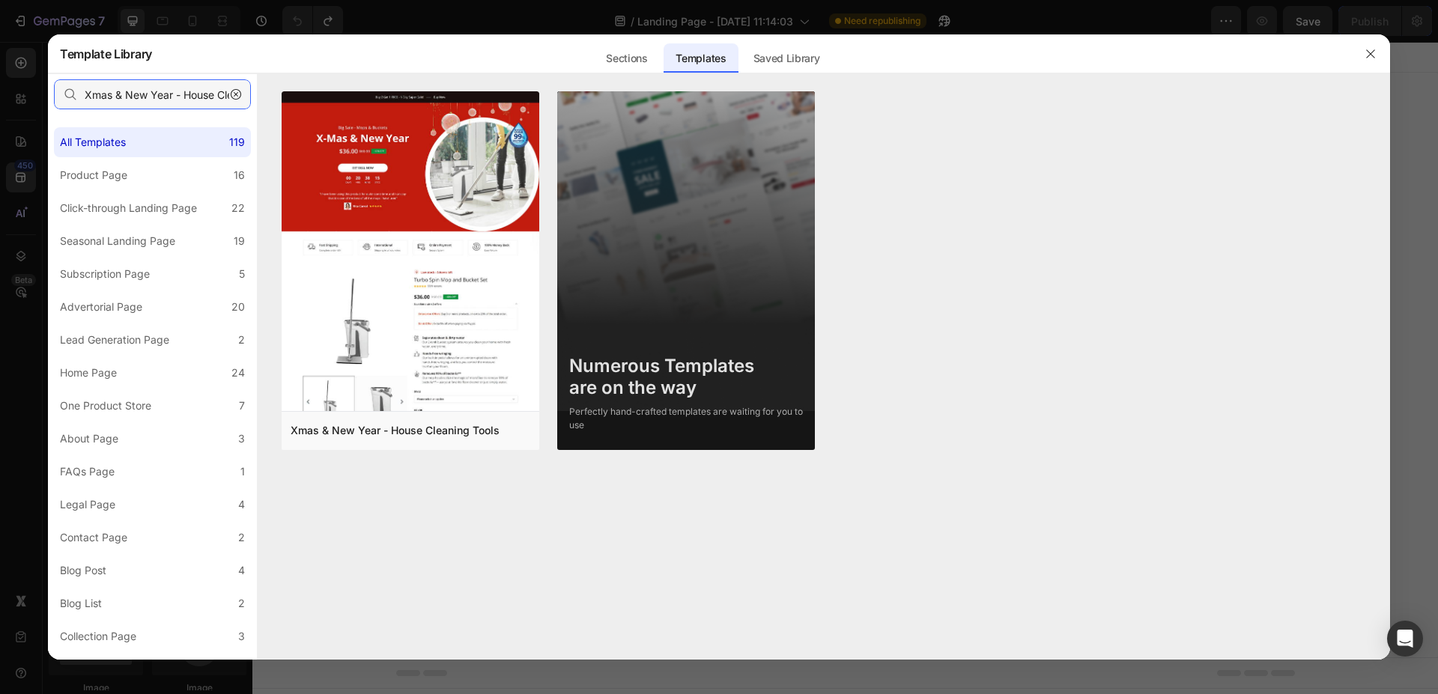
click at [143, 94] on input "Xmas & New Year - House Cleaning Tools" at bounding box center [152, 94] width 197 height 30
click at [239, 96] on icon "button" at bounding box center [236, 94] width 10 height 10
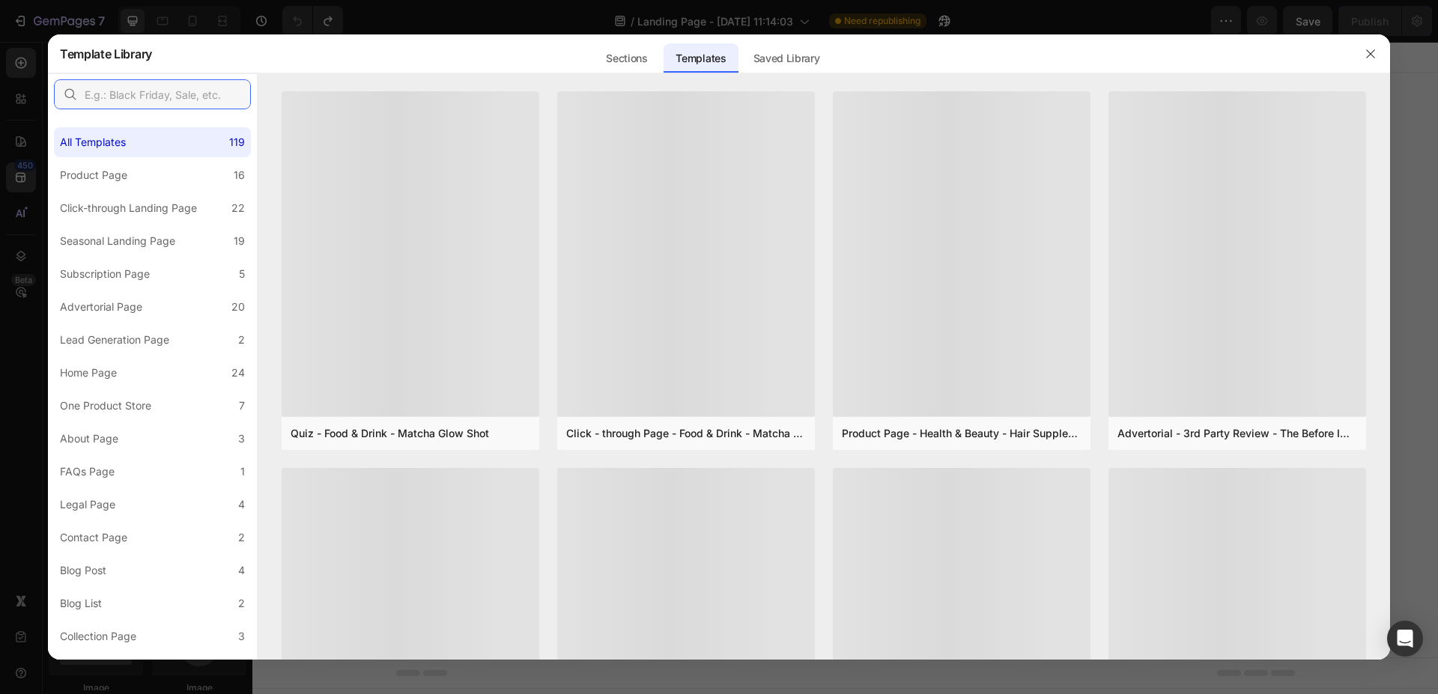
click at [196, 93] on input "text" at bounding box center [152, 94] width 197 height 30
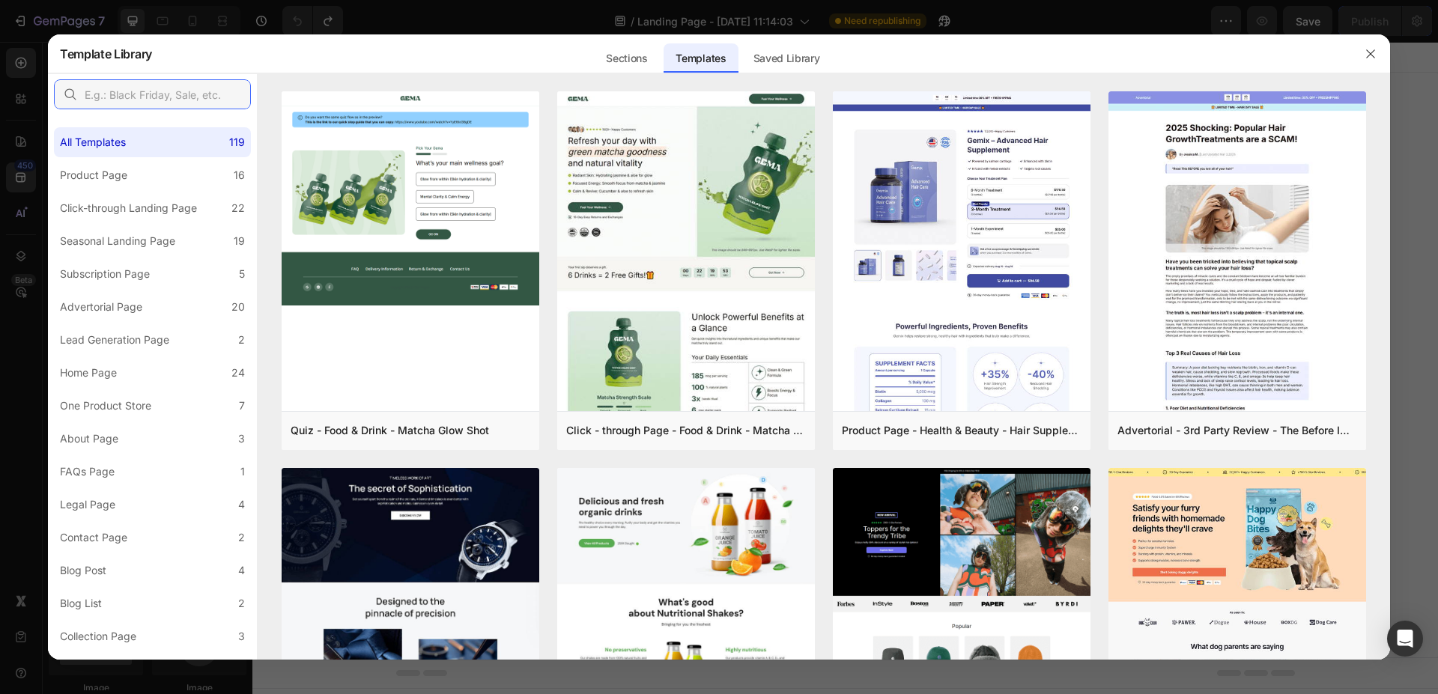
paste input "Nutritional Shakes"
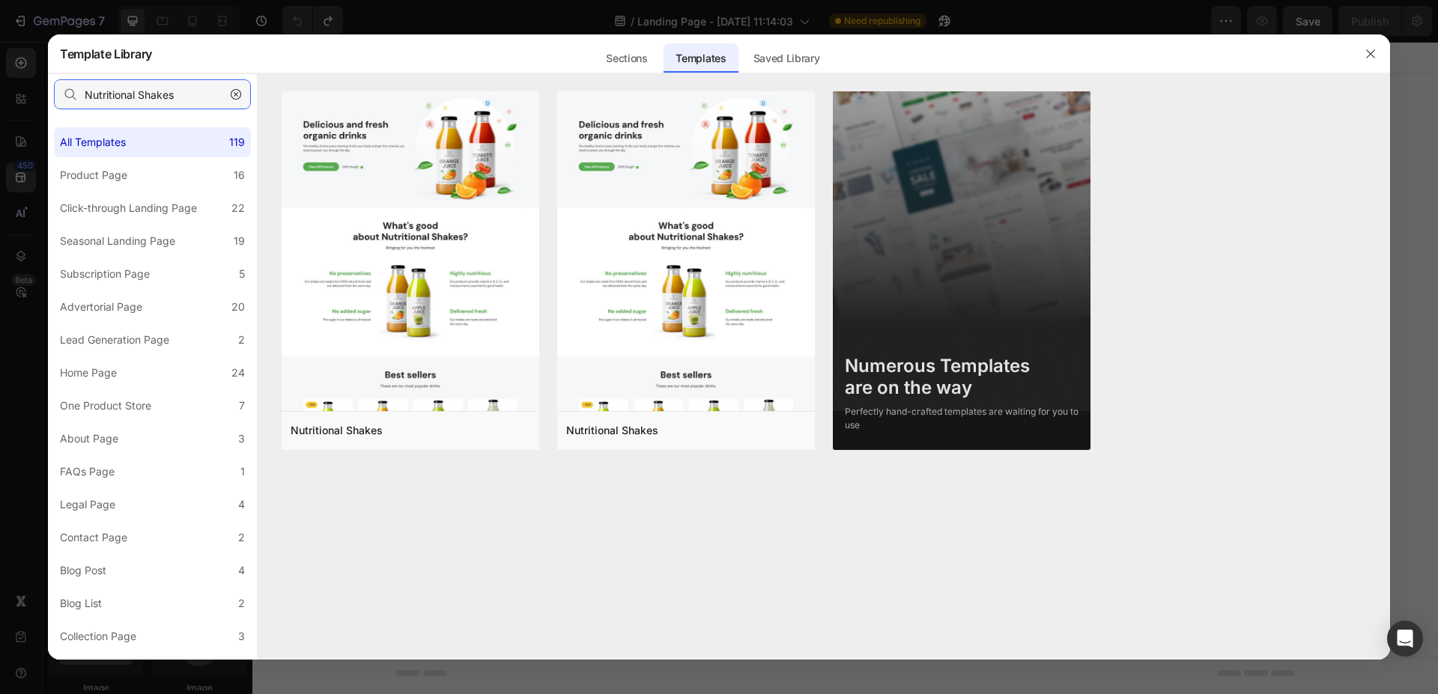
type input "Nutritional Shakes"
click at [1372, 63] on button "button" at bounding box center [1370, 54] width 24 height 24
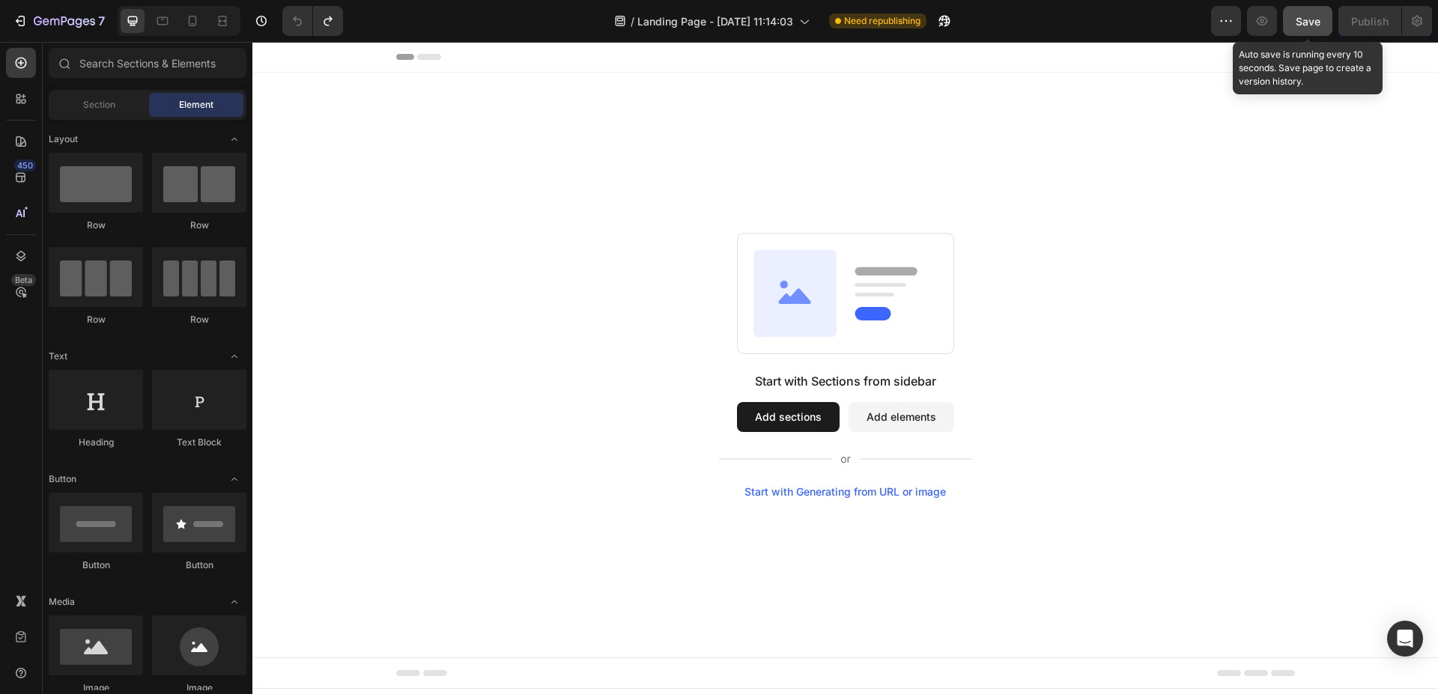
click at [1306, 19] on span "Save" at bounding box center [1307, 21] width 25 height 13
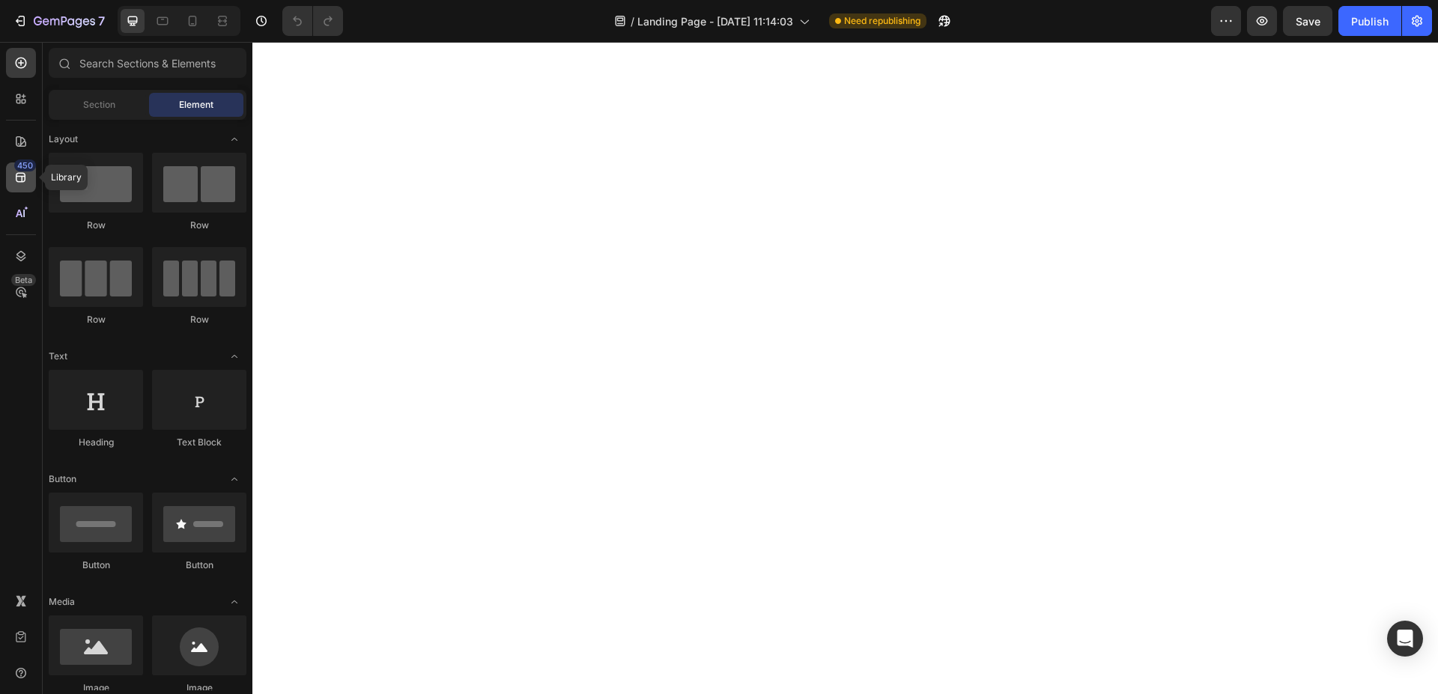
click at [17, 179] on icon at bounding box center [20, 177] width 15 height 15
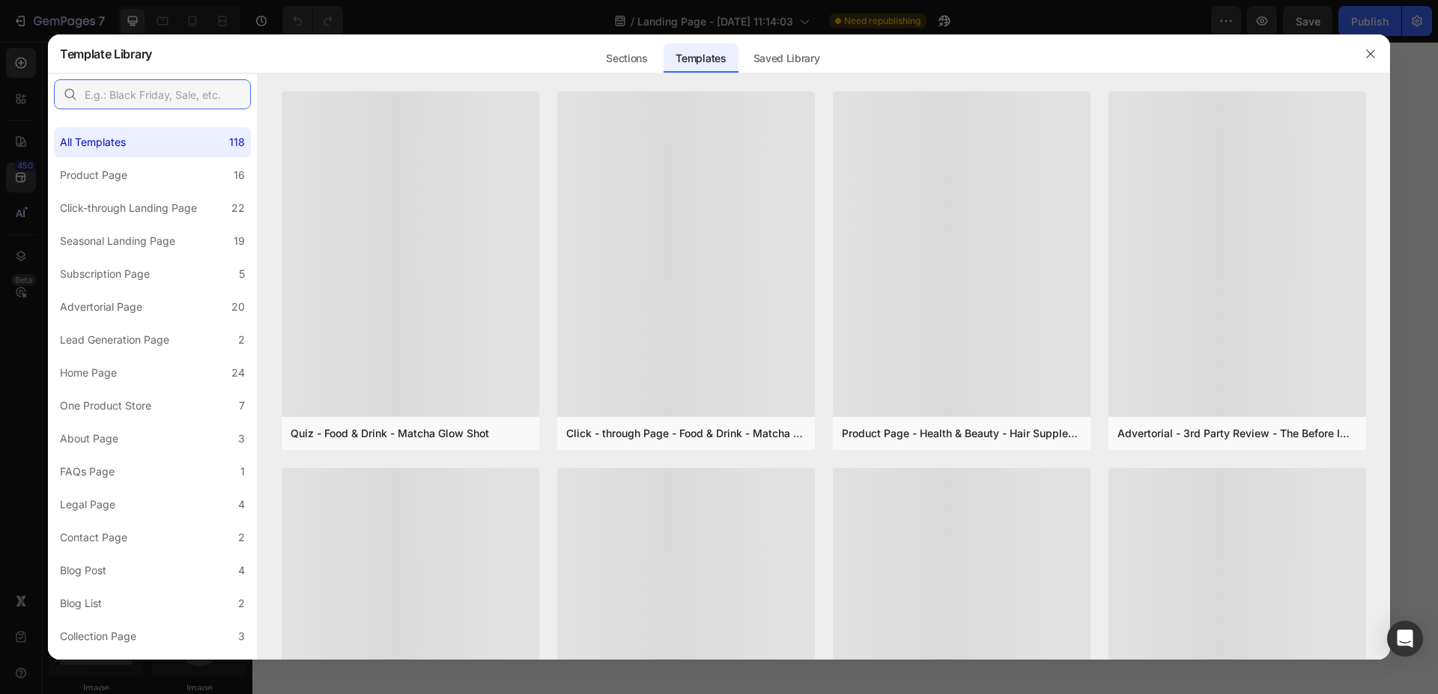
click at [175, 91] on input "text" at bounding box center [152, 94] width 197 height 30
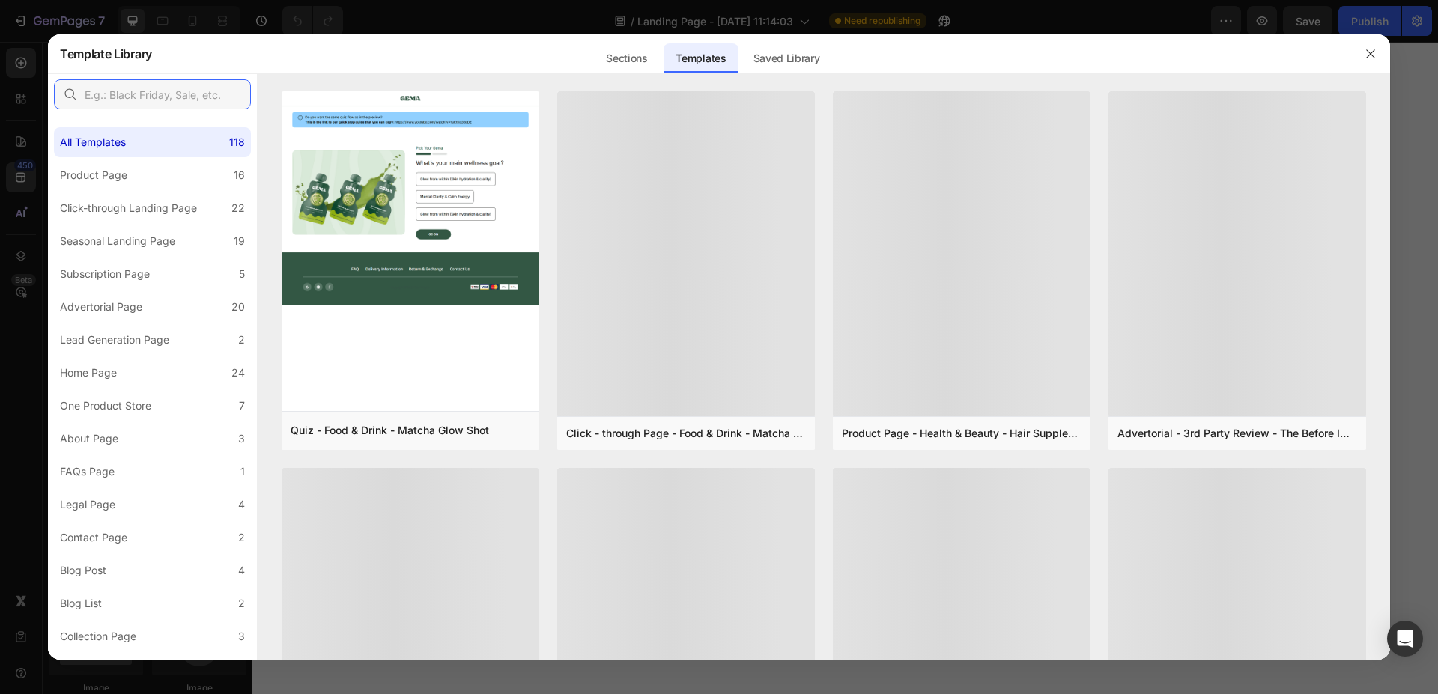
paste input "Nutritional Shakes"
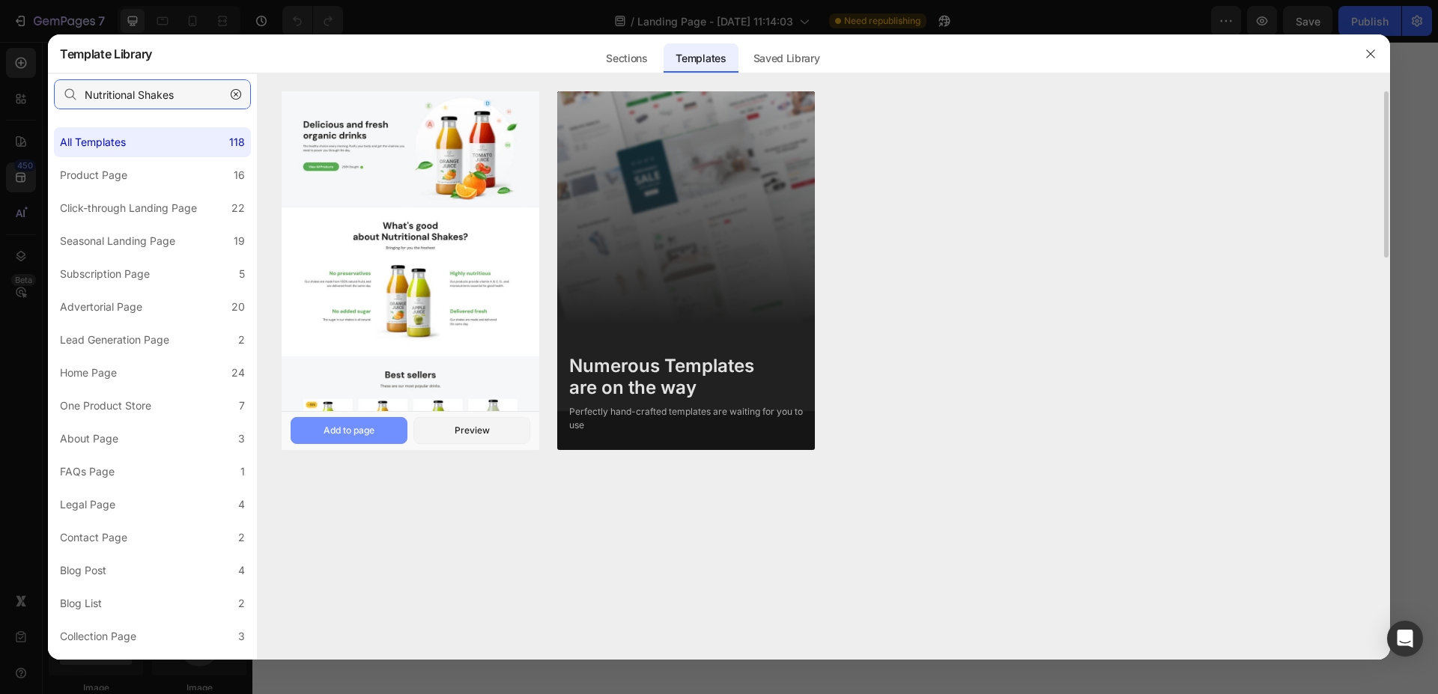
type input "Nutritional Shakes"
click at [373, 427] on div "Add to page" at bounding box center [348, 430] width 51 height 13
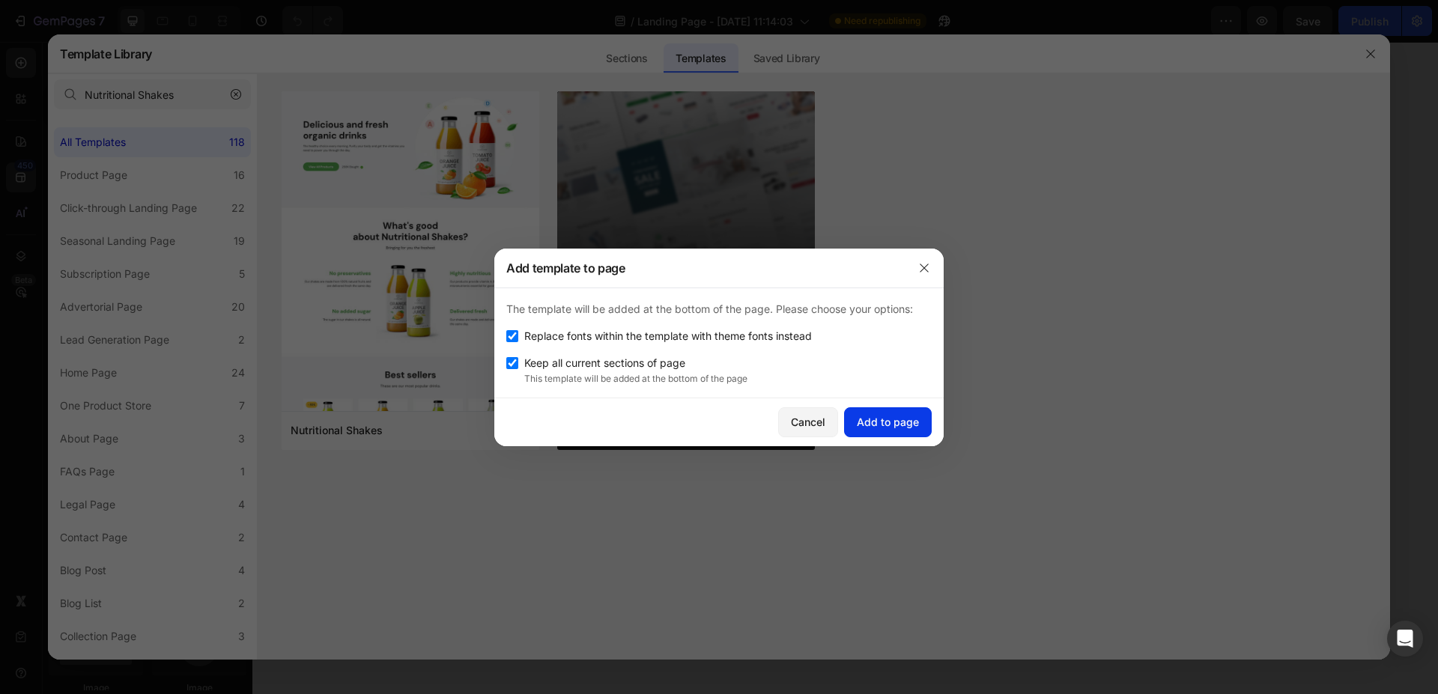
click at [893, 416] on div "Add to page" at bounding box center [888, 422] width 62 height 16
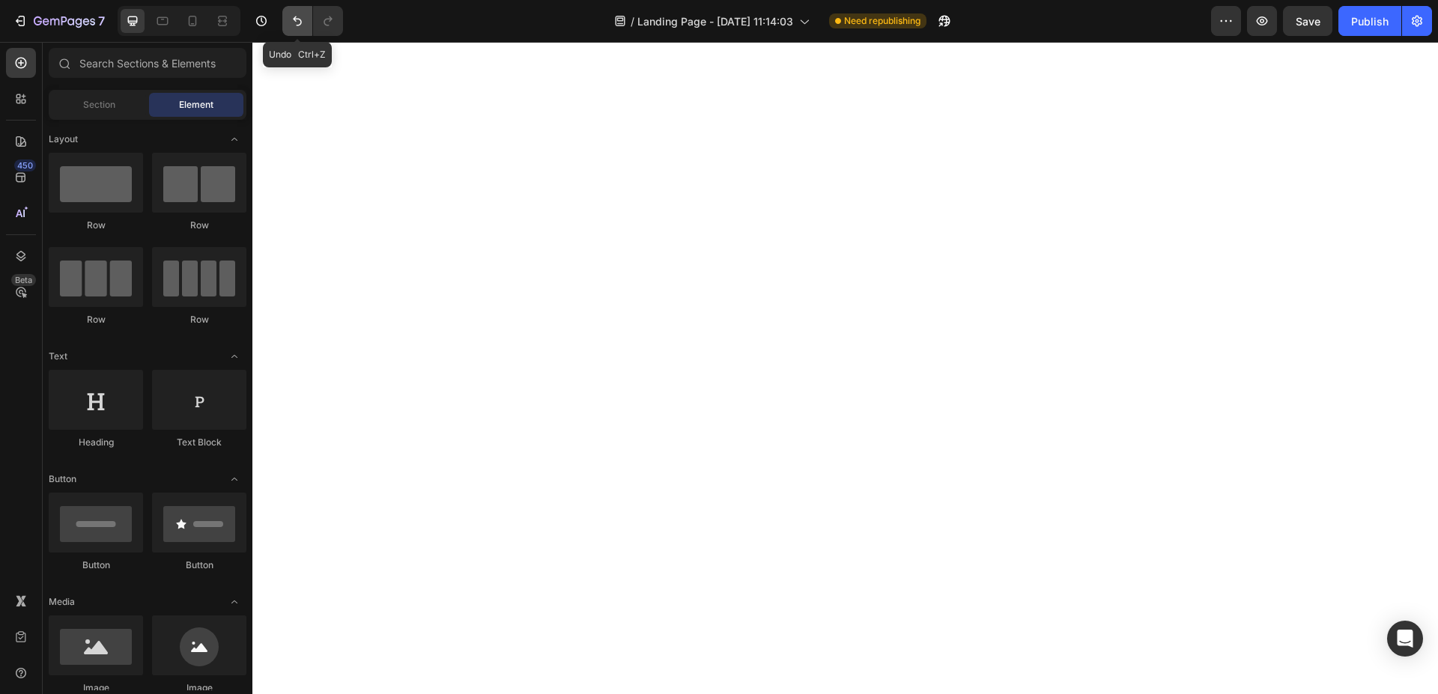
click at [292, 16] on icon "Undo/Redo" at bounding box center [297, 20] width 15 height 15
click at [186, 15] on icon at bounding box center [192, 20] width 15 height 15
click at [134, 22] on icon at bounding box center [133, 21] width 10 height 10
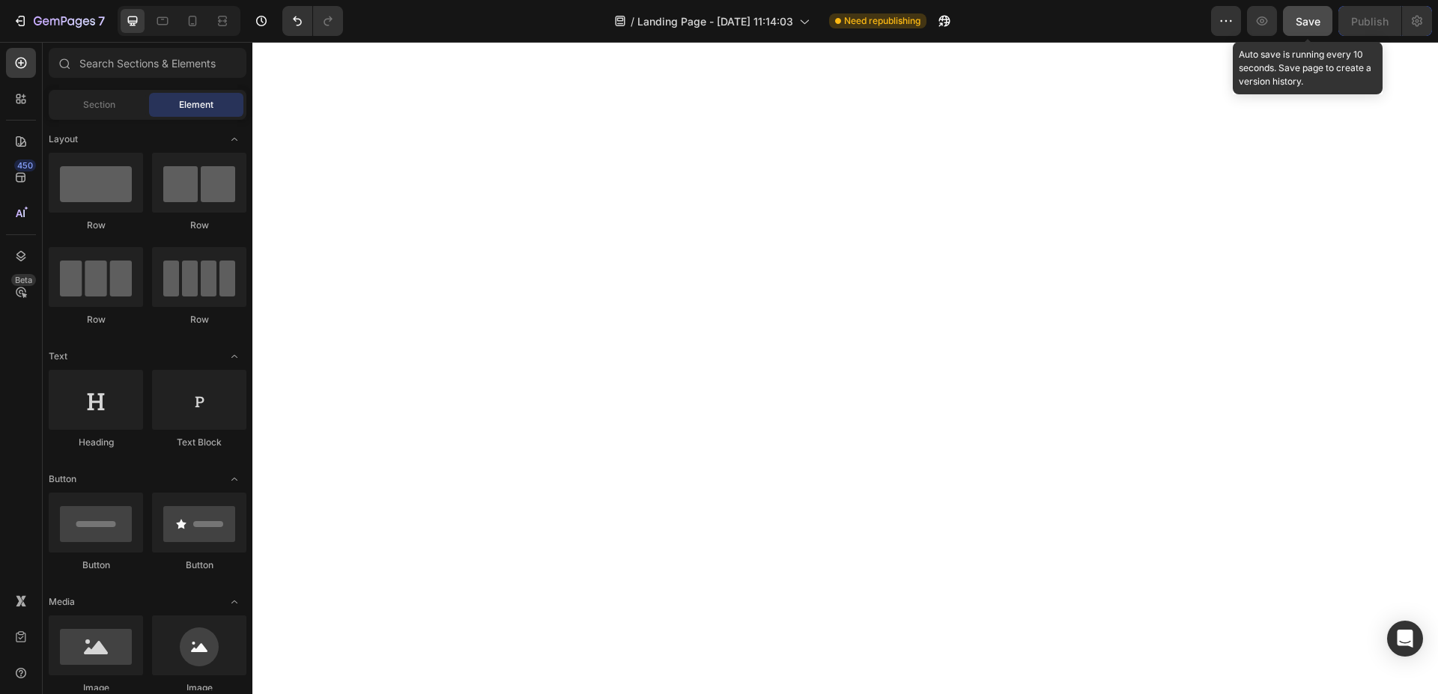
click at [1297, 22] on span "Save" at bounding box center [1307, 21] width 25 height 13
click at [1300, 22] on span "Save" at bounding box center [1307, 21] width 25 height 13
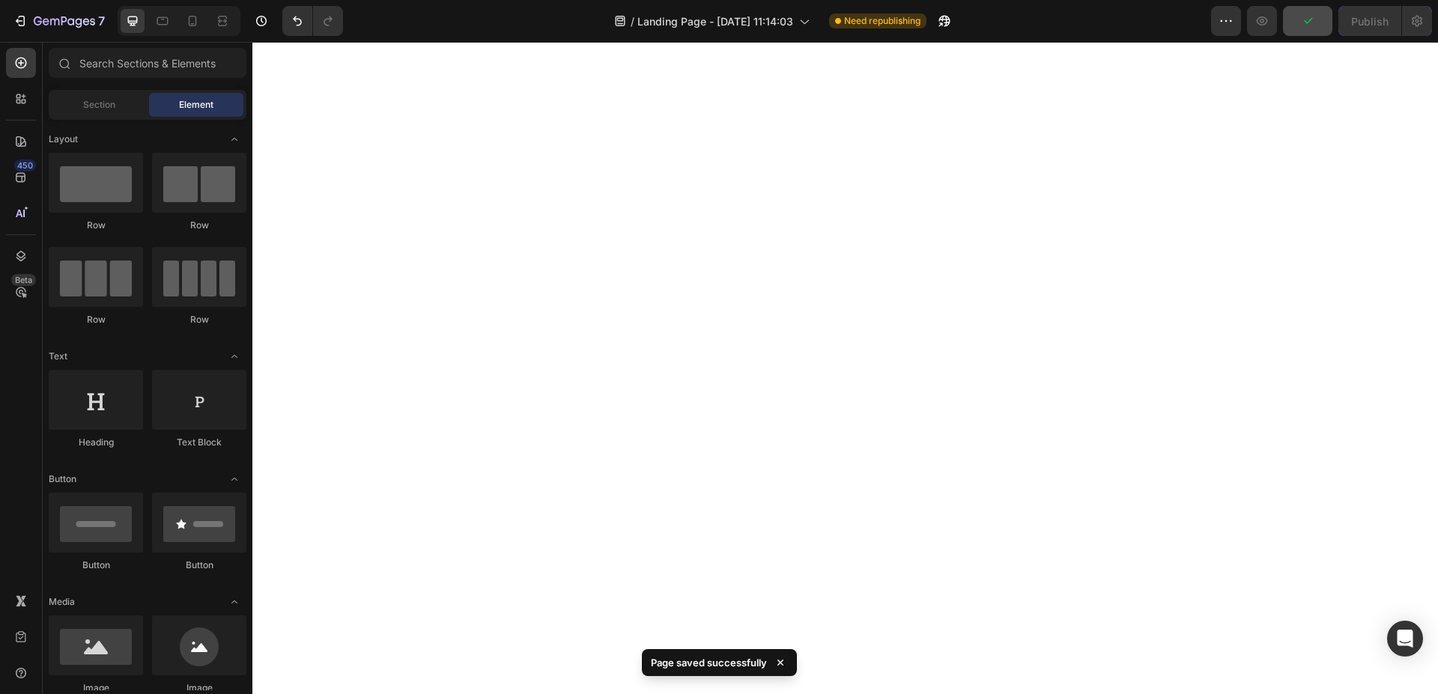
click at [1140, 14] on div "/ Landing Page - Aug 13, 11:14:03 Need republishing" at bounding box center [783, 21] width 856 height 30
click at [21, 171] on div "450" at bounding box center [25, 166] width 22 height 12
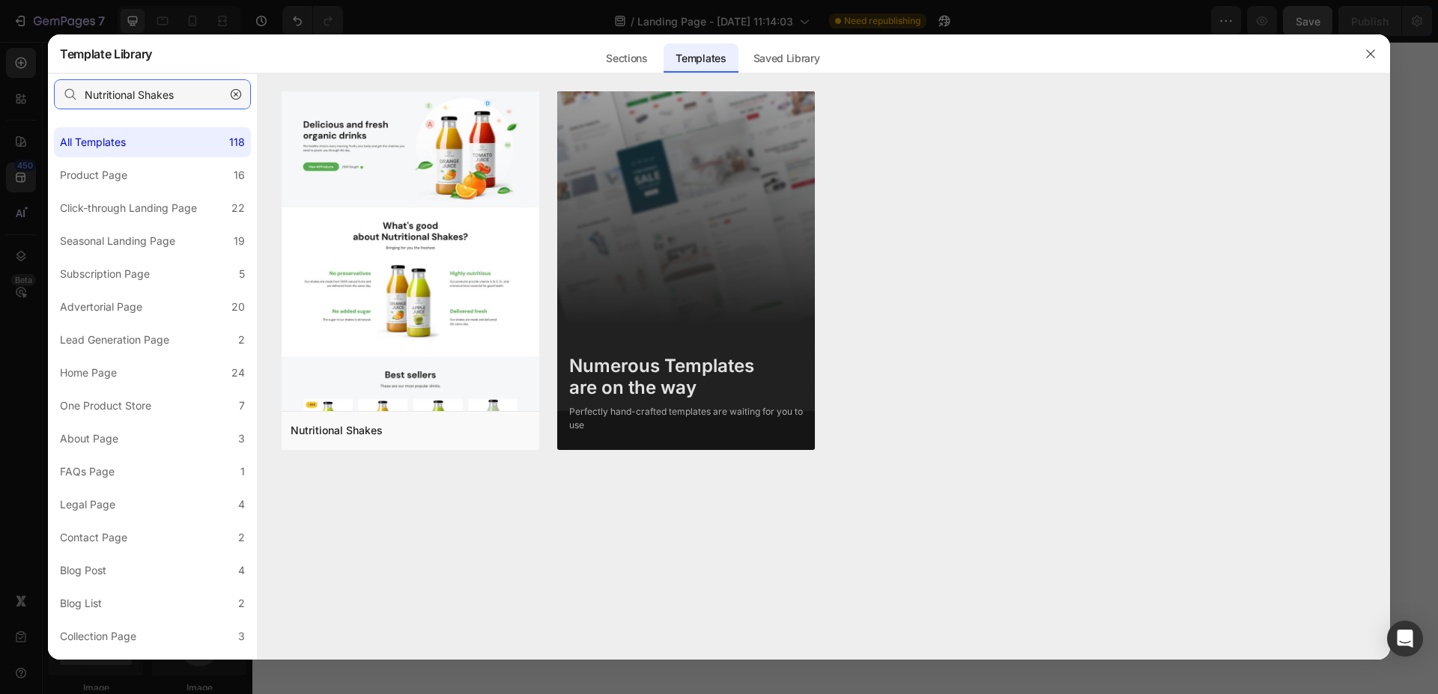
click at [155, 98] on input "Nutritional Shakes" at bounding box center [152, 94] width 197 height 30
click at [180, 94] on input "Nutritional Shakes" at bounding box center [152, 94] width 197 height 30
paste input "Home Page - Multiple Product - Apparel - Style 4"
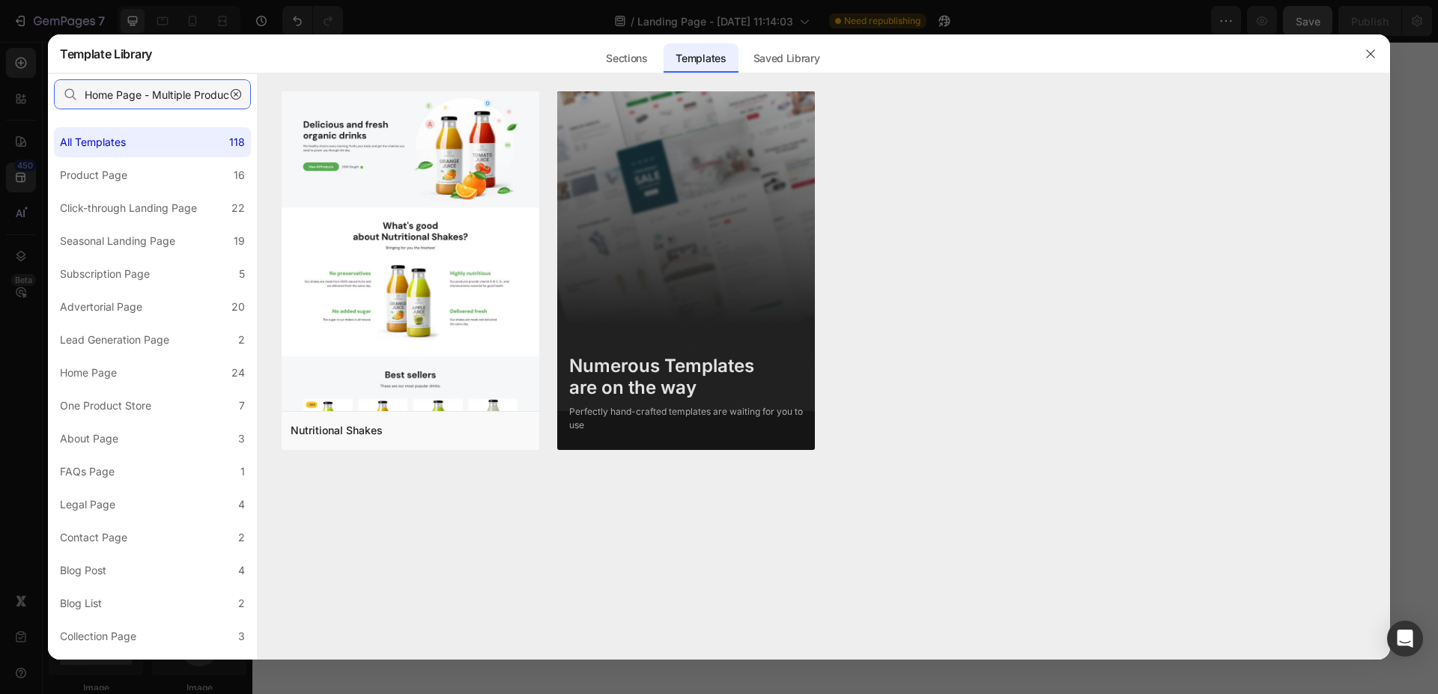
scroll to position [0, 100]
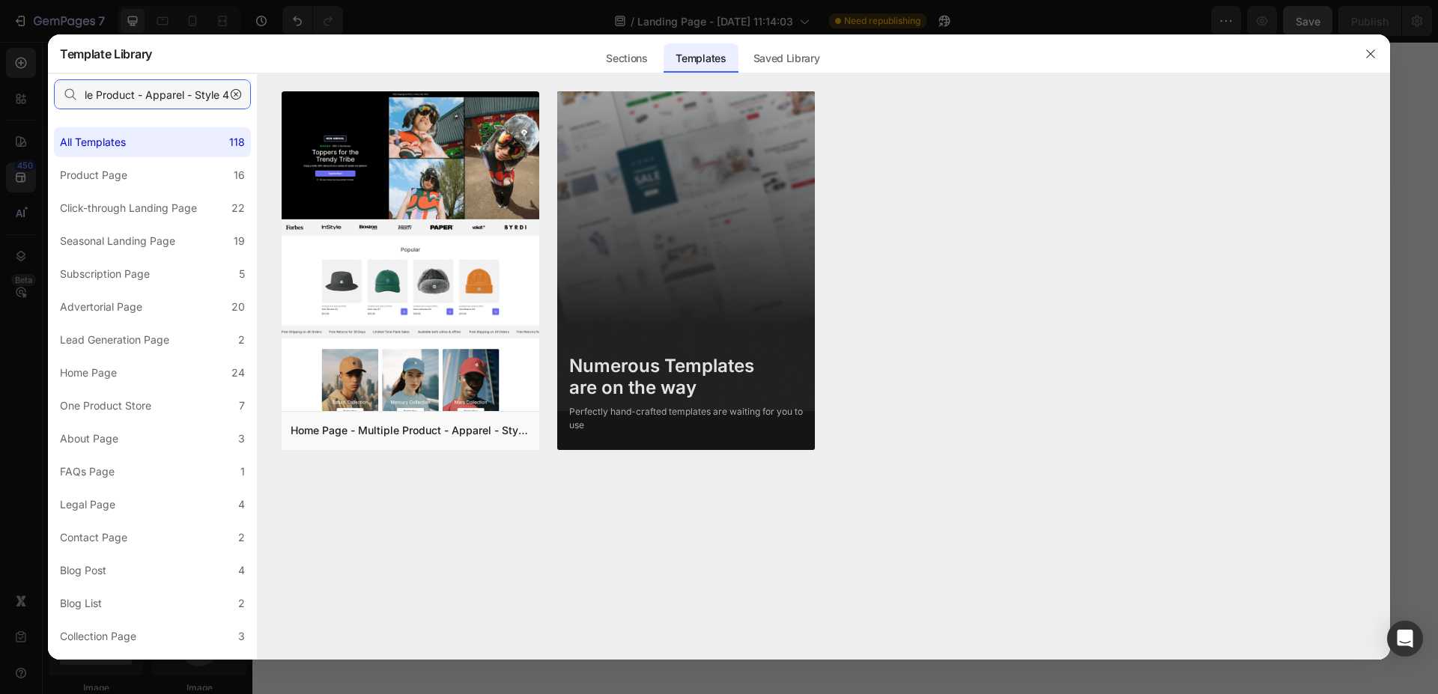
type input "Home Page - Multiple Product - Apparel - Style 4"
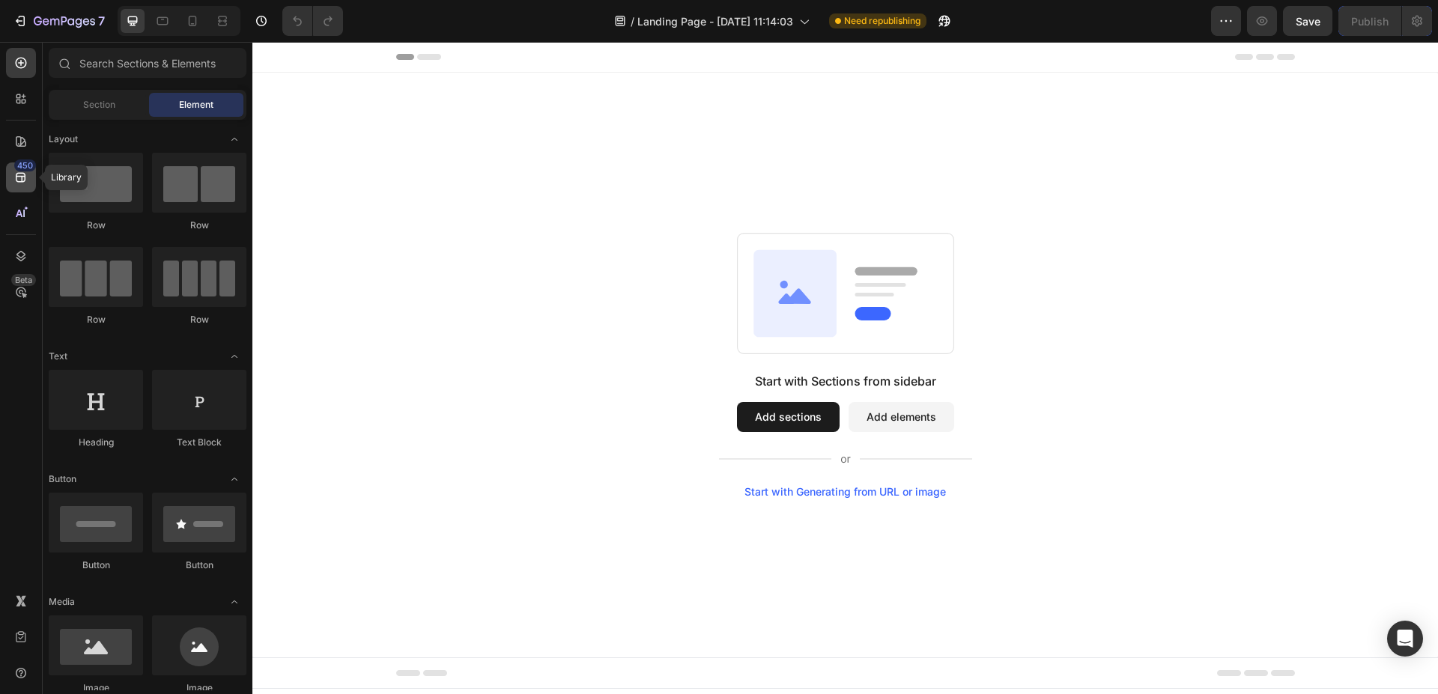
click at [19, 176] on icon at bounding box center [21, 178] width 10 height 10
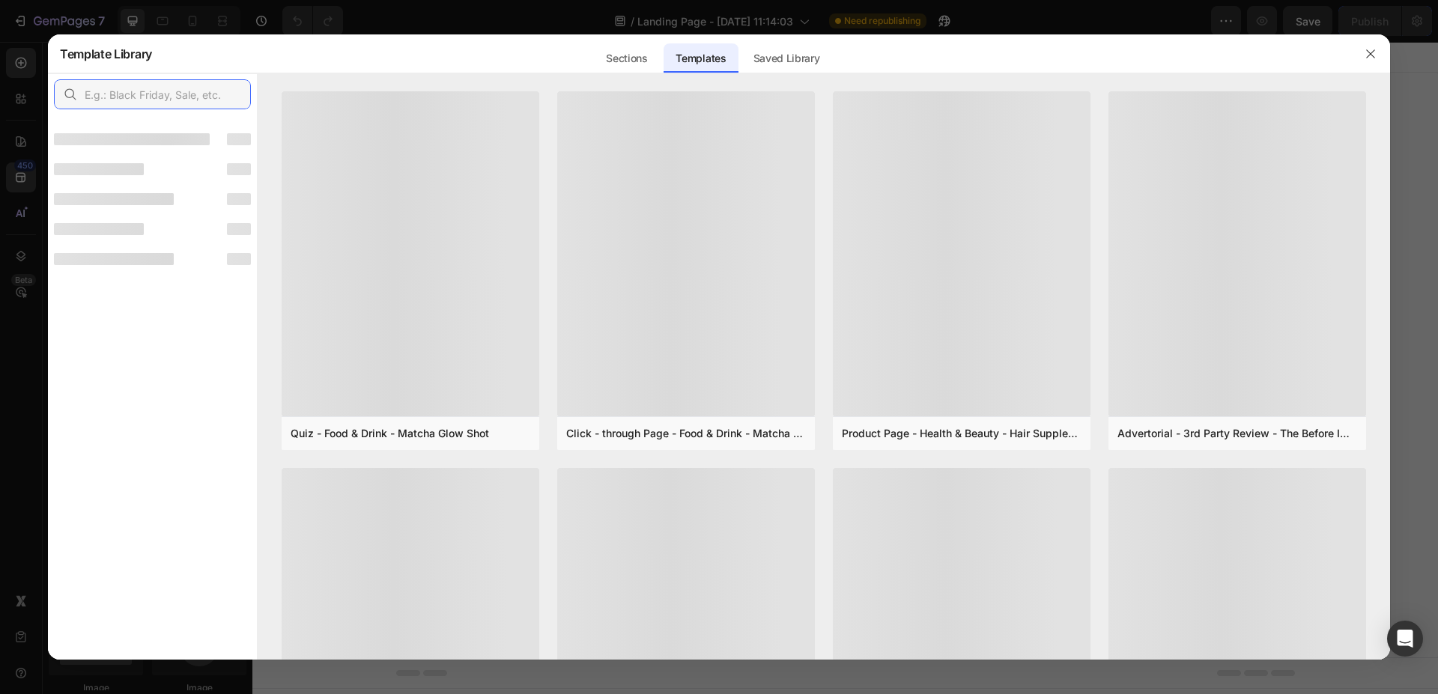
click at [225, 91] on input "text" at bounding box center [152, 94] width 197 height 30
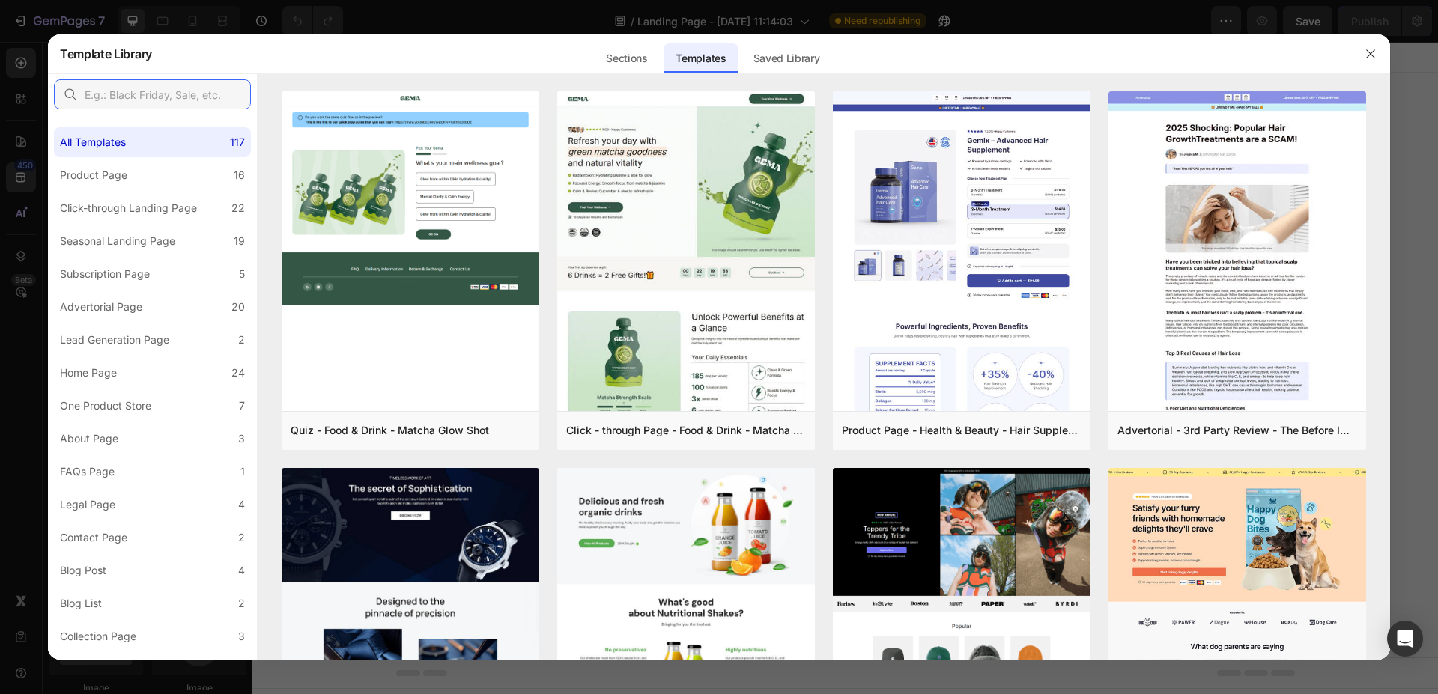
paste input "Home Page - Multiple Product - Apparel - Style 4"
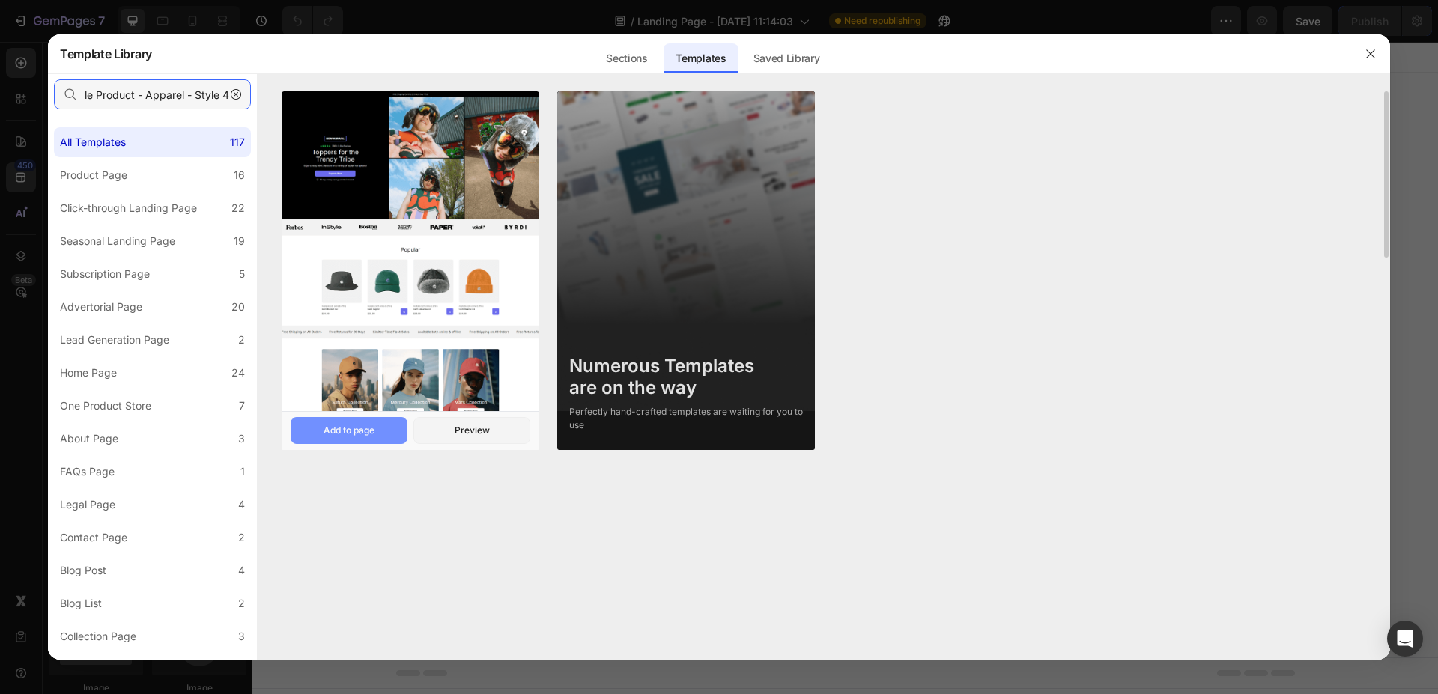
type input "Home Page - Multiple Product - Apparel - Style 4"
click at [376, 423] on button "Add to page" at bounding box center [349, 430] width 117 height 27
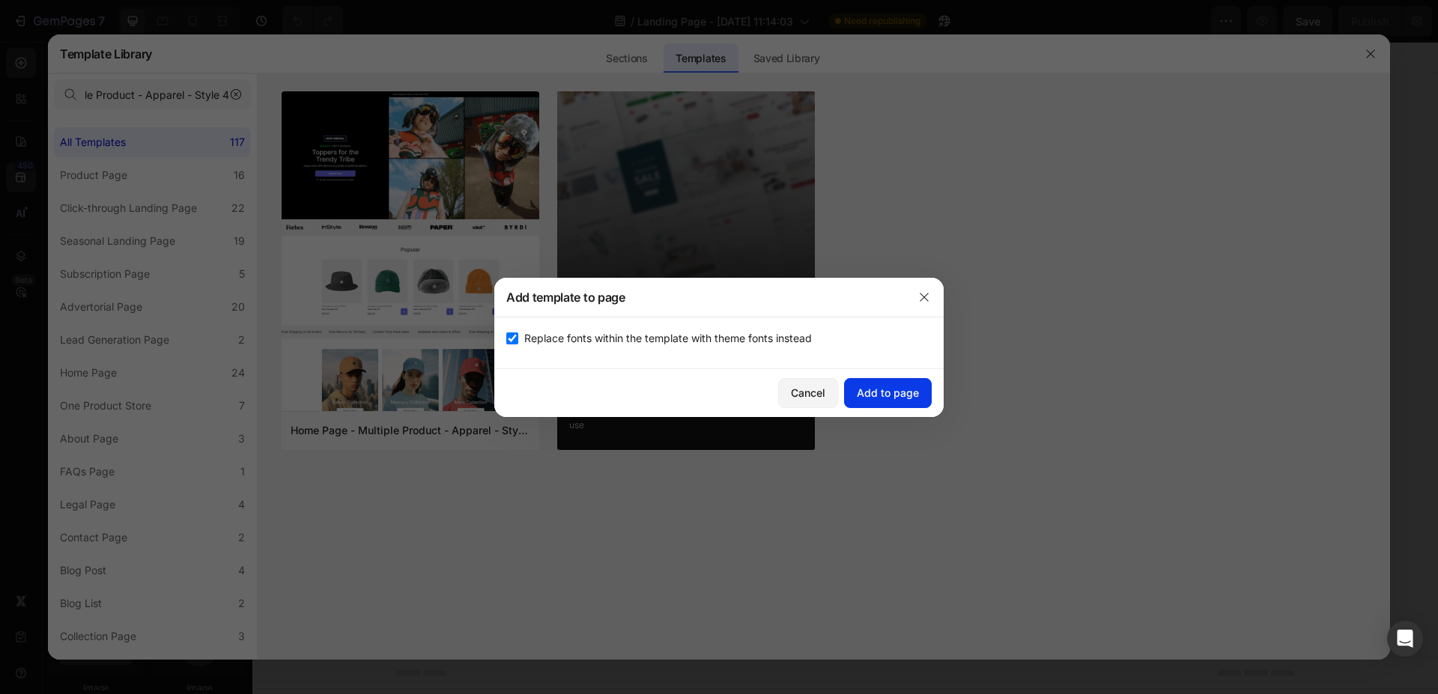
click at [860, 391] on div "Add to page" at bounding box center [888, 393] width 62 height 16
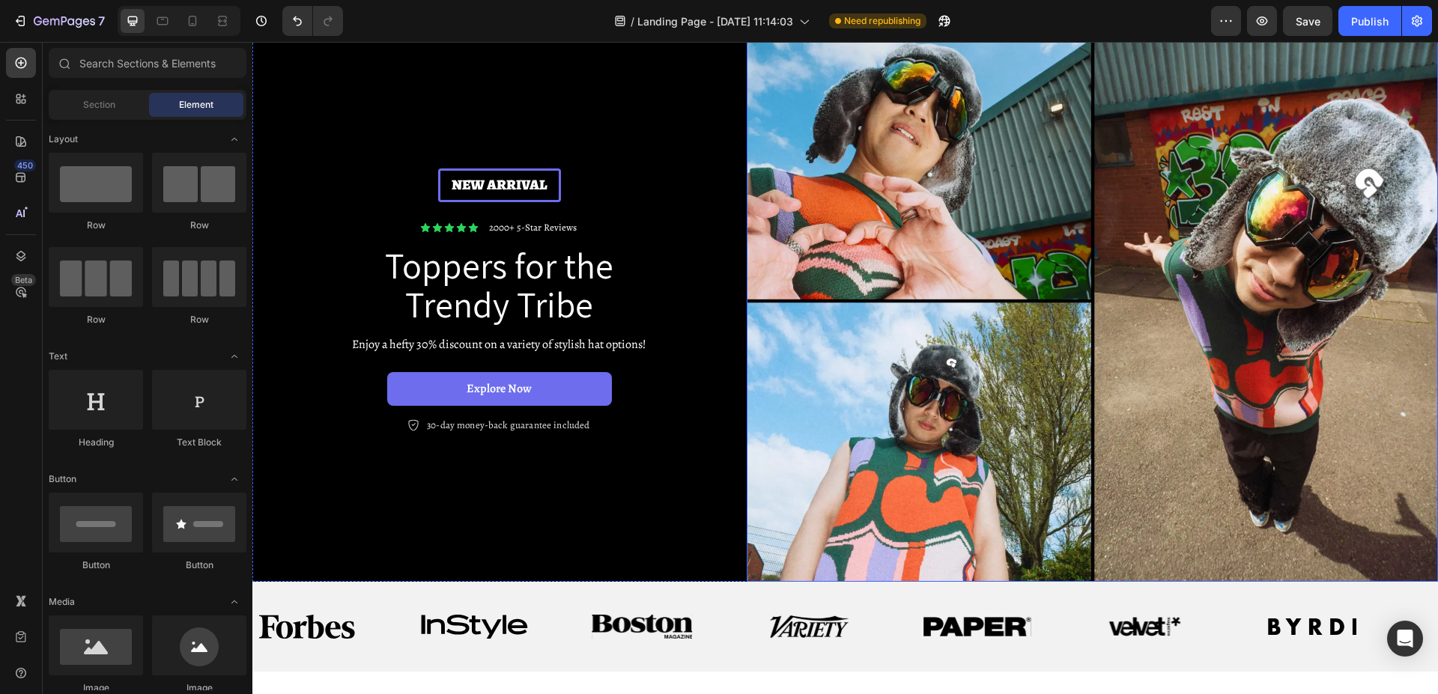
scroll to position [0, 0]
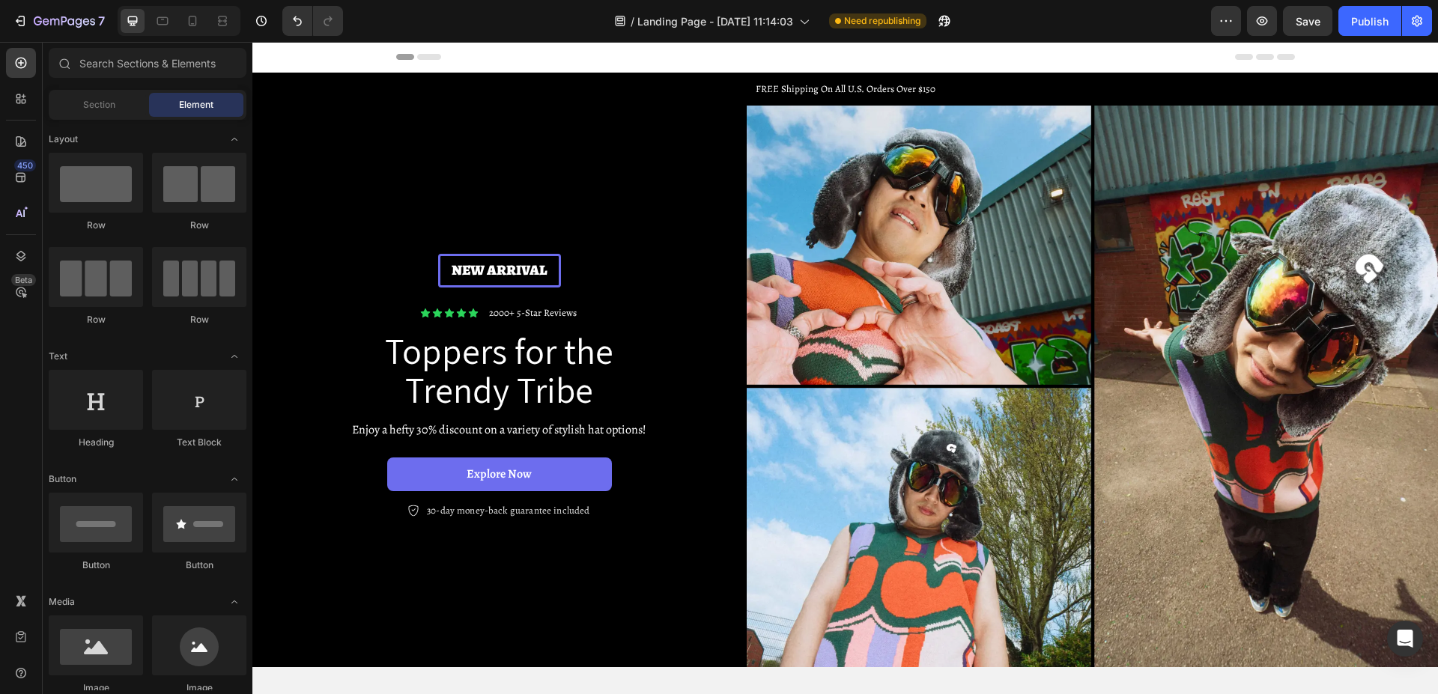
drag, startPoint x: 28, startPoint y: 442, endPoint x: 34, endPoint y: 421, distance: 21.6
click at [28, 440] on div "450 Beta" at bounding box center [21, 317] width 30 height 538
click at [302, 22] on icon "Undo/Redo" at bounding box center [297, 20] width 15 height 15
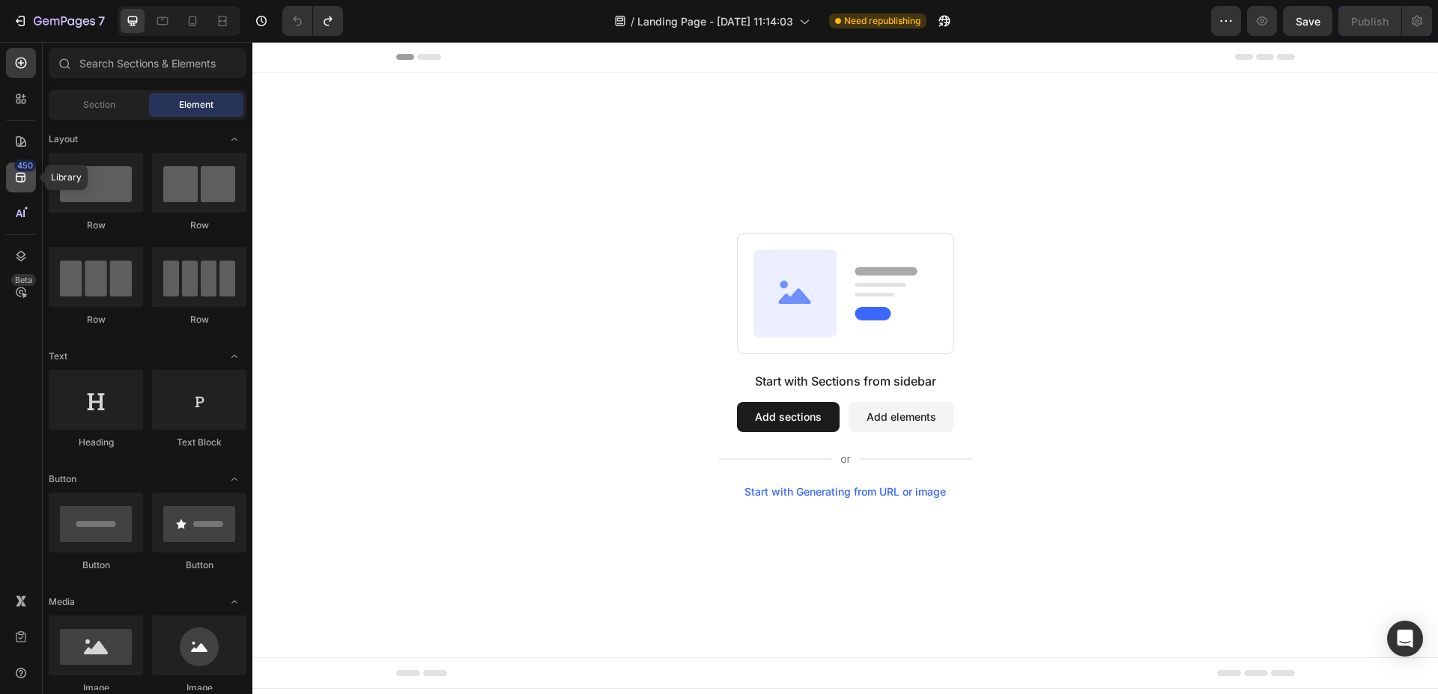
click at [19, 180] on icon at bounding box center [20, 177] width 15 height 15
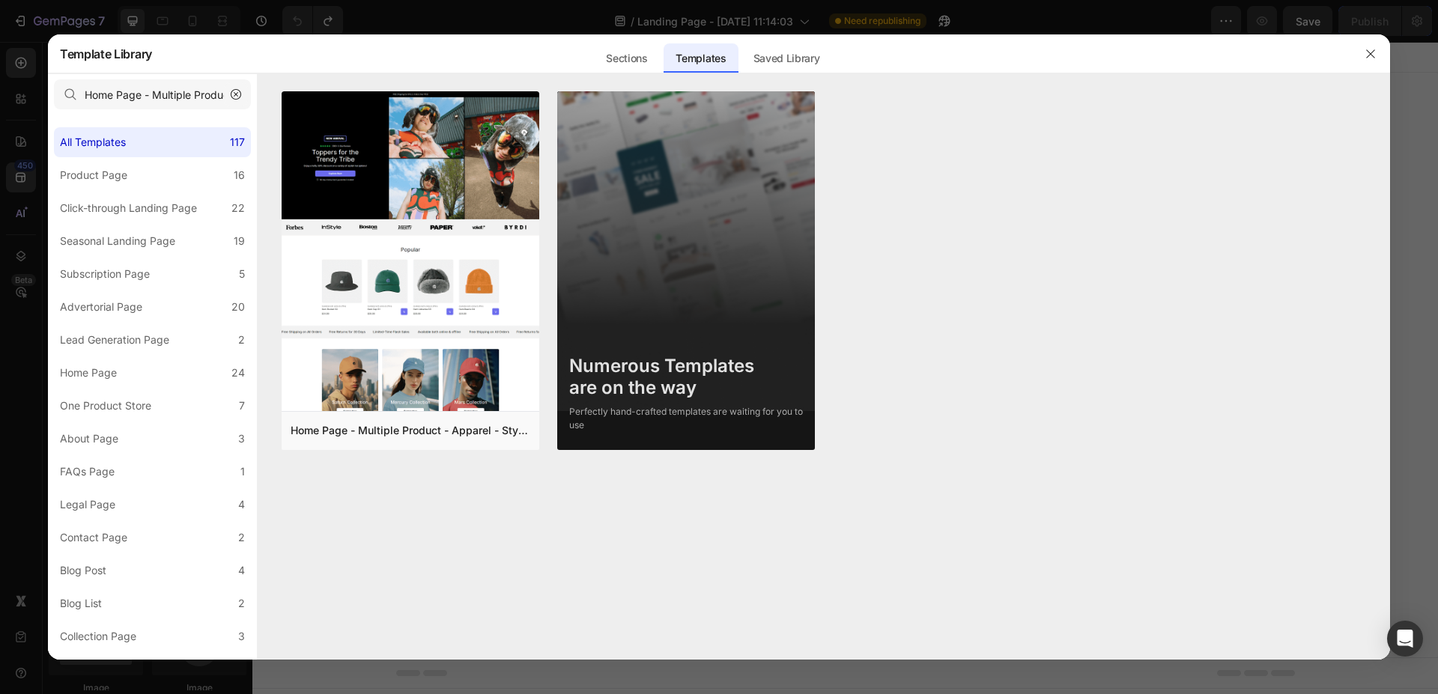
click at [237, 97] on icon "button" at bounding box center [236, 94] width 10 height 10
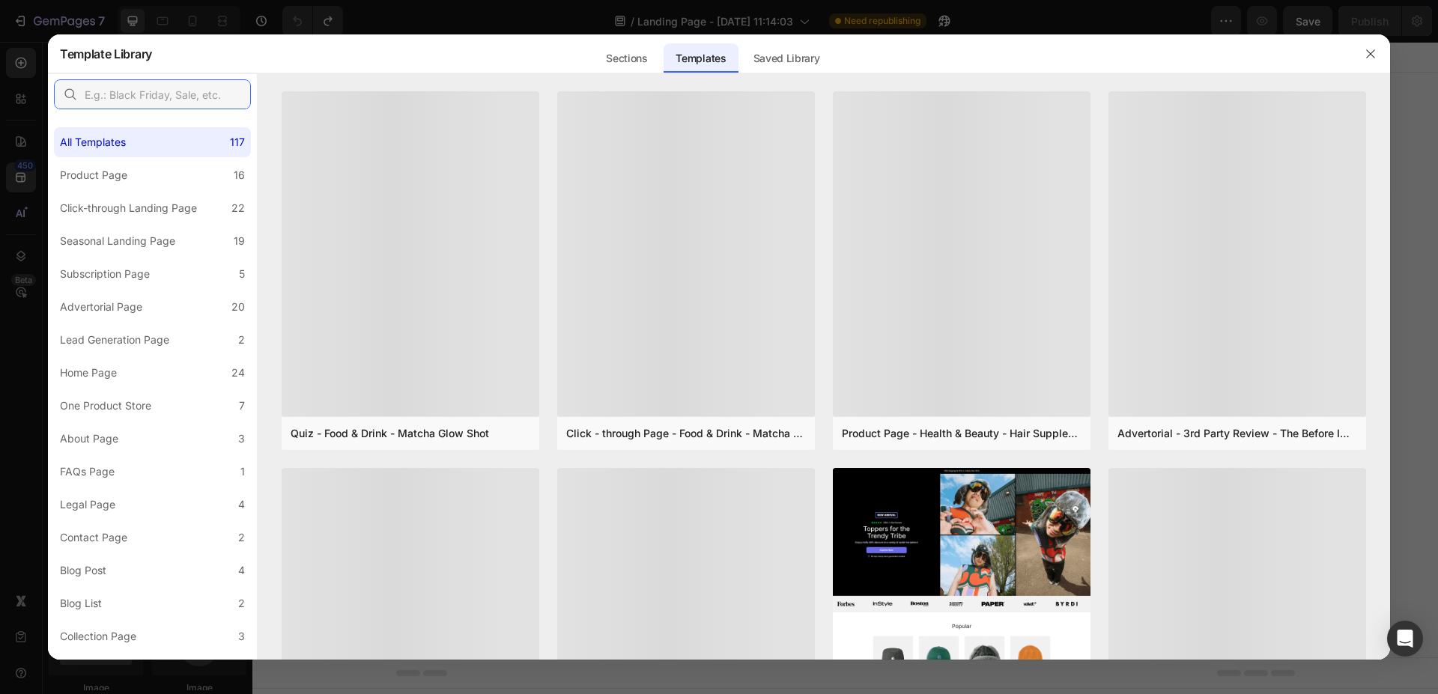
click at [210, 91] on input "text" at bounding box center [152, 94] width 197 height 30
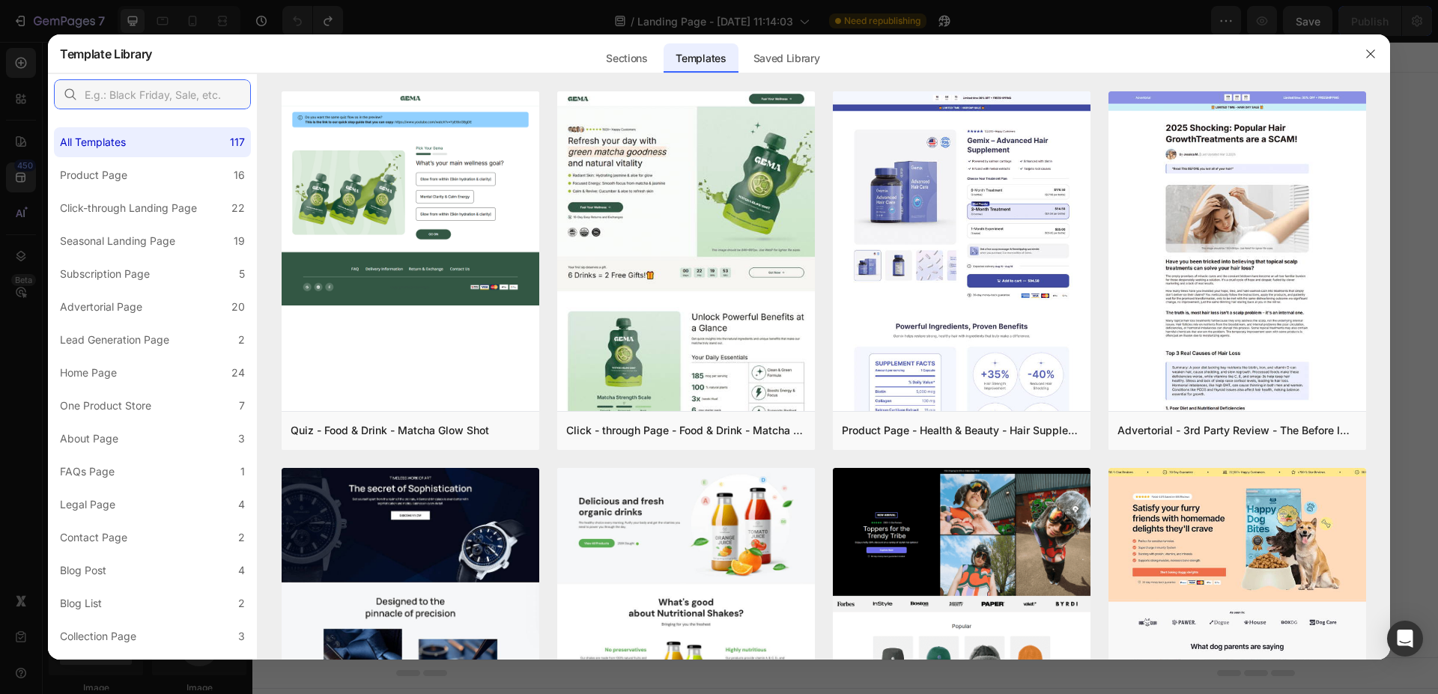
paste input "Skincare Set - Advertorial"
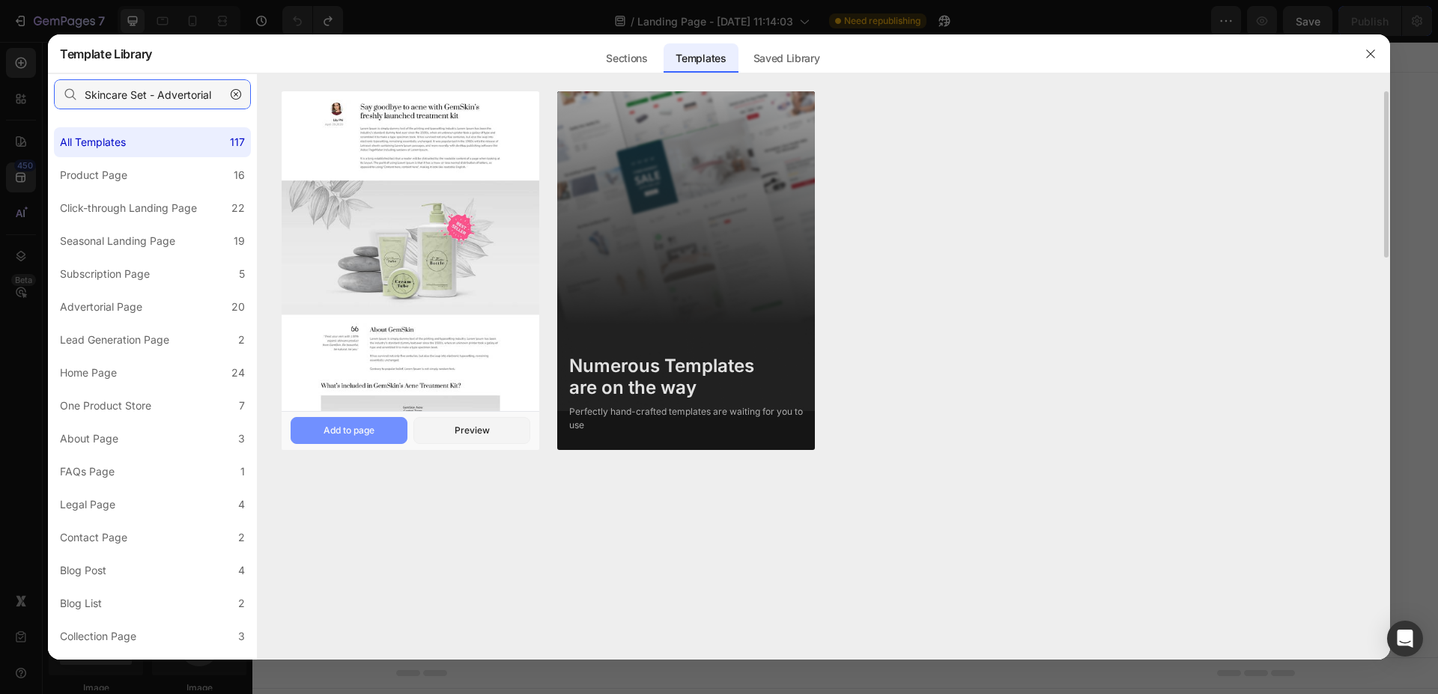
type input "Skincare Set - Advertorial"
click at [350, 424] on button "Add to page" at bounding box center [349, 430] width 117 height 27
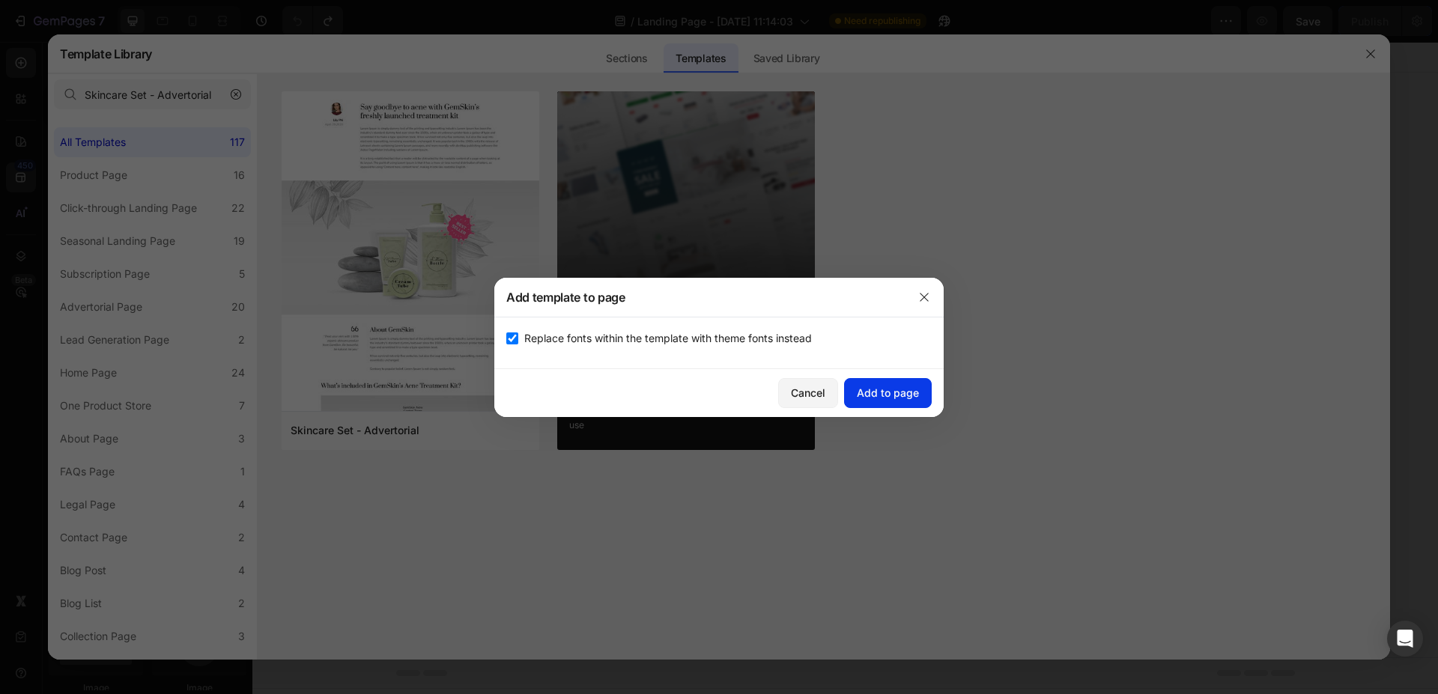
click at [889, 394] on div "Add to page" at bounding box center [888, 393] width 62 height 16
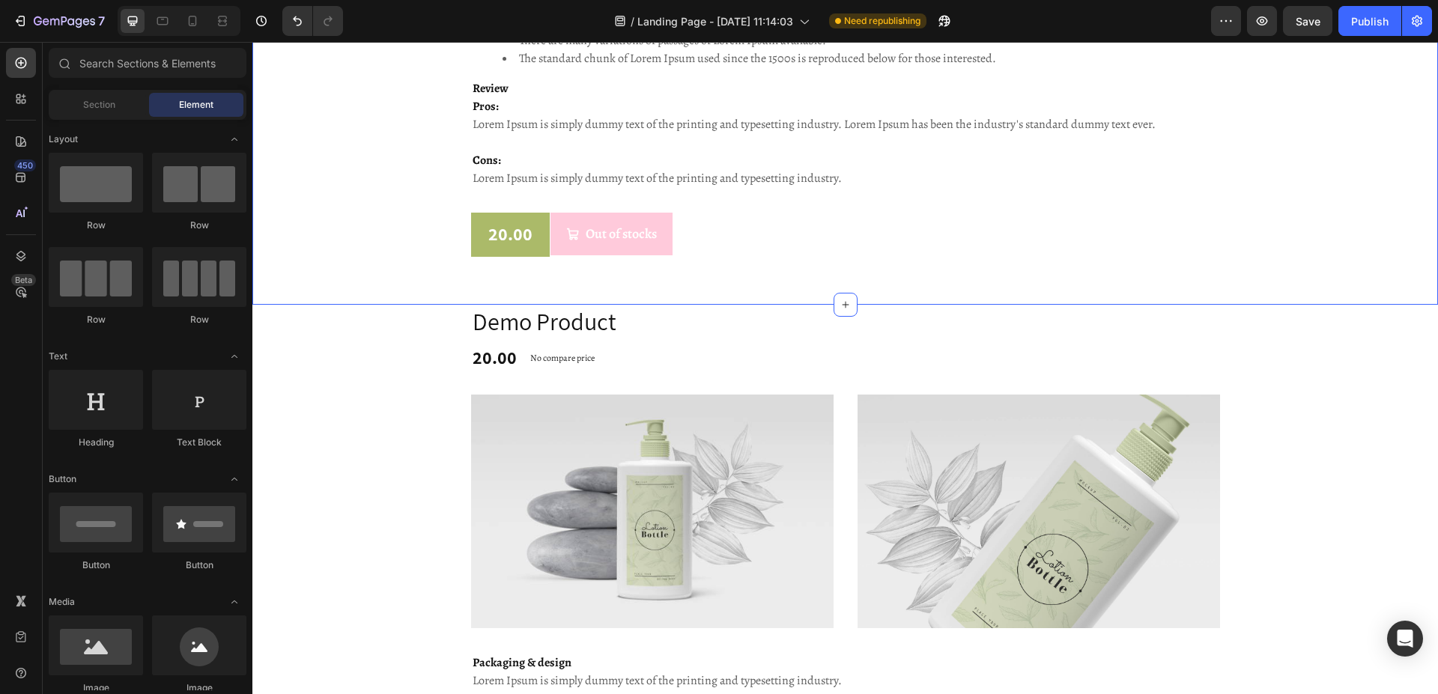
scroll to position [2628, 0]
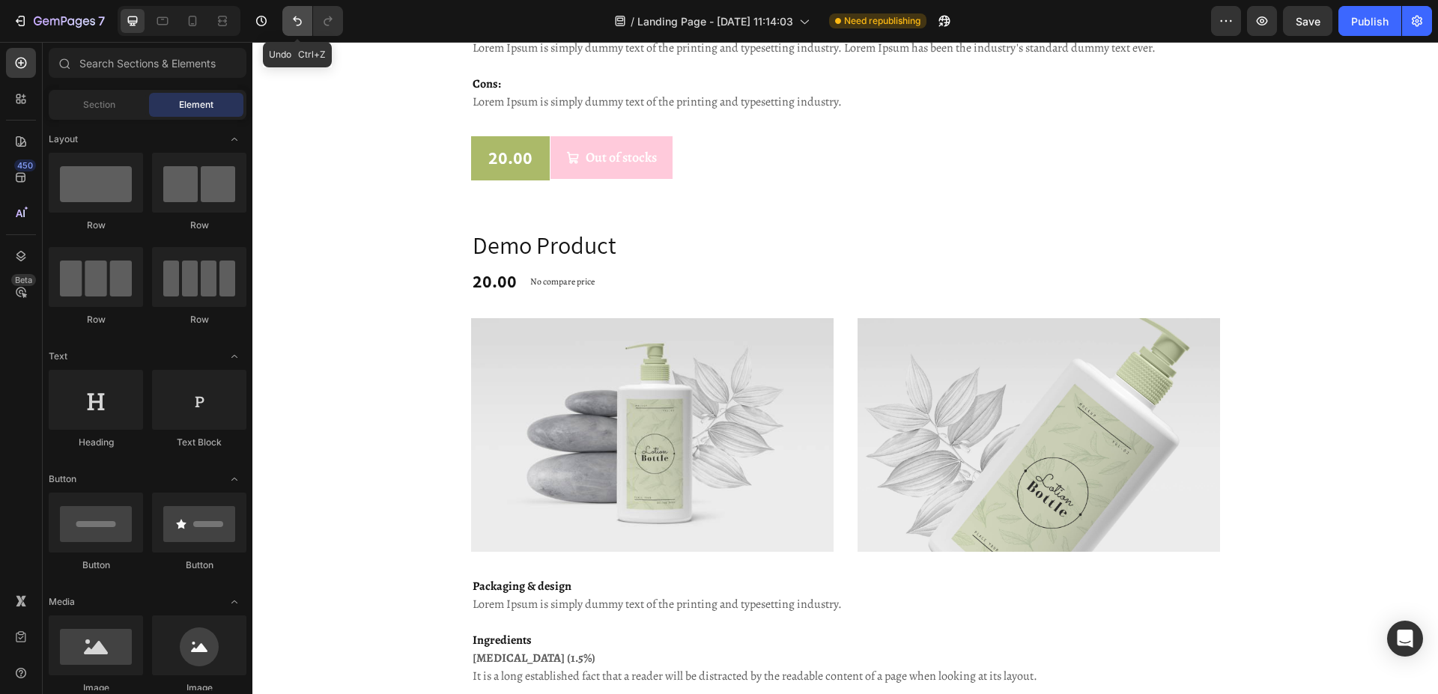
click at [297, 22] on icon "Undo/Redo" at bounding box center [297, 20] width 15 height 15
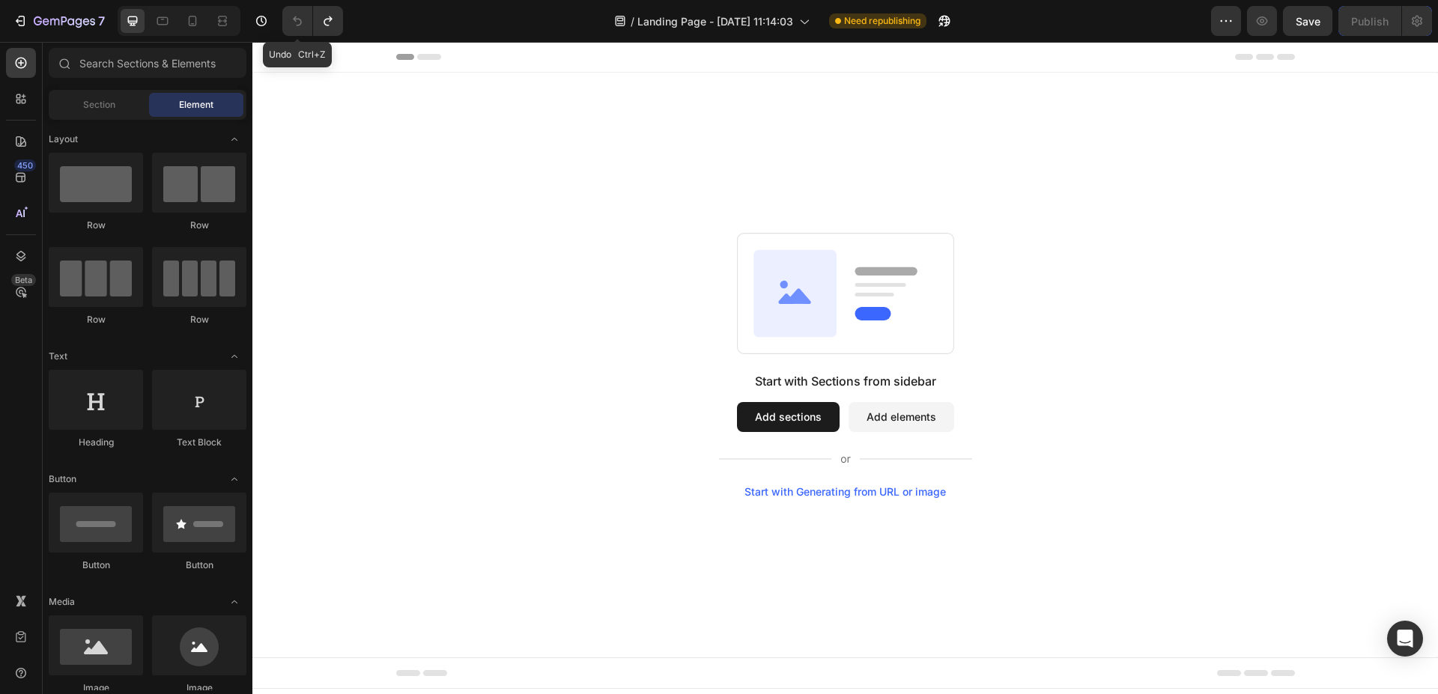
scroll to position [0, 0]
click at [17, 181] on icon at bounding box center [21, 178] width 10 height 10
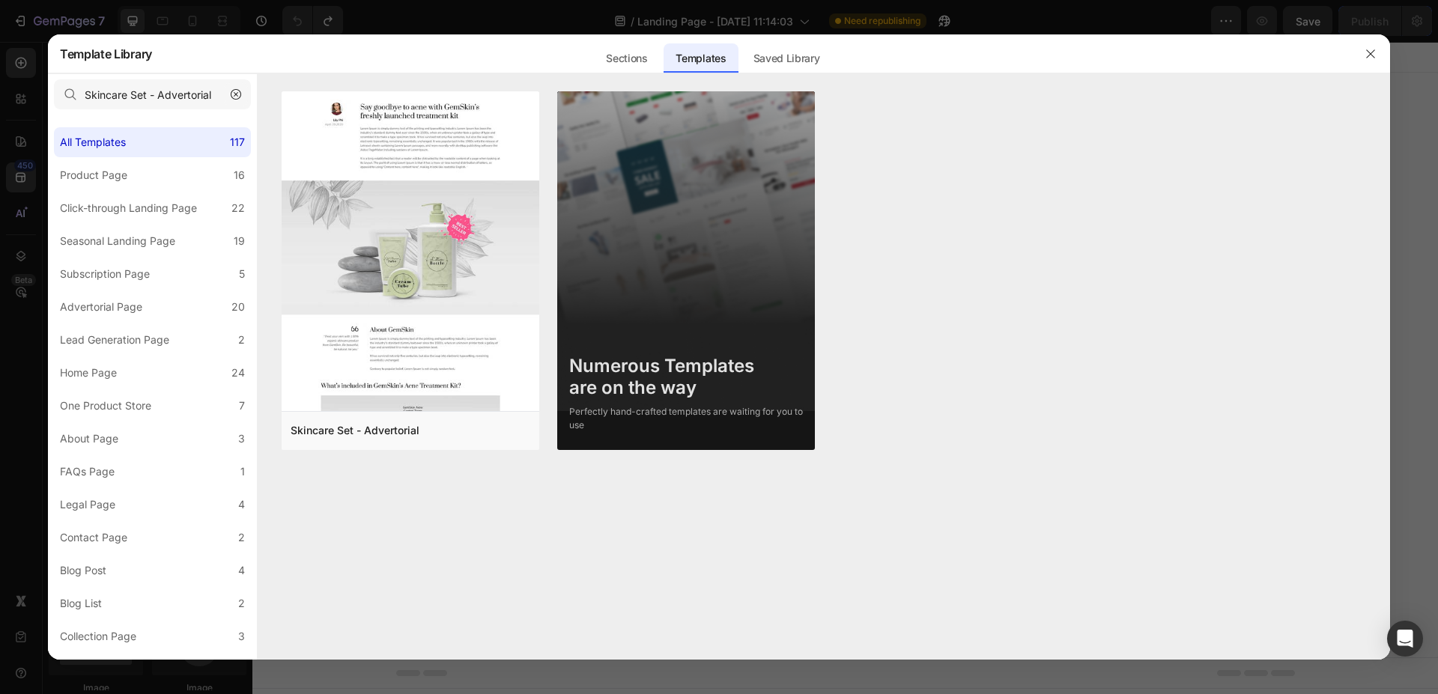
click at [231, 98] on icon "button" at bounding box center [236, 94] width 10 height 10
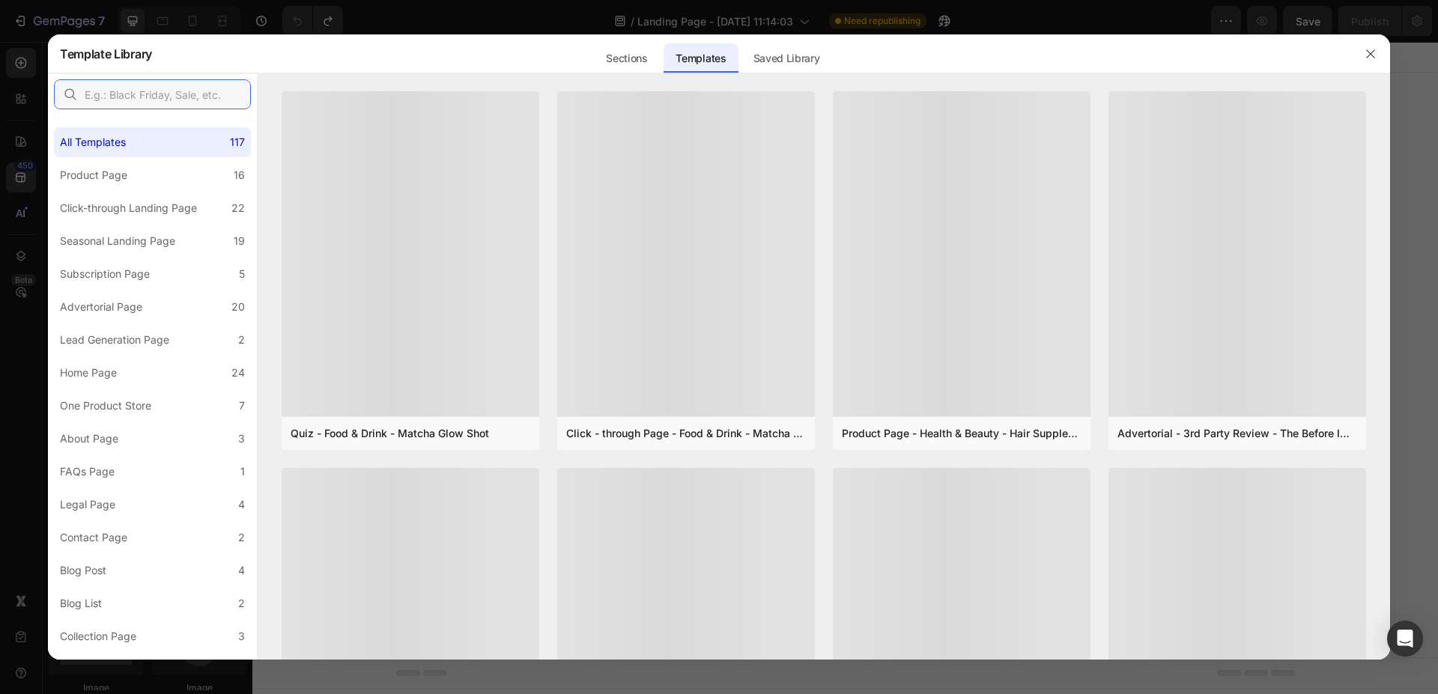
click at [224, 92] on input "text" at bounding box center [152, 94] width 197 height 30
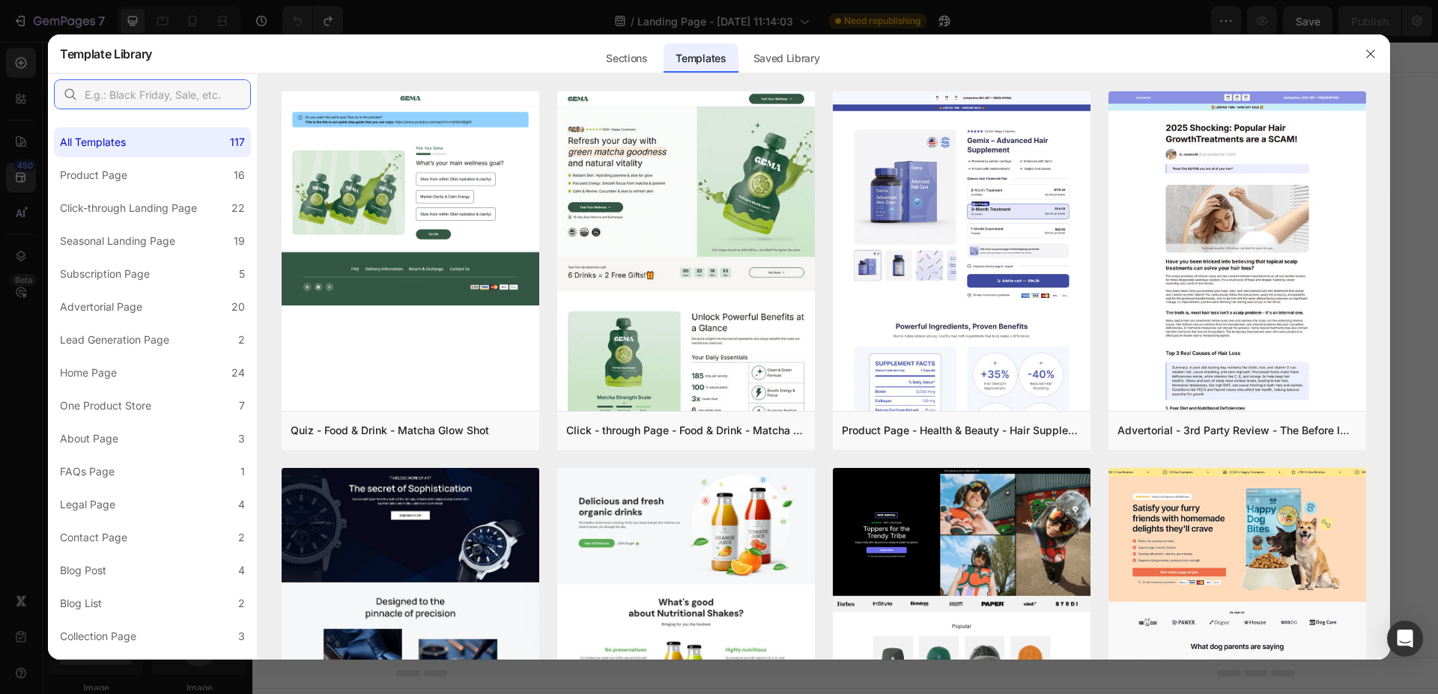
paste input "Back to School"
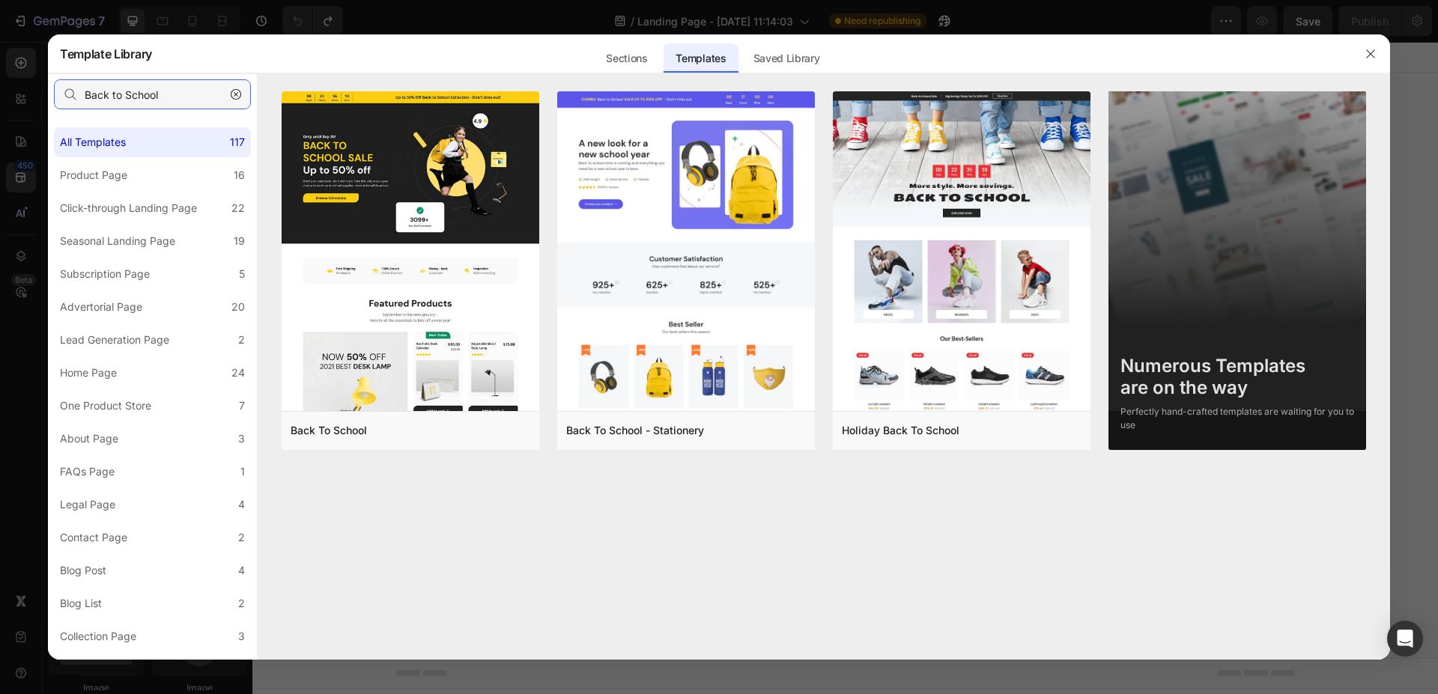
type input "Back to School"
click at [358, 419] on button "Add to page" at bounding box center [349, 430] width 117 height 27
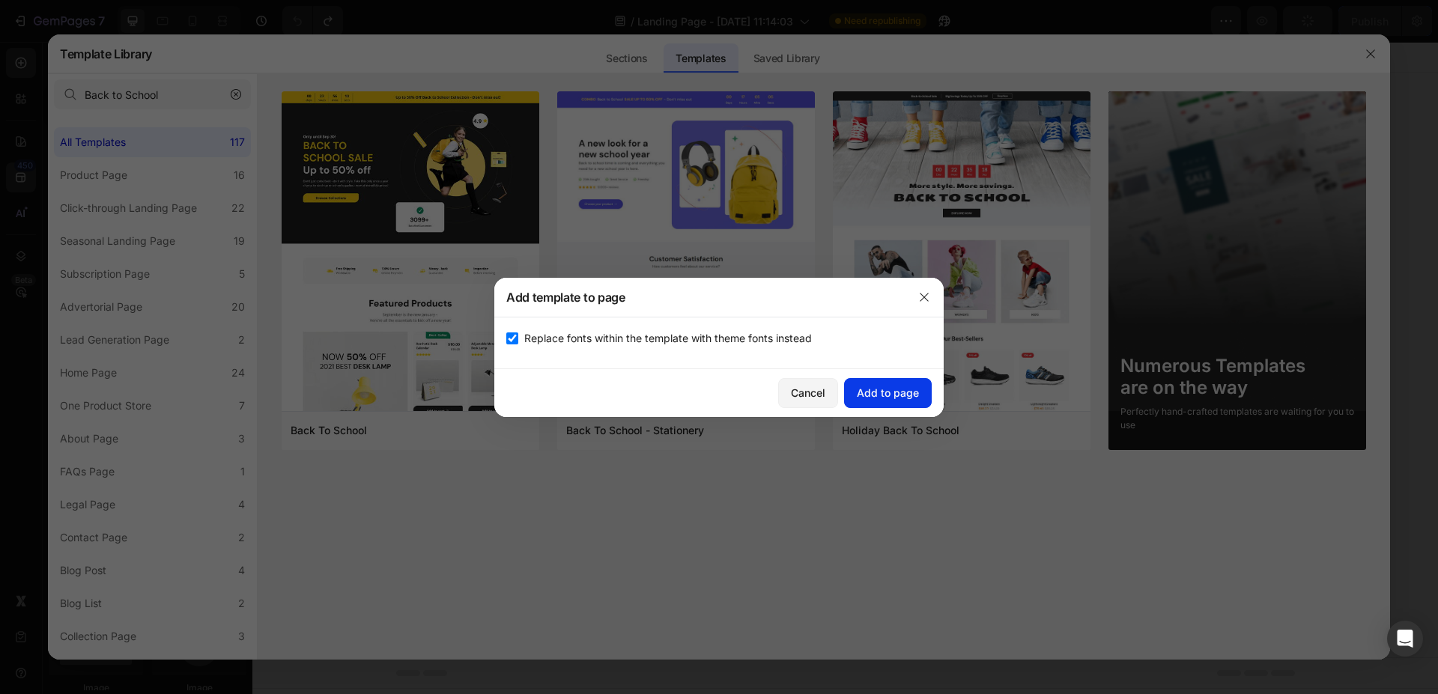
click at [887, 386] on div "Add to page" at bounding box center [888, 393] width 62 height 16
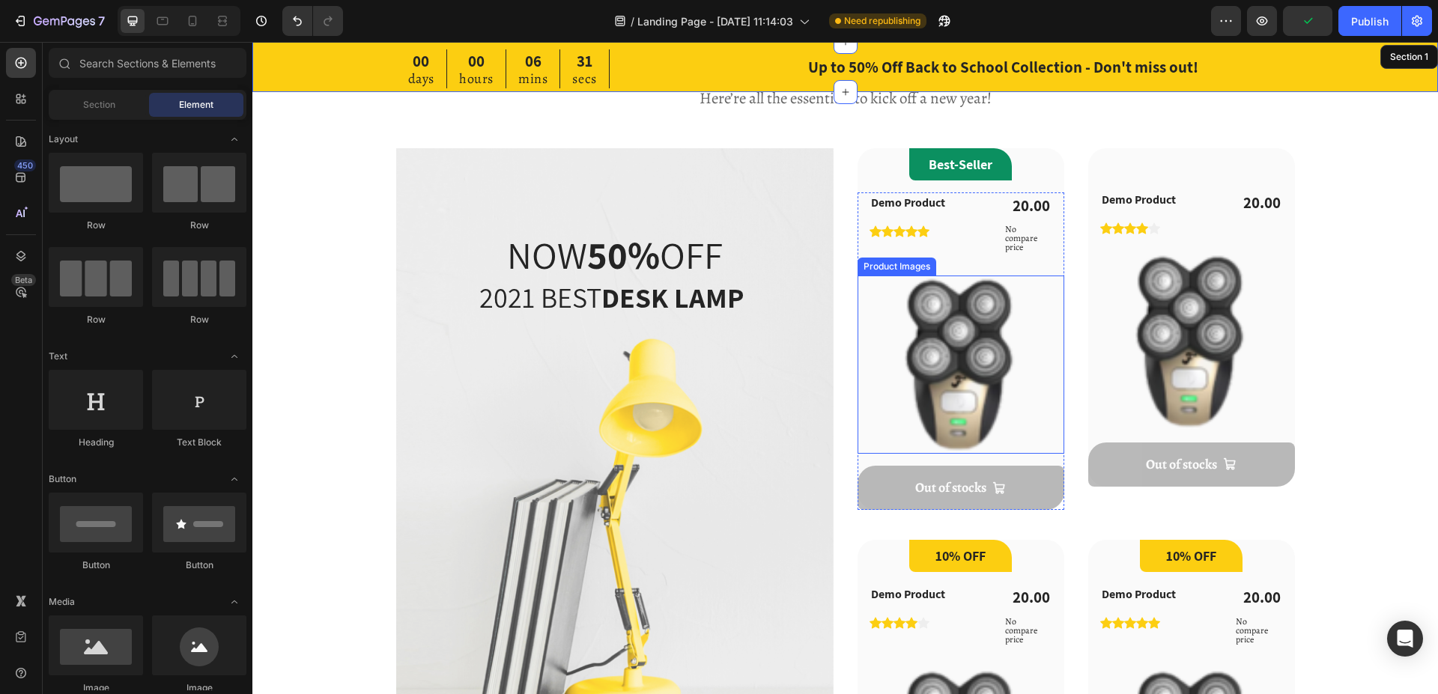
scroll to position [993, 0]
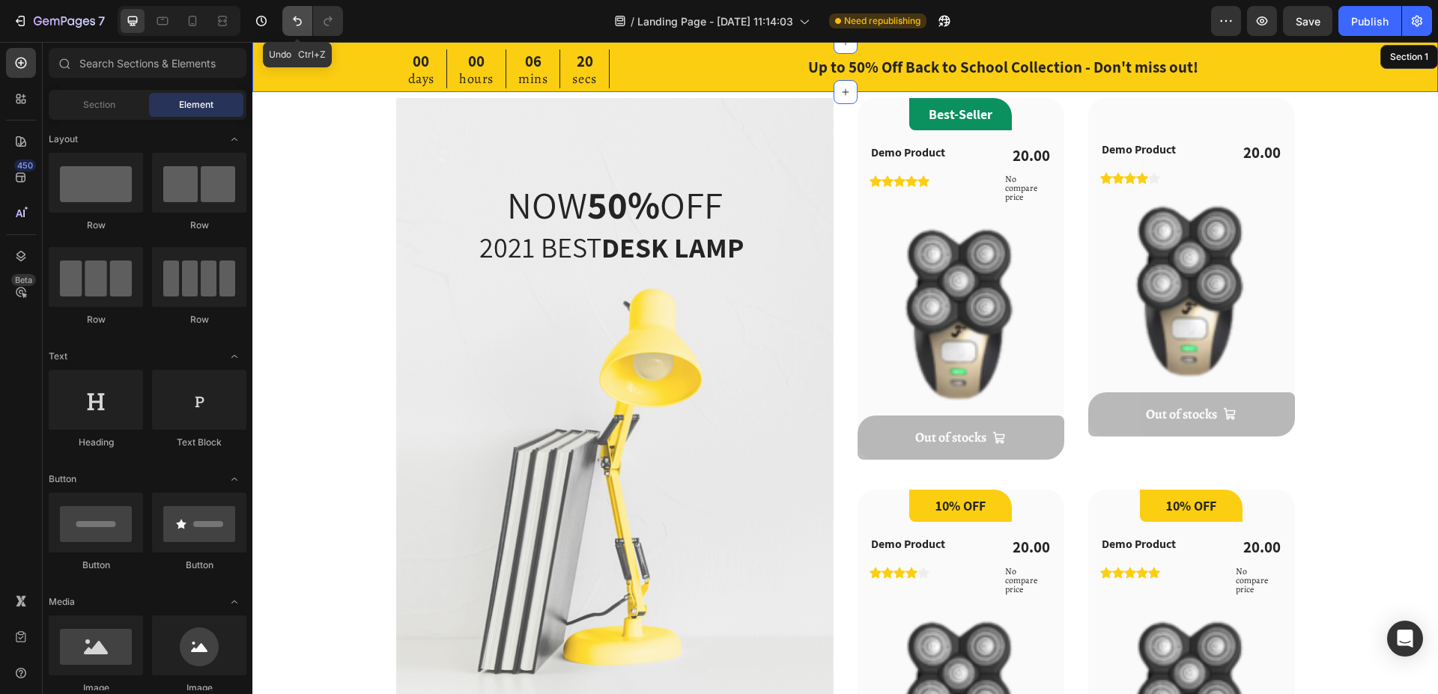
click at [299, 21] on icon "Undo/Redo" at bounding box center [297, 20] width 15 height 15
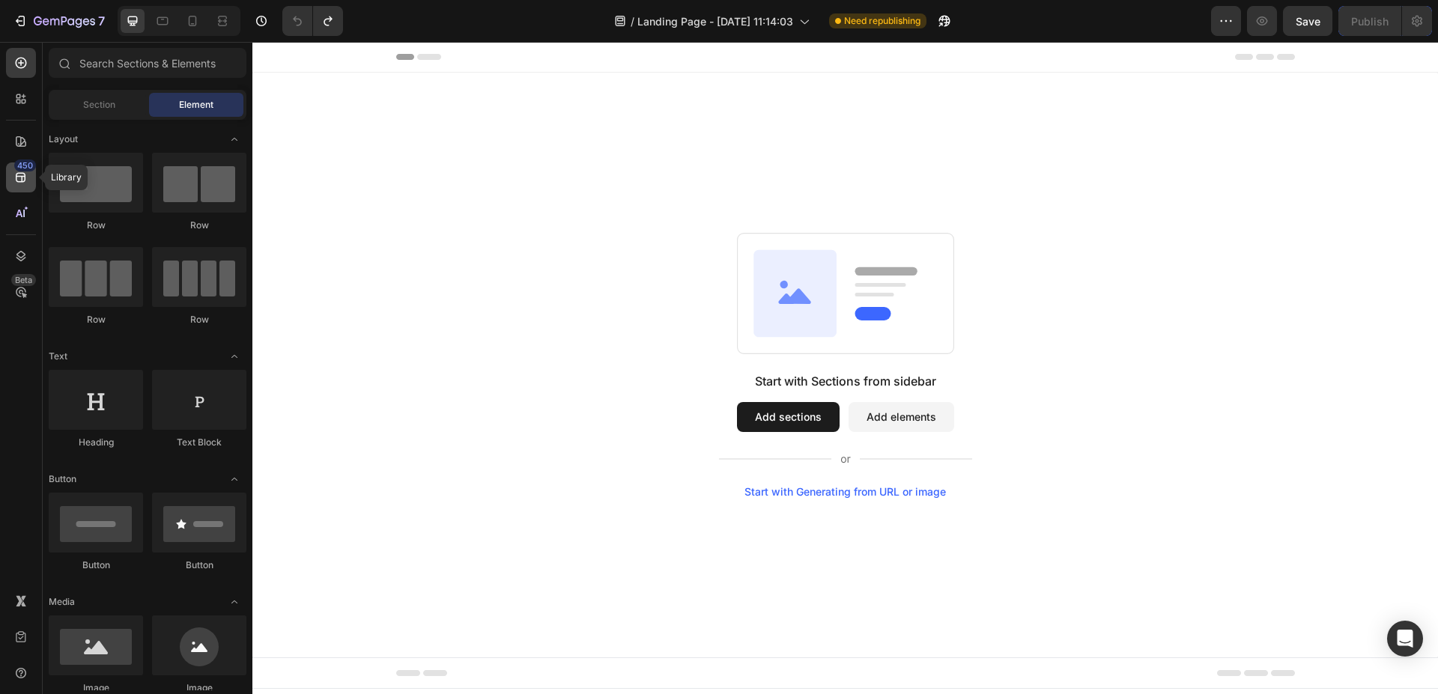
click at [24, 173] on icon at bounding box center [21, 178] width 10 height 10
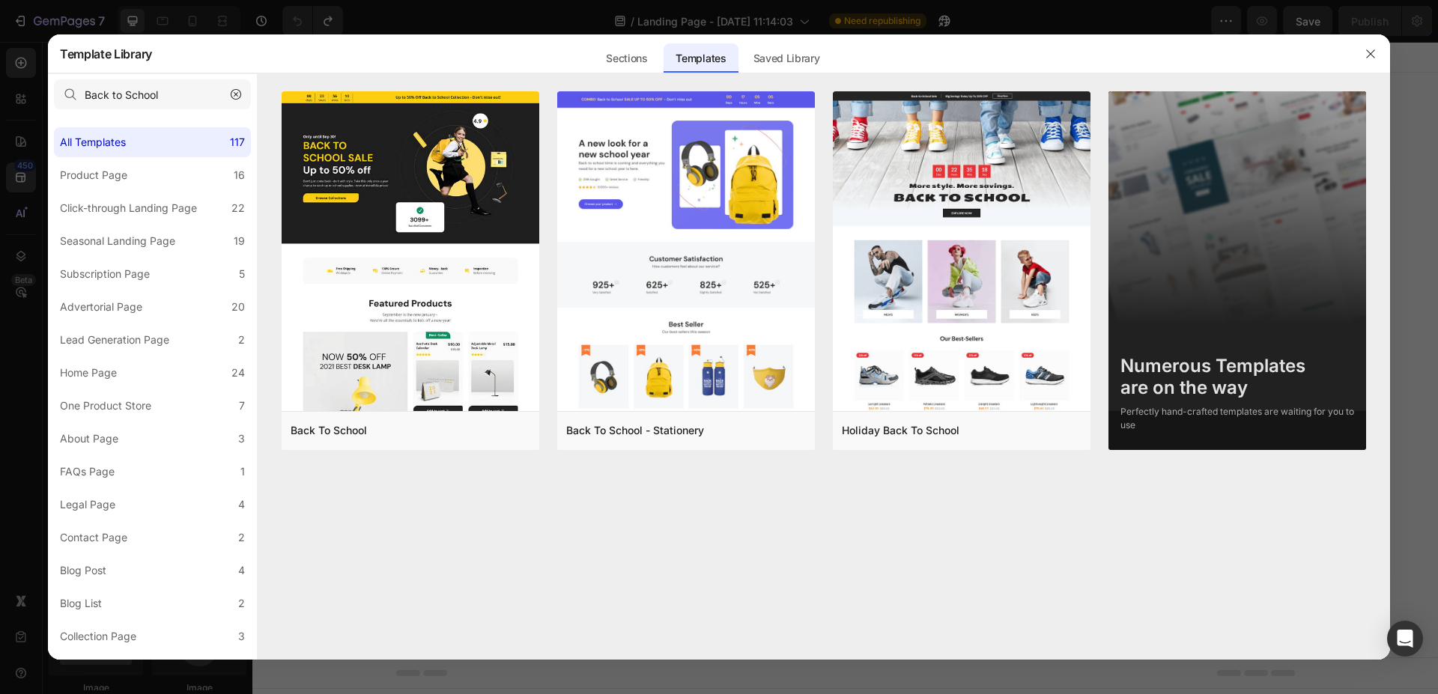
click at [237, 94] on icon "button" at bounding box center [236, 94] width 10 height 10
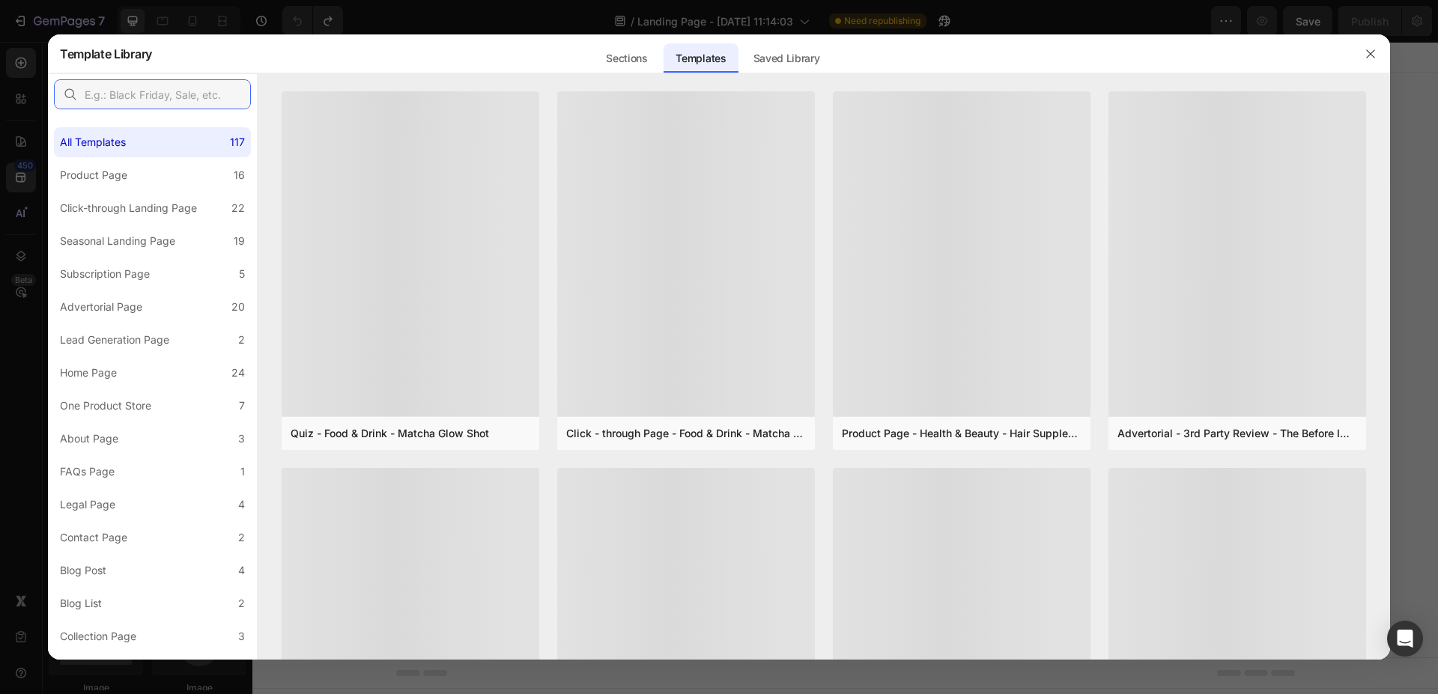
click at [194, 94] on input "text" at bounding box center [152, 94] width 197 height 30
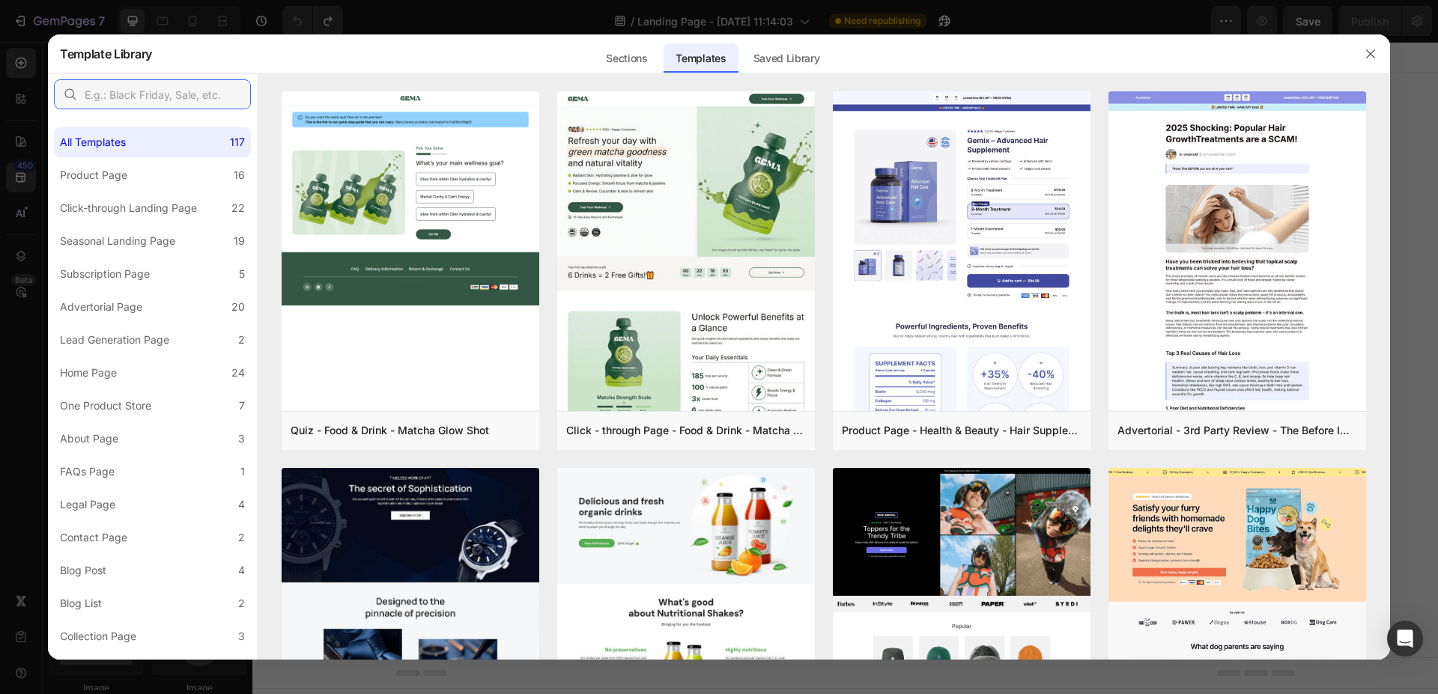
paste input "Green Furniture"
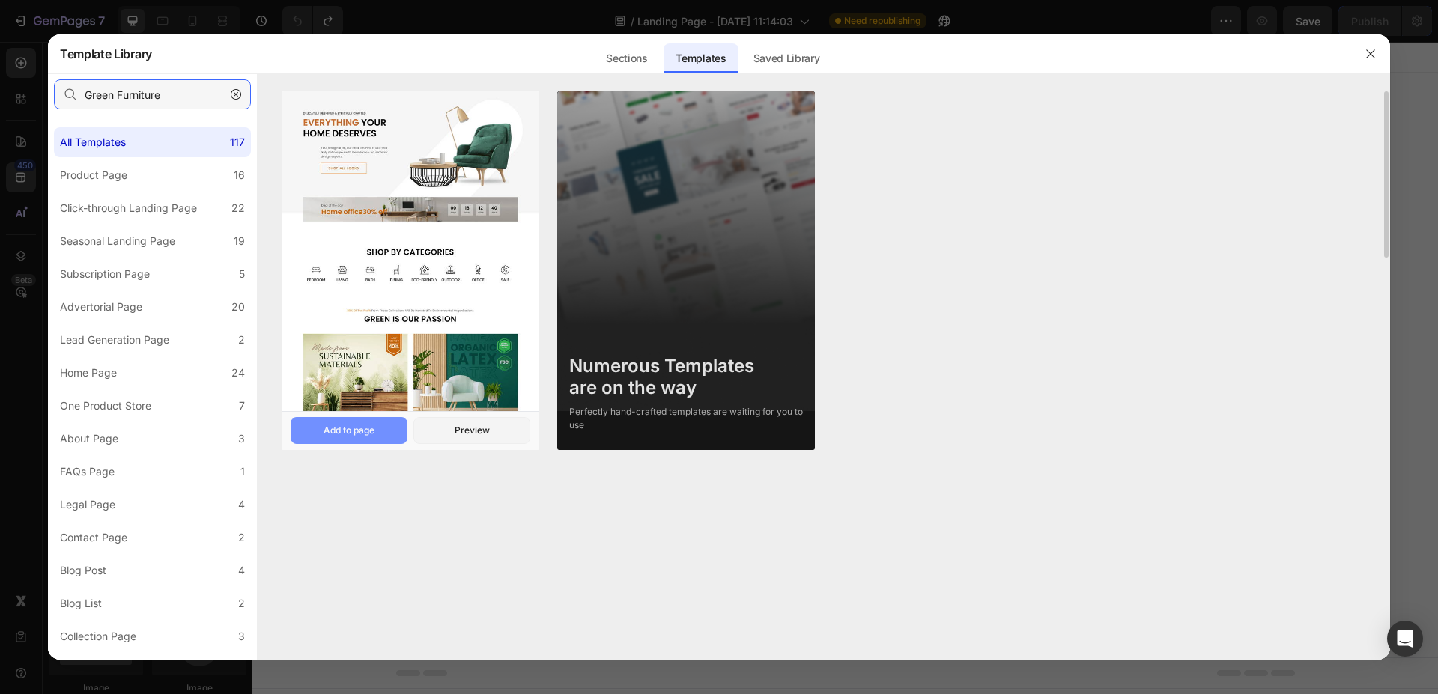
type input "Green Furniture"
click at [344, 432] on div "Add to page" at bounding box center [348, 430] width 51 height 13
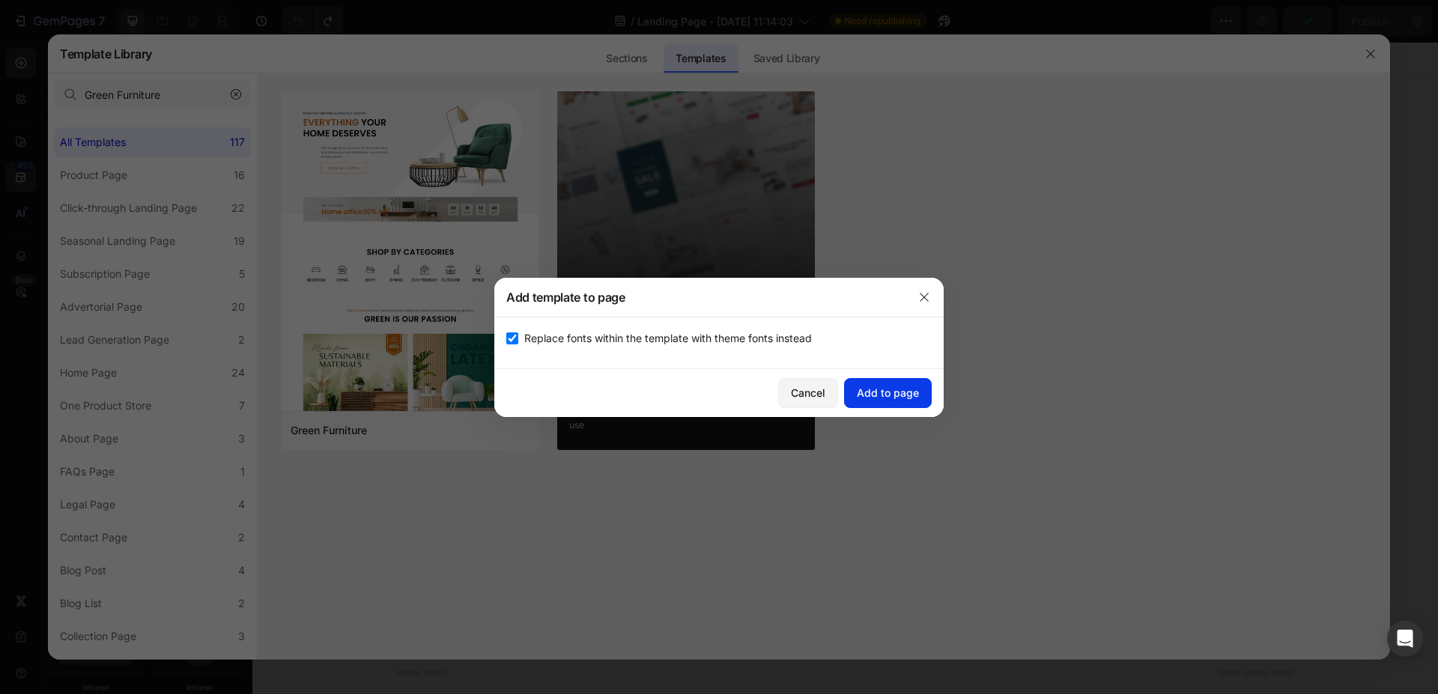
click at [903, 396] on div "Add to page" at bounding box center [888, 393] width 62 height 16
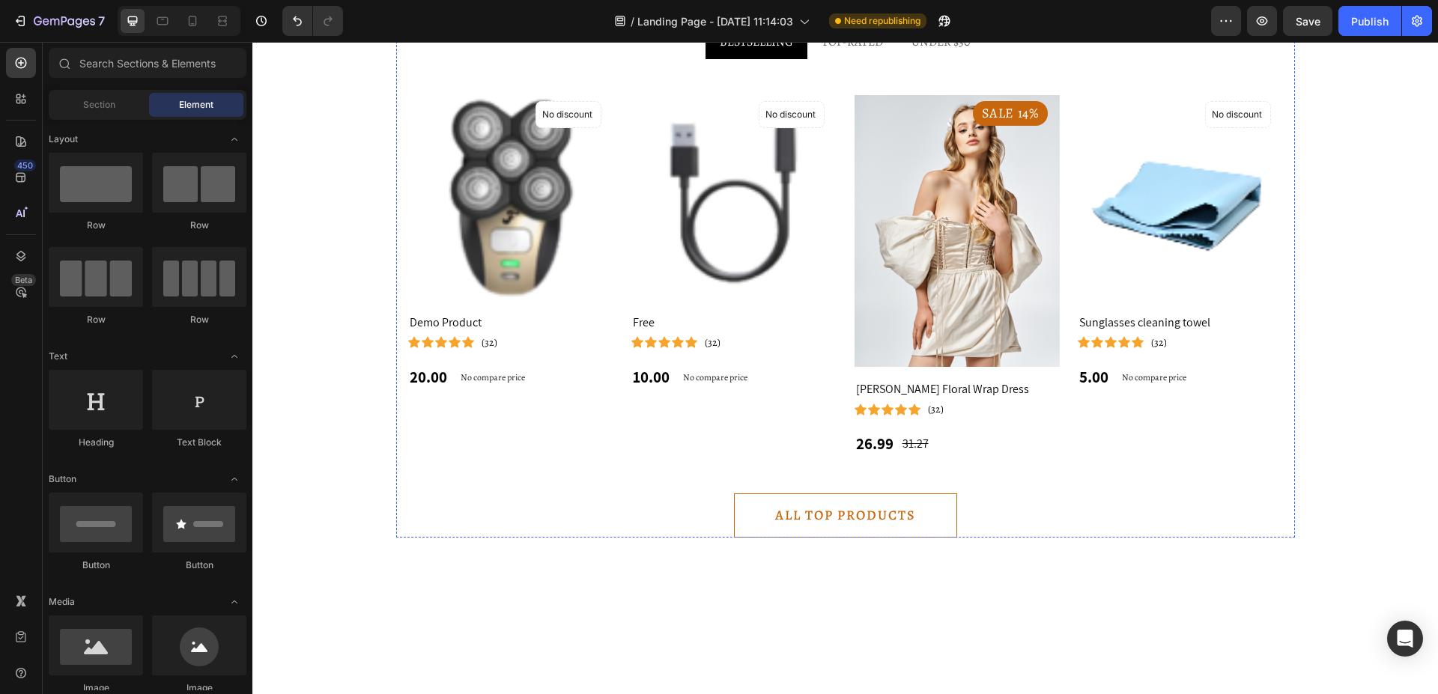
scroll to position [1635, 0]
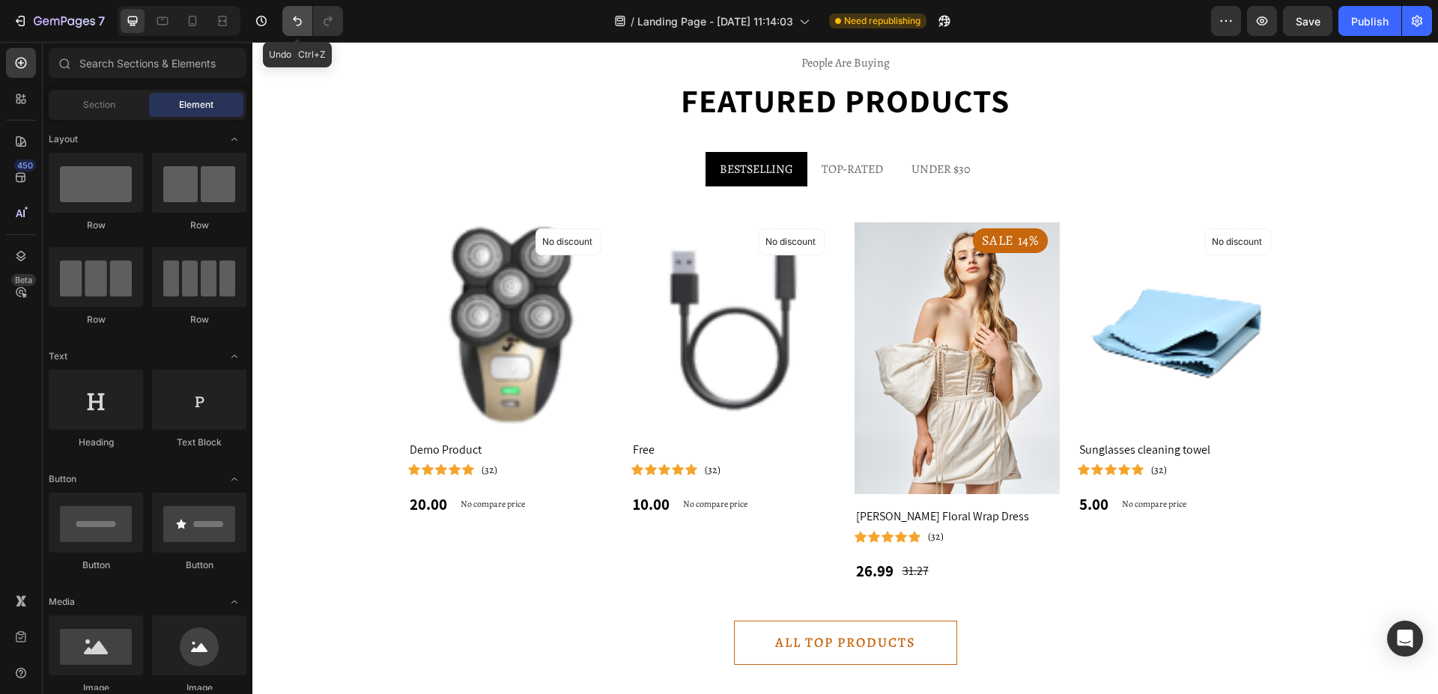
drag, startPoint x: 312, startPoint y: 23, endPoint x: 297, endPoint y: 23, distance: 15.0
click at [307, 23] on button "Undo/Redo" at bounding box center [297, 21] width 30 height 30
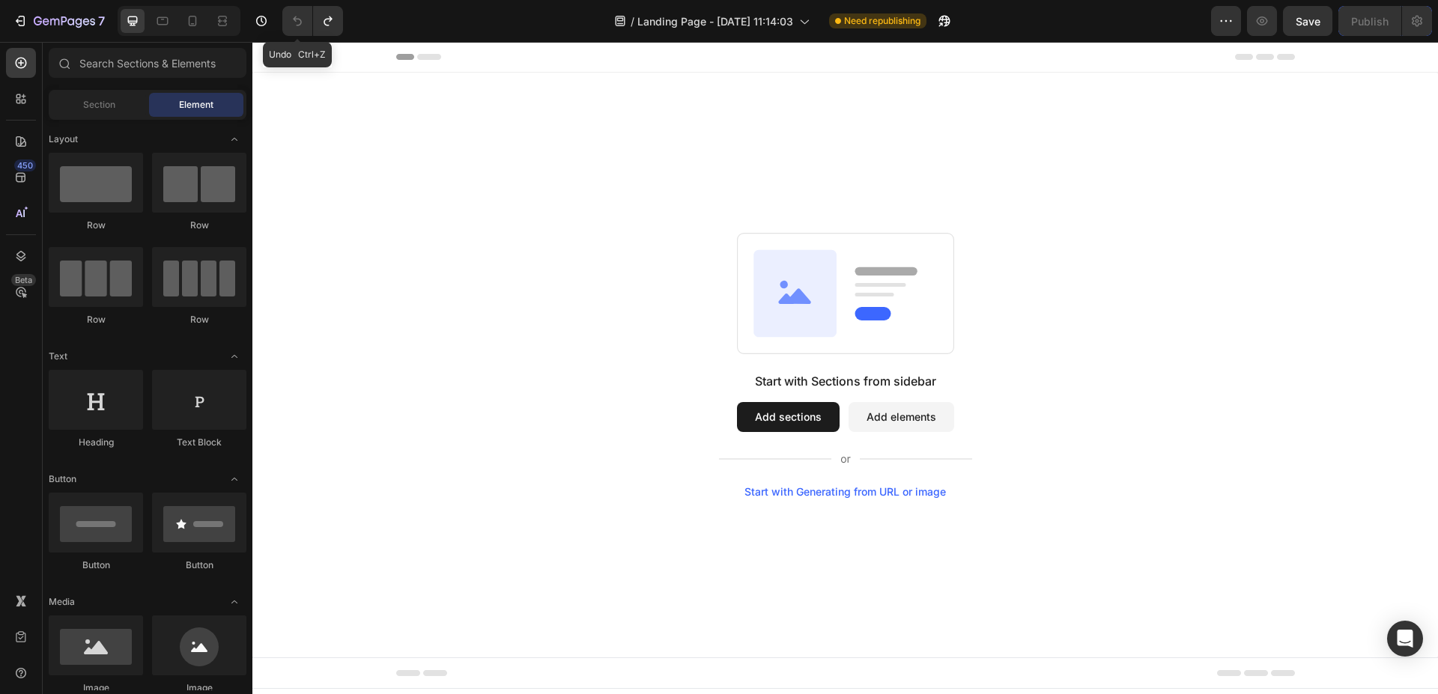
scroll to position [0, 0]
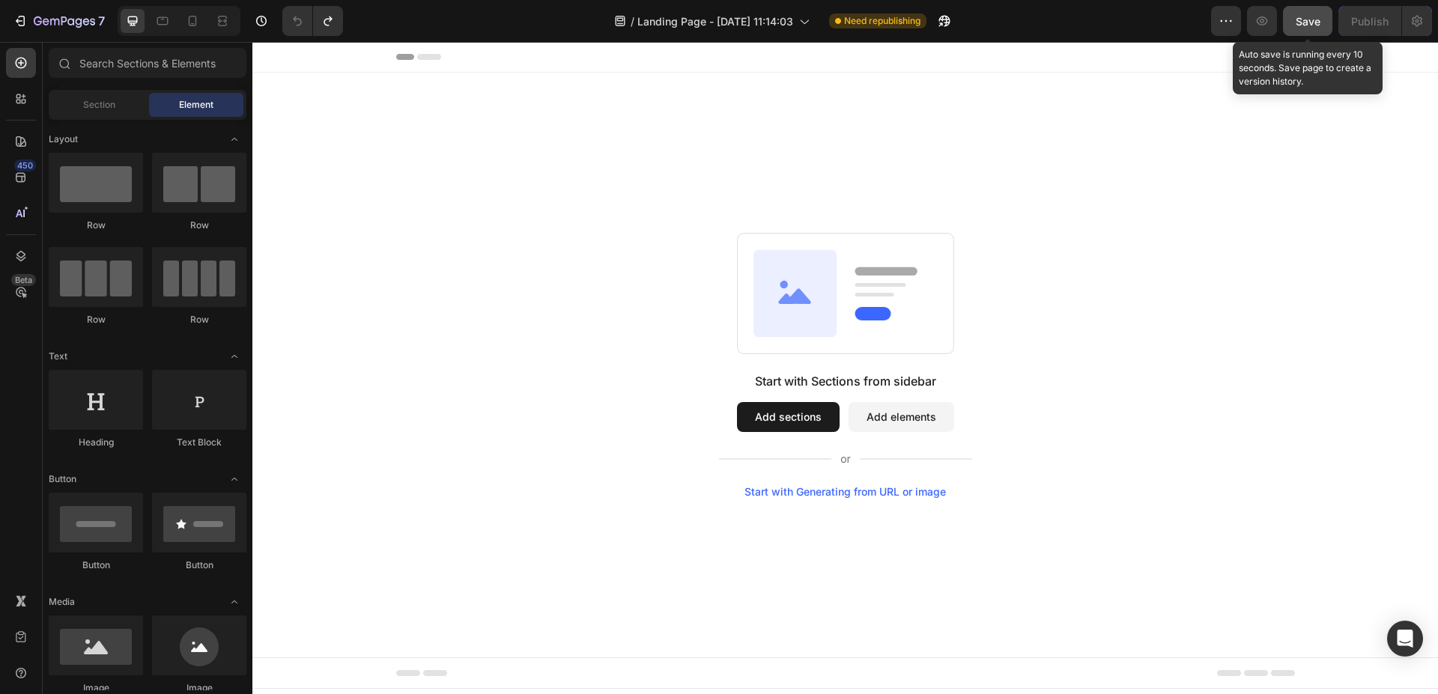
click at [1306, 22] on span "Save" at bounding box center [1307, 21] width 25 height 13
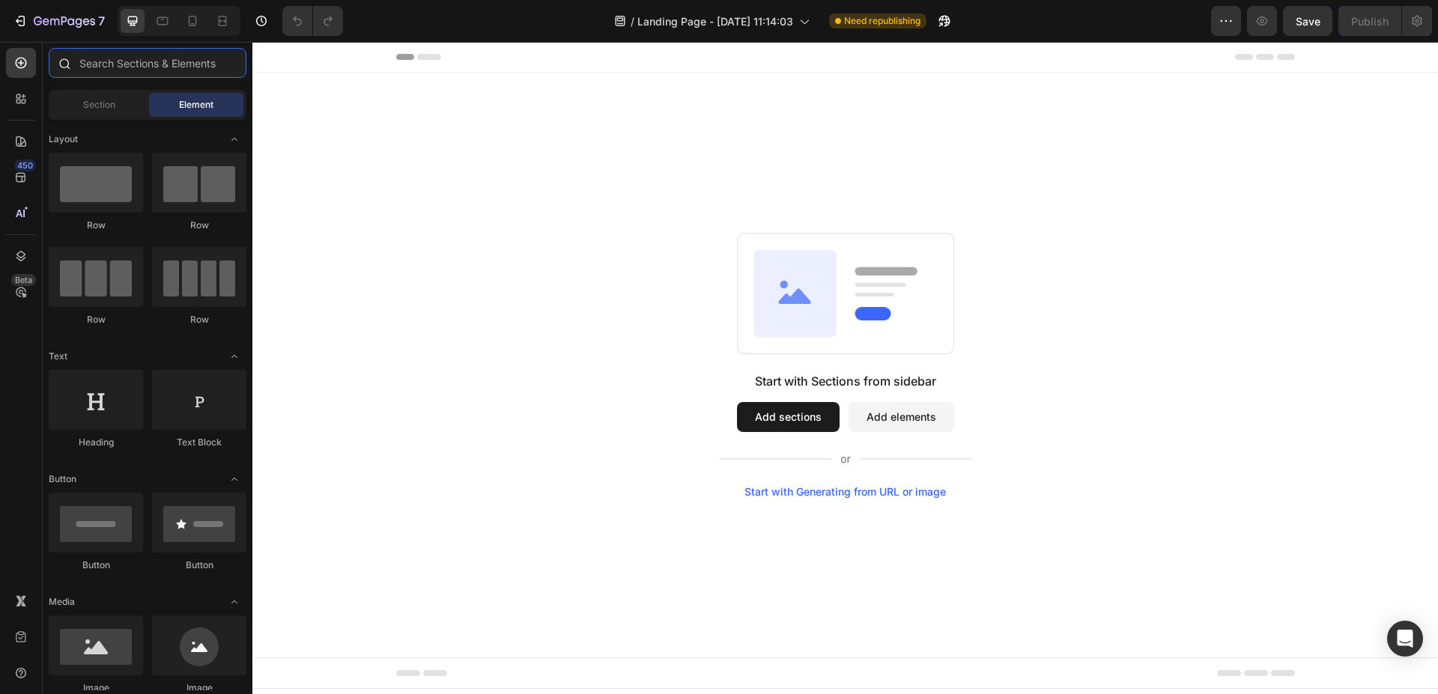
click at [180, 70] on input "text" at bounding box center [148, 63] width 198 height 30
paste input "Green Furniture"
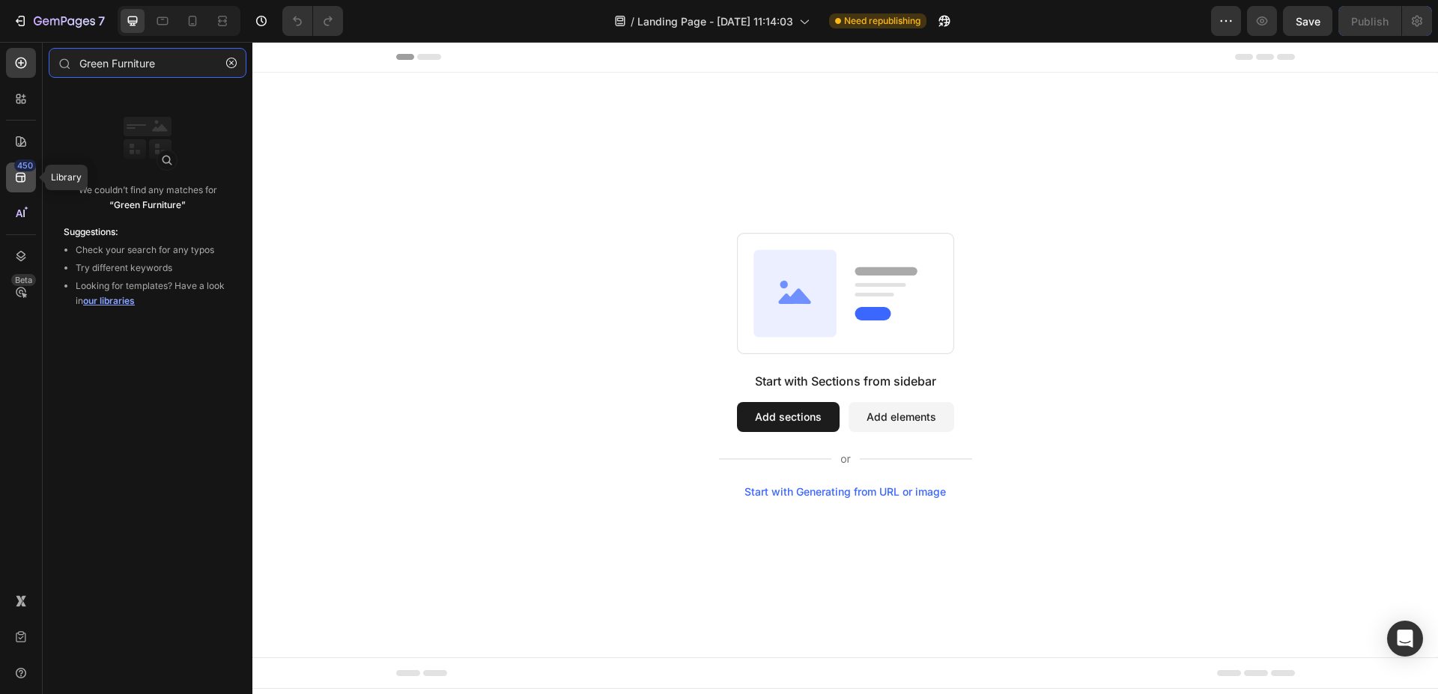
type input "Green Furniture"
click at [28, 178] on icon at bounding box center [20, 177] width 15 height 15
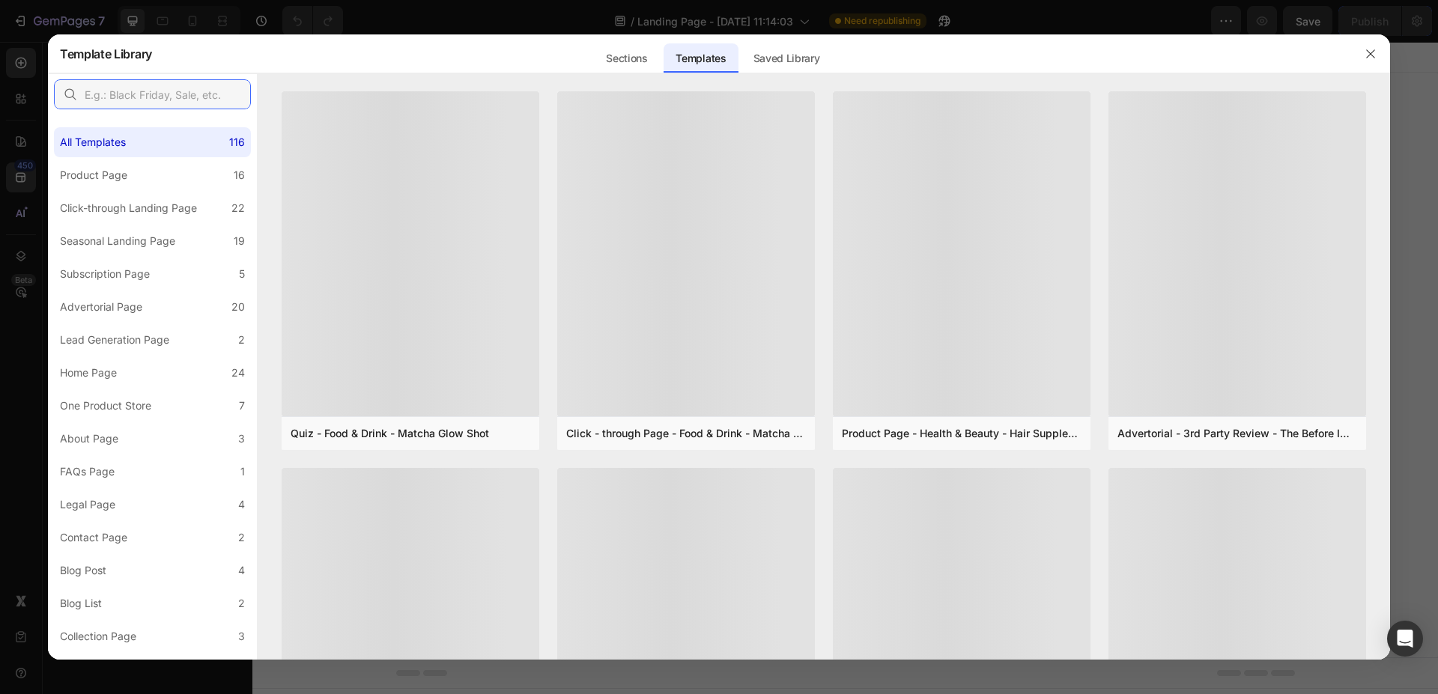
click at [177, 95] on input "text" at bounding box center [152, 94] width 197 height 30
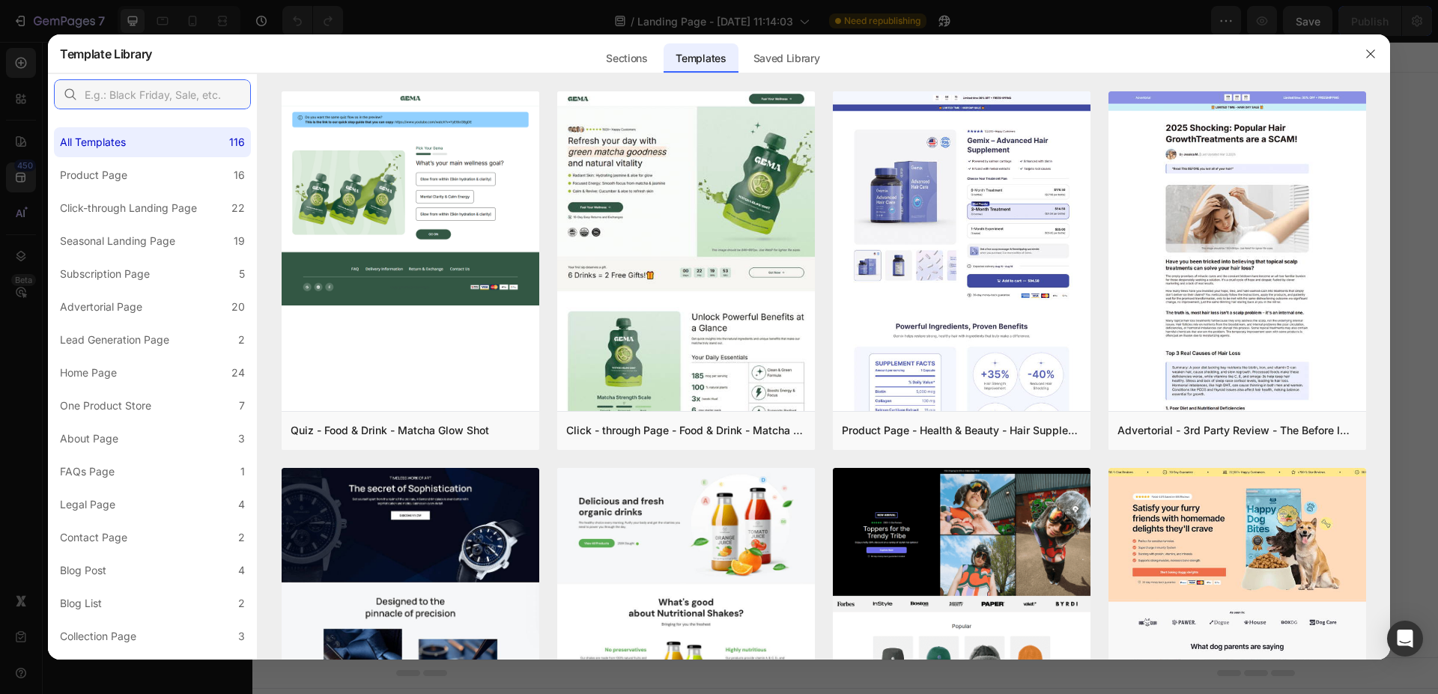
paste input "Green Furniture"
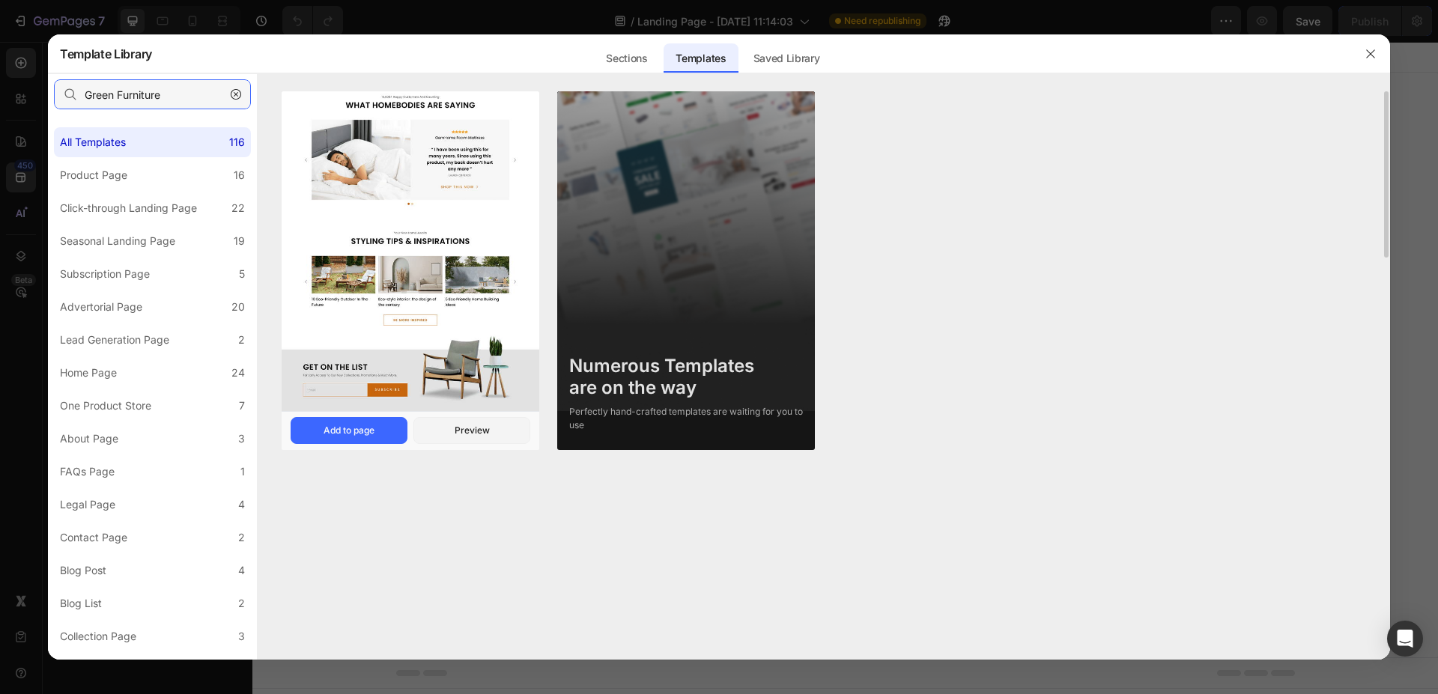
type input "Green Furniture"
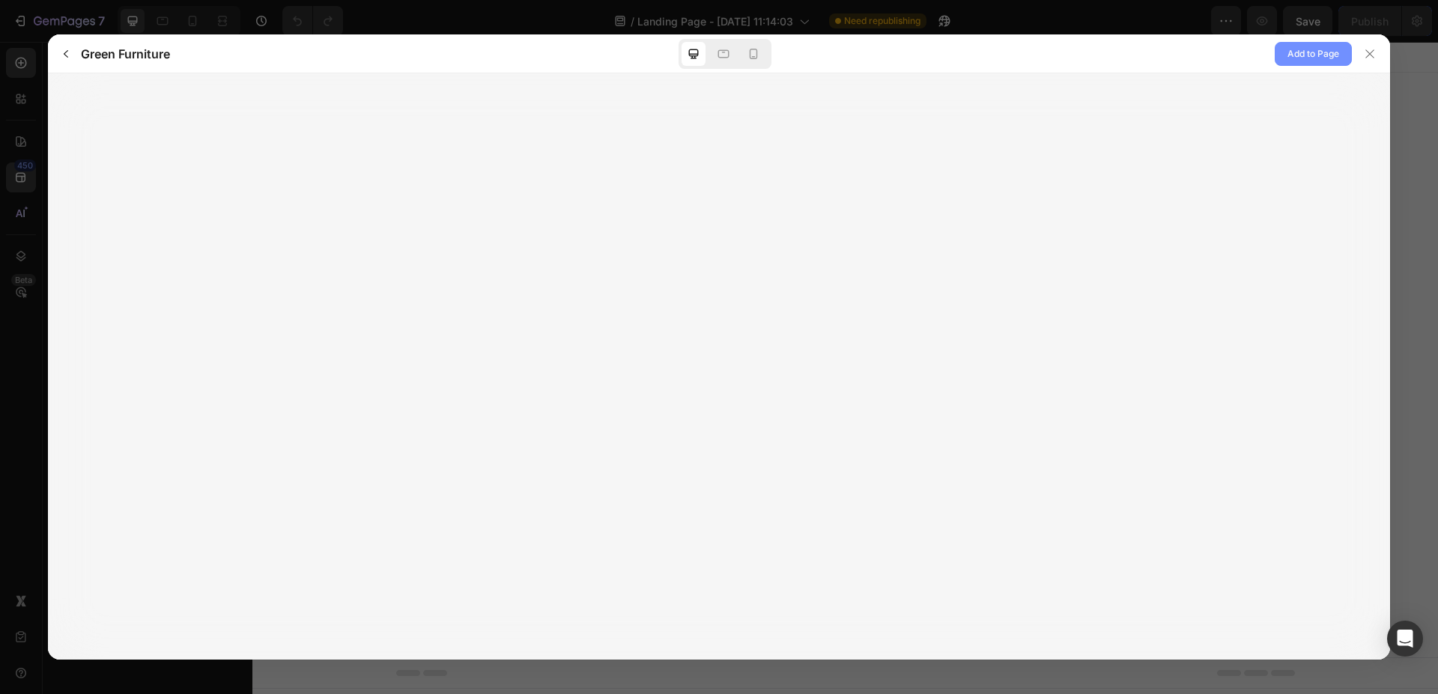
click at [1295, 58] on span "Add to Page" at bounding box center [1313, 54] width 52 height 18
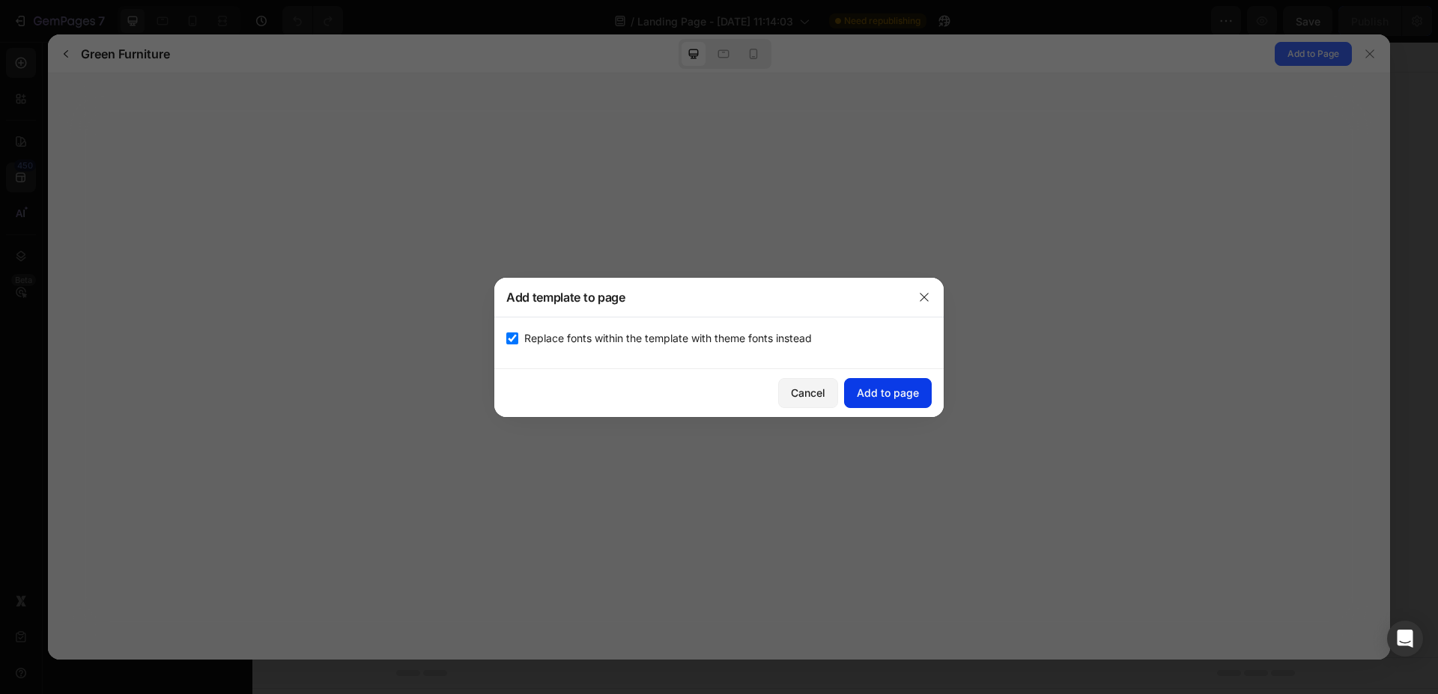
click at [887, 393] on div "Add to page" at bounding box center [888, 393] width 62 height 16
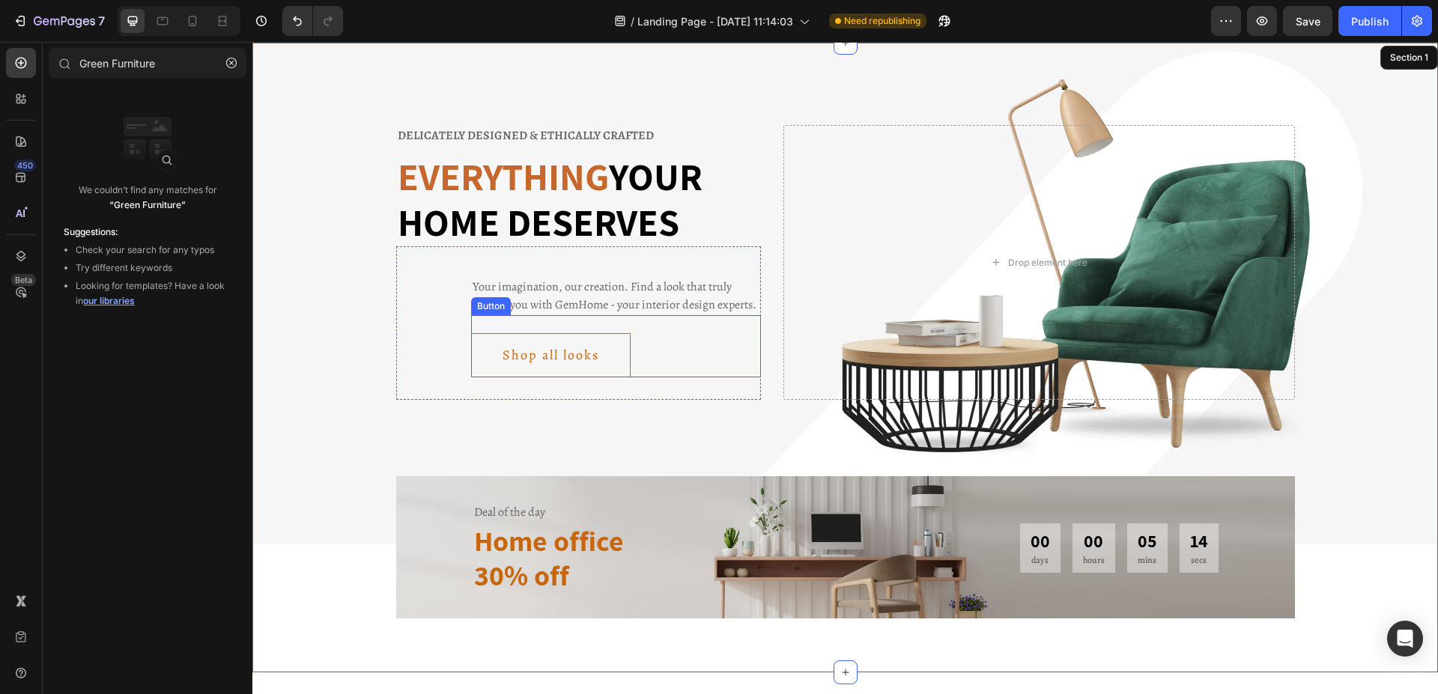
scroll to position [31, 0]
drag, startPoint x: 228, startPoint y: 67, endPoint x: 398, endPoint y: 211, distance: 223.7
click at [228, 67] on icon "button" at bounding box center [231, 63] width 10 height 10
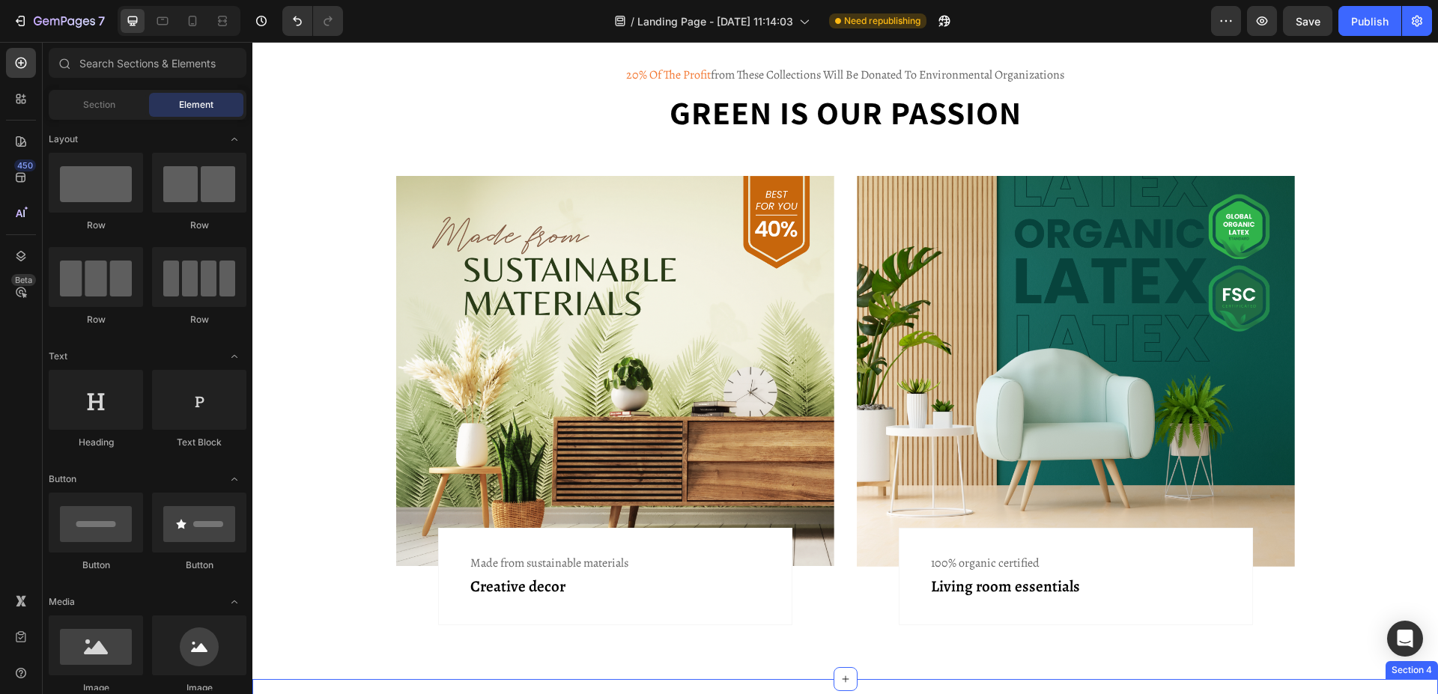
scroll to position [1635, 0]
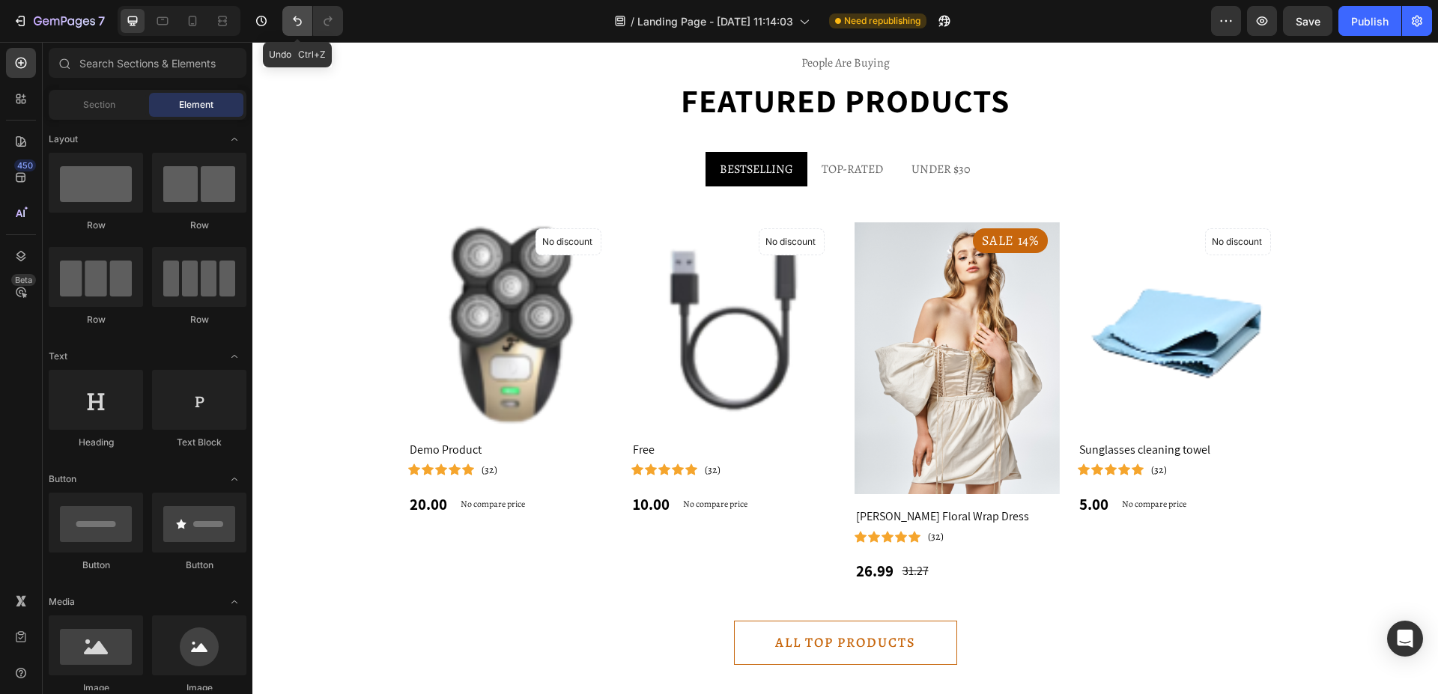
click at [306, 17] on button "Undo/Redo" at bounding box center [297, 21] width 30 height 30
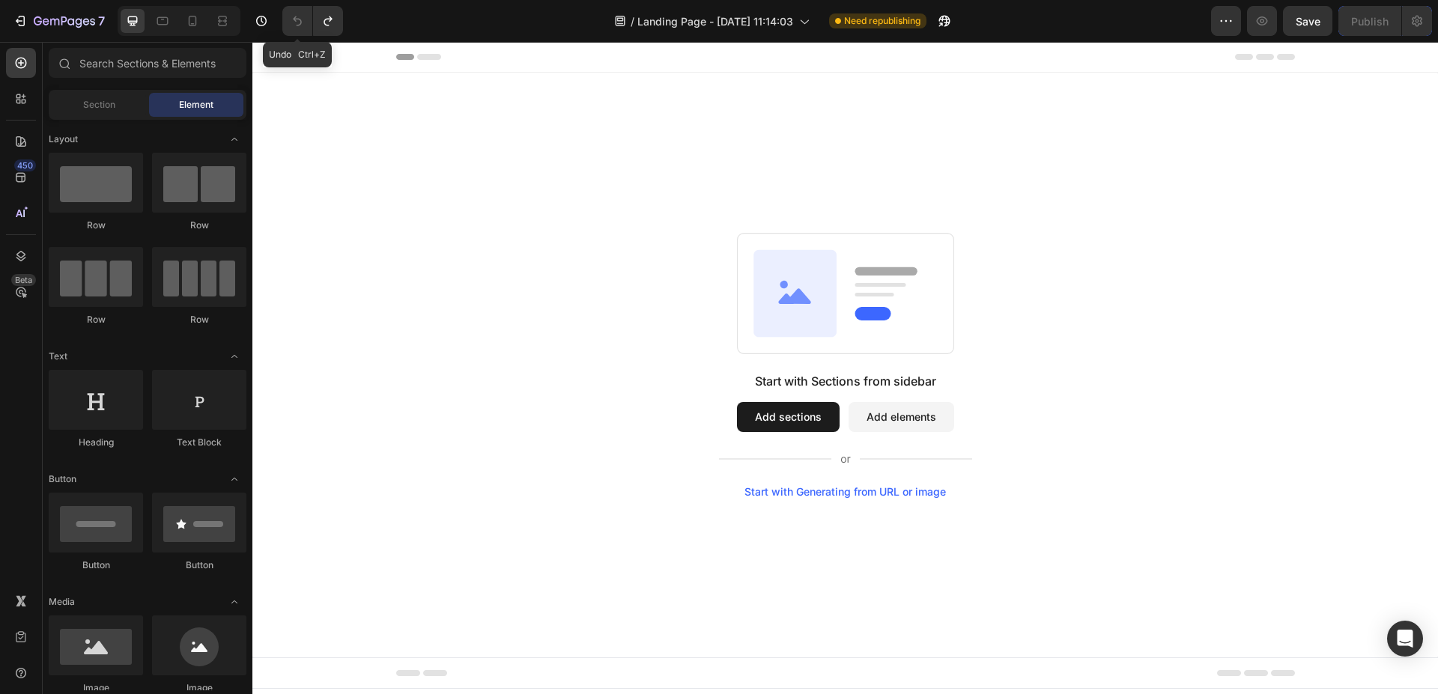
scroll to position [0, 0]
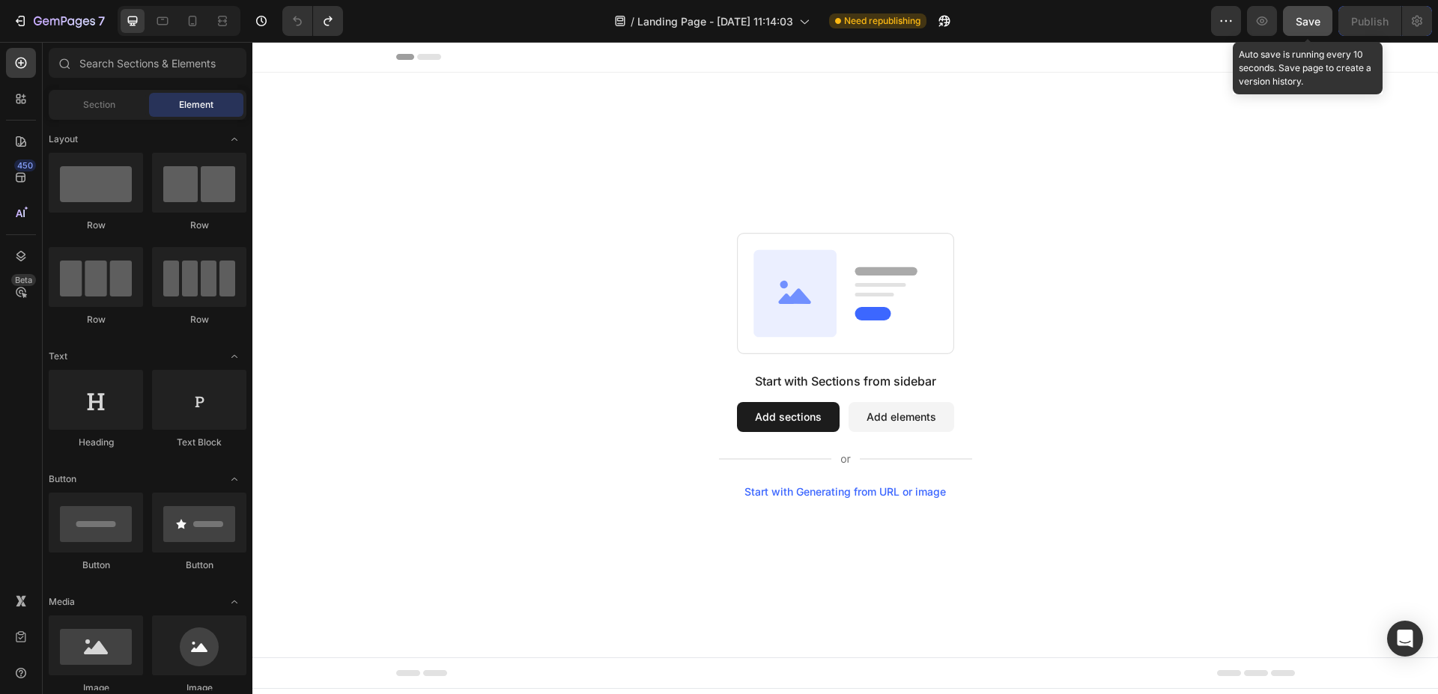
click at [1306, 19] on span "Save" at bounding box center [1307, 21] width 25 height 13
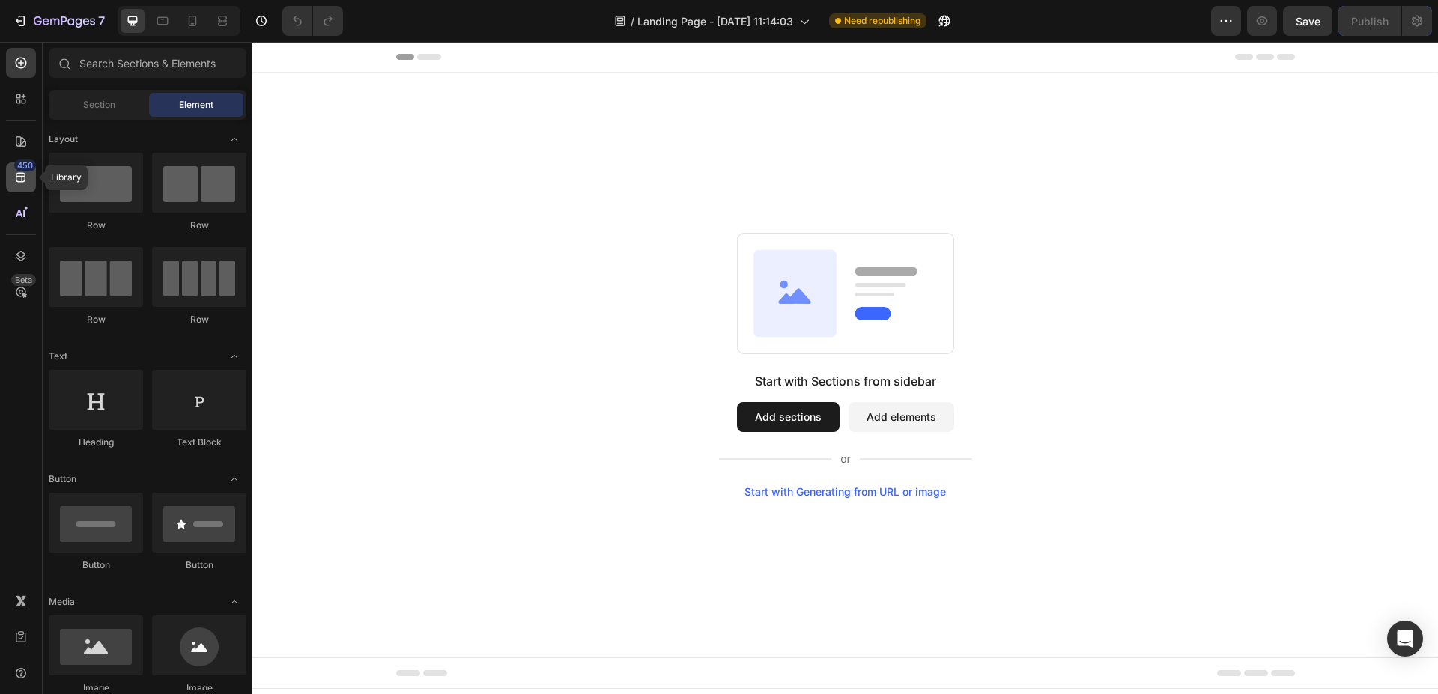
click at [19, 177] on icon at bounding box center [21, 178] width 10 height 10
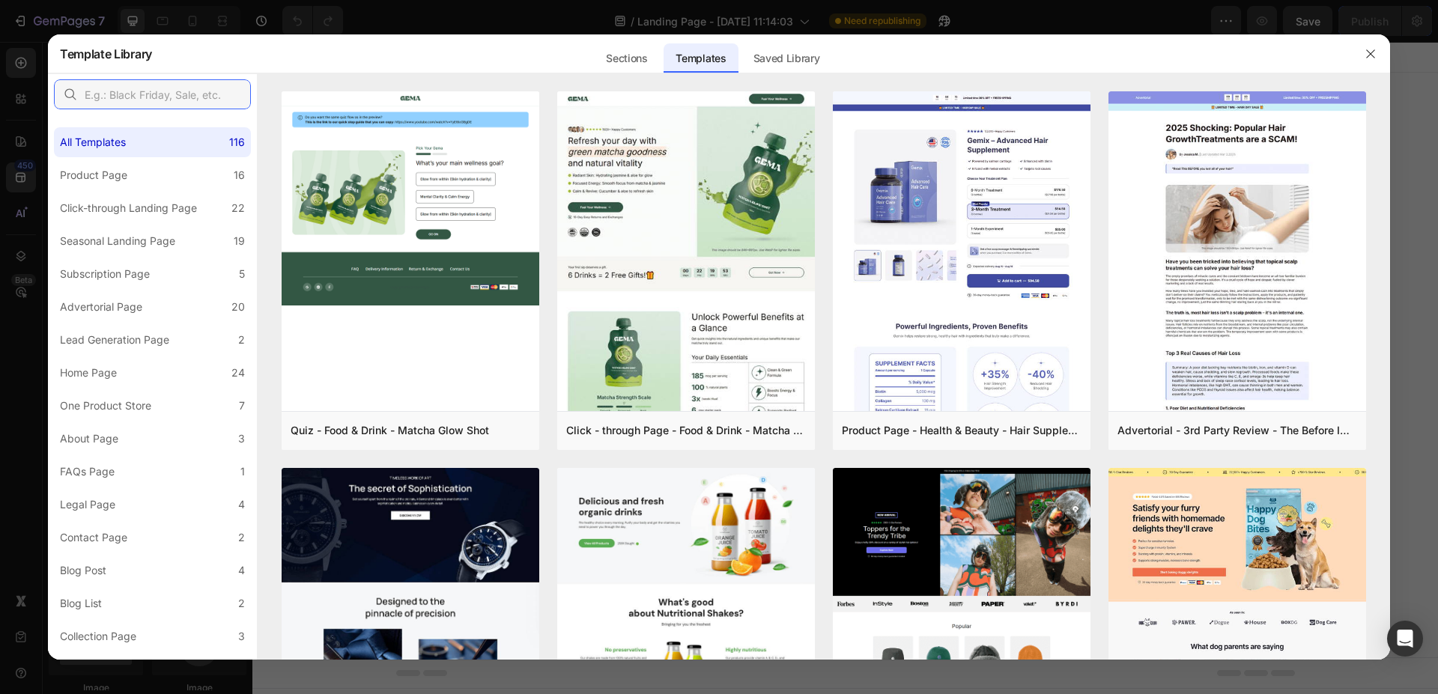
click at [163, 88] on input "text" at bounding box center [152, 94] width 197 height 30
paste input "Green Furniture"
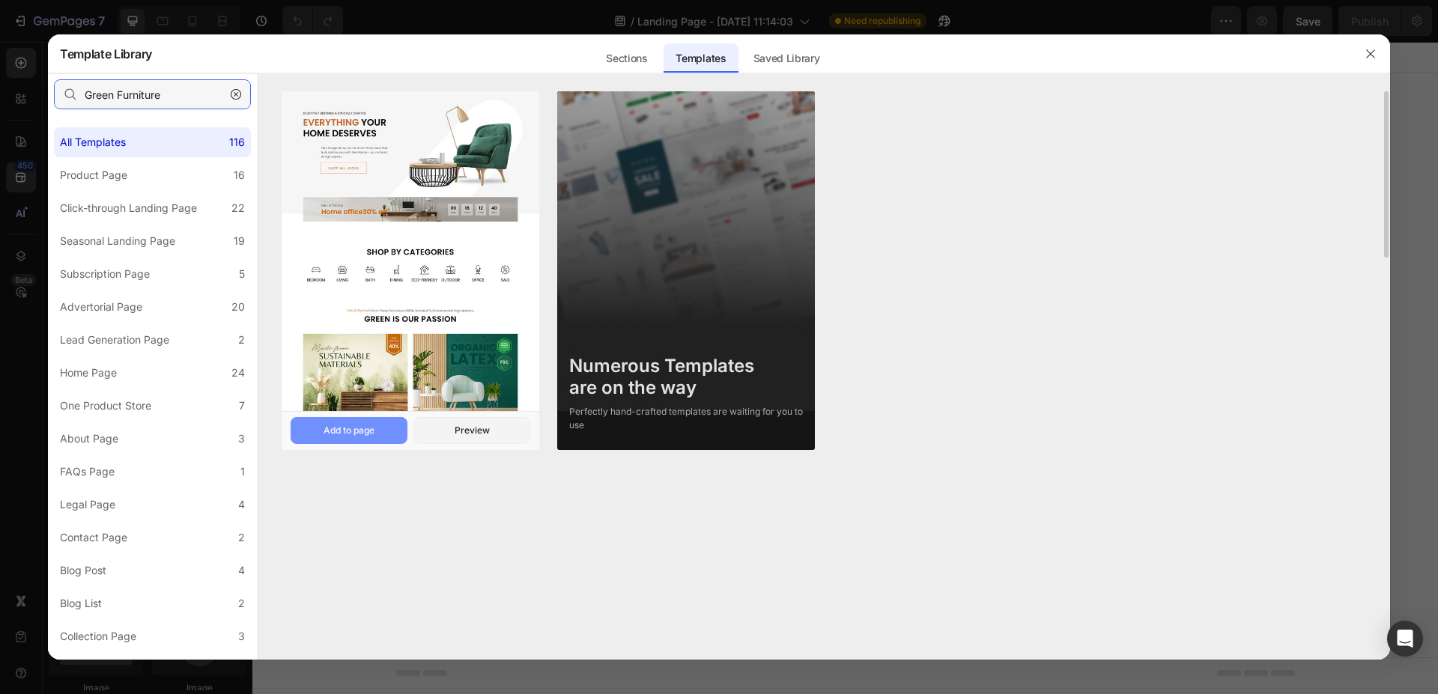
type input "Green Furniture"
click at [367, 432] on div "Add to page" at bounding box center [348, 430] width 51 height 13
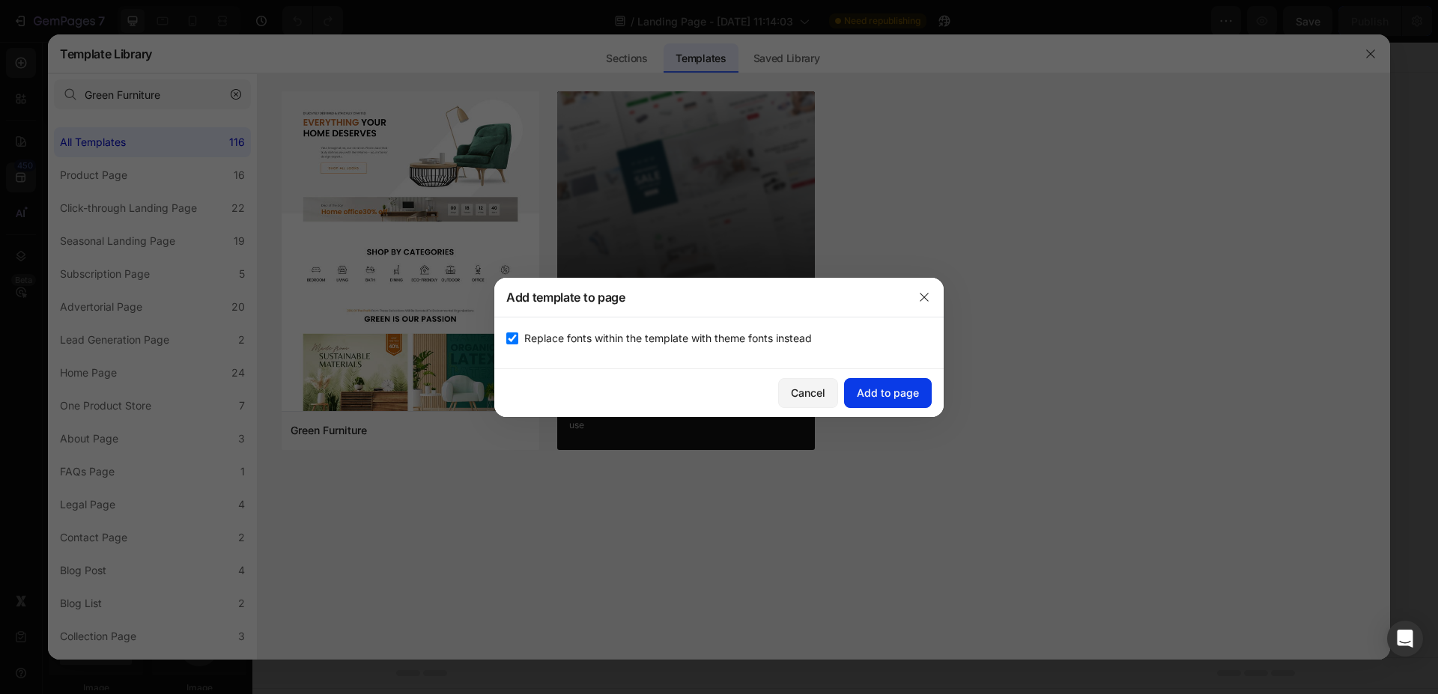
click at [893, 392] on div "Add to page" at bounding box center [888, 393] width 62 height 16
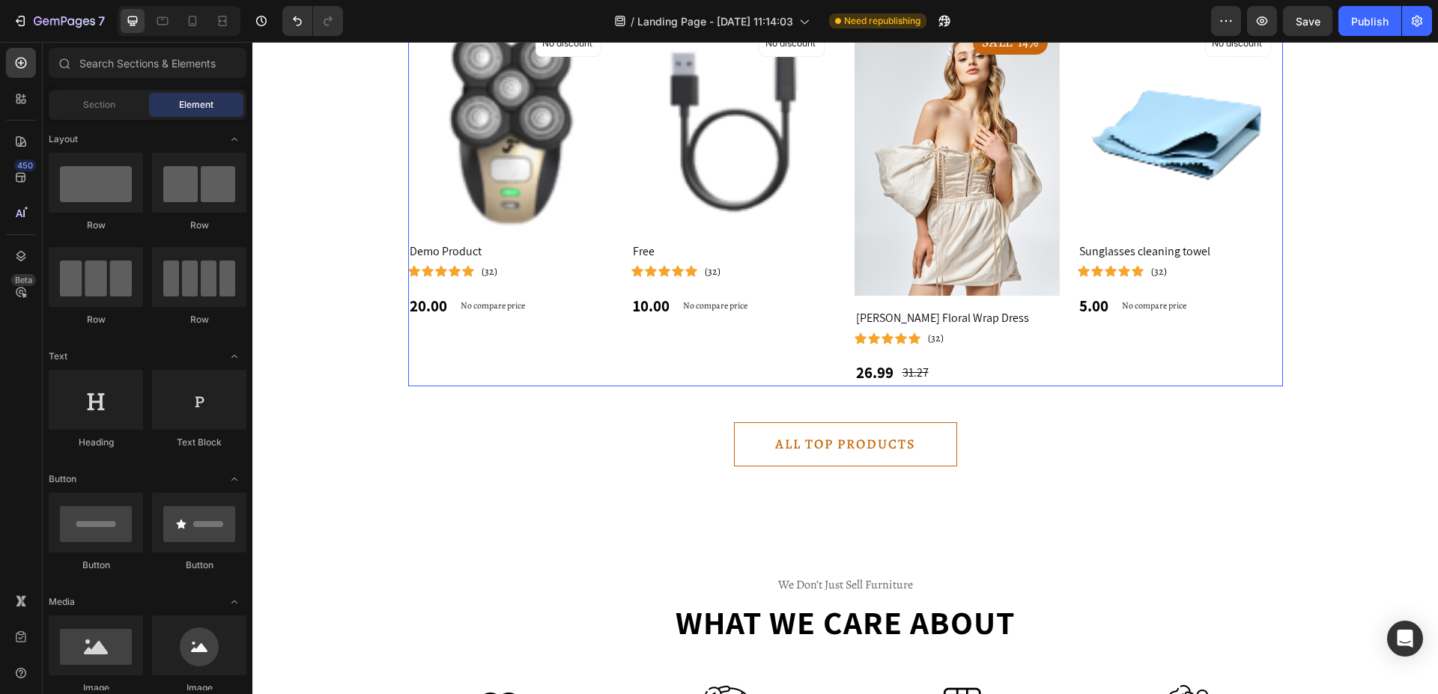
scroll to position [1872, 0]
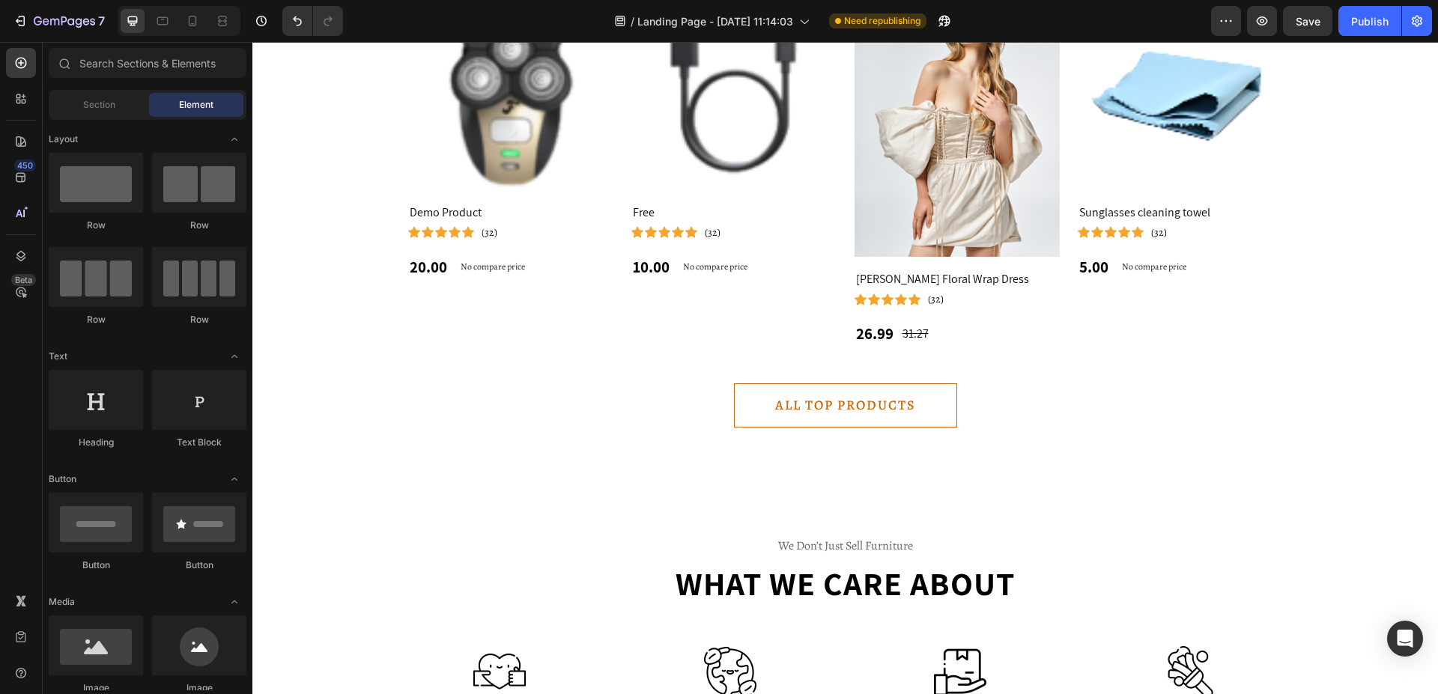
click at [1122, 16] on div "/ Landing Page - [DATE] 11:14:03 Need republishing" at bounding box center [783, 21] width 856 height 30
click at [305, 21] on icon "Undo/Redo" at bounding box center [297, 20] width 15 height 15
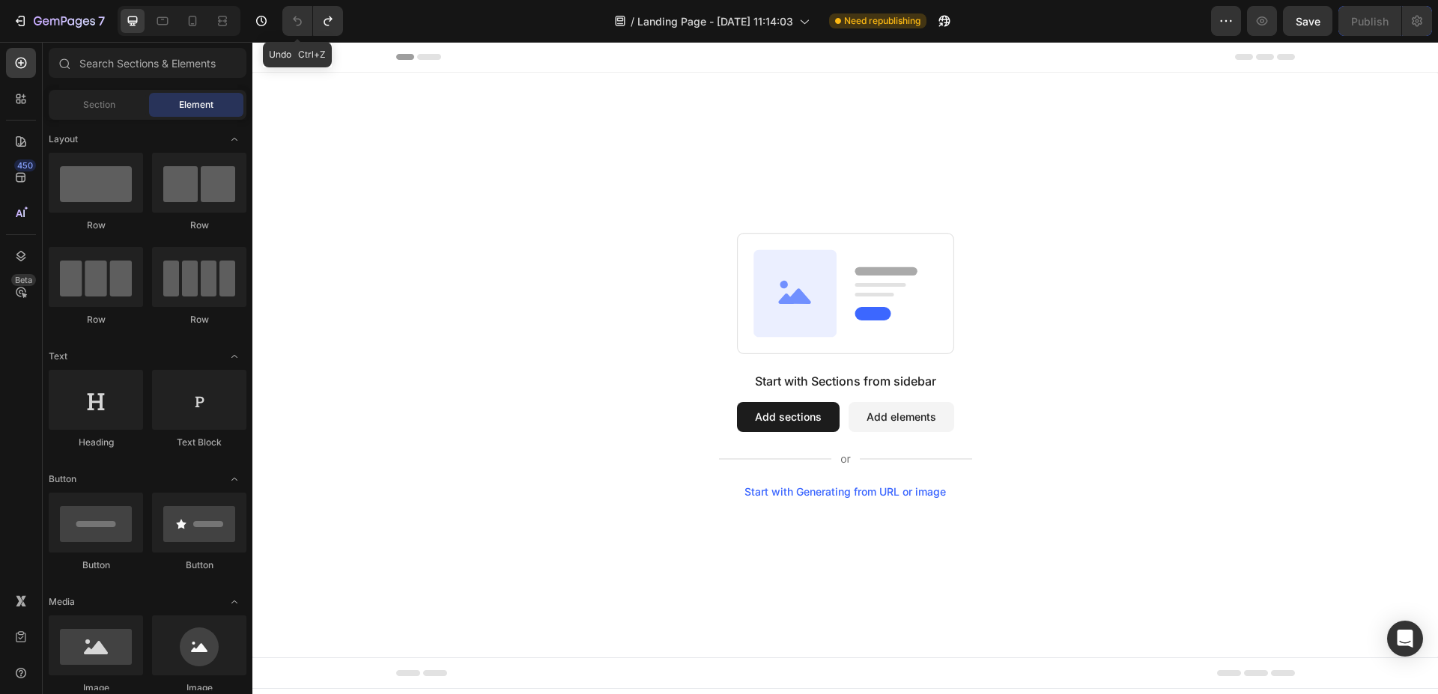
scroll to position [0, 0]
click at [1144, 22] on div "/ Landing Page - [DATE] 11:14:03 Need republishing" at bounding box center [783, 21] width 856 height 30
click at [559, 26] on div "/ Landing Page - [DATE] 11:14:03 Need republishing" at bounding box center [783, 21] width 856 height 30
click at [19, 351] on div "450 Beta" at bounding box center [21, 317] width 30 height 538
click at [11, 351] on div "450 Beta" at bounding box center [21, 317] width 30 height 538
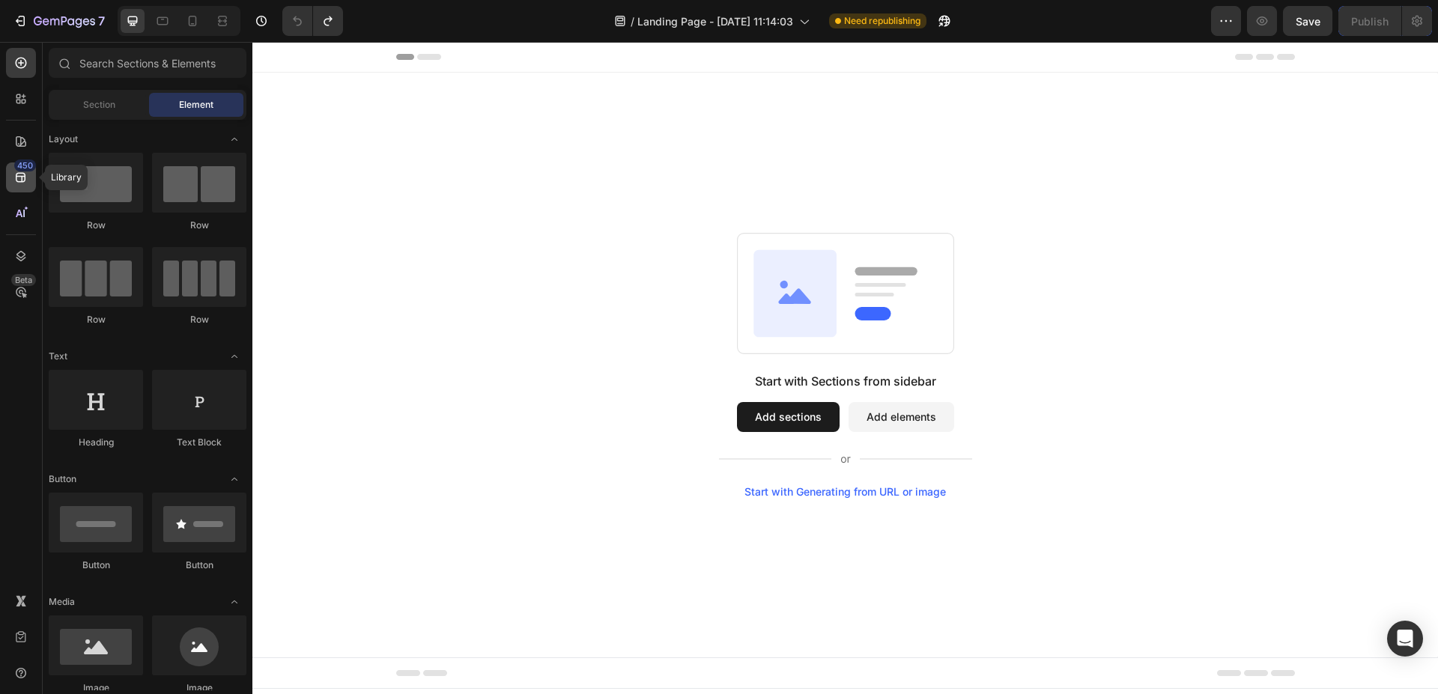
click at [15, 174] on icon at bounding box center [20, 177] width 15 height 15
click at [21, 181] on icon at bounding box center [21, 178] width 10 height 10
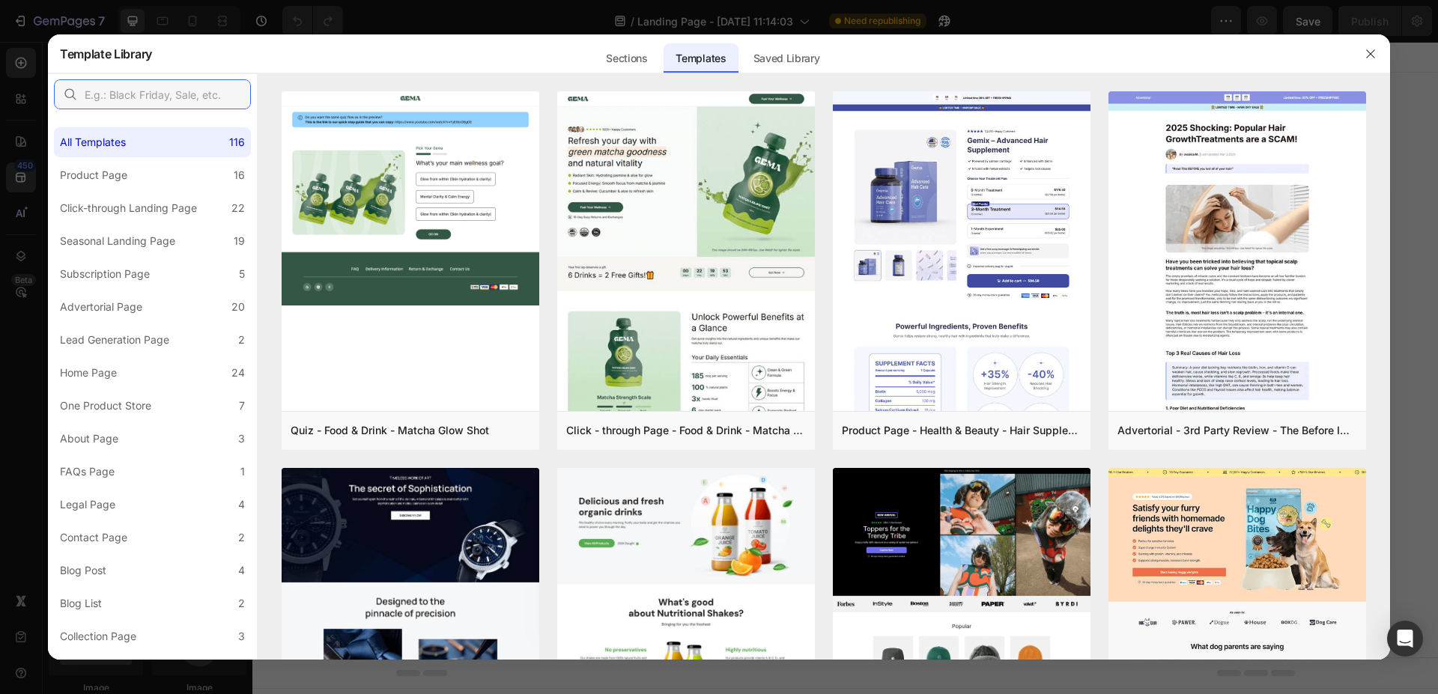
click at [168, 88] on input "text" at bounding box center [152, 94] width 197 height 30
paste input "[DATE][DATE] Beauty Deals"
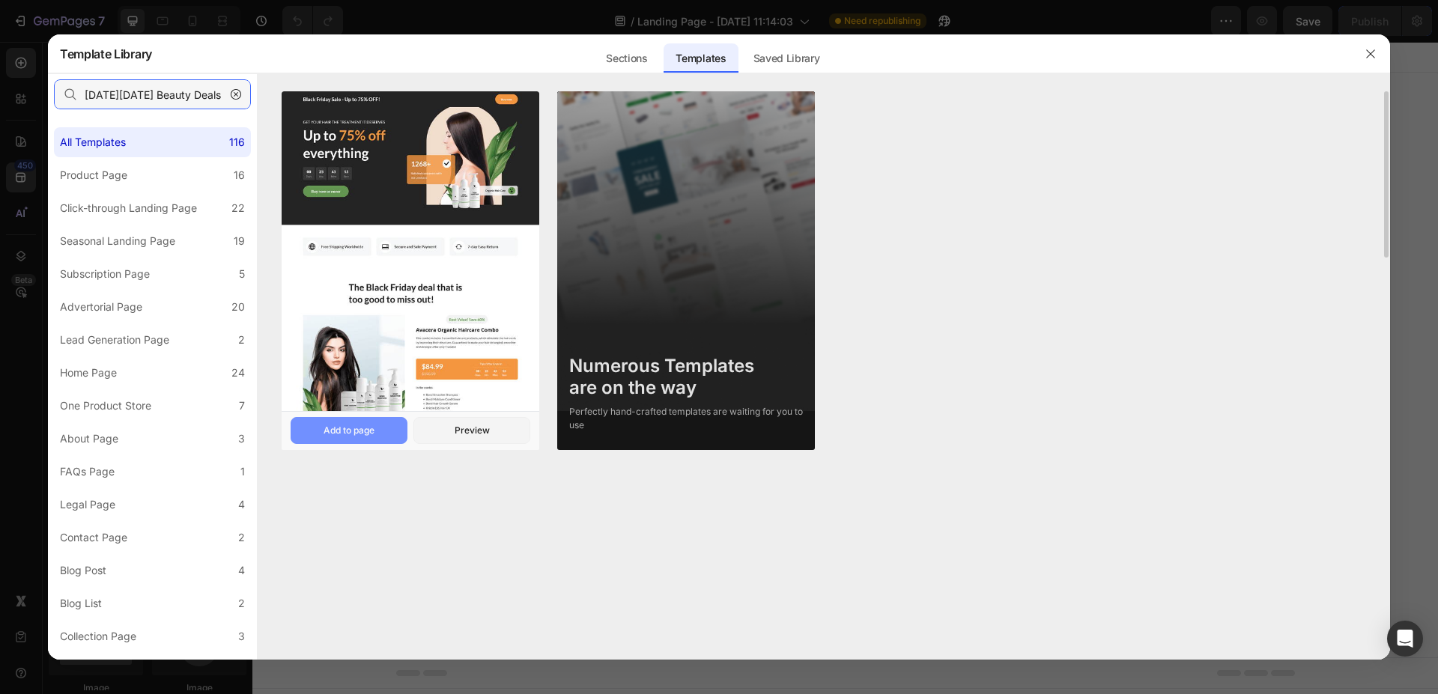
type input "[DATE][DATE] Beauty Deals"
click at [365, 427] on div "Add to page" at bounding box center [348, 430] width 51 height 13
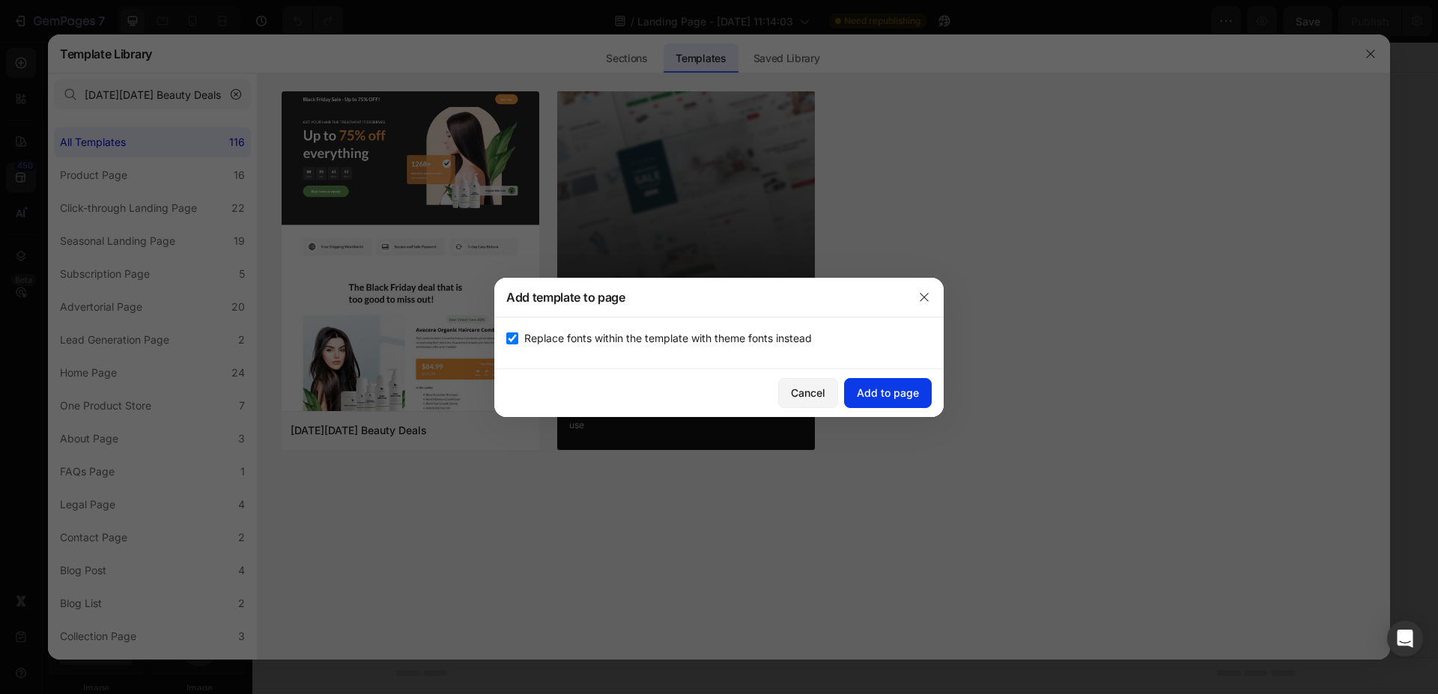
click at [871, 395] on div "Add to page" at bounding box center [888, 393] width 62 height 16
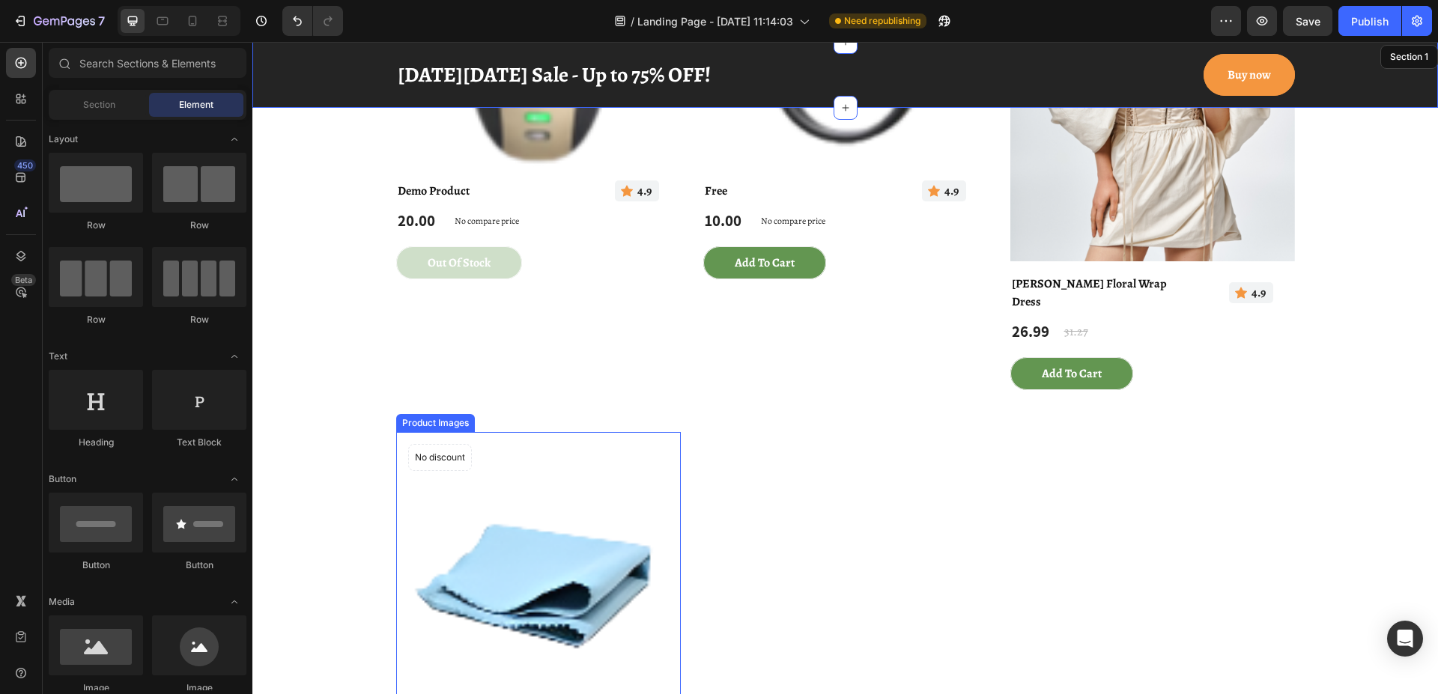
scroll to position [2139, 0]
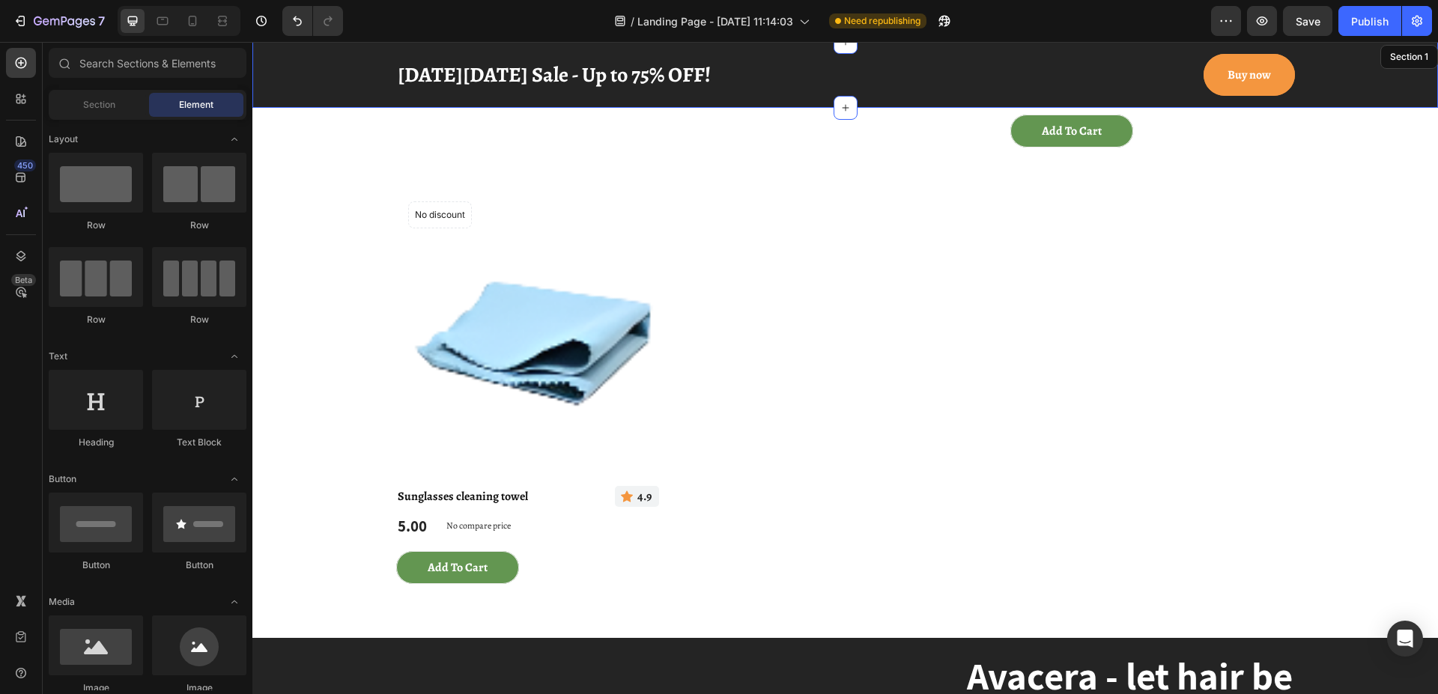
click at [489, 14] on div "/ Landing Page - [DATE] 11:14:03 Need republishing" at bounding box center [783, 21] width 856 height 30
click at [291, 20] on icon "Undo/Redo" at bounding box center [297, 20] width 15 height 15
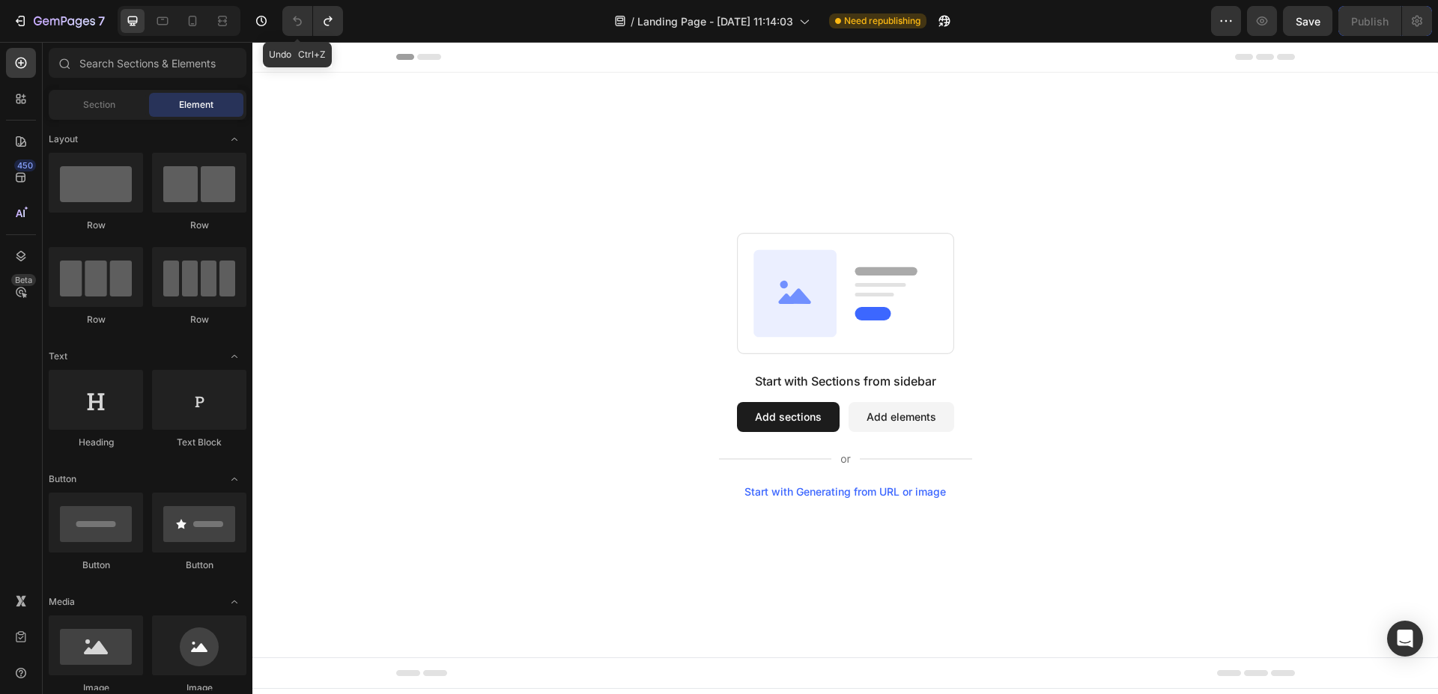
scroll to position [0, 0]
click at [22, 173] on icon at bounding box center [20, 177] width 15 height 15
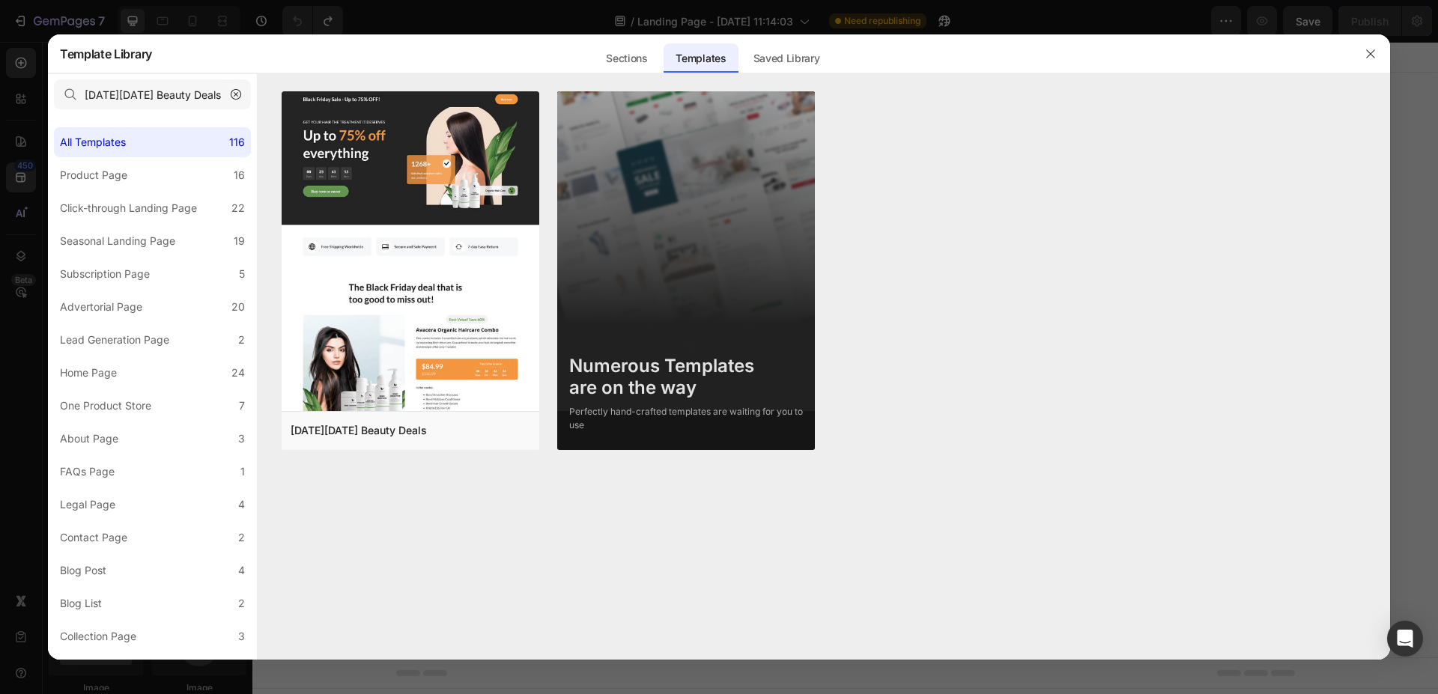
click at [233, 94] on icon "button" at bounding box center [236, 94] width 10 height 10
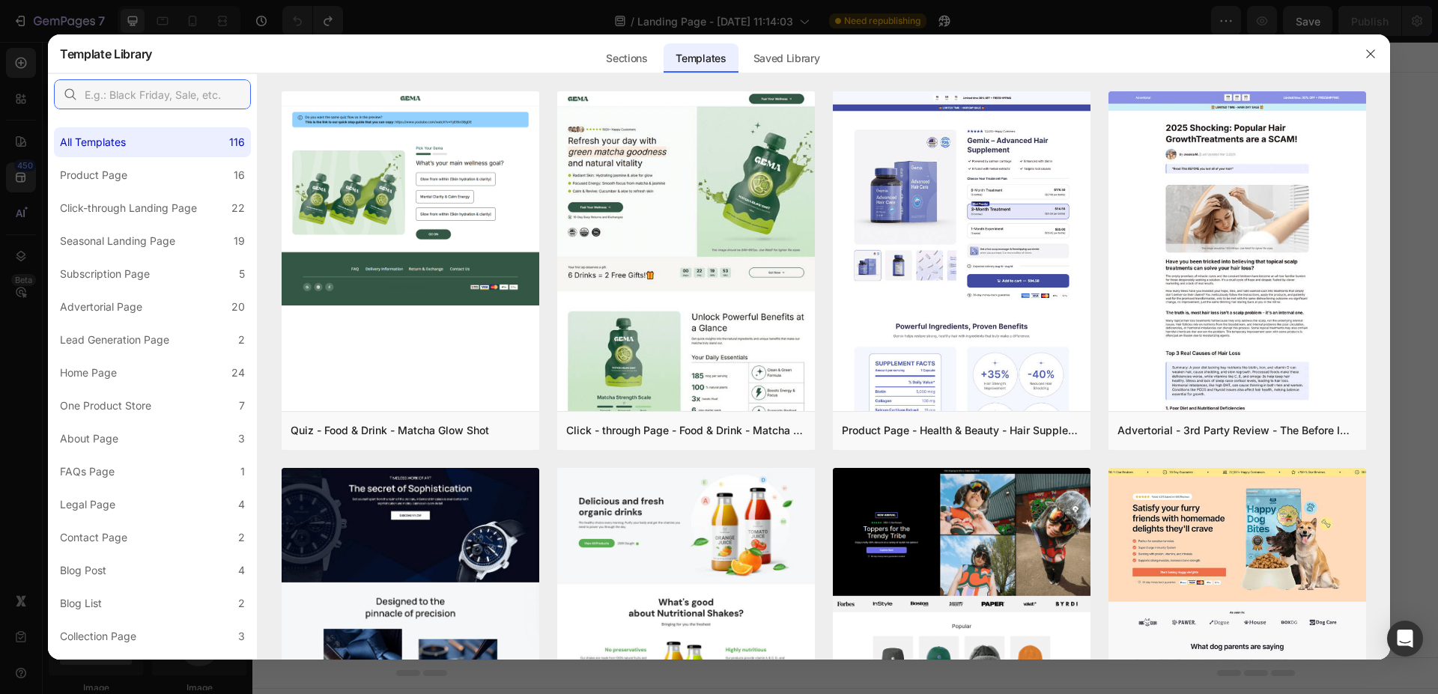
click at [200, 94] on input "text" at bounding box center [152, 94] width 197 height 30
paste input "Back to School"
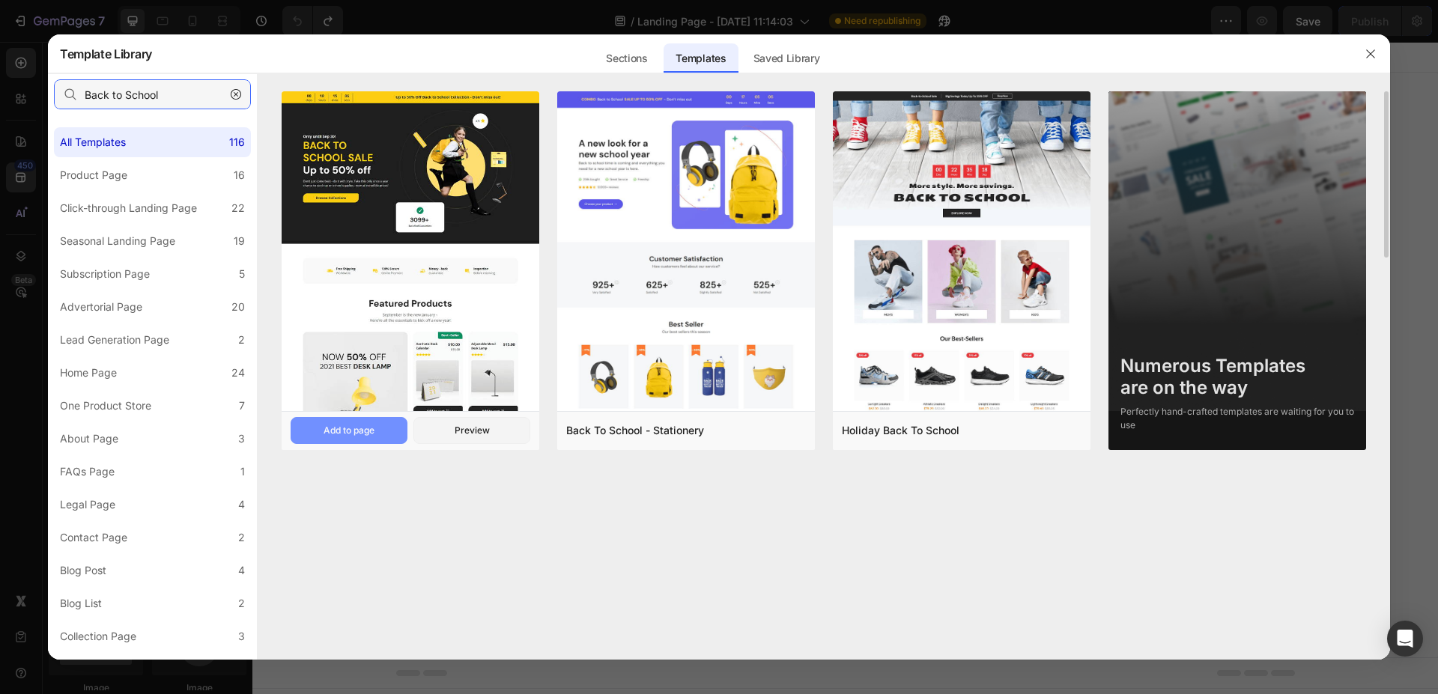
type input "Back to School"
click at [362, 432] on div "Add to page" at bounding box center [348, 430] width 51 height 13
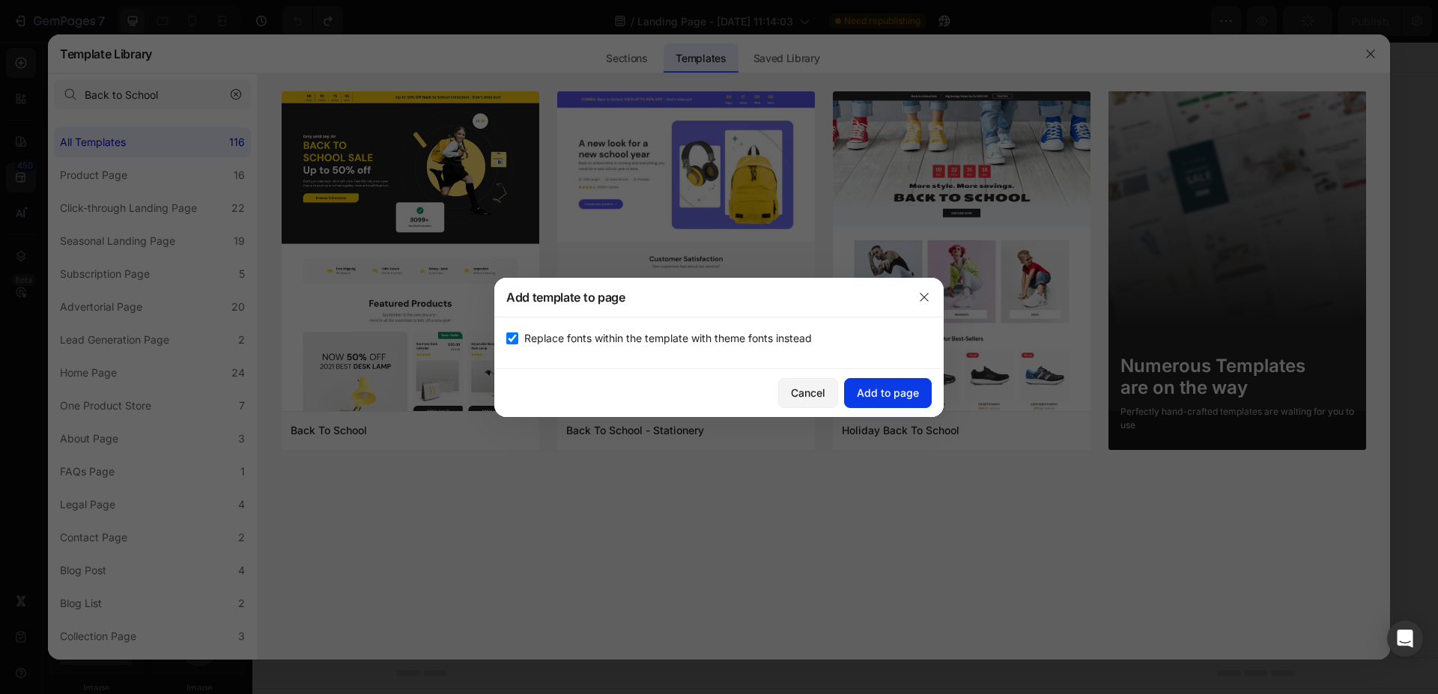
click at [874, 393] on div "Add to page" at bounding box center [888, 393] width 62 height 16
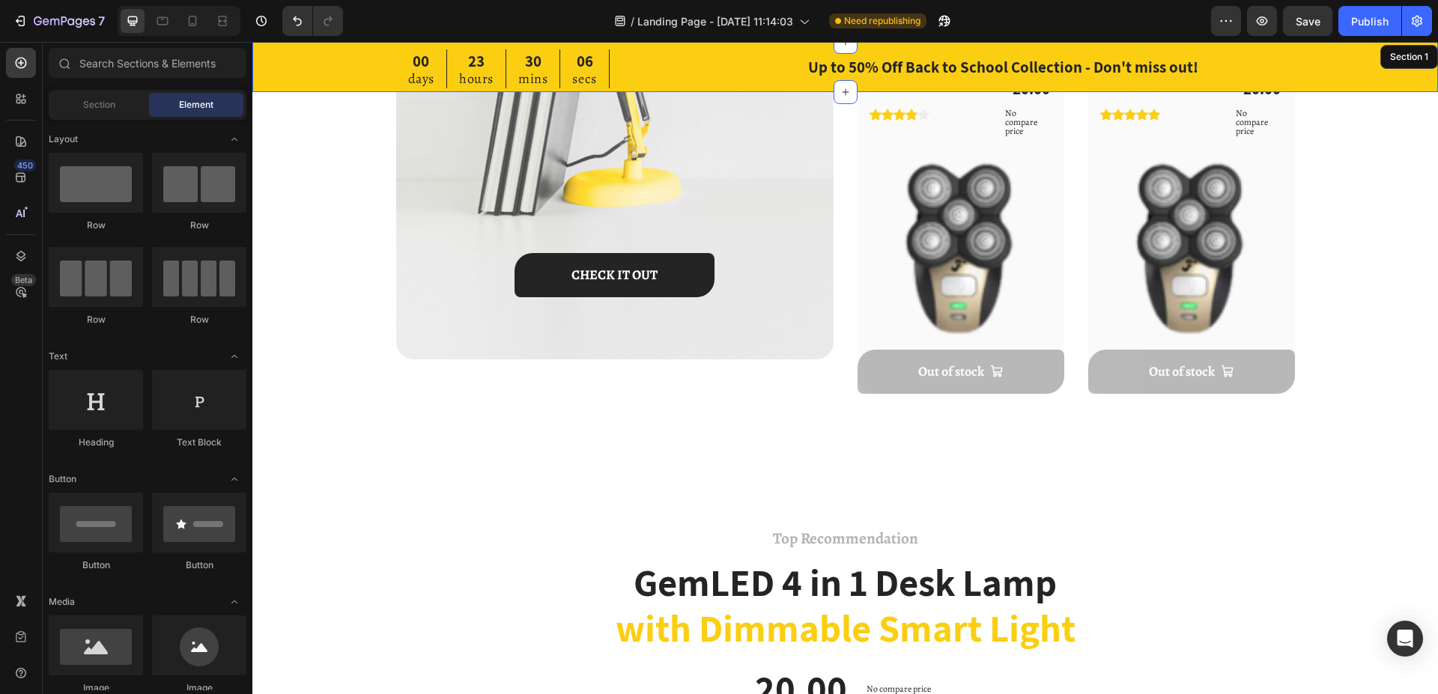
scroll to position [1757, 0]
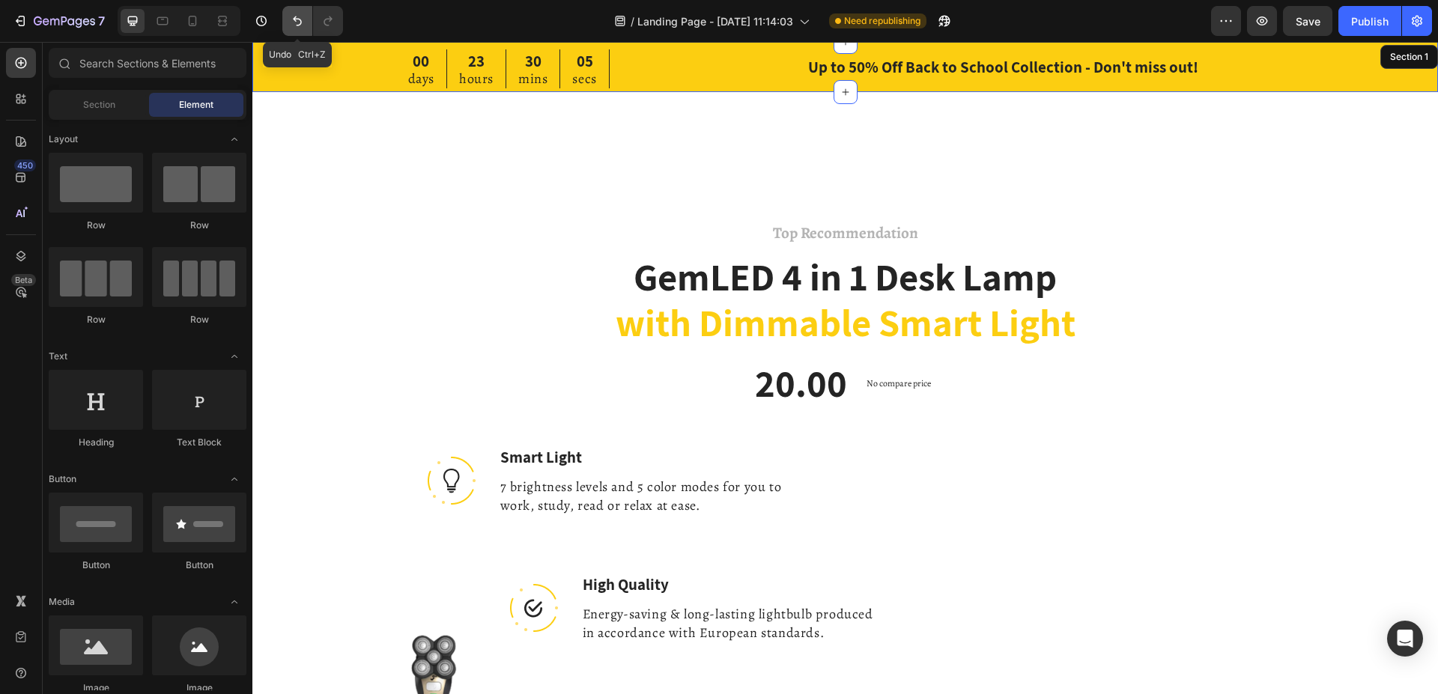
click at [297, 20] on icon "Undo/Redo" at bounding box center [297, 20] width 15 height 15
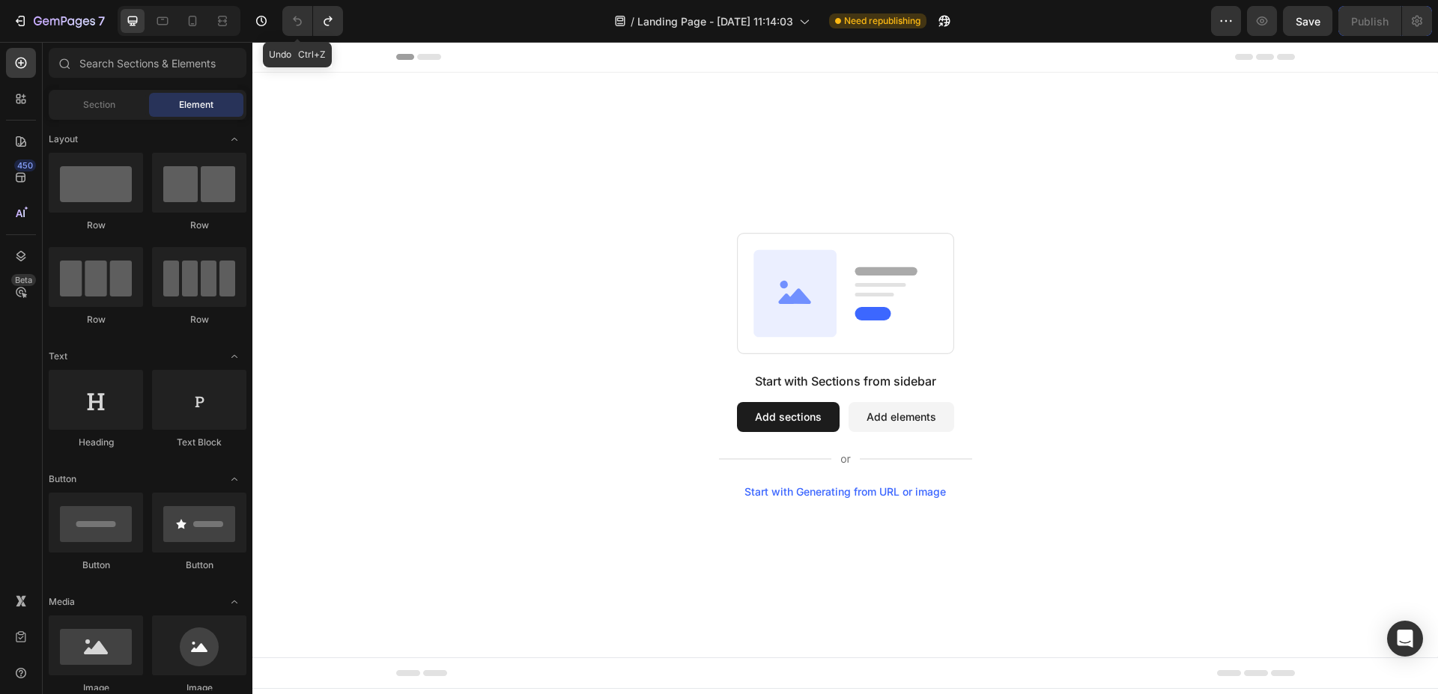
scroll to position [0, 0]
click at [17, 177] on icon at bounding box center [20, 177] width 15 height 15
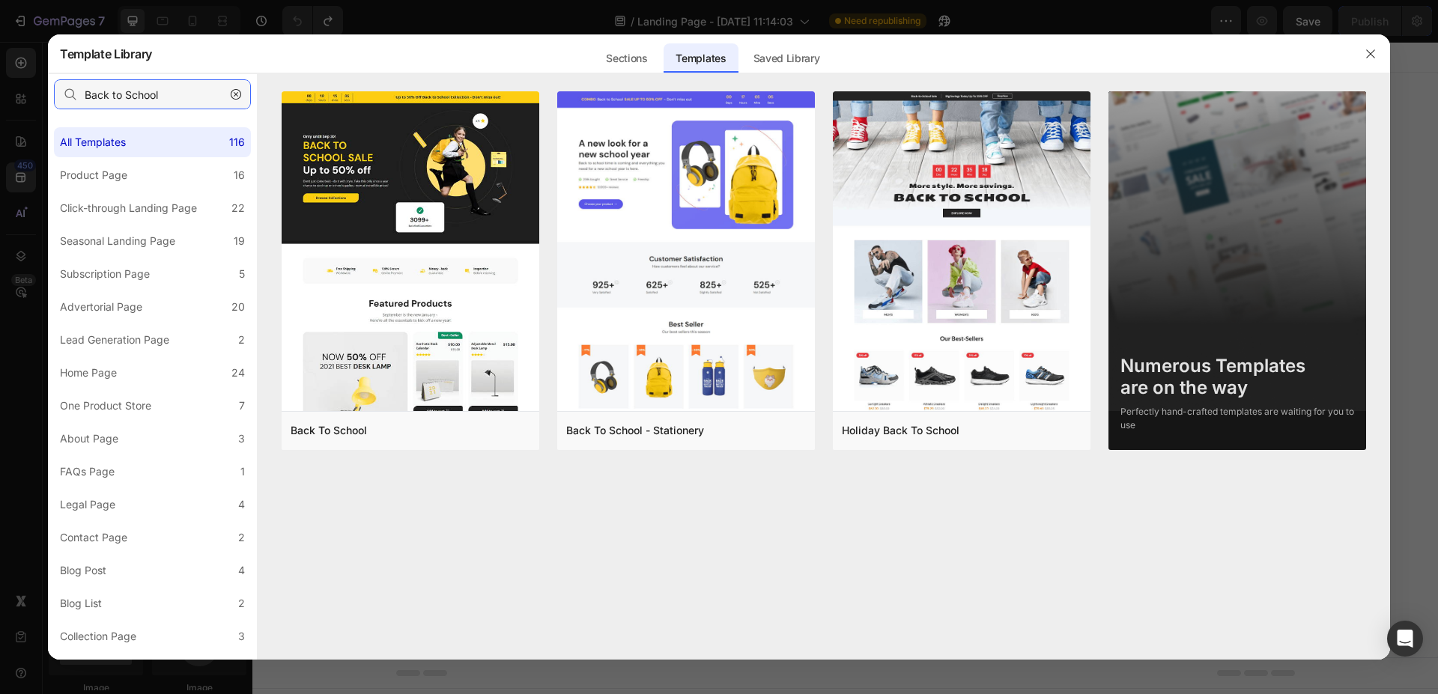
click at [173, 91] on input "Back to School" at bounding box center [152, 94] width 197 height 30
click at [237, 91] on icon "button" at bounding box center [236, 94] width 10 height 10
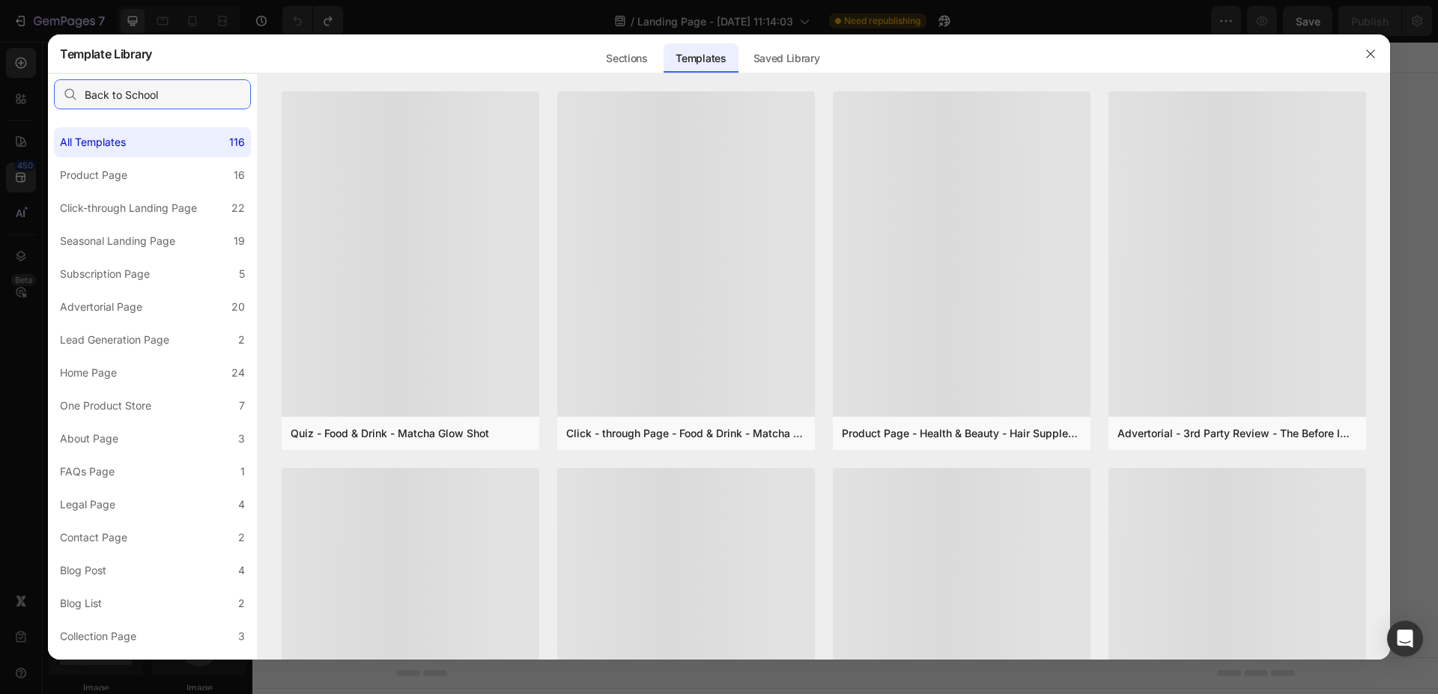
click at [228, 93] on input "Back to School" at bounding box center [152, 94] width 197 height 30
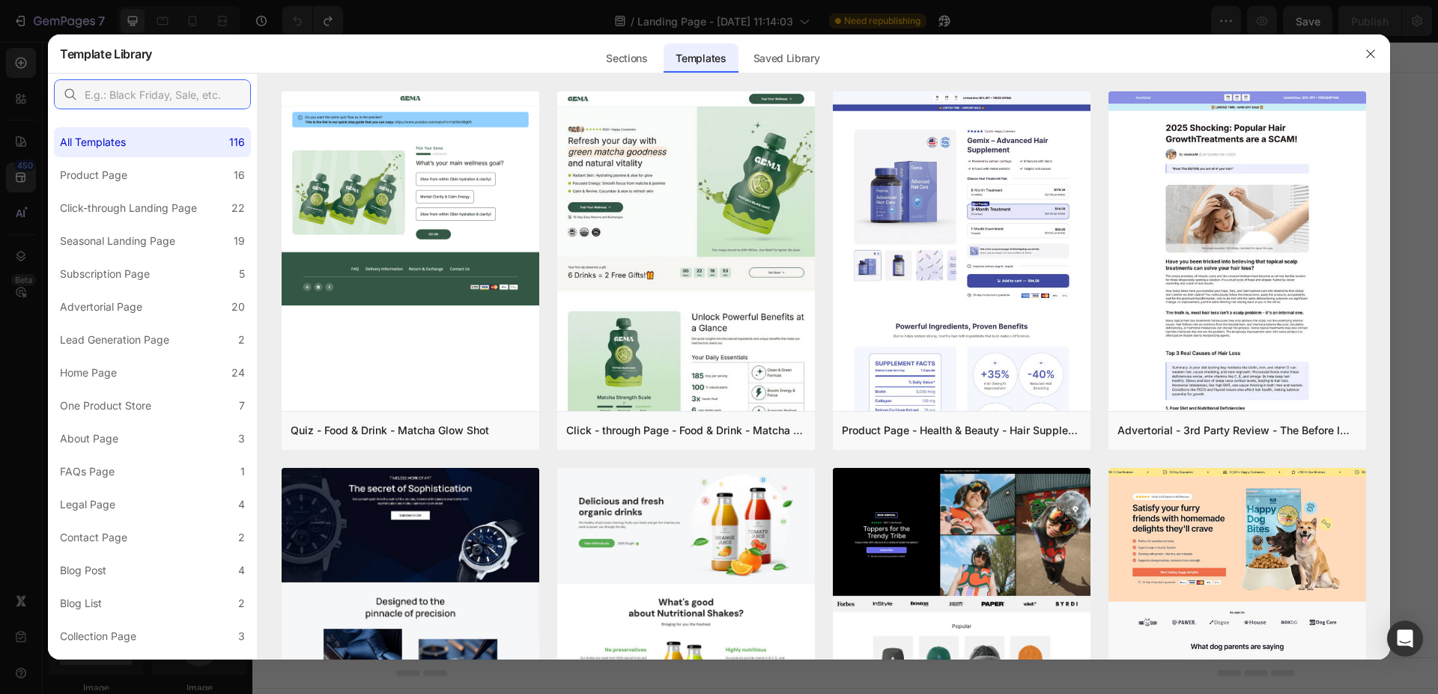
paste input "Green Furniture"
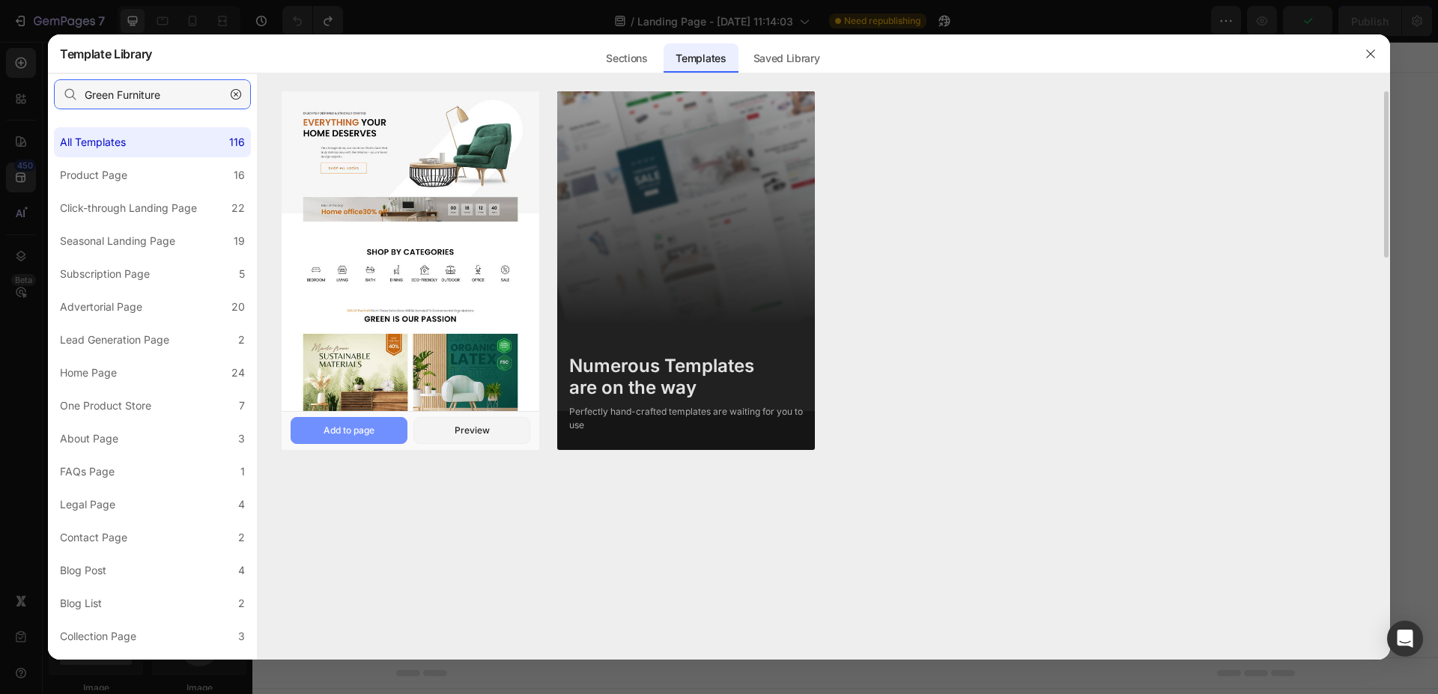
type input "Green Furniture"
click at [367, 429] on div "Add to page" at bounding box center [348, 430] width 51 height 13
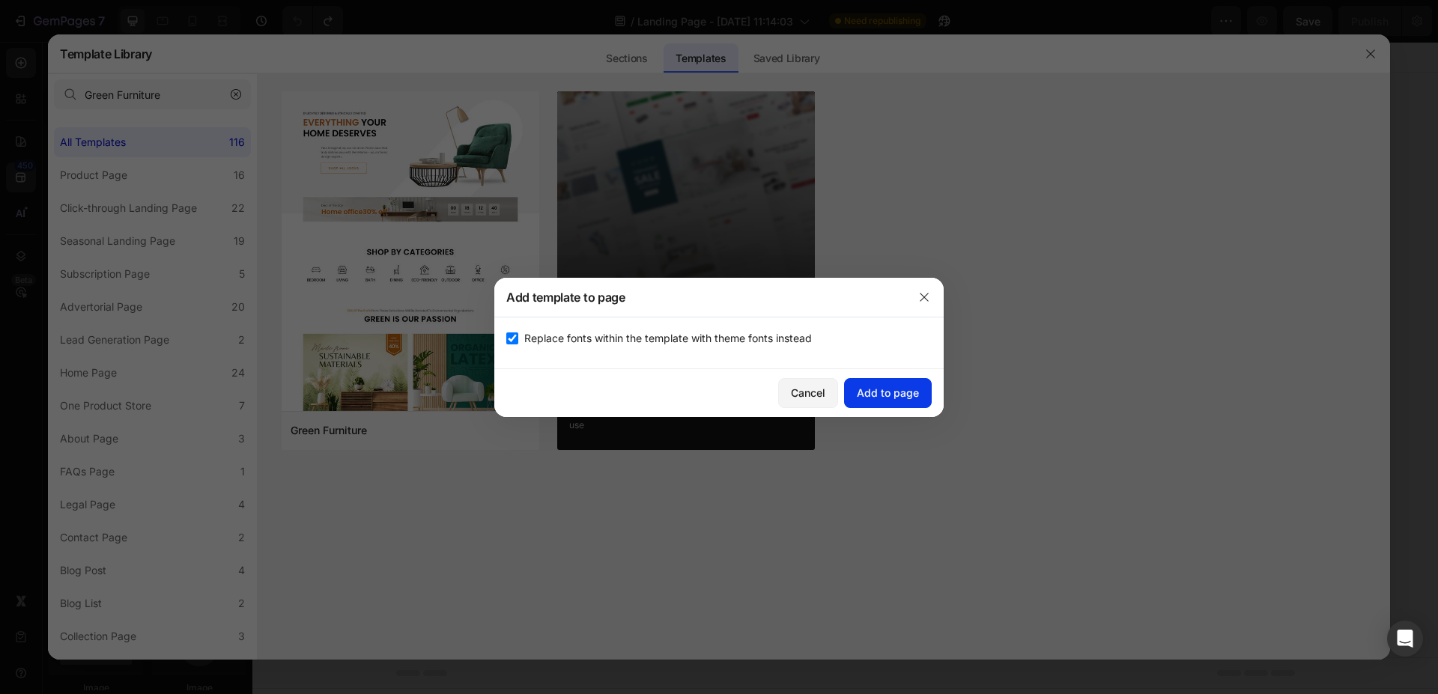
click at [878, 395] on div "Add to page" at bounding box center [888, 393] width 62 height 16
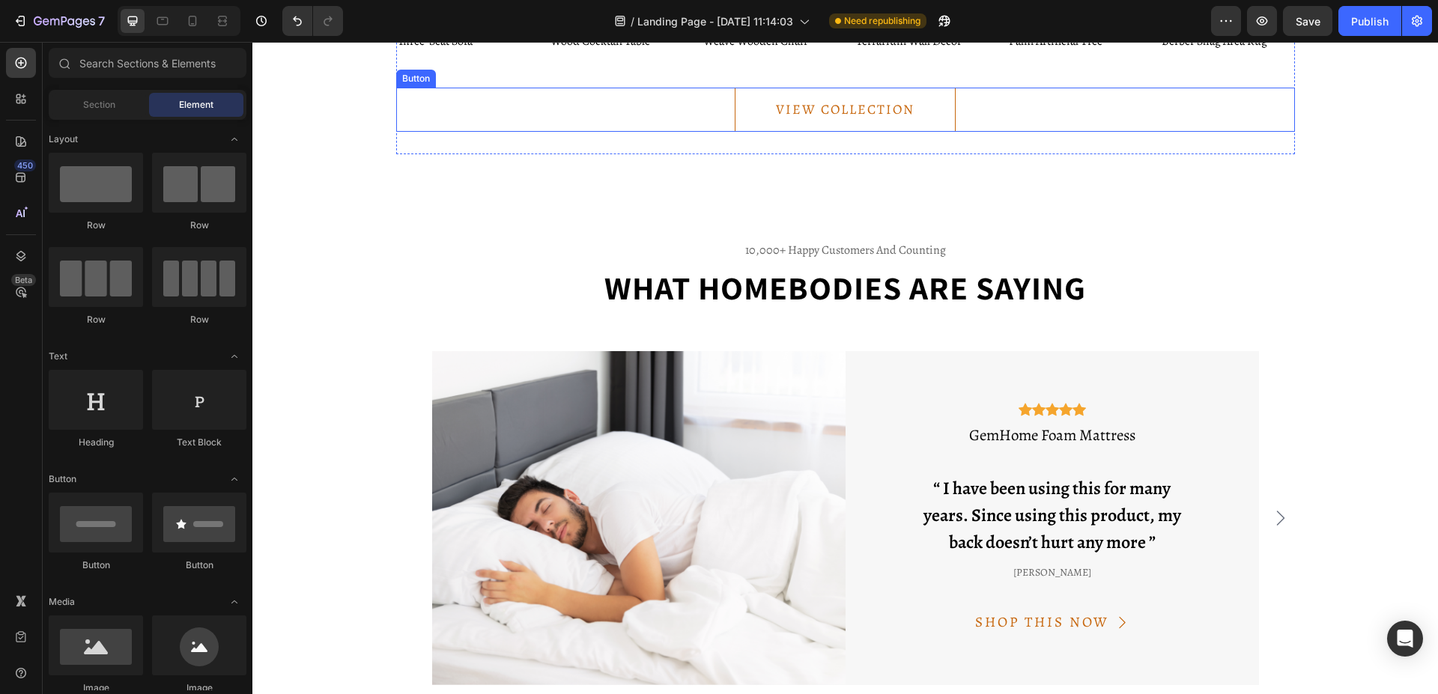
scroll to position [2933, 0]
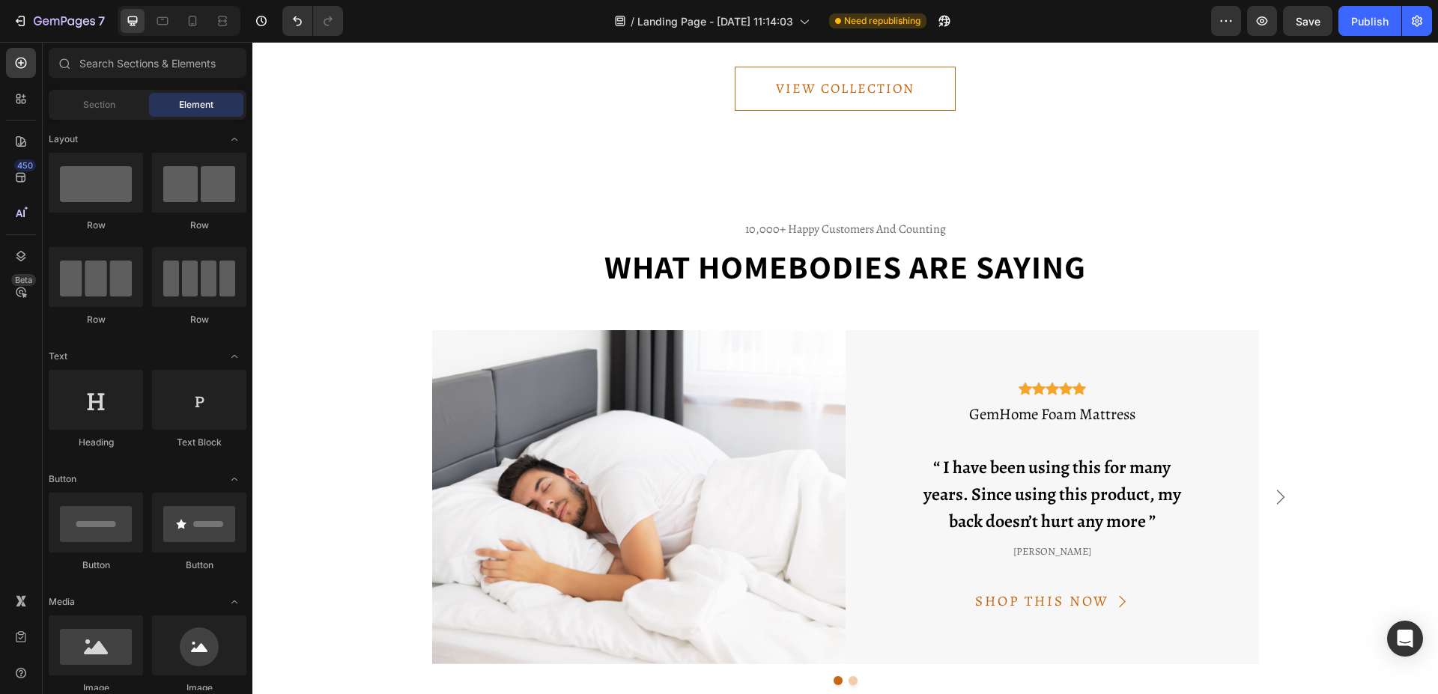
click at [484, 13] on div "/ Landing Page - [DATE] 11:14:03 Need republishing" at bounding box center [783, 21] width 856 height 30
click at [311, 19] on button "Undo/Redo" at bounding box center [297, 21] width 30 height 30
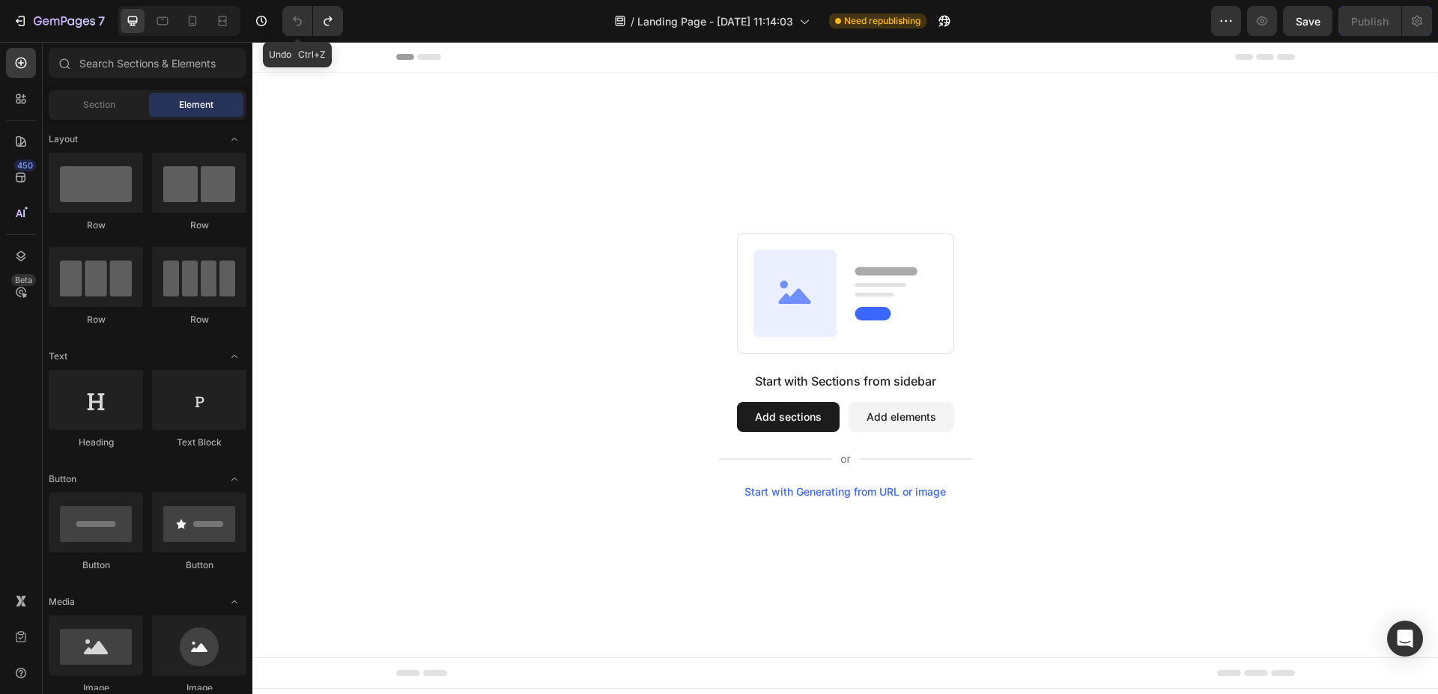
scroll to position [0, 0]
click at [19, 182] on icon at bounding box center [21, 178] width 10 height 10
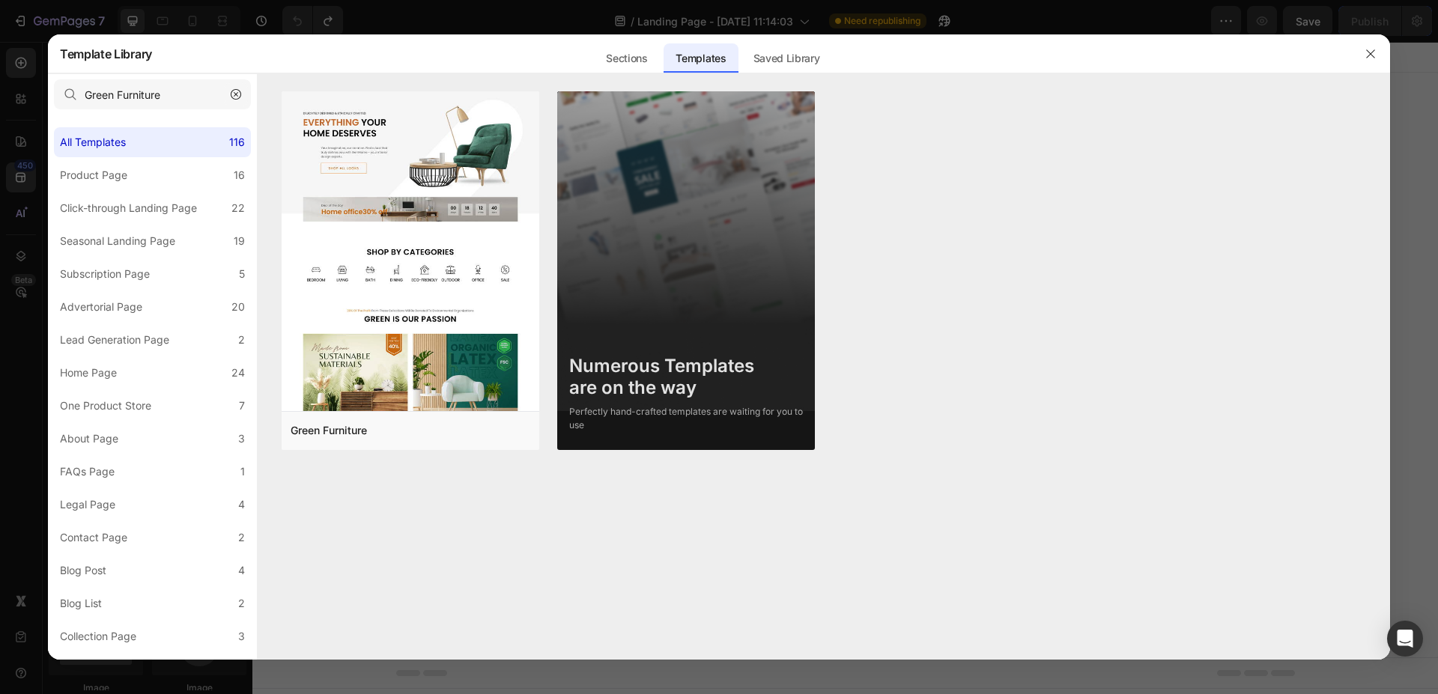
click at [229, 92] on button "button" at bounding box center [236, 94] width 24 height 24
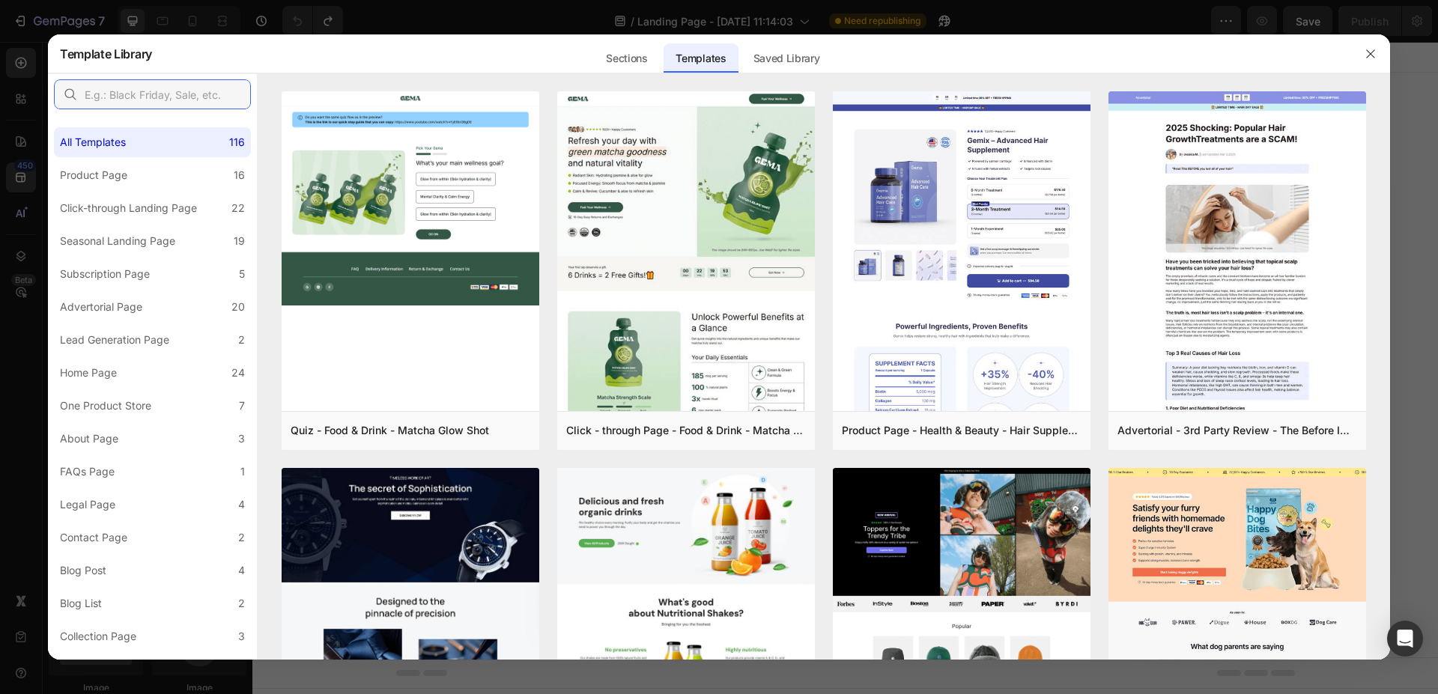
click at [193, 93] on input "text" at bounding box center [152, 94] width 197 height 30
paste input "Skincare Set - Advertorial"
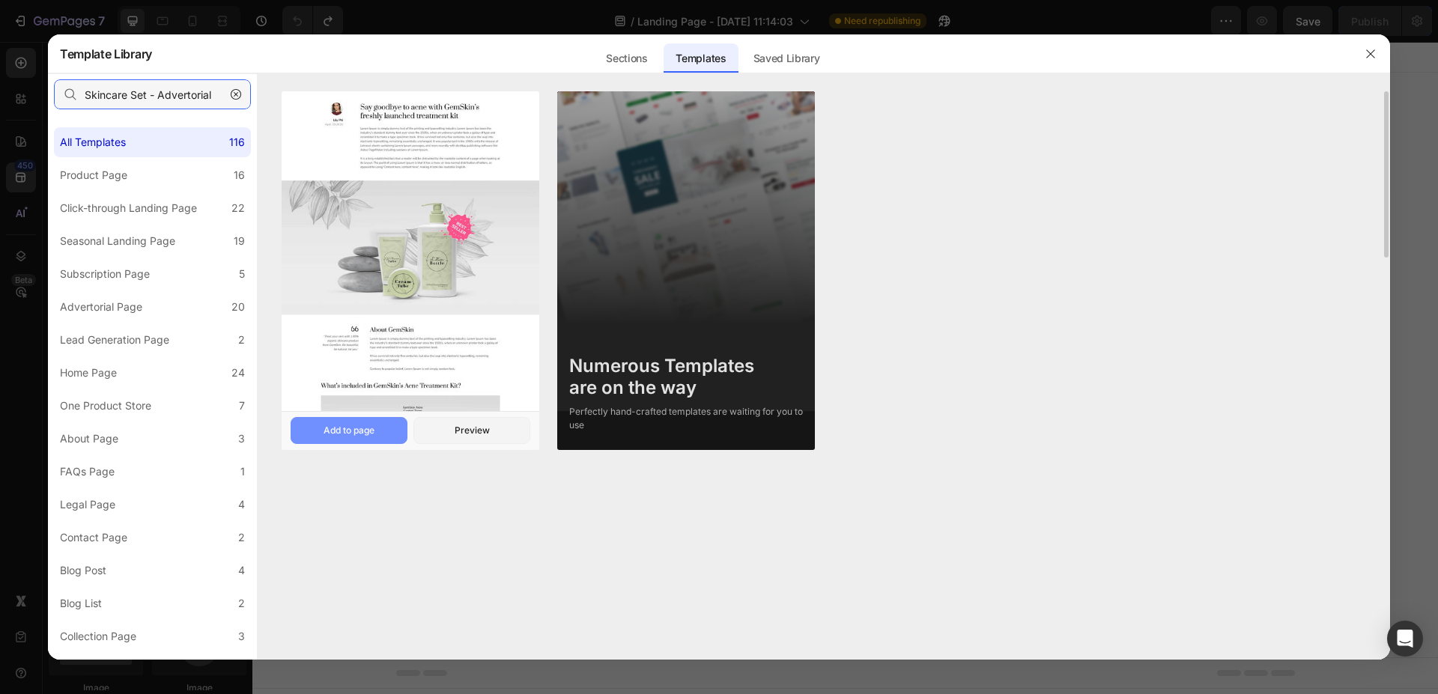
type input "Skincare Set - Advertorial"
click at [337, 420] on button "Add to page" at bounding box center [349, 430] width 117 height 27
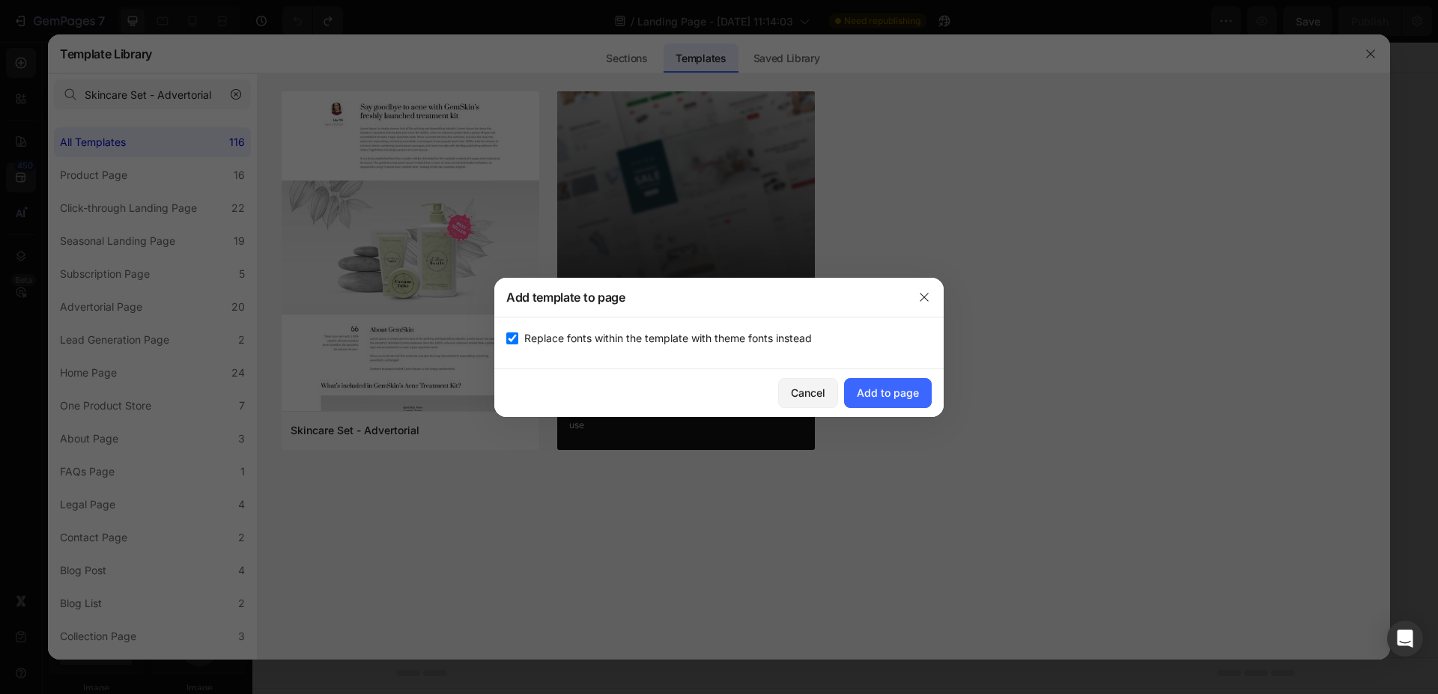
click at [903, 373] on div "Cancel Add to page" at bounding box center [718, 393] width 449 height 48
click at [900, 393] on div "Add to page" at bounding box center [888, 393] width 62 height 16
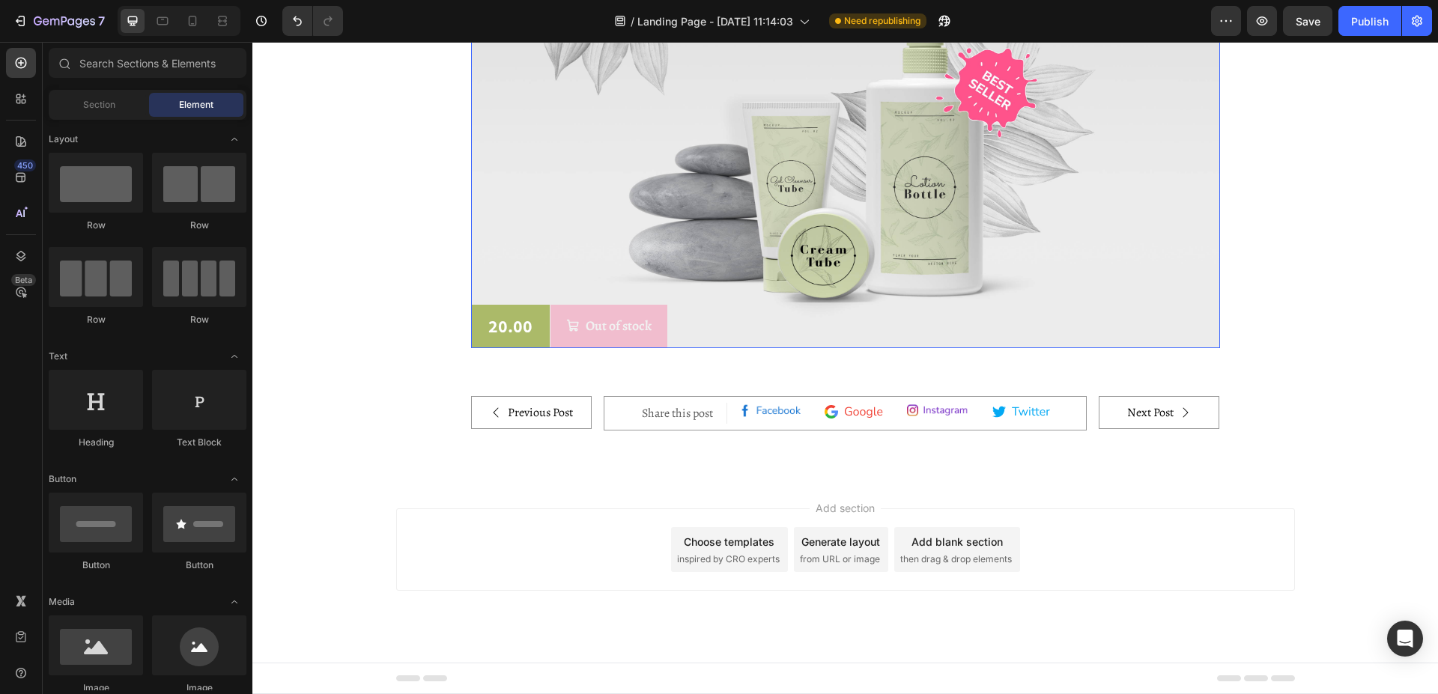
scroll to position [6023, 0]
click at [303, 18] on icon "Undo/Redo" at bounding box center [297, 20] width 15 height 15
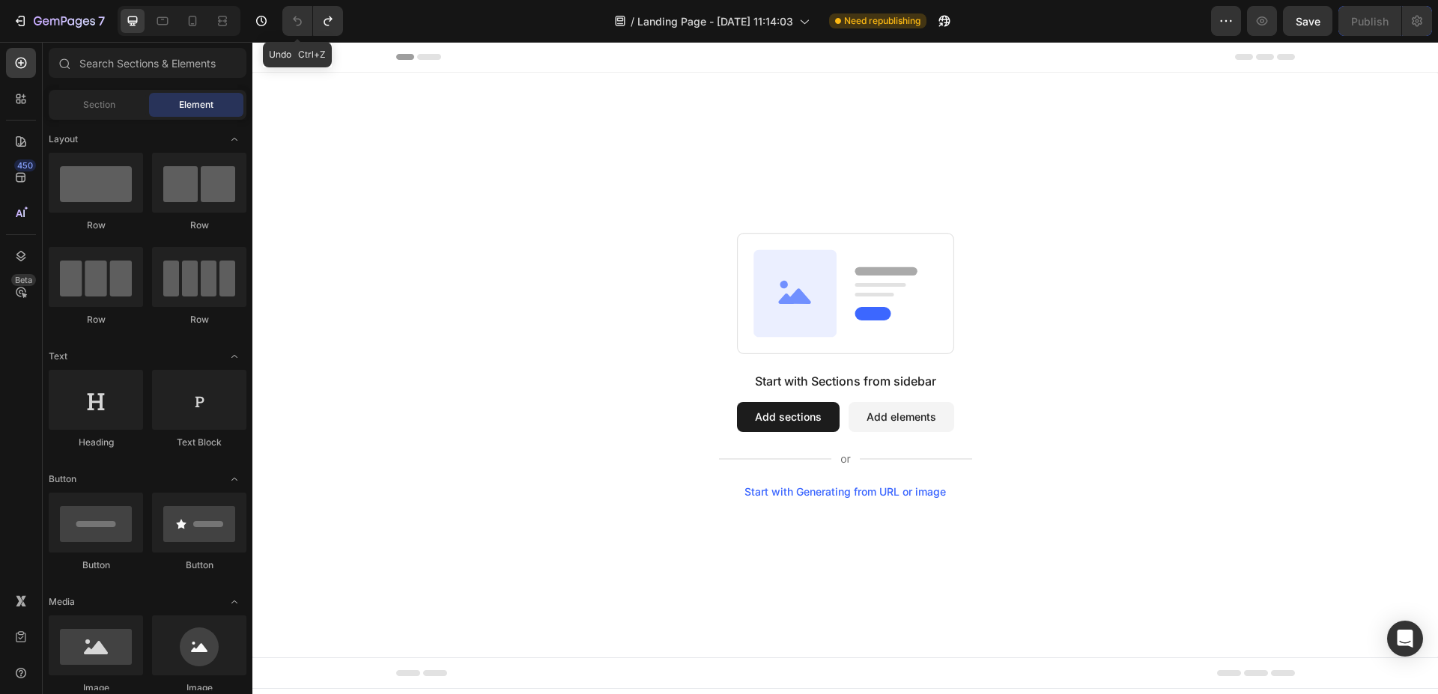
scroll to position [0, 0]
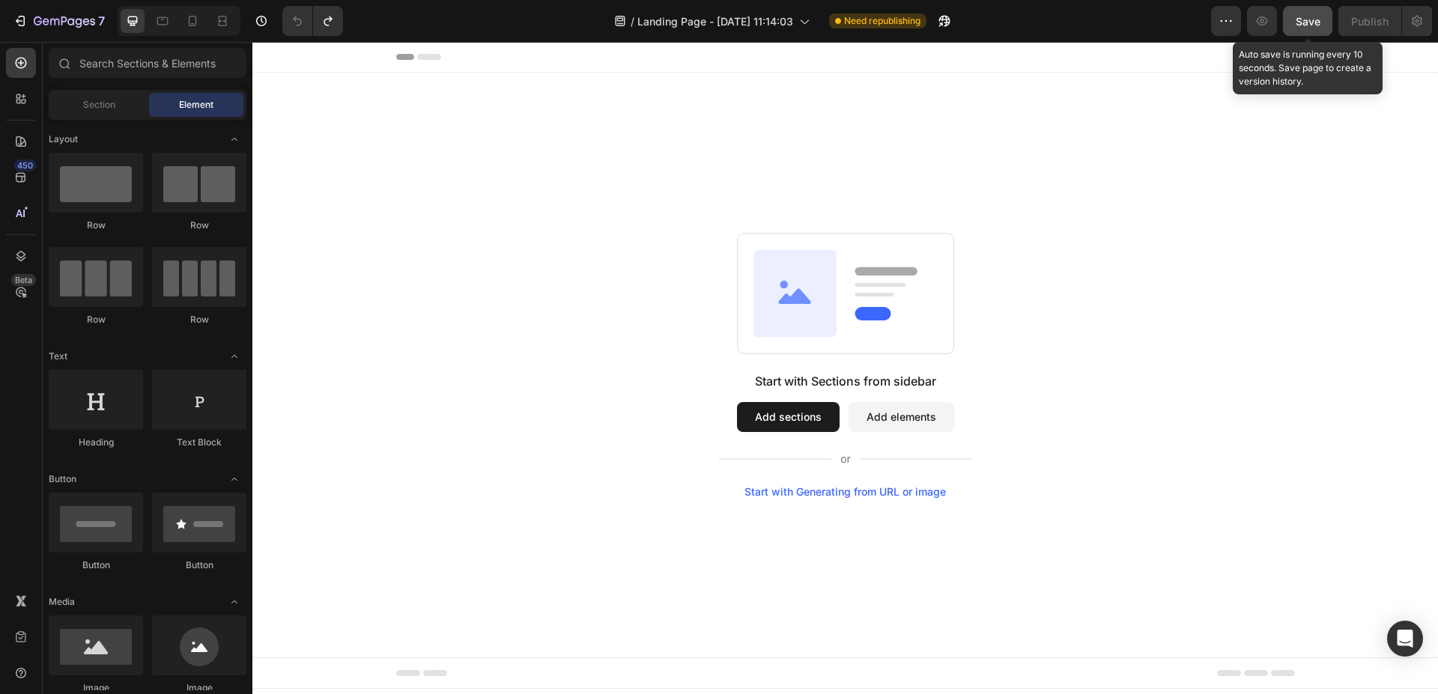
click at [1305, 21] on span "Save" at bounding box center [1307, 21] width 25 height 13
click at [427, 7] on div "/ Landing Page - [DATE] 11:14:03 Need republishing" at bounding box center [783, 21] width 856 height 30
